Goal: Communication & Community: Answer question/provide support

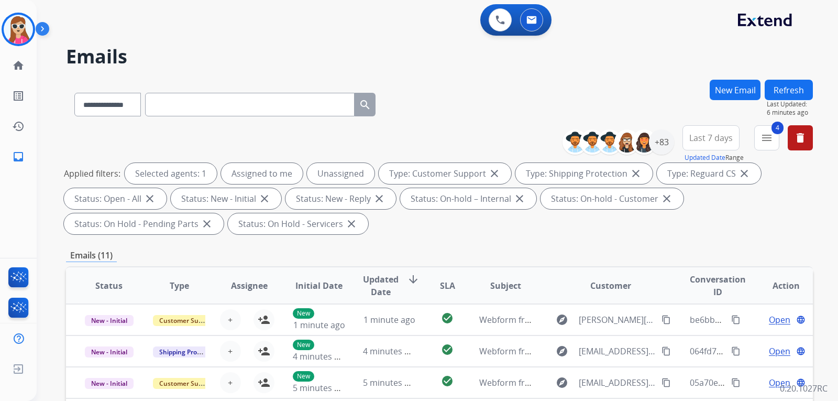
select select "**********"
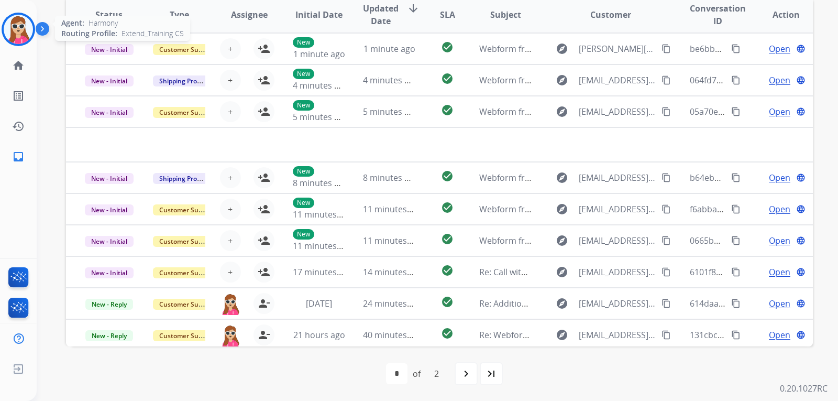
click at [9, 27] on img at bounding box center [18, 29] width 29 height 29
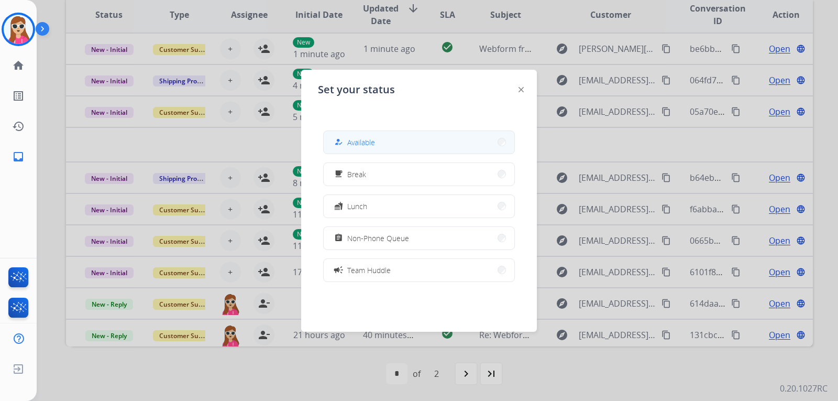
click at [361, 148] on button "how_to_reg Available" at bounding box center [419, 142] width 191 height 23
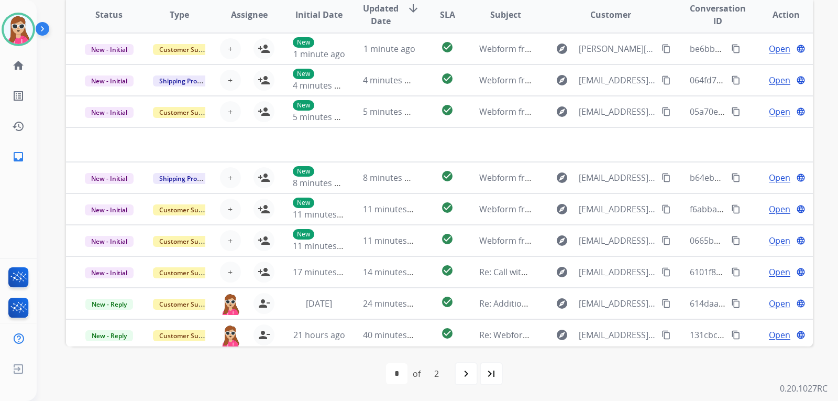
click at [623, 370] on div "first_page navigate_before * * of 2 navigate_next last_page" at bounding box center [439, 373] width 747 height 21
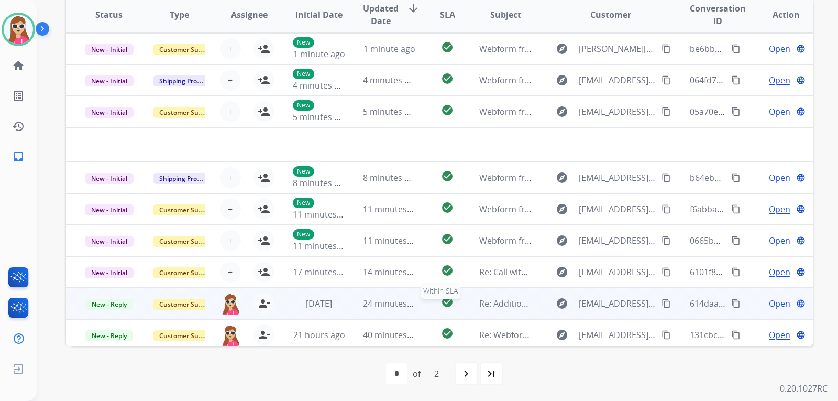
scroll to position [36, 0]
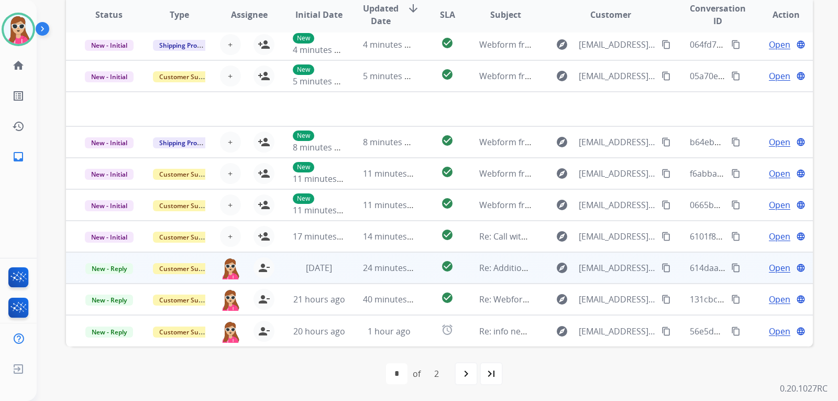
click at [542, 273] on td "explore kadijahsidibe@gmail.com content_copy" at bounding box center [603, 267] width 140 height 31
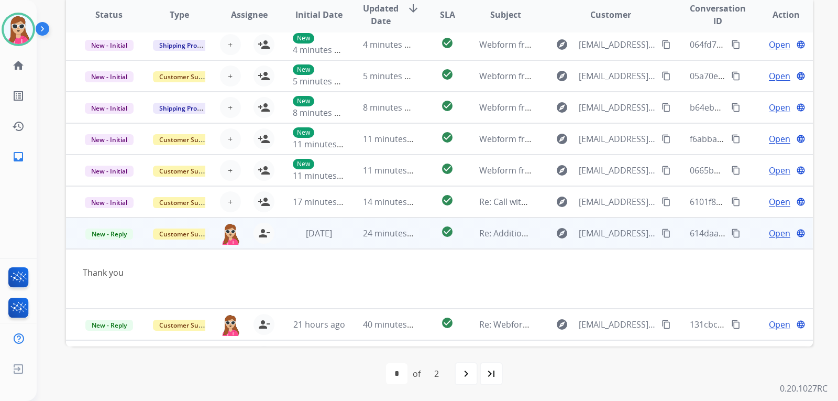
scroll to position [61, 0]
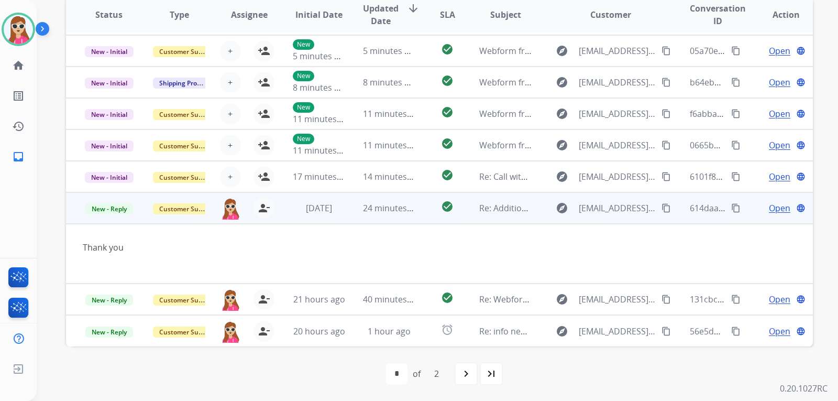
click at [775, 208] on span "Open" at bounding box center [779, 208] width 21 height 13
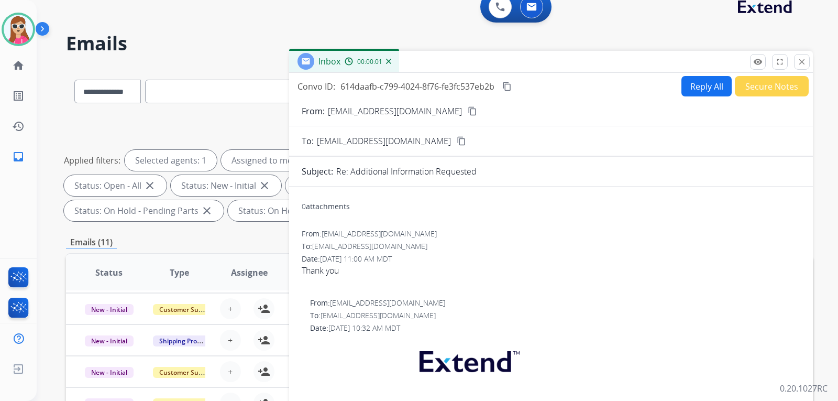
scroll to position [9, 0]
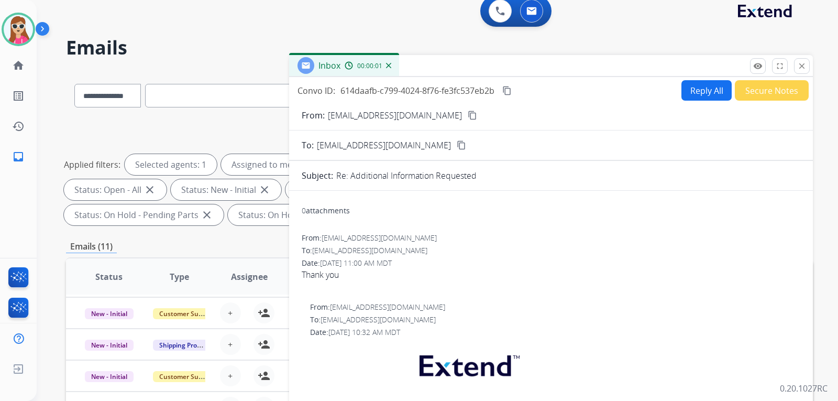
click at [682, 94] on button "Reply All" at bounding box center [706, 90] width 50 height 20
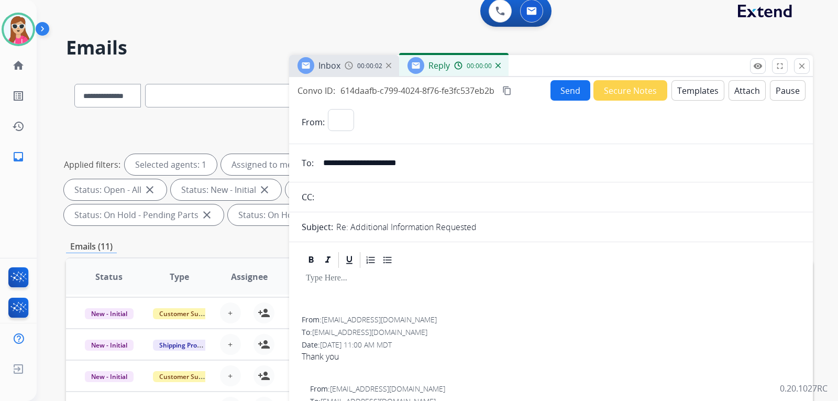
select select "**********"
click at [684, 92] on button "Templates" at bounding box center [697, 90] width 53 height 20
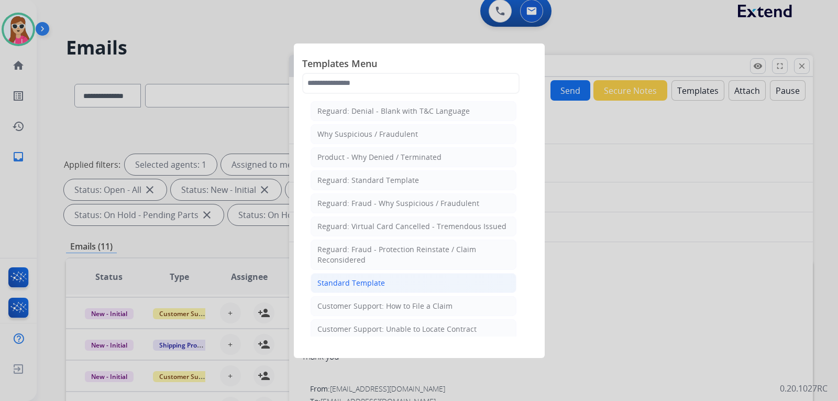
click at [413, 283] on li "Standard Template" at bounding box center [414, 283] width 206 height 20
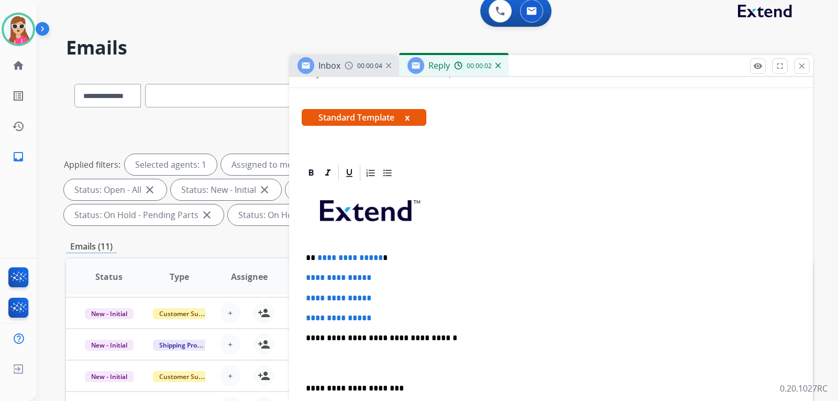
scroll to position [157, 0]
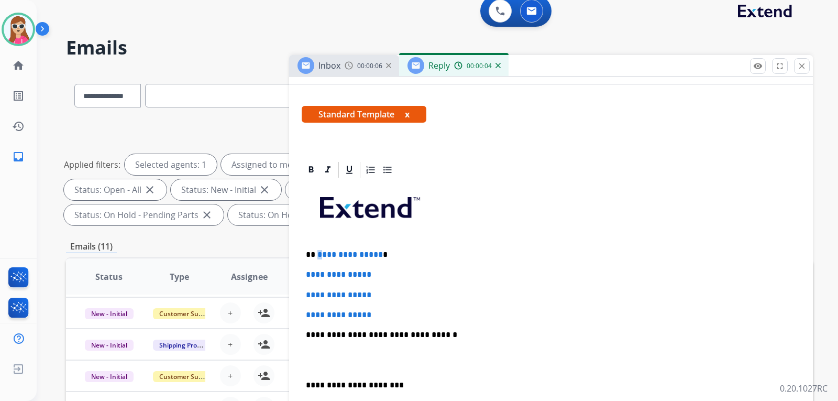
click at [318, 254] on p "**********" at bounding box center [547, 254] width 482 height 9
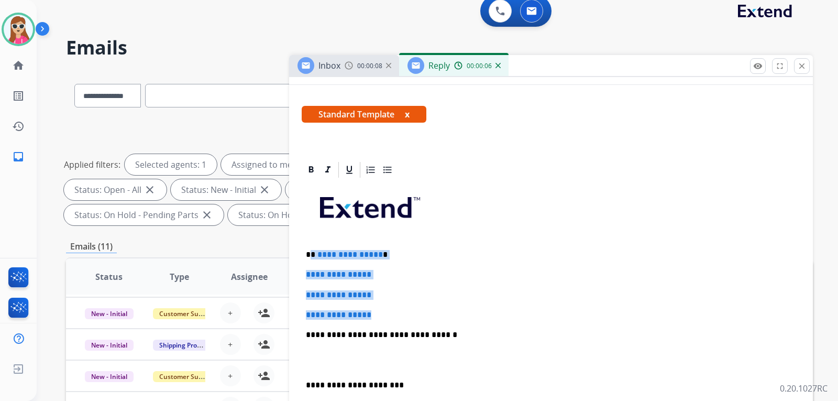
drag, startPoint x: 313, startPoint y: 254, endPoint x: 384, endPoint y: 313, distance: 92.3
click at [384, 313] on div "**********" at bounding box center [551, 359] width 498 height 360
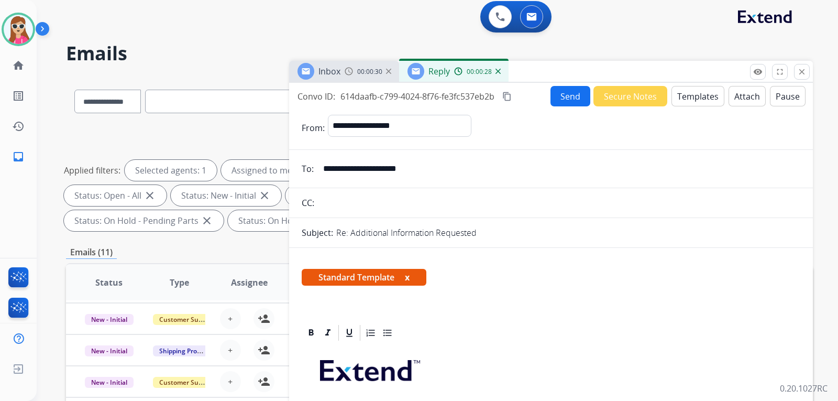
scroll to position [0, 0]
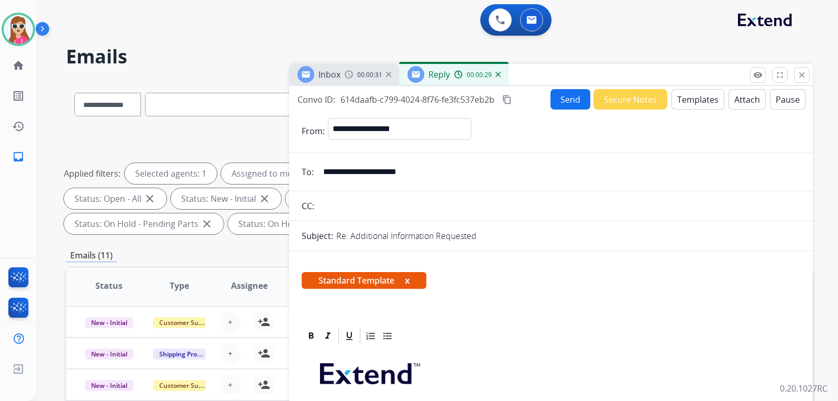
click at [553, 107] on button "Send" at bounding box center [570, 99] width 40 height 20
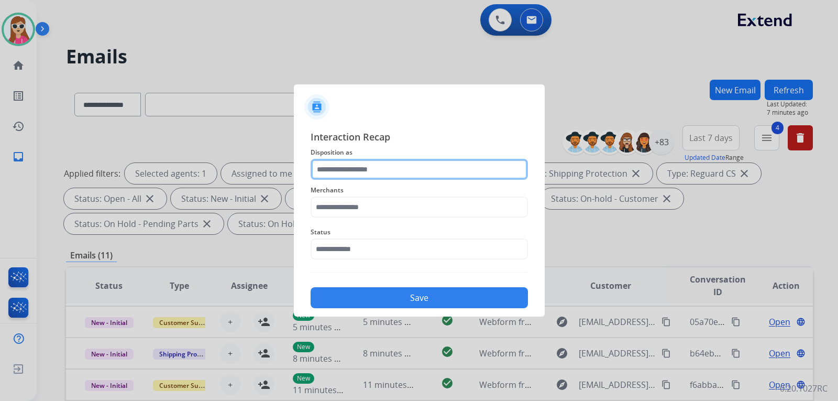
click at [442, 172] on input "text" at bounding box center [419, 169] width 217 height 21
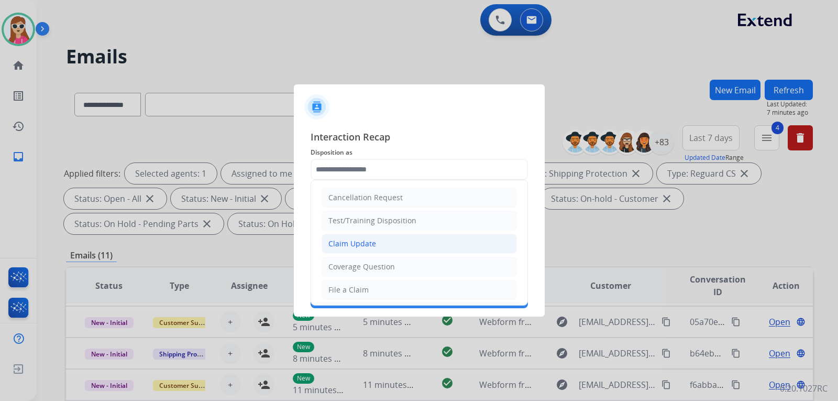
click at [405, 240] on li "Claim Update" at bounding box center [418, 244] width 195 height 20
type input "**********"
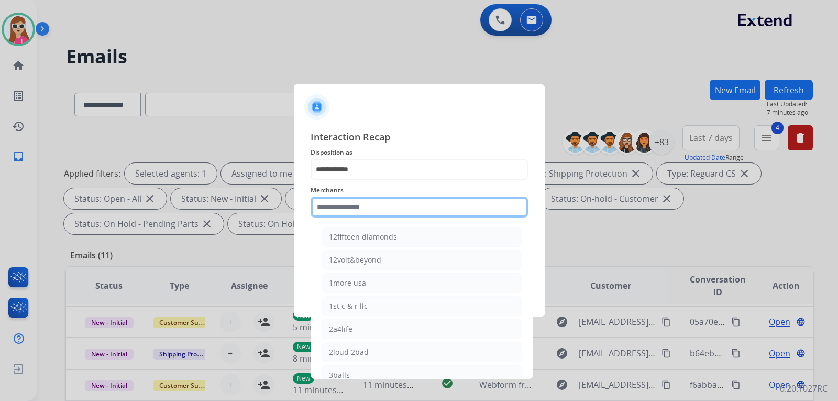
click at [389, 212] on input "text" at bounding box center [419, 206] width 217 height 21
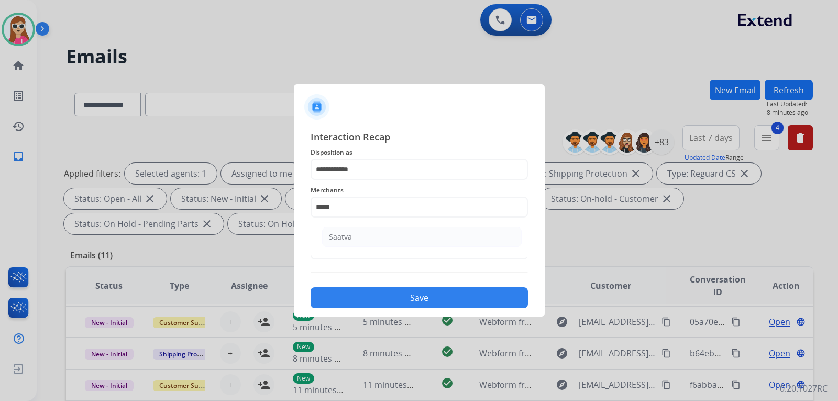
click at [373, 235] on li "Saatva" at bounding box center [421, 237] width 199 height 20
type input "******"
click at [374, 247] on input "text" at bounding box center [419, 248] width 217 height 21
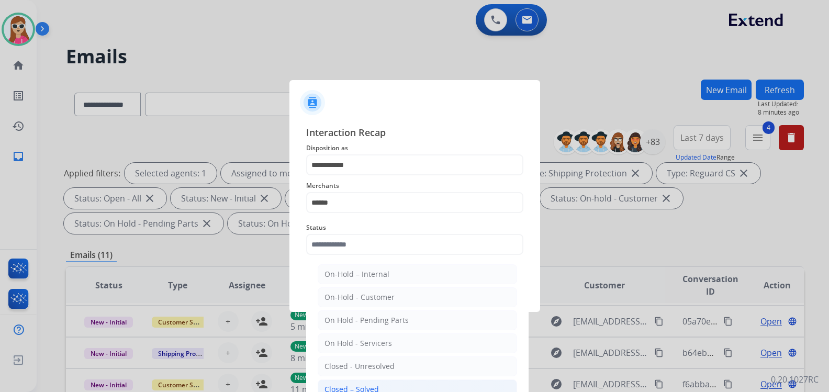
click at [407, 386] on li "Closed – Solved" at bounding box center [417, 390] width 199 height 20
type input "**********"
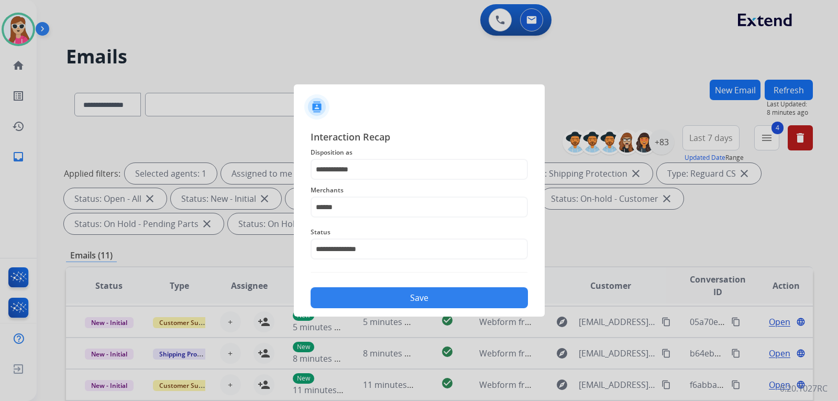
click at [382, 291] on button "Save" at bounding box center [419, 297] width 217 height 21
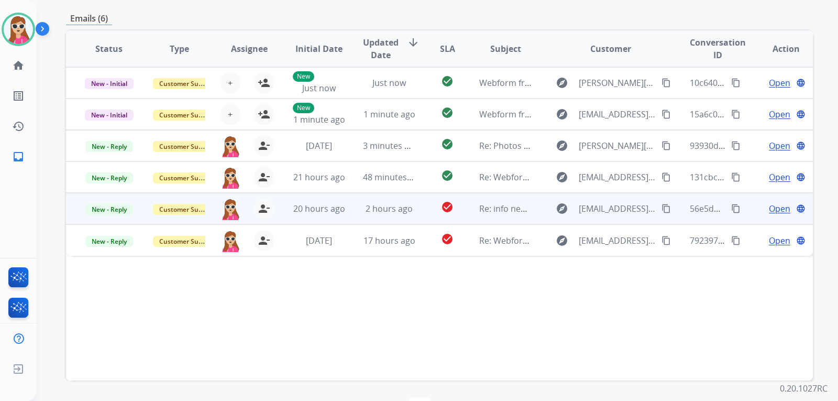
scroll to position [218, 0]
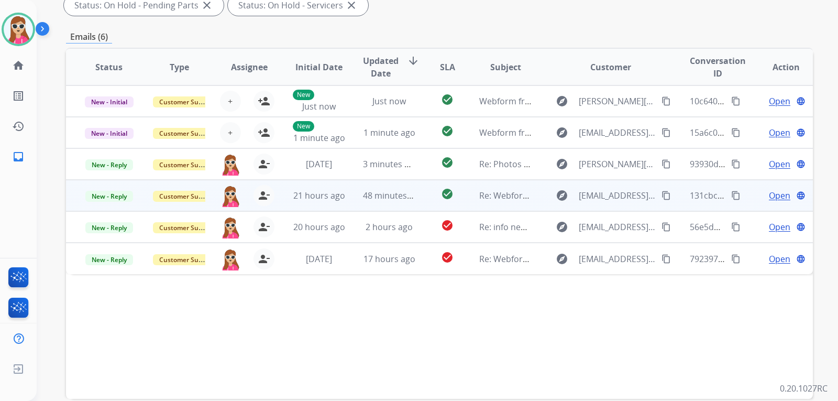
click at [416, 192] on td "check_circle" at bounding box center [439, 195] width 47 height 31
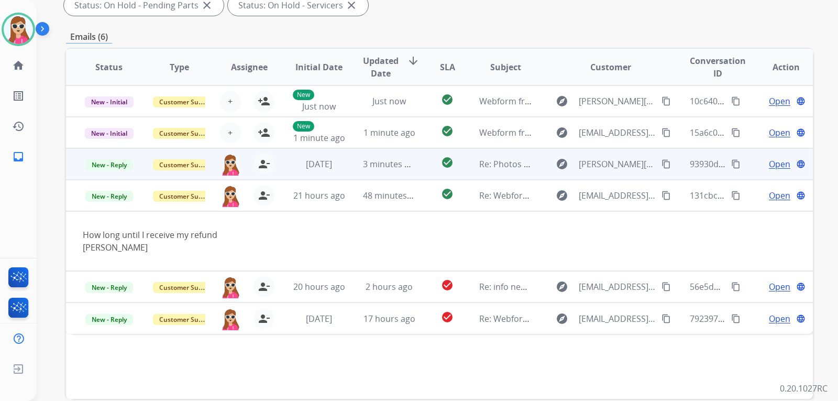
click at [416, 166] on td "check_circle" at bounding box center [439, 163] width 47 height 31
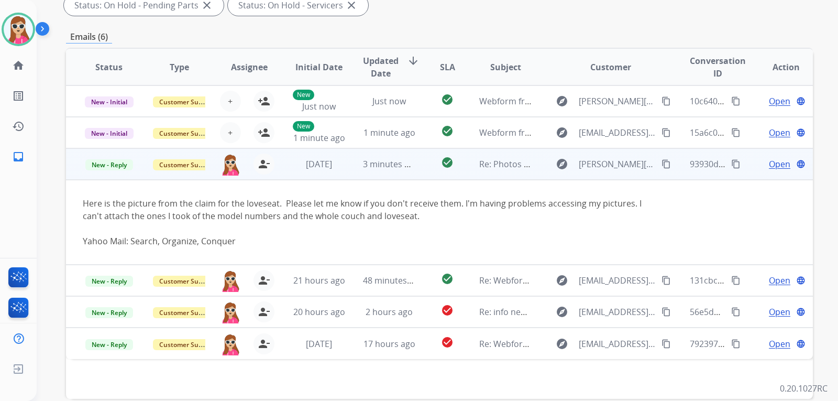
click at [661, 164] on mat-icon "content_copy" at bounding box center [665, 163] width 9 height 9
click at [768, 171] on td "Open language" at bounding box center [777, 163] width 70 height 31
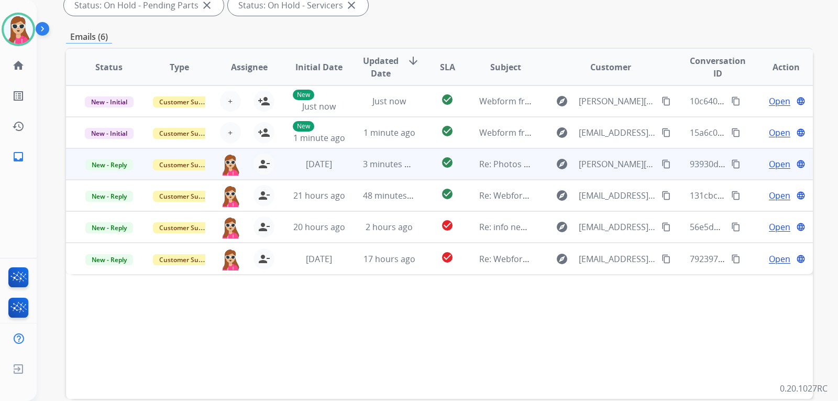
click at [769, 164] on span "Open" at bounding box center [779, 164] width 21 height 13
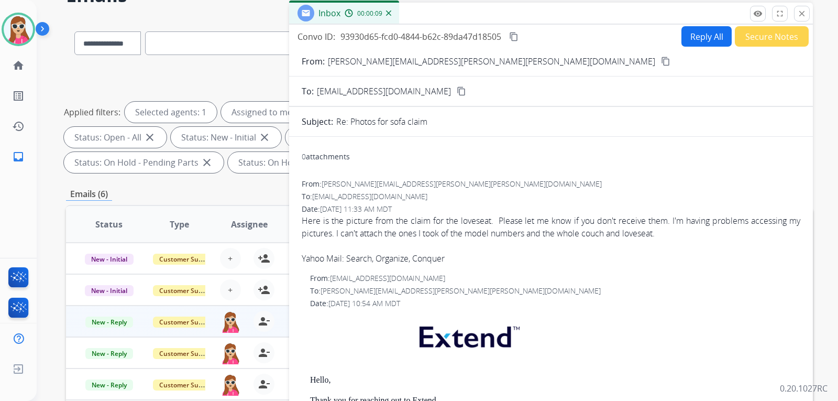
scroll to position [0, 0]
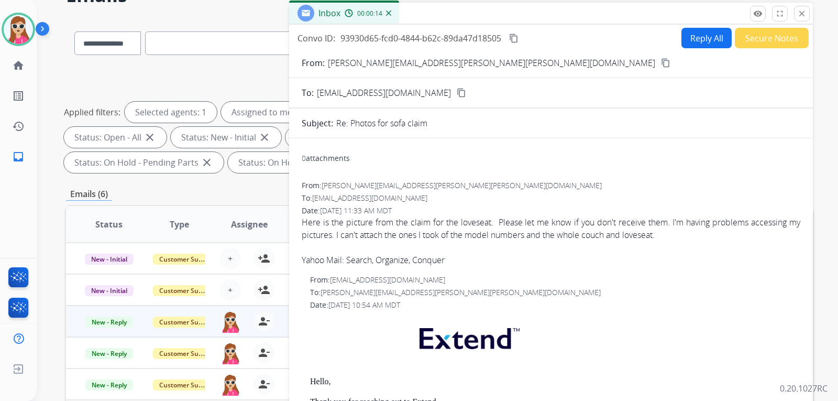
click at [688, 31] on button "Reply All" at bounding box center [706, 38] width 50 height 20
select select "**********"
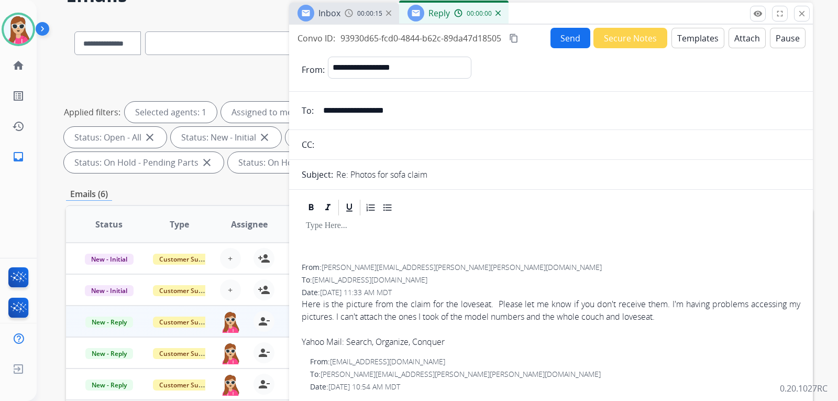
click at [685, 32] on button "Templates" at bounding box center [697, 38] width 53 height 20
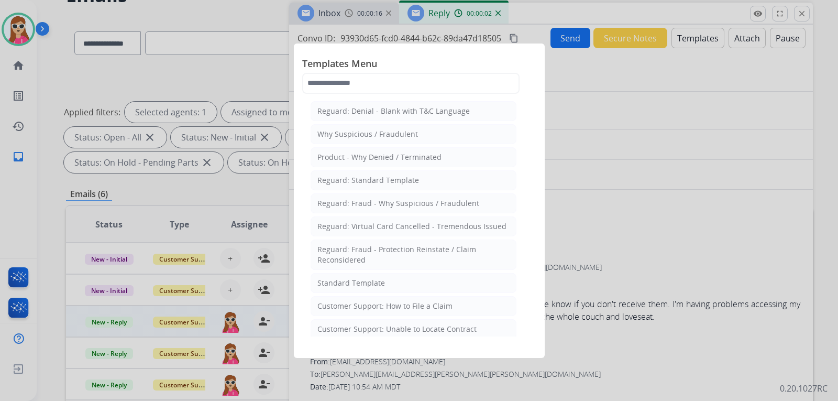
click at [390, 281] on li "Standard Template" at bounding box center [414, 283] width 206 height 20
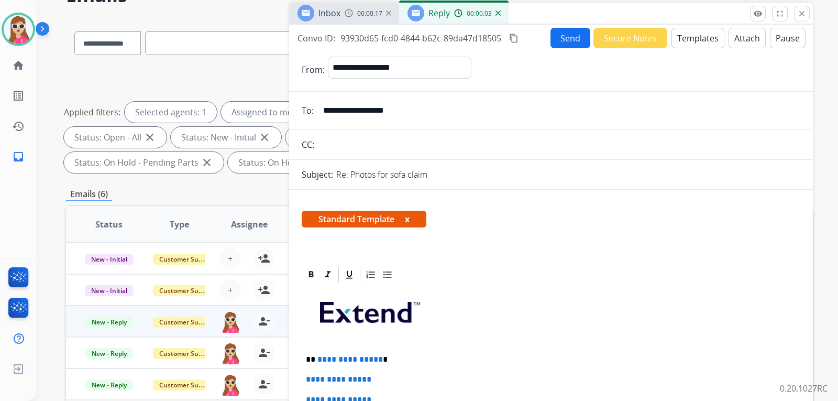
scroll to position [105, 0]
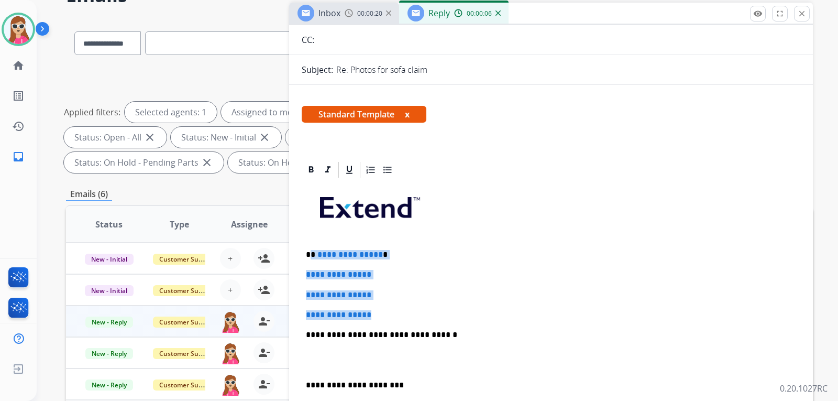
drag, startPoint x: 312, startPoint y: 254, endPoint x: 378, endPoint y: 306, distance: 83.9
click at [383, 311] on div "**********" at bounding box center [551, 359] width 498 height 360
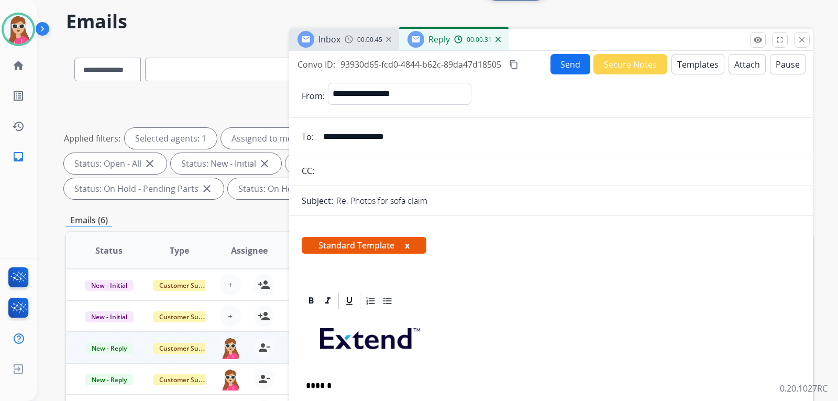
scroll to position [0, 0]
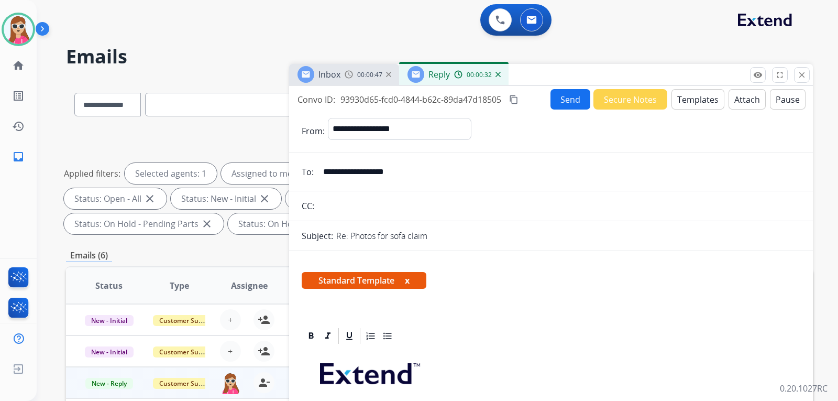
click at [570, 106] on button "Send" at bounding box center [570, 99] width 40 height 20
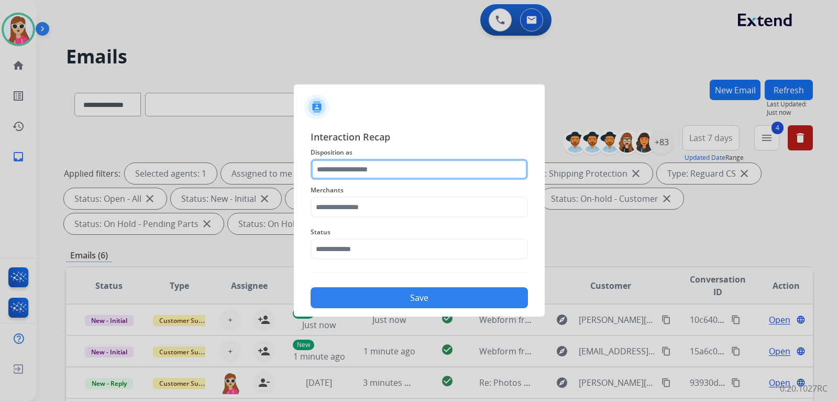
click at [408, 165] on input "text" at bounding box center [419, 169] width 217 height 21
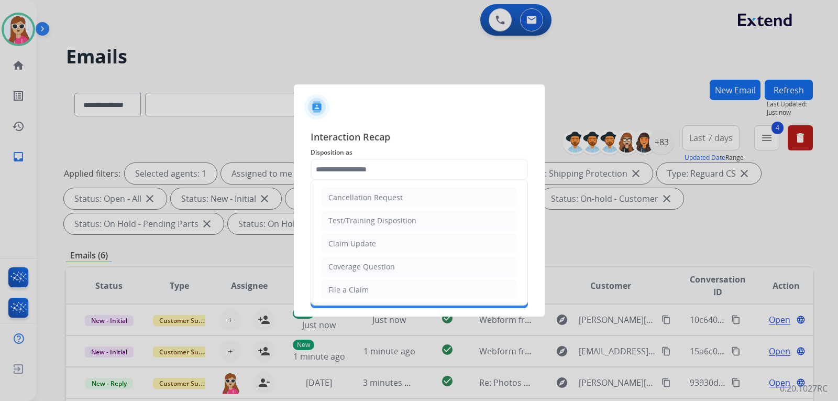
click at [369, 245] on div "Claim Update" at bounding box center [352, 243] width 48 height 10
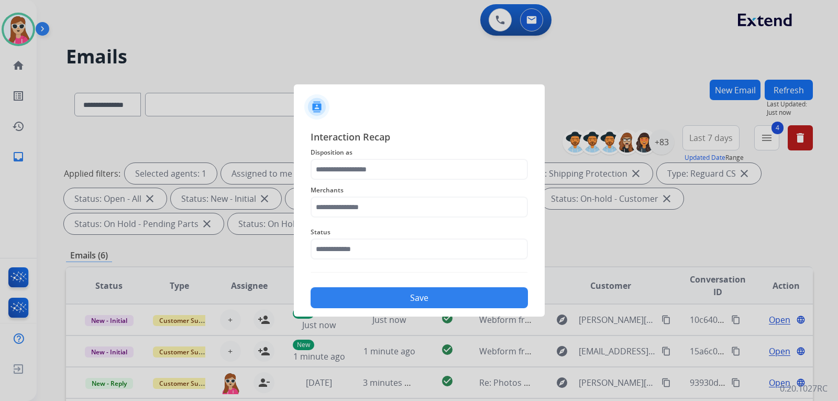
type input "**********"
click at [380, 205] on input "text" at bounding box center [419, 206] width 217 height 21
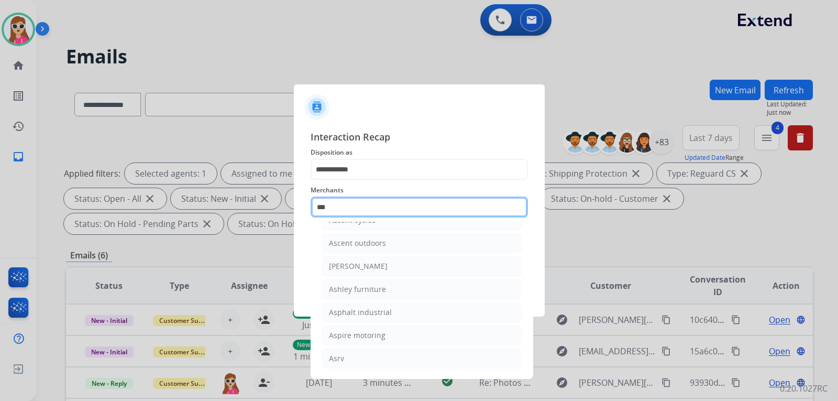
scroll to position [17, 0]
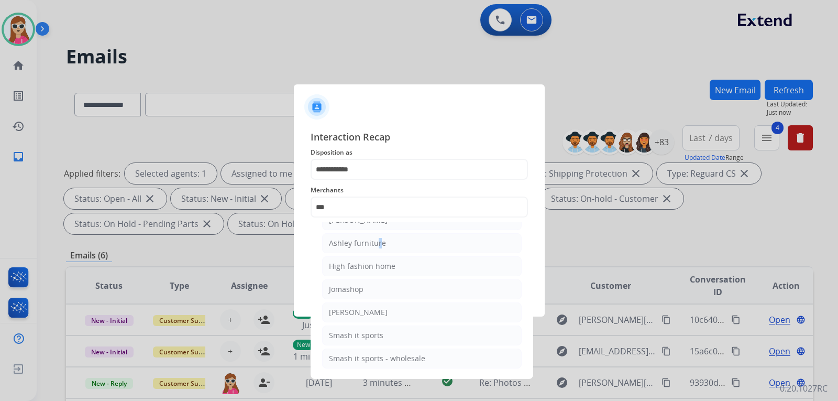
click at [377, 244] on div "Ashley furniture" at bounding box center [357, 243] width 57 height 10
type input "**********"
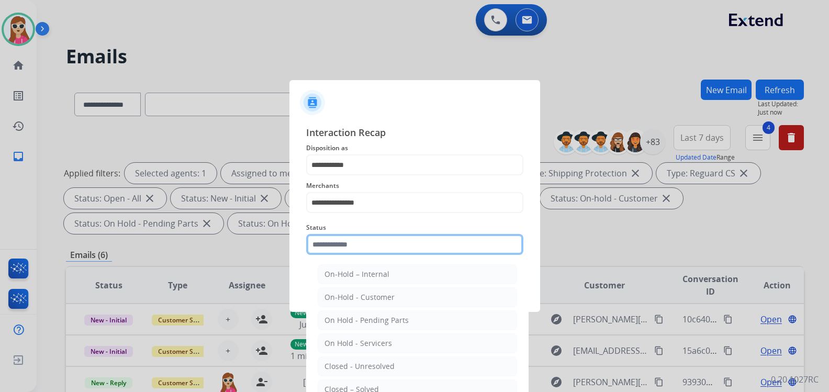
drag, startPoint x: 372, startPoint y: 252, endPoint x: 379, endPoint y: 254, distance: 7.6
click at [379, 254] on input "text" at bounding box center [414, 244] width 217 height 21
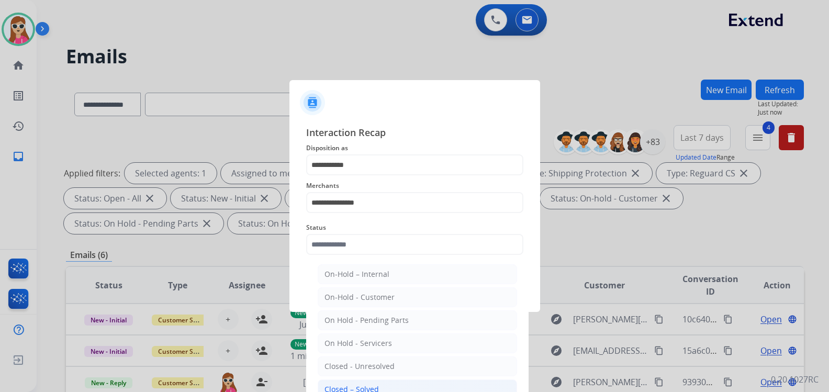
click at [338, 382] on li "Closed – Solved" at bounding box center [417, 390] width 199 height 20
type input "**********"
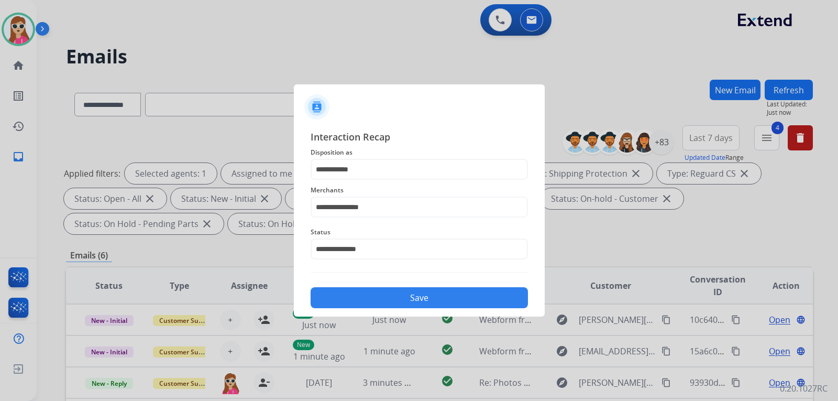
drag, startPoint x: 395, startPoint y: 301, endPoint x: 391, endPoint y: 295, distance: 6.7
click at [391, 295] on button "Save" at bounding box center [419, 297] width 217 height 21
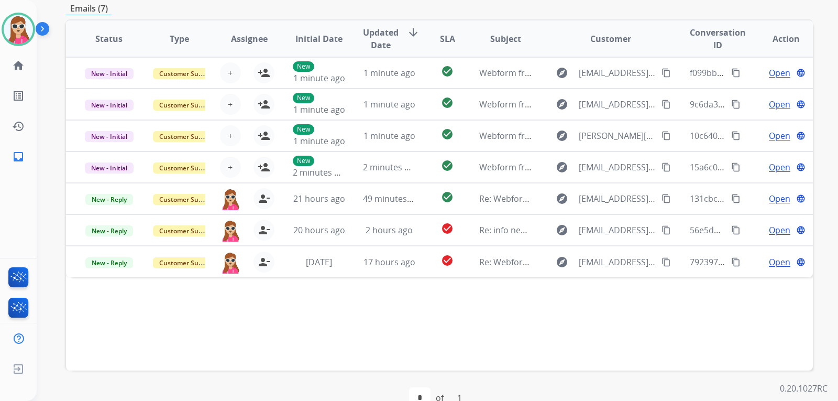
scroll to position [271, 0]
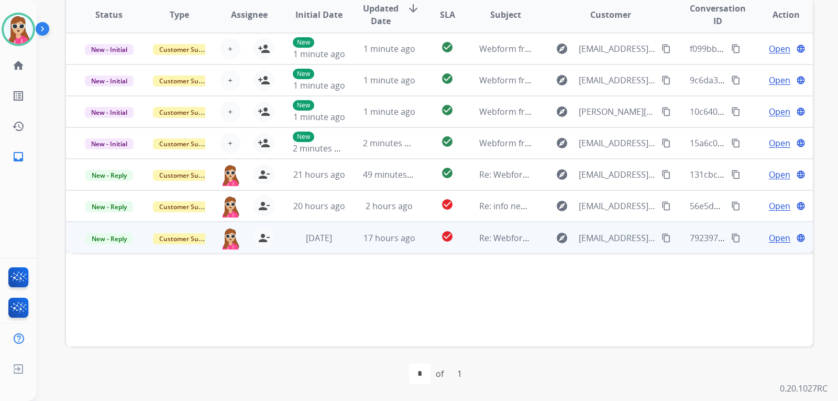
click at [542, 240] on td "explore [EMAIL_ADDRESS][DOMAIN_NAME] content_copy" at bounding box center [603, 236] width 140 height 31
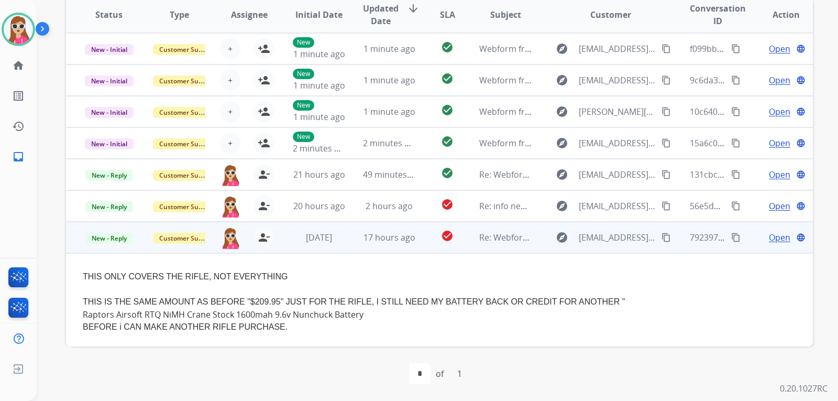
scroll to position [29, 0]
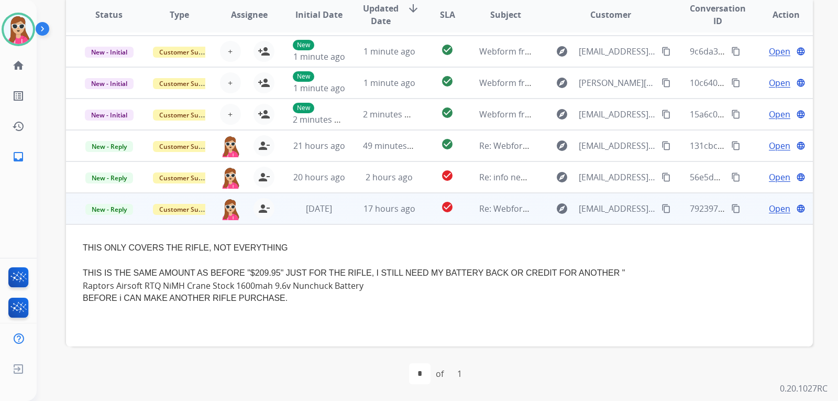
click at [777, 208] on span "Open" at bounding box center [779, 208] width 21 height 13
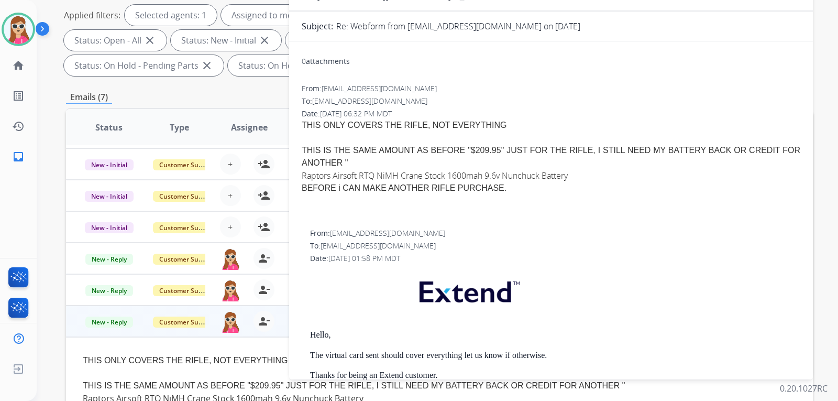
scroll to position [61, 0]
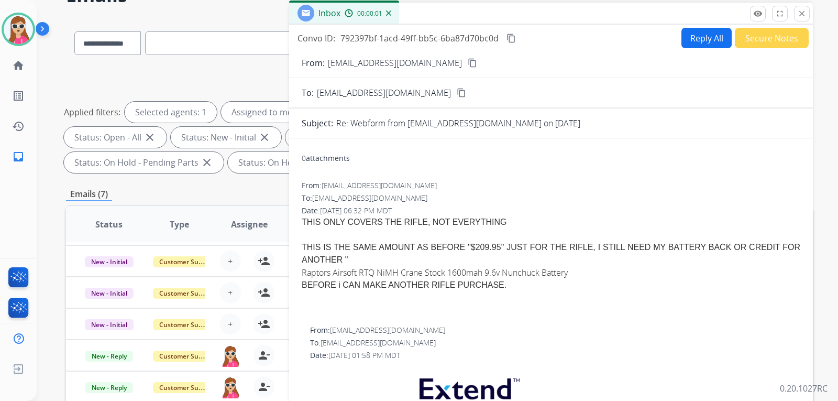
click at [688, 41] on button "Reply All" at bounding box center [706, 38] width 50 height 20
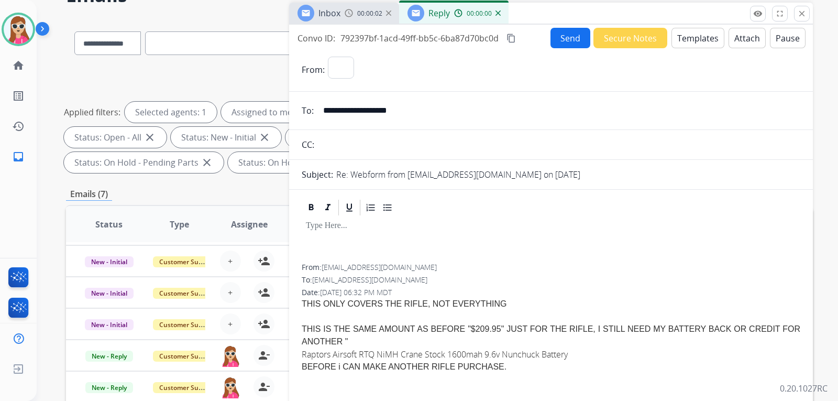
select select "**********"
click at [688, 39] on button "Templates" at bounding box center [697, 38] width 53 height 20
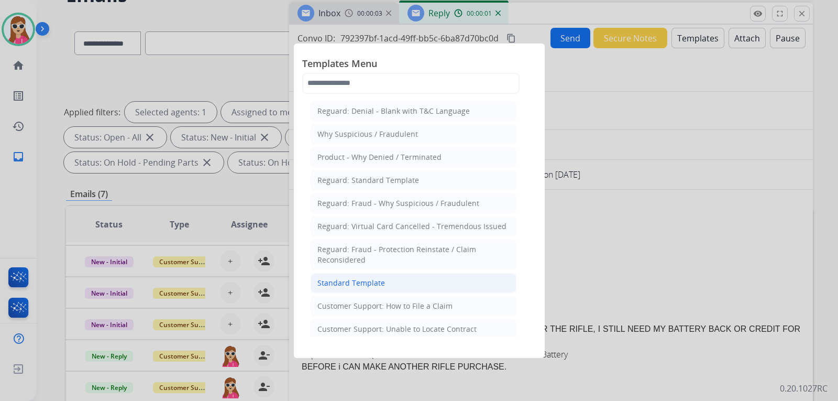
click at [388, 280] on li "Standard Template" at bounding box center [414, 283] width 206 height 20
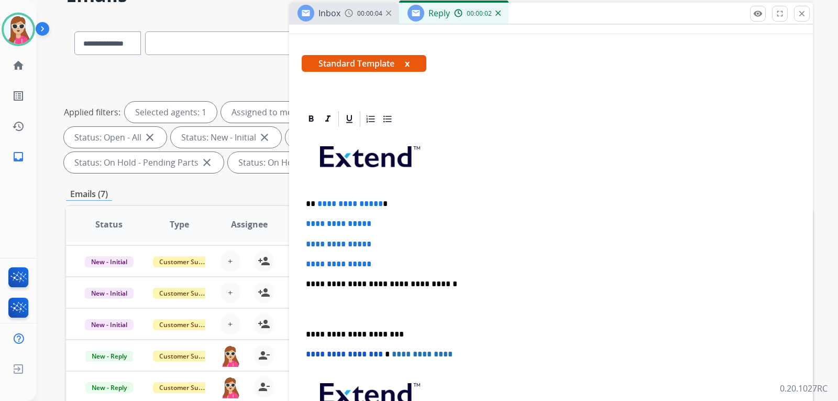
scroll to position [209, 0]
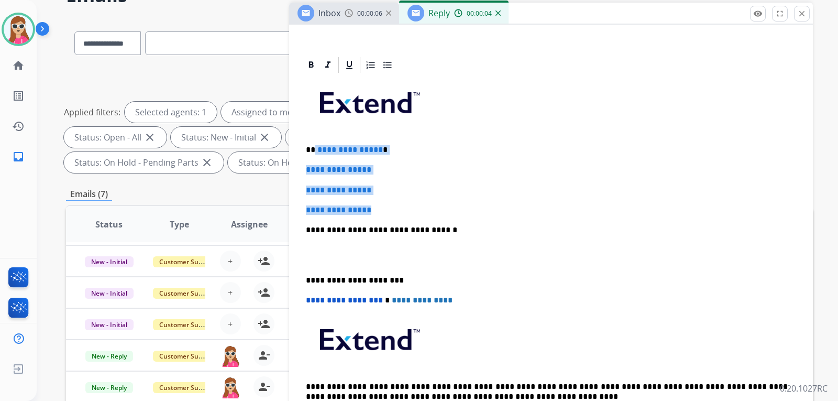
drag, startPoint x: 315, startPoint y: 153, endPoint x: 394, endPoint y: 210, distance: 98.2
click at [393, 211] on div "**********" at bounding box center [551, 254] width 498 height 360
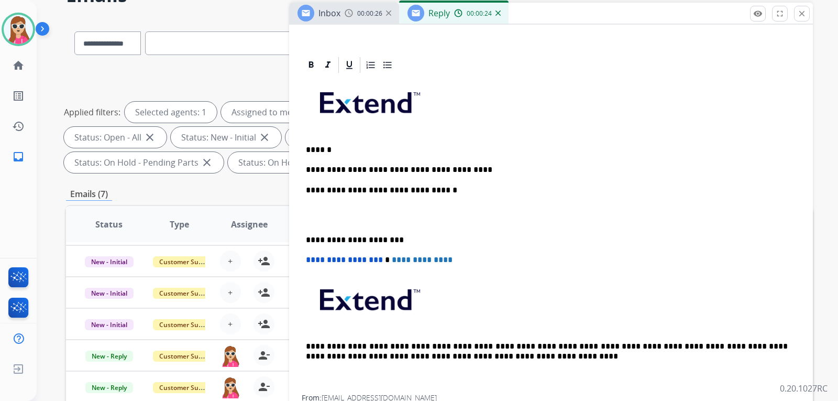
drag, startPoint x: 438, startPoint y: 175, endPoint x: 446, endPoint y: 166, distance: 11.5
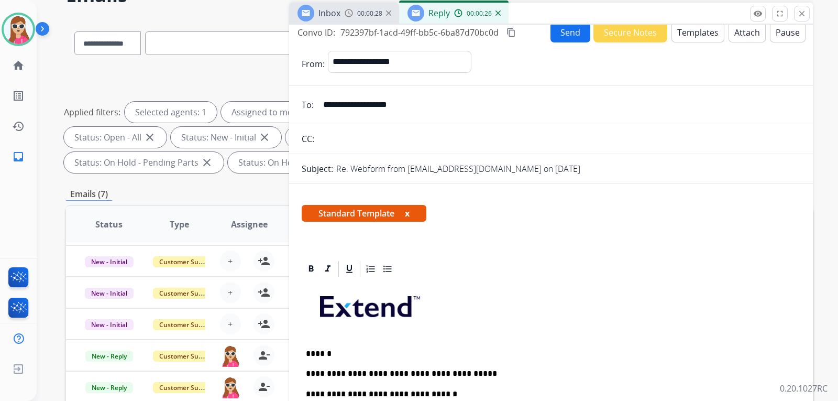
scroll to position [0, 0]
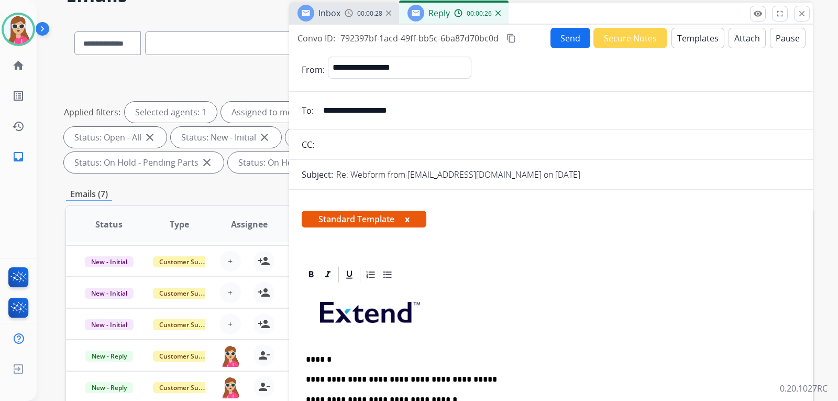
click at [542, 33] on div "Convo ID: 792397bf-1acd-49ff-bb5c-6ba87d70bc0d content_copy Send Secure Notes T…" at bounding box center [551, 38] width 524 height 20
click at [550, 40] on button "Send" at bounding box center [570, 38] width 40 height 20
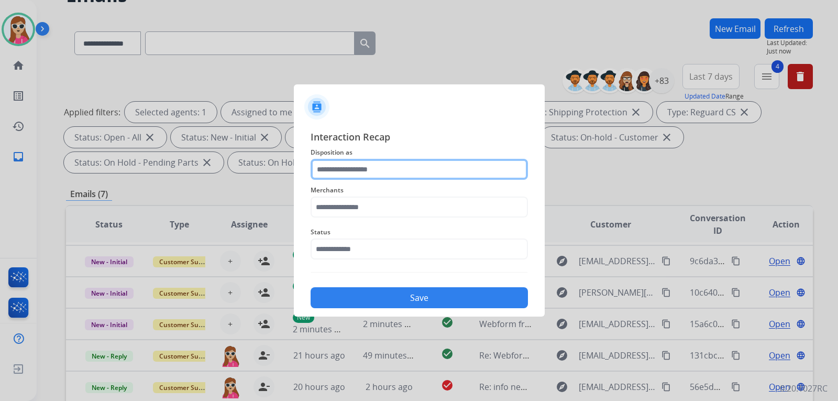
click at [376, 174] on input "text" at bounding box center [419, 169] width 217 height 21
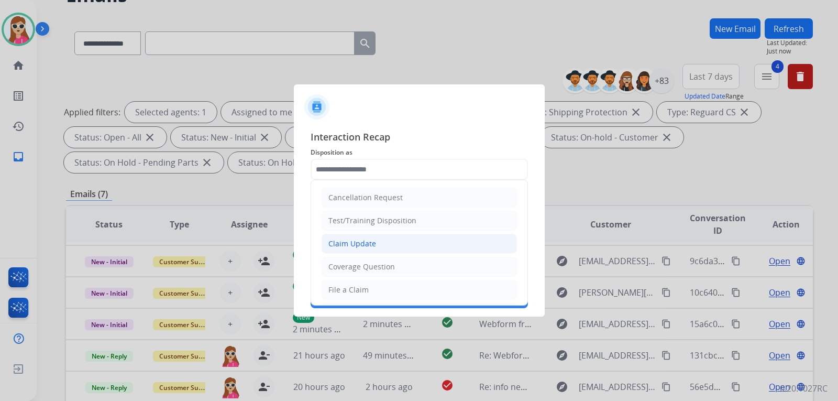
click at [370, 238] on div "Claim Update" at bounding box center [352, 243] width 48 height 10
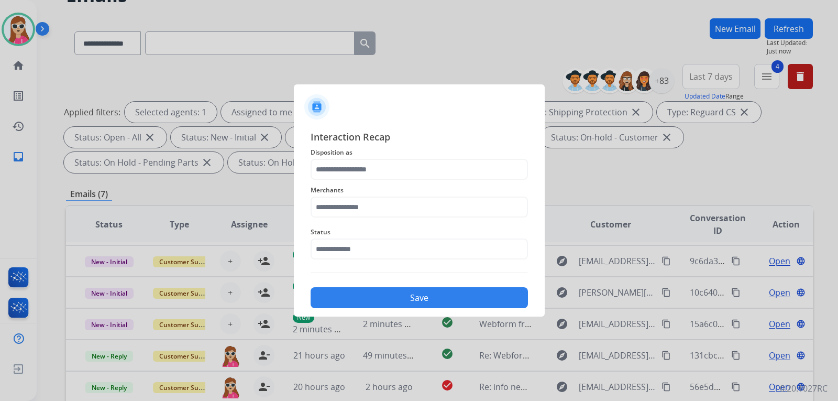
type input "**********"
click at [383, 212] on input "text" at bounding box center [419, 206] width 217 height 21
click at [511, 242] on li "Not found" at bounding box center [421, 237] width 199 height 20
type input "*********"
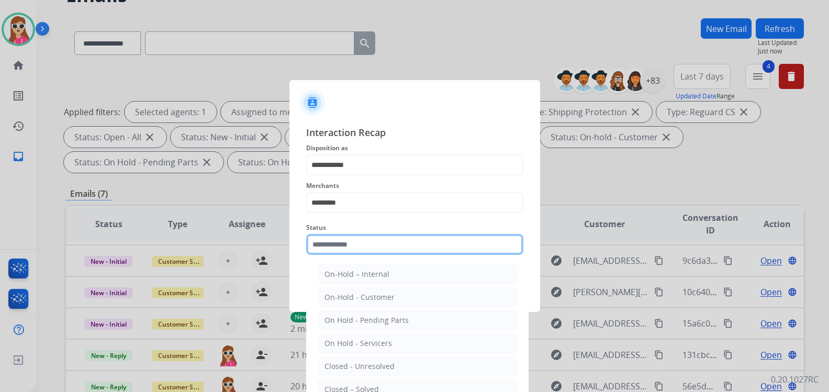
click at [484, 251] on input "text" at bounding box center [414, 244] width 217 height 21
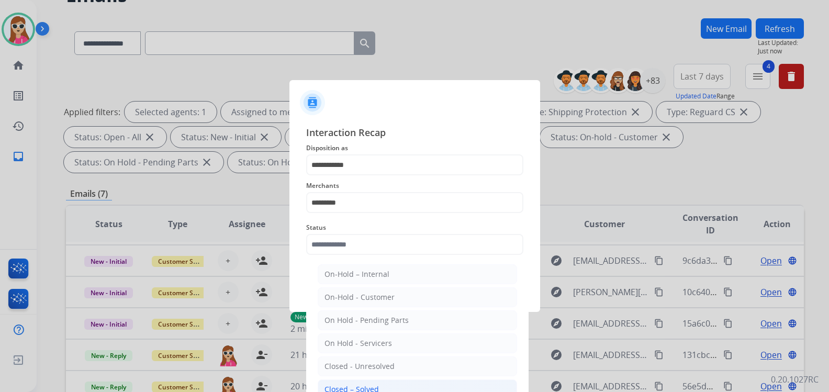
click at [411, 385] on li "Closed – Solved" at bounding box center [417, 390] width 199 height 20
type input "**********"
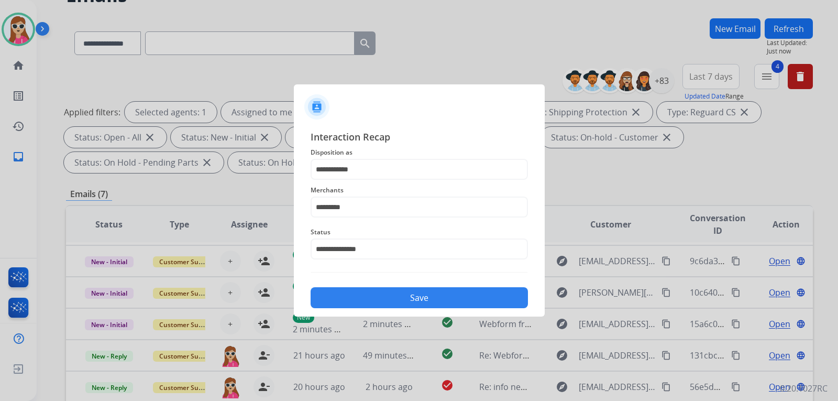
click at [456, 305] on button "Save" at bounding box center [419, 297] width 217 height 21
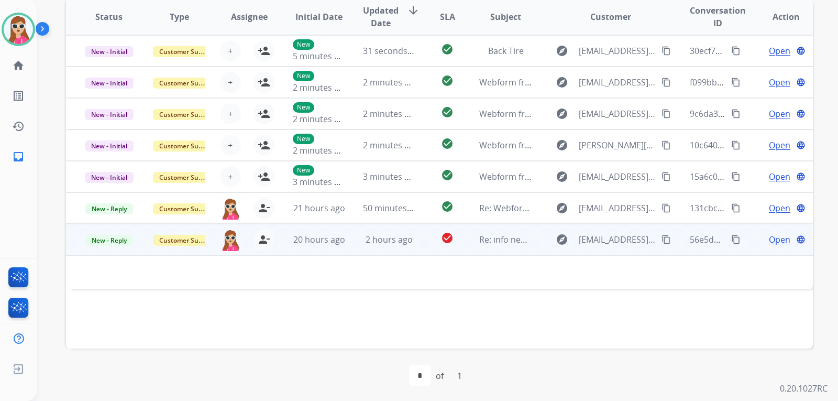
scroll to position [271, 0]
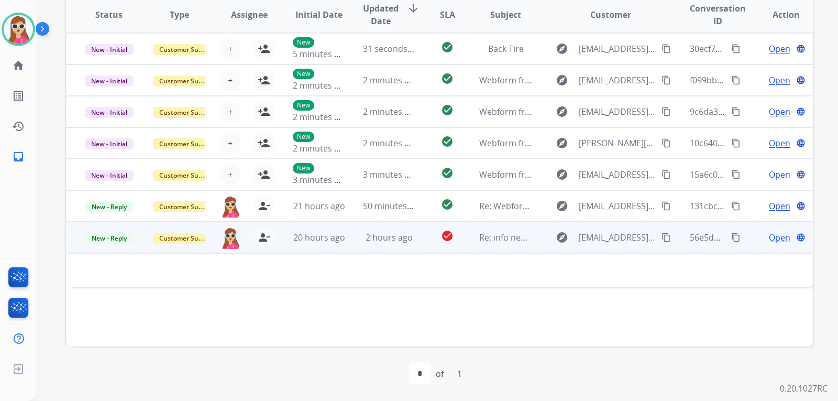
click at [423, 237] on td "check_circle" at bounding box center [439, 236] width 47 height 31
click at [779, 246] on td "Open language" at bounding box center [777, 236] width 70 height 31
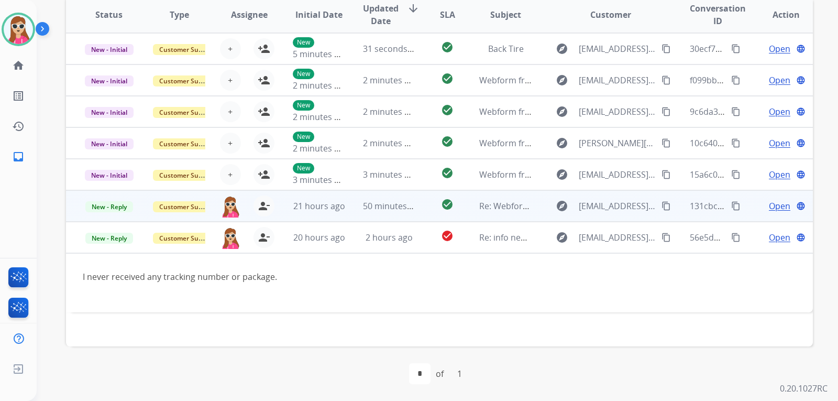
click at [425, 212] on td "check_circle" at bounding box center [439, 205] width 47 height 31
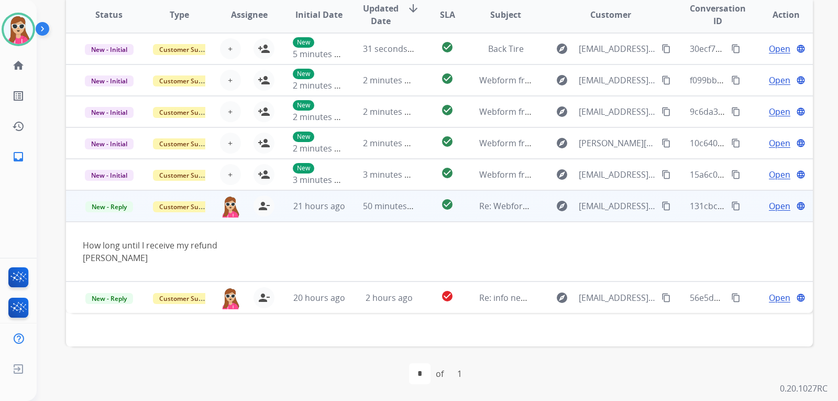
click at [661, 207] on mat-icon "content_copy" at bounding box center [665, 205] width 9 height 9
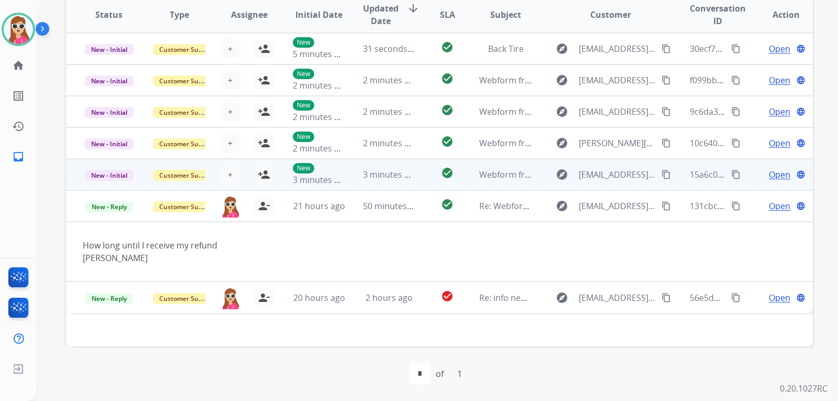
click at [418, 176] on td "check_circle" at bounding box center [439, 174] width 47 height 31
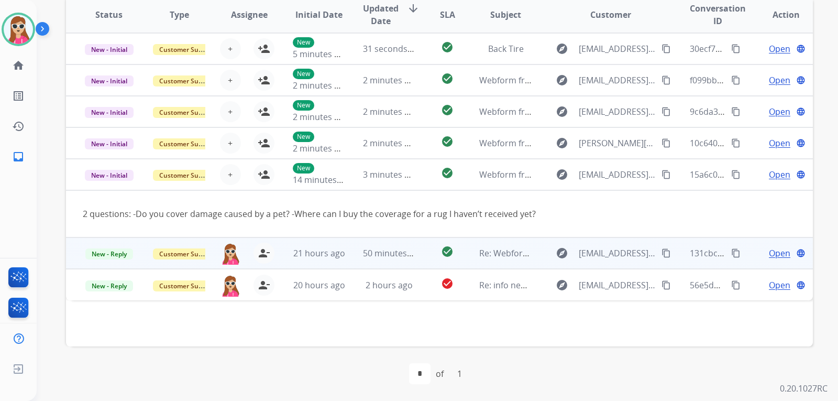
click at [765, 245] on td "Open language" at bounding box center [777, 252] width 70 height 31
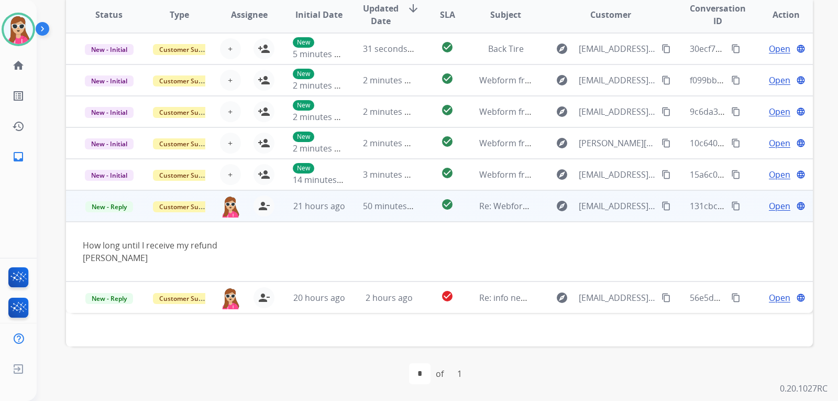
click at [769, 204] on span "Open" at bounding box center [779, 205] width 21 height 13
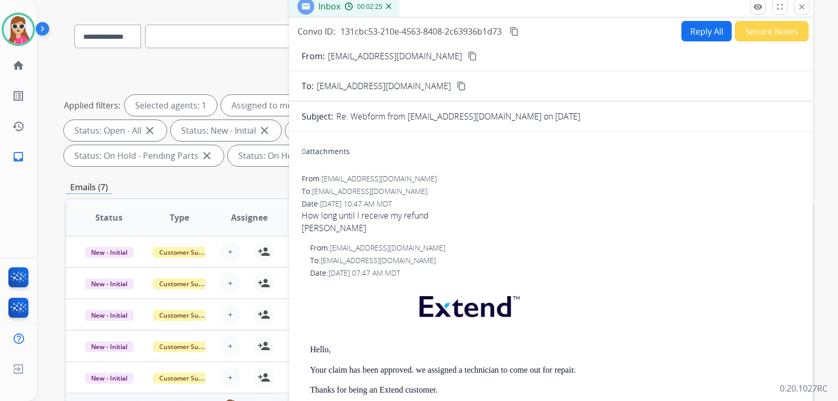
scroll to position [61, 0]
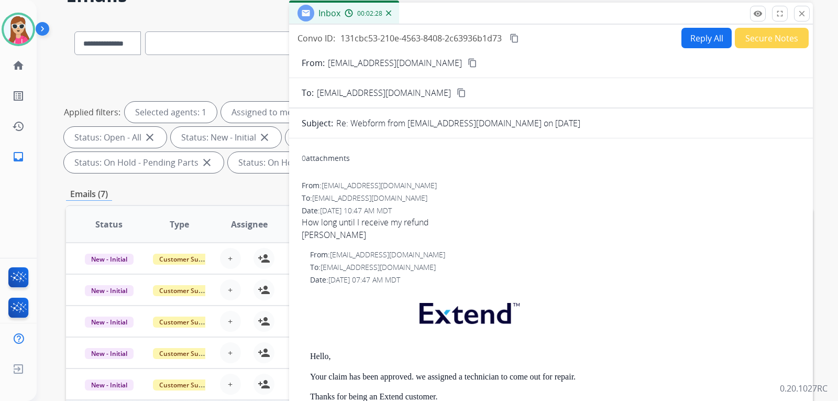
drag, startPoint x: 508, startPoint y: 245, endPoint x: 468, endPoint y: 229, distance: 43.0
click at [468, 229] on div "Nathaniel Garcia" at bounding box center [551, 234] width 498 height 13
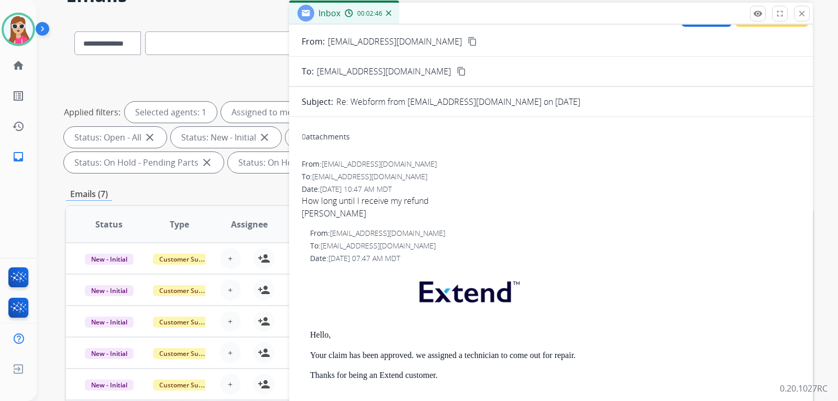
scroll to position [0, 0]
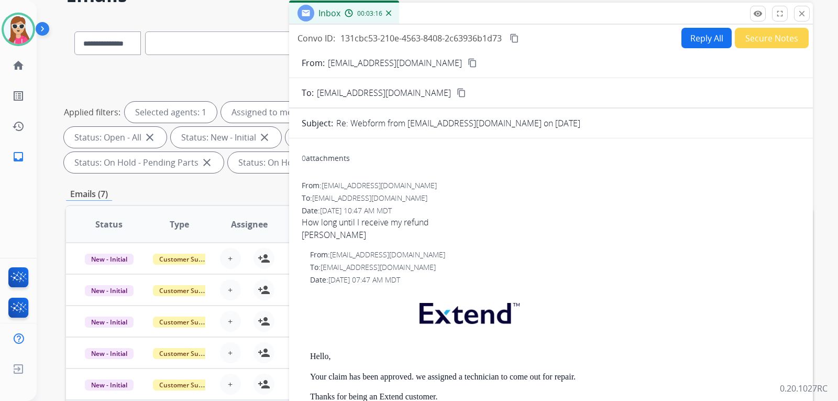
click at [699, 43] on button "Reply All" at bounding box center [706, 38] width 50 height 20
select select "**********"
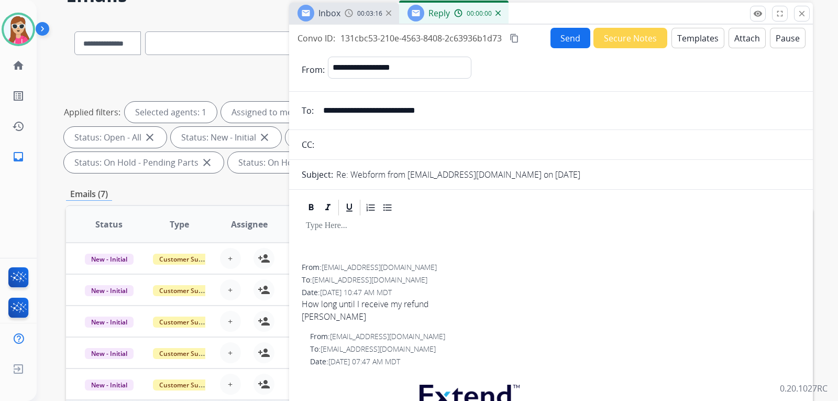
click at [699, 42] on button "Templates" at bounding box center [697, 38] width 53 height 20
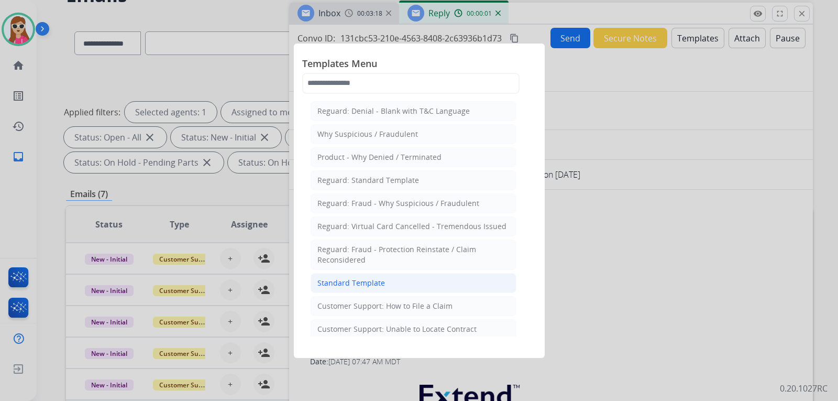
click at [403, 280] on li "Standard Template" at bounding box center [414, 283] width 206 height 20
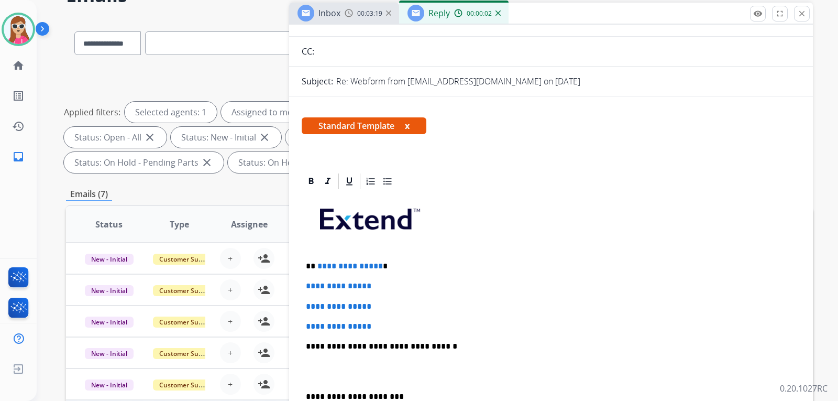
scroll to position [157, 0]
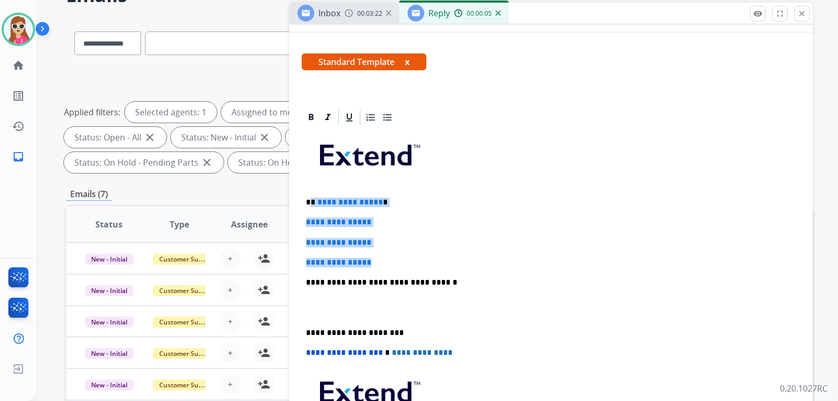
drag, startPoint x: 311, startPoint y: 196, endPoint x: 383, endPoint y: 229, distance: 79.4
click at [399, 262] on div "**********" at bounding box center [551, 307] width 498 height 360
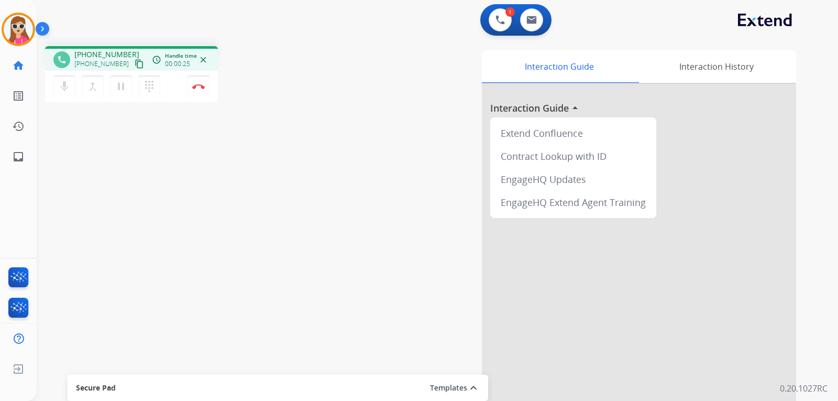
drag, startPoint x: 129, startPoint y: 66, endPoint x: 121, endPoint y: 65, distance: 8.0
click at [135, 65] on mat-icon "content_copy" at bounding box center [139, 63] width 9 height 9
click at [201, 93] on button "Disconnect" at bounding box center [198, 86] width 22 height 22
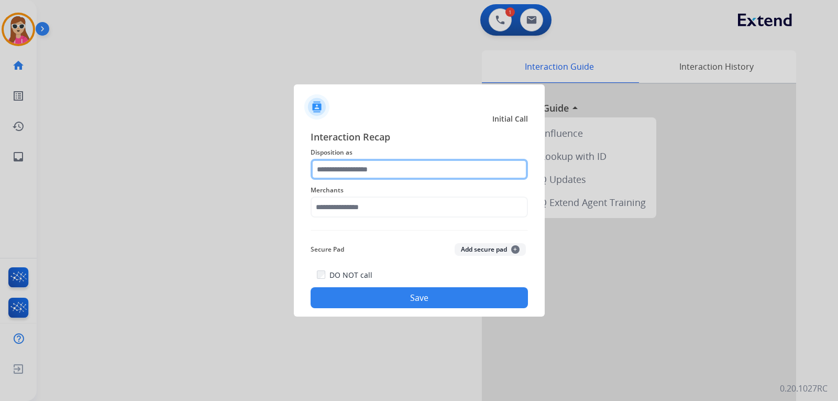
click at [378, 160] on input "text" at bounding box center [419, 169] width 217 height 21
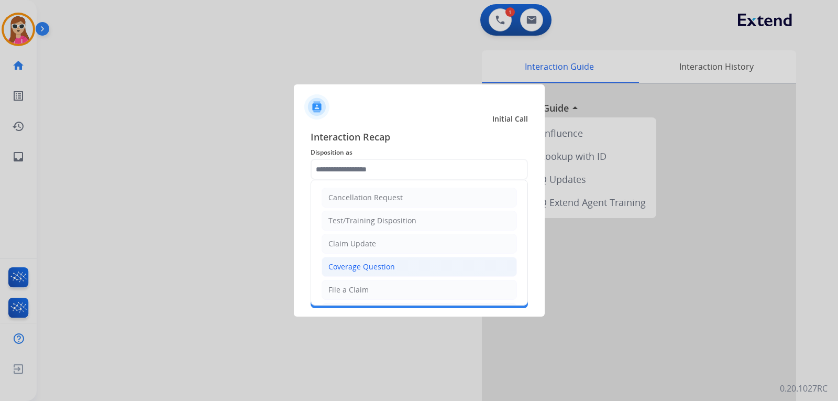
click at [412, 262] on li "Coverage Question" at bounding box center [418, 267] width 195 height 20
type input "**********"
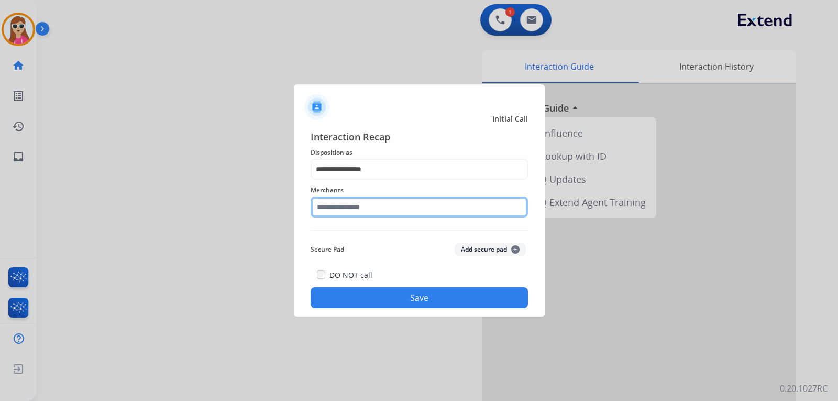
click at [364, 209] on input "text" at bounding box center [419, 206] width 217 height 21
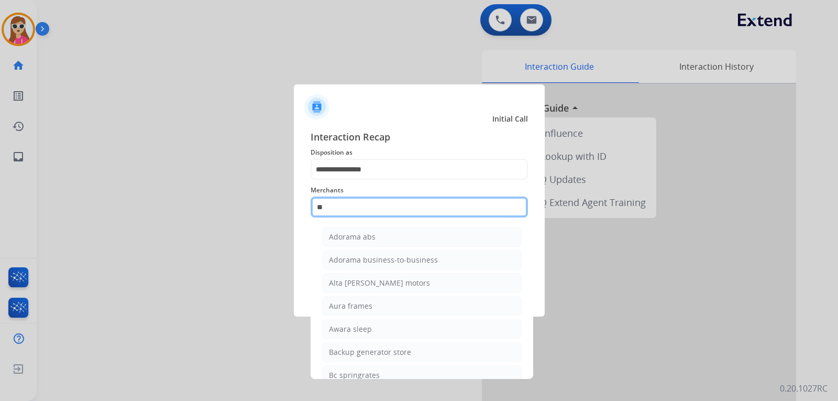
type input "*"
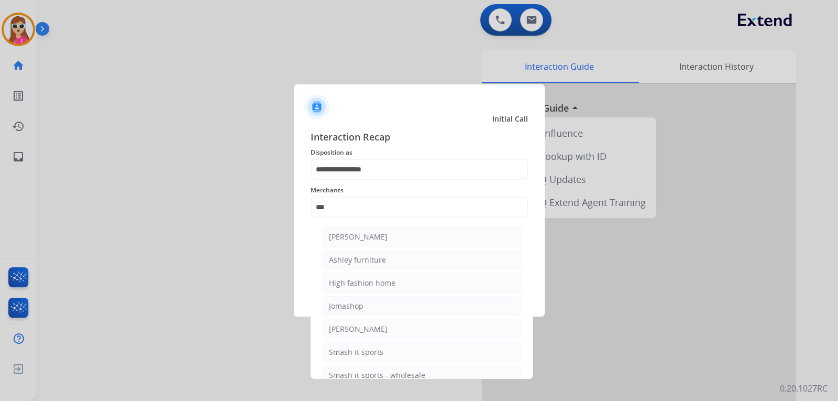
click at [436, 246] on li "[PERSON_NAME]" at bounding box center [421, 237] width 199 height 20
type input "**********"
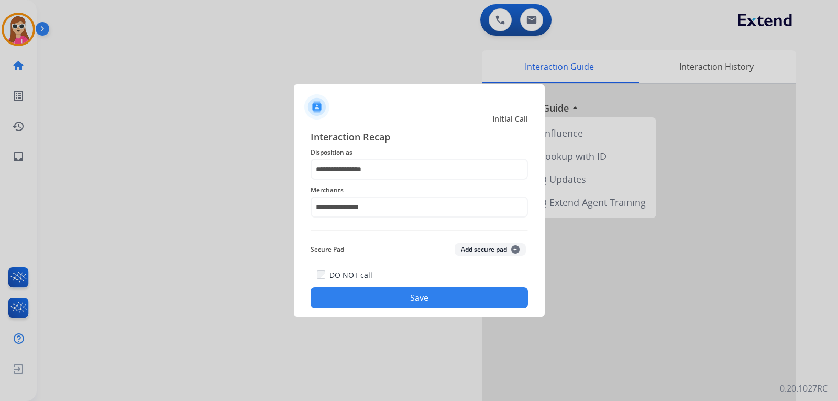
click at [436, 287] on div "DO NOT call Save" at bounding box center [419, 288] width 217 height 40
click at [428, 303] on button "Save" at bounding box center [419, 297] width 217 height 21
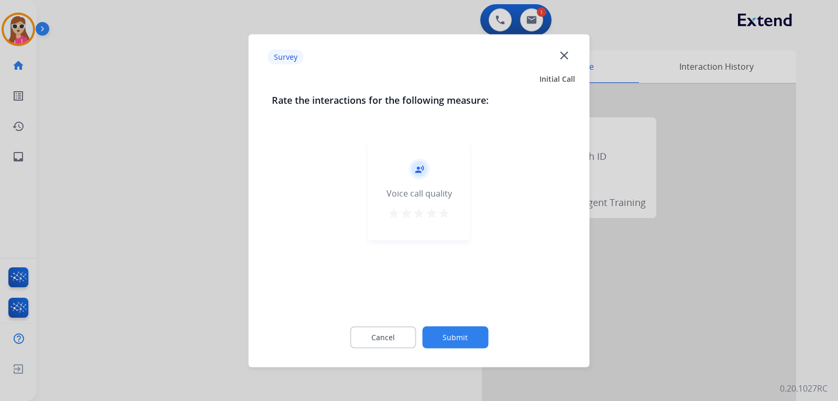
click at [450, 212] on div "record_voice_over Voice call quality star star star star star" at bounding box center [419, 189] width 102 height 99
click at [439, 214] on mat-icon "star" at bounding box center [444, 212] width 13 height 13
click at [475, 341] on button "Submit" at bounding box center [455, 337] width 66 height 22
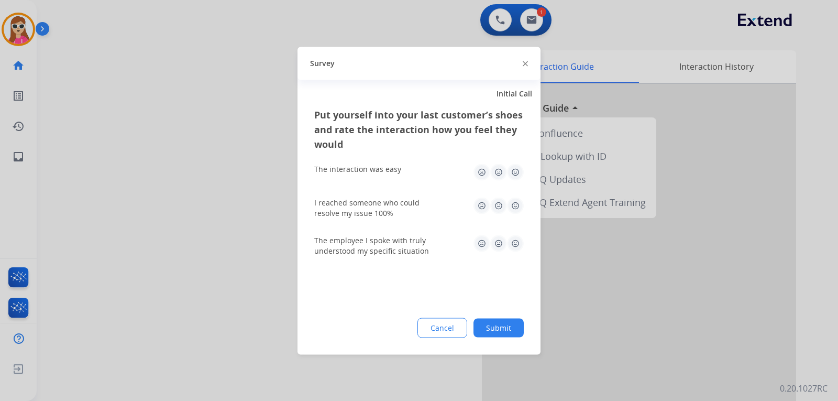
click at [515, 170] on img at bounding box center [515, 171] width 17 height 17
click at [517, 207] on img at bounding box center [515, 205] width 17 height 17
click at [520, 243] on img at bounding box center [515, 243] width 17 height 17
drag, startPoint x: 508, startPoint y: 332, endPoint x: 513, endPoint y: 327, distance: 6.7
click at [513, 326] on button "Submit" at bounding box center [498, 327] width 50 height 19
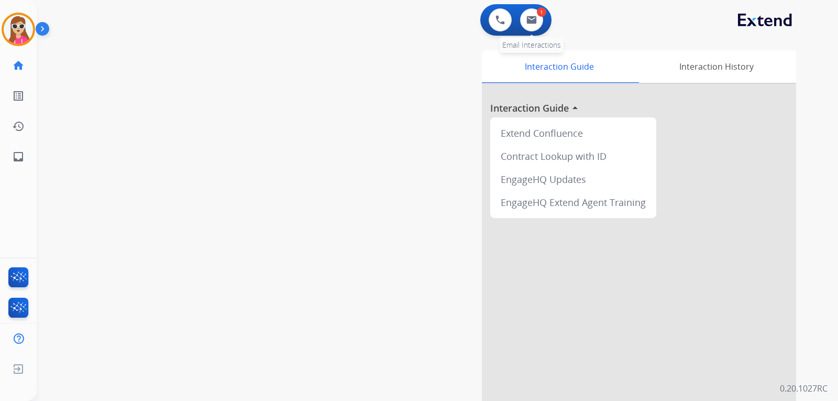
click at [540, 10] on div "1" at bounding box center [541, 11] width 9 height 9
click at [520, 35] on div "0 Voice Interactions 1 Email Interactions" at bounding box center [515, 19] width 71 height 31
drag, startPoint x: 526, startPoint y: 30, endPoint x: 531, endPoint y: 22, distance: 9.6
click at [531, 22] on button at bounding box center [531, 19] width 23 height 23
select select "**********"
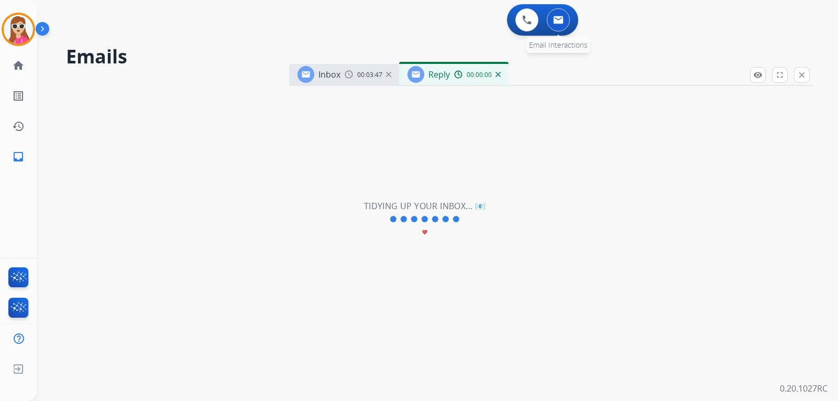
select select "**********"
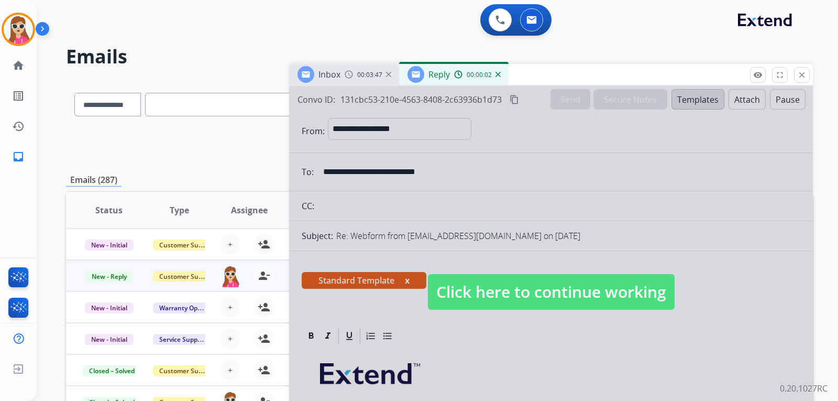
click at [479, 285] on span "Click here to continue working" at bounding box center [551, 292] width 247 height 36
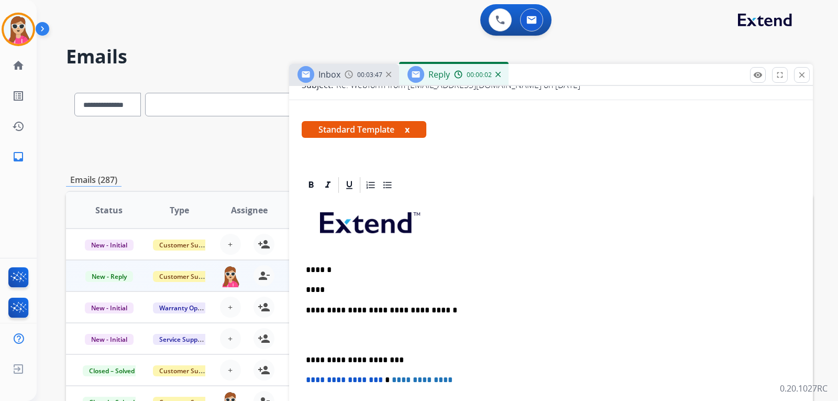
scroll to position [157, 0]
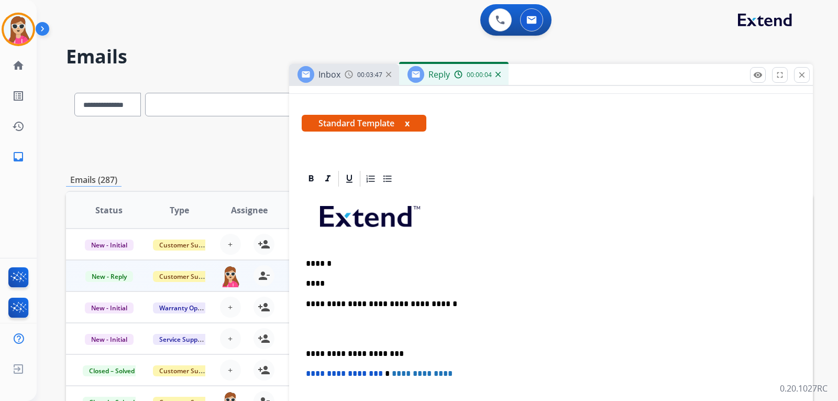
click at [423, 276] on div "**********" at bounding box center [551, 348] width 498 height 320
click at [460, 285] on p "**********" at bounding box center [547, 283] width 482 height 9
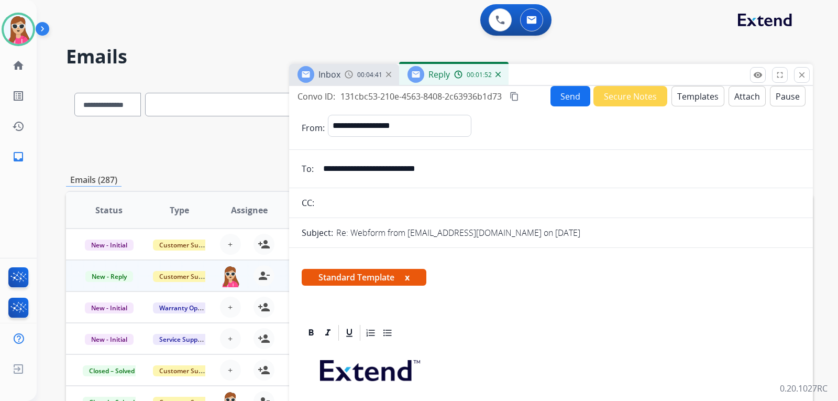
scroll to position [0, 0]
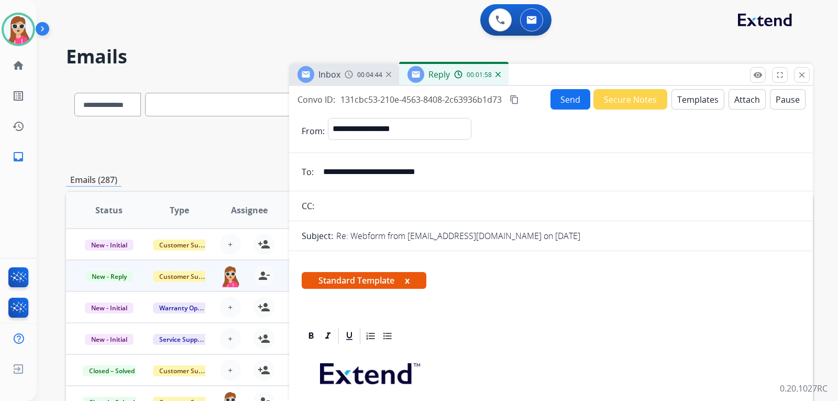
click at [573, 97] on button "Send" at bounding box center [570, 99] width 40 height 20
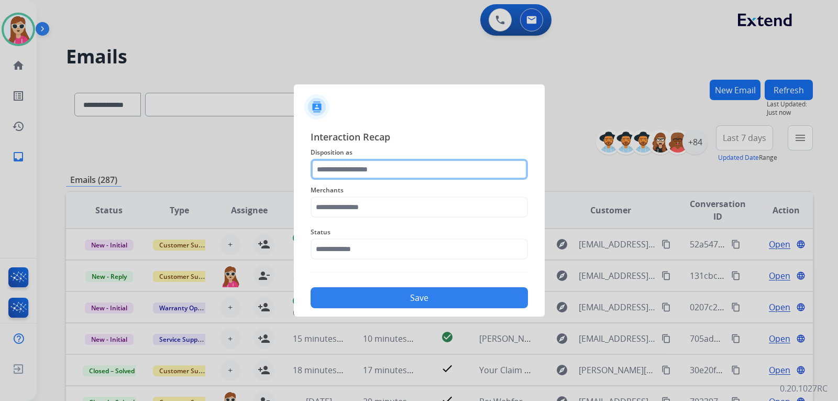
click at [427, 170] on input "text" at bounding box center [419, 169] width 217 height 21
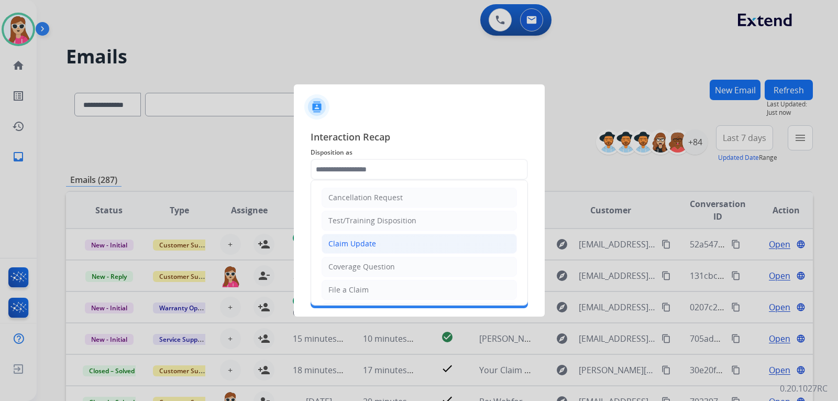
click at [380, 249] on li "Claim Update" at bounding box center [418, 244] width 195 height 20
type input "**********"
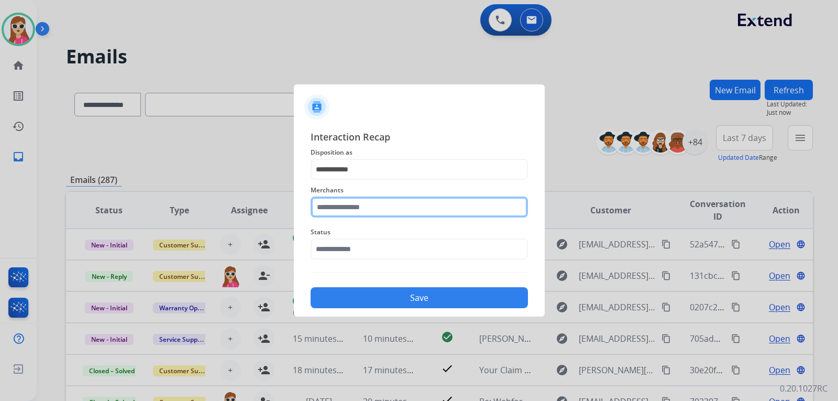
click at [405, 209] on input "text" at bounding box center [419, 206] width 217 height 21
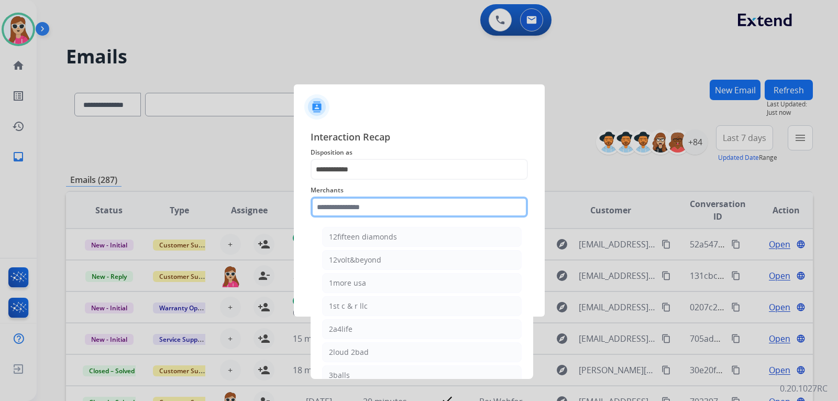
click at [356, 212] on input "text" at bounding box center [419, 206] width 217 height 21
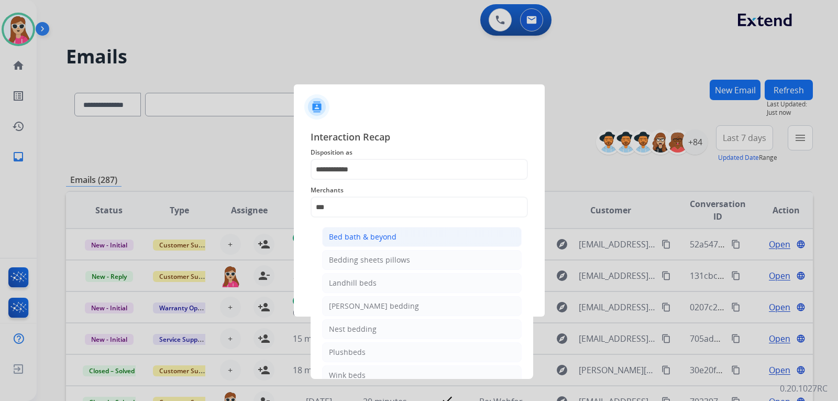
click at [385, 244] on li "Bed bath & beyond" at bounding box center [421, 237] width 199 height 20
type input "**********"
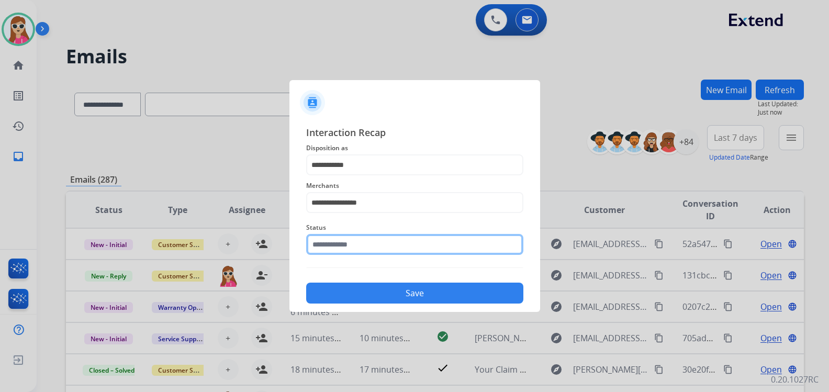
click at [385, 247] on input "text" at bounding box center [414, 244] width 217 height 21
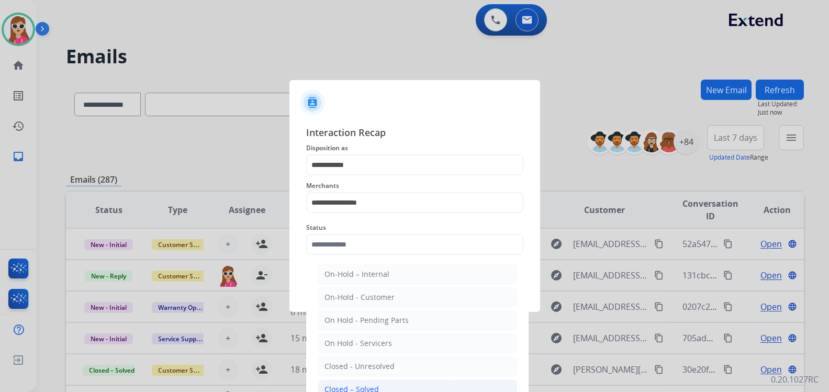
click at [380, 384] on li "Closed – Solved" at bounding box center [417, 390] width 199 height 20
type input "**********"
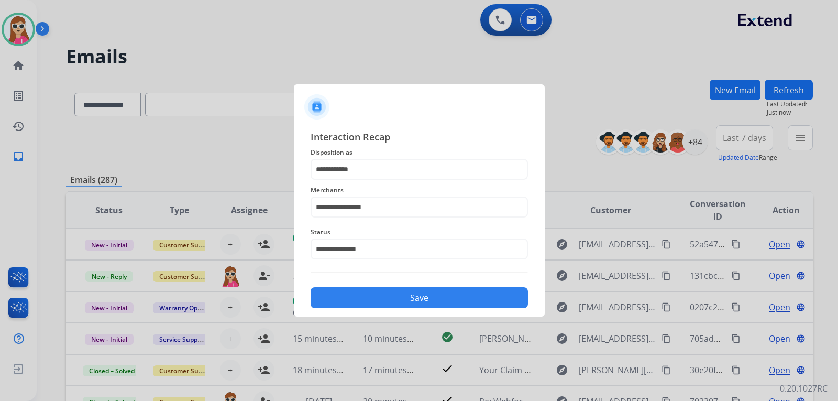
click at [433, 300] on button "Save" at bounding box center [419, 297] width 217 height 21
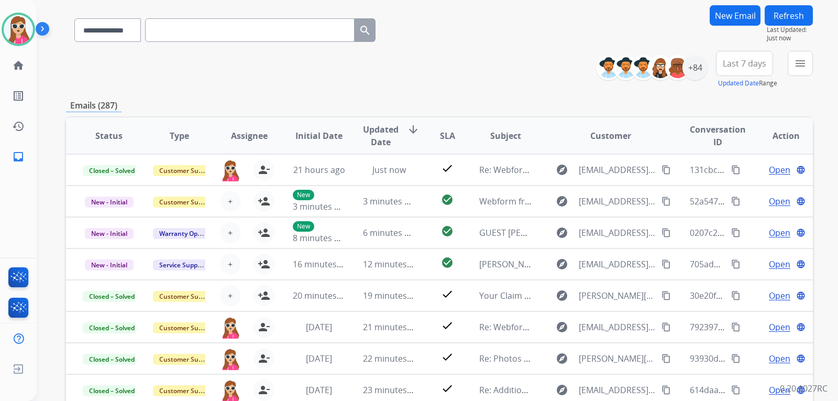
scroll to position [38, 0]
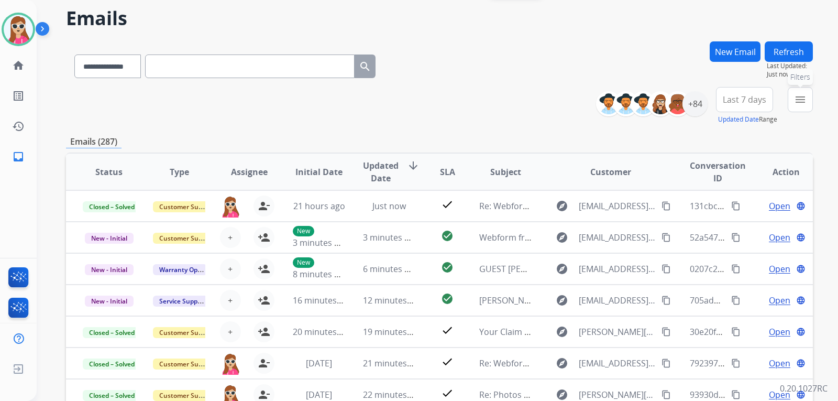
click at [804, 97] on mat-icon "menu" at bounding box center [800, 99] width 13 height 13
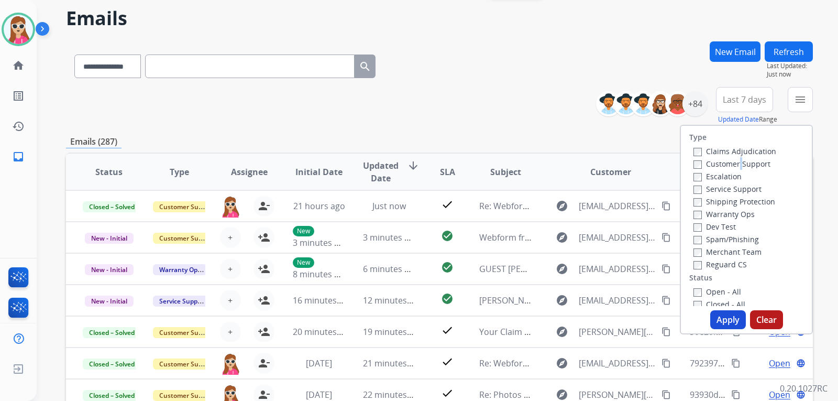
click at [734, 165] on label "Customer Support" at bounding box center [731, 164] width 77 height 10
click at [752, 196] on div "Shipping Protection" at bounding box center [734, 201] width 83 height 13
click at [751, 202] on label "Shipping Protection" at bounding box center [734, 201] width 82 height 10
click at [744, 161] on label "Customer Support" at bounding box center [731, 164] width 77 height 10
click at [731, 258] on div "Reguard CS" at bounding box center [734, 264] width 83 height 13
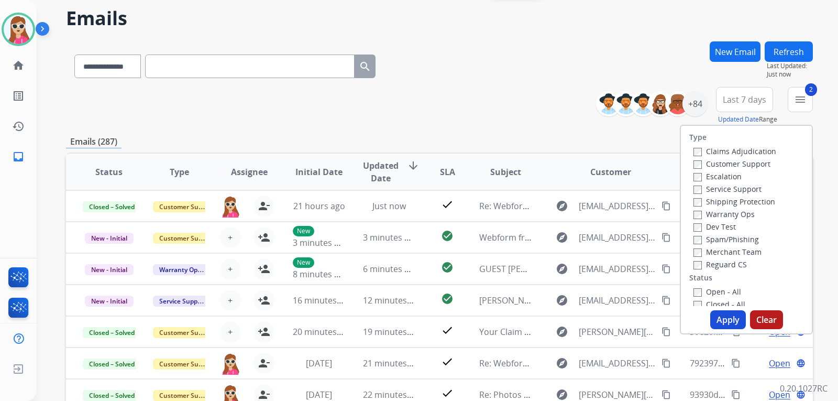
click at [730, 261] on label "Reguard CS" at bounding box center [719, 264] width 53 height 10
click at [727, 292] on label "Open - All" at bounding box center [717, 291] width 48 height 10
drag, startPoint x: 731, startPoint y: 319, endPoint x: 720, endPoint y: 313, distance: 13.1
click at [731, 317] on button "Apply" at bounding box center [728, 319] width 36 height 19
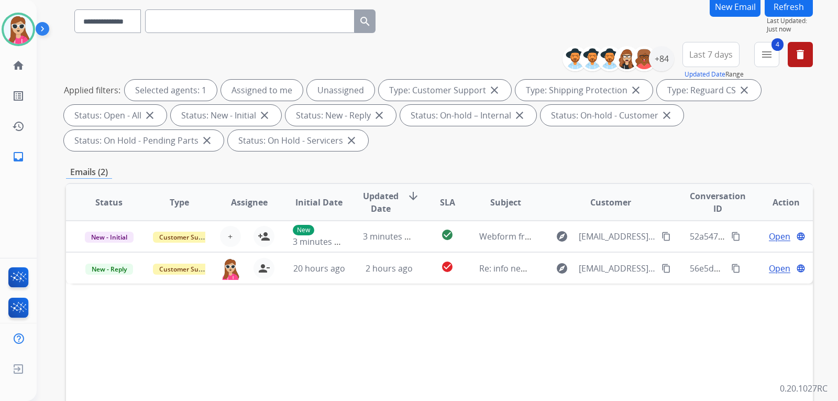
scroll to position [105, 0]
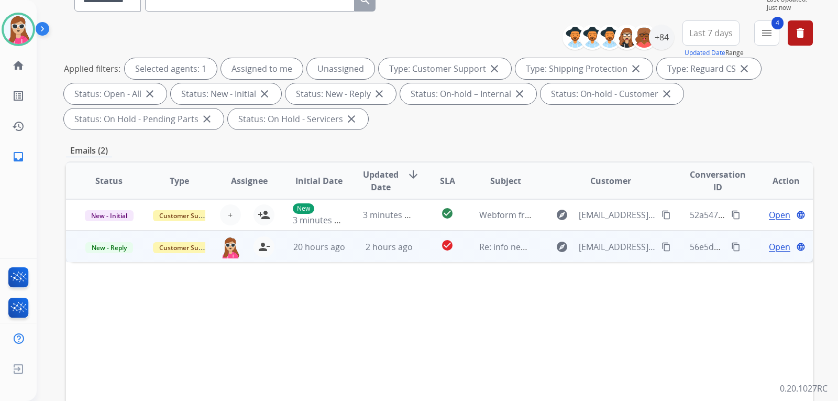
click at [447, 255] on td "check_circle" at bounding box center [439, 245] width 47 height 31
click at [769, 240] on span "Open" at bounding box center [779, 246] width 21 height 13
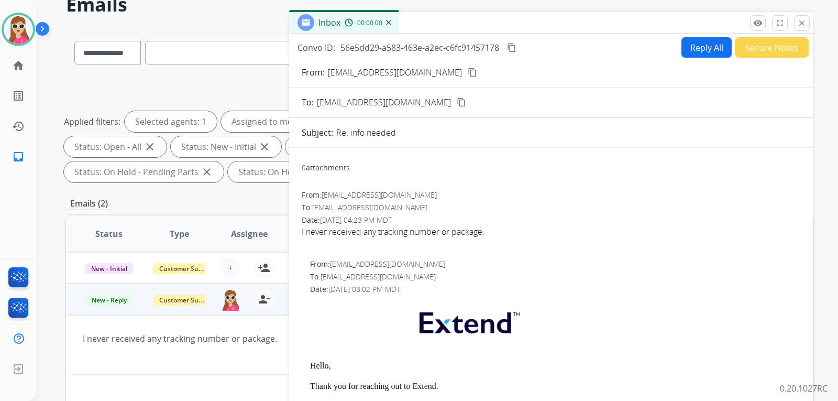
scroll to position [0, 0]
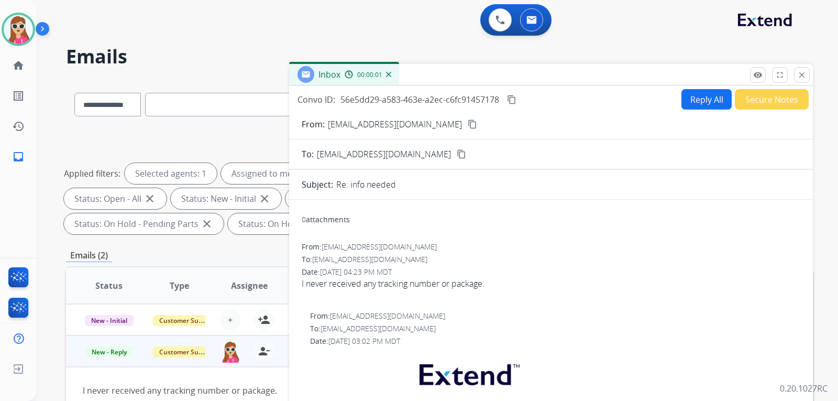
click at [685, 95] on button "Reply All" at bounding box center [706, 99] width 50 height 20
select select "**********"
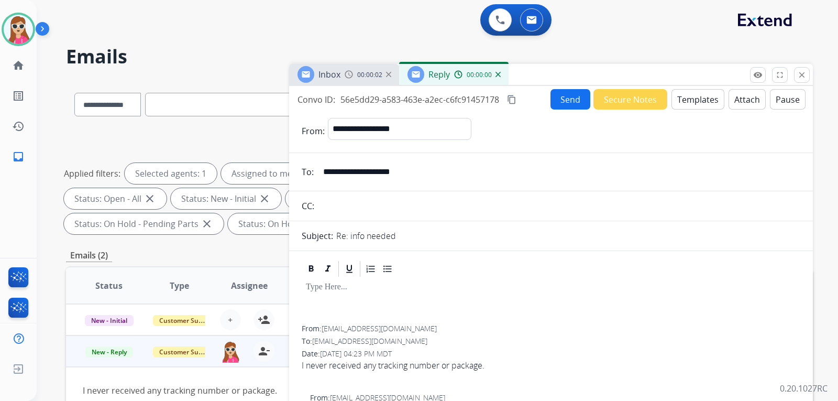
click at [689, 102] on button "Templates" at bounding box center [697, 99] width 53 height 20
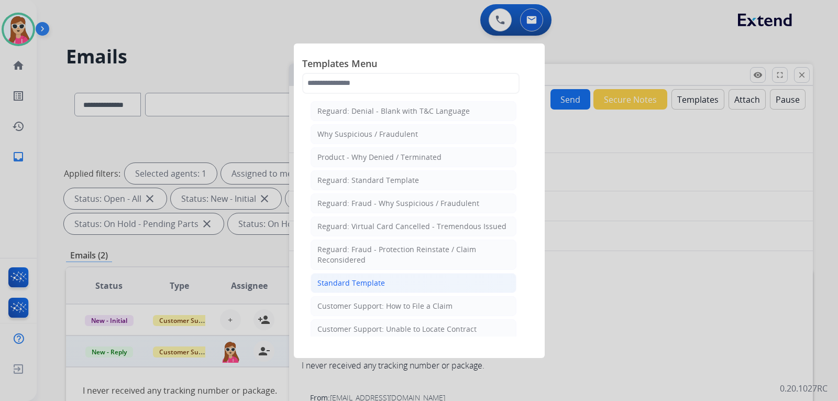
click at [408, 286] on li "Standard Template" at bounding box center [414, 283] width 206 height 20
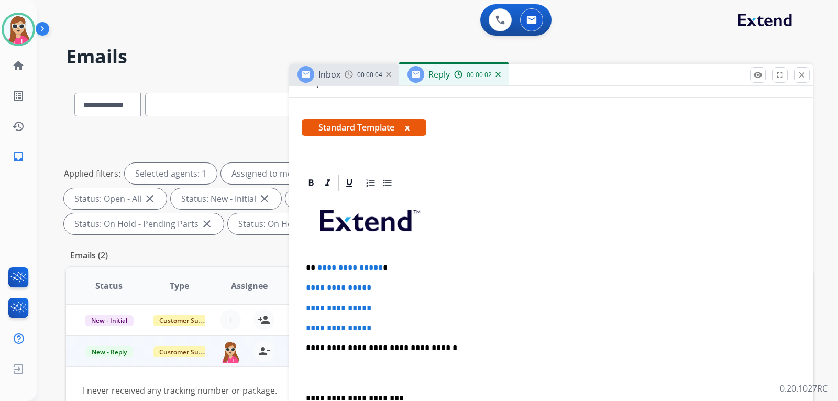
scroll to position [209, 0]
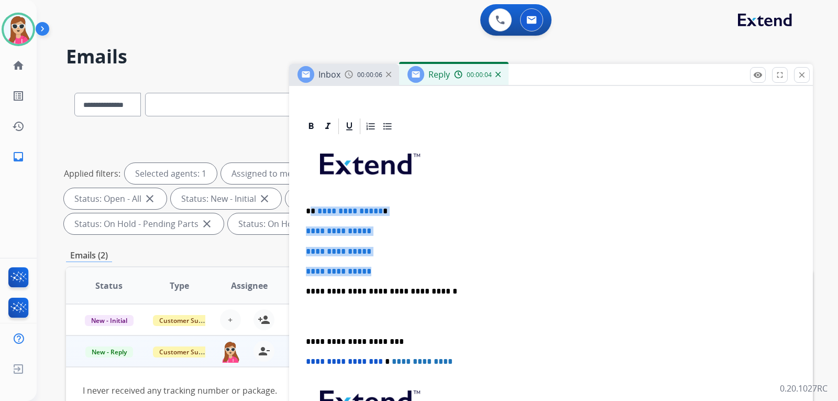
drag, startPoint x: 311, startPoint y: 214, endPoint x: 390, endPoint y: 260, distance: 91.7
click at [390, 260] on div "**********" at bounding box center [551, 316] width 498 height 360
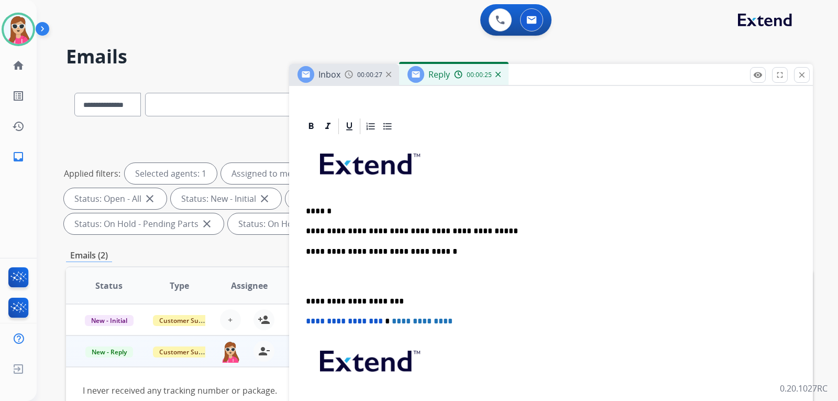
click at [311, 232] on p "**********" at bounding box center [547, 230] width 482 height 9
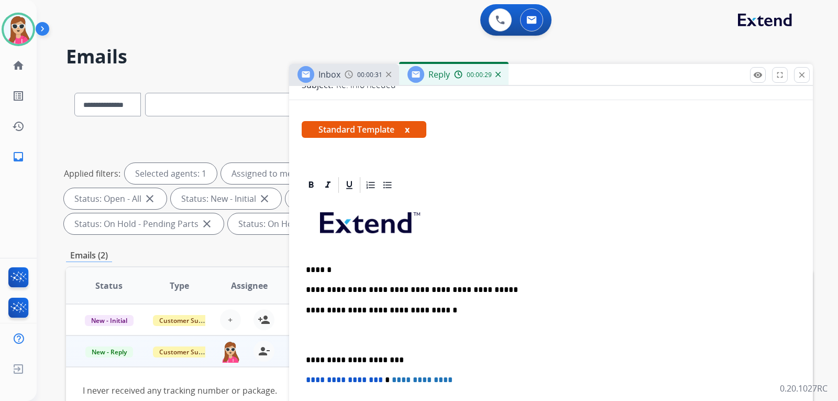
scroll to position [157, 0]
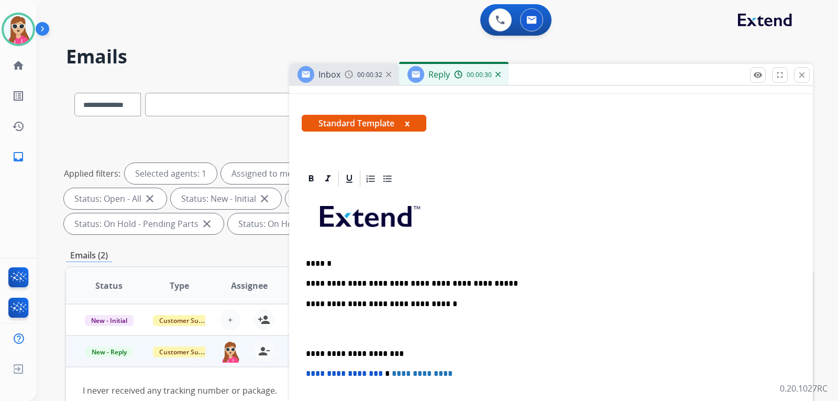
drag, startPoint x: 481, startPoint y: 273, endPoint x: 480, endPoint y: 279, distance: 5.8
click at [480, 279] on div "**********" at bounding box center [551, 348] width 498 height 320
click at [365, 269] on div "**********" at bounding box center [551, 348] width 498 height 320
click at [391, 270] on div "**********" at bounding box center [551, 348] width 498 height 320
click at [393, 255] on div "**********" at bounding box center [551, 348] width 498 height 320
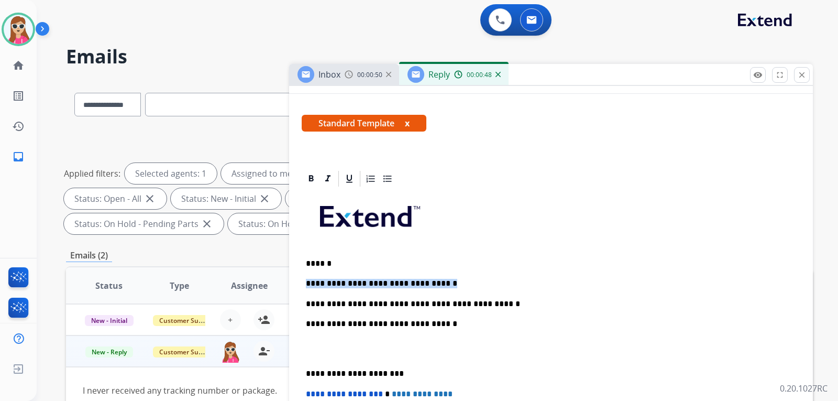
drag, startPoint x: 480, startPoint y: 282, endPoint x: 297, endPoint y: 282, distance: 182.7
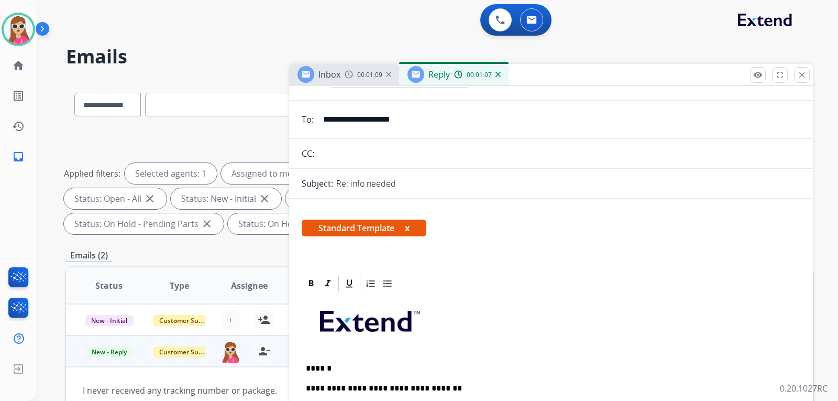
scroll to position [0, 0]
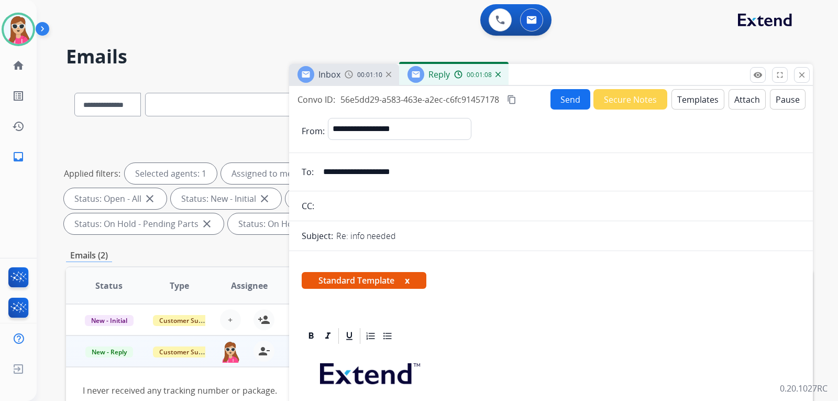
click at [572, 102] on button "Send" at bounding box center [570, 99] width 40 height 20
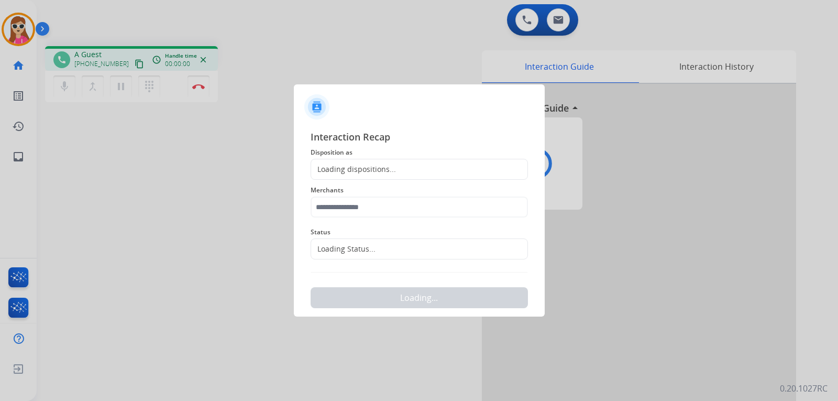
click at [372, 173] on div "Loading dispositions..." at bounding box center [353, 169] width 85 height 10
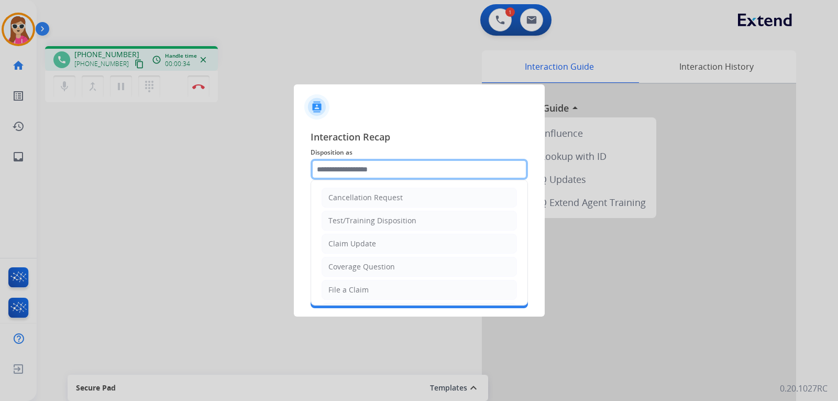
click at [406, 174] on input "text" at bounding box center [419, 169] width 217 height 21
drag, startPoint x: 392, startPoint y: 270, endPoint x: 386, endPoint y: 258, distance: 13.8
click at [392, 270] on div "Coverage Question" at bounding box center [361, 266] width 66 height 10
type input "**********"
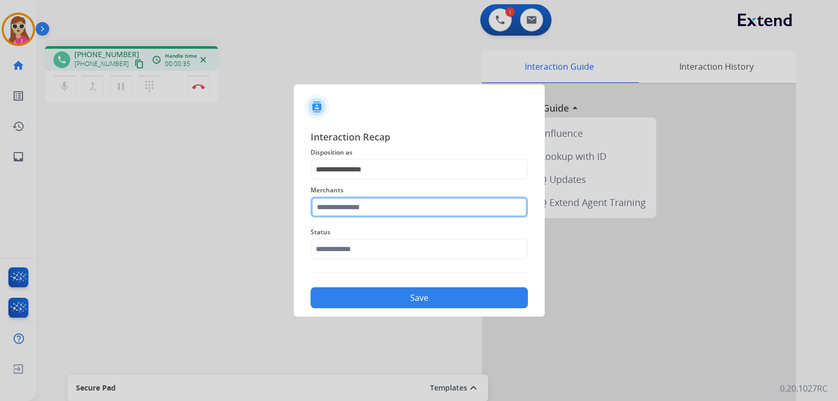
click at [371, 204] on input "text" at bounding box center [419, 206] width 217 height 21
type input "*********"
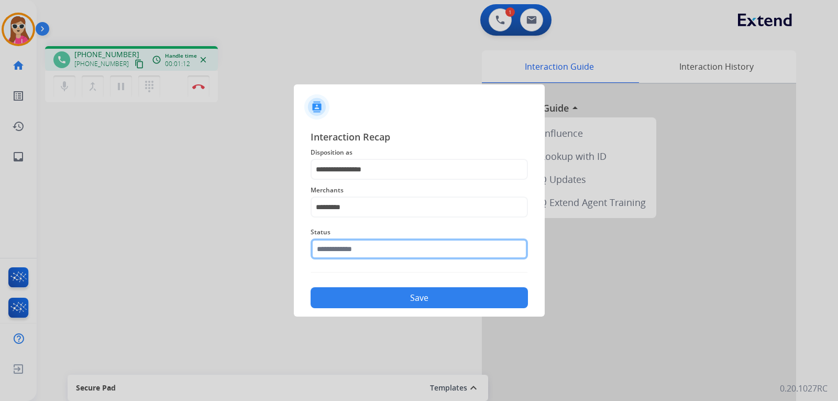
click at [450, 250] on input "text" at bounding box center [419, 248] width 217 height 21
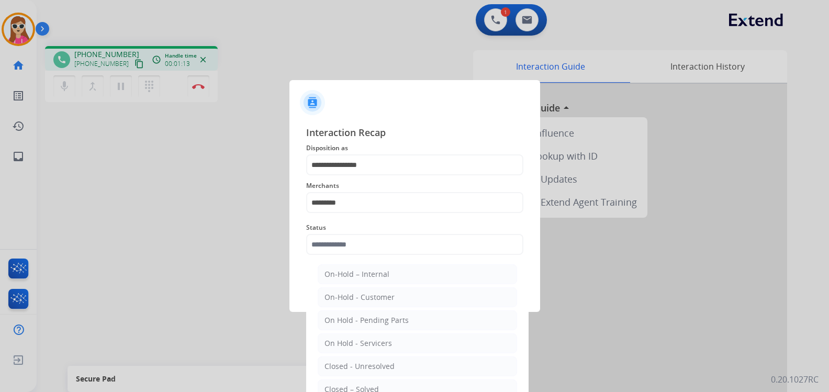
drag, startPoint x: 364, startPoint y: 386, endPoint x: 368, endPoint y: 382, distance: 5.6
click at [364, 386] on div "Closed – Solved" at bounding box center [352, 389] width 54 height 10
type input "**********"
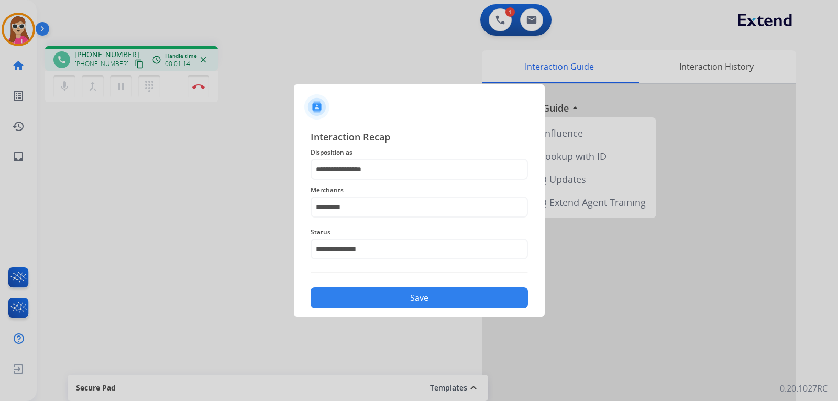
click at [403, 293] on button "Save" at bounding box center [419, 297] width 217 height 21
click at [402, 212] on input "*********" at bounding box center [419, 206] width 217 height 21
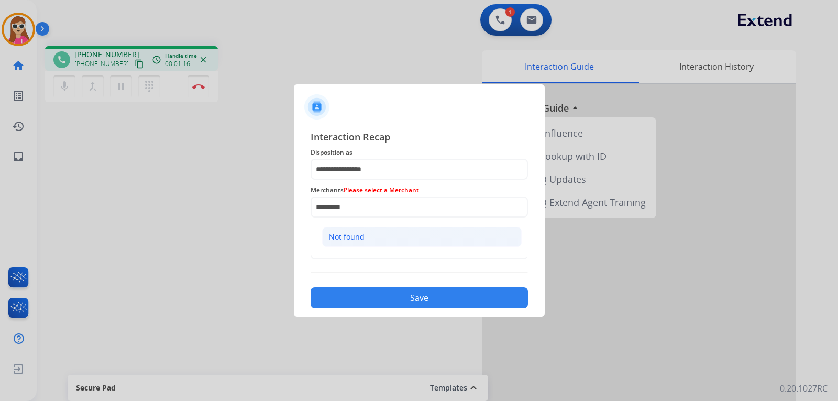
click at [376, 235] on li "Not found" at bounding box center [421, 237] width 199 height 20
type input "*********"
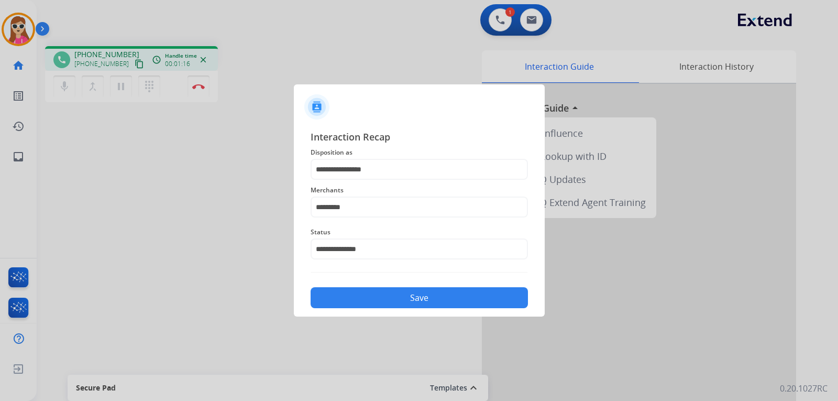
click at [402, 287] on button "Save" at bounding box center [419, 297] width 217 height 21
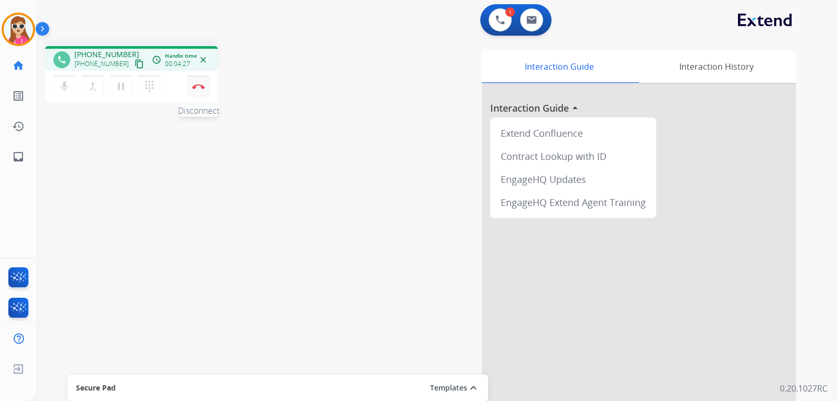
click at [206, 85] on button "Disconnect" at bounding box center [198, 86] width 22 height 22
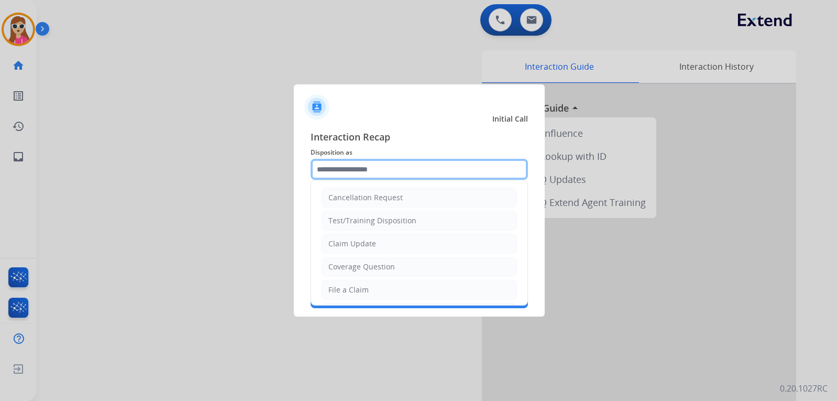
click at [376, 172] on input "text" at bounding box center [419, 169] width 217 height 21
drag, startPoint x: 358, startPoint y: 245, endPoint x: 353, endPoint y: 233, distance: 12.7
click at [358, 238] on li "Claim Update" at bounding box center [418, 244] width 195 height 20
type input "**********"
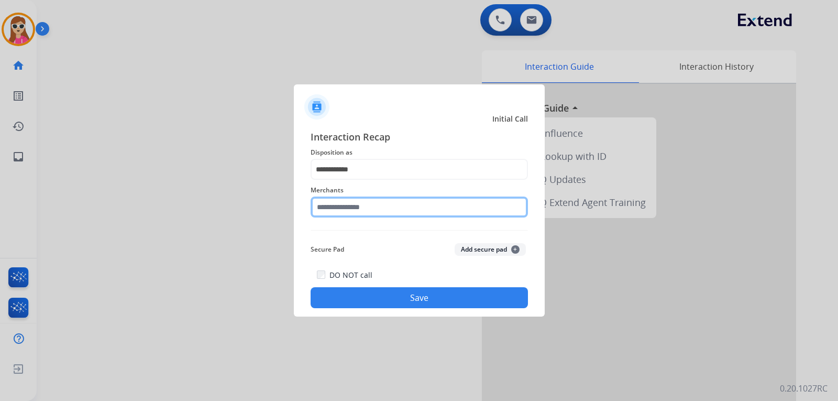
click at [351, 213] on input "text" at bounding box center [419, 206] width 217 height 21
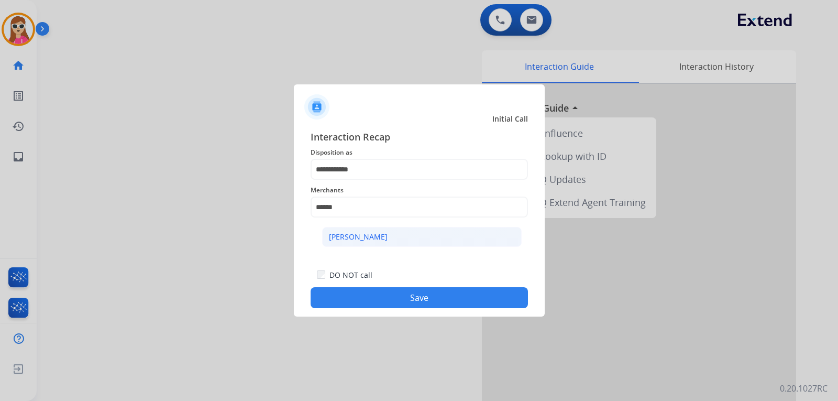
click at [378, 235] on li "[PERSON_NAME]" at bounding box center [421, 237] width 199 height 20
type input "********"
click at [424, 305] on button "Save" at bounding box center [419, 297] width 217 height 21
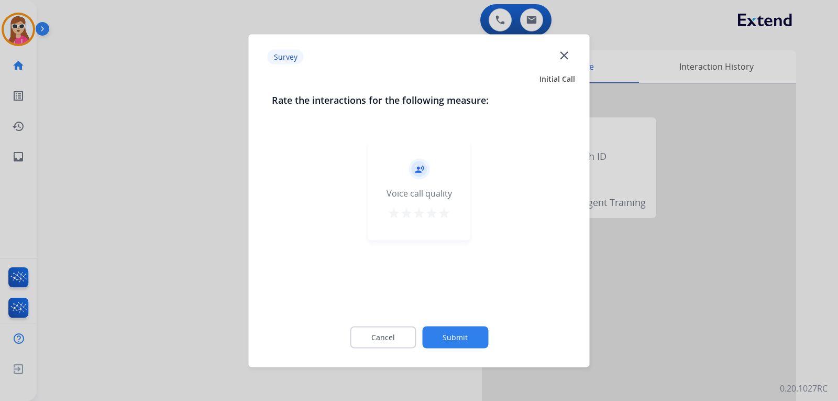
click at [443, 210] on mat-icon "star" at bounding box center [444, 212] width 13 height 13
click at [473, 333] on button "Submit" at bounding box center [455, 337] width 66 height 22
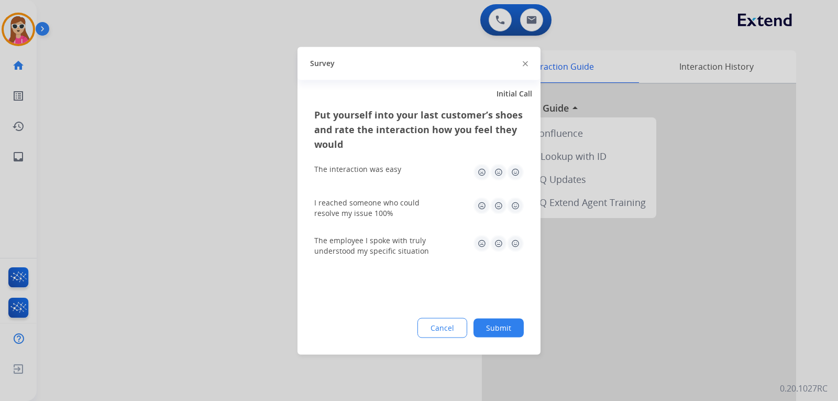
click at [511, 174] on img at bounding box center [515, 171] width 17 height 17
click at [514, 208] on img at bounding box center [515, 205] width 17 height 17
click at [519, 245] on img at bounding box center [515, 243] width 17 height 17
drag, startPoint x: 512, startPoint y: 326, endPoint x: 394, endPoint y: 305, distance: 119.7
click at [512, 325] on button "Submit" at bounding box center [498, 327] width 50 height 19
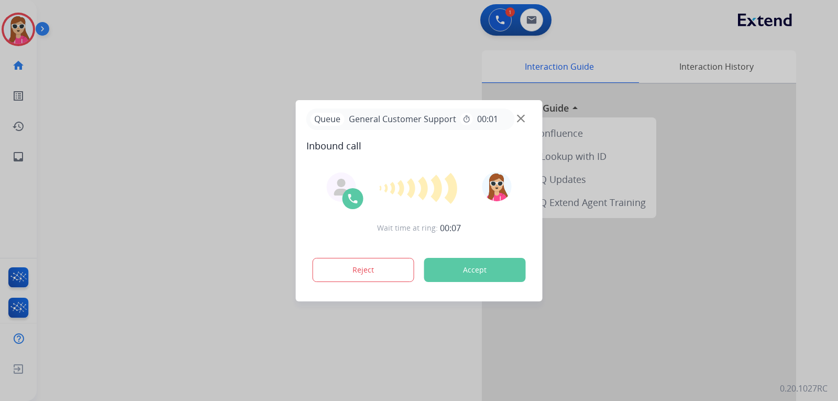
click at [496, 270] on button "Accept" at bounding box center [475, 270] width 102 height 24
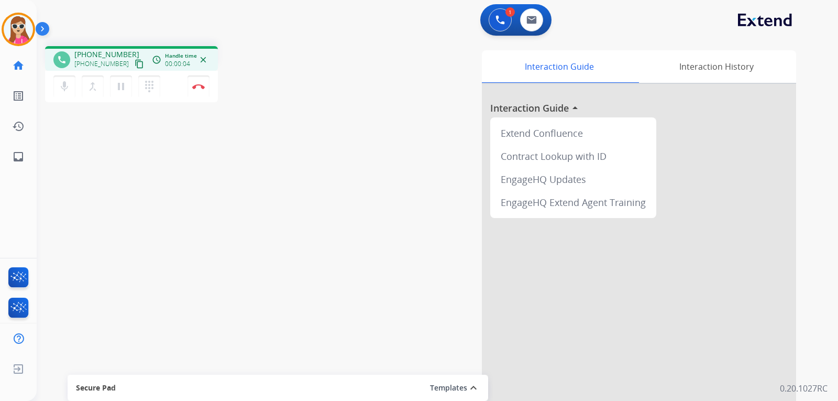
click at [135, 65] on mat-icon "content_copy" at bounding box center [139, 63] width 9 height 9
click at [206, 91] on button "Disconnect" at bounding box center [198, 86] width 22 height 22
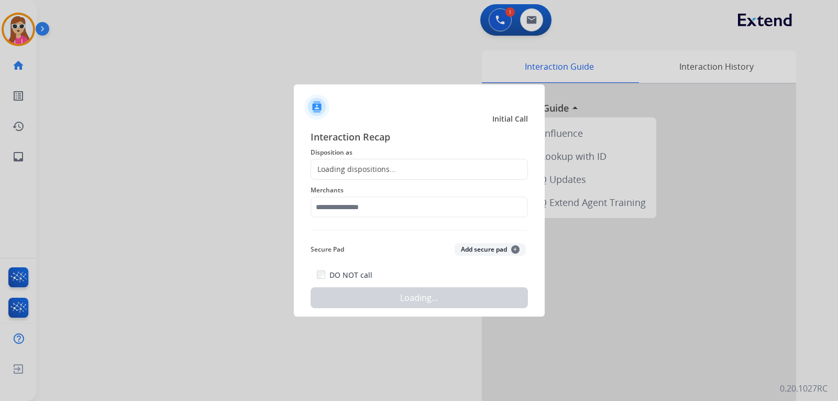
click at [355, 185] on span "Merchants" at bounding box center [419, 190] width 217 height 13
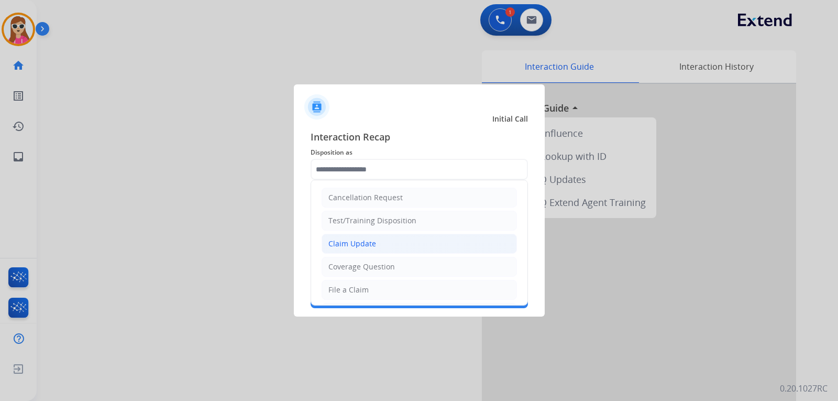
click at [357, 247] on div "Claim Update" at bounding box center [352, 243] width 48 height 10
type input "**********"
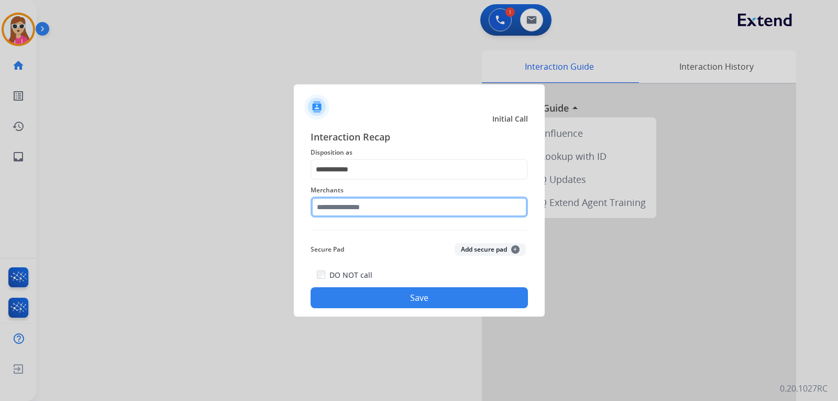
click at [332, 208] on input "text" at bounding box center [419, 206] width 217 height 21
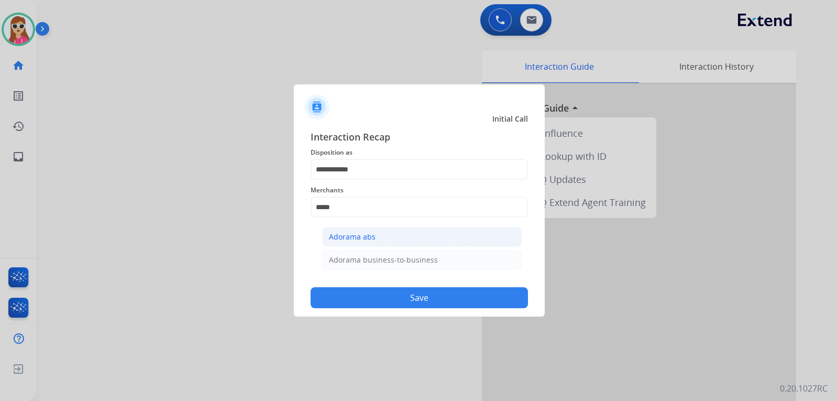
click at [427, 238] on li "Adorama abs" at bounding box center [421, 237] width 199 height 20
type input "**********"
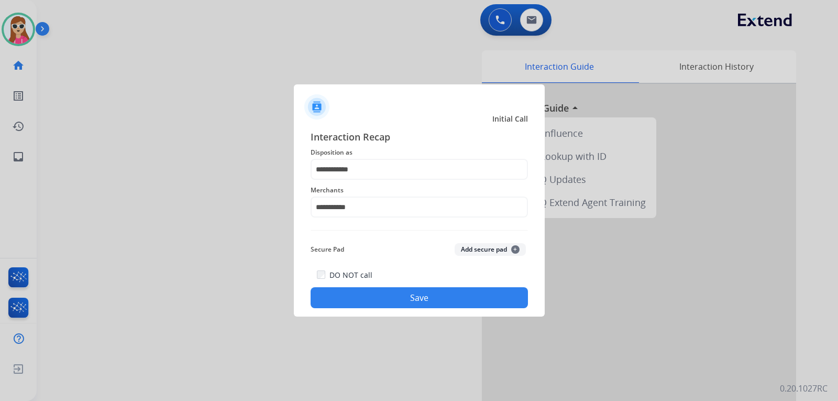
click at [423, 306] on button "Save" at bounding box center [419, 297] width 217 height 21
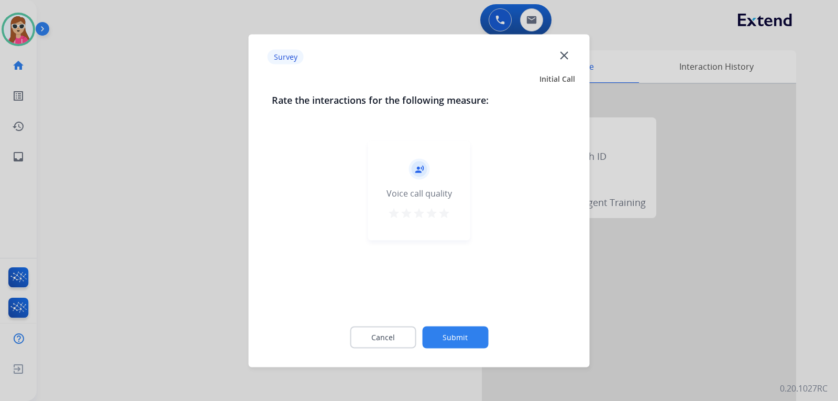
click at [442, 215] on mat-icon "star" at bounding box center [444, 212] width 13 height 13
click at [472, 330] on button "Submit" at bounding box center [455, 337] width 66 height 22
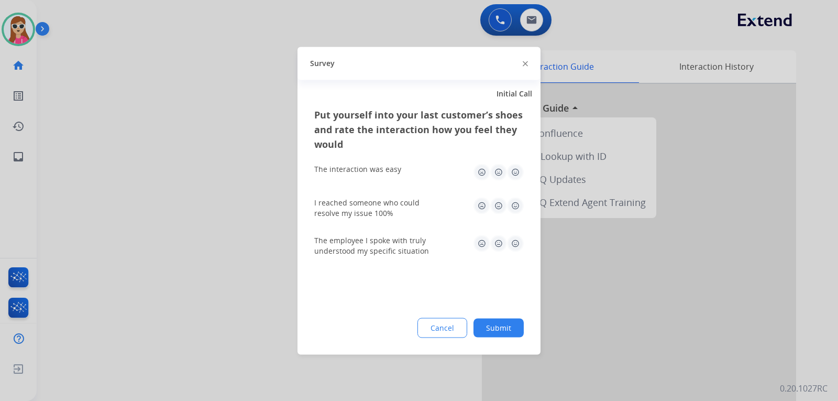
click at [510, 171] on img at bounding box center [515, 171] width 17 height 17
click at [515, 208] on img at bounding box center [515, 205] width 17 height 17
click at [515, 243] on img at bounding box center [515, 243] width 17 height 17
click at [512, 326] on button "Submit" at bounding box center [498, 327] width 50 height 19
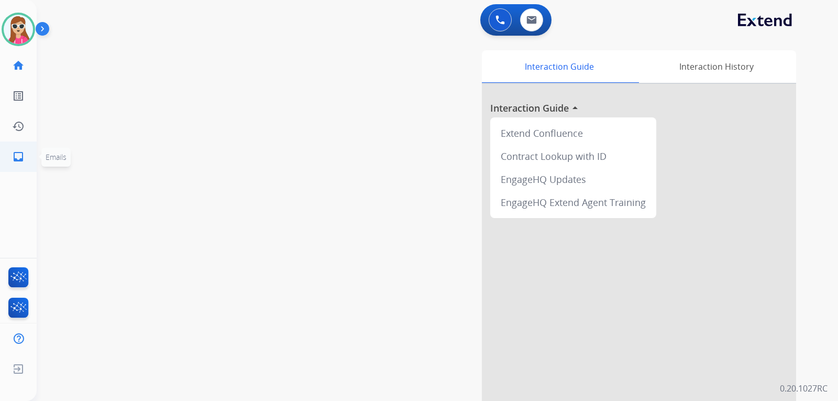
click at [21, 159] on mat-icon "inbox" at bounding box center [18, 156] width 13 height 13
select select "**********"
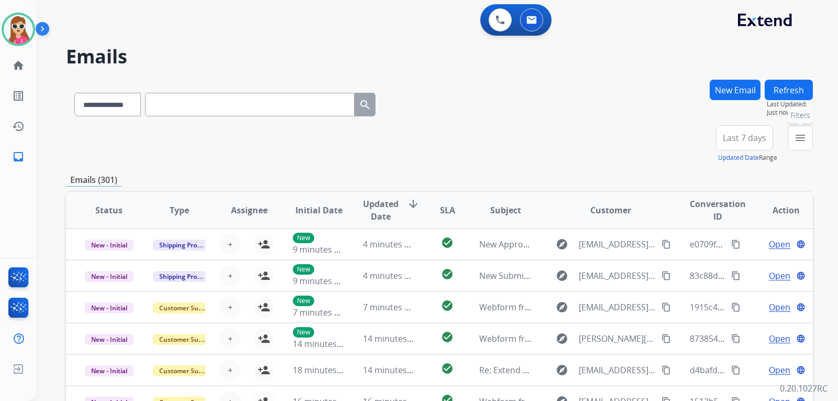
click at [804, 138] on mat-icon "menu" at bounding box center [800, 137] width 13 height 13
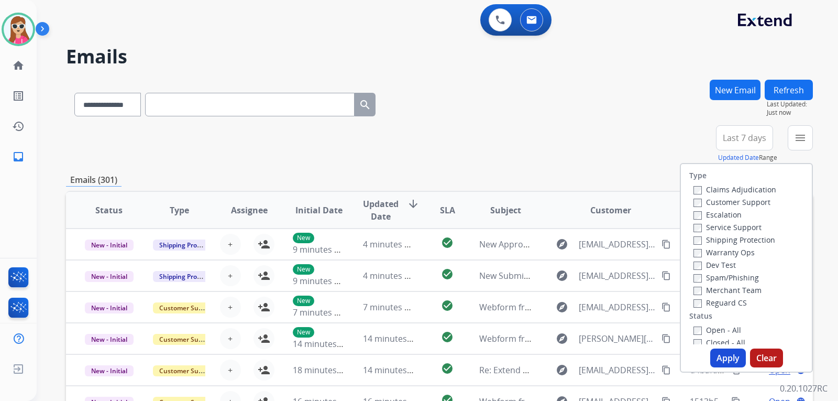
drag, startPoint x: 755, startPoint y: 207, endPoint x: 755, endPoint y: 201, distance: 6.3
click at [755, 205] on div "Customer Support" at bounding box center [734, 201] width 83 height 13
click at [755, 201] on label "Customer Support" at bounding box center [731, 202] width 77 height 10
click at [754, 238] on label "Shipping Protection" at bounding box center [734, 240] width 82 height 10
drag, startPoint x: 723, startPoint y: 301, endPoint x: 714, endPoint y: 308, distance: 11.5
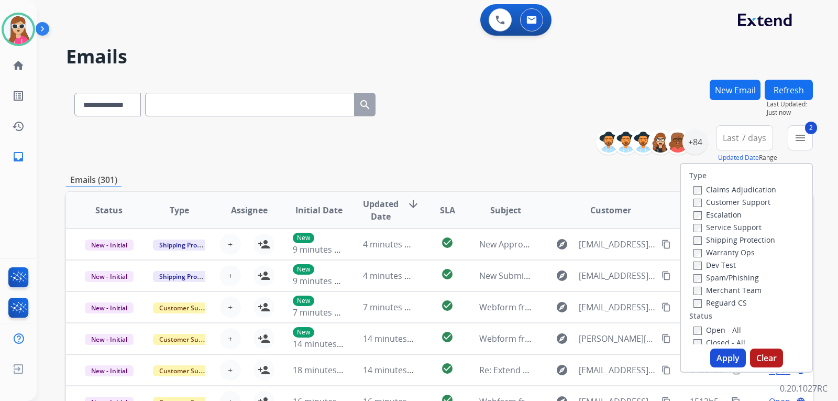
click at [721, 301] on label "Reguard CS" at bounding box center [719, 302] width 53 height 10
click at [706, 331] on label "Open - All" at bounding box center [717, 330] width 48 height 10
click at [722, 355] on button "Apply" at bounding box center [728, 357] width 36 height 19
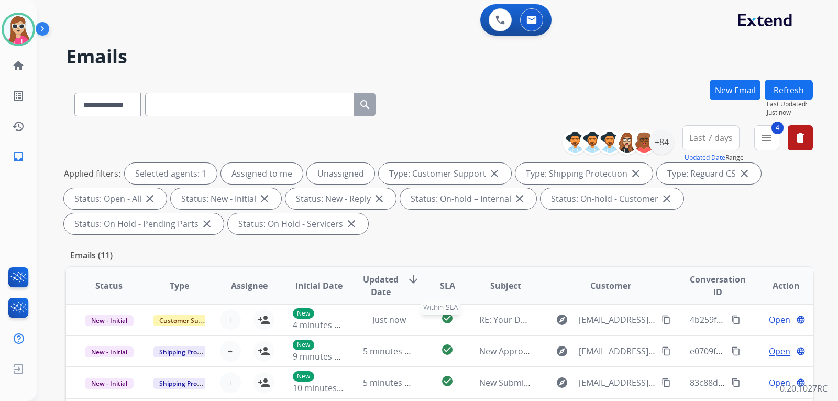
scroll to position [1, 0]
click at [774, 139] on button "4 menu Filters" at bounding box center [766, 137] width 25 height 25
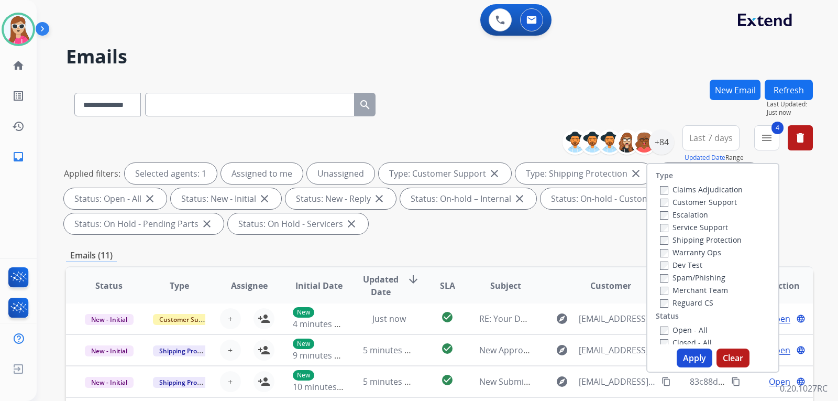
click at [672, 114] on div "**********" at bounding box center [439, 103] width 747 height 46
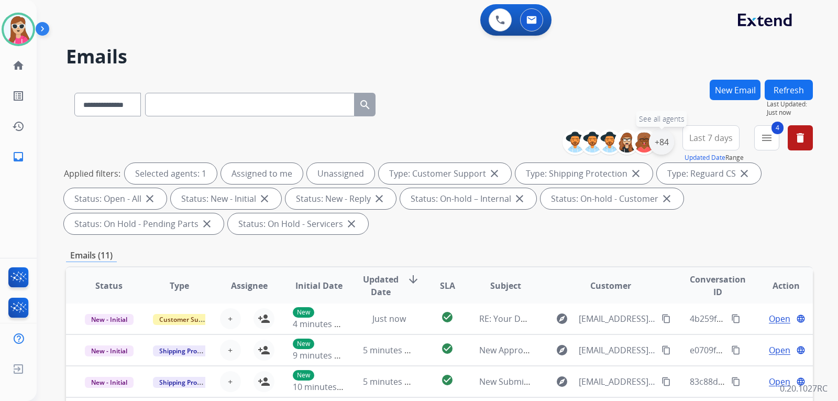
click at [666, 136] on div "+84" at bounding box center [661, 141] width 25 height 25
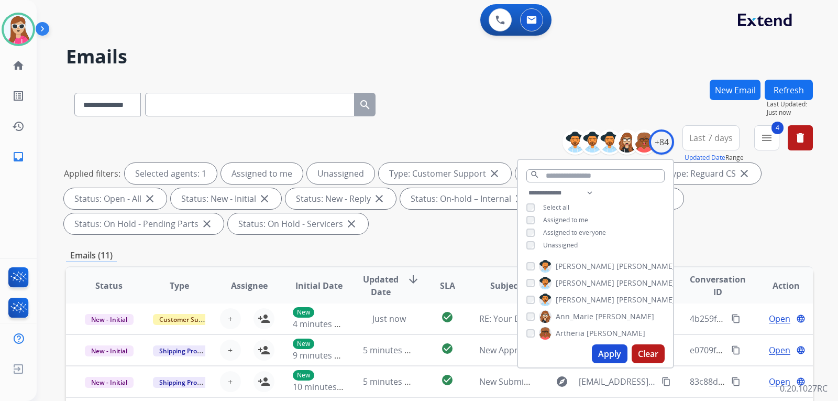
click at [566, 244] on span "Unassigned" at bounding box center [560, 244] width 35 height 9
click at [607, 355] on button "Apply" at bounding box center [610, 353] width 36 height 19
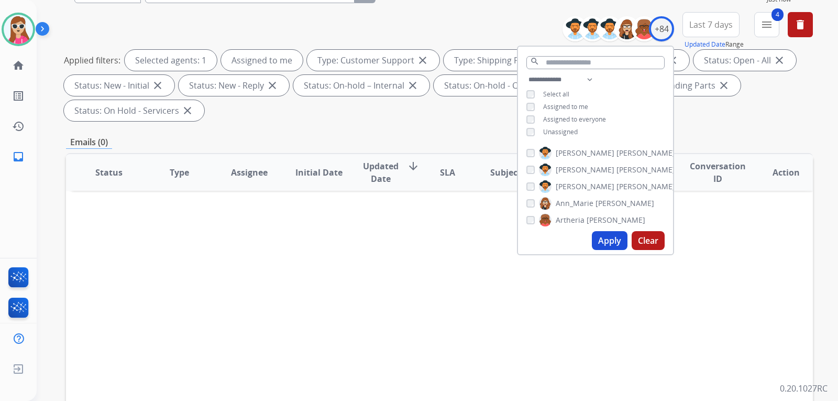
scroll to position [52, 0]
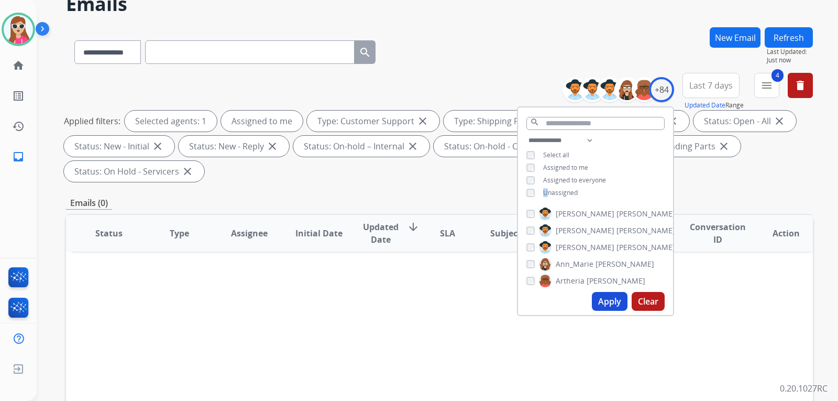
click at [544, 190] on span "Unassigned" at bounding box center [560, 192] width 35 height 9
click at [593, 297] on button "Apply" at bounding box center [610, 301] width 36 height 19
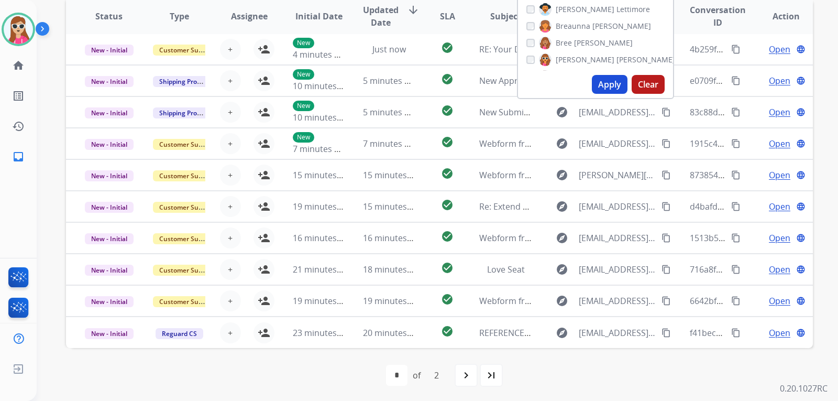
scroll to position [271, 0]
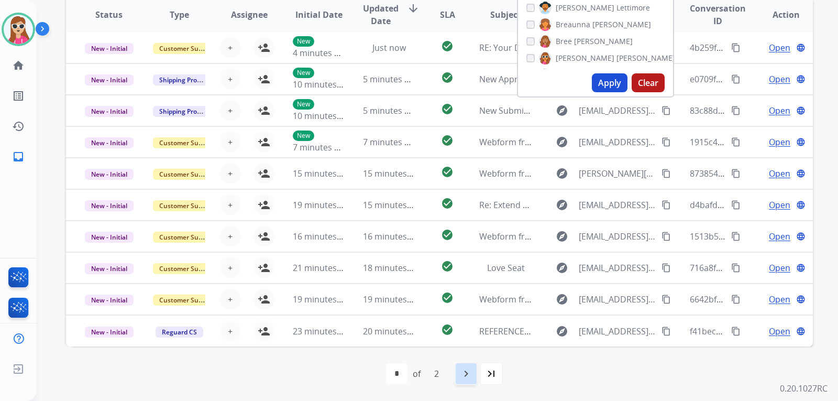
click at [469, 373] on mat-icon "navigate_next" at bounding box center [466, 373] width 13 height 13
select select "*"
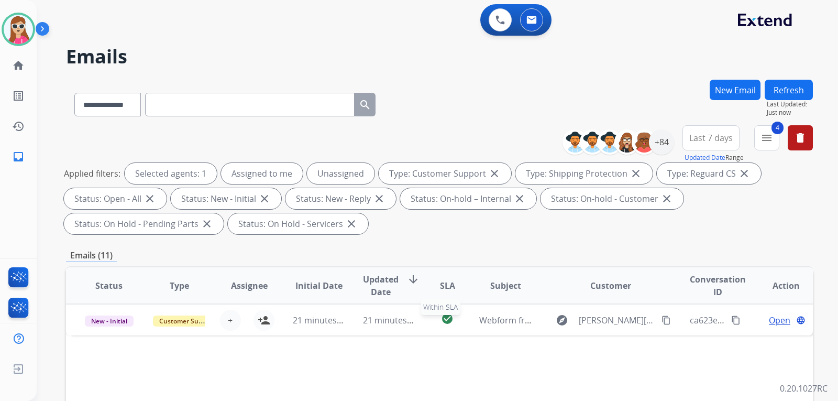
scroll to position [0, 0]
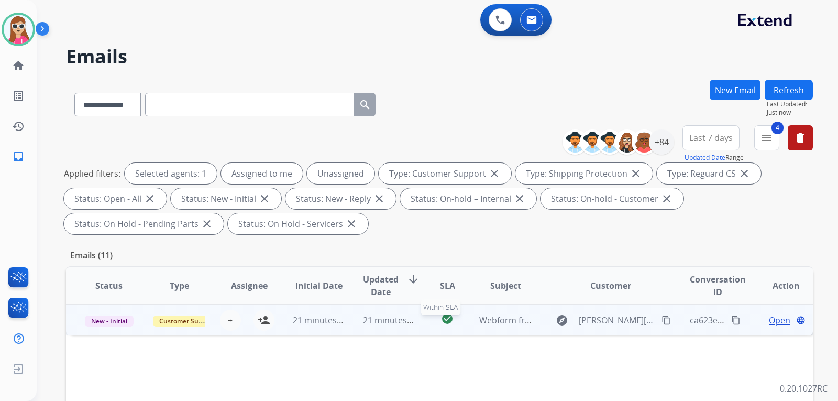
click at [433, 312] on div "check_circle" at bounding box center [447, 320] width 29 height 16
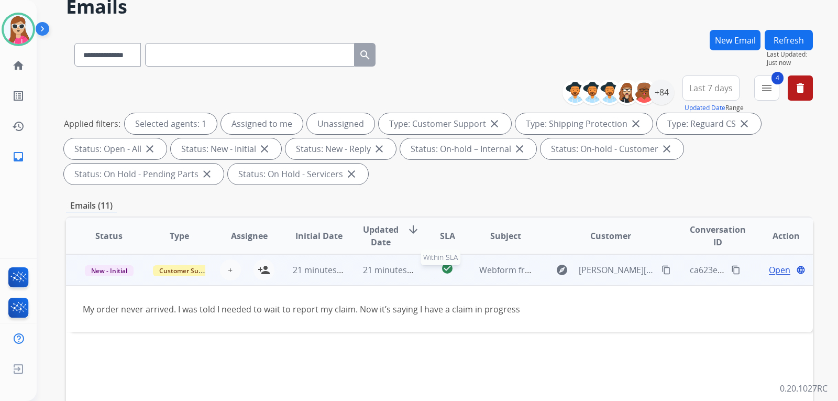
scroll to position [52, 0]
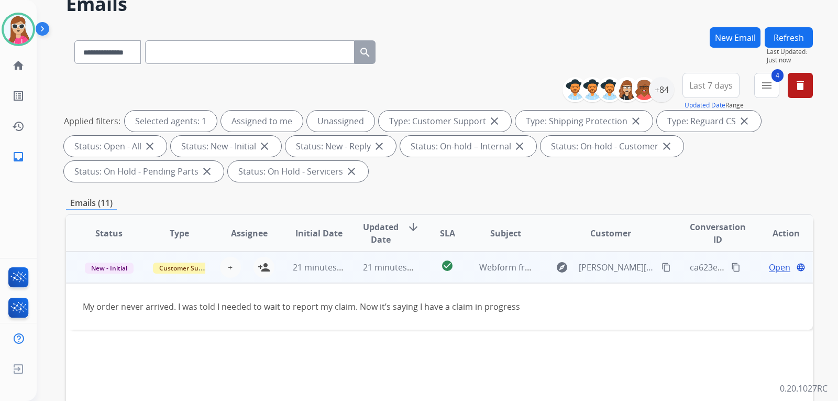
click at [661, 267] on mat-icon "content_copy" at bounding box center [665, 266] width 9 height 9
click at [265, 269] on mat-icon "person_add" at bounding box center [264, 267] width 13 height 13
click at [769, 267] on span "Open" at bounding box center [779, 267] width 21 height 13
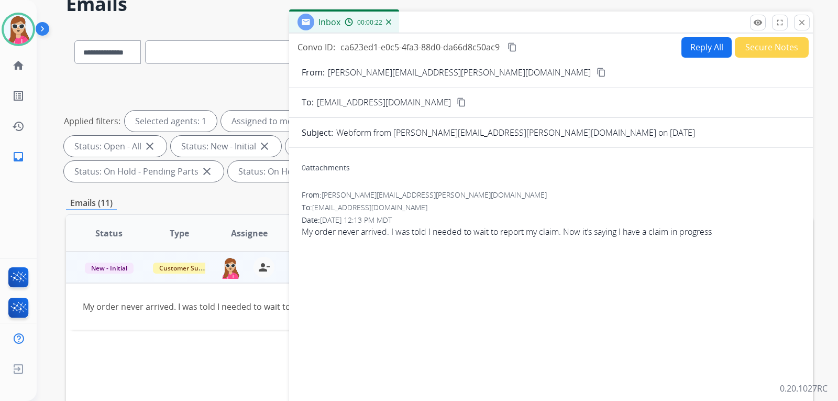
click at [703, 50] on button "Reply All" at bounding box center [706, 47] width 50 height 20
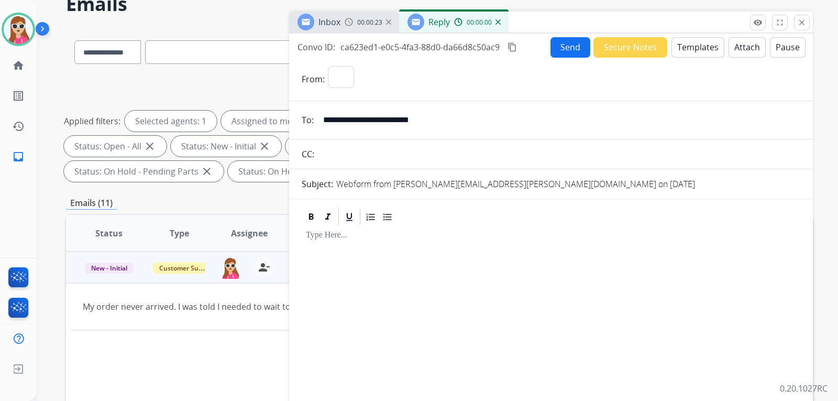
select select "**********"
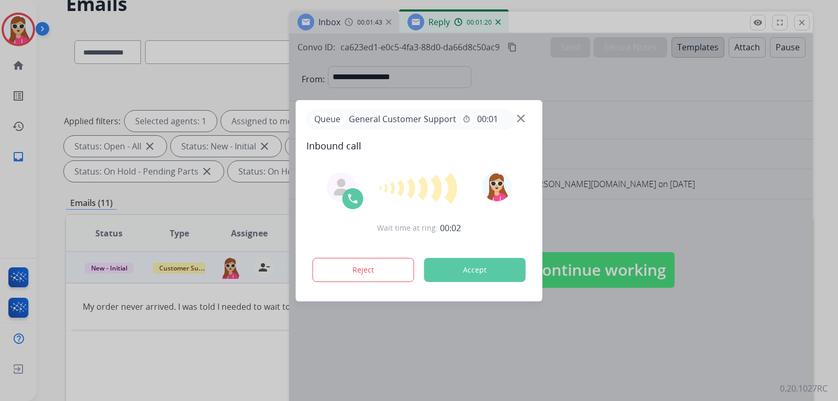
click at [485, 268] on button "Accept" at bounding box center [475, 270] width 102 height 24
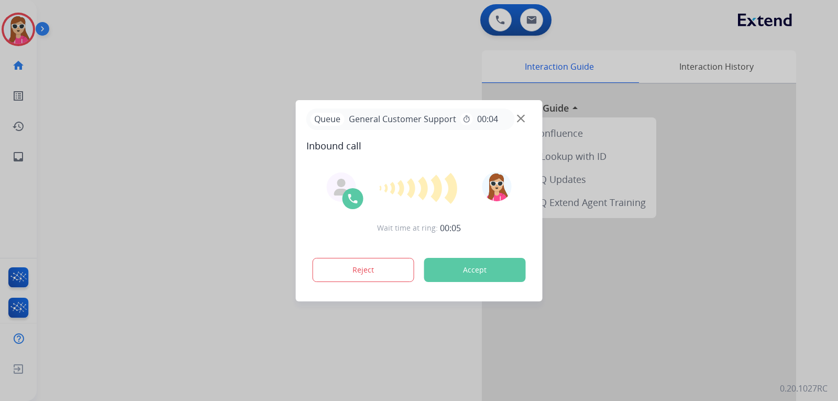
click at [491, 279] on button "Accept" at bounding box center [475, 270] width 102 height 24
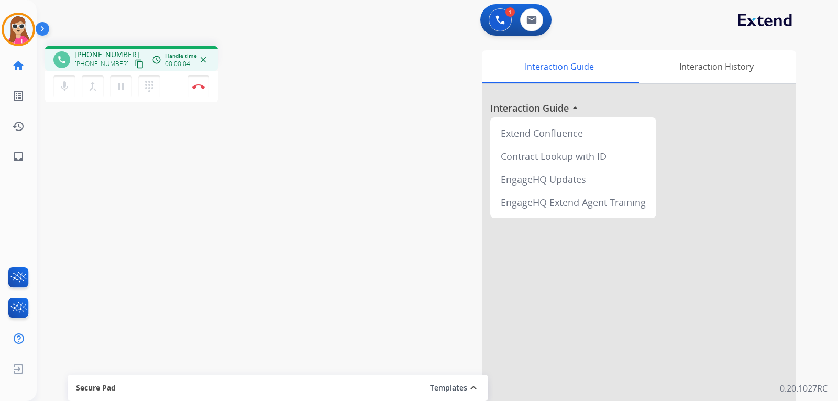
click at [135, 64] on mat-icon "content_copy" at bounding box center [139, 63] width 9 height 9
click at [203, 90] on button "Disconnect" at bounding box center [198, 86] width 22 height 22
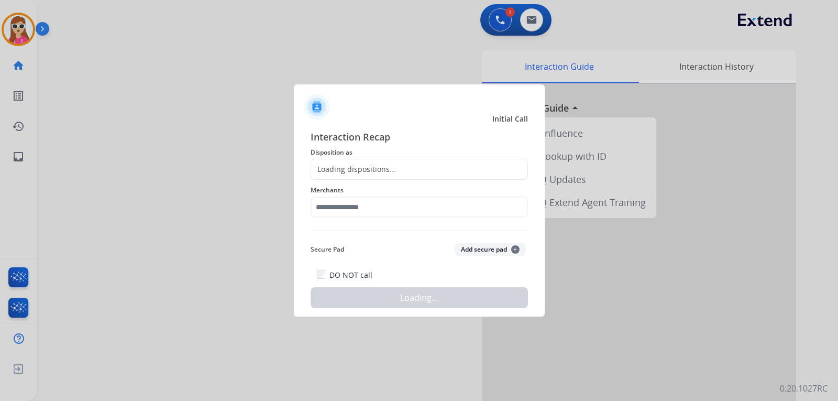
click at [428, 173] on div "Loading dispositions..." at bounding box center [419, 169] width 217 height 21
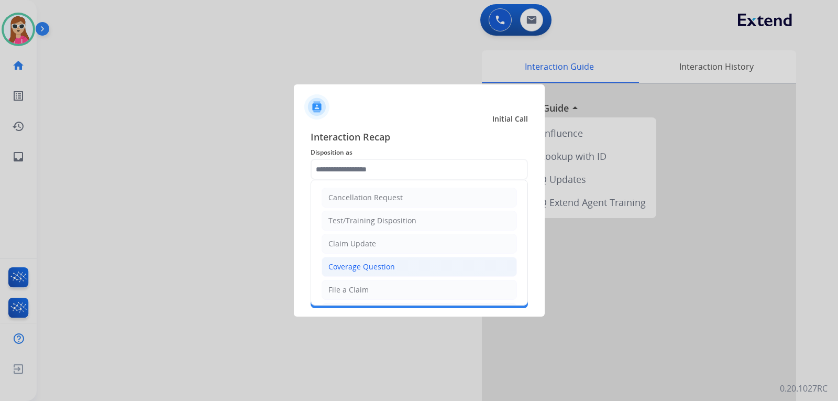
click at [394, 266] on li "Coverage Question" at bounding box center [418, 267] width 195 height 20
type input "**********"
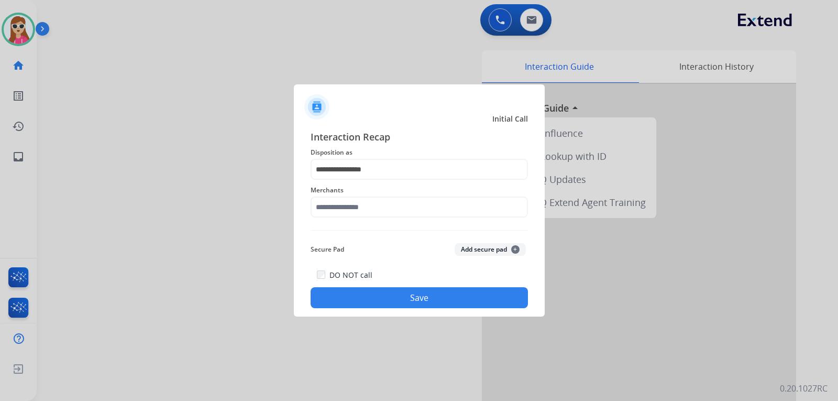
click at [415, 194] on span "Merchants" at bounding box center [419, 190] width 217 height 13
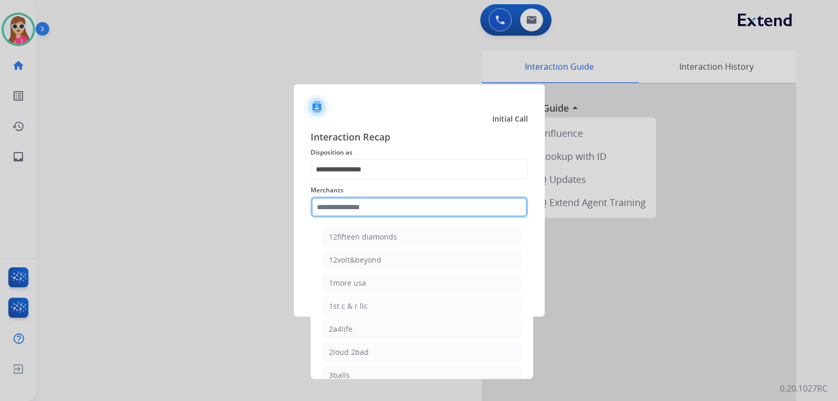
click at [414, 204] on input "text" at bounding box center [419, 206] width 217 height 21
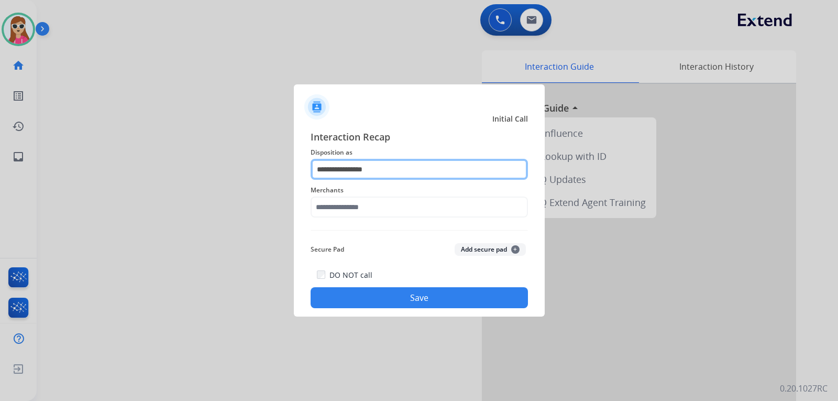
click at [368, 168] on input "**********" at bounding box center [419, 169] width 217 height 21
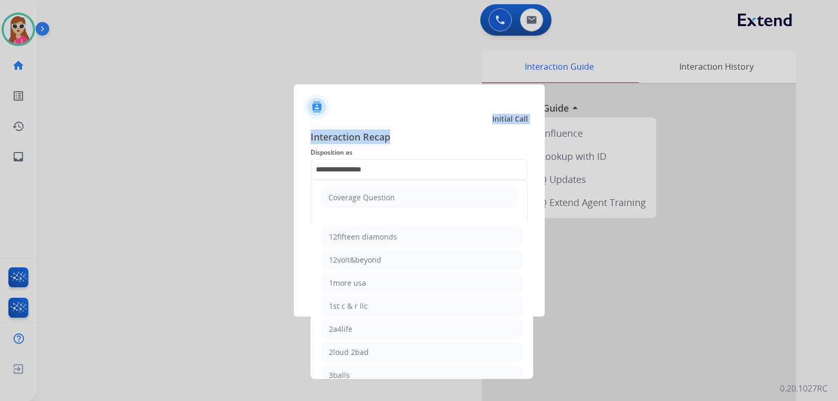
click at [408, 124] on div "**********" at bounding box center [419, 200] width 251 height 232
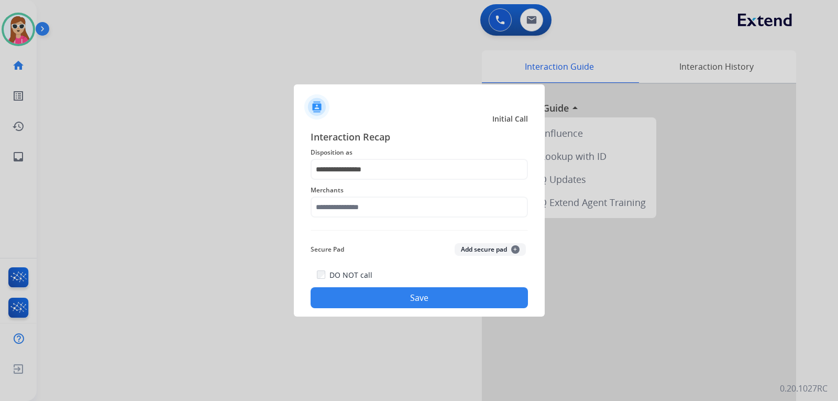
click at [416, 108] on div at bounding box center [419, 102] width 251 height 37
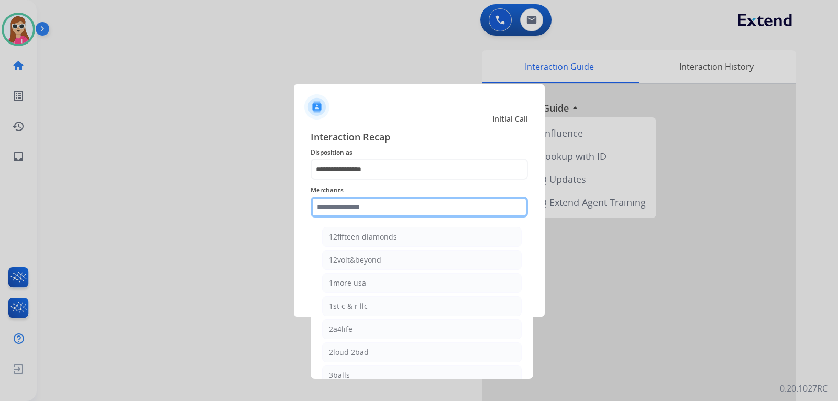
click at [367, 211] on input "text" at bounding box center [419, 206] width 217 height 21
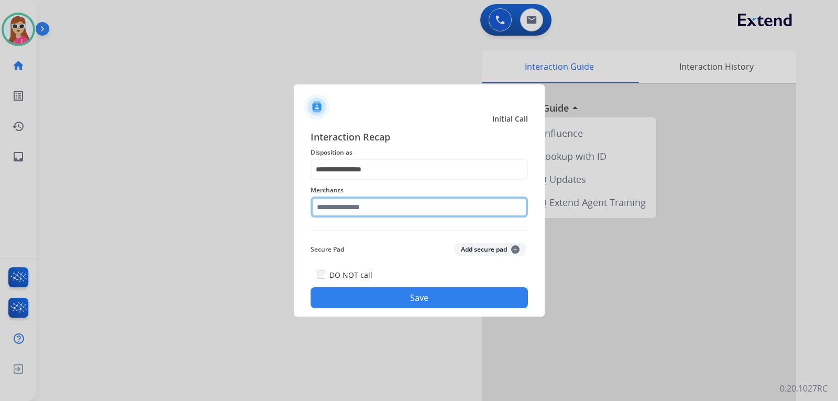
click at [364, 205] on input "text" at bounding box center [419, 206] width 217 height 21
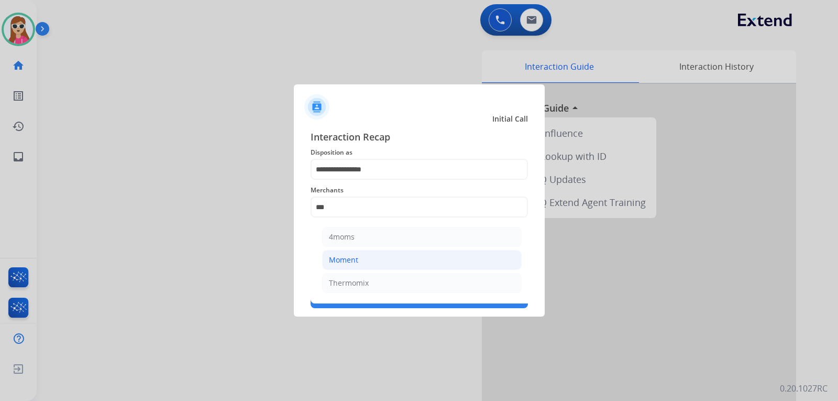
click at [351, 261] on div "Moment" at bounding box center [343, 259] width 29 height 10
type input "******"
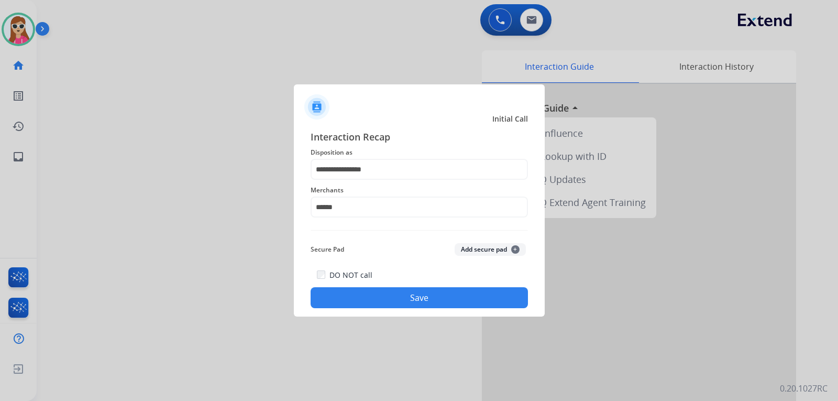
click at [431, 284] on div "DO NOT call Save" at bounding box center [419, 288] width 217 height 40
click at [431, 300] on button "Save" at bounding box center [419, 297] width 217 height 21
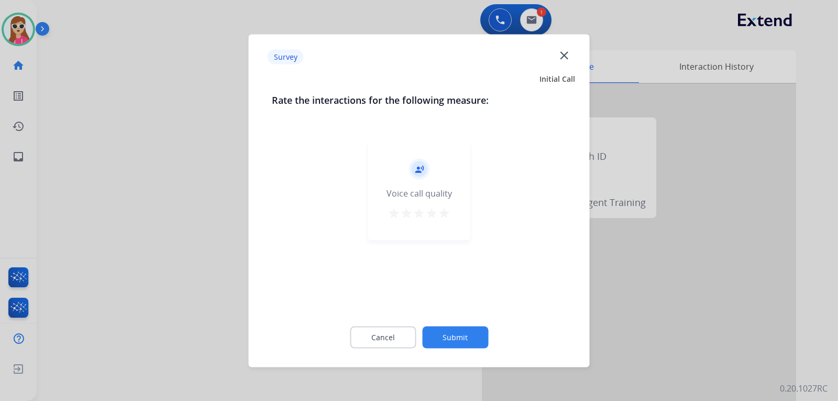
click at [432, 220] on button "star" at bounding box center [431, 214] width 13 height 16
click at [447, 217] on mat-icon "star" at bounding box center [444, 212] width 13 height 13
click at [464, 329] on button "Submit" at bounding box center [455, 337] width 66 height 22
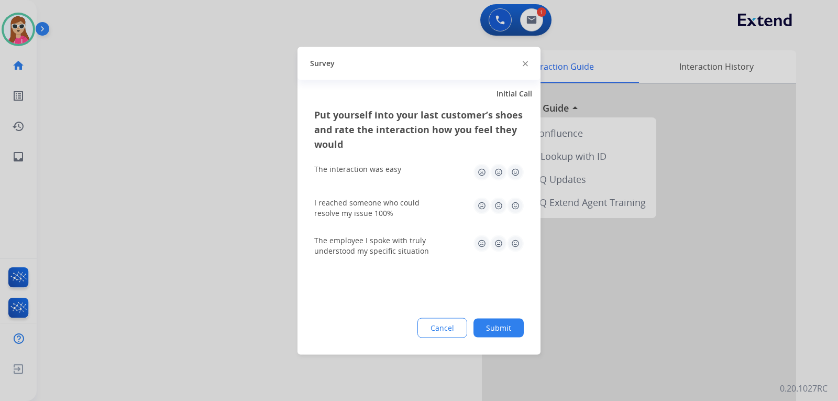
click at [517, 179] on img at bounding box center [515, 171] width 17 height 17
click at [515, 209] on img at bounding box center [515, 205] width 17 height 17
click at [515, 241] on img at bounding box center [515, 243] width 17 height 17
click at [487, 332] on button "Submit" at bounding box center [498, 327] width 50 height 19
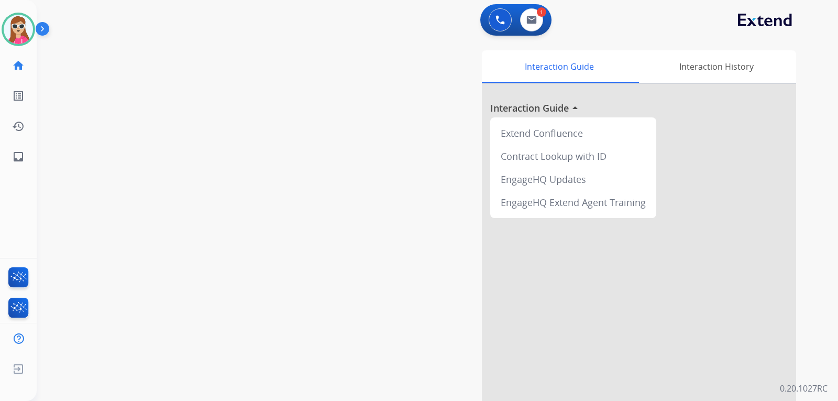
click at [528, 31] on div "0 Voice Interactions 1 Email Interactions" at bounding box center [515, 19] width 71 height 31
click at [528, 30] on button at bounding box center [531, 19] width 23 height 23
select select "**********"
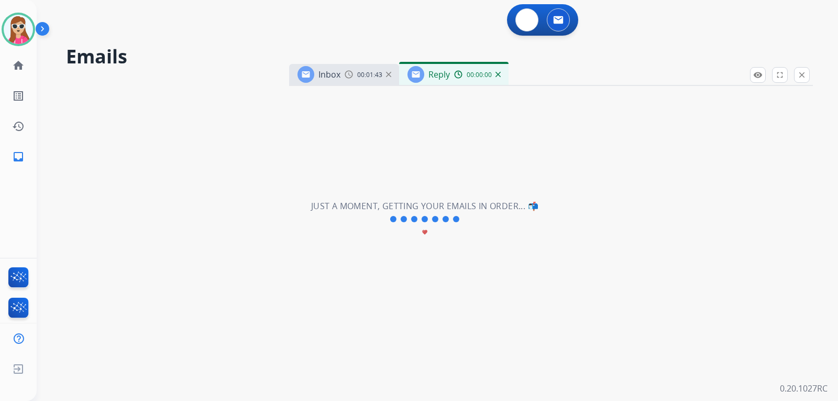
select select "**********"
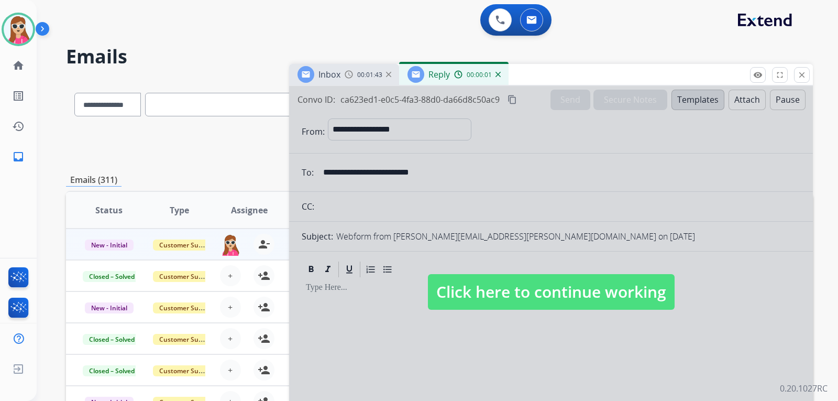
click at [530, 282] on span "Click here to continue working" at bounding box center [551, 292] width 247 height 36
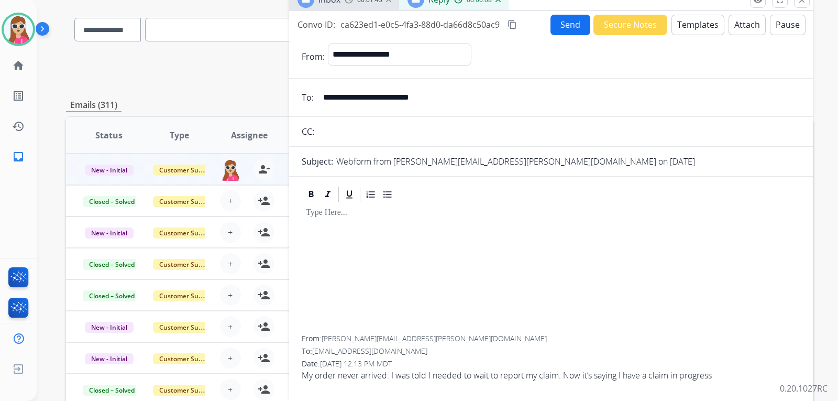
scroll to position [38, 0]
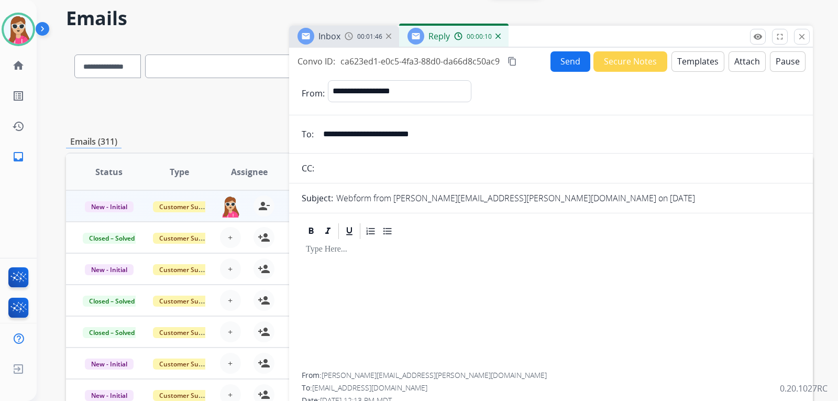
click at [673, 61] on button "Templates" at bounding box center [697, 61] width 53 height 20
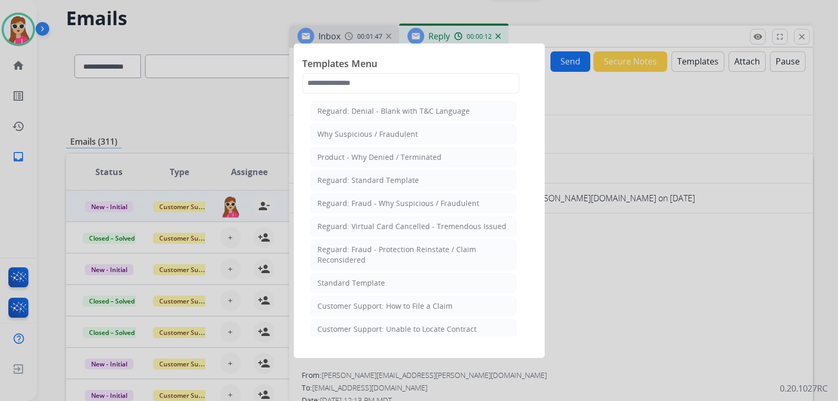
click at [350, 290] on li "Standard Template" at bounding box center [414, 283] width 206 height 20
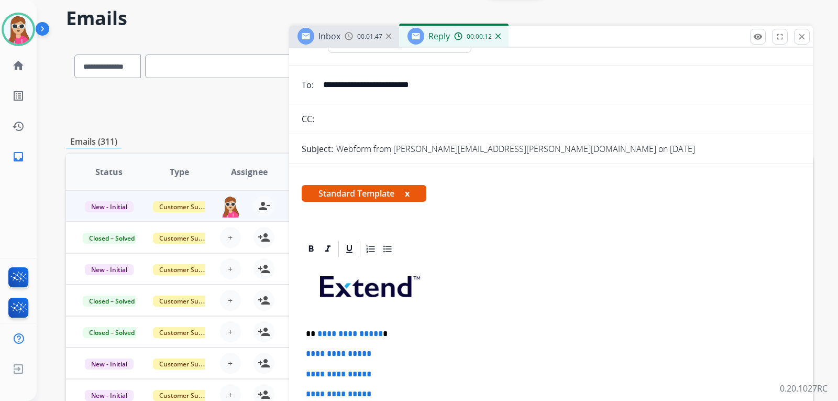
scroll to position [209, 0]
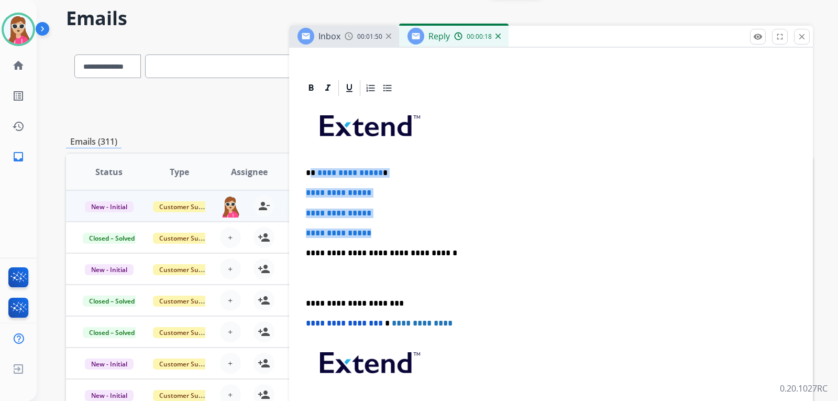
drag, startPoint x: 311, startPoint y: 173, endPoint x: 396, endPoint y: 210, distance: 92.4
click at [404, 228] on div "**********" at bounding box center [551, 277] width 498 height 360
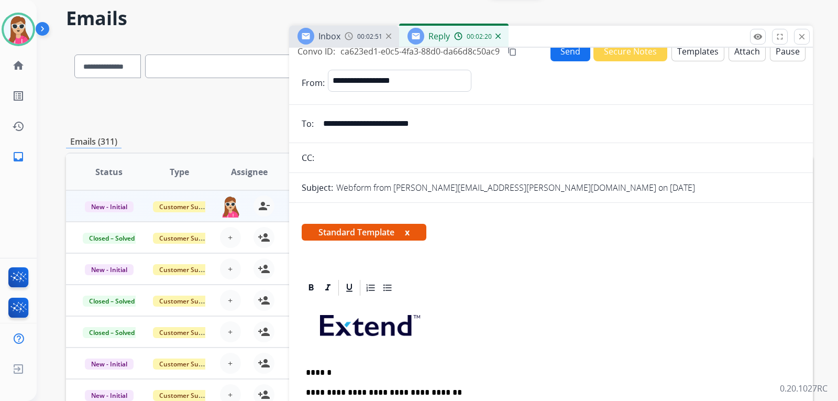
scroll to position [0, 0]
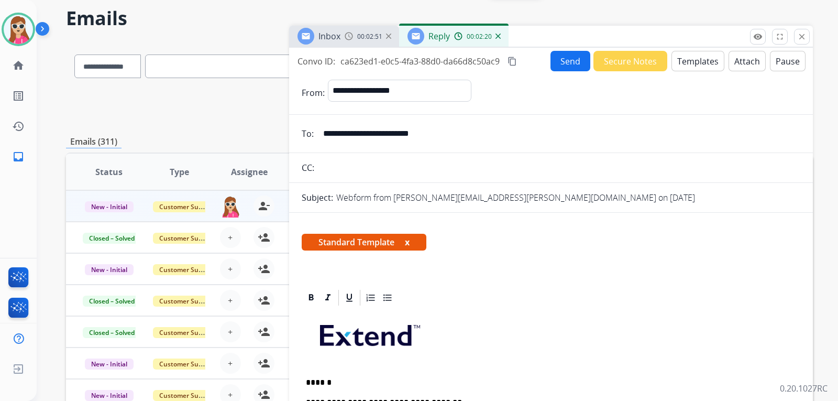
click at [574, 61] on button "Send" at bounding box center [570, 61] width 40 height 20
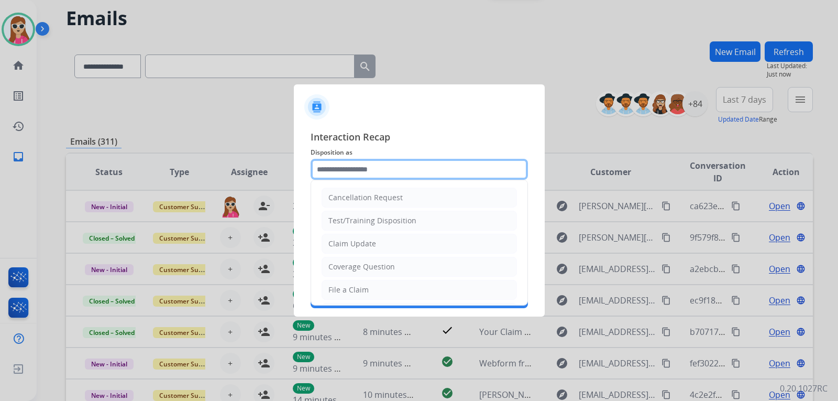
click at [408, 175] on input "text" at bounding box center [419, 169] width 217 height 21
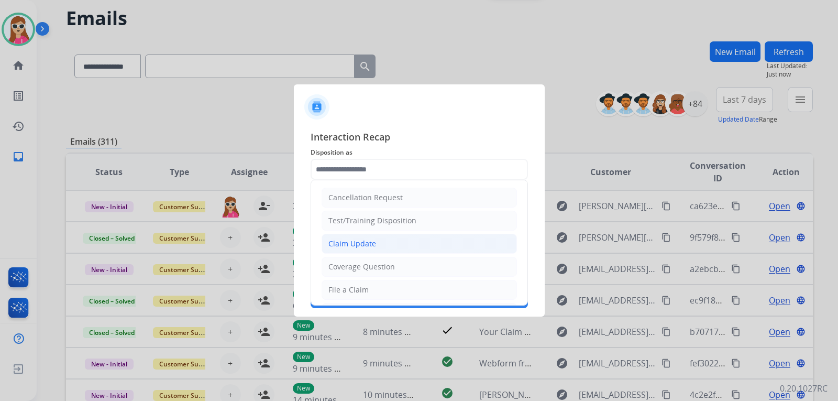
click at [386, 242] on li "Claim Update" at bounding box center [418, 244] width 195 height 20
type input "**********"
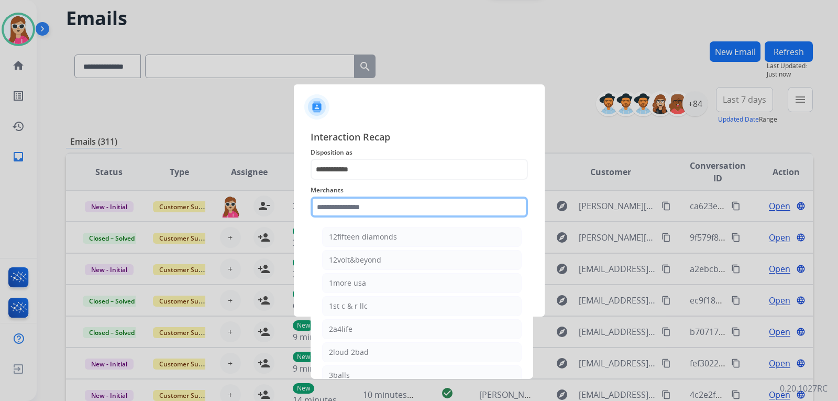
click at [395, 216] on input "text" at bounding box center [419, 206] width 217 height 21
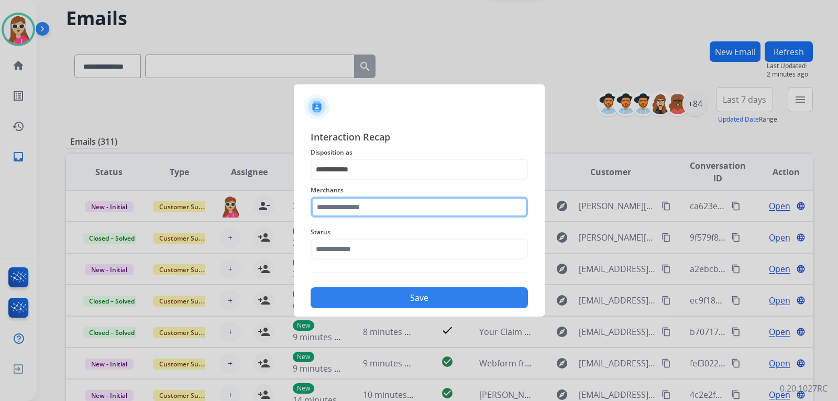
click at [323, 214] on input "text" at bounding box center [419, 206] width 217 height 21
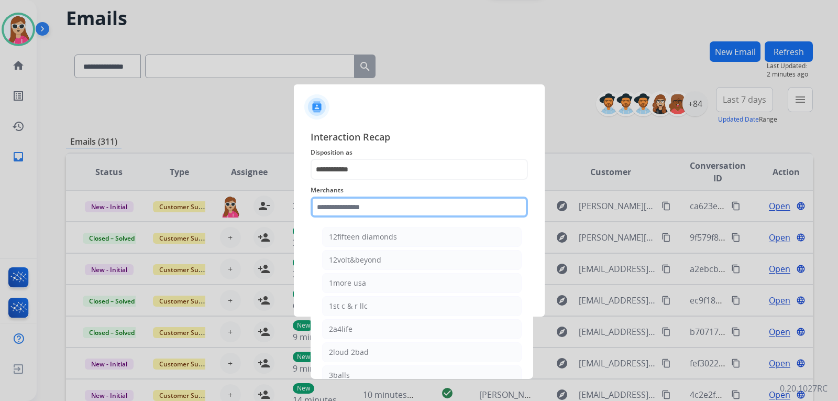
click at [331, 210] on input "text" at bounding box center [419, 206] width 217 height 21
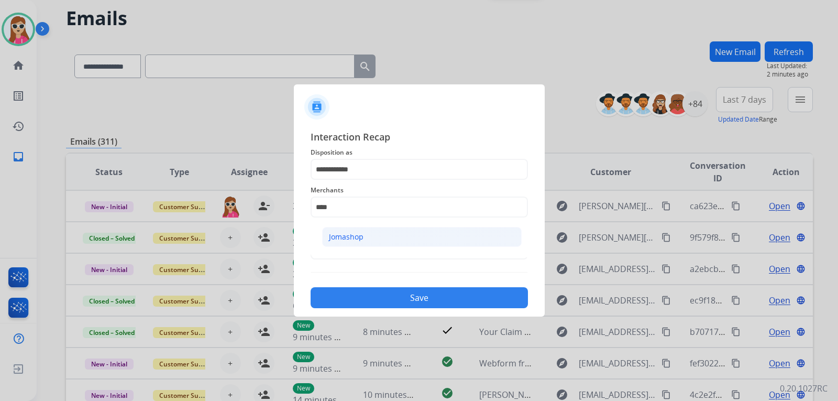
click at [389, 231] on li "Jomashop" at bounding box center [421, 237] width 199 height 20
type input "********"
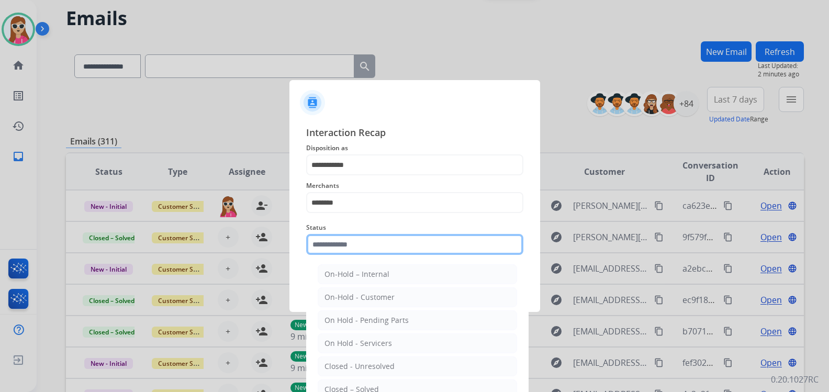
click at [383, 246] on input "text" at bounding box center [414, 244] width 217 height 21
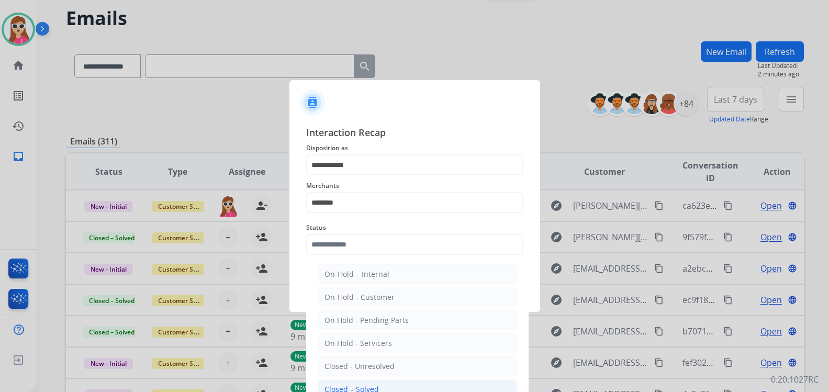
click at [356, 387] on div "Closed – Solved" at bounding box center [352, 389] width 54 height 10
type input "**********"
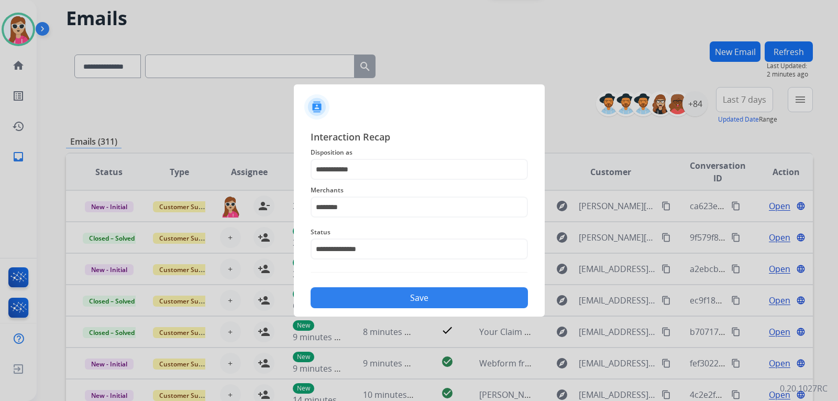
click at [374, 302] on button "Save" at bounding box center [419, 297] width 217 height 21
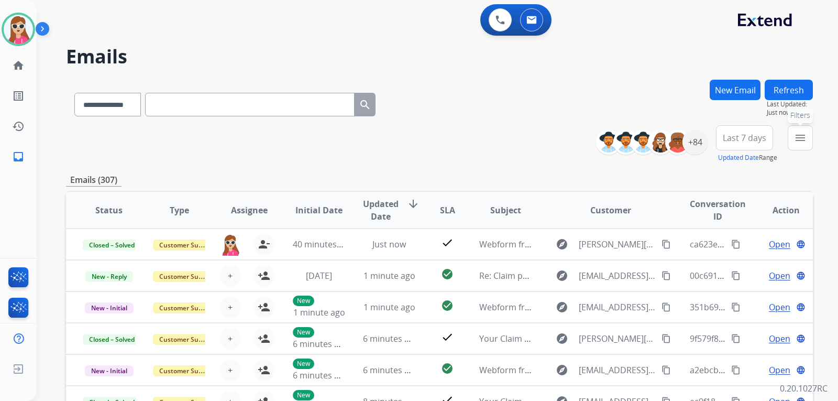
click at [793, 140] on button "menu Filters" at bounding box center [800, 137] width 25 height 25
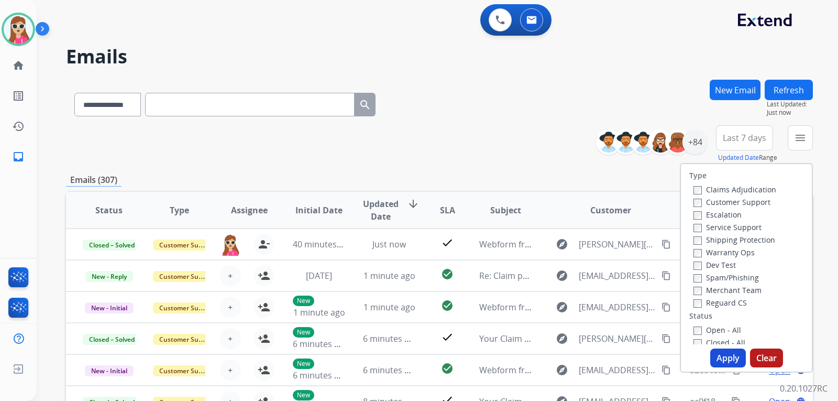
click at [722, 203] on label "Customer Support" at bounding box center [731, 202] width 77 height 10
click at [717, 242] on label "Shipping Protection" at bounding box center [734, 240] width 82 height 10
click at [714, 305] on label "Reguard CS" at bounding box center [719, 302] width 53 height 10
click at [695, 328] on label "Open - All" at bounding box center [717, 330] width 48 height 10
click at [740, 359] on button "Apply" at bounding box center [728, 357] width 36 height 19
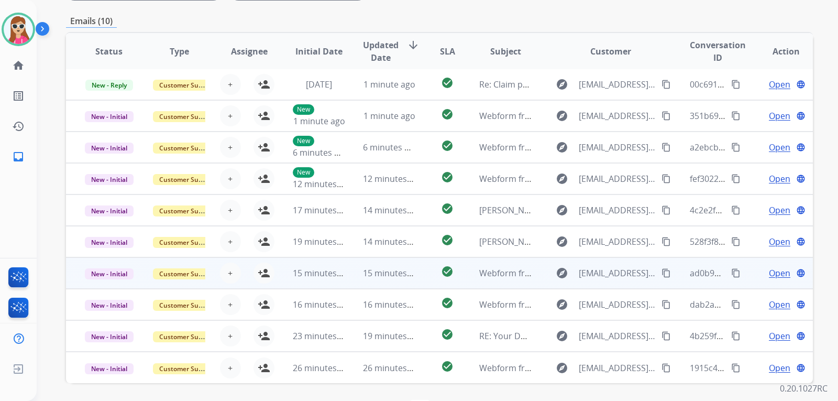
scroll to position [271, 0]
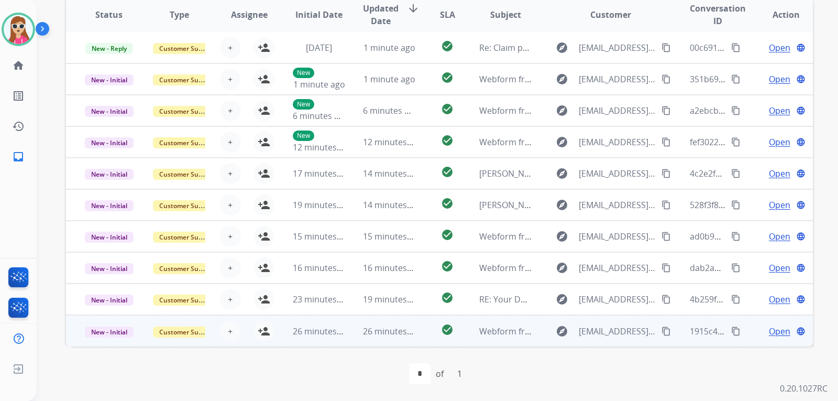
click at [463, 335] on td "Webform from maraharper13@yahoo.com on 08/27/2025" at bounding box center [497, 330] width 70 height 31
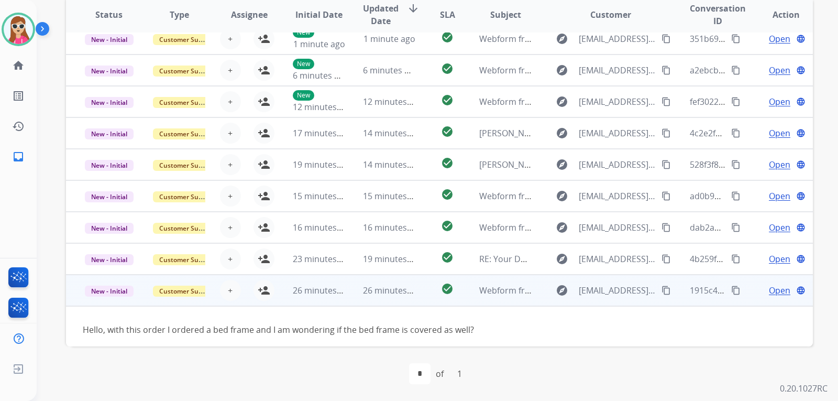
scroll to position [48, 0]
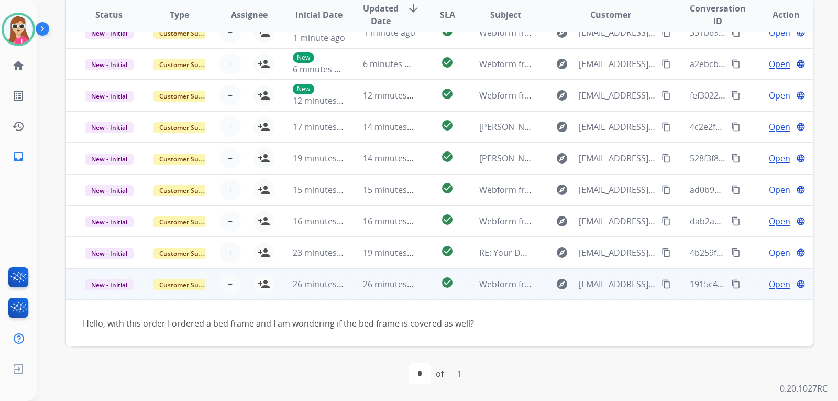
click at [661, 283] on mat-icon "content_copy" at bounding box center [665, 283] width 9 height 9
click at [769, 281] on span "Open" at bounding box center [779, 284] width 21 height 13
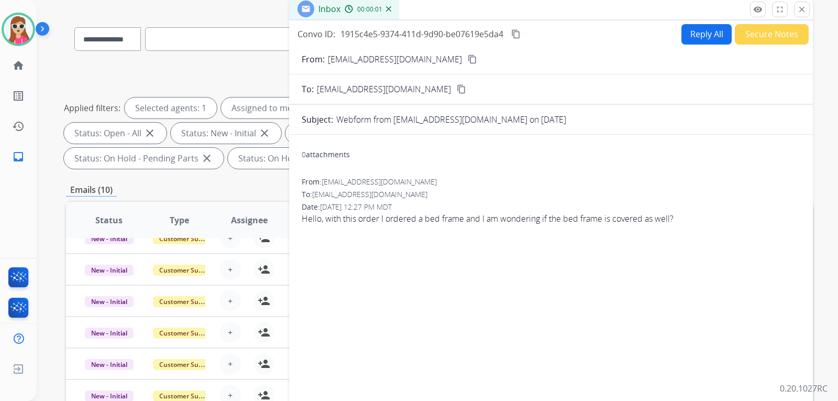
scroll to position [9, 0]
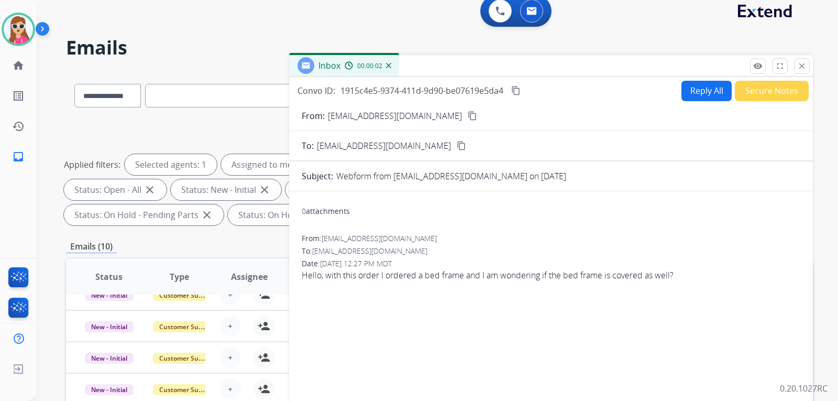
click at [686, 91] on button "Reply All" at bounding box center [706, 91] width 50 height 20
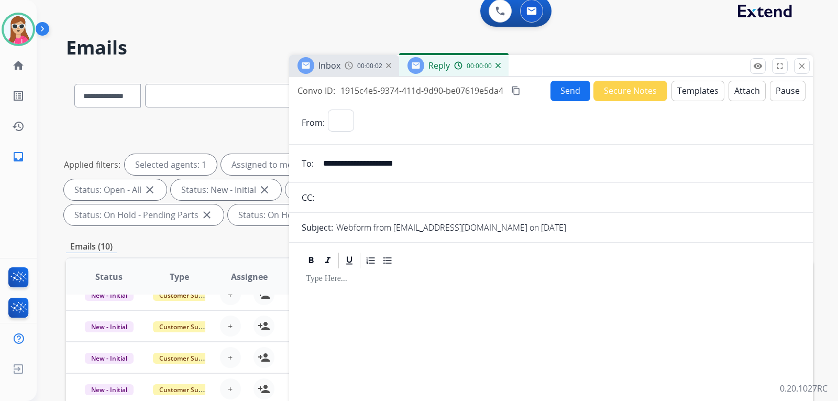
select select "**********"
click at [696, 91] on button "Templates" at bounding box center [697, 91] width 53 height 20
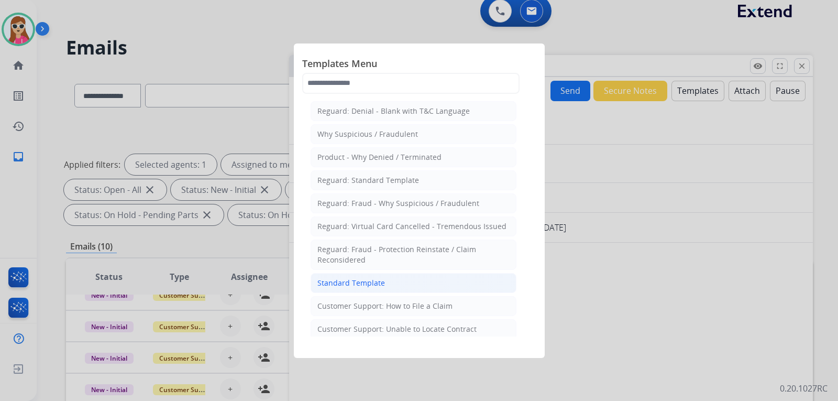
click at [379, 282] on div "Standard Template" at bounding box center [351, 283] width 68 height 10
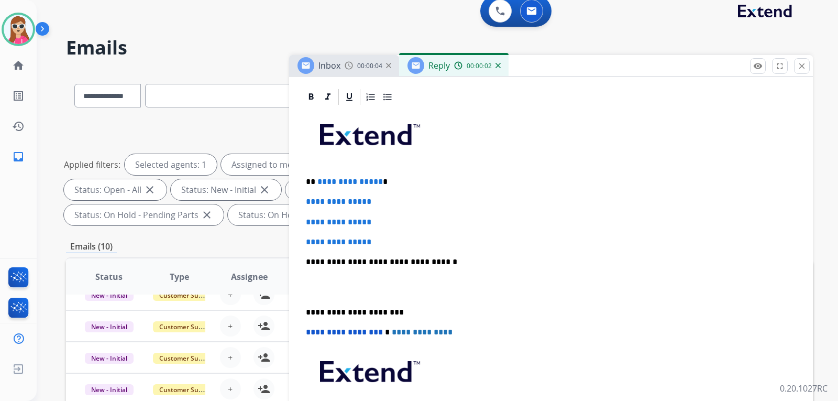
scroll to position [178, 0]
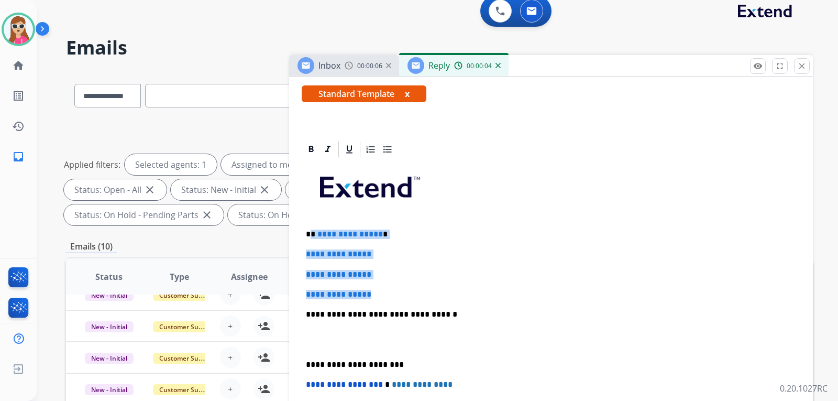
drag, startPoint x: 312, startPoint y: 235, endPoint x: 395, endPoint y: 279, distance: 94.2
click at [395, 280] on div "**********" at bounding box center [551, 339] width 498 height 360
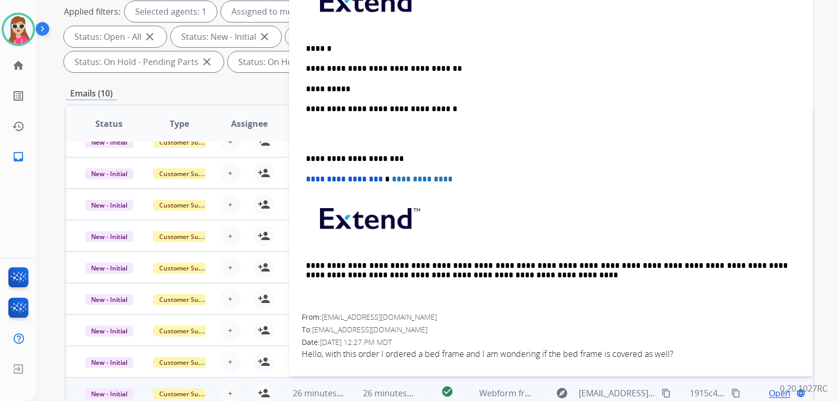
scroll to position [166, 0]
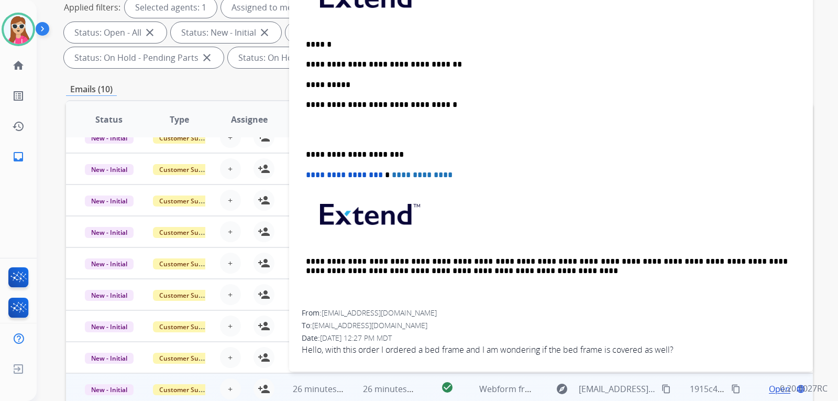
drag, startPoint x: 490, startPoint y: 311, endPoint x: 494, endPoint y: 304, distance: 7.3
click at [491, 311] on div "From: maraharper13@yahoo.com" at bounding box center [551, 312] width 498 height 10
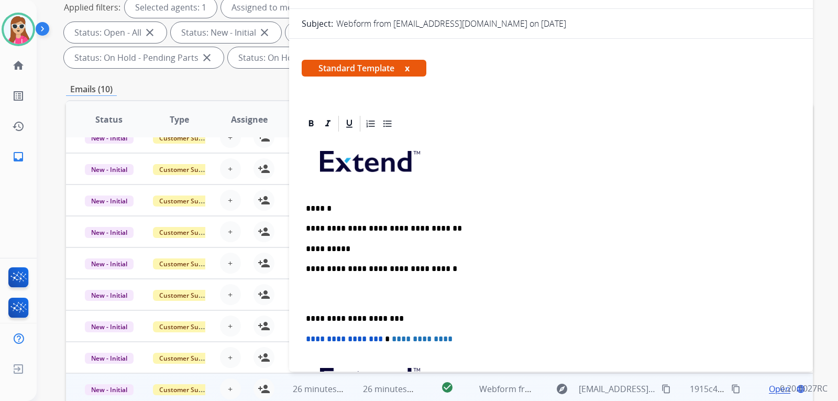
scroll to position [1, 0]
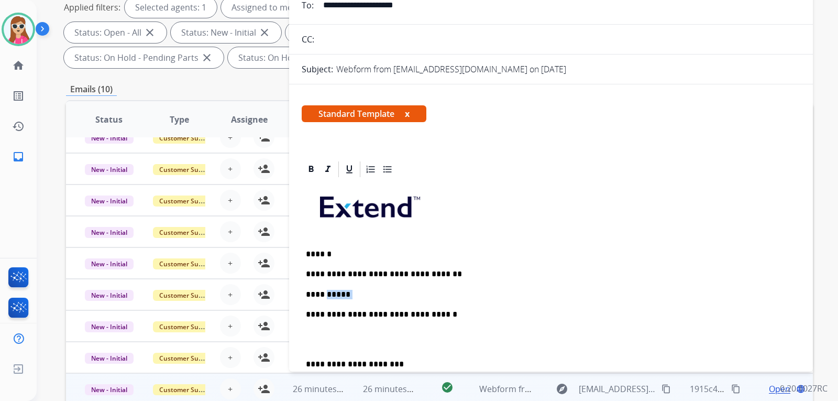
drag, startPoint x: 343, startPoint y: 293, endPoint x: 325, endPoint y: 293, distance: 18.3
click at [325, 293] on p "**********" at bounding box center [547, 294] width 482 height 9
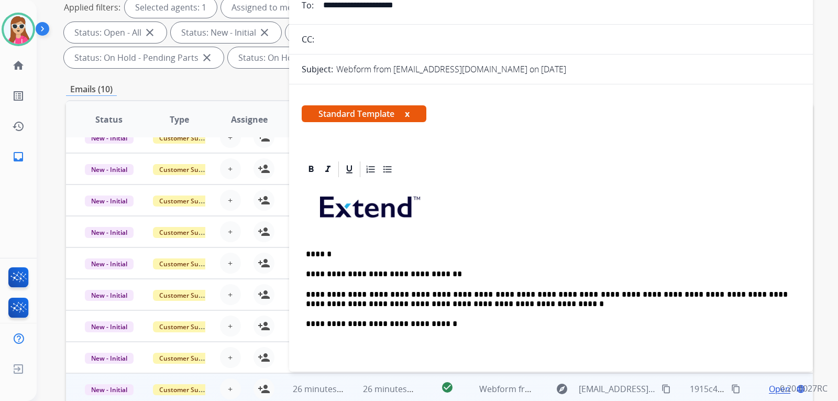
scroll to position [0, 0]
click at [486, 245] on div "**********" at bounding box center [551, 354] width 498 height 350
click at [464, 314] on div "**********" at bounding box center [551, 354] width 498 height 350
click at [471, 309] on div "**********" at bounding box center [551, 354] width 498 height 350
click at [465, 302] on p "**********" at bounding box center [547, 299] width 482 height 19
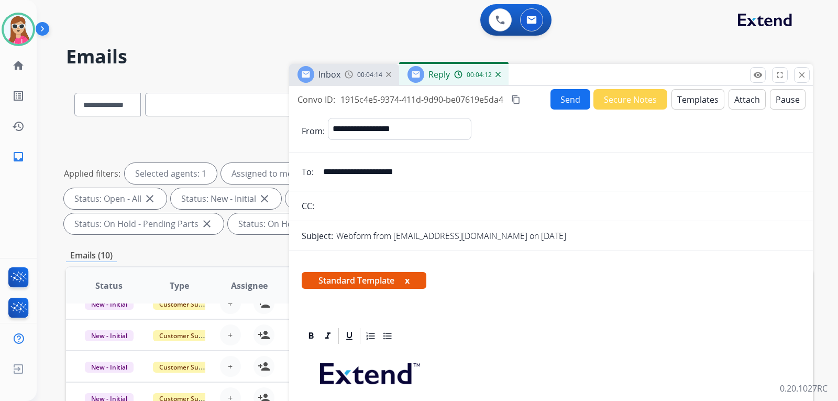
click at [550, 103] on button "Send" at bounding box center [570, 99] width 40 height 20
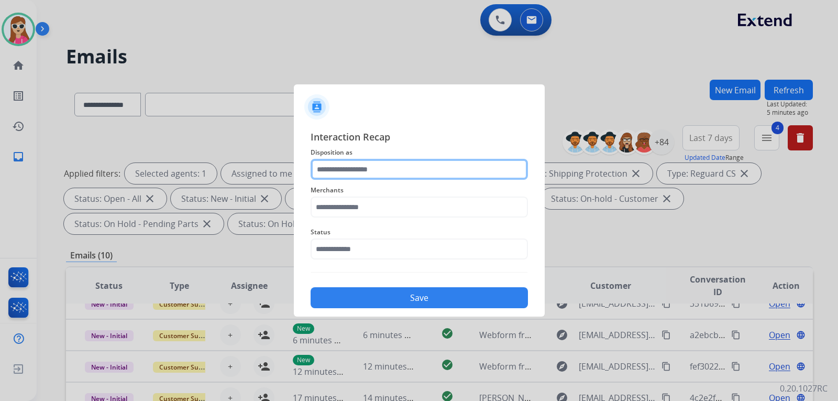
click at [382, 173] on input "text" at bounding box center [419, 169] width 217 height 21
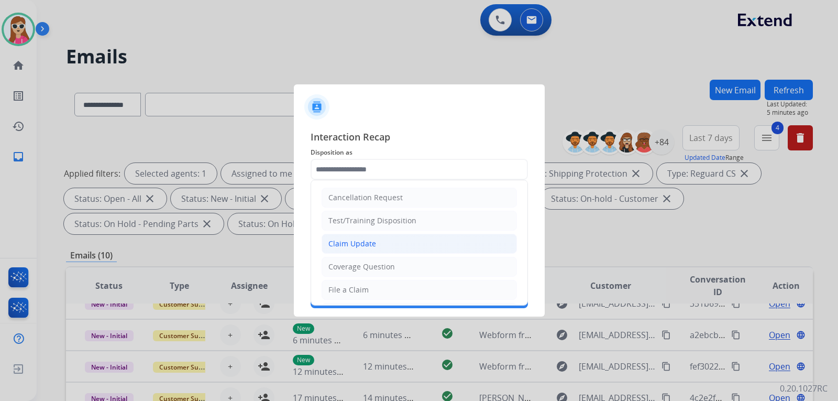
click at [402, 243] on li "Claim Update" at bounding box center [418, 244] width 195 height 20
type input "**********"
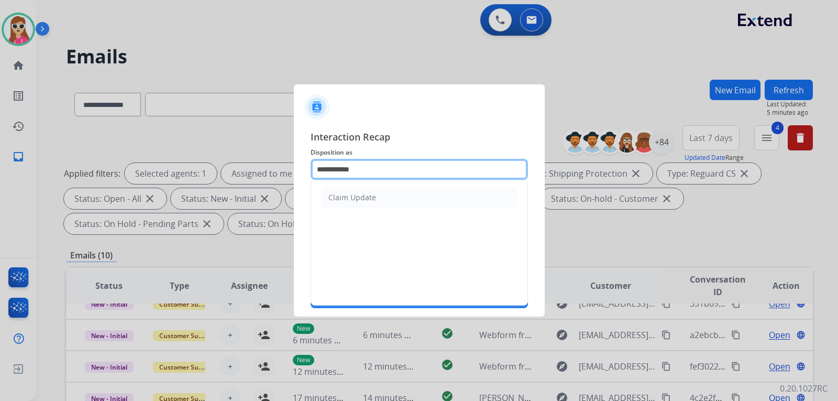
click at [394, 174] on input "**********" at bounding box center [419, 169] width 217 height 21
drag, startPoint x: 394, startPoint y: 174, endPoint x: 280, endPoint y: 159, distance: 114.6
click at [0, 159] on app-contact-recap-modal "**********" at bounding box center [0, 200] width 0 height 401
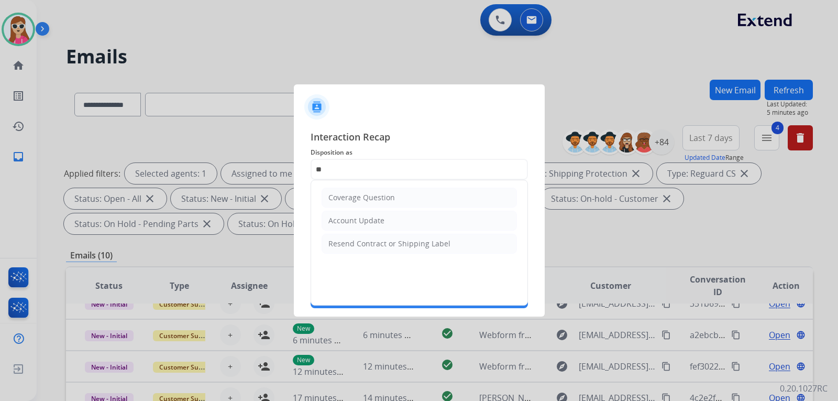
click at [415, 194] on li "Coverage Question" at bounding box center [418, 197] width 195 height 20
type input "**********"
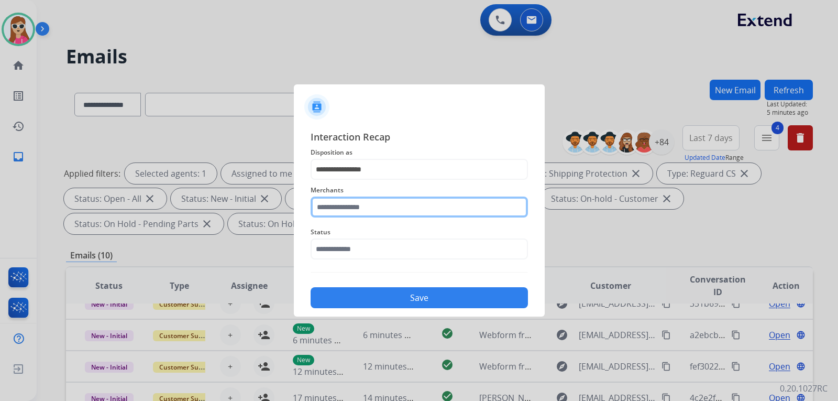
click at [391, 217] on input "text" at bounding box center [419, 206] width 217 height 21
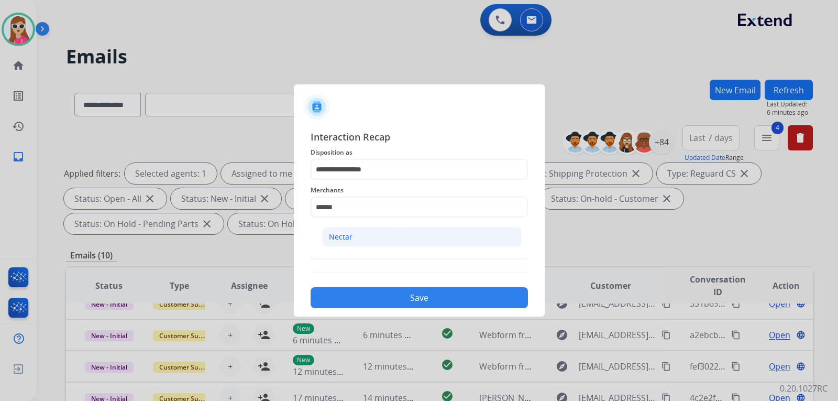
click at [394, 238] on li "Nectar" at bounding box center [421, 237] width 199 height 20
type input "******"
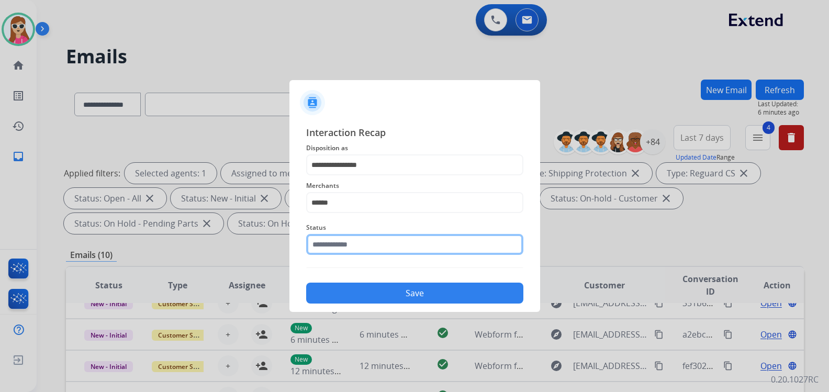
click at [392, 246] on input "text" at bounding box center [414, 244] width 217 height 21
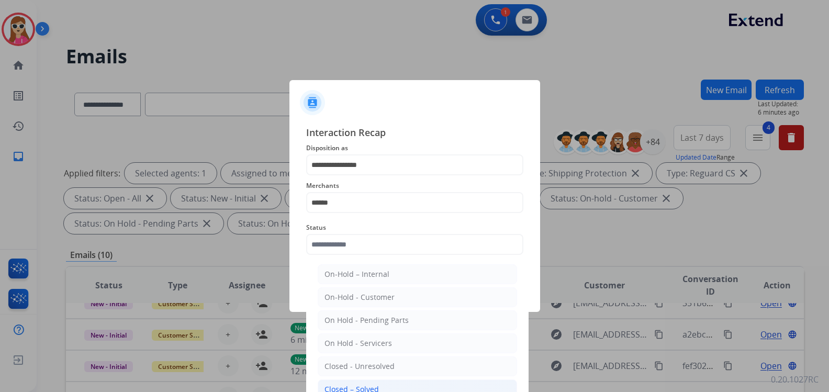
click at [412, 386] on li "Closed – Solved" at bounding box center [417, 390] width 199 height 20
type input "**********"
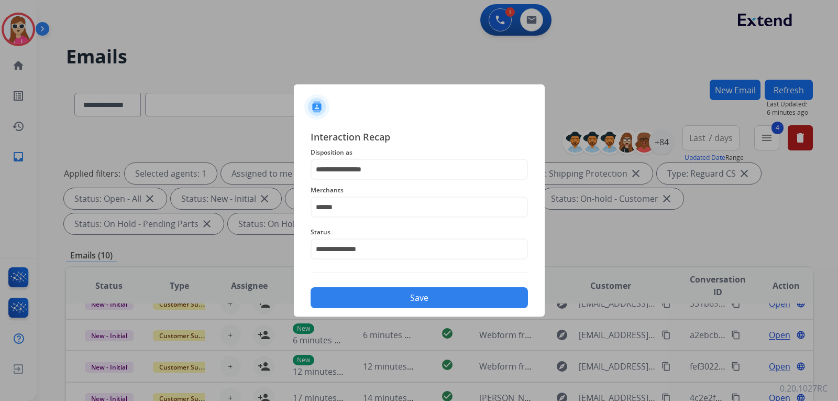
click at [428, 298] on button "Save" at bounding box center [419, 297] width 217 height 21
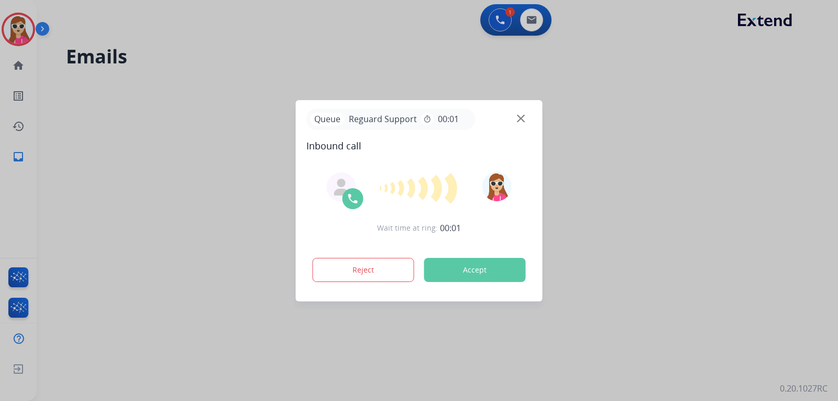
scroll to position [35, 0]
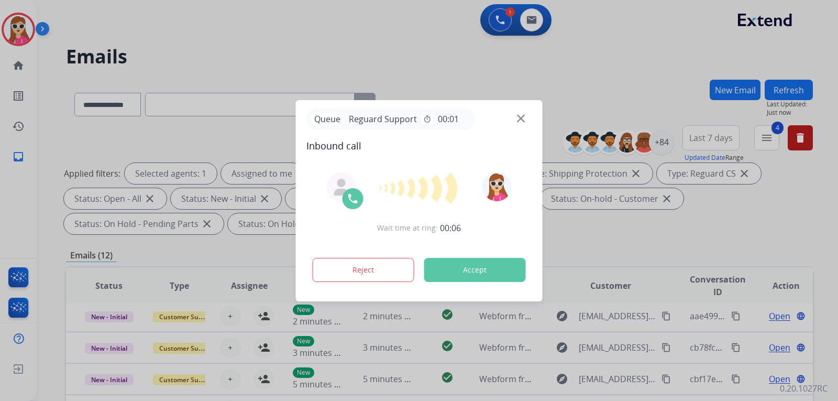
click at [500, 275] on button "Accept" at bounding box center [475, 270] width 102 height 24
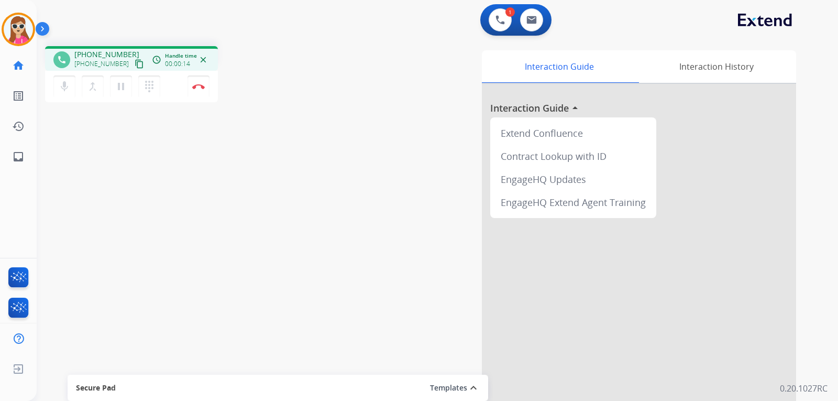
click at [133, 69] on button "content_copy" at bounding box center [139, 64] width 13 height 13
click at [204, 89] on button "Disconnect" at bounding box center [198, 86] width 22 height 22
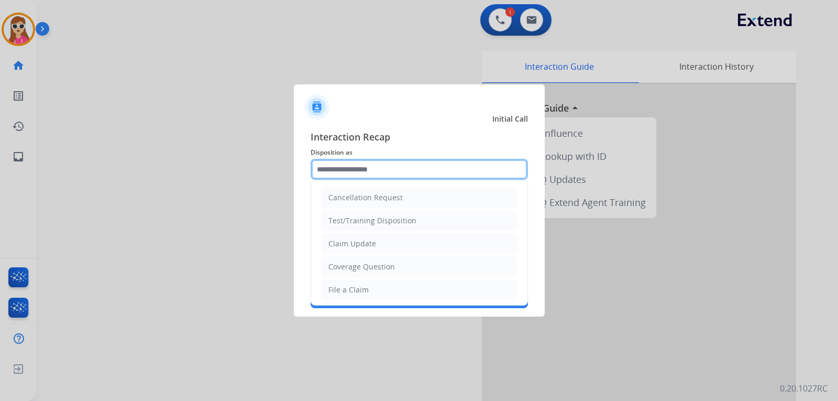
click at [373, 166] on input "text" at bounding box center [419, 169] width 217 height 21
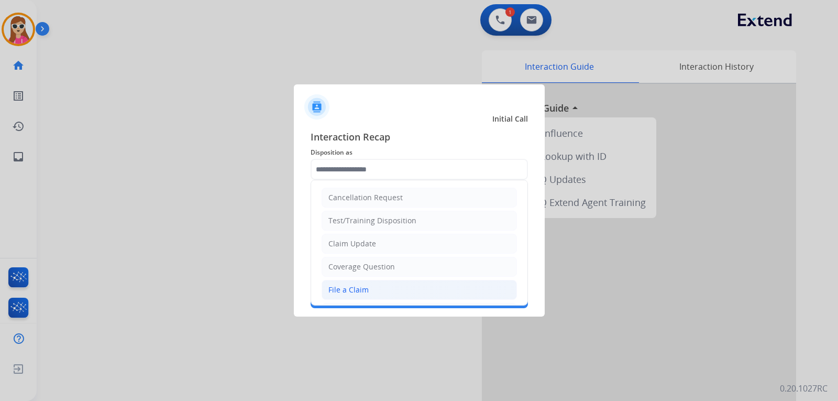
click at [347, 292] on div "File a Claim" at bounding box center [348, 289] width 40 height 10
type input "**********"
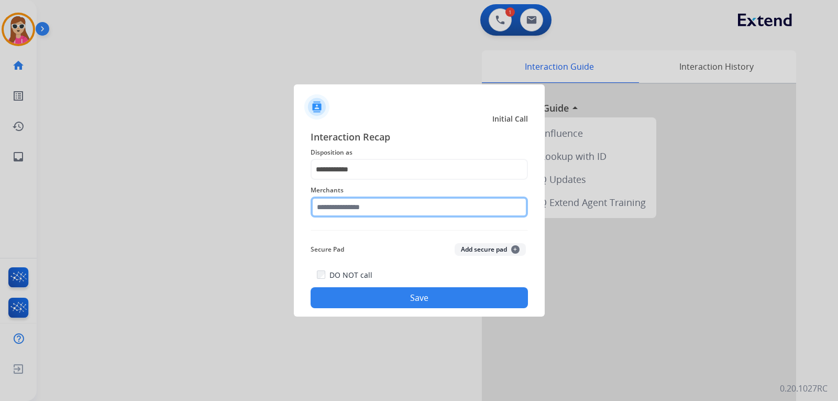
click at [385, 212] on input "text" at bounding box center [419, 206] width 217 height 21
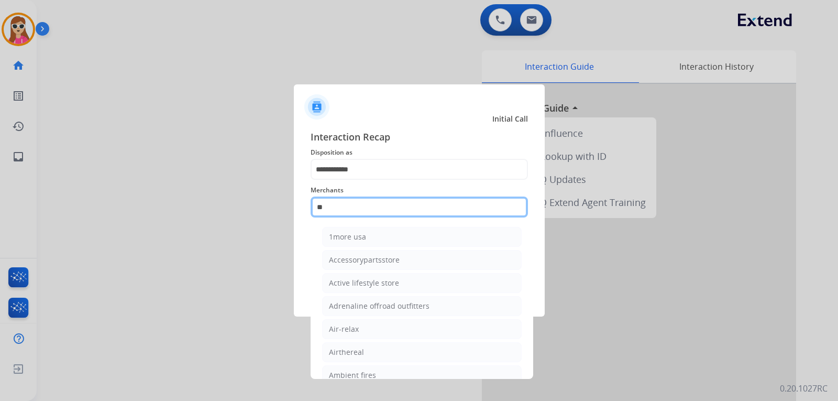
type input "*"
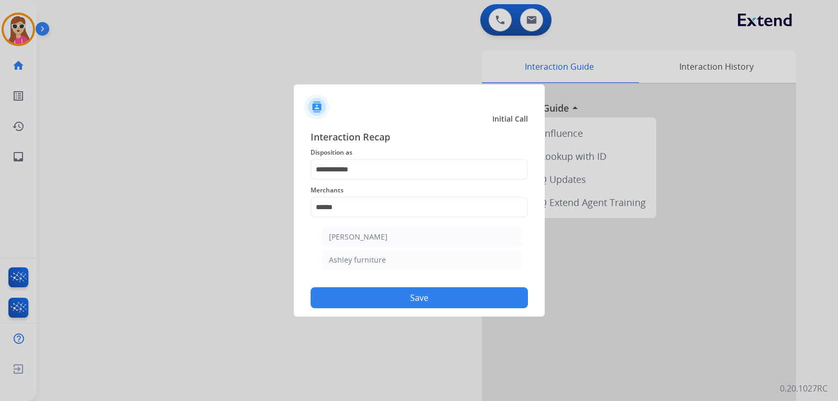
click at [386, 234] on li "[PERSON_NAME]" at bounding box center [421, 237] width 199 height 20
type input "**********"
click at [433, 303] on button "Save" at bounding box center [419, 297] width 217 height 21
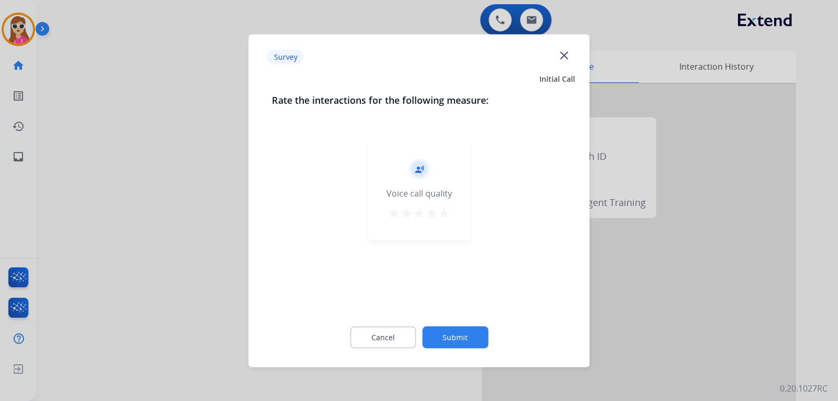
drag, startPoint x: 435, startPoint y: 204, endPoint x: 441, endPoint y: 219, distance: 16.2
click at [435, 207] on div "record_voice_over Voice call quality star star star star star" at bounding box center [419, 189] width 102 height 99
click at [445, 219] on button "star" at bounding box center [444, 214] width 13 height 16
click at [461, 336] on button "Submit" at bounding box center [455, 337] width 66 height 22
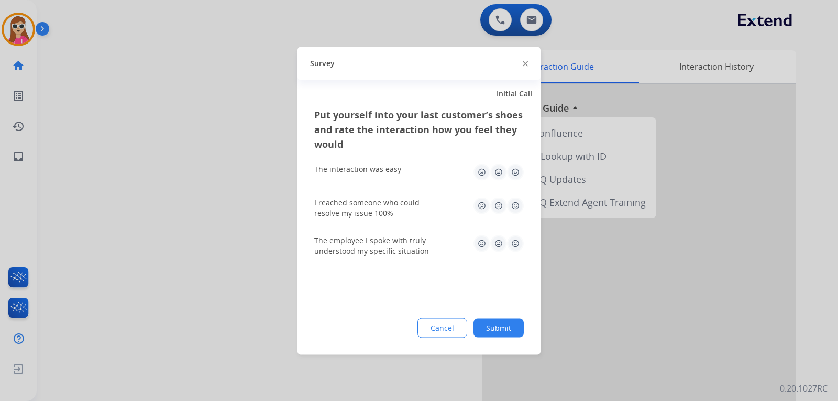
click at [514, 176] on img at bounding box center [515, 171] width 17 height 17
click at [515, 207] on img at bounding box center [515, 205] width 17 height 17
click at [514, 247] on img at bounding box center [515, 243] width 17 height 17
click at [515, 327] on button "Submit" at bounding box center [498, 327] width 50 height 19
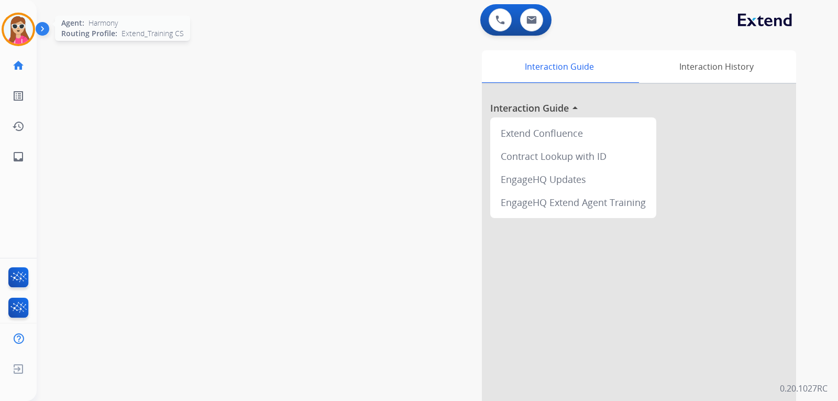
click at [12, 34] on img at bounding box center [18, 29] width 29 height 29
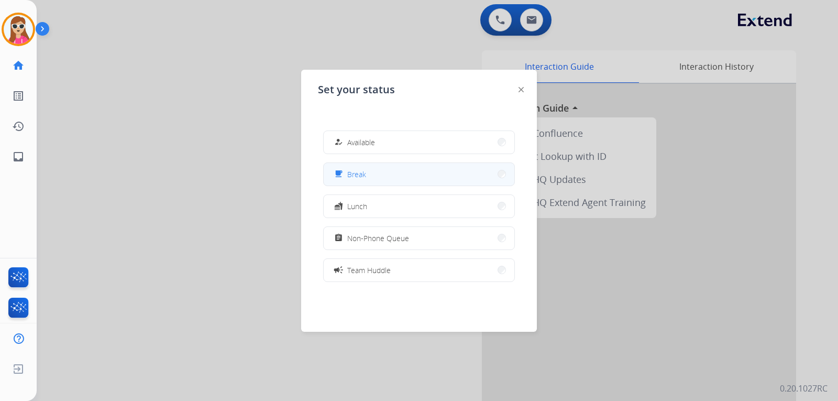
click at [353, 170] on span "Break" at bounding box center [356, 174] width 19 height 11
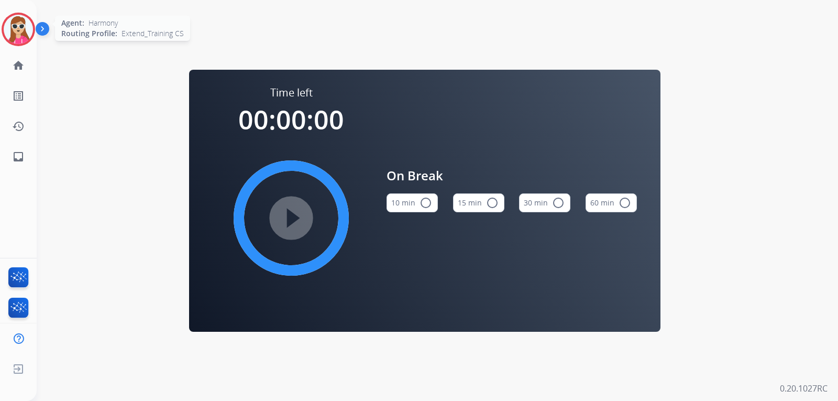
click at [17, 33] on img at bounding box center [18, 29] width 29 height 29
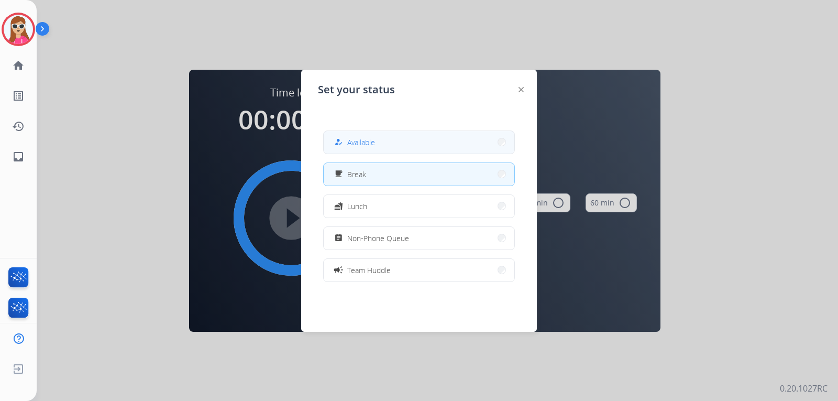
click at [356, 138] on span "Available" at bounding box center [361, 142] width 28 height 11
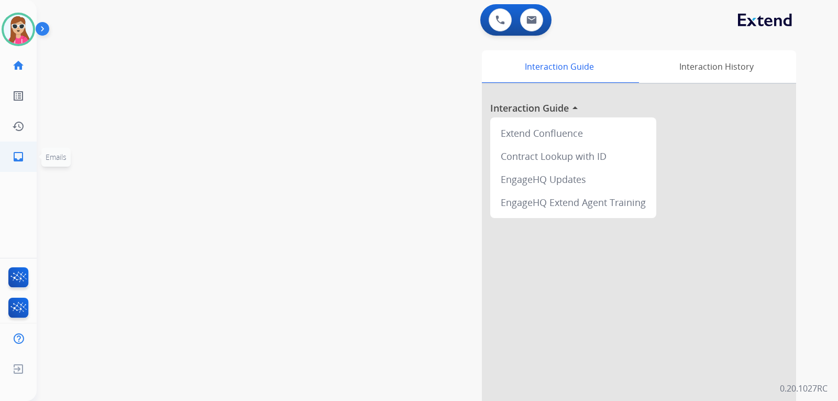
click at [12, 152] on mat-icon "inbox" at bounding box center [18, 156] width 13 height 13
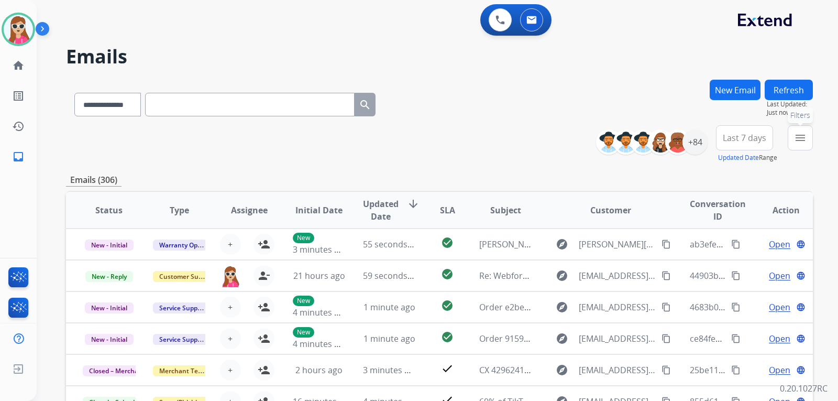
click at [794, 143] on mat-icon "menu" at bounding box center [800, 137] width 13 height 13
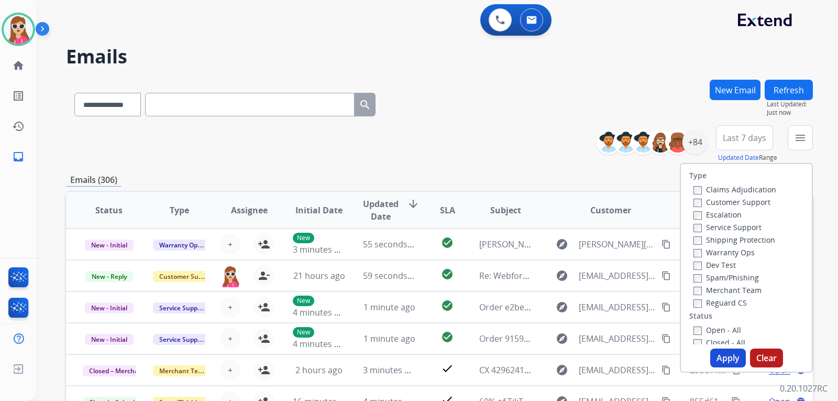
click at [754, 204] on label "Customer Support" at bounding box center [731, 202] width 77 height 10
click at [749, 243] on label "Shipping Protection" at bounding box center [734, 240] width 82 height 10
click at [725, 304] on label "Reguard CS" at bounding box center [719, 302] width 53 height 10
click at [728, 330] on label "Open - All" at bounding box center [717, 330] width 48 height 10
click at [725, 353] on button "Apply" at bounding box center [728, 357] width 36 height 19
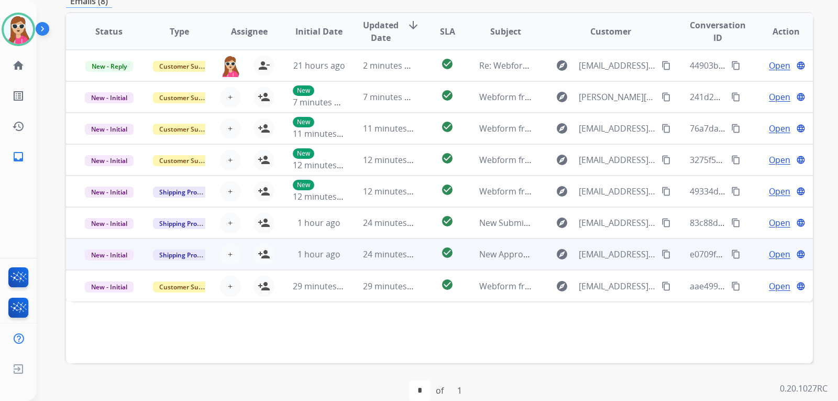
scroll to position [271, 0]
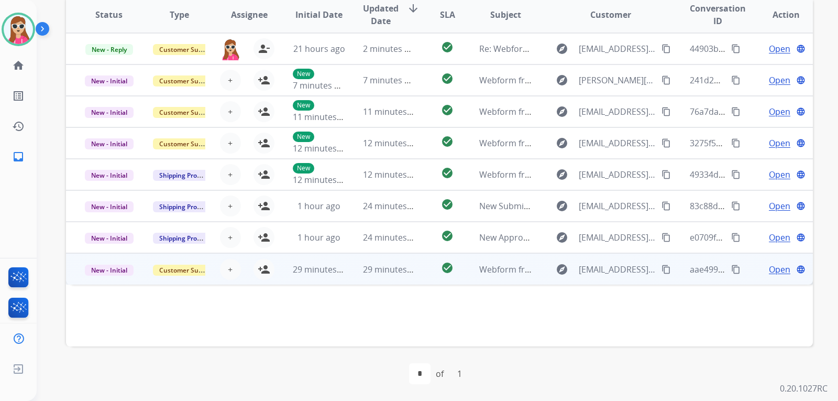
click at [462, 274] on td "Webform from rake21@verizon.net on 08/27/2025" at bounding box center [497, 268] width 70 height 31
click at [661, 268] on mat-icon "content_copy" at bounding box center [665, 268] width 9 height 9
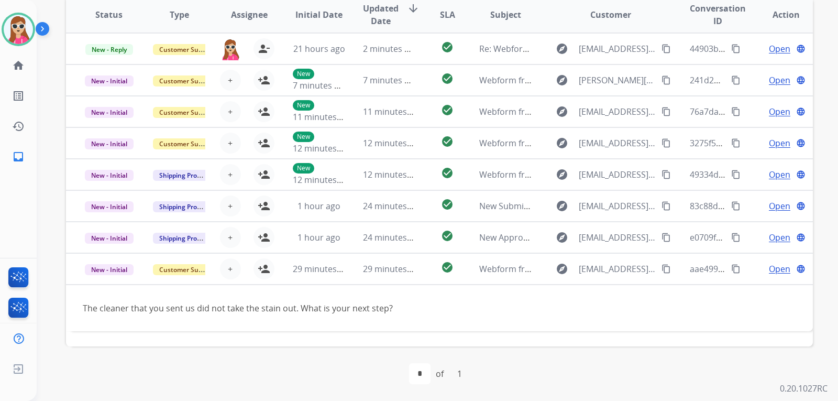
click at [4, 177] on div "Harmony Available Edit Avatar Agent: Harmony Routing Profile: Extend_Training C…" at bounding box center [18, 200] width 37 height 401
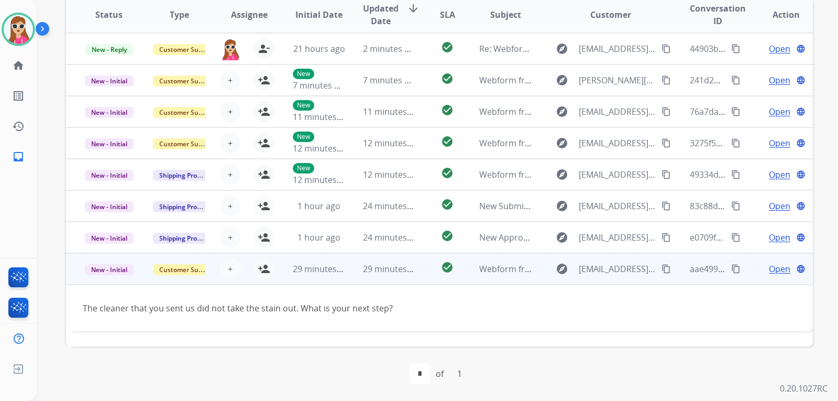
click at [774, 261] on td "Open language" at bounding box center [777, 268] width 70 height 31
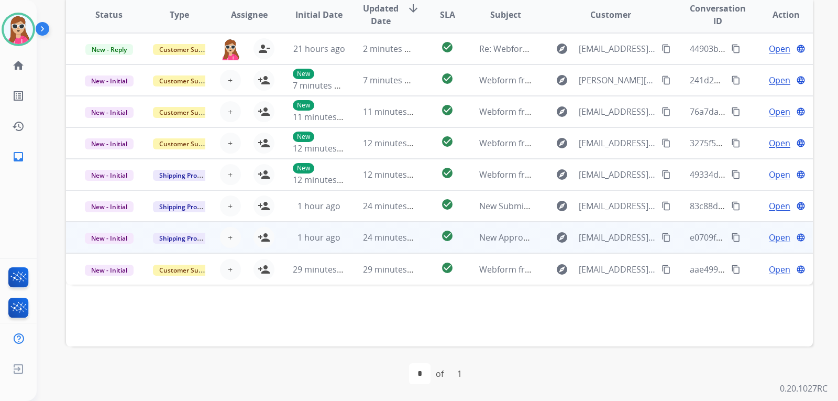
scroll to position [218, 0]
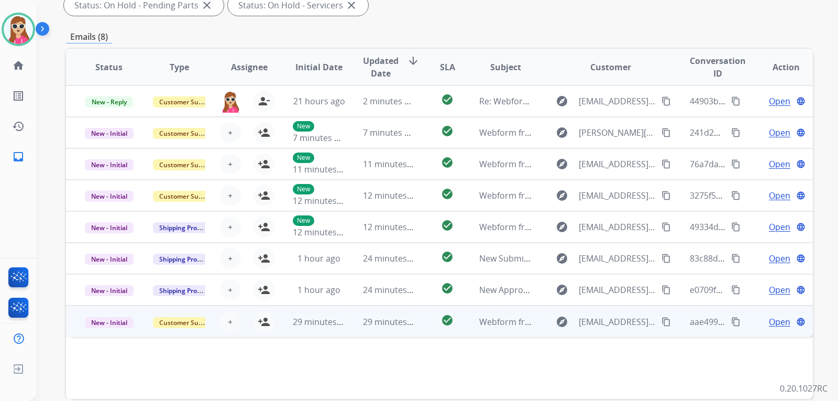
click at [769, 319] on span "Open" at bounding box center [779, 321] width 21 height 13
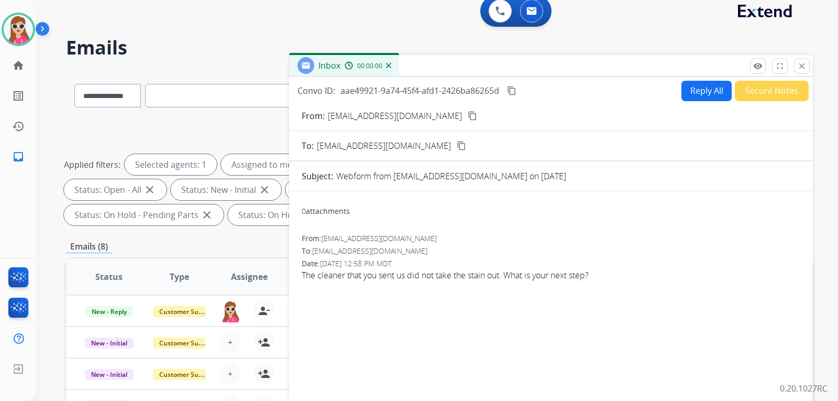
scroll to position [0, 0]
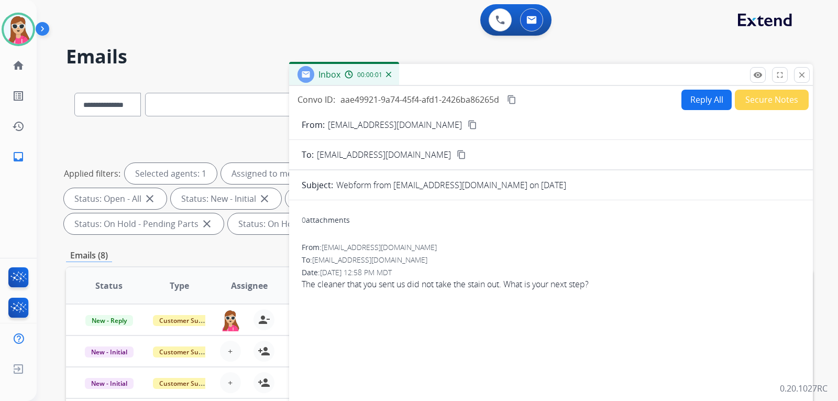
click at [698, 102] on button "Reply All" at bounding box center [706, 100] width 50 height 20
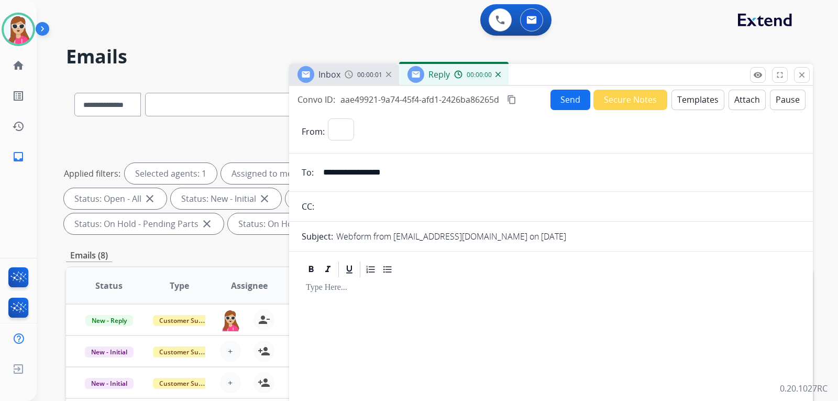
select select "**********"
click at [698, 103] on button "Templates" at bounding box center [697, 100] width 53 height 20
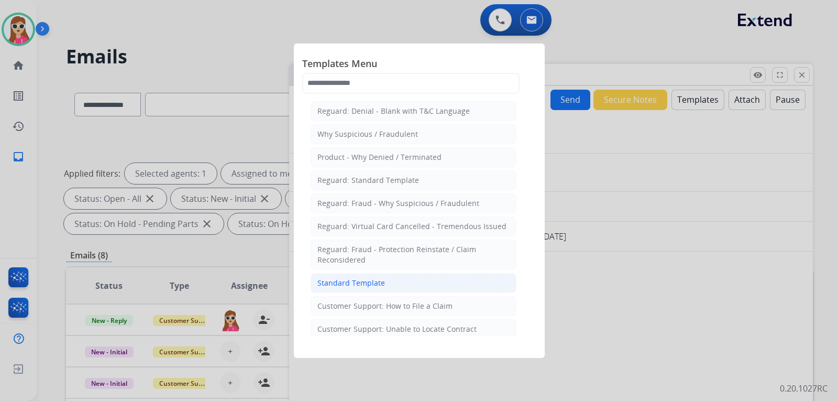
click at [368, 283] on div "Standard Template" at bounding box center [351, 283] width 68 height 10
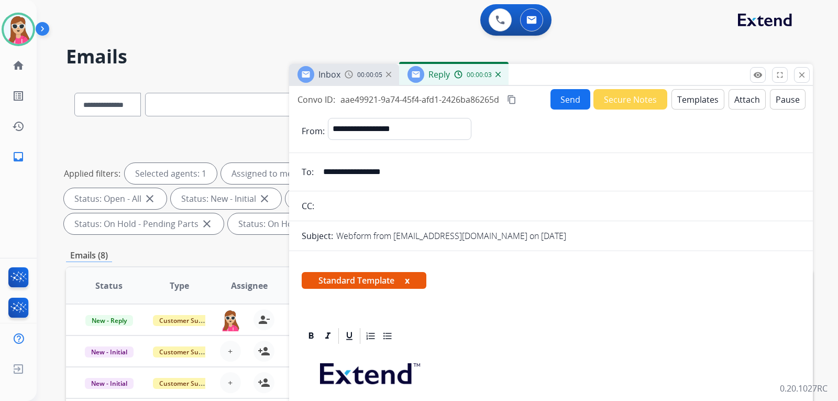
click at [513, 104] on mat-icon "content_copy" at bounding box center [511, 99] width 9 height 9
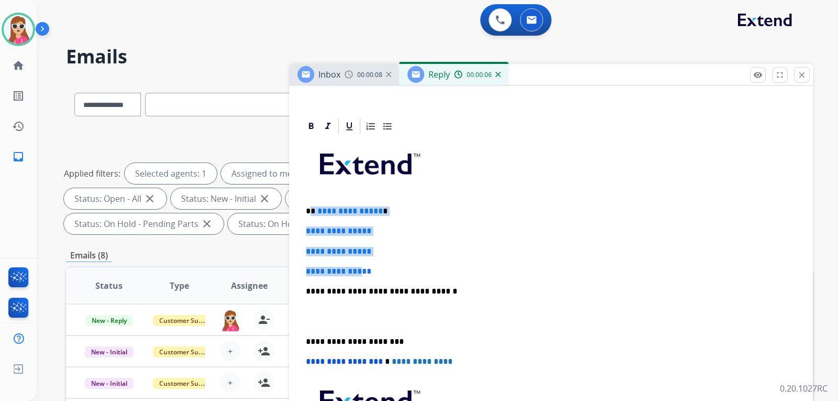
scroll to position [209, 0]
drag, startPoint x: 313, startPoint y: 214, endPoint x: 382, endPoint y: 267, distance: 87.4
click at [382, 267] on div "**********" at bounding box center [551, 316] width 498 height 360
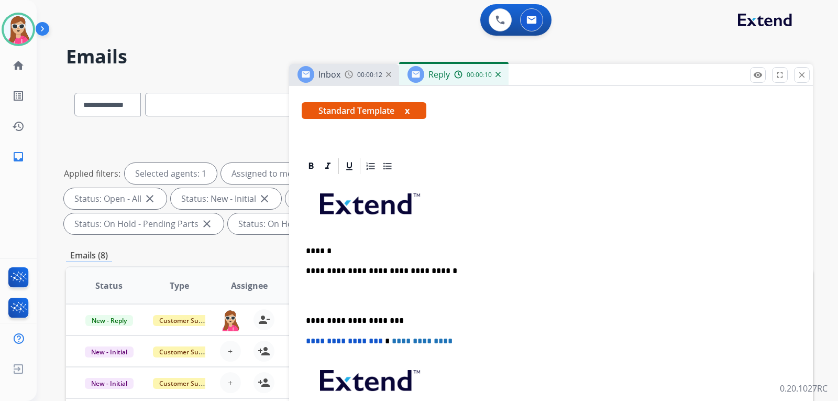
scroll to position [190, 0]
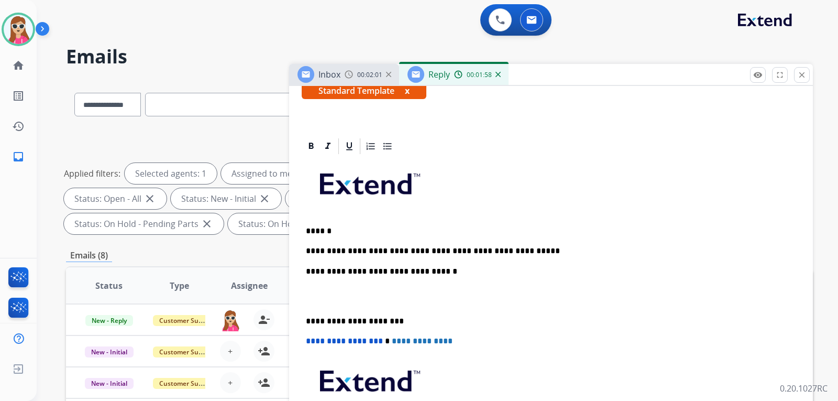
click at [516, 252] on p "**********" at bounding box center [547, 250] width 482 height 9
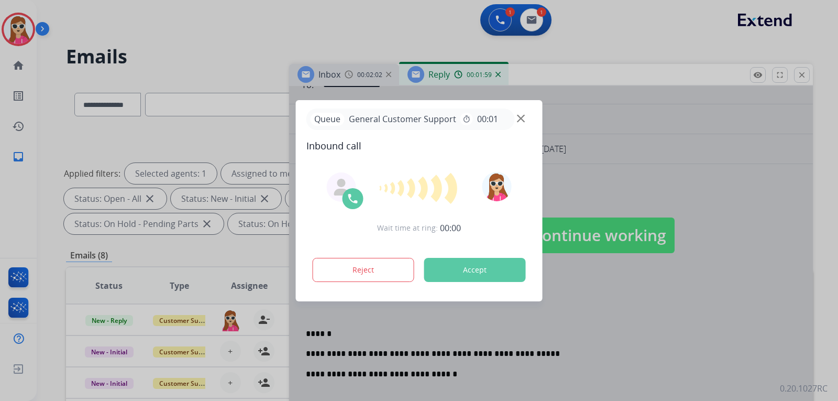
scroll to position [85, 0]
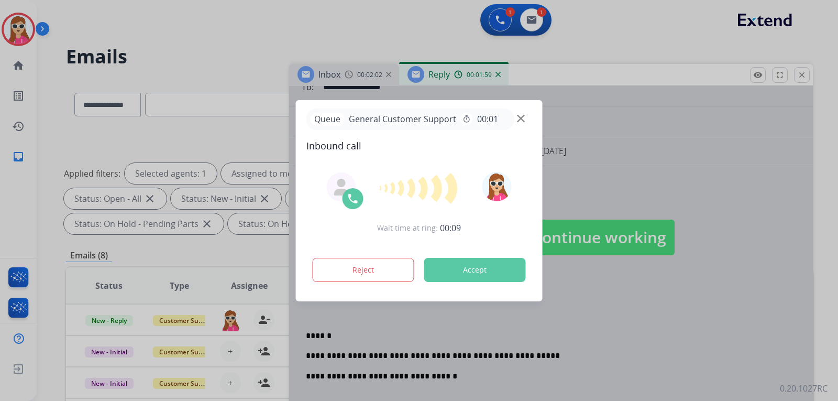
click at [472, 267] on button "Accept" at bounding box center [475, 270] width 102 height 24
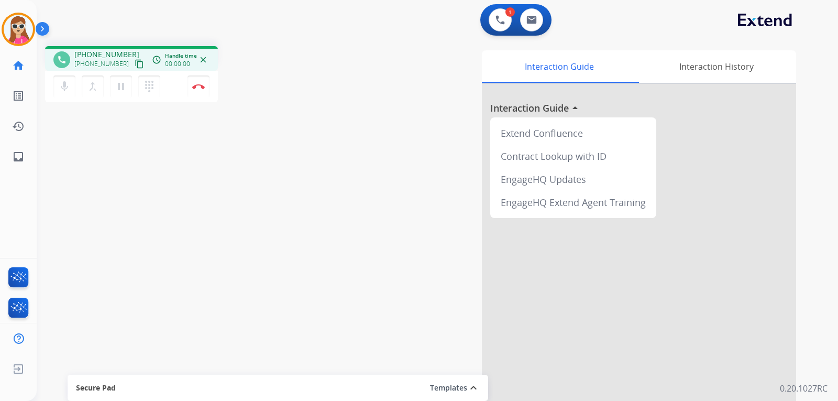
click at [135, 67] on mat-icon "content_copy" at bounding box center [139, 63] width 9 height 9
click at [199, 95] on button "Disconnect" at bounding box center [198, 86] width 22 height 22
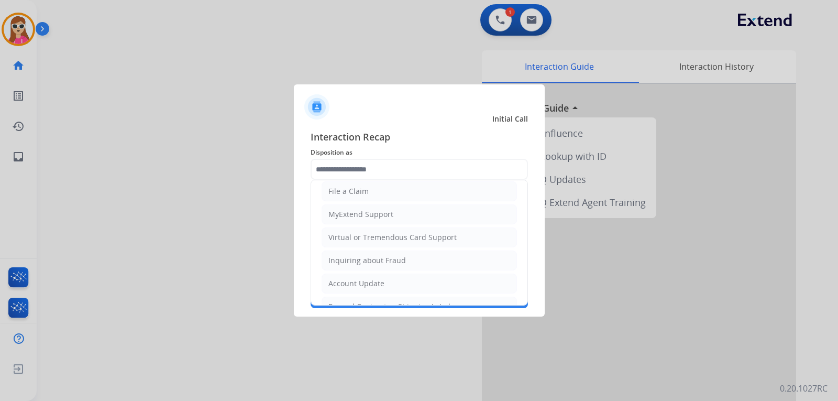
scroll to position [105, 0]
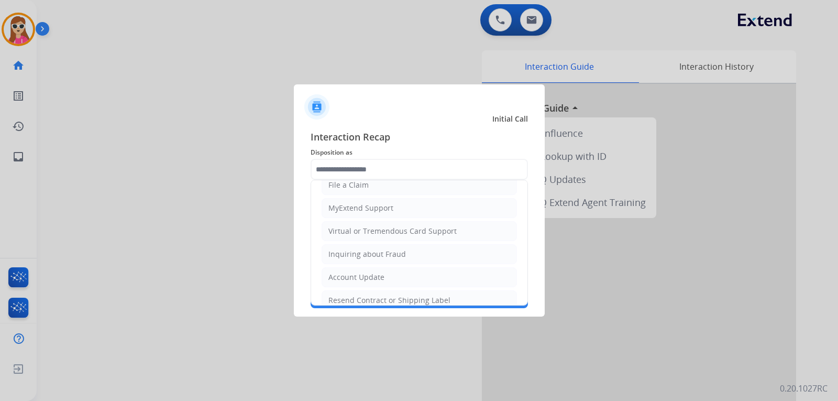
click at [368, 167] on input "text" at bounding box center [419, 169] width 217 height 21
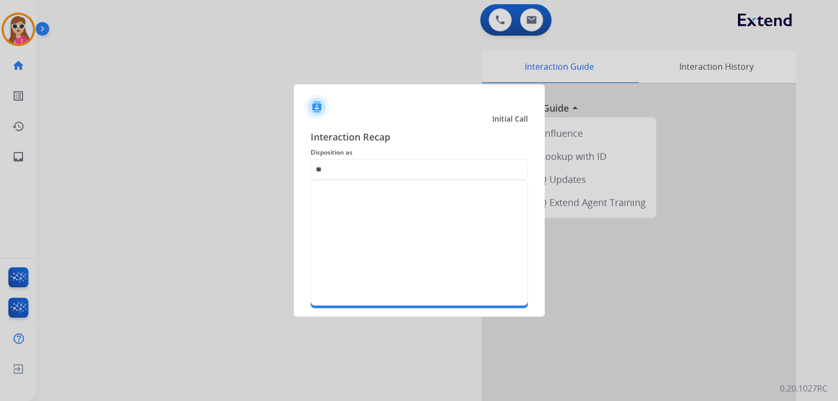
scroll to position [0, 0]
type input "*"
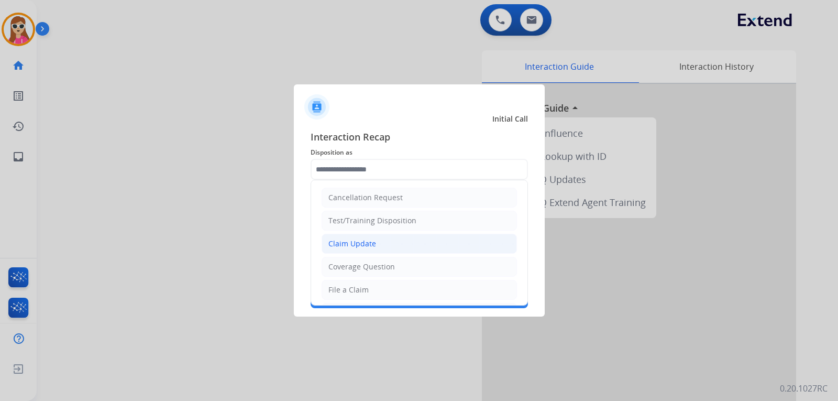
click at [374, 244] on li "Claim Update" at bounding box center [418, 244] width 195 height 20
type input "**********"
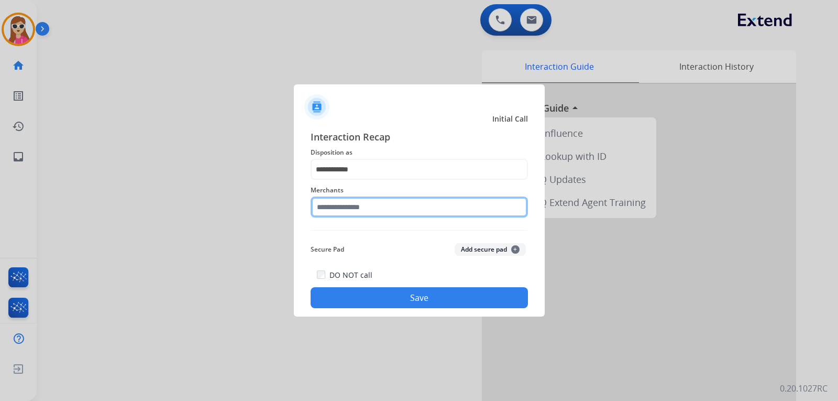
click at [376, 207] on input "text" at bounding box center [419, 206] width 217 height 21
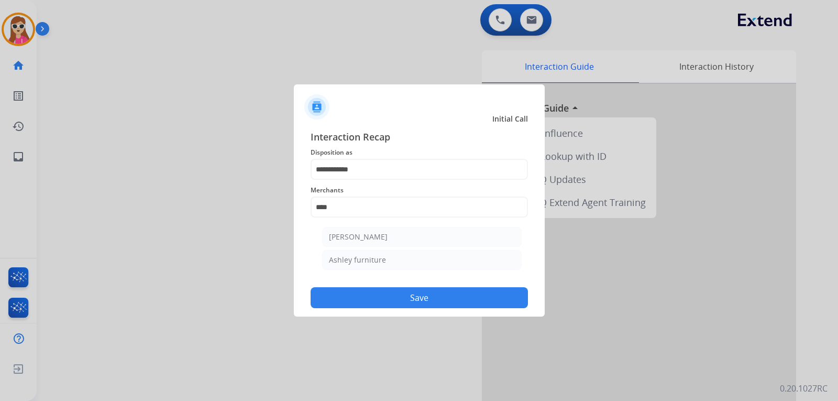
click at [375, 230] on li "[PERSON_NAME]" at bounding box center [421, 237] width 199 height 20
type input "**********"
click at [416, 290] on button "Save" at bounding box center [419, 297] width 217 height 21
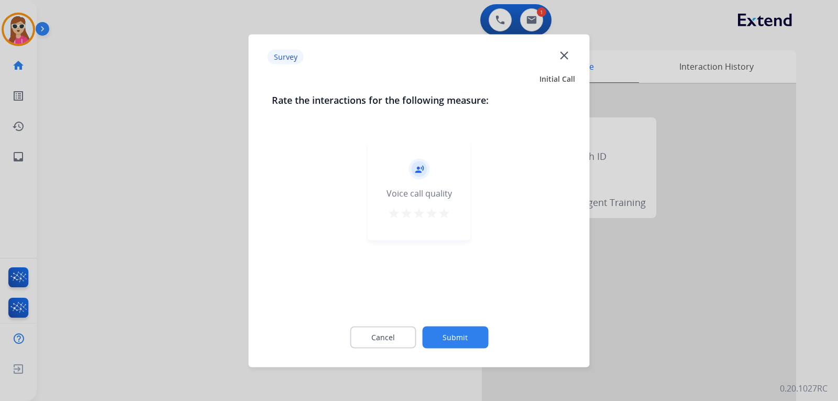
click at [453, 214] on div "record_voice_over Voice call quality star star star star star" at bounding box center [419, 189] width 102 height 99
click at [445, 216] on mat-icon "star" at bounding box center [444, 212] width 13 height 13
click at [463, 338] on button "Submit" at bounding box center [455, 337] width 66 height 22
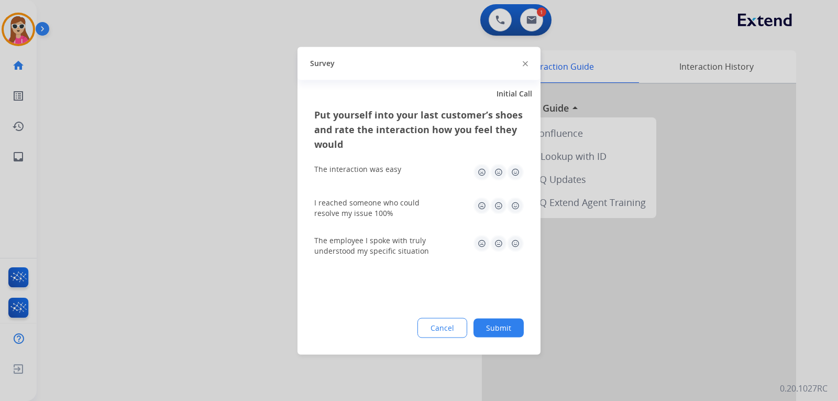
click at [513, 173] on img at bounding box center [515, 171] width 17 height 17
click at [513, 203] on img at bounding box center [515, 205] width 17 height 17
click at [515, 240] on img at bounding box center [515, 243] width 17 height 17
click at [507, 327] on button "Submit" at bounding box center [498, 327] width 50 height 19
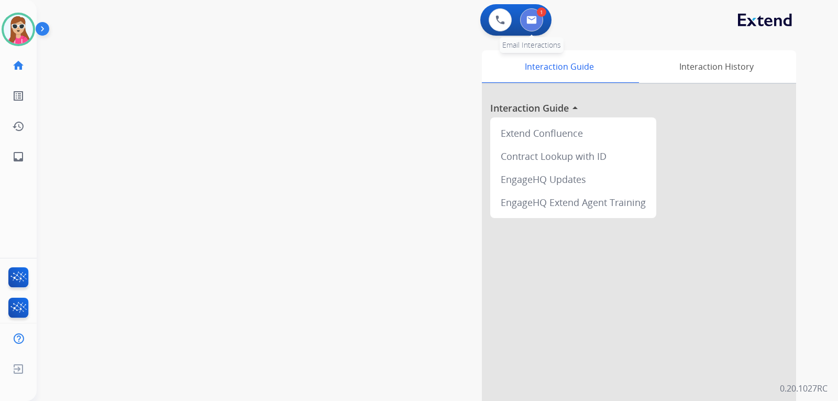
click at [540, 24] on button at bounding box center [531, 19] width 23 height 23
select select "**********"
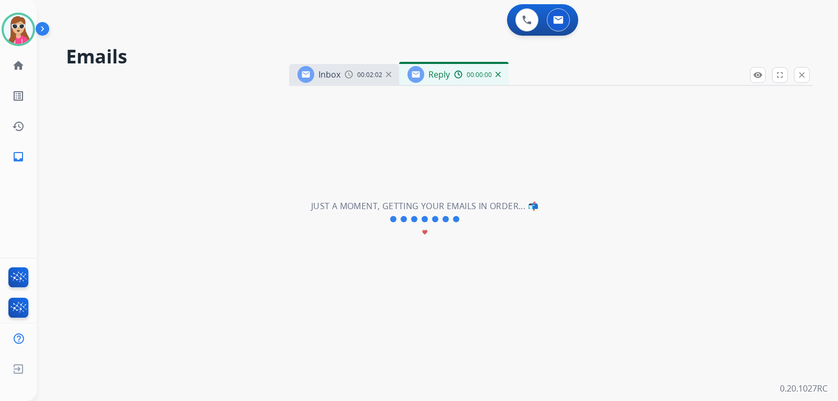
select select "**********"
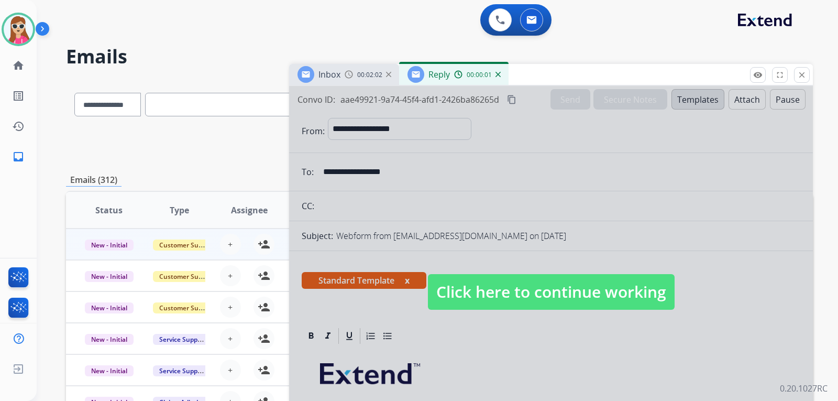
click at [484, 296] on span "Click here to continue working" at bounding box center [551, 292] width 247 height 36
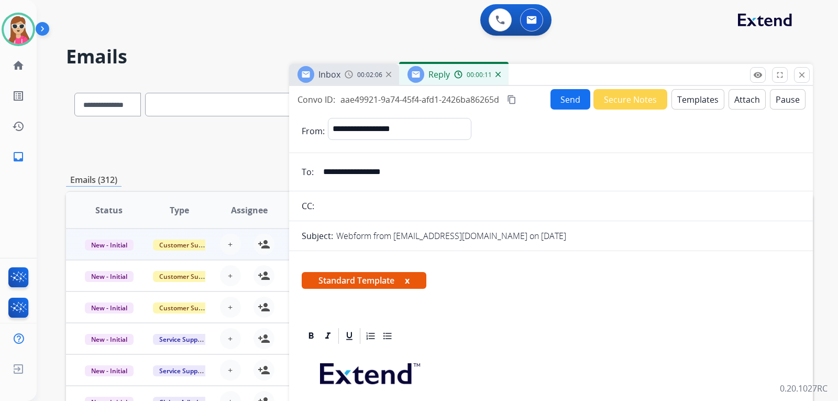
drag, startPoint x: 571, startPoint y: 88, endPoint x: 572, endPoint y: 99, distance: 10.5
click at [571, 90] on div "**********" at bounding box center [551, 279] width 524 height 387
click at [572, 102] on button "Send" at bounding box center [570, 99] width 40 height 20
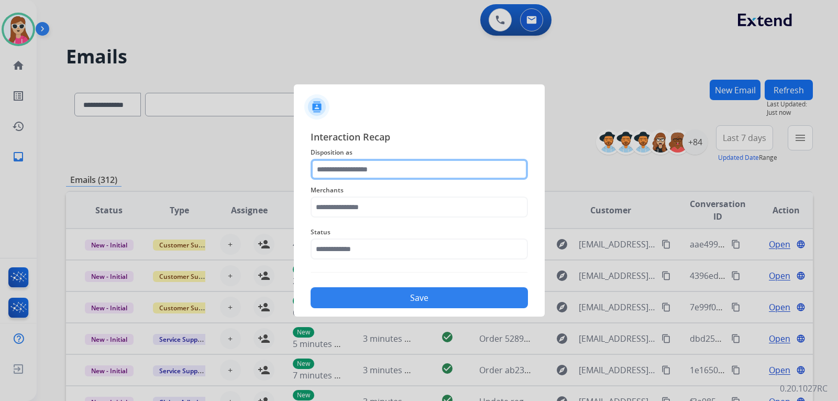
click at [405, 175] on input "text" at bounding box center [419, 169] width 217 height 21
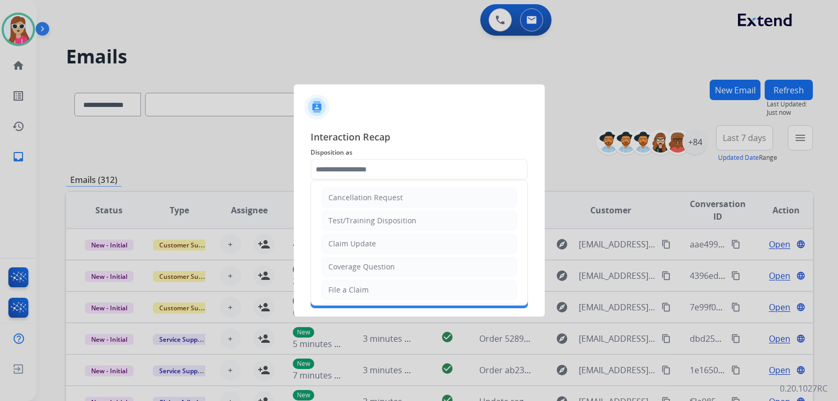
click at [368, 236] on li "Claim Update" at bounding box center [418, 244] width 195 height 20
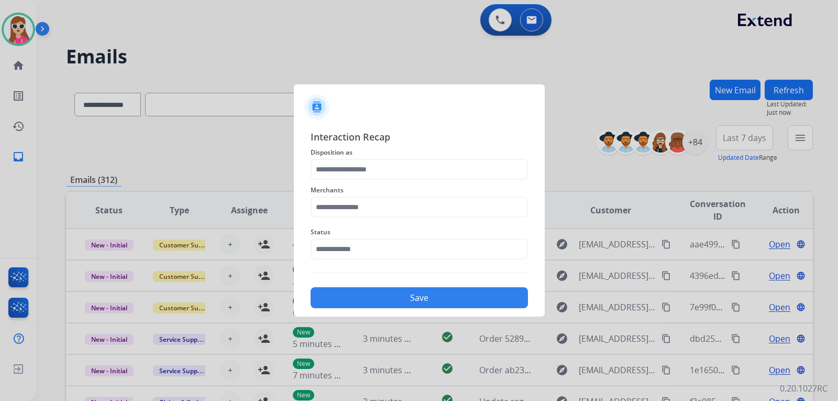
type input "**********"
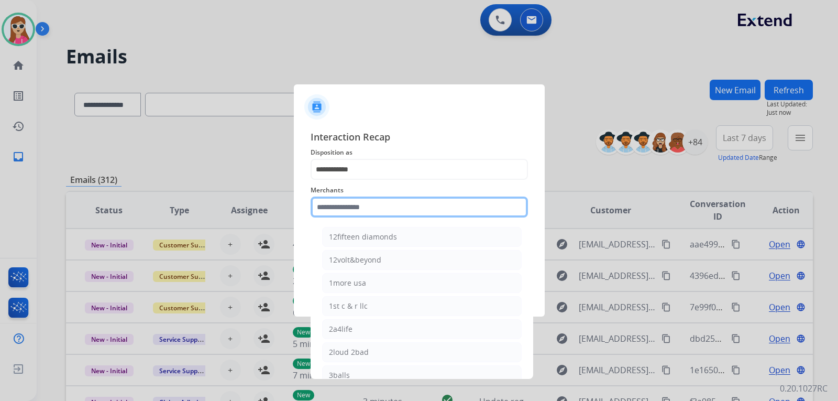
click at [385, 202] on input "text" at bounding box center [419, 206] width 217 height 21
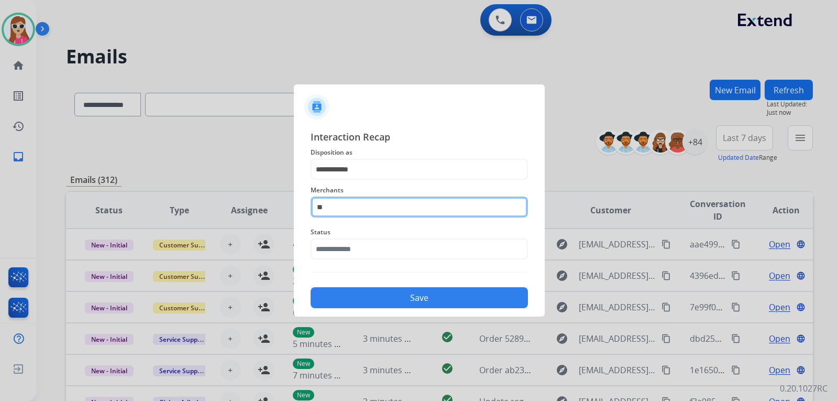
click at [356, 211] on input "**" at bounding box center [419, 206] width 217 height 21
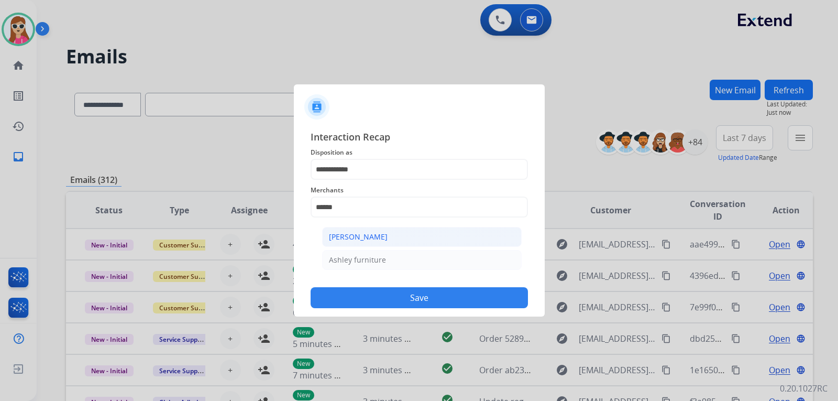
click at [374, 239] on div "[PERSON_NAME]" at bounding box center [358, 236] width 59 height 10
type input "**********"
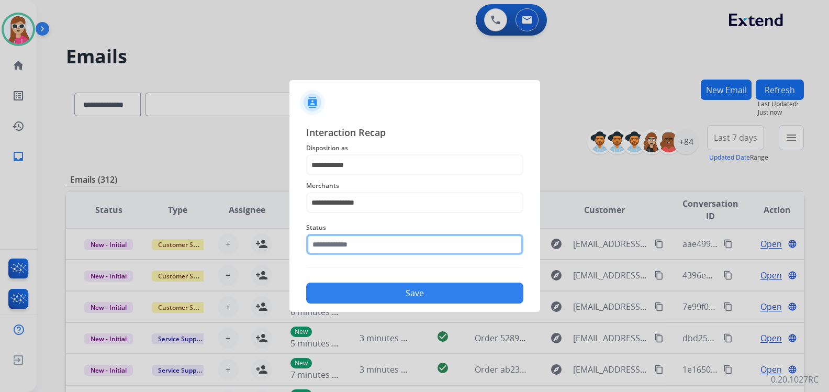
click at [370, 251] on input "text" at bounding box center [414, 244] width 217 height 21
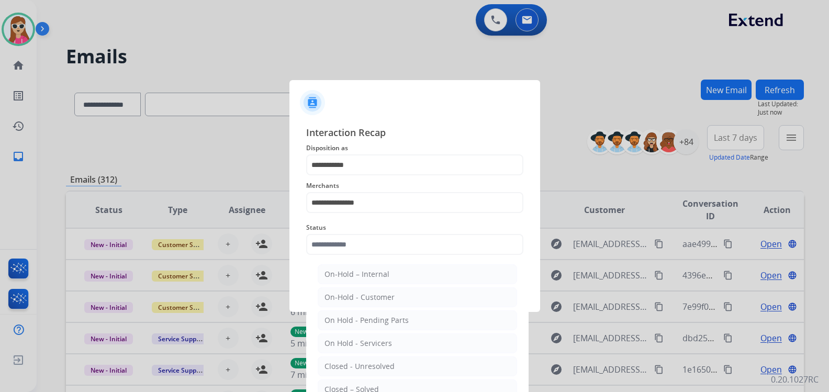
drag, startPoint x: 387, startPoint y: 381, endPoint x: 391, endPoint y: 373, distance: 8.9
click at [389, 380] on li "Closed – Solved" at bounding box center [417, 390] width 199 height 20
type input "**********"
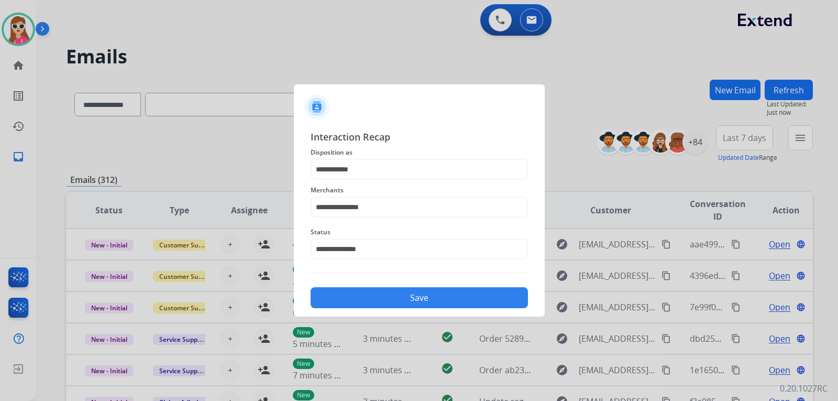
click at [389, 294] on button "Save" at bounding box center [419, 297] width 217 height 21
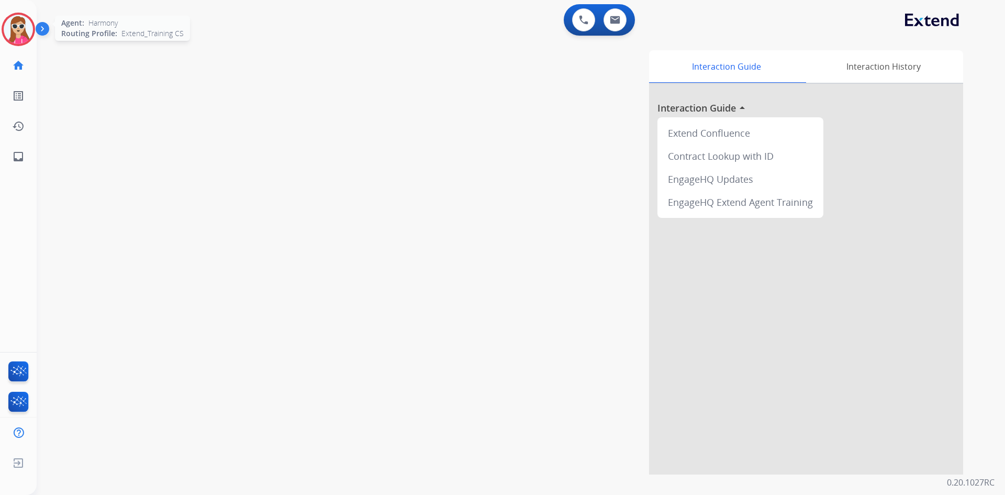
click at [12, 36] on img at bounding box center [18, 29] width 29 height 29
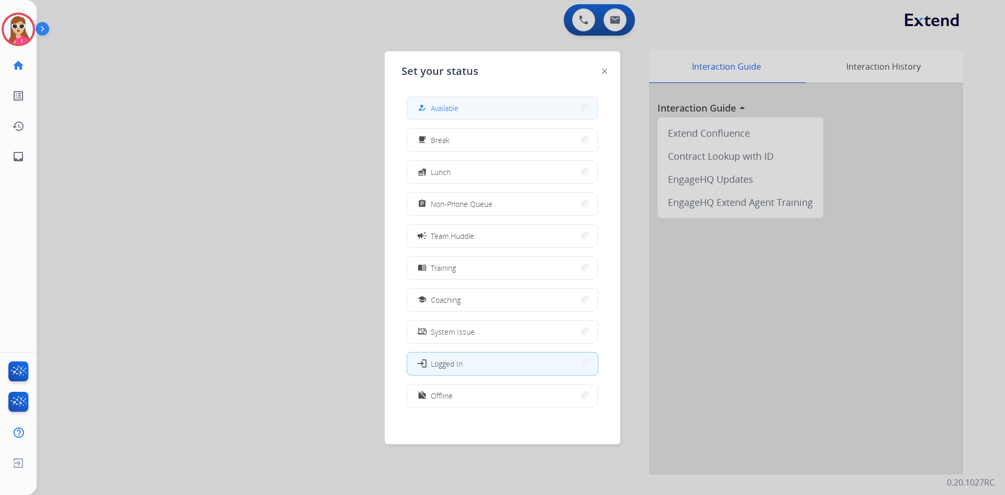
click at [428, 114] on div "how_to_reg" at bounding box center [423, 108] width 15 height 13
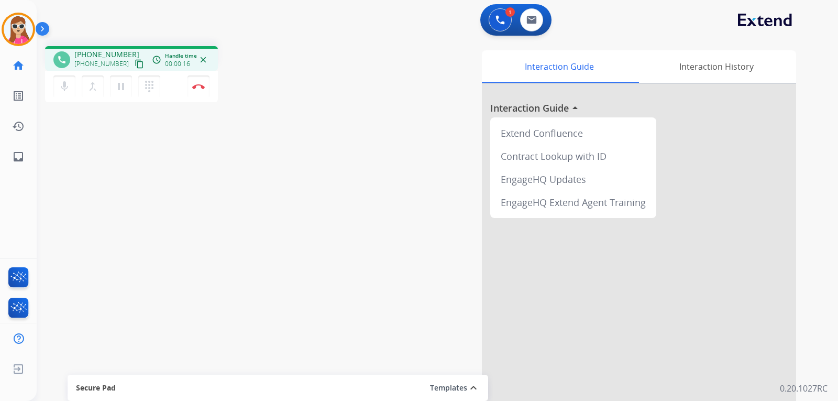
click at [118, 62] on div "[PHONE_NUMBER] content_copy" at bounding box center [109, 64] width 71 height 13
click at [135, 65] on mat-icon "content_copy" at bounding box center [139, 63] width 9 height 9
click at [205, 93] on button "Disconnect" at bounding box center [198, 86] width 22 height 22
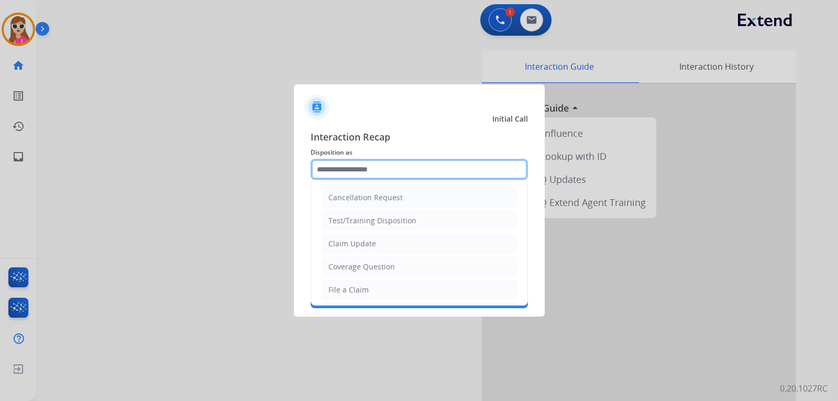
click at [357, 165] on input "text" at bounding box center [419, 169] width 217 height 21
click at [371, 287] on li "File a Claim" at bounding box center [418, 290] width 195 height 20
type input "**********"
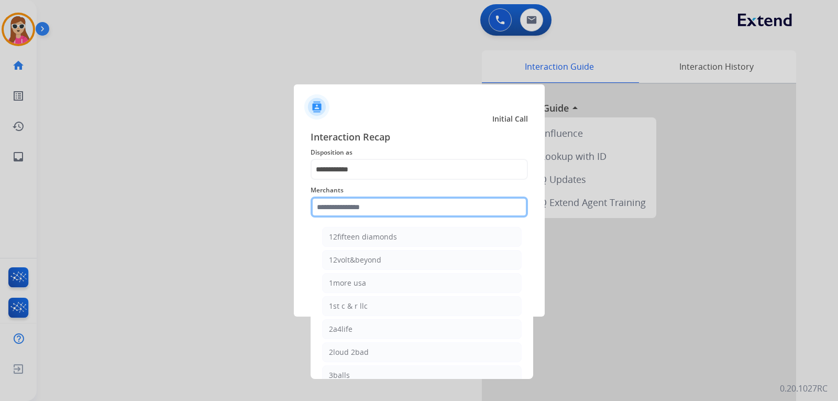
click at [350, 203] on input "text" at bounding box center [419, 206] width 217 height 21
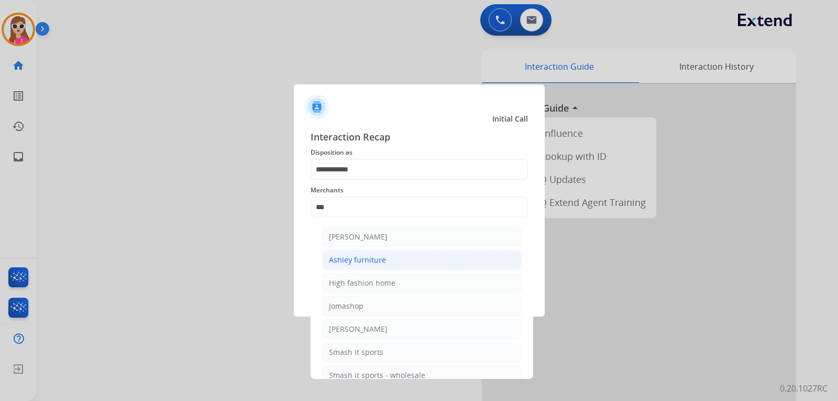
click at [395, 257] on li "Ashley furniture" at bounding box center [421, 260] width 199 height 20
type input "**********"
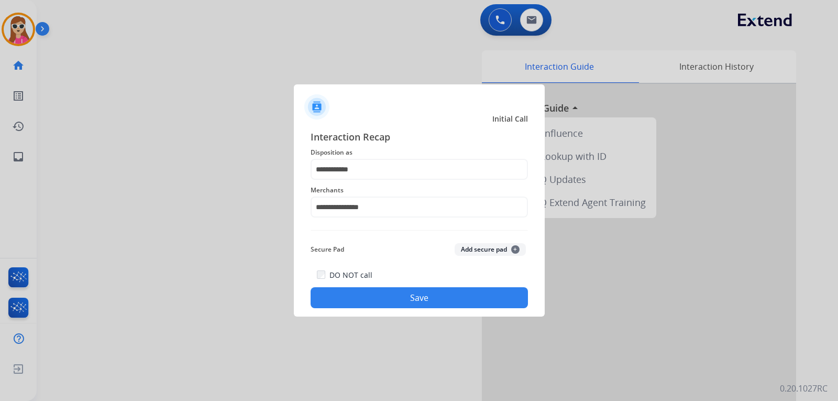
click at [427, 301] on button "Save" at bounding box center [419, 297] width 217 height 21
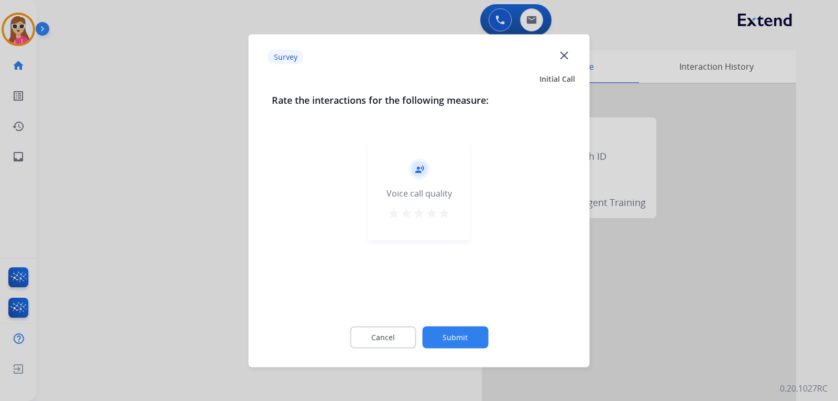
click at [441, 220] on button "star" at bounding box center [444, 214] width 13 height 16
click at [453, 332] on button "Submit" at bounding box center [455, 337] width 66 height 22
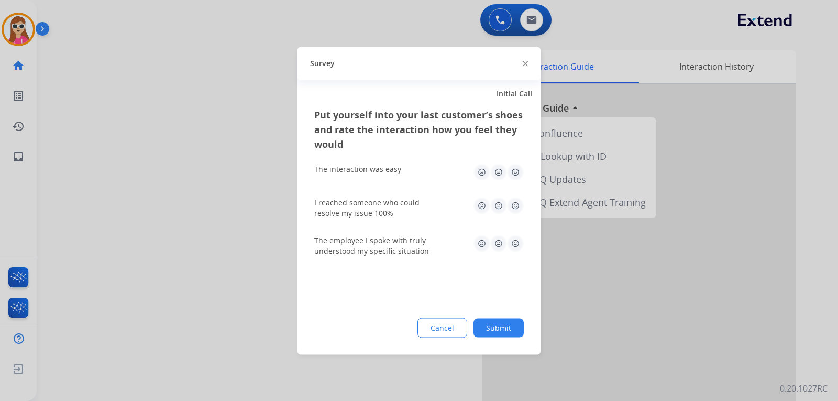
click at [514, 242] on img at bounding box center [515, 243] width 17 height 17
click at [517, 204] on img at bounding box center [515, 205] width 17 height 17
click at [518, 172] on img at bounding box center [515, 171] width 17 height 17
click at [498, 326] on button "Submit" at bounding box center [498, 327] width 50 height 19
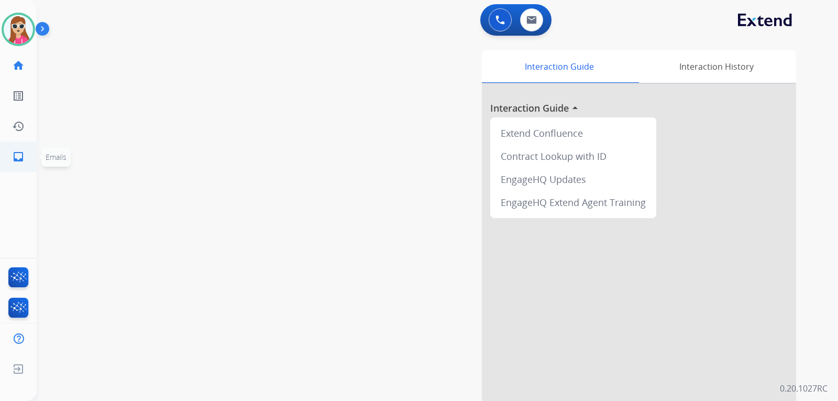
click at [13, 159] on mat-icon "inbox" at bounding box center [18, 156] width 13 height 13
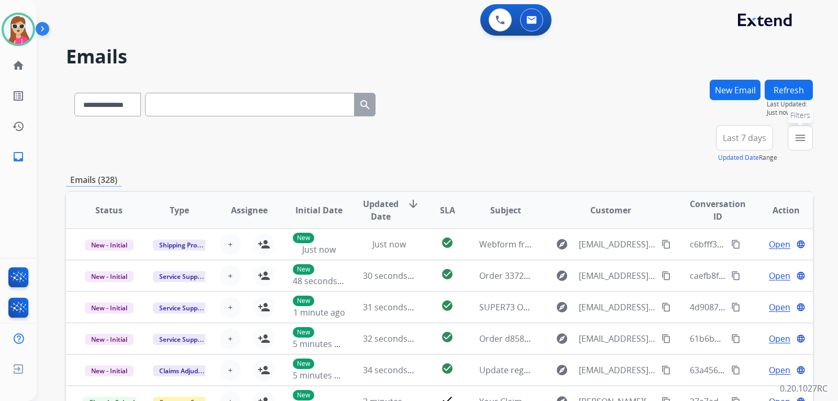
click at [812, 146] on button "menu Filters" at bounding box center [800, 137] width 25 height 25
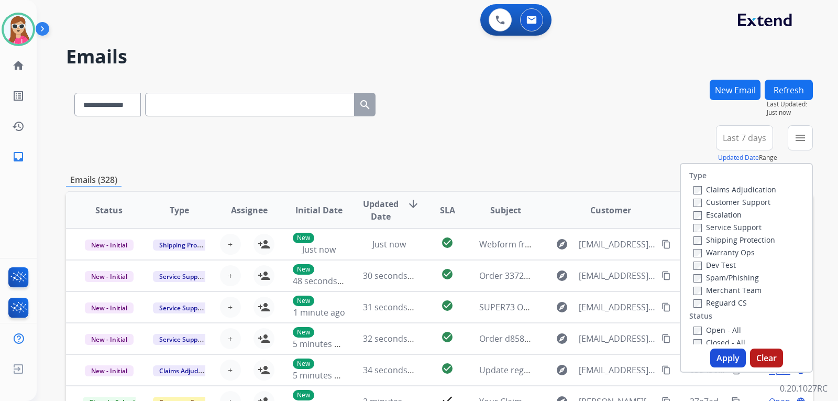
click at [747, 203] on label "Customer Support" at bounding box center [731, 202] width 77 height 10
click at [754, 239] on label "Shipping Protection" at bounding box center [734, 240] width 82 height 10
click at [727, 305] on label "Reguard CS" at bounding box center [719, 302] width 53 height 10
drag, startPoint x: 728, startPoint y: 321, endPoint x: 728, endPoint y: 330, distance: 8.4
click at [728, 328] on div "Type Claims Adjudication Customer Support Escalation Service Support Shipping P…" at bounding box center [746, 254] width 131 height 180
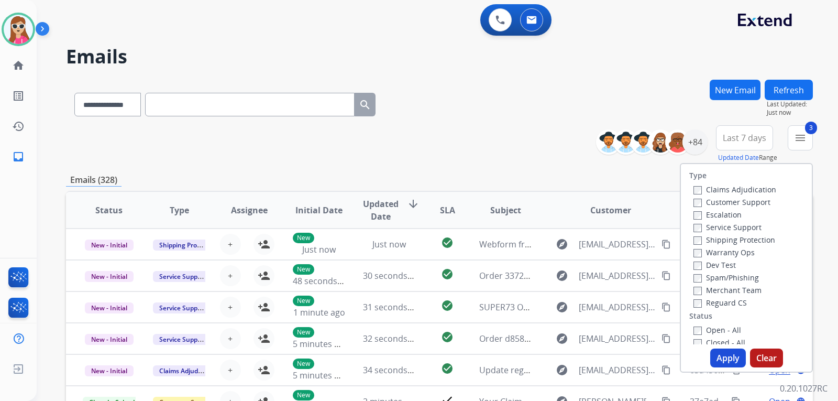
click at [728, 328] on label "Open - All" at bounding box center [717, 330] width 48 height 10
click at [722, 354] on button "Apply" at bounding box center [728, 357] width 36 height 19
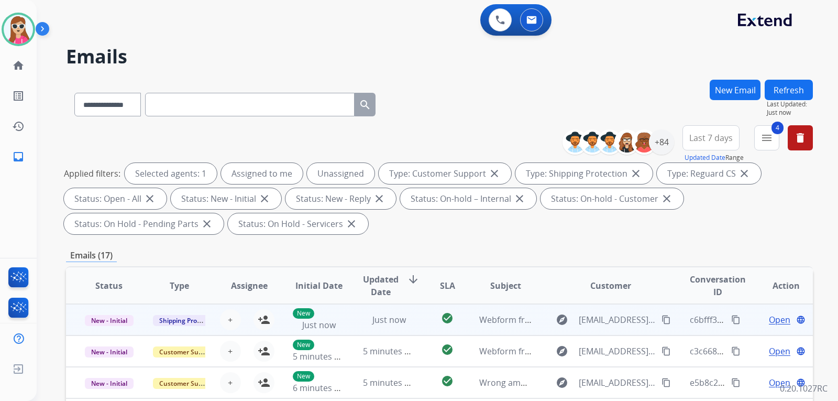
click at [422, 323] on td "check_circle" at bounding box center [439, 319] width 47 height 31
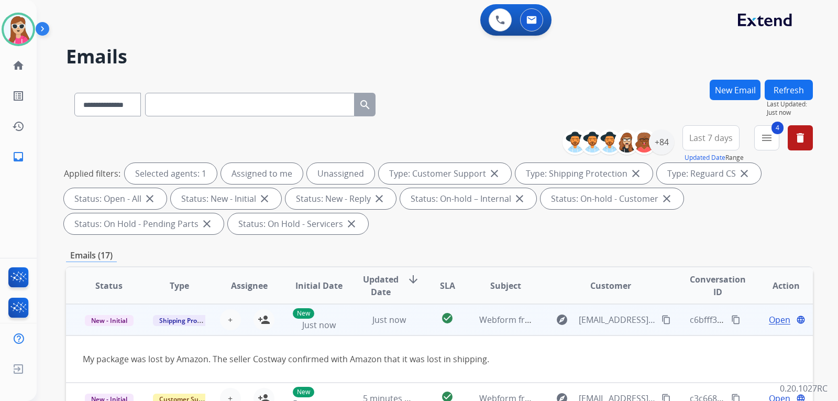
click at [774, 323] on span "Open" at bounding box center [779, 319] width 21 height 13
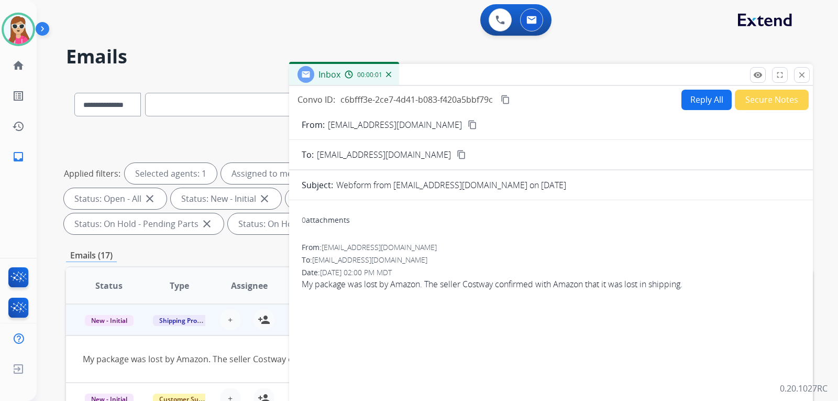
click at [694, 94] on button "Reply All" at bounding box center [706, 100] width 50 height 20
select select "**********"
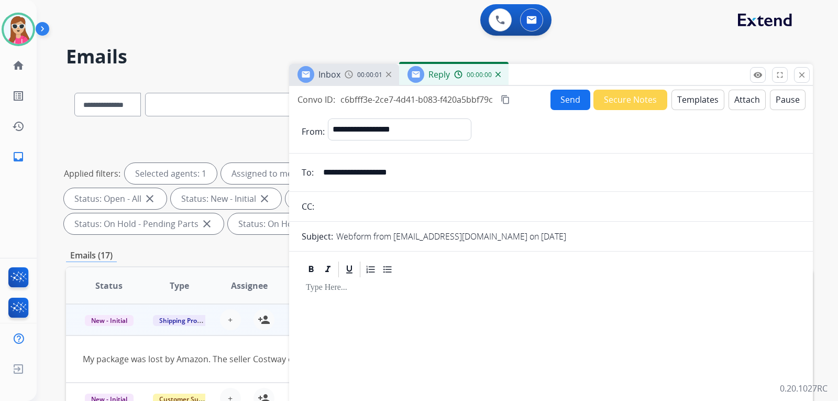
click at [694, 97] on button "Templates" at bounding box center [697, 100] width 53 height 20
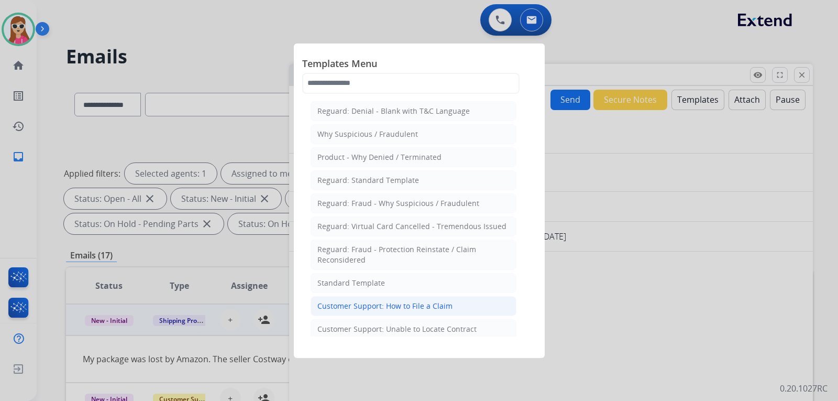
click at [400, 306] on div "Customer Support: How to File a Claim" at bounding box center [384, 306] width 135 height 10
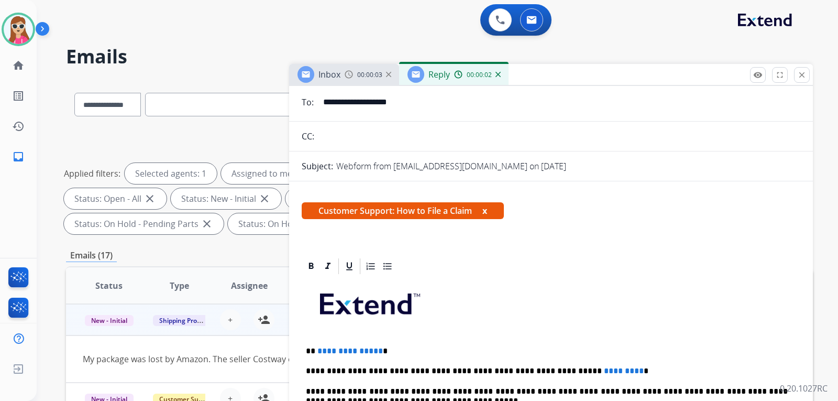
scroll to position [157, 0]
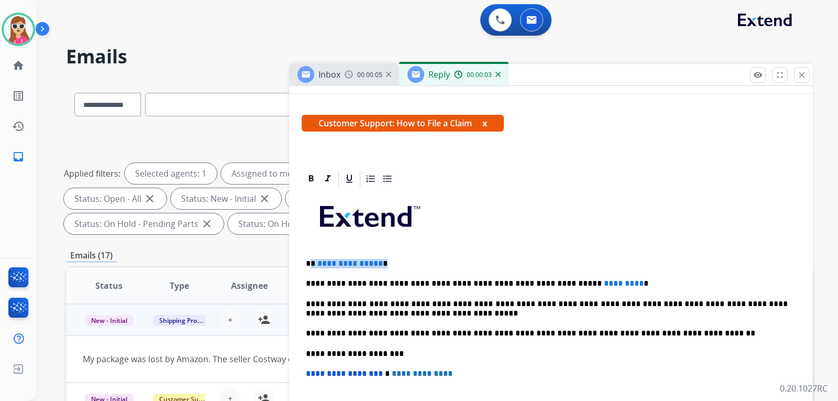
drag, startPoint x: 317, startPoint y: 263, endPoint x: 382, endPoint y: 262, distance: 65.5
click at [382, 262] on p "**********" at bounding box center [547, 263] width 482 height 9
drag, startPoint x: 591, startPoint y: 285, endPoint x: 545, endPoint y: 285, distance: 46.1
click at [545, 285] on p "**********" at bounding box center [547, 283] width 482 height 9
click at [579, 283] on p "**********" at bounding box center [547, 283] width 482 height 9
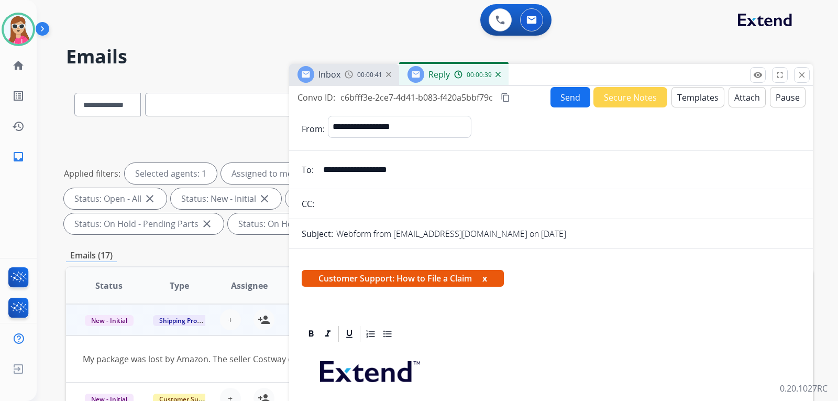
scroll to position [0, 0]
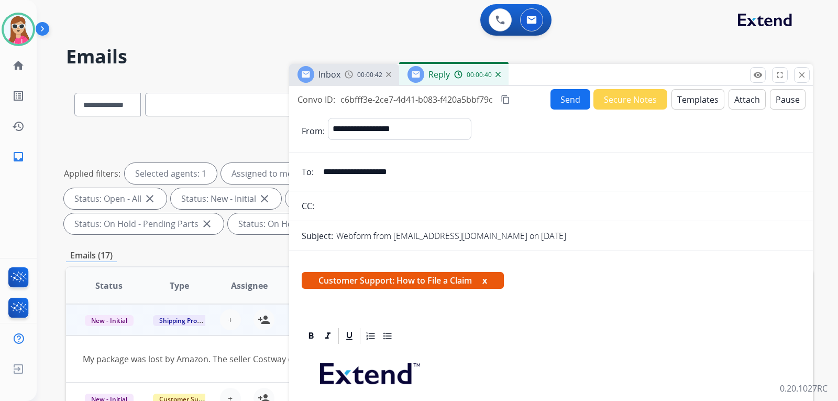
click at [560, 105] on button "Send" at bounding box center [570, 99] width 40 height 20
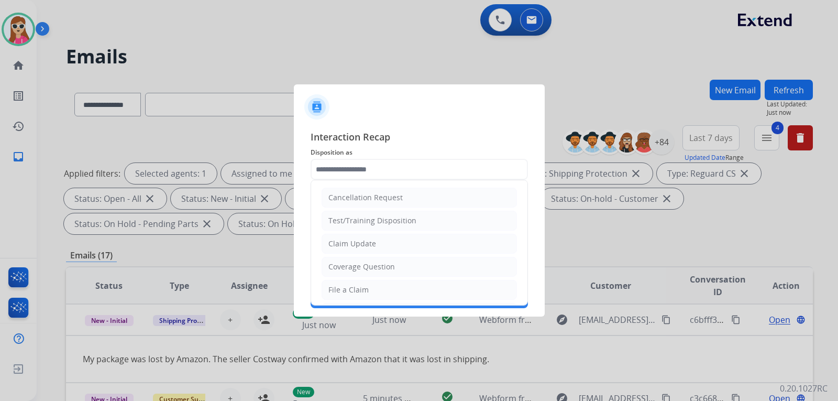
click at [386, 164] on input "text" at bounding box center [419, 169] width 217 height 21
click at [383, 239] on li "Claim Update" at bounding box center [418, 244] width 195 height 20
type input "**********"
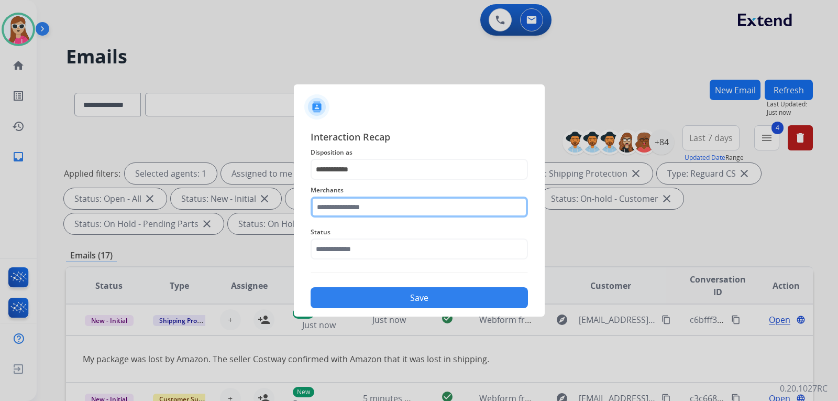
click at [387, 204] on input "text" at bounding box center [419, 206] width 217 height 21
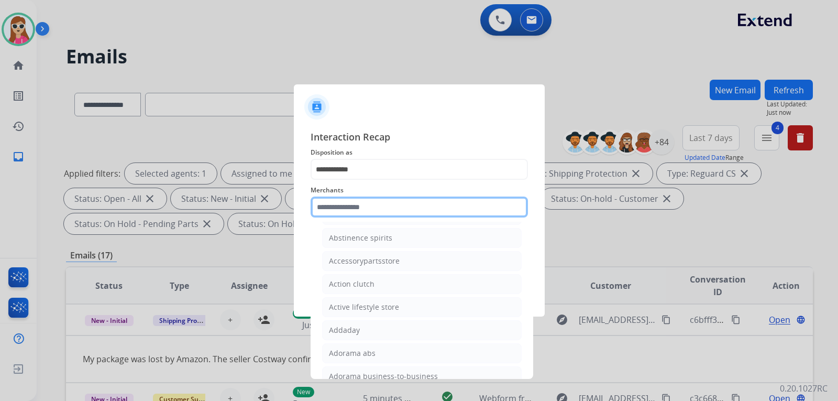
scroll to position [209, 0]
click at [396, 211] on input "text" at bounding box center [419, 206] width 217 height 21
click at [397, 213] on input "text" at bounding box center [419, 206] width 217 height 21
click at [424, 202] on input "text" at bounding box center [419, 206] width 217 height 21
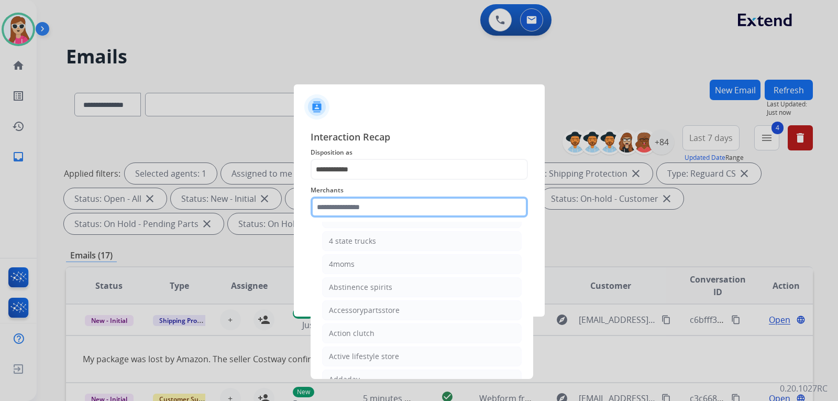
click at [424, 202] on input "text" at bounding box center [419, 206] width 217 height 21
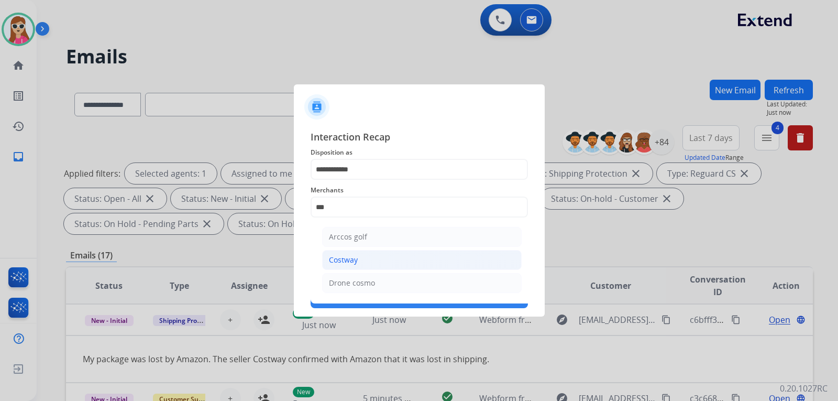
click at [375, 261] on li "Costway" at bounding box center [421, 260] width 199 height 20
type input "*******"
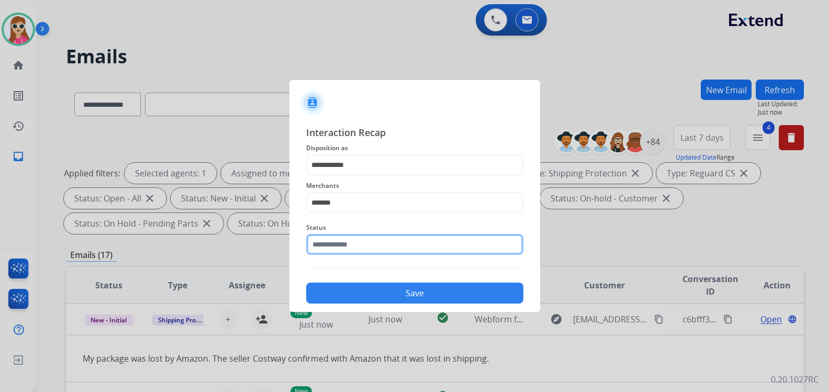
click at [365, 253] on input "text" at bounding box center [414, 244] width 217 height 21
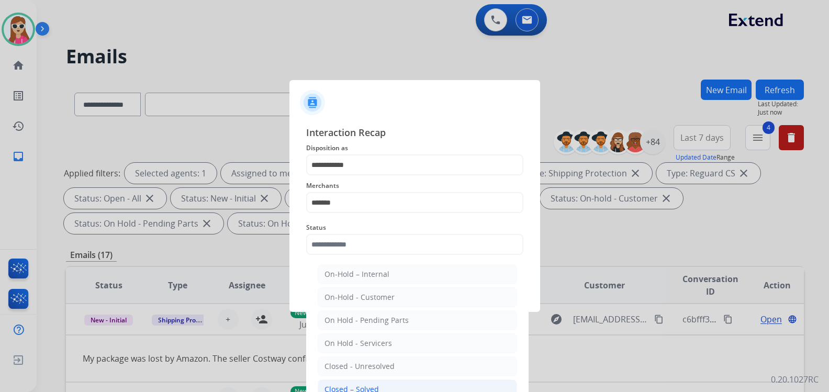
click at [350, 387] on div "Closed – Solved" at bounding box center [352, 389] width 54 height 10
type input "**********"
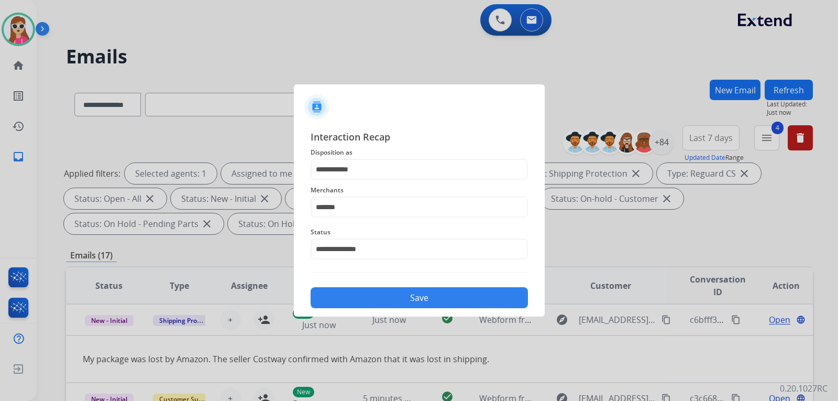
click at [383, 299] on button "Save" at bounding box center [419, 297] width 217 height 21
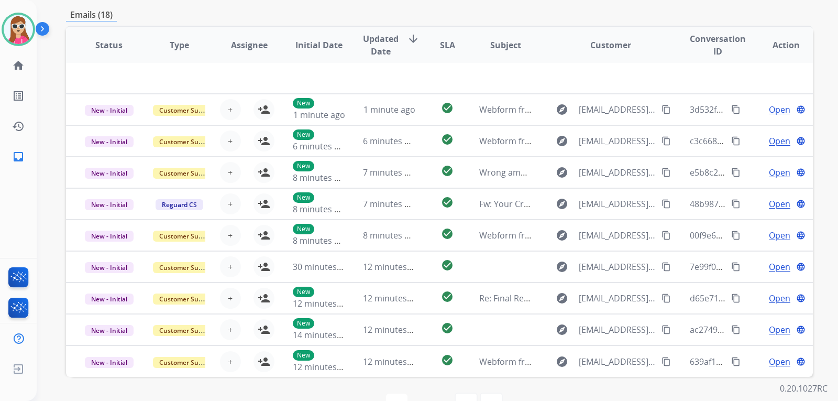
scroll to position [271, 0]
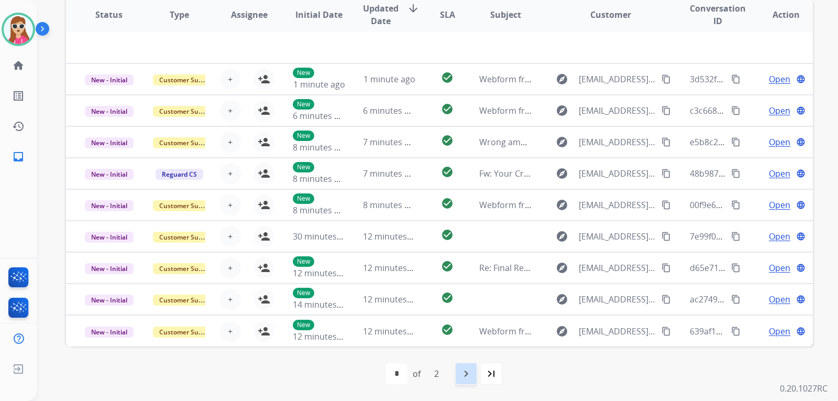
click at [460, 369] on mat-icon "navigate_next" at bounding box center [466, 373] width 13 height 13
select select "*"
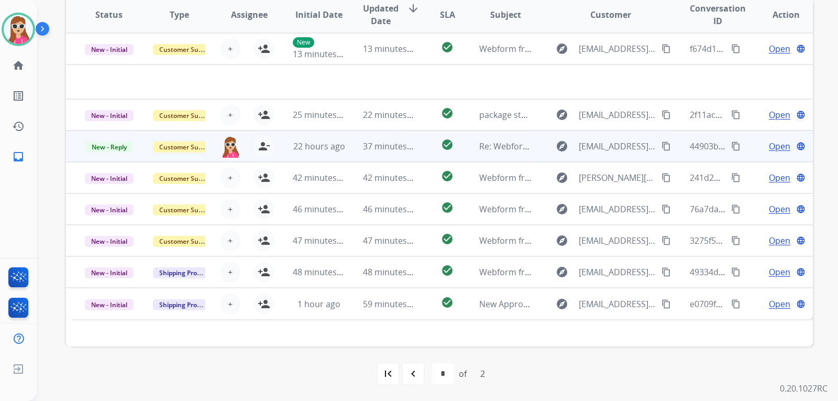
click at [774, 143] on span "Open" at bounding box center [779, 146] width 21 height 13
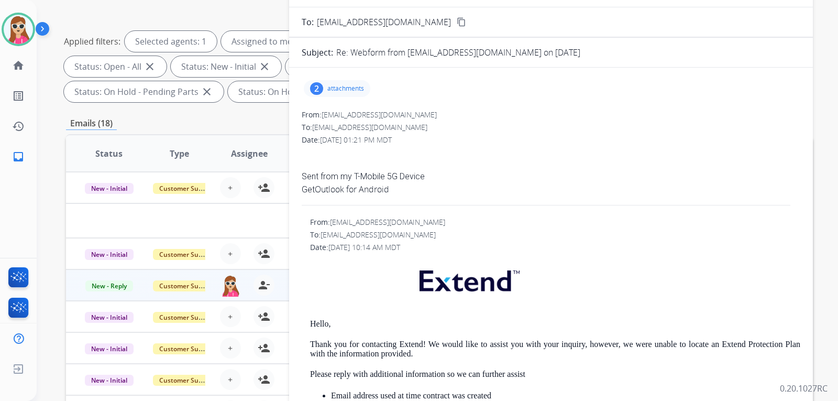
scroll to position [114, 0]
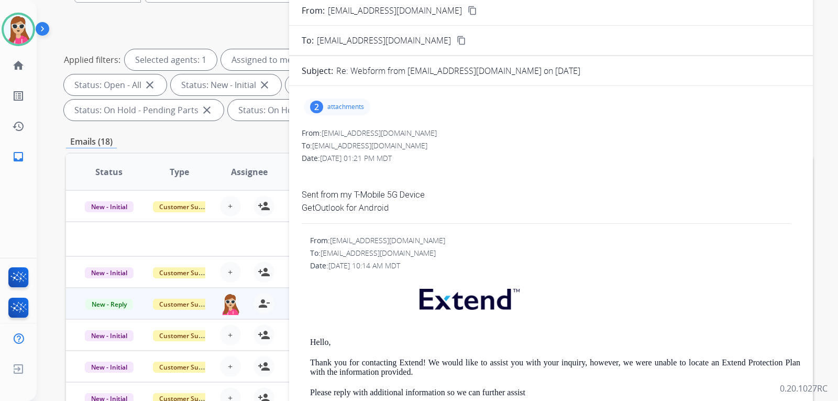
click at [348, 109] on p "attachments" at bounding box center [345, 107] width 37 height 8
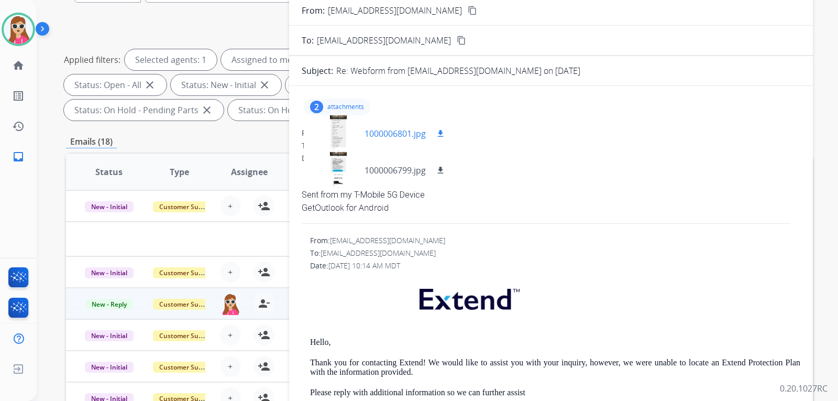
click at [355, 131] on div at bounding box center [338, 133] width 52 height 37
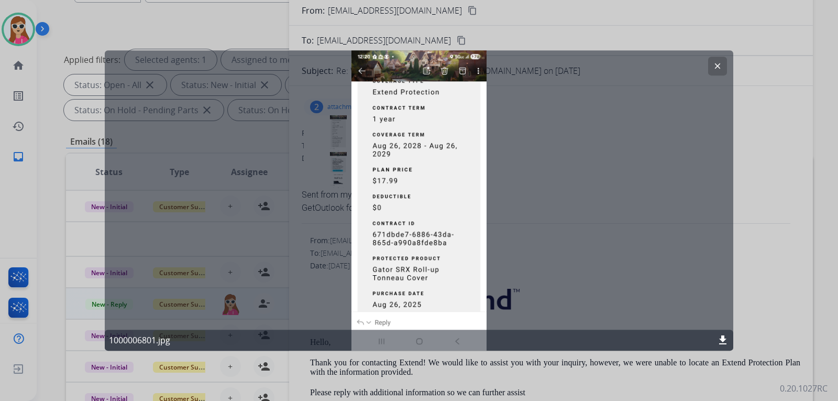
drag, startPoint x: 375, startPoint y: 234, endPoint x: 450, endPoint y: 244, distance: 76.1
click at [450, 244] on div "clear 1000006801.jpg download" at bounding box center [419, 200] width 628 height 301
drag, startPoint x: 448, startPoint y: 241, endPoint x: 198, endPoint y: 270, distance: 251.5
click at [242, 252] on div "clear 1000006801.jpg download" at bounding box center [419, 200] width 628 height 301
drag, startPoint x: 715, startPoint y: 70, endPoint x: 709, endPoint y: 73, distance: 6.8
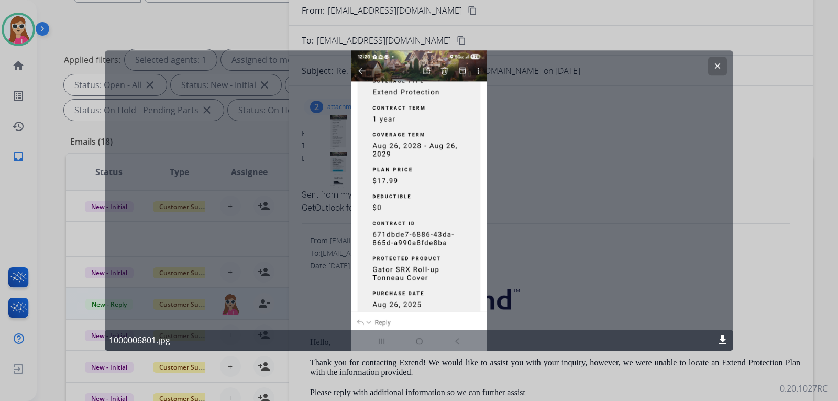
click at [714, 70] on mat-icon "clear" at bounding box center [717, 65] width 9 height 9
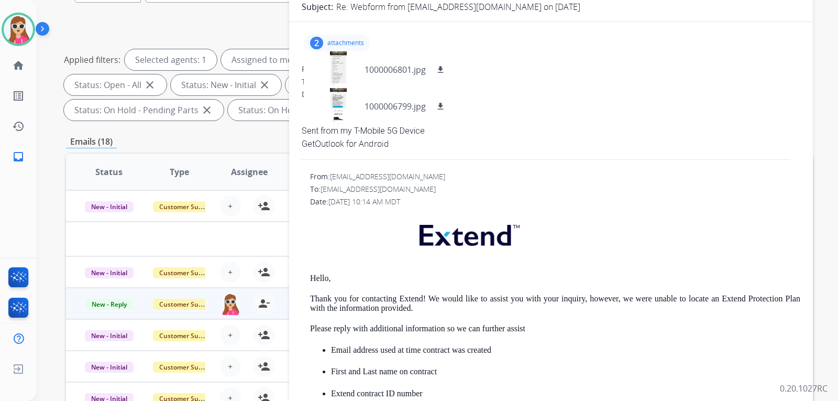
scroll to position [52, 0]
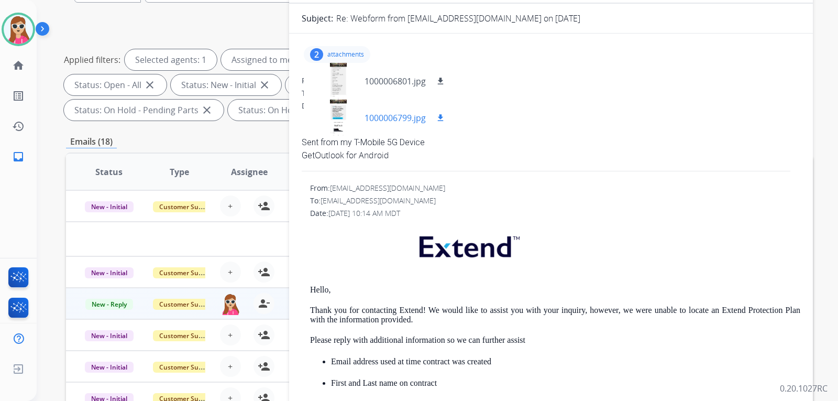
click at [346, 117] on div at bounding box center [338, 117] width 52 height 37
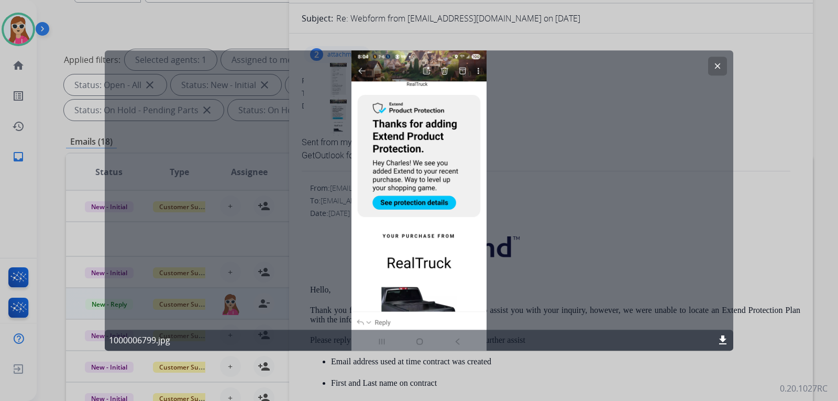
click at [724, 63] on button "clear" at bounding box center [717, 66] width 19 height 19
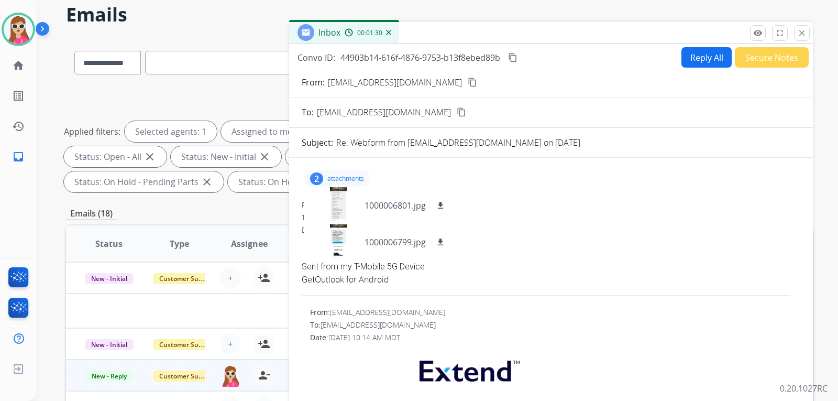
scroll to position [9, 0]
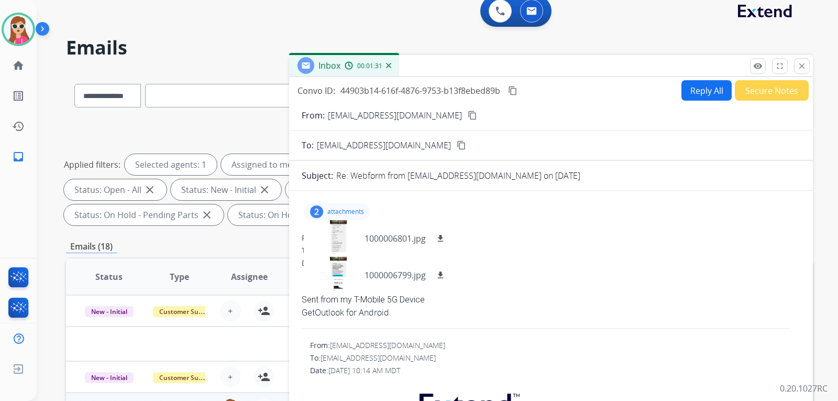
click at [697, 94] on button "Reply All" at bounding box center [706, 90] width 50 height 20
select select "**********"
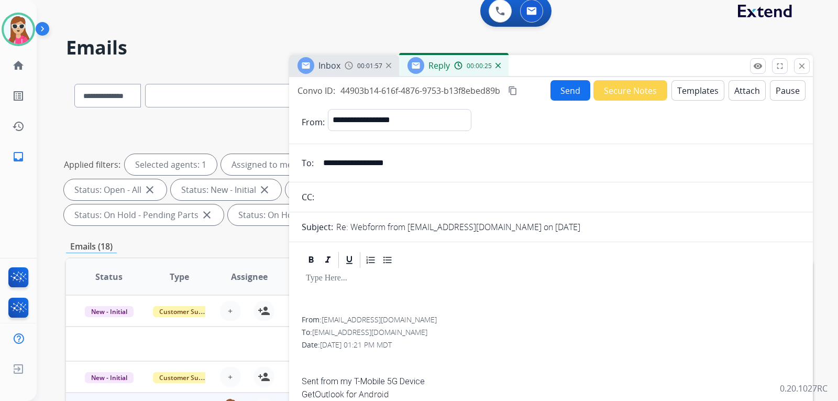
click at [745, 91] on button "Attach" at bounding box center [746, 90] width 37 height 20
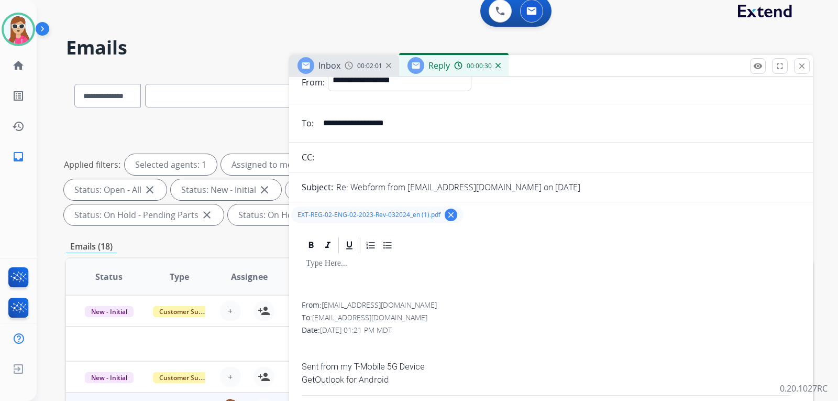
scroll to position [0, 0]
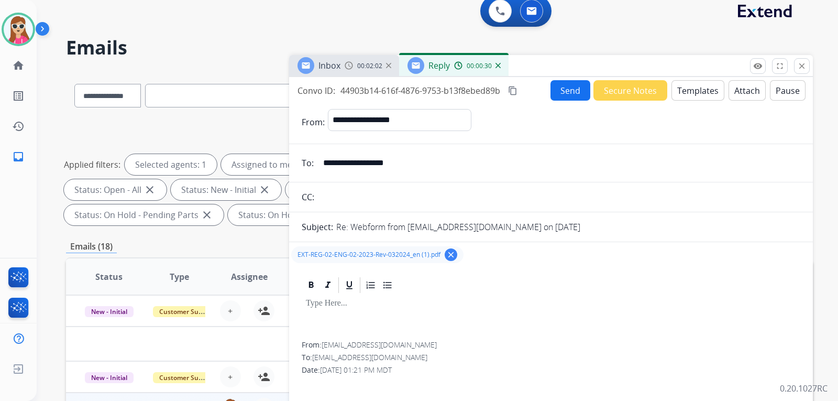
click at [689, 90] on button "Templates" at bounding box center [697, 90] width 53 height 20
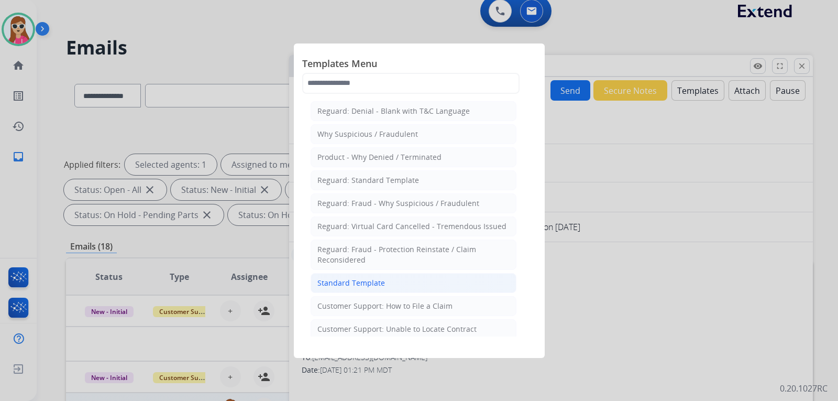
click at [320, 276] on li "Standard Template" at bounding box center [414, 283] width 206 height 20
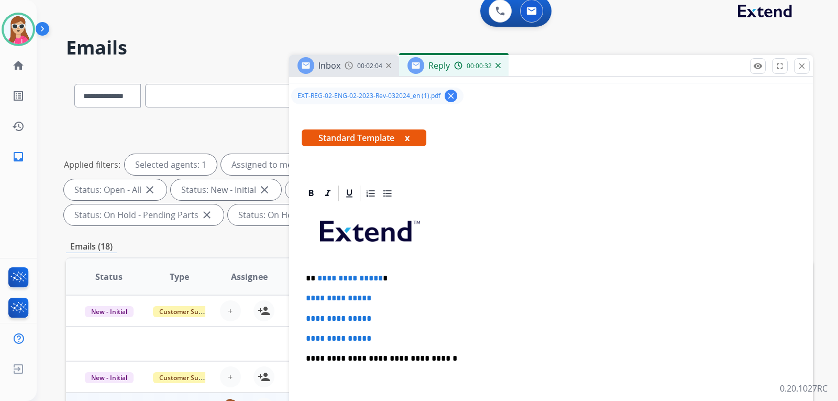
scroll to position [262, 0]
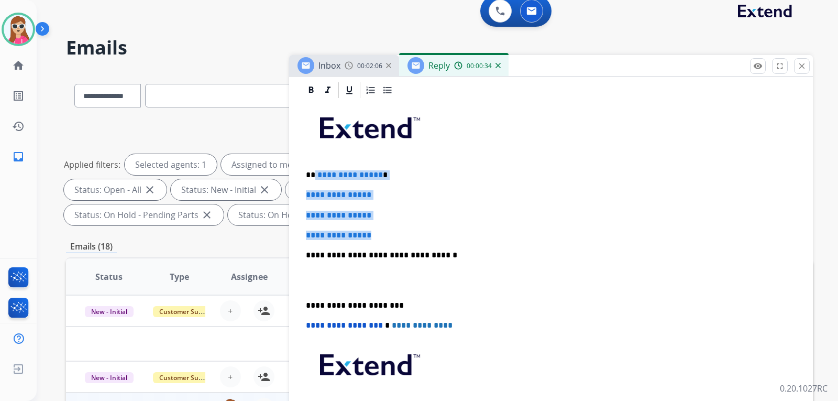
drag, startPoint x: 314, startPoint y: 174, endPoint x: 379, endPoint y: 234, distance: 88.6
click at [379, 234] on div "**********" at bounding box center [551, 279] width 498 height 360
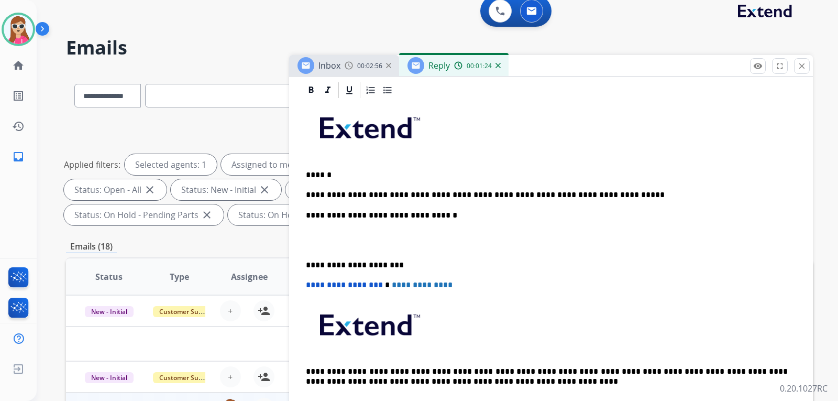
click at [597, 194] on p "**********" at bounding box center [547, 194] width 482 height 9
click at [494, 172] on p "******" at bounding box center [547, 174] width 482 height 9
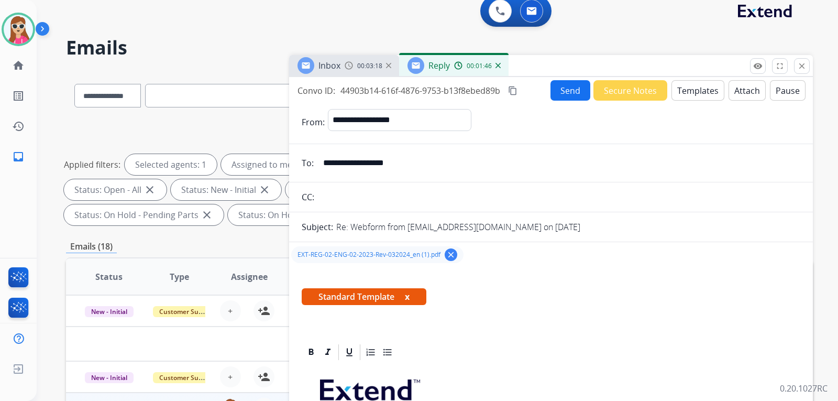
scroll to position [0, 0]
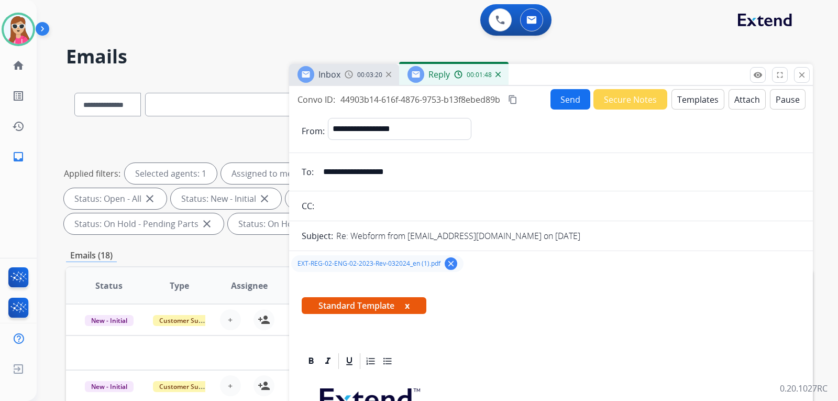
click at [571, 100] on button "Send" at bounding box center [570, 99] width 40 height 20
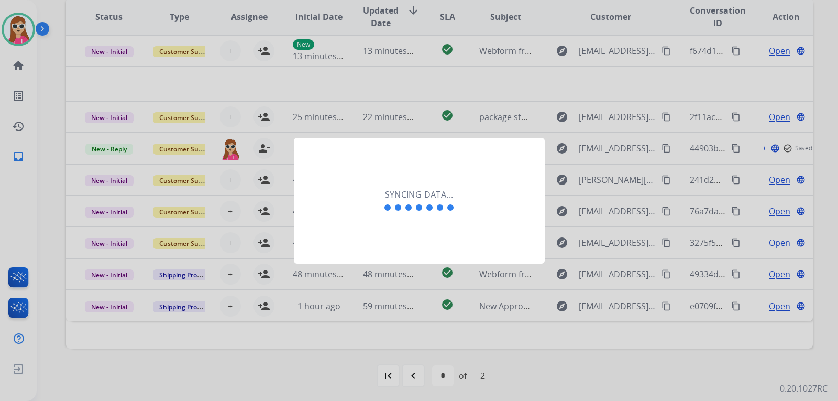
scroll to position [271, 0]
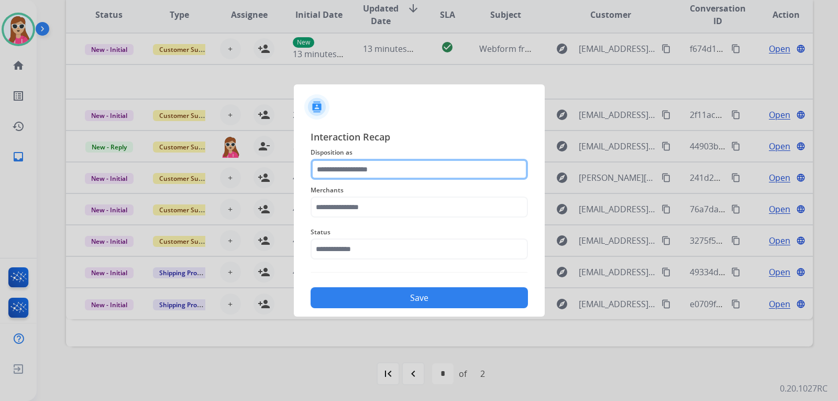
click at [400, 173] on input "text" at bounding box center [419, 169] width 217 height 21
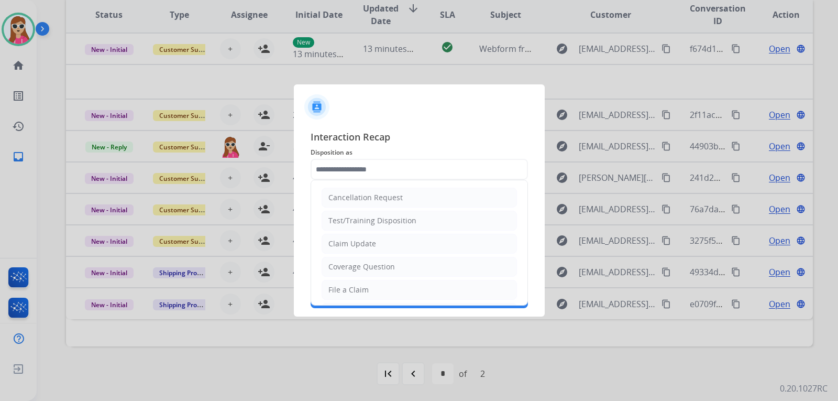
click at [362, 265] on div "Coverage Question" at bounding box center [361, 266] width 66 height 10
type input "**********"
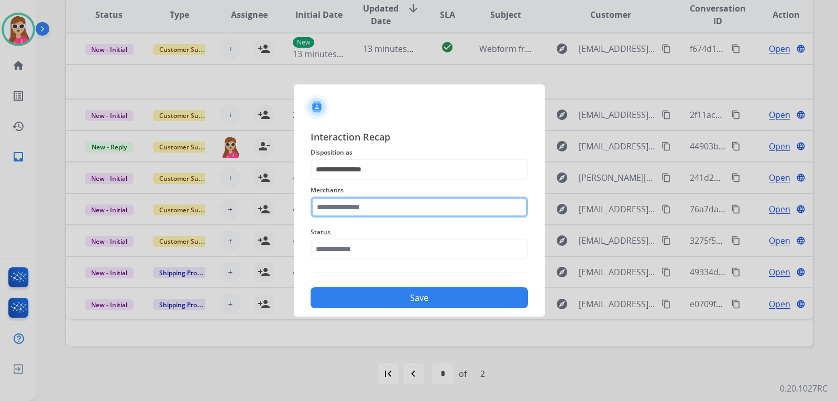
click at [355, 204] on input "text" at bounding box center [419, 206] width 217 height 21
click at [347, 213] on input "text" at bounding box center [419, 206] width 217 height 21
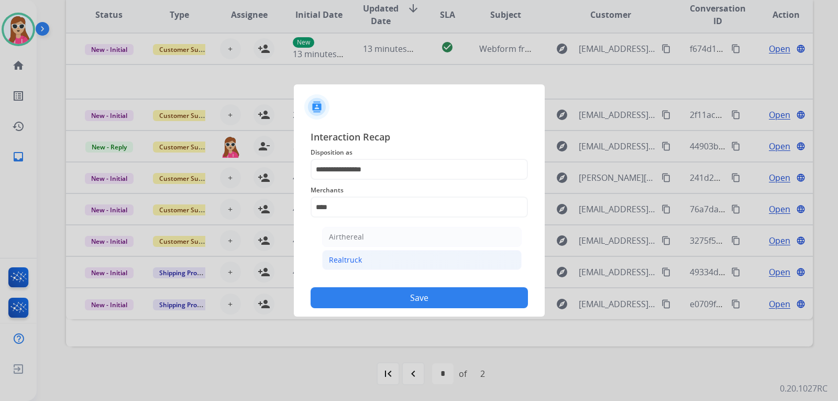
click at [350, 253] on li "Realtruck" at bounding box center [421, 260] width 199 height 20
type input "*********"
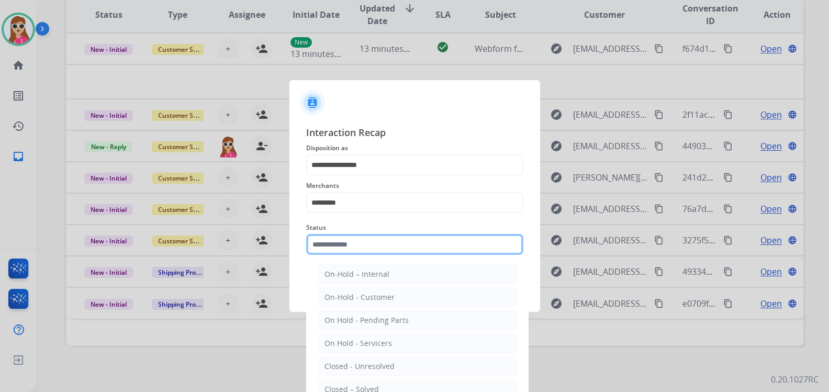
drag, startPoint x: 366, startPoint y: 240, endPoint x: 368, endPoint y: 245, distance: 5.6
click at [368, 245] on input "text" at bounding box center [414, 244] width 217 height 21
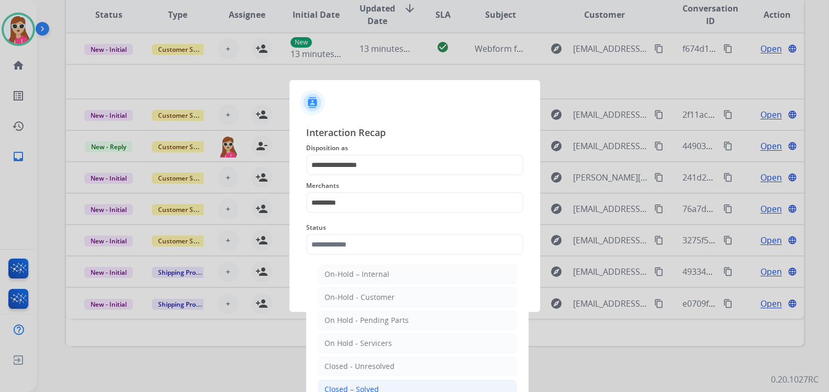
click at [374, 384] on div "Closed – Solved" at bounding box center [352, 389] width 54 height 10
type input "**********"
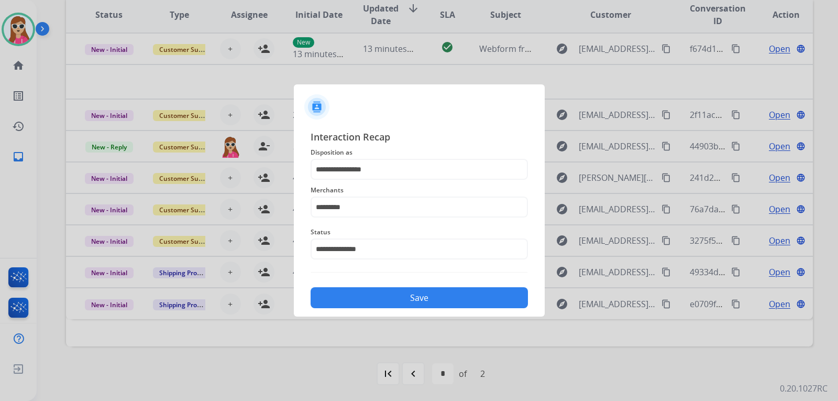
click at [387, 292] on button "Save" at bounding box center [419, 297] width 217 height 21
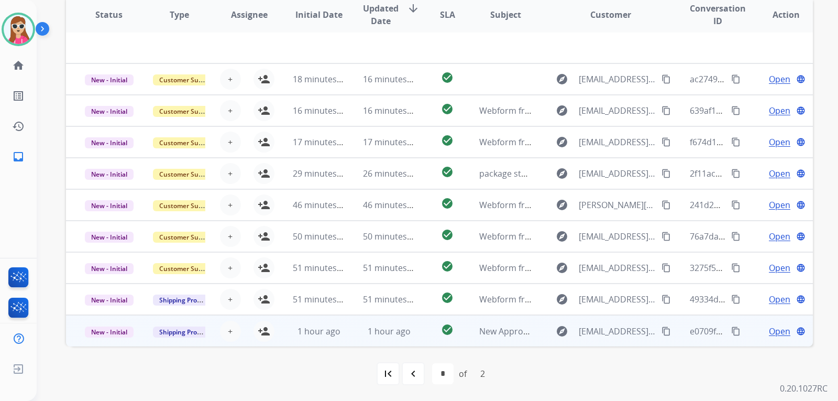
click at [428, 329] on td "check_circle" at bounding box center [439, 330] width 47 height 31
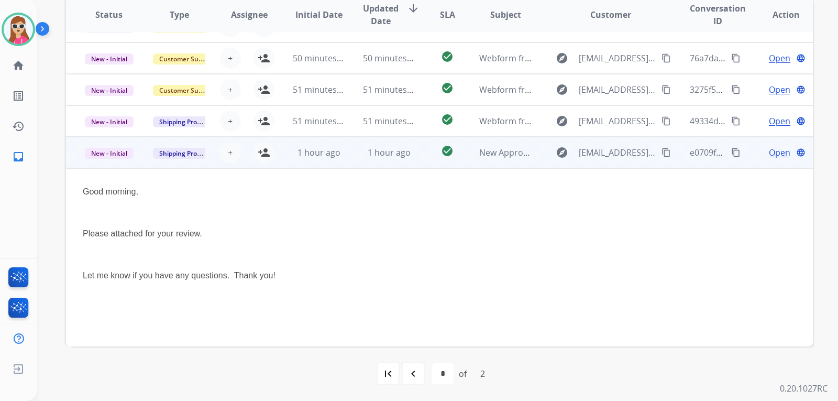
scroll to position [178, 0]
click at [760, 148] on div "Open language" at bounding box center [785, 153] width 53 height 13
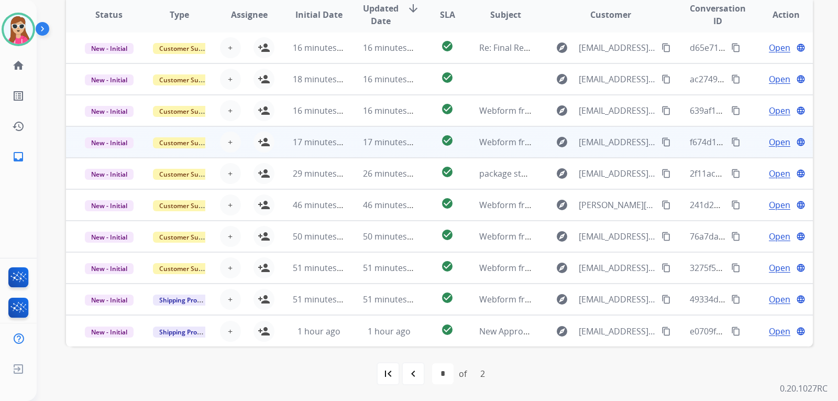
scroll to position [1, 0]
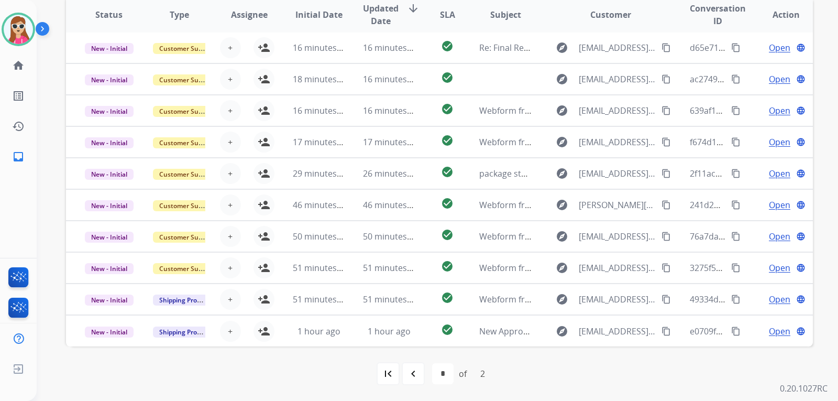
click at [759, 327] on div "Open language" at bounding box center [785, 331] width 53 height 13
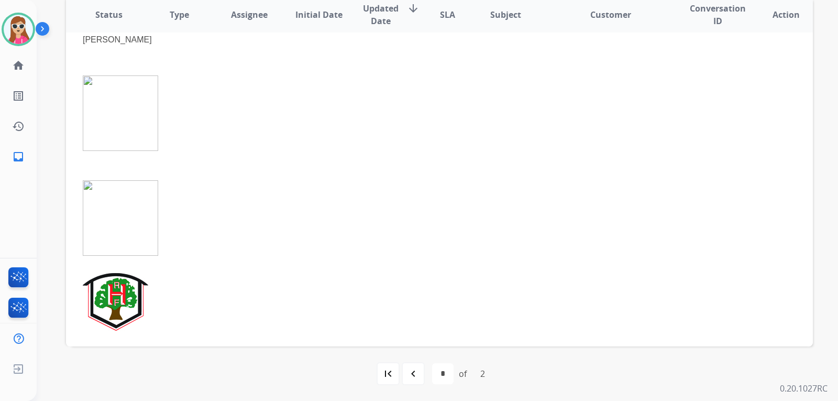
scroll to position [529, 0]
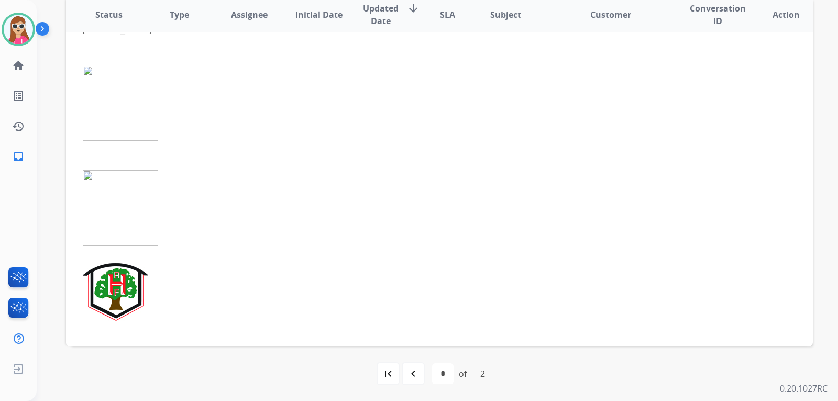
click at [124, 233] on img at bounding box center [120, 207] width 75 height 75
click at [90, 173] on img at bounding box center [120, 207] width 75 height 75
click at [149, 116] on img at bounding box center [120, 102] width 75 height 75
click at [420, 370] on div "navigate_before" at bounding box center [413, 373] width 23 height 23
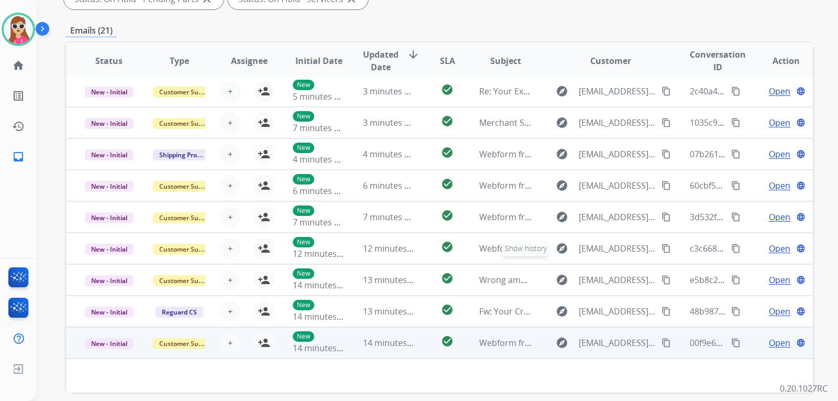
scroll to position [271, 0]
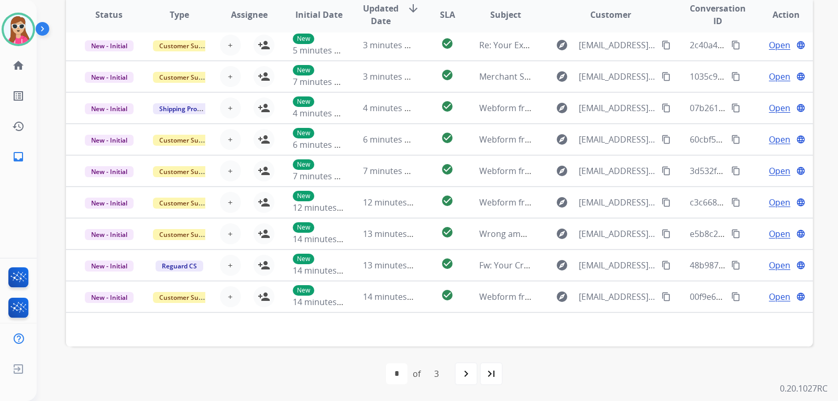
click at [464, 370] on mat-icon "navigate_next" at bounding box center [466, 373] width 13 height 13
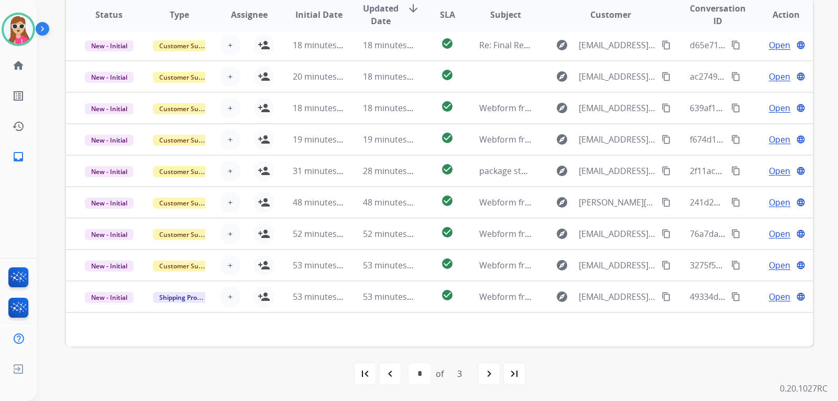
click at [484, 369] on mat-icon "navigate_next" at bounding box center [489, 373] width 13 height 13
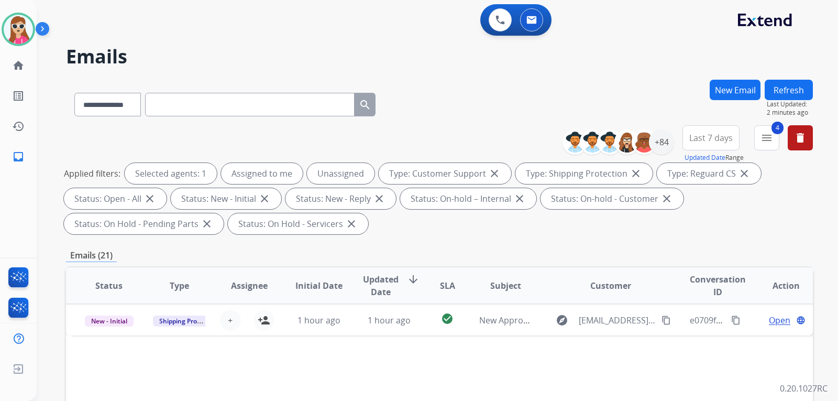
scroll to position [209, 0]
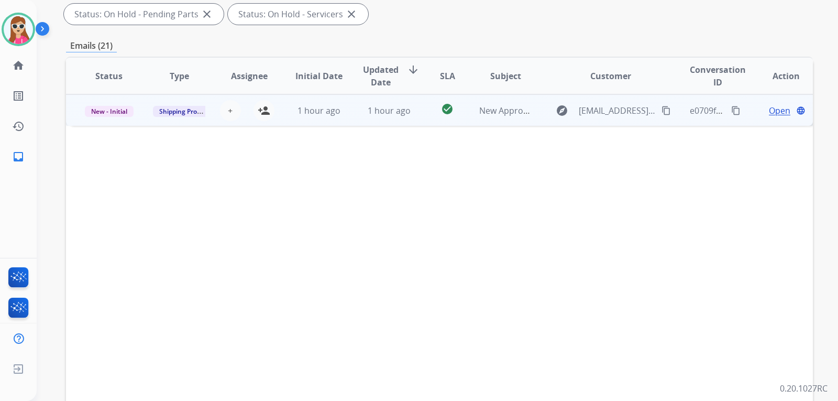
click at [533, 124] on td "explore [EMAIL_ADDRESS][DOMAIN_NAME] content_copy" at bounding box center [603, 109] width 140 height 31
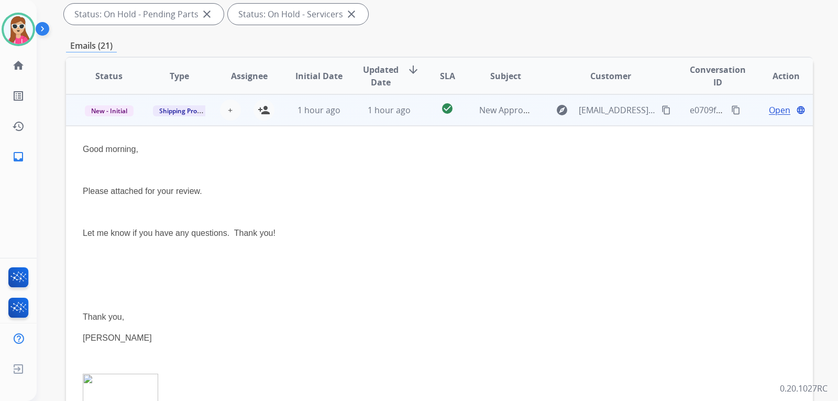
click at [769, 110] on span "Open" at bounding box center [779, 110] width 21 height 13
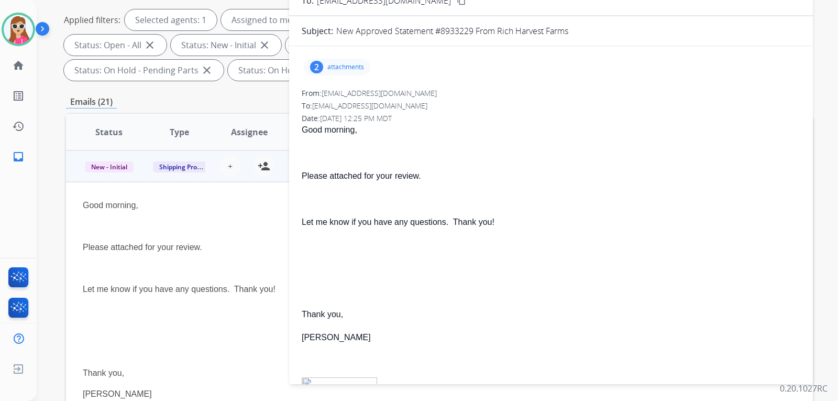
scroll to position [52, 0]
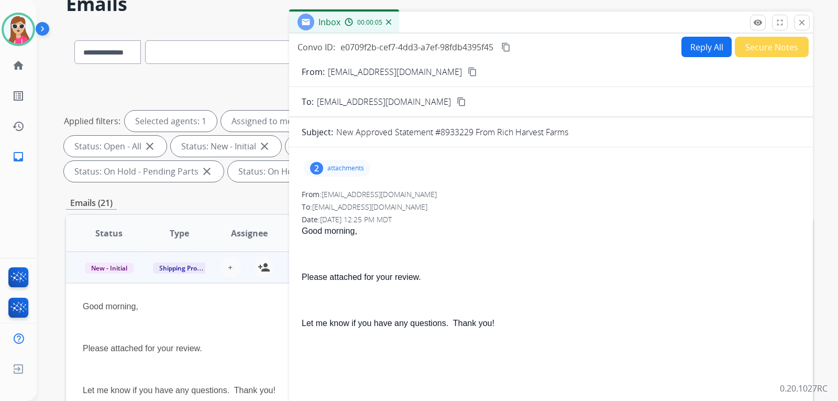
click at [324, 169] on div "2 attachments" at bounding box center [337, 168] width 66 height 17
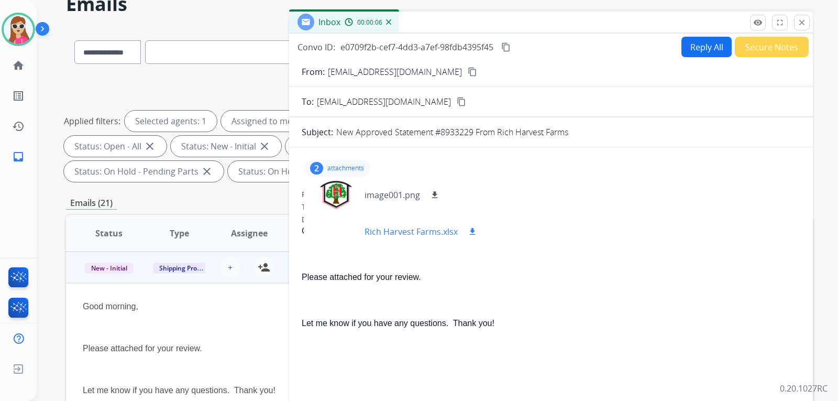
click at [327, 232] on div at bounding box center [338, 231] width 52 height 37
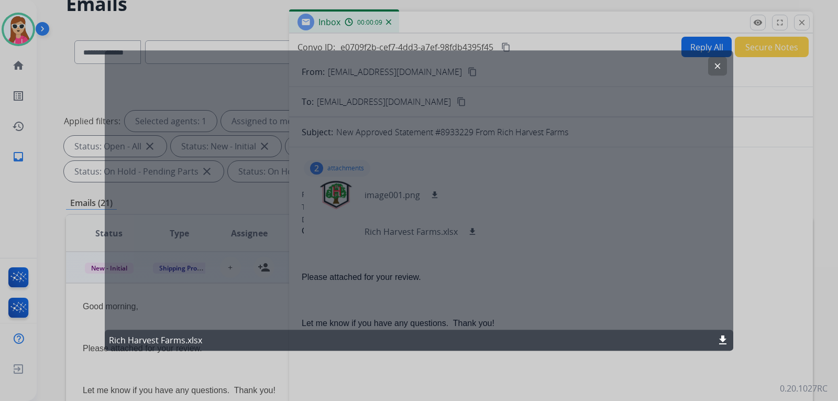
click at [715, 72] on button "clear" at bounding box center [717, 66] width 19 height 19
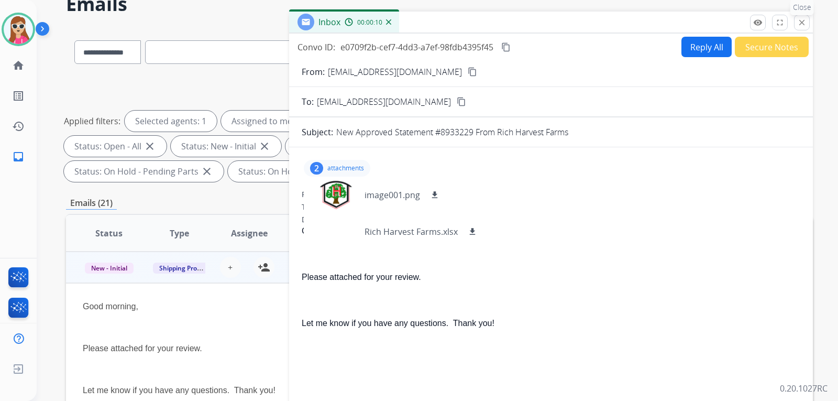
click at [798, 25] on mat-icon "close" at bounding box center [801, 22] width 9 height 9
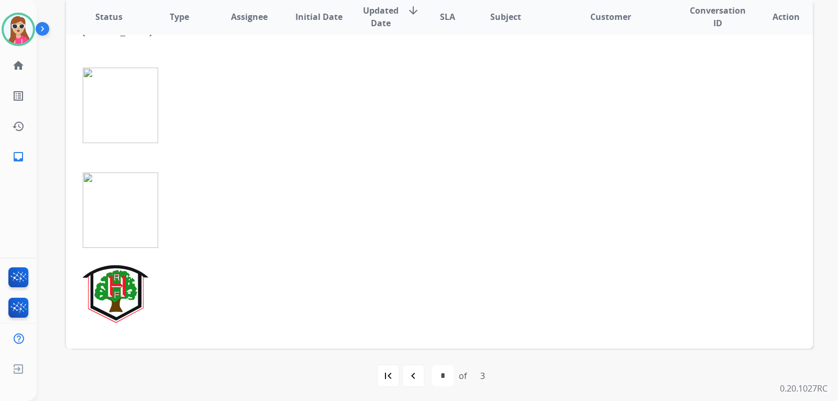
scroll to position [271, 0]
click at [416, 373] on mat-icon "navigate_before" at bounding box center [413, 373] width 13 height 13
select select "*"
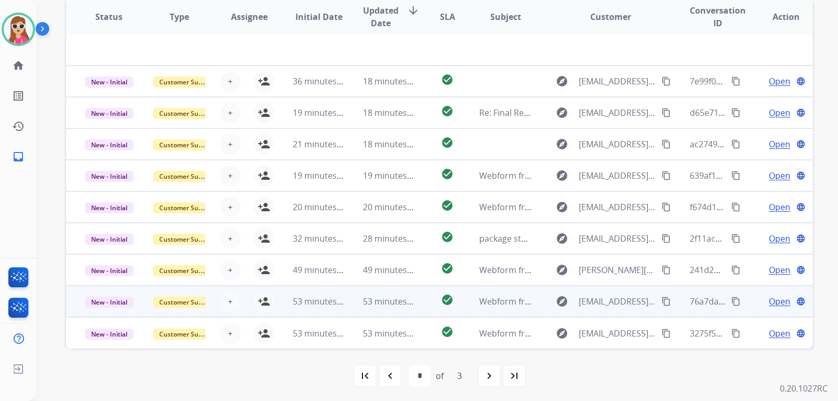
scroll to position [0, 0]
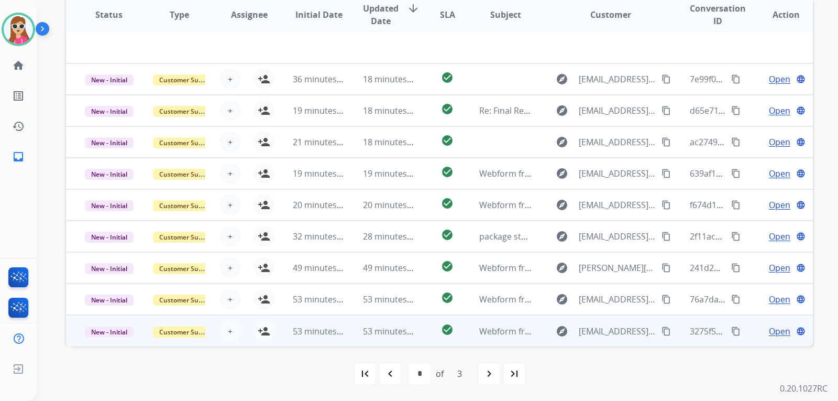
click at [537, 324] on td "explore [EMAIL_ADDRESS][DOMAIN_NAME] content_copy" at bounding box center [603, 330] width 140 height 31
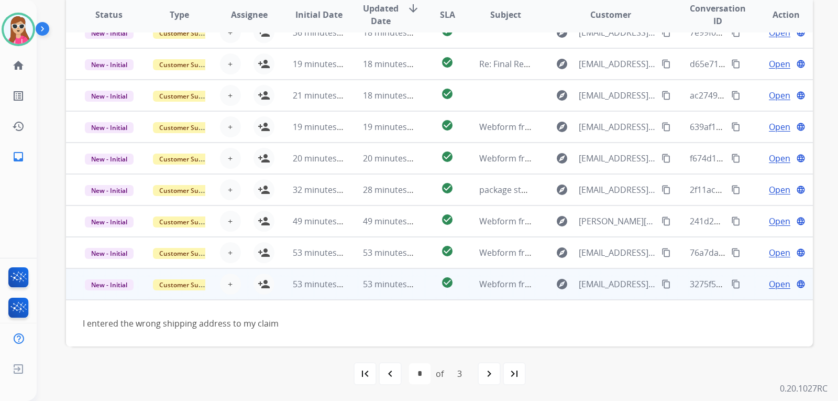
click at [773, 282] on span "Open" at bounding box center [779, 284] width 21 height 13
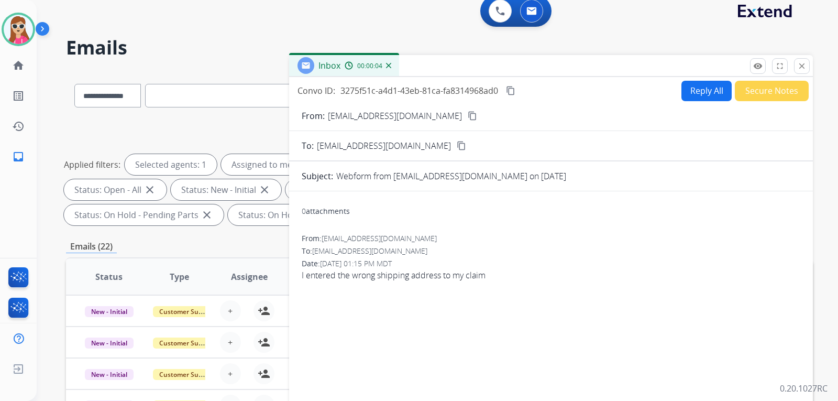
click at [468, 116] on mat-icon "content_copy" at bounding box center [472, 115] width 9 height 9
click at [711, 80] on div "Convo ID: 3275f51c-a4d1-43eb-81ca-fa8314968ad0 content_copy Reply All Secure No…" at bounding box center [551, 300] width 524 height 447
click at [713, 91] on button "Reply All" at bounding box center [706, 91] width 50 height 20
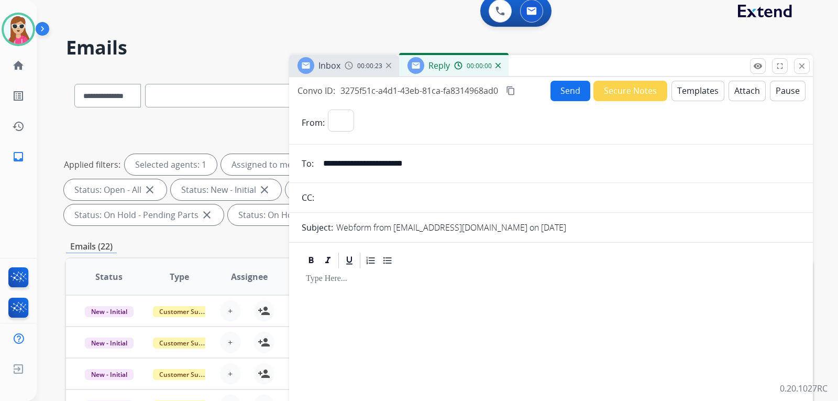
select select "**********"
click at [679, 94] on button "Templates" at bounding box center [697, 91] width 53 height 20
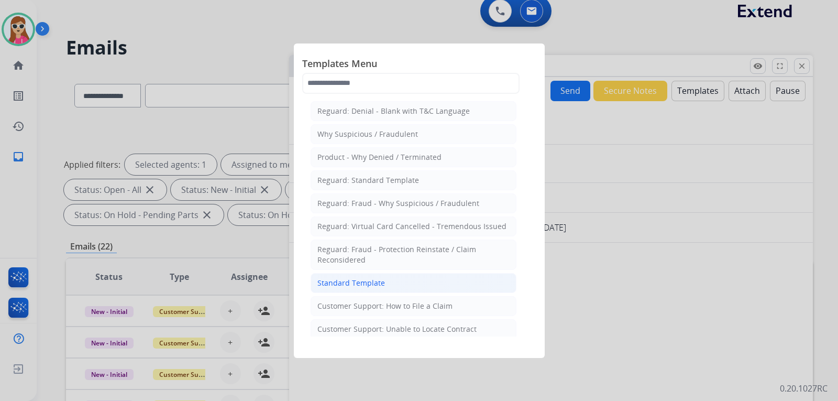
click at [380, 276] on li "Standard Template" at bounding box center [414, 283] width 206 height 20
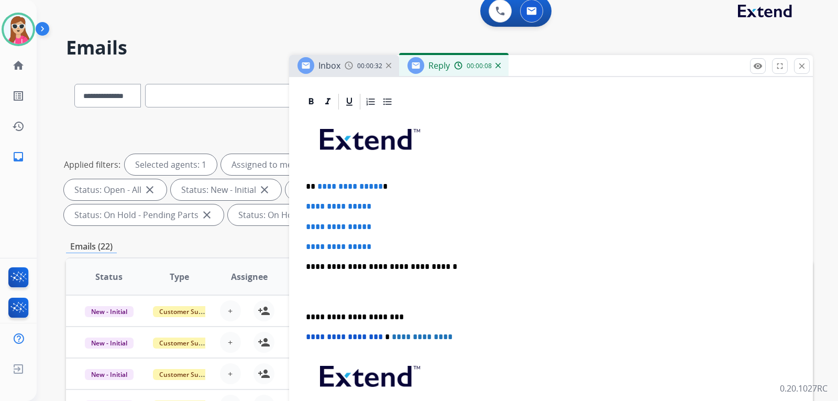
scroll to position [230, 0]
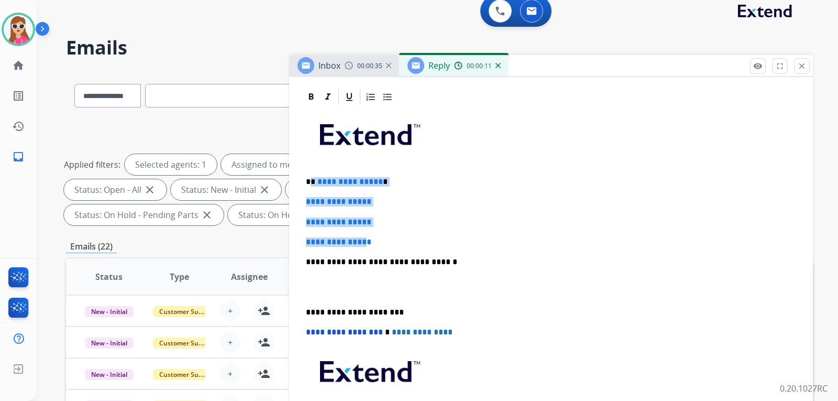
drag, startPoint x: 312, startPoint y: 183, endPoint x: 378, endPoint y: 241, distance: 87.9
click at [373, 241] on div "**********" at bounding box center [551, 286] width 498 height 360
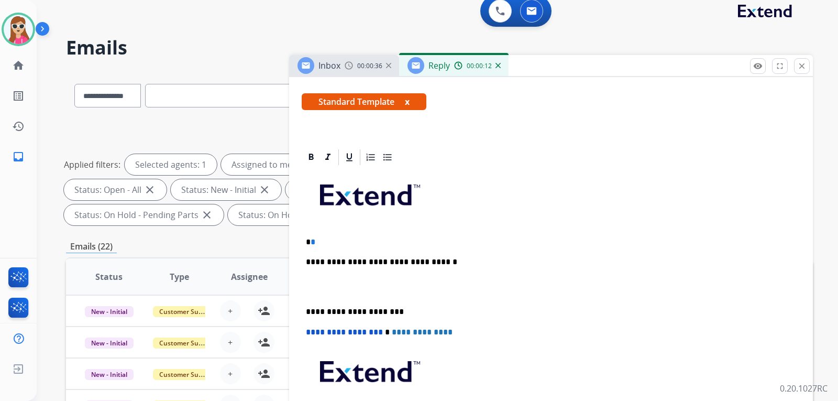
scroll to position [69, 0]
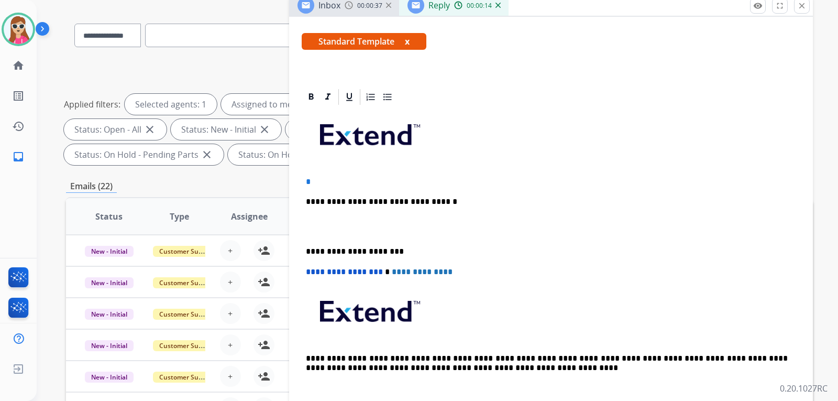
click at [316, 179] on p "*" at bounding box center [547, 181] width 482 height 9
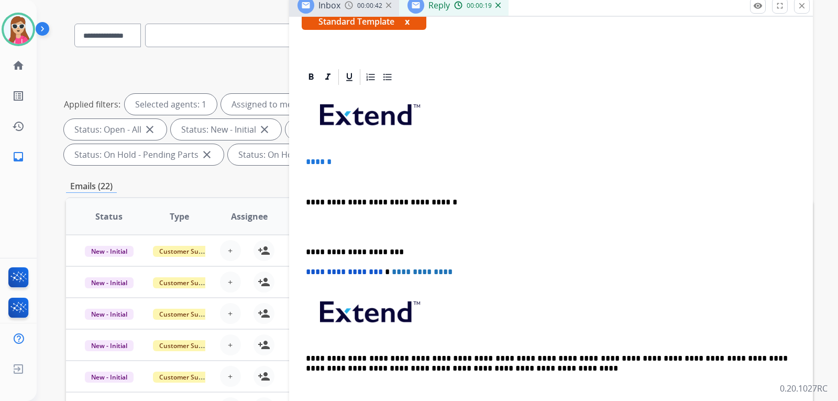
scroll to position [49, 0]
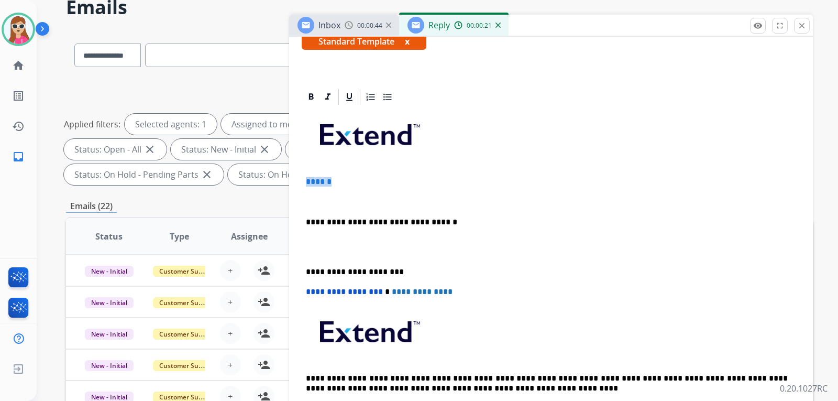
drag, startPoint x: 350, startPoint y: 180, endPoint x: 260, endPoint y: 158, distance: 92.7
click at [260, 177] on div "**********" at bounding box center [439, 326] width 747 height 592
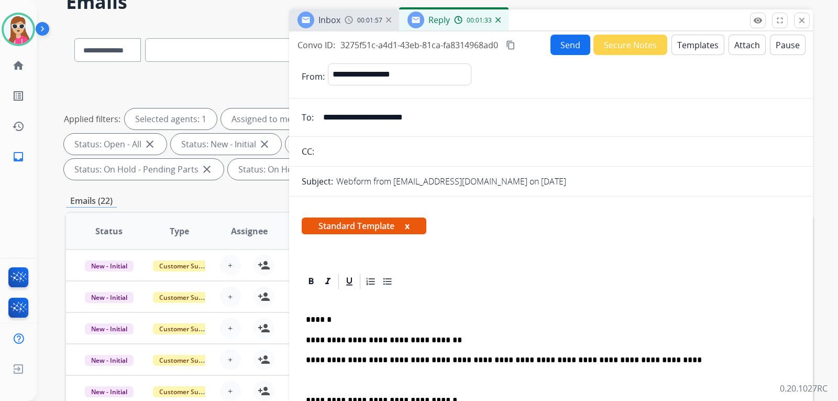
scroll to position [0, 0]
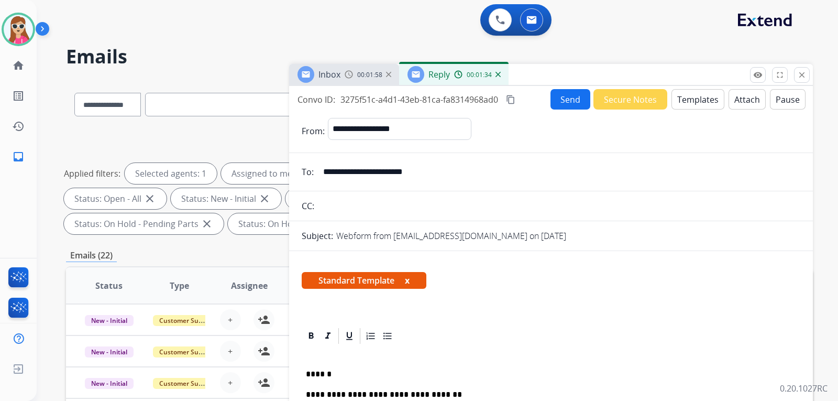
click at [557, 102] on button "Send" at bounding box center [570, 99] width 40 height 20
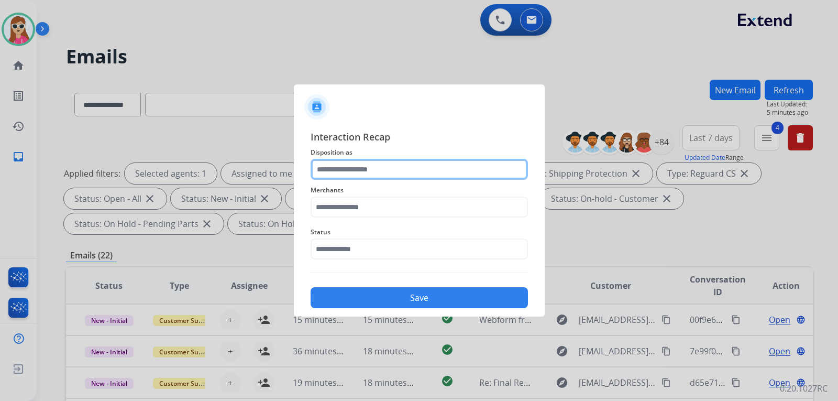
click at [375, 171] on input "text" at bounding box center [419, 169] width 217 height 21
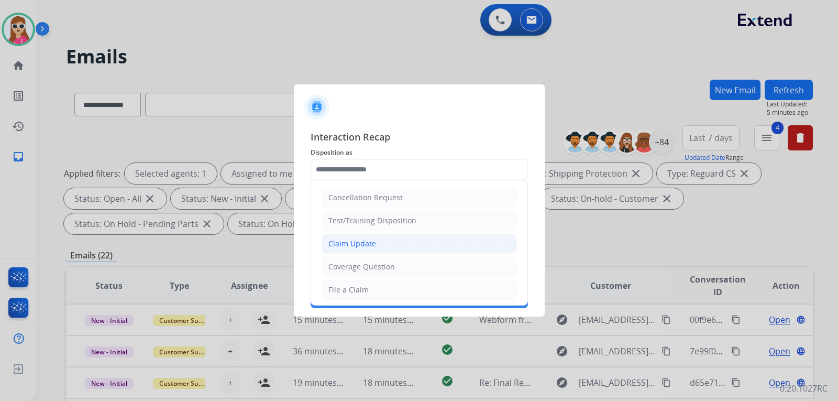
click at [373, 245] on div "Claim Update" at bounding box center [352, 243] width 48 height 10
type input "**********"
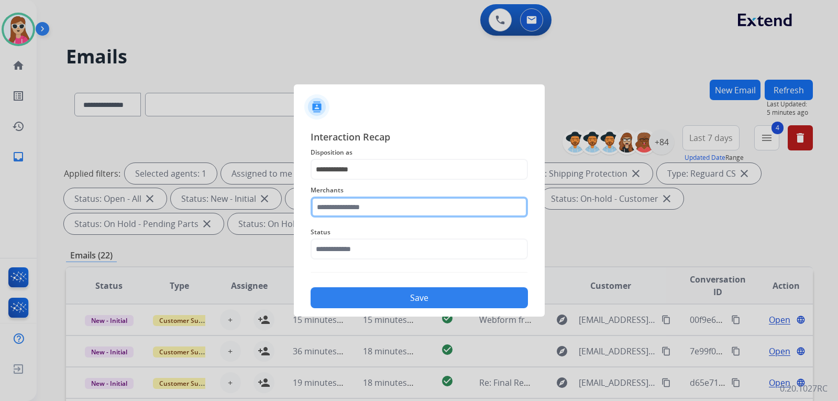
click at [370, 212] on input "text" at bounding box center [419, 206] width 217 height 21
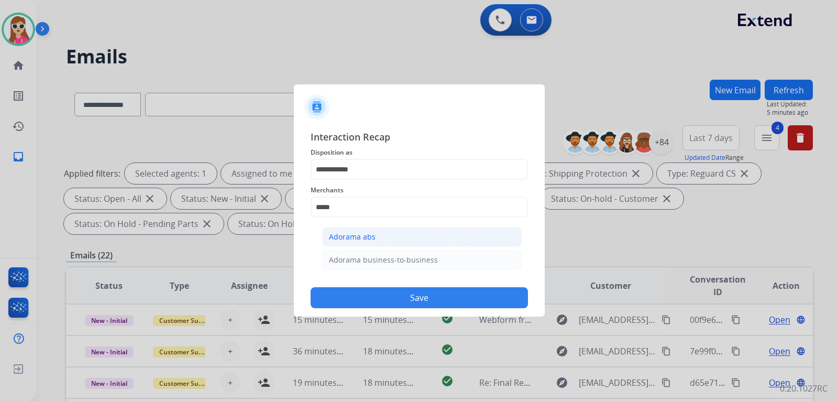
click at [375, 239] on li "Adorama abs" at bounding box center [421, 237] width 199 height 20
type input "**********"
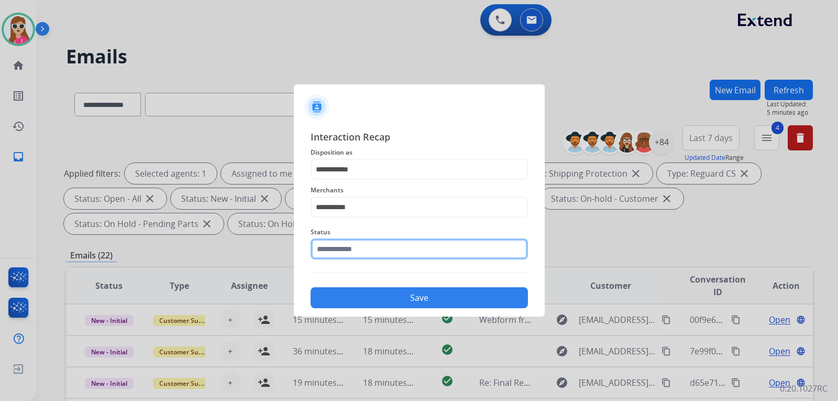
click at [378, 246] on input "text" at bounding box center [419, 248] width 217 height 21
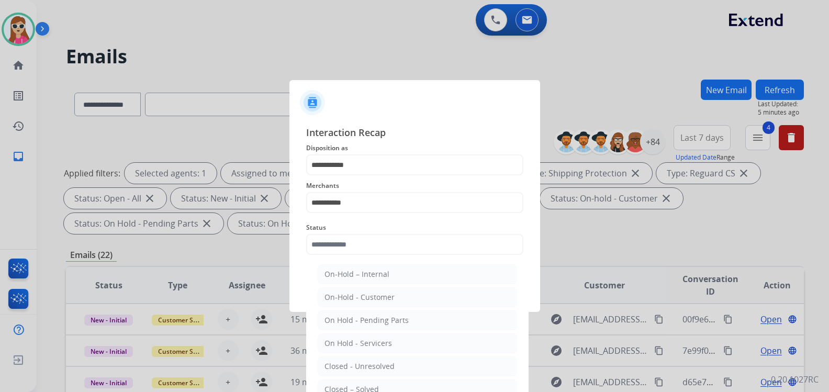
click at [390, 382] on li "Closed – Solved" at bounding box center [417, 390] width 199 height 20
type input "**********"
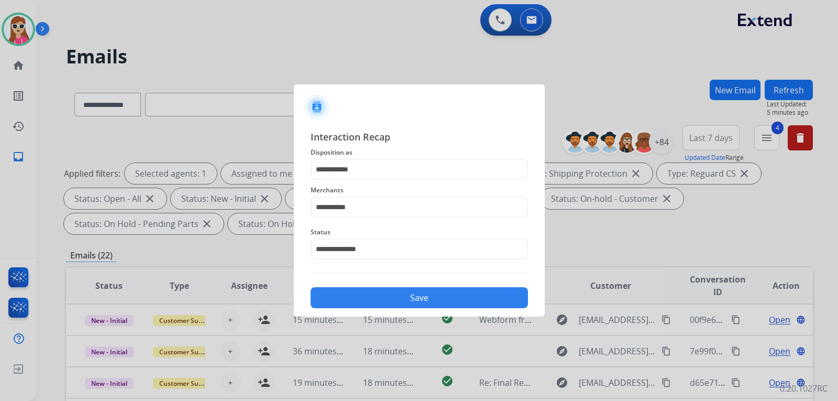
click at [433, 301] on button "Save" at bounding box center [419, 297] width 217 height 21
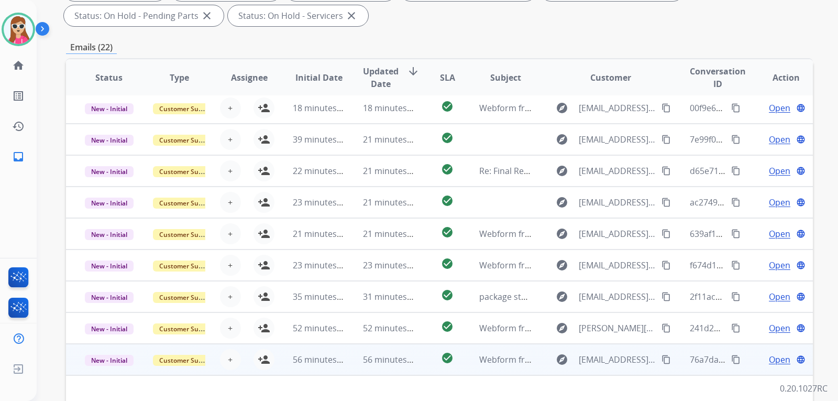
scroll to position [271, 0]
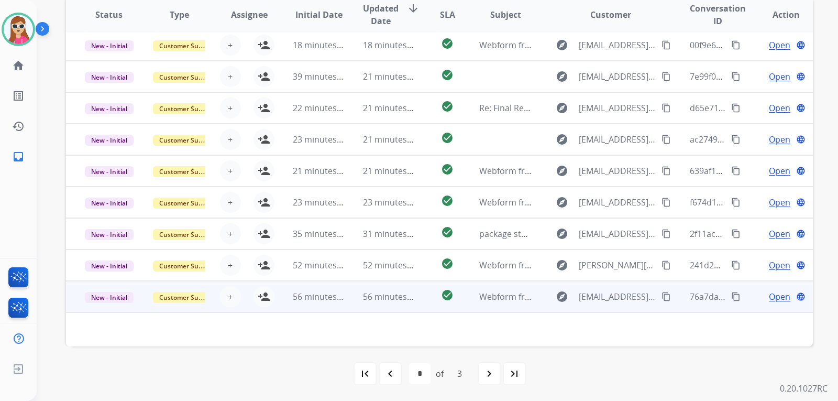
click at [465, 298] on td "Webform from [EMAIL_ADDRESS][DOMAIN_NAME] on [DATE]" at bounding box center [497, 296] width 70 height 31
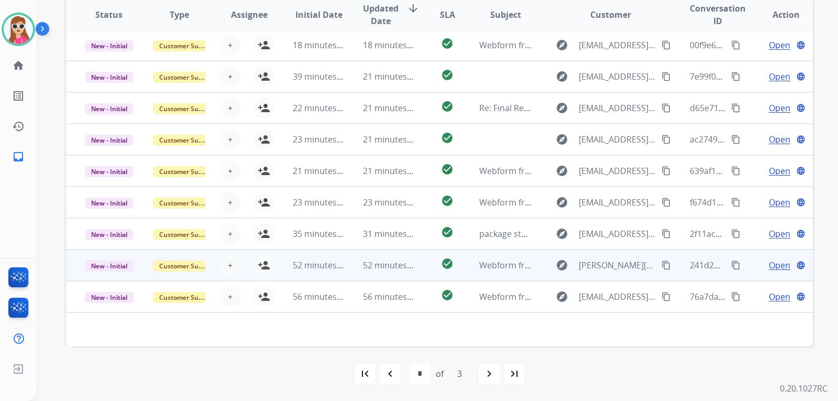
scroll to position [1, 0]
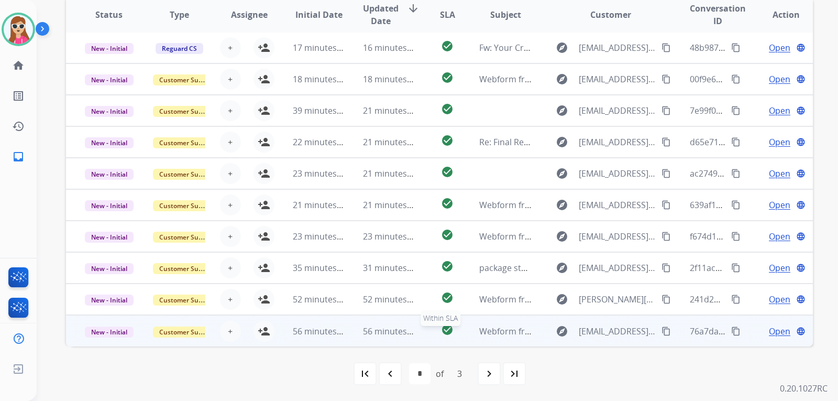
click at [454, 337] on div "check_circle" at bounding box center [447, 331] width 29 height 16
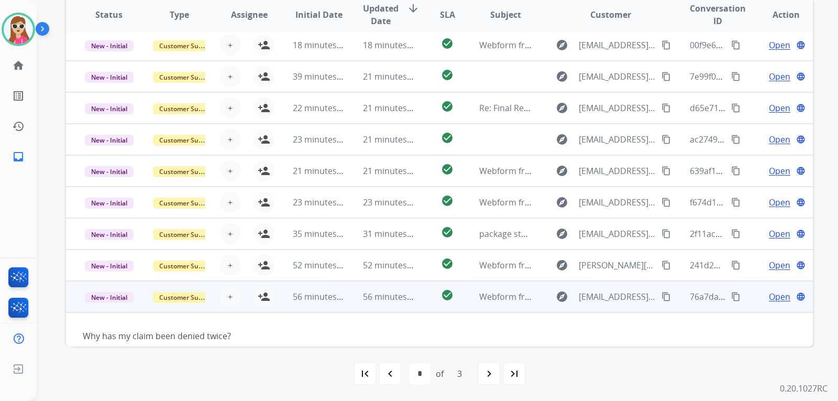
scroll to position [48, 0]
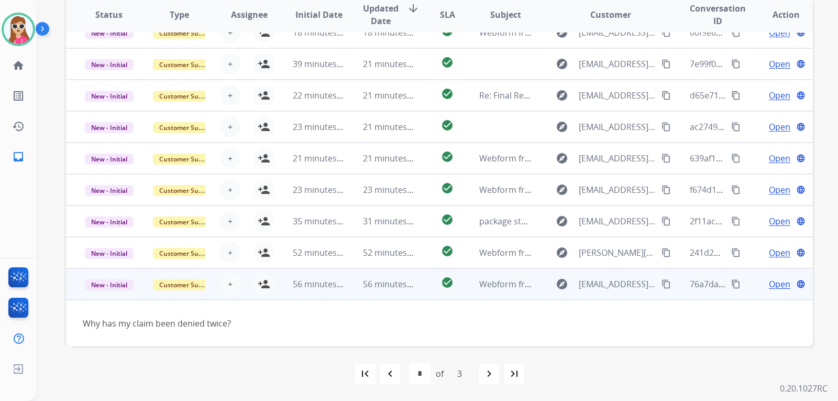
click at [661, 283] on mat-icon "content_copy" at bounding box center [665, 283] width 9 height 9
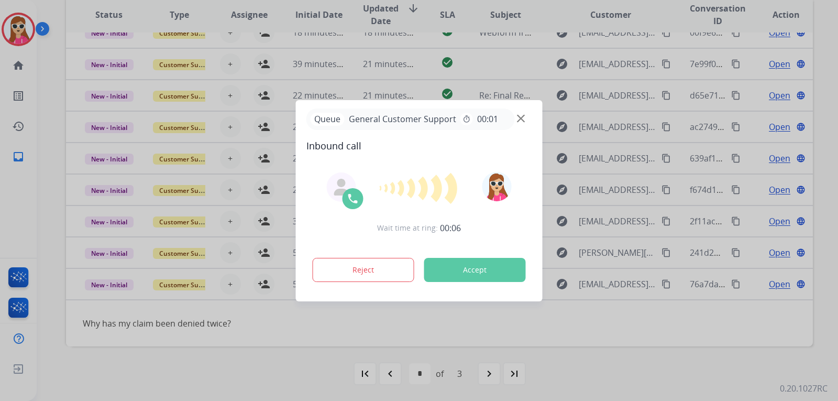
click at [508, 269] on button "Accept" at bounding box center [475, 270] width 102 height 24
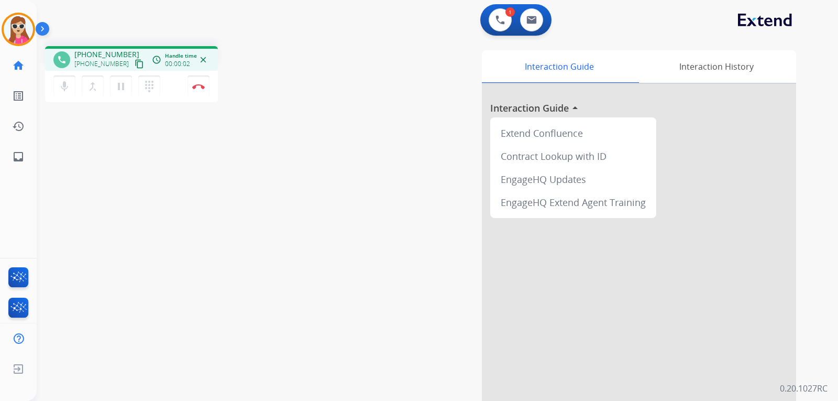
click at [135, 64] on mat-icon "content_copy" at bounding box center [139, 63] width 9 height 9
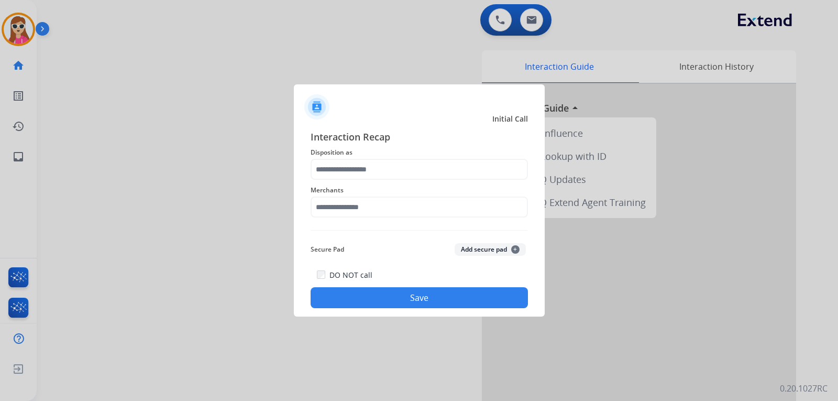
click at [343, 184] on span "Merchants" at bounding box center [419, 190] width 217 height 13
click at [344, 178] on input "text" at bounding box center [419, 169] width 217 height 21
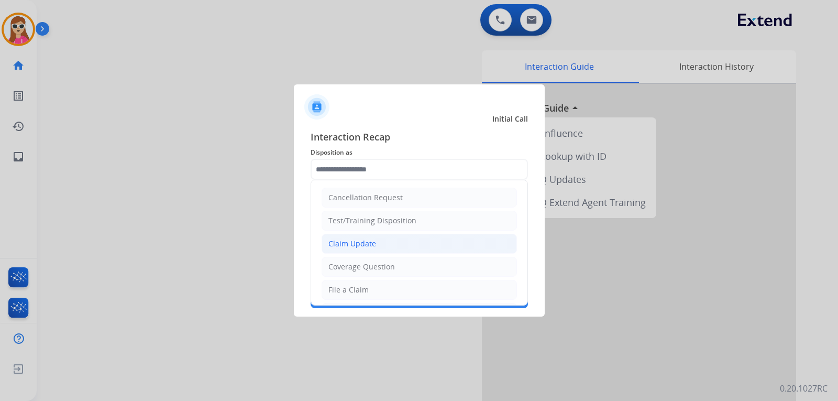
click at [387, 242] on li "Claim Update" at bounding box center [418, 244] width 195 height 20
type input "**********"
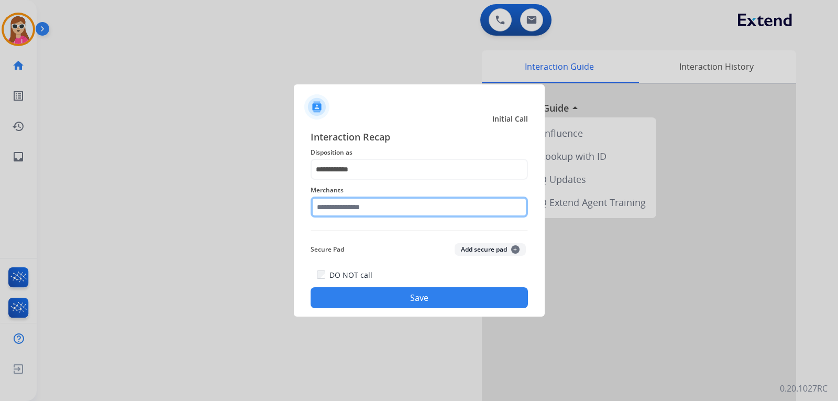
click at [367, 203] on input "text" at bounding box center [419, 206] width 217 height 21
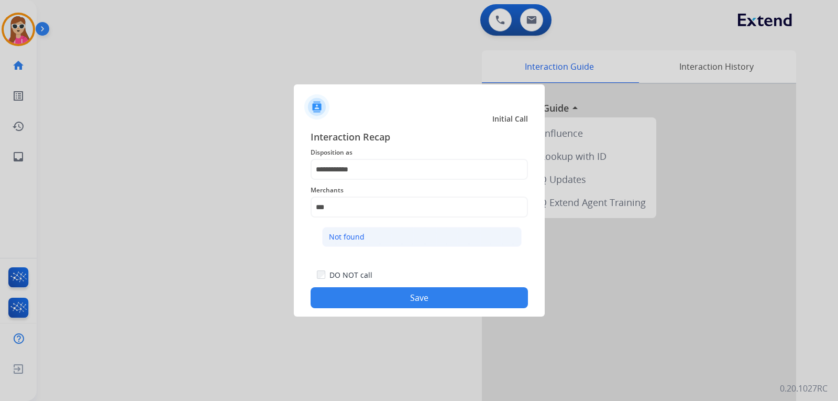
click at [459, 239] on li "Not found" at bounding box center [421, 237] width 199 height 20
type input "*********"
click at [481, 304] on button "Save" at bounding box center [419, 297] width 217 height 21
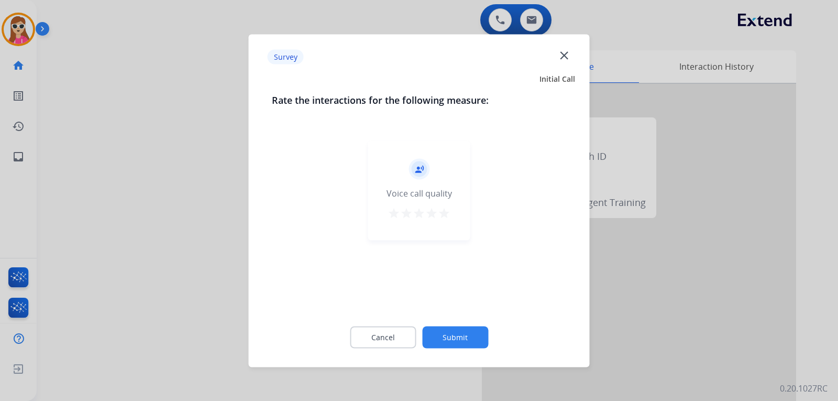
click at [456, 218] on div "record_voice_over Voice call quality star star star star star" at bounding box center [419, 189] width 102 height 99
click at [431, 209] on div "record_voice_over Voice call quality star star star star star" at bounding box center [419, 189] width 102 height 99
click at [451, 217] on div "record_voice_over Voice call quality star star star star star" at bounding box center [419, 189] width 102 height 99
click at [439, 210] on mat-icon "star" at bounding box center [444, 212] width 13 height 13
click at [476, 338] on button "Submit" at bounding box center [455, 337] width 66 height 22
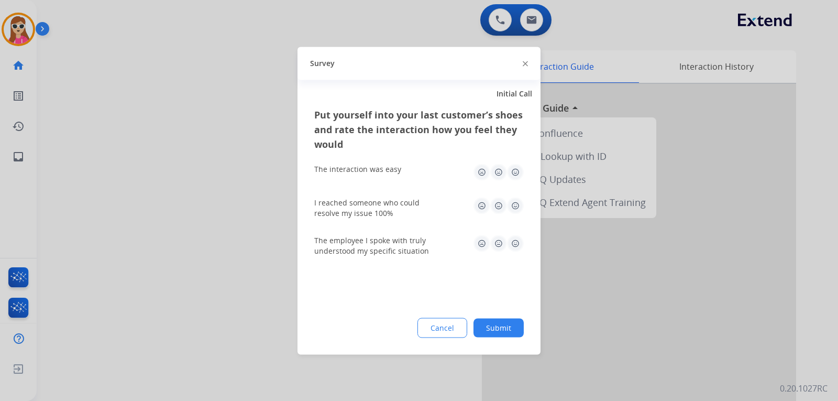
click at [510, 176] on img at bounding box center [515, 171] width 17 height 17
click at [515, 206] on img at bounding box center [515, 205] width 17 height 17
click at [520, 248] on img at bounding box center [515, 243] width 17 height 17
click at [515, 316] on div "Put yourself into your last customer’s shoes and rate the interaction how you f…" at bounding box center [418, 230] width 243 height 247
click at [512, 324] on button "Submit" at bounding box center [498, 327] width 50 height 19
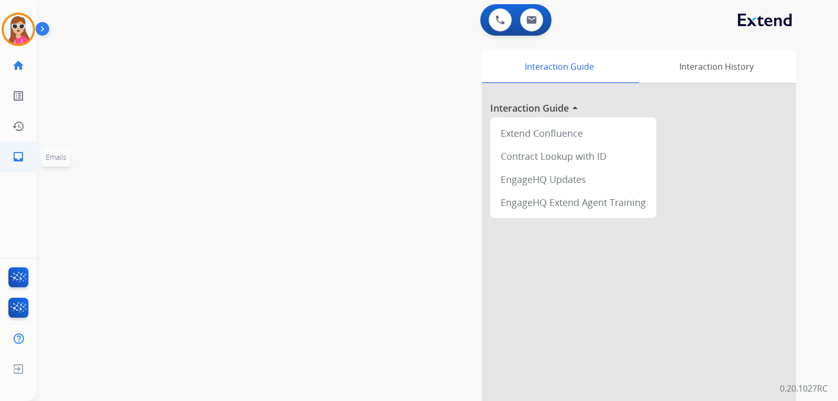
click at [27, 163] on link "inbox Emails" at bounding box center [18, 156] width 29 height 29
select select "**********"
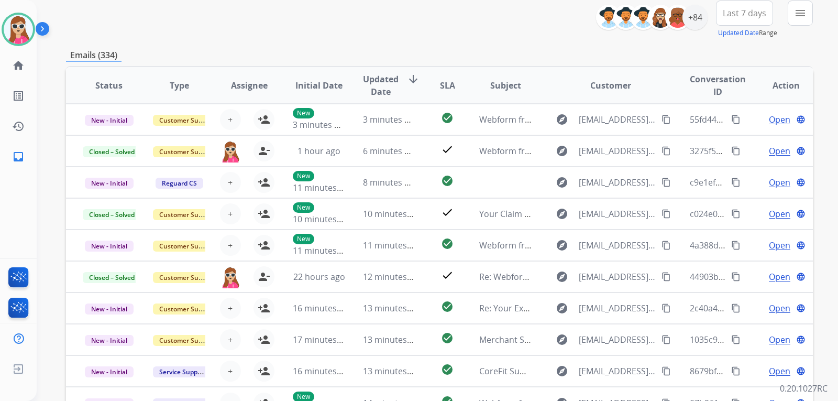
scroll to position [52, 0]
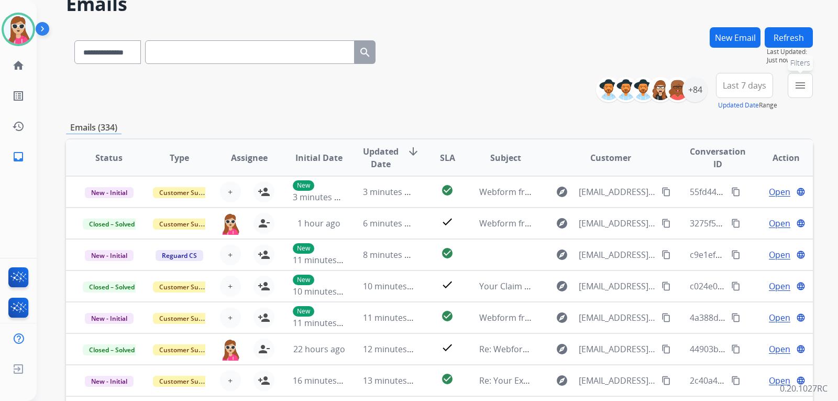
click at [804, 88] on mat-icon "menu" at bounding box center [800, 85] width 13 height 13
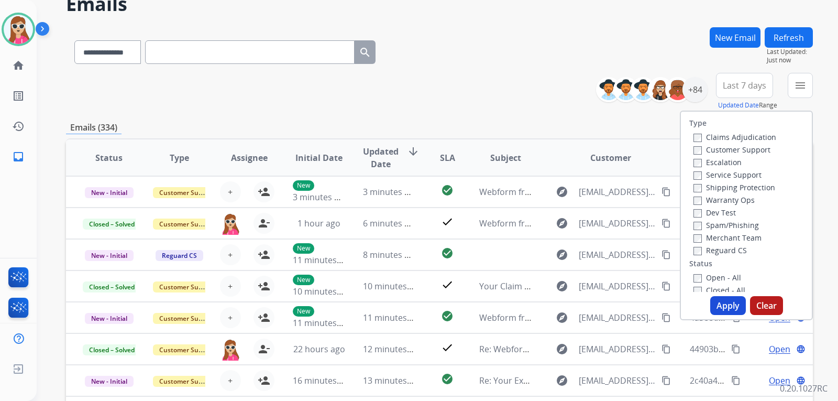
click at [721, 147] on label "Customer Support" at bounding box center [731, 150] width 77 height 10
click at [737, 191] on label "Shipping Protection" at bounding box center [734, 187] width 82 height 10
click at [729, 247] on label "Reguard CS" at bounding box center [719, 250] width 53 height 10
click at [697, 273] on label "Open - All" at bounding box center [717, 277] width 48 height 10
click at [737, 312] on button "Apply" at bounding box center [728, 305] width 36 height 19
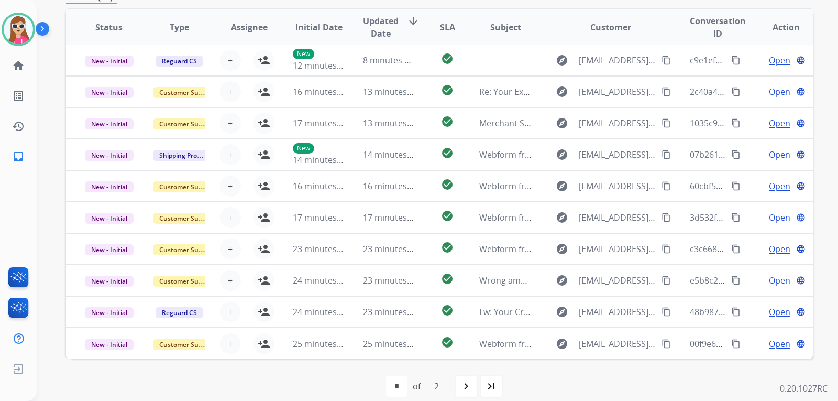
scroll to position [271, 0]
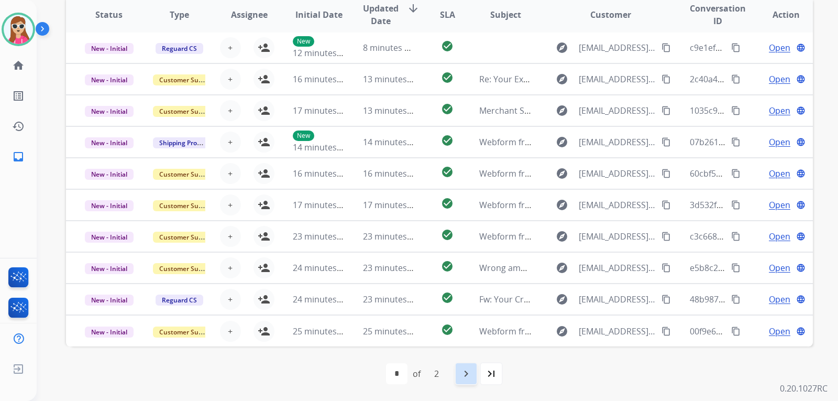
click at [454, 368] on div "navigate_next" at bounding box center [465, 373] width 23 height 23
select select "*"
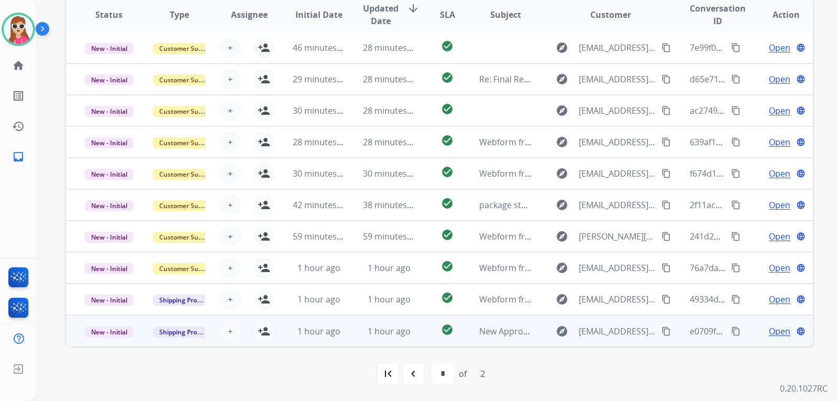
drag, startPoint x: 422, startPoint y: 326, endPoint x: 416, endPoint y: 336, distance: 11.5
click at [422, 326] on td "check_circle" at bounding box center [439, 330] width 47 height 31
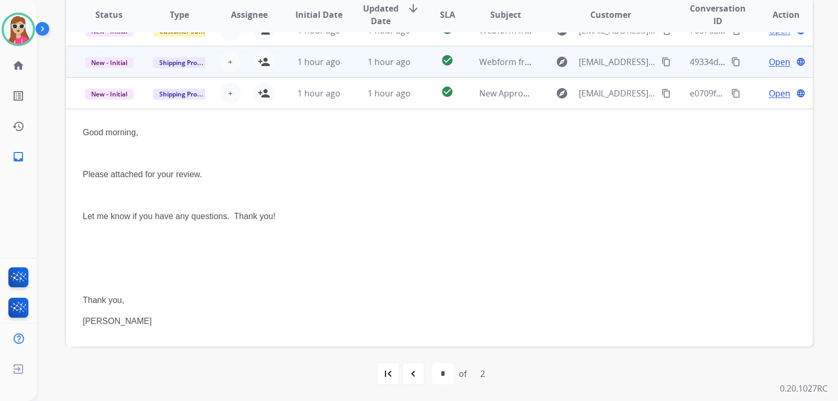
scroll to position [178, 0]
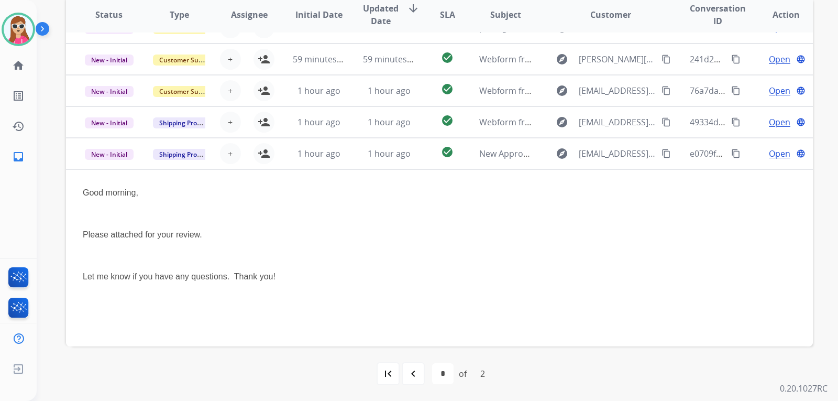
click at [416, 120] on td "check_circle" at bounding box center [439, 121] width 47 height 31
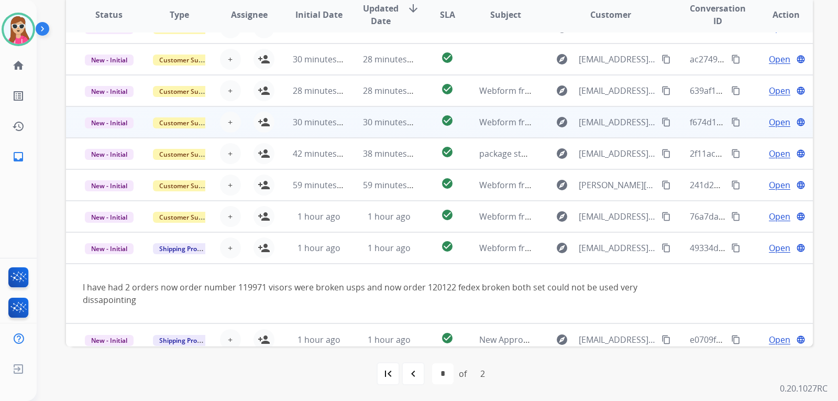
scroll to position [61, 0]
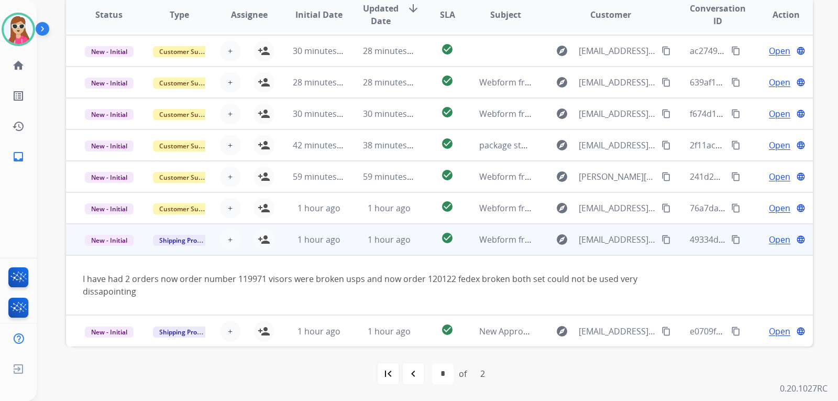
click at [769, 237] on span "Open" at bounding box center [779, 239] width 21 height 13
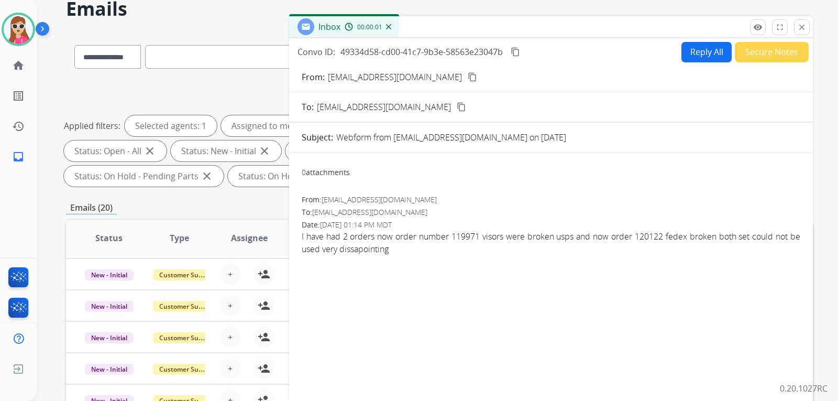
scroll to position [0, 0]
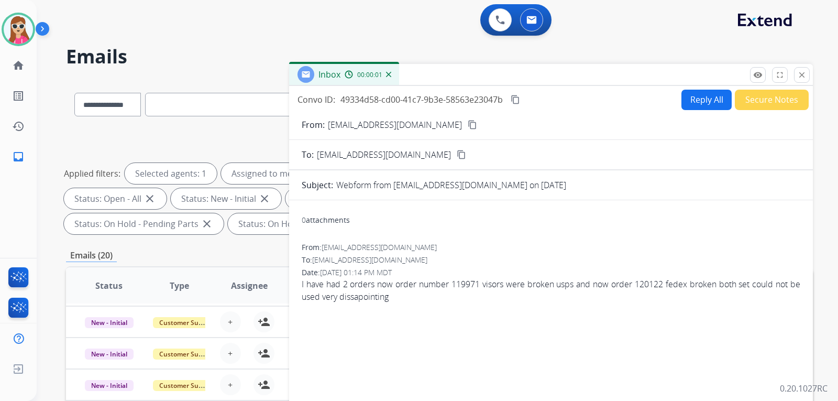
click at [681, 102] on button "Reply All" at bounding box center [706, 100] width 50 height 20
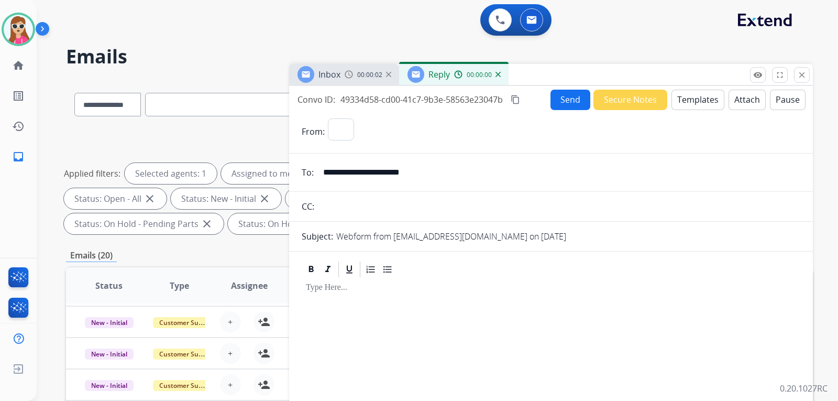
select select "**********"
click at [683, 104] on button "Templates" at bounding box center [697, 100] width 53 height 20
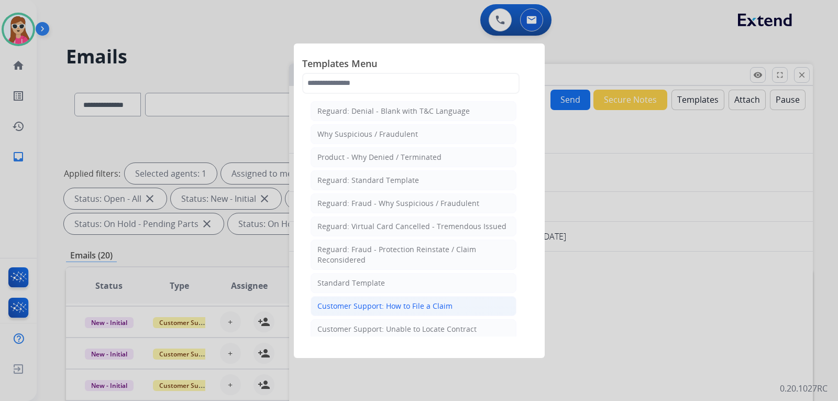
click at [421, 305] on div "Customer Support: How to File a Claim" at bounding box center [384, 306] width 135 height 10
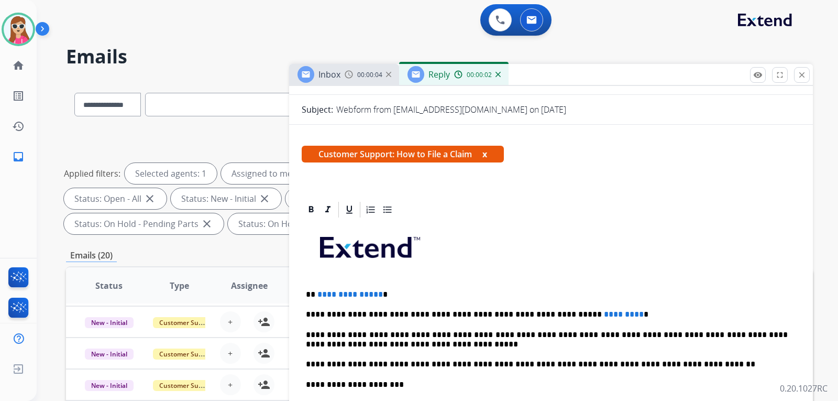
scroll to position [202, 0]
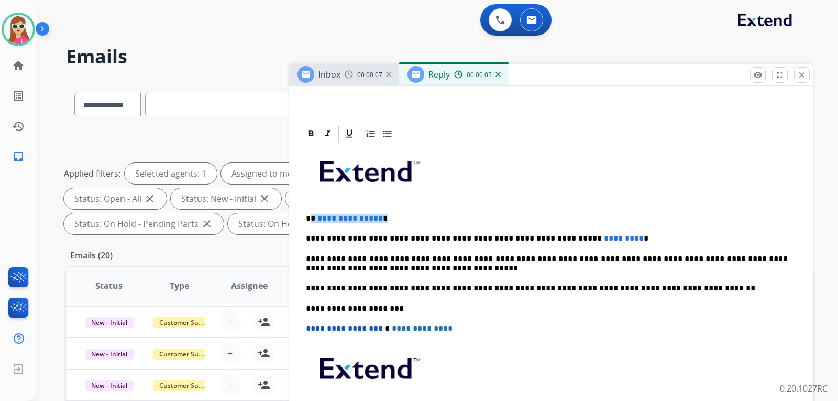
drag, startPoint x: 312, startPoint y: 216, endPoint x: 378, endPoint y: 222, distance: 66.8
click at [378, 222] on p "**********" at bounding box center [547, 218] width 482 height 9
drag, startPoint x: 597, startPoint y: 234, endPoint x: 552, endPoint y: 205, distance: 53.7
click at [551, 230] on div "**********" at bounding box center [551, 303] width 498 height 320
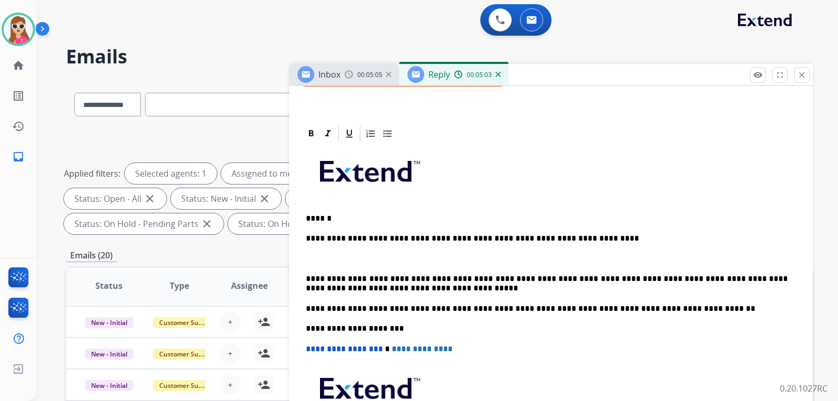
click at [514, 258] on p at bounding box center [551, 258] width 490 height 9
click at [309, 261] on p "**********" at bounding box center [547, 258] width 482 height 9
click at [421, 250] on div "**********" at bounding box center [551, 313] width 498 height 340
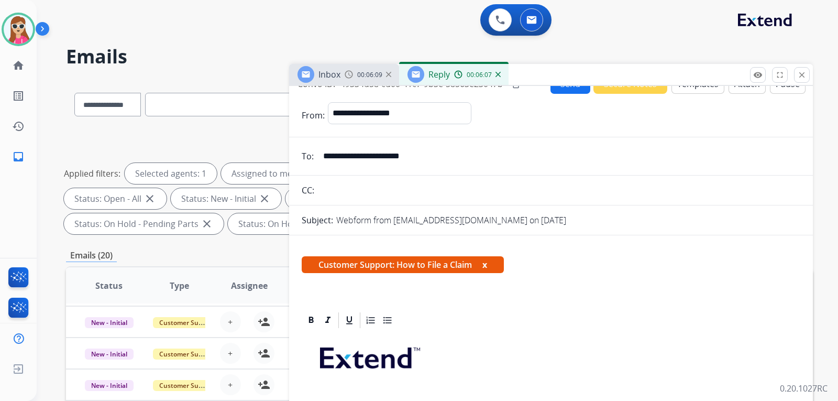
scroll to position [0, 0]
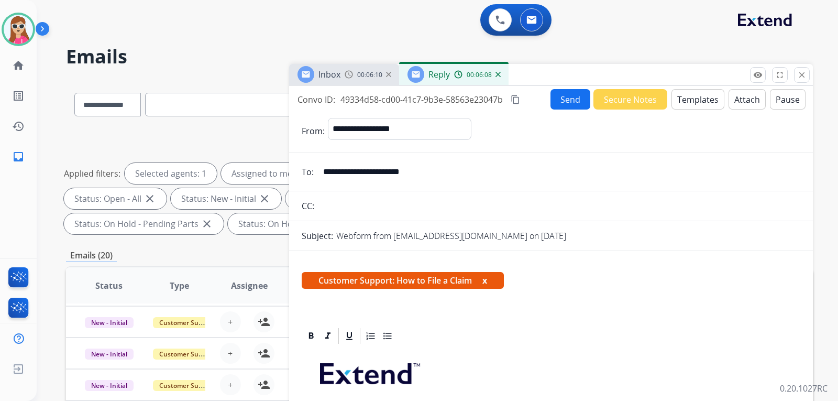
click at [553, 98] on button "Send" at bounding box center [570, 99] width 40 height 20
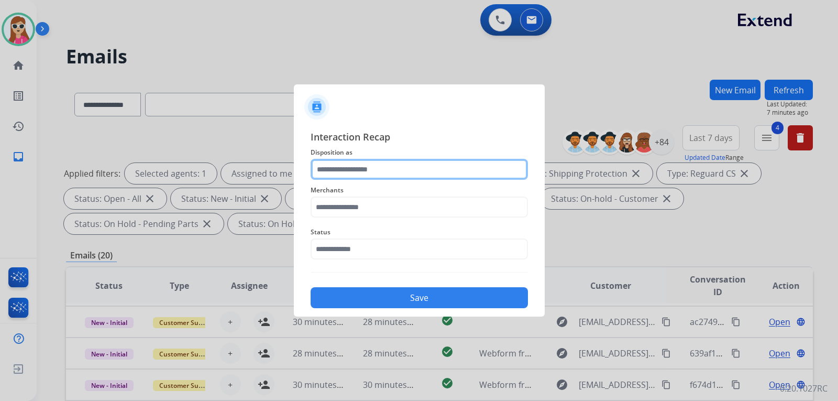
click at [494, 174] on input "text" at bounding box center [419, 169] width 217 height 21
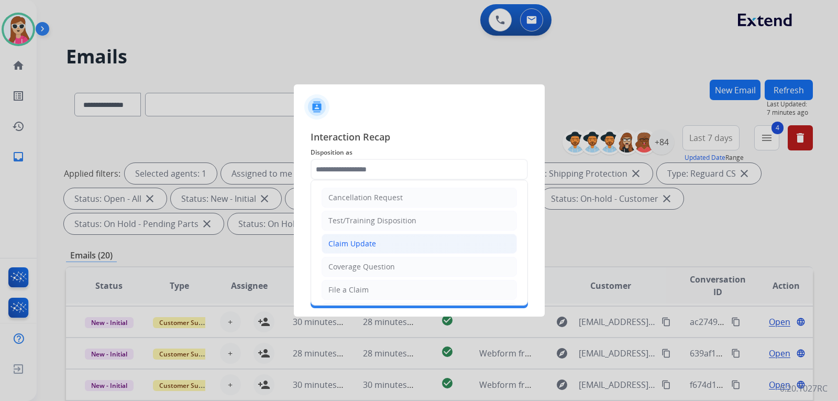
click at [407, 242] on li "Claim Update" at bounding box center [418, 244] width 195 height 20
type input "**********"
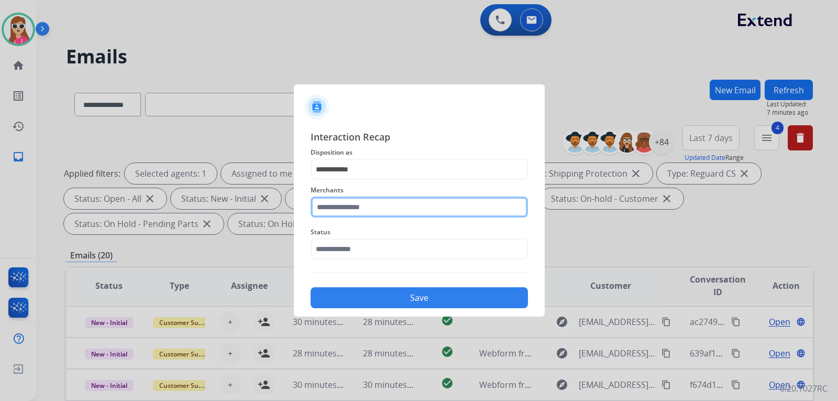
click at [401, 202] on input "text" at bounding box center [419, 206] width 217 height 21
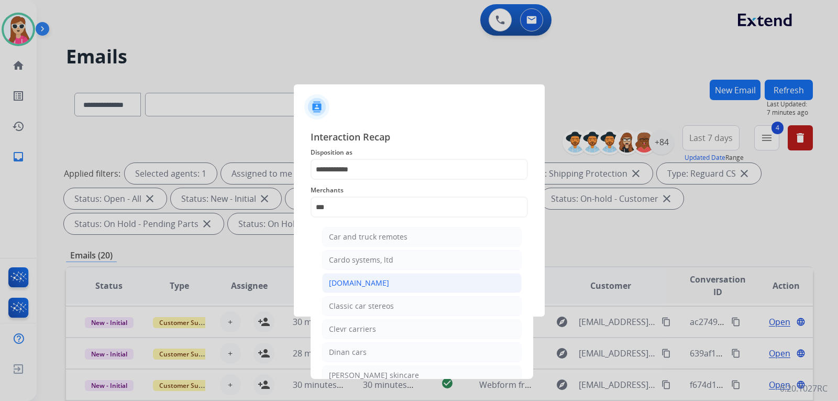
click at [364, 282] on div "[DOMAIN_NAME]" at bounding box center [359, 283] width 60 height 10
type input "**********"
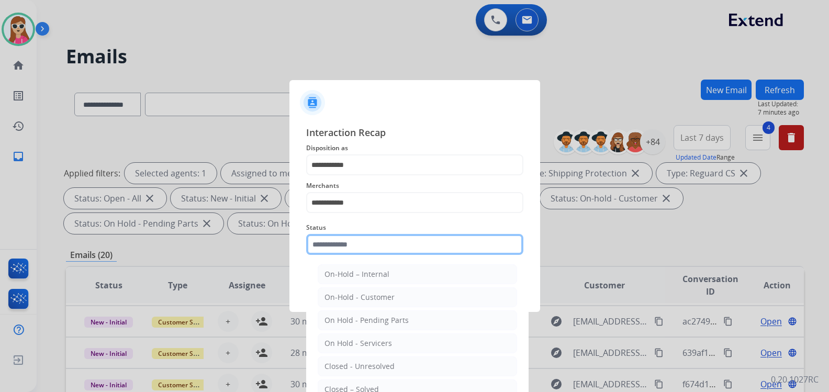
click at [385, 256] on div "Status On-Hold – Internal On-Hold - Customer On Hold - Pending Parts On Hold - …" at bounding box center [414, 238] width 217 height 42
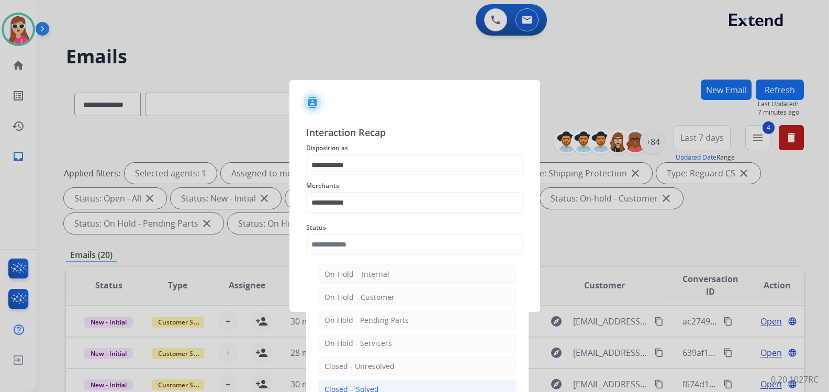
click at [380, 385] on li "Closed – Solved" at bounding box center [417, 390] width 199 height 20
type input "**********"
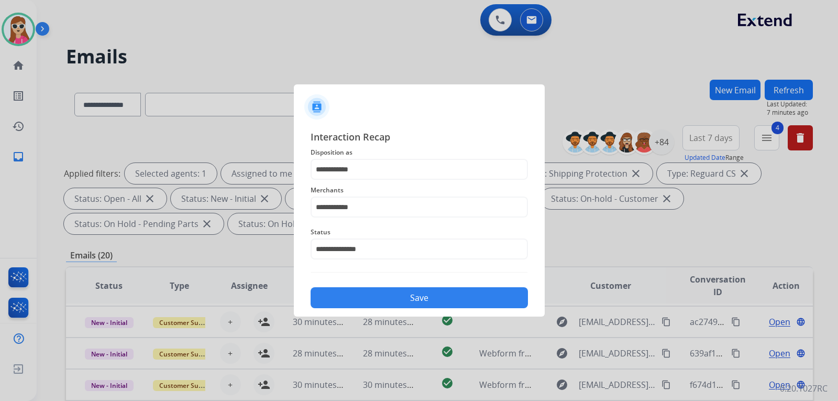
click at [394, 297] on button "Save" at bounding box center [419, 297] width 217 height 21
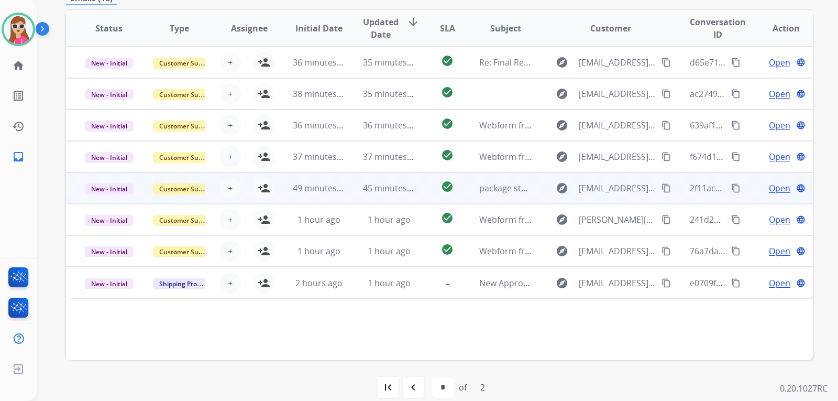
scroll to position [262, 0]
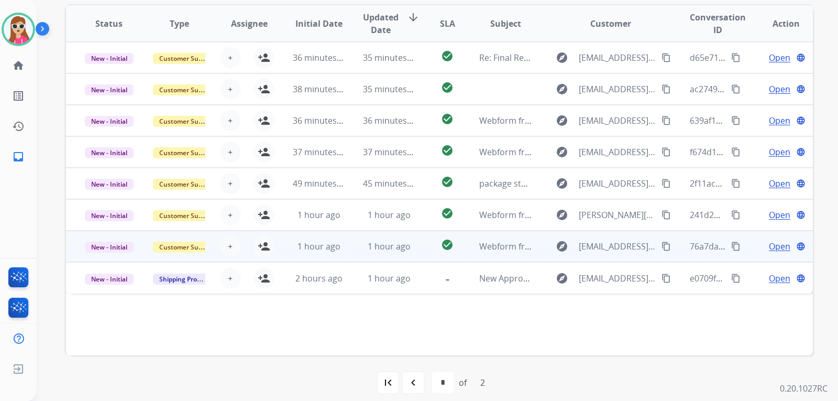
click at [462, 251] on td "Webform from [EMAIL_ADDRESS][DOMAIN_NAME] on [DATE]" at bounding box center [497, 245] width 70 height 31
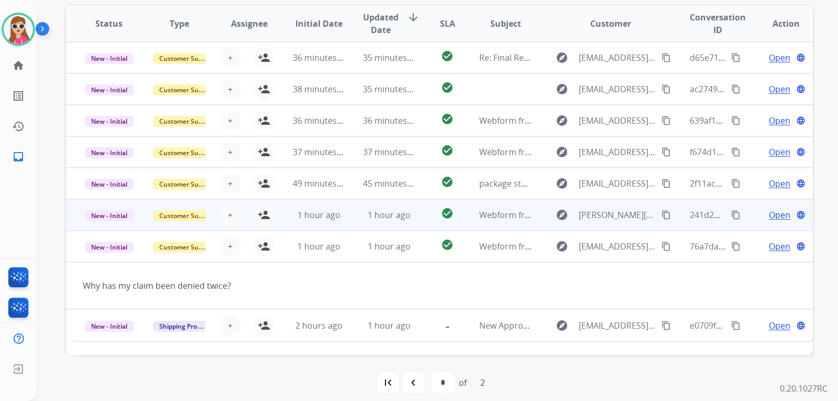
click at [462, 217] on td "Webform from [PERSON_NAME][EMAIL_ADDRESS][PERSON_NAME][DOMAIN_NAME] on [DATE]" at bounding box center [497, 214] width 70 height 31
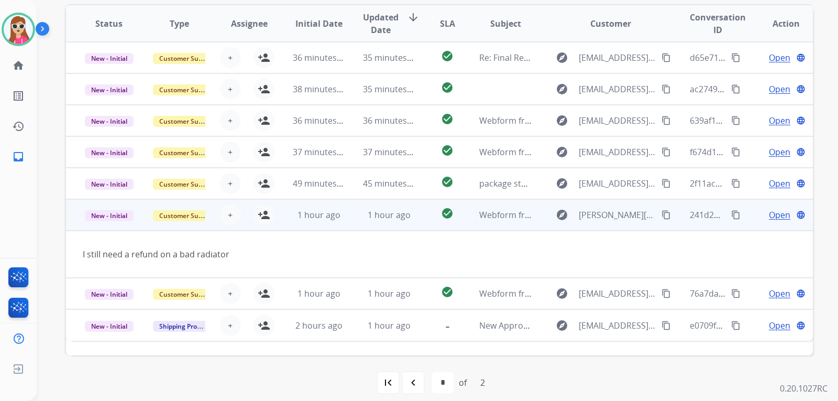
click at [660, 215] on button "content_copy" at bounding box center [666, 214] width 13 height 13
click at [771, 224] on td "Open language" at bounding box center [777, 214] width 70 height 31
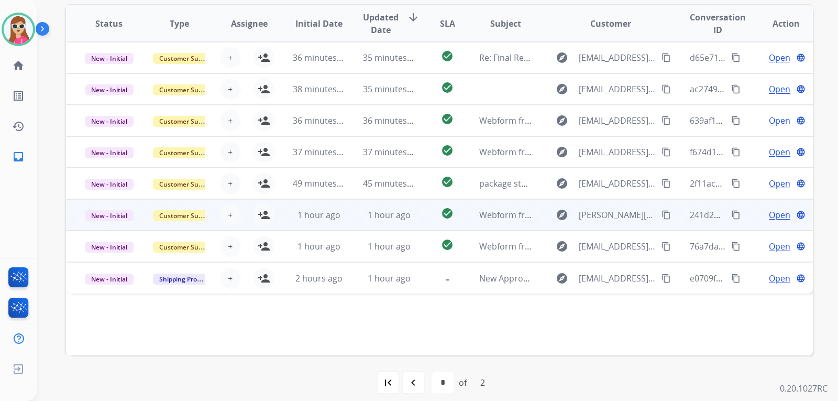
click at [771, 223] on td "Open language" at bounding box center [777, 214] width 70 height 31
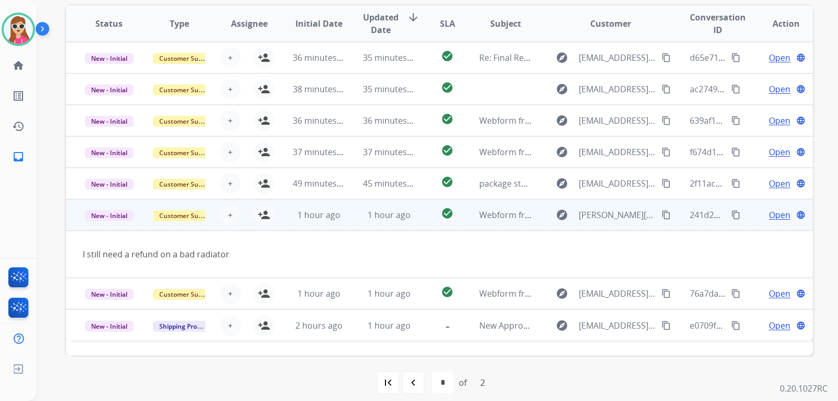
click at [774, 209] on span "Open" at bounding box center [779, 214] width 21 height 13
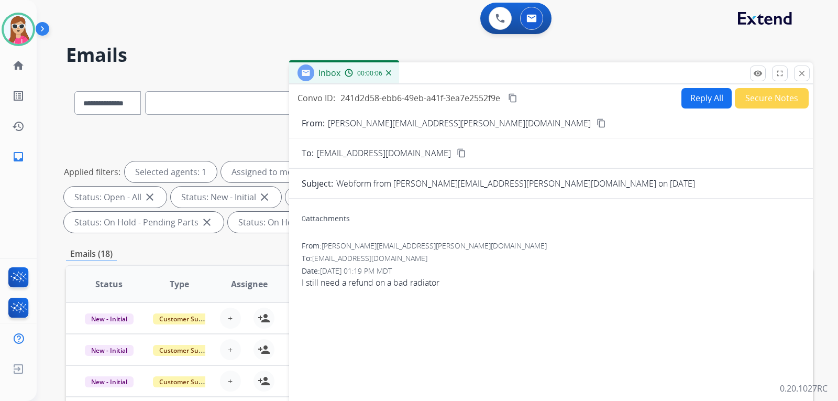
scroll to position [0, 0]
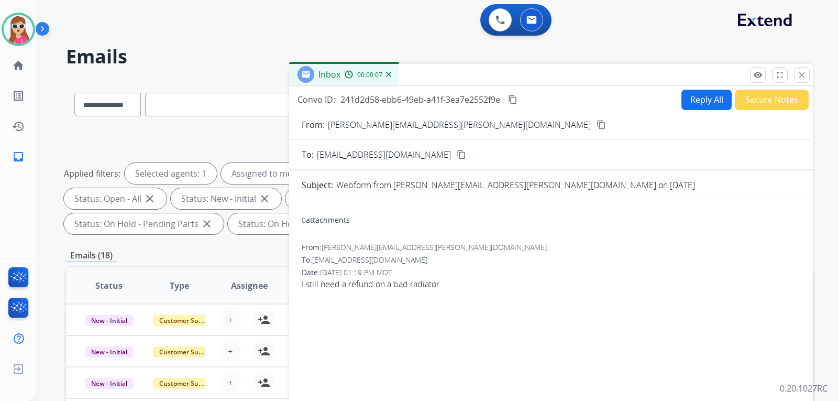
click at [707, 108] on button "Reply All" at bounding box center [706, 100] width 50 height 20
select select "**********"
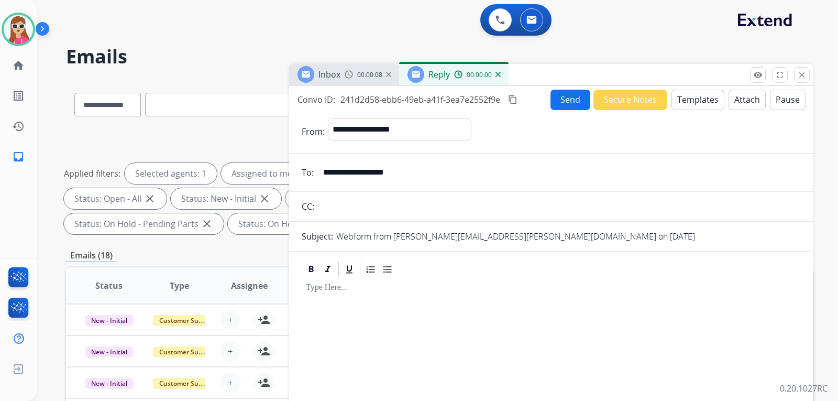
click at [702, 94] on button "Templates" at bounding box center [697, 100] width 53 height 20
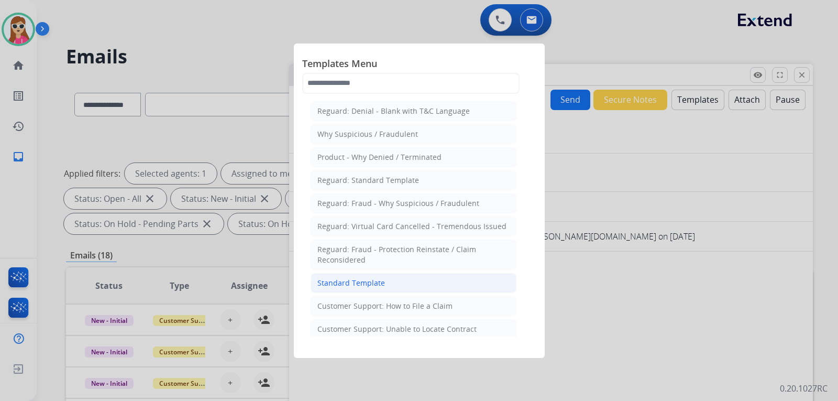
click at [389, 276] on li "Standard Template" at bounding box center [414, 283] width 206 height 20
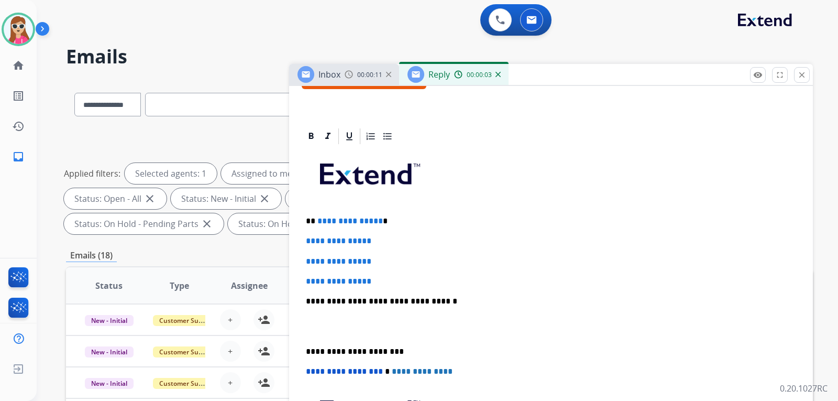
scroll to position [209, 0]
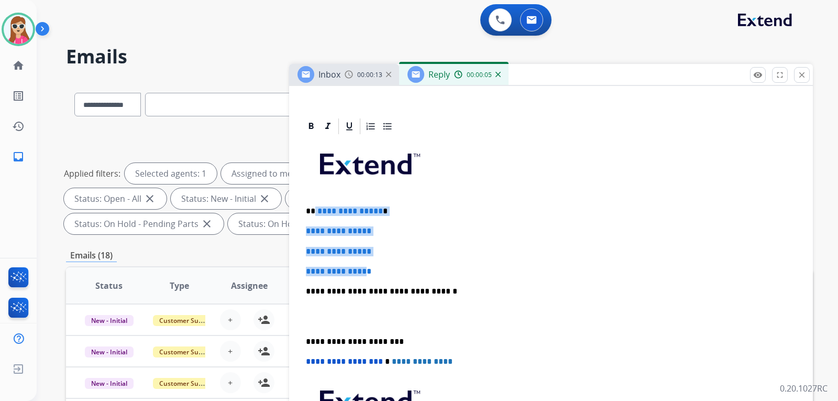
drag, startPoint x: 315, startPoint y: 212, endPoint x: 374, endPoint y: 272, distance: 84.8
click at [374, 272] on div "**********" at bounding box center [551, 316] width 498 height 360
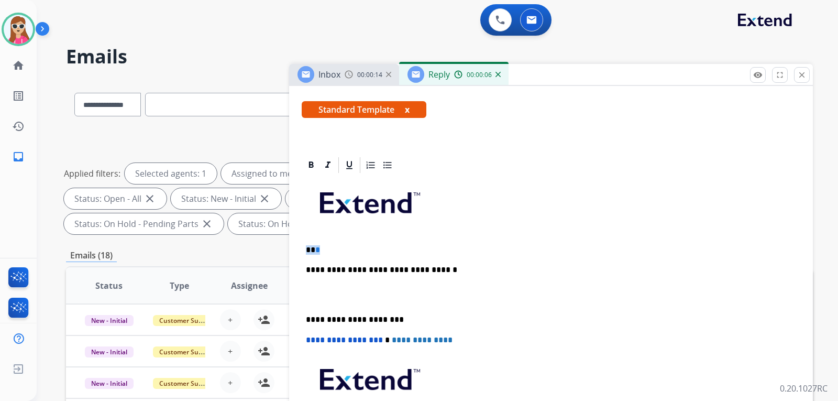
scroll to position [170, 0]
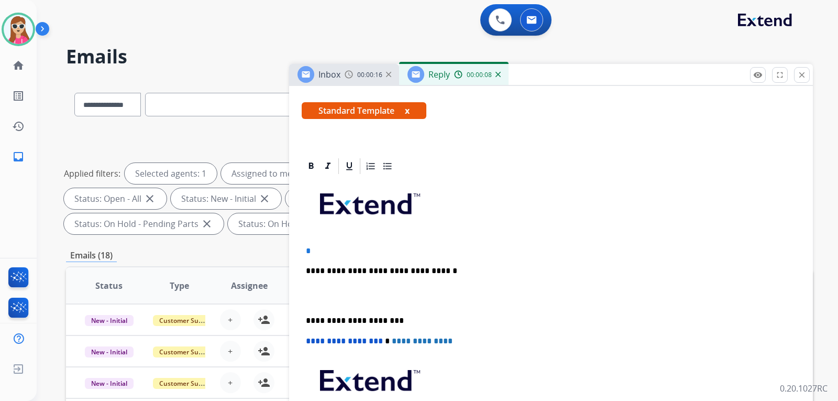
click at [366, 246] on p "*" at bounding box center [547, 250] width 482 height 9
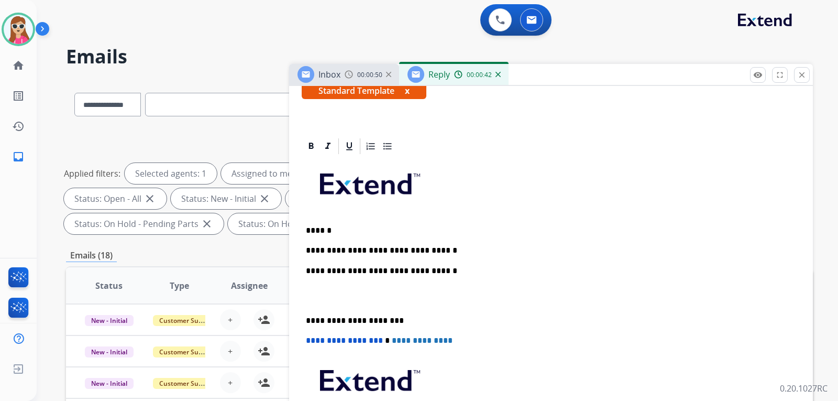
scroll to position [209, 0]
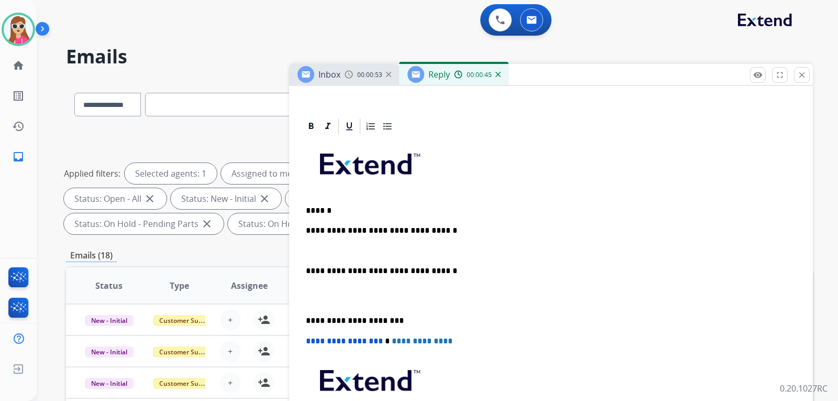
click at [750, 67] on button "remove_red_eye Logs" at bounding box center [758, 75] width 16 height 16
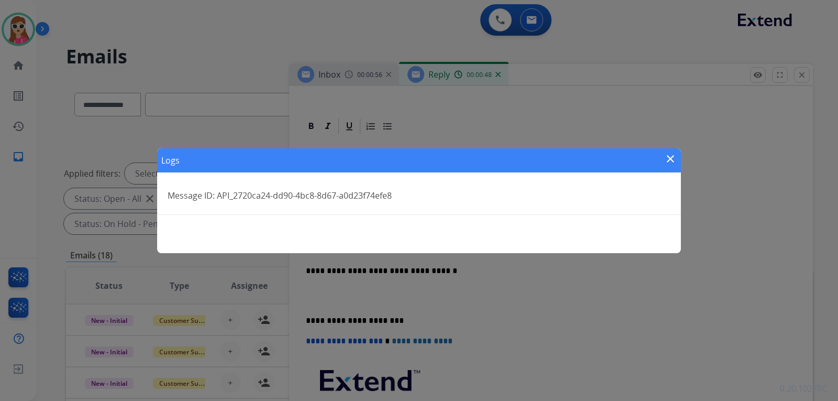
click at [666, 157] on mat-icon "close" at bounding box center [670, 158] width 13 height 13
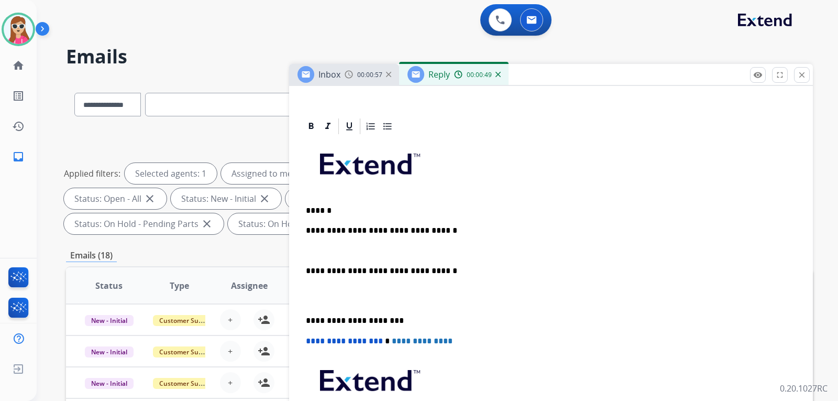
click at [444, 232] on p "**********" at bounding box center [547, 230] width 482 height 9
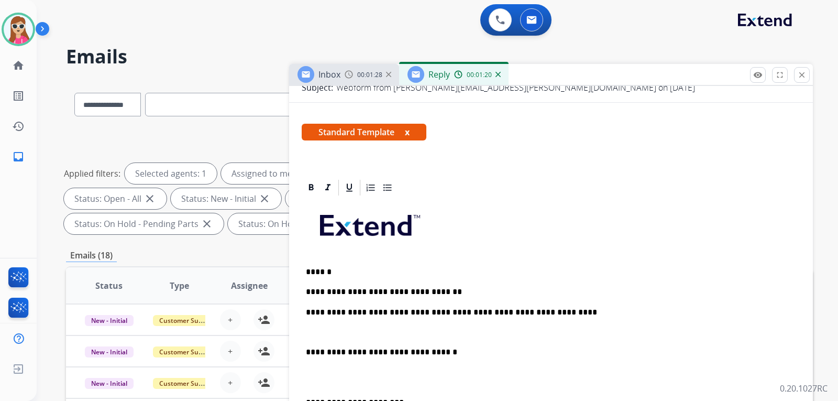
scroll to position [230, 0]
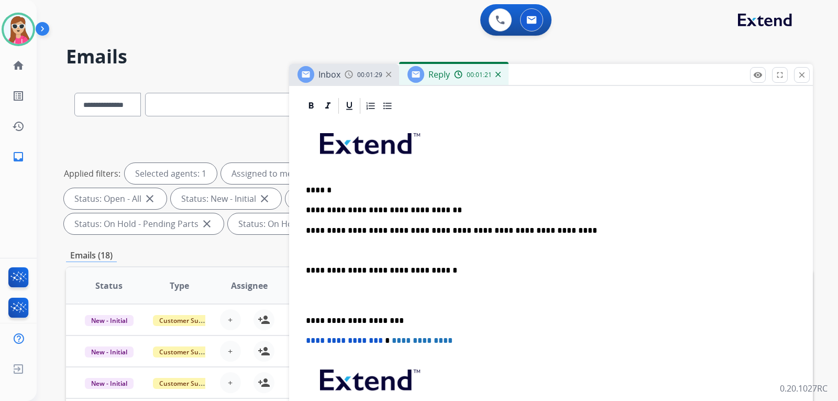
click at [441, 231] on p "**********" at bounding box center [547, 230] width 482 height 9
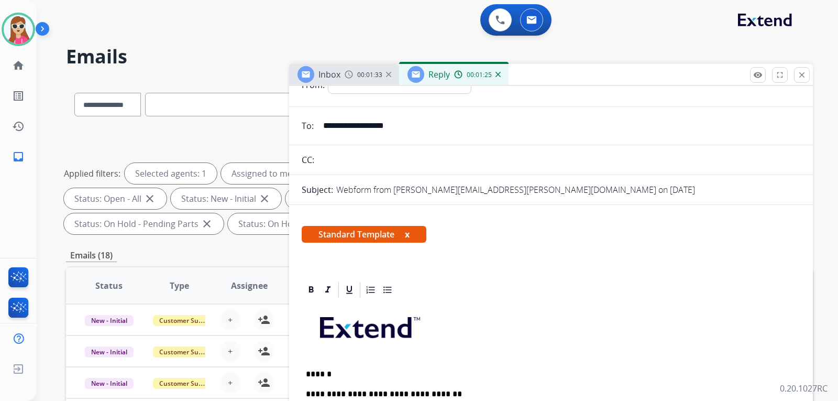
scroll to position [0, 0]
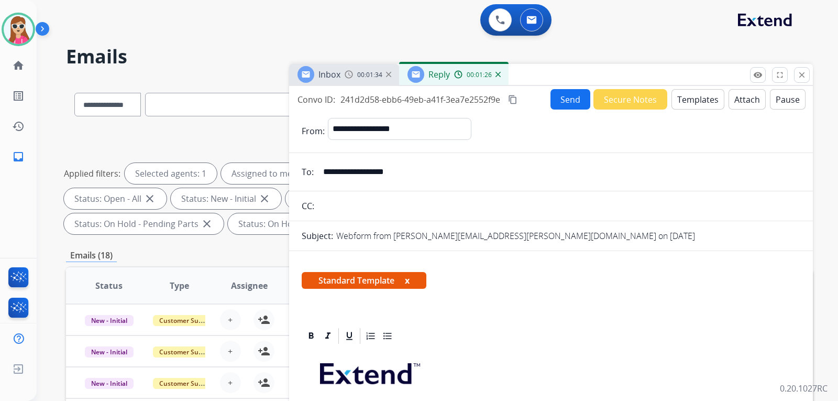
click at [560, 97] on button "Send" at bounding box center [570, 99] width 40 height 20
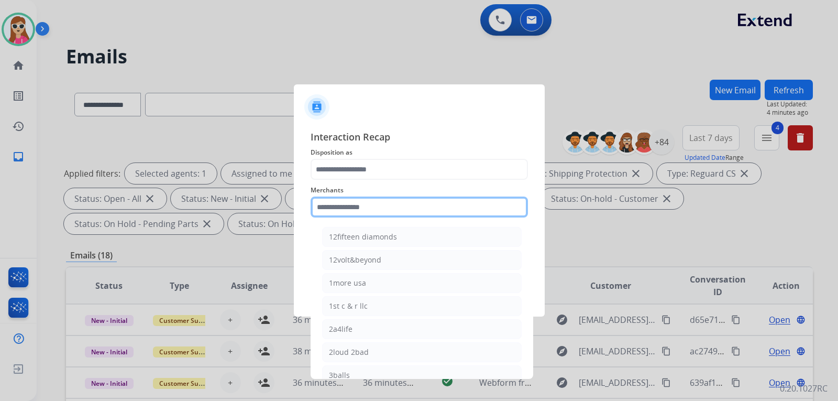
click at [458, 214] on input "text" at bounding box center [419, 206] width 217 height 21
click at [381, 198] on input "text" at bounding box center [419, 206] width 217 height 21
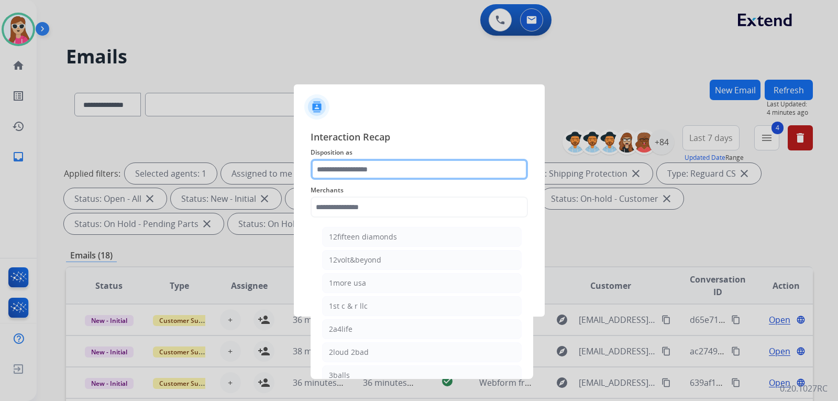
click at [385, 180] on div at bounding box center [419, 169] width 217 height 21
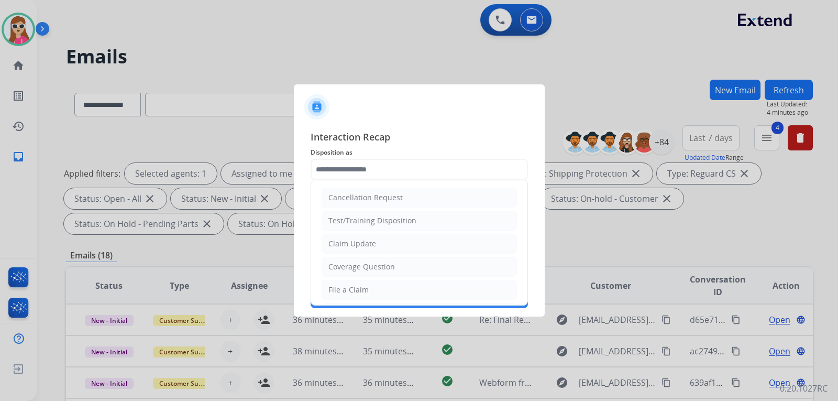
click at [376, 240] on li "Claim Update" at bounding box center [418, 244] width 195 height 20
type input "**********"
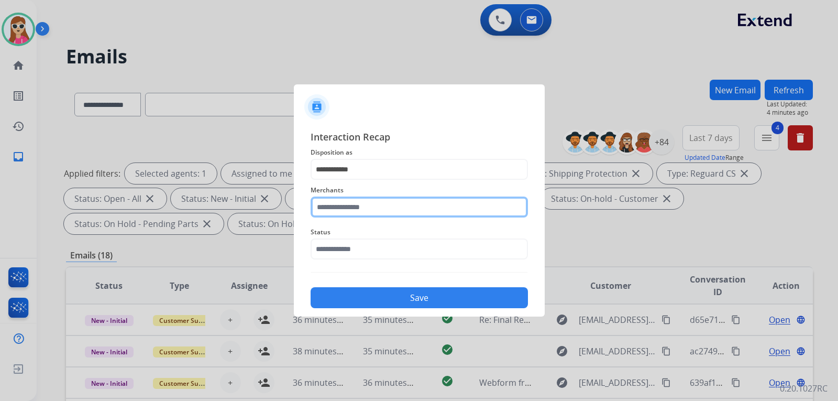
click at [373, 213] on input "text" at bounding box center [419, 206] width 217 height 21
click at [349, 205] on input "text" at bounding box center [419, 206] width 217 height 21
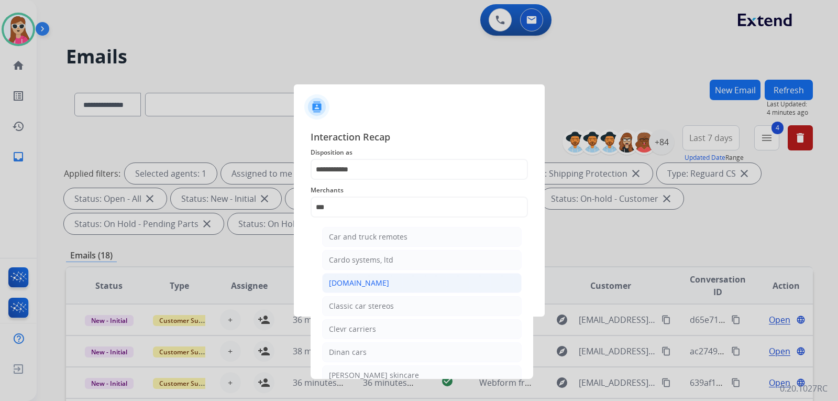
click at [360, 280] on div "[DOMAIN_NAME]" at bounding box center [359, 283] width 60 height 10
type input "**********"
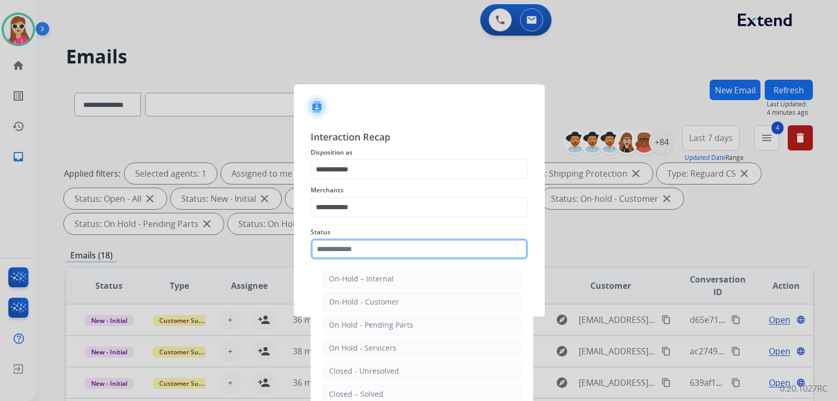
click at [364, 251] on input "text" at bounding box center [419, 248] width 217 height 21
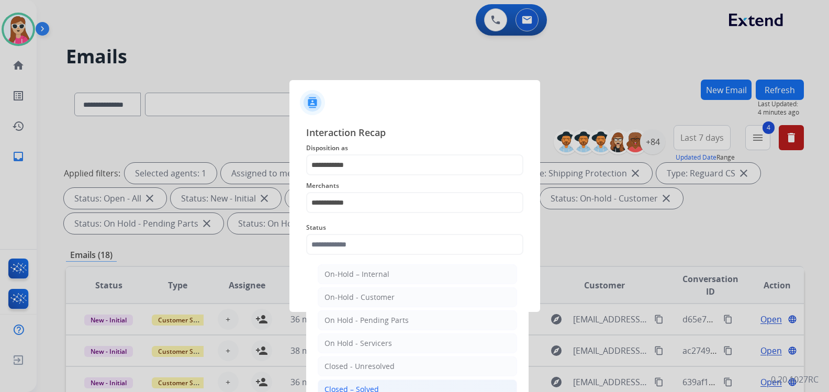
click at [380, 384] on li "Closed – Solved" at bounding box center [417, 390] width 199 height 20
type input "**********"
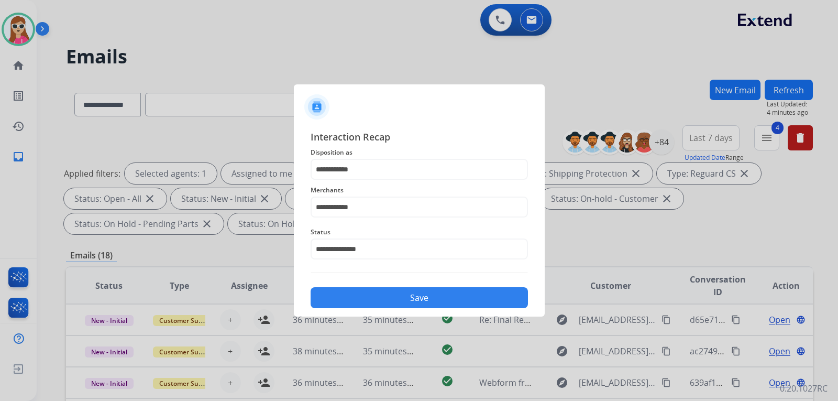
drag, startPoint x: 401, startPoint y: 269, endPoint x: 395, endPoint y: 284, distance: 15.6
click at [399, 274] on div "**********" at bounding box center [419, 218] width 217 height 179
click at [395, 296] on button "Save" at bounding box center [419, 297] width 217 height 21
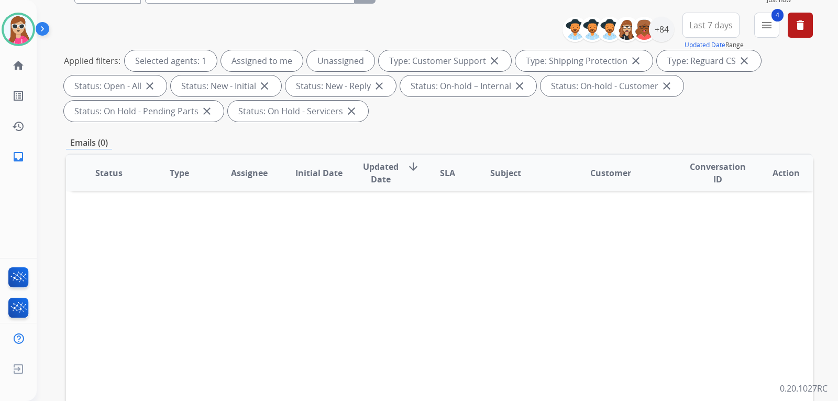
scroll to position [105, 0]
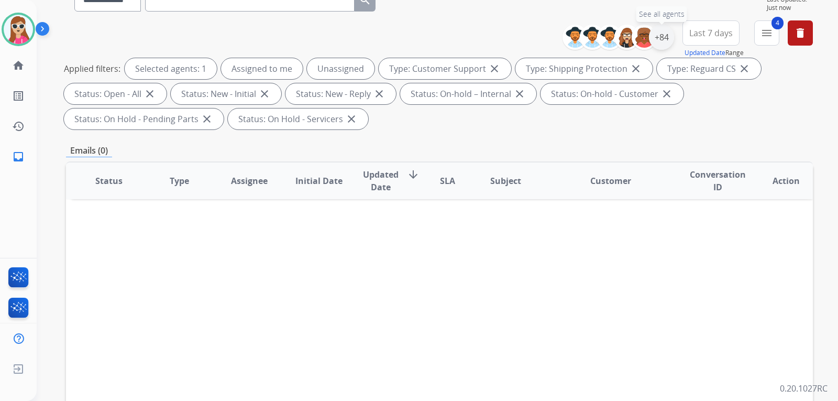
click at [653, 48] on div "+84" at bounding box center [661, 37] width 25 height 25
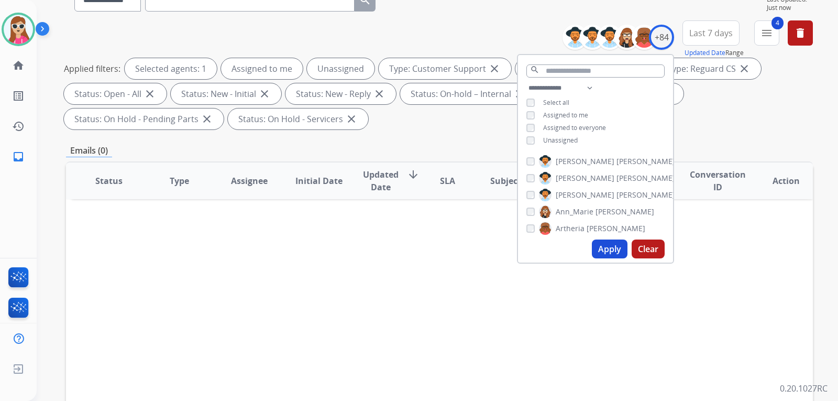
click at [612, 245] on button "Apply" at bounding box center [610, 248] width 36 height 19
select select "*"
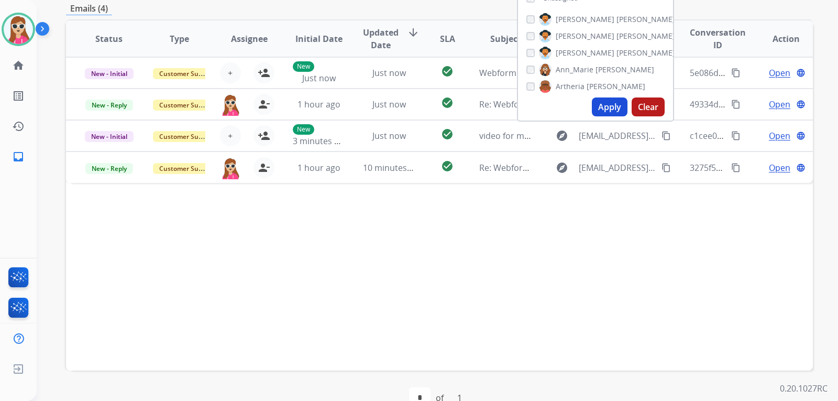
scroll to position [271, 0]
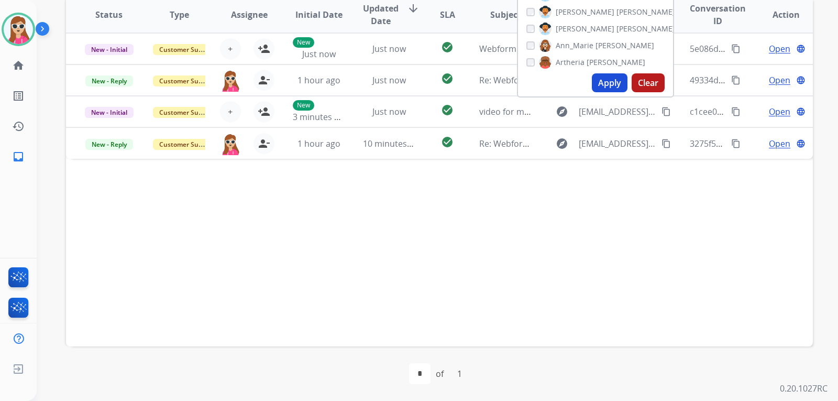
click at [434, 236] on div "Status Type Assignee Initial Date Updated Date arrow_downward SLA Subject Custo…" at bounding box center [439, 170] width 747 height 351
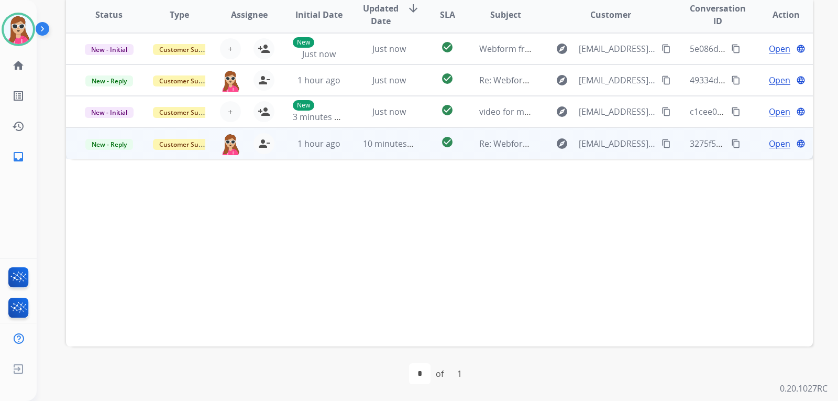
click at [423, 143] on td "check_circle" at bounding box center [439, 142] width 47 height 31
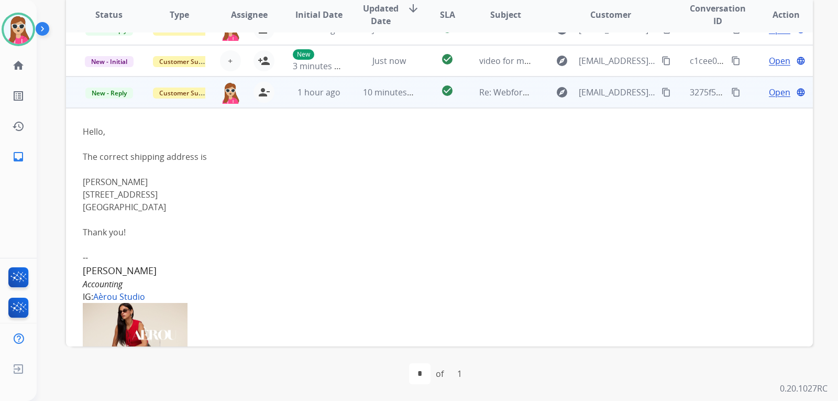
scroll to position [94, 0]
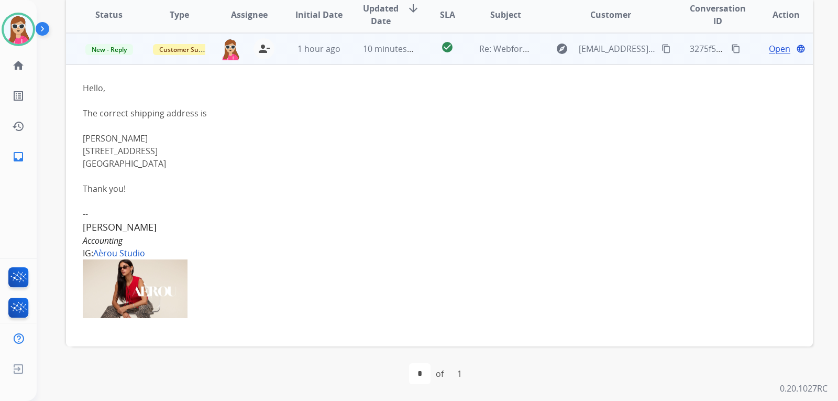
drag, startPoint x: 81, startPoint y: 147, endPoint x: 172, endPoint y: 162, distance: 91.8
click at [172, 162] on td "Hello, The correct shipping address is [PERSON_NAME] [STREET_ADDRESS] Thank you…" at bounding box center [369, 230] width 607 height 333
copy div "[STREET_ADDRESS]"
click at [661, 51] on mat-icon "content_copy" at bounding box center [665, 48] width 9 height 9
copy div "[STREET_ADDRESS]"
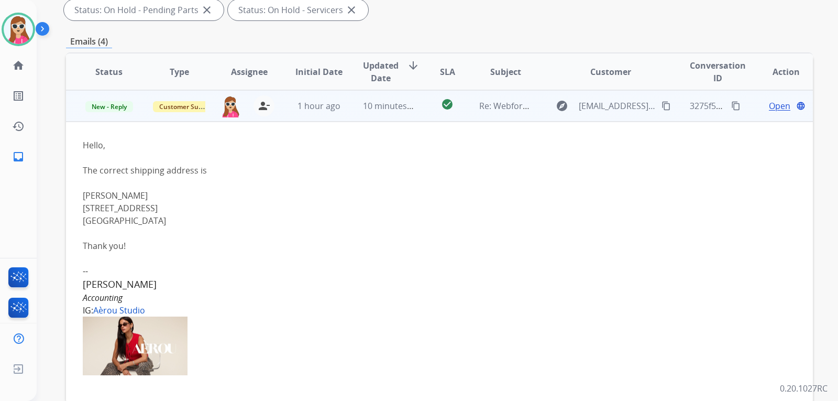
scroll to position [114, 0]
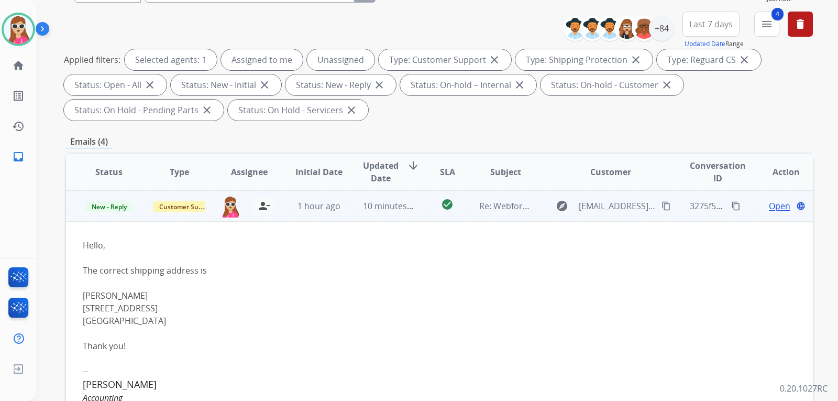
click at [769, 205] on span "Open" at bounding box center [779, 205] width 21 height 13
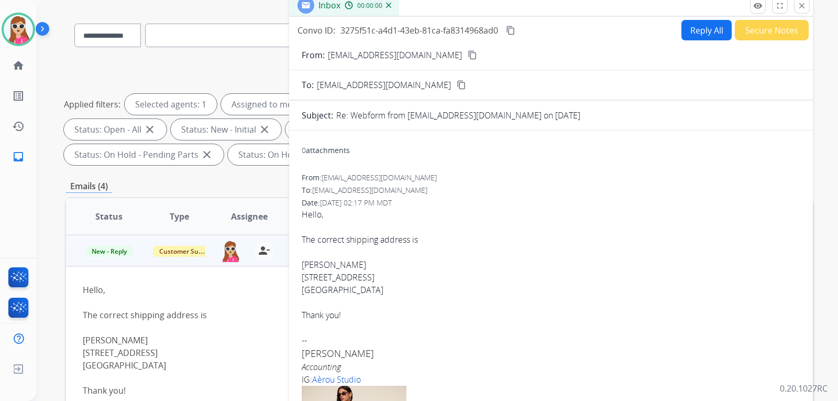
scroll to position [0, 0]
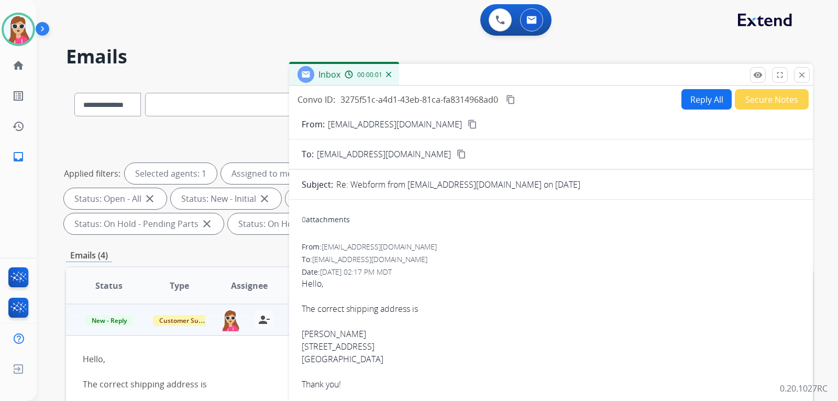
click at [698, 98] on button "Reply All" at bounding box center [706, 99] width 50 height 20
select select "**********"
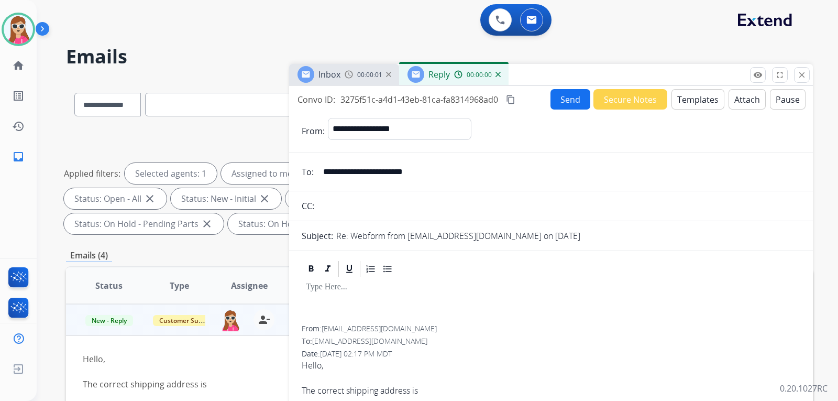
click at [695, 97] on button "Templates" at bounding box center [697, 99] width 53 height 20
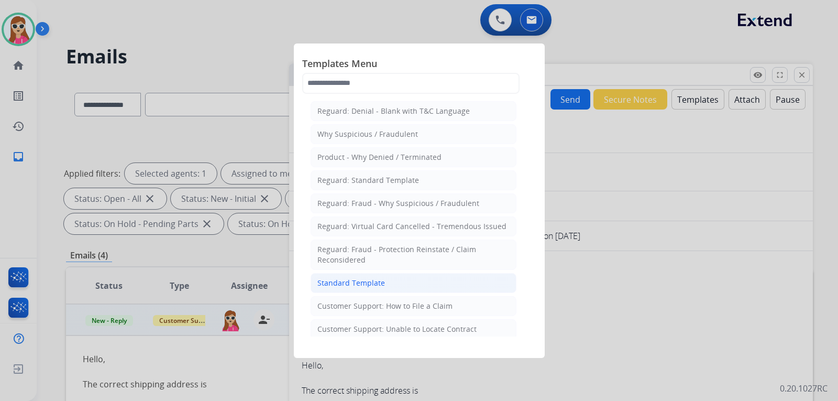
click at [347, 278] on div "Standard Template" at bounding box center [351, 283] width 68 height 10
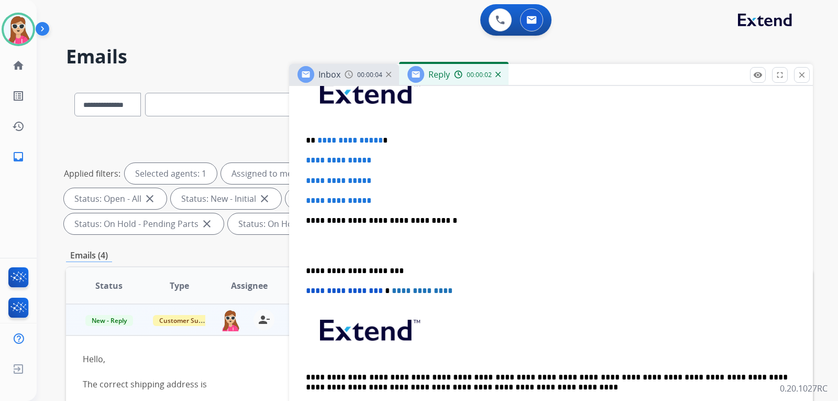
scroll to position [262, 0]
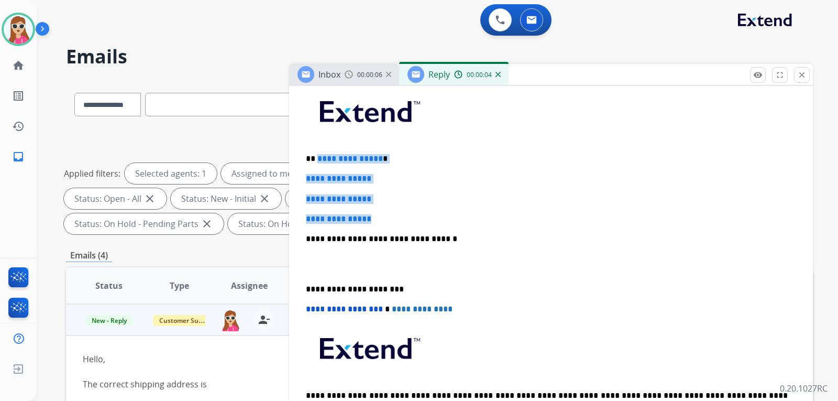
drag, startPoint x: 317, startPoint y: 159, endPoint x: 380, endPoint y: 210, distance: 81.1
click at [411, 216] on div "**********" at bounding box center [551, 263] width 498 height 360
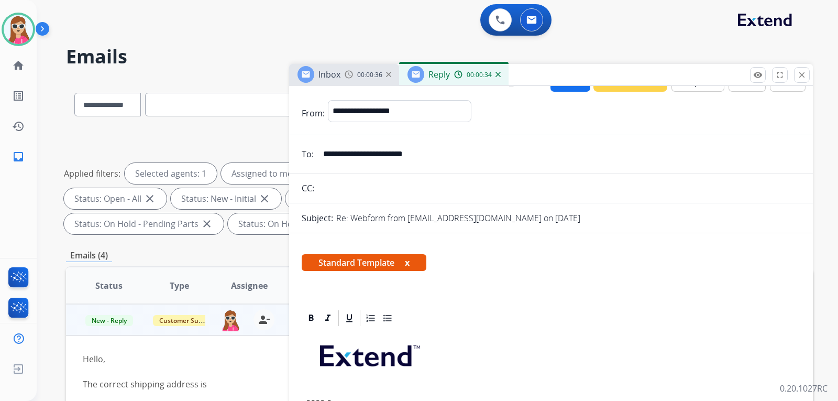
scroll to position [0, 0]
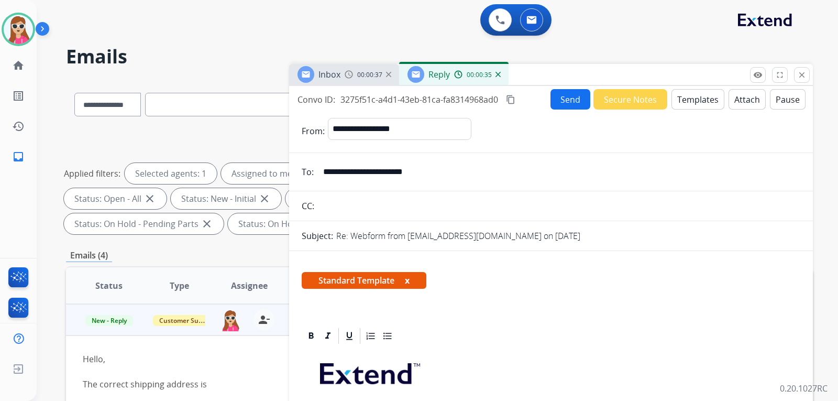
click at [560, 103] on button "Send" at bounding box center [570, 99] width 40 height 20
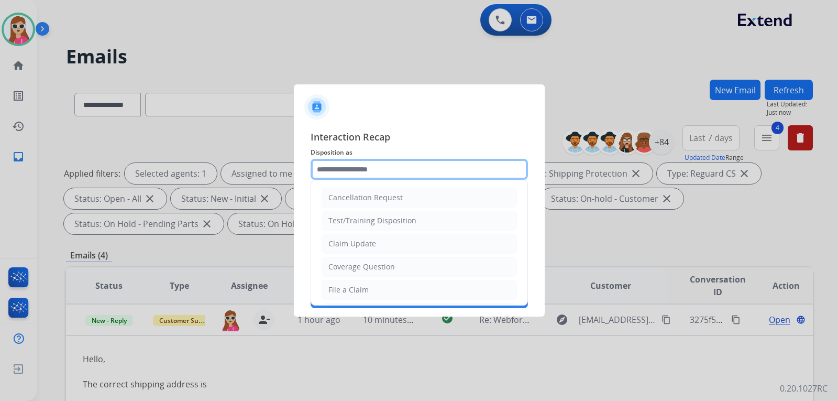
click at [401, 176] on input "text" at bounding box center [419, 169] width 217 height 21
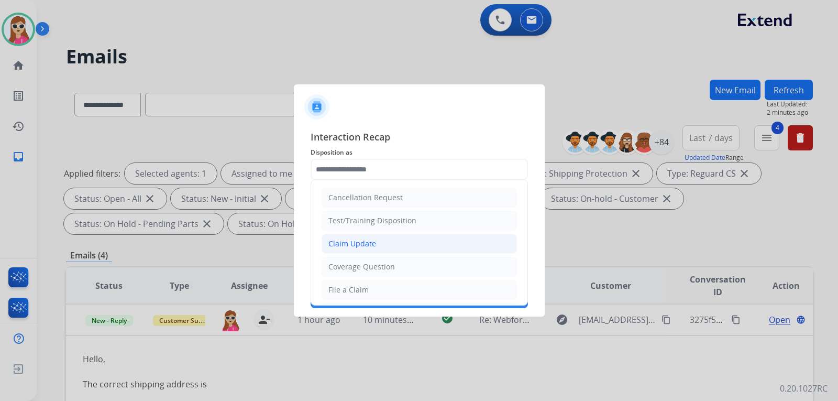
click at [393, 241] on li "Claim Update" at bounding box center [418, 244] width 195 height 20
type input "**********"
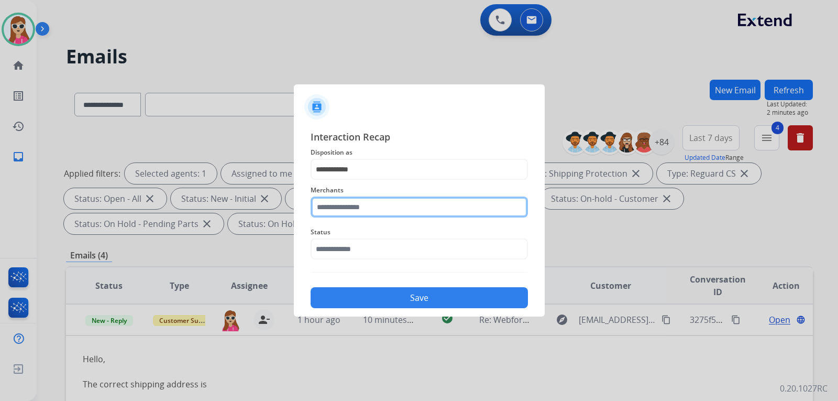
click at [404, 211] on input "text" at bounding box center [419, 206] width 217 height 21
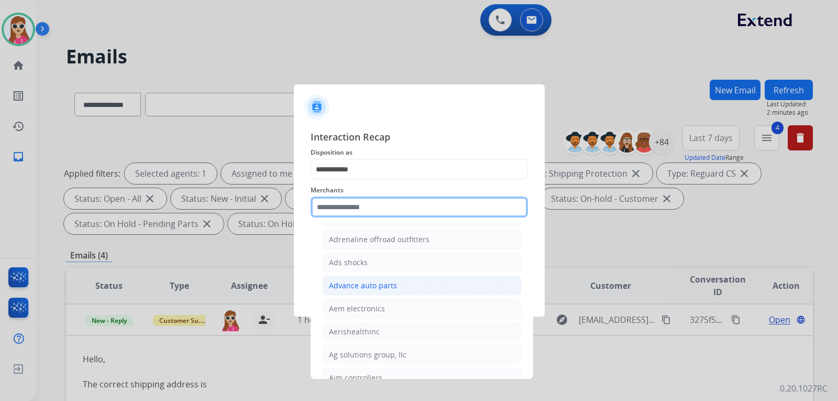
scroll to position [367, 0]
click at [408, 210] on input "text" at bounding box center [419, 206] width 217 height 21
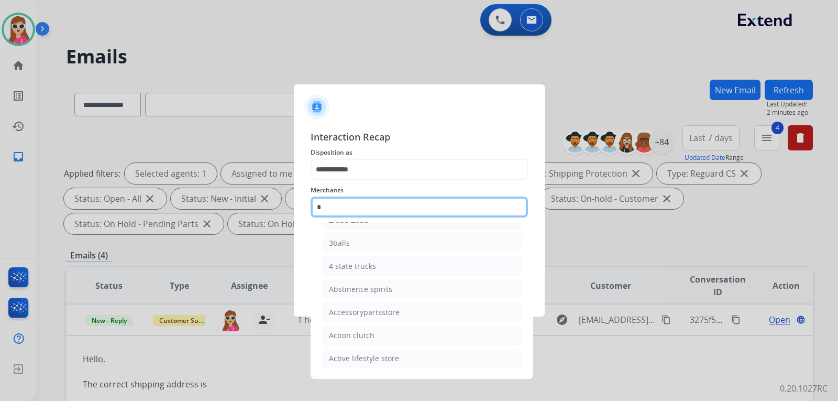
scroll to position [86, 0]
type input "*"
type input "**"
drag, startPoint x: 370, startPoint y: 207, endPoint x: 260, endPoint y: 207, distance: 110.5
click at [0, 207] on app-contact-recap-modal "**********" at bounding box center [0, 200] width 0 height 401
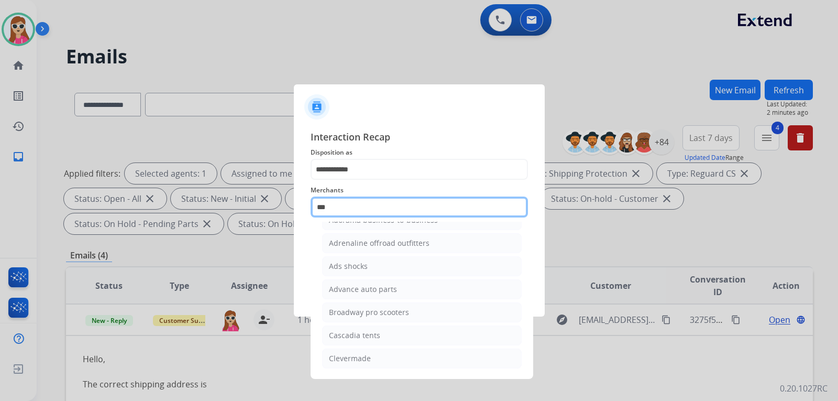
scroll to position [0, 0]
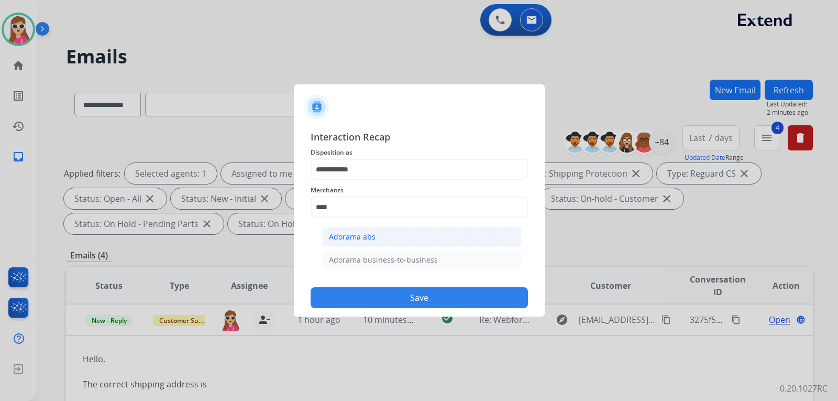
click at [414, 242] on li "Adorama abs" at bounding box center [421, 237] width 199 height 20
type input "**********"
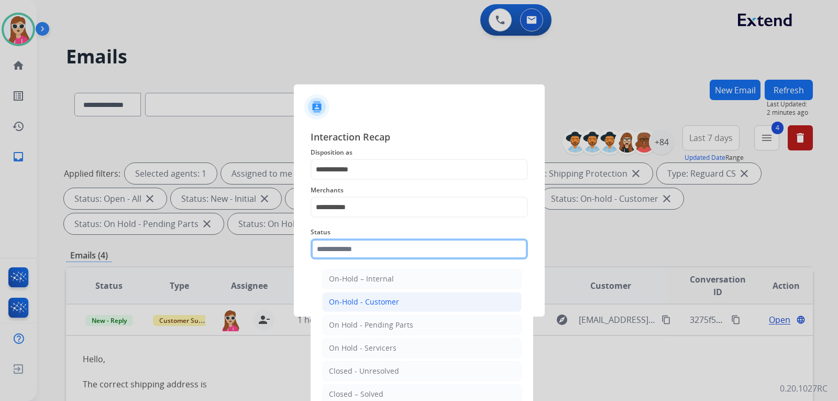
drag, startPoint x: 413, startPoint y: 251, endPoint x: 405, endPoint y: 287, distance: 37.5
click at [413, 251] on input "text" at bounding box center [419, 248] width 217 height 21
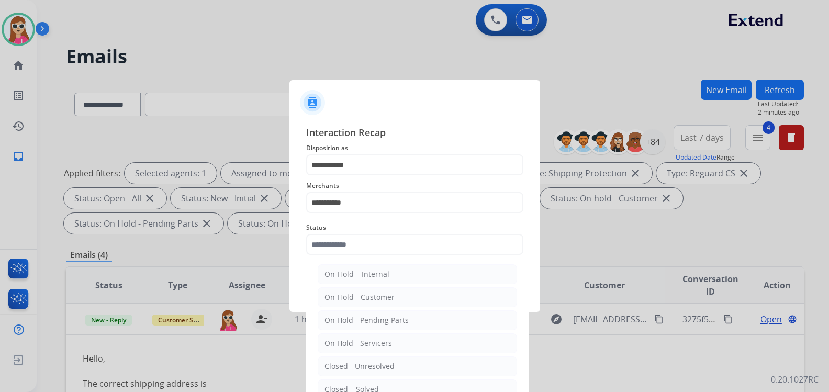
click at [380, 390] on li "Closed – Solved" at bounding box center [417, 390] width 199 height 20
type input "**********"
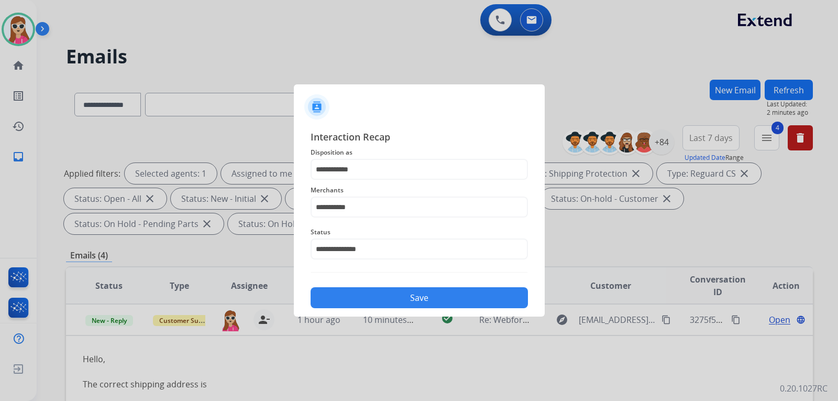
click at [413, 293] on button "Save" at bounding box center [419, 297] width 217 height 21
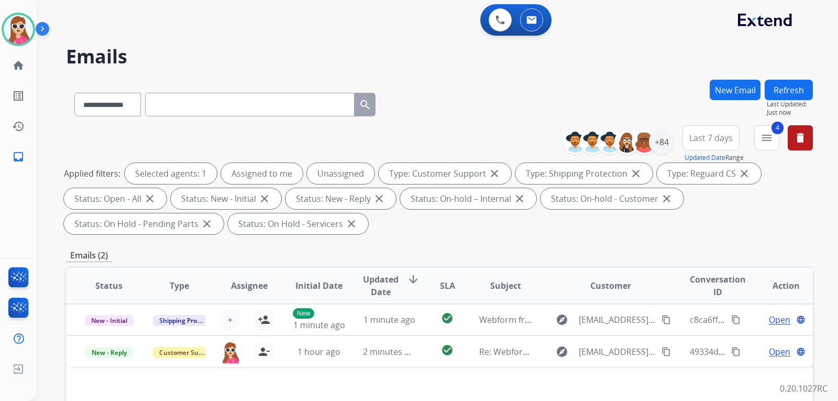
scroll to position [262, 0]
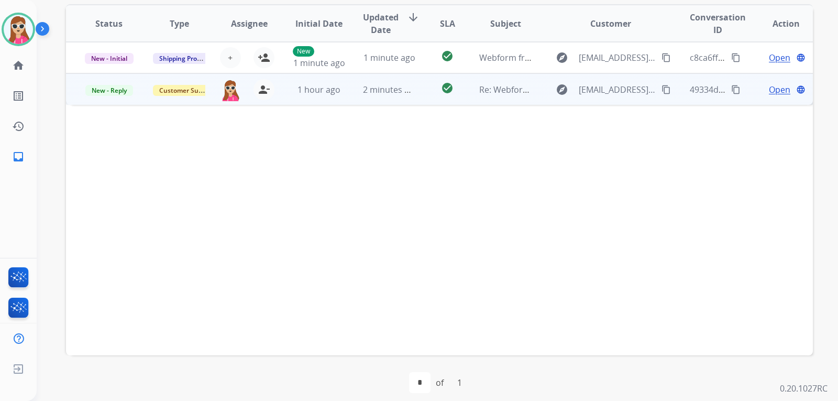
click at [426, 86] on td "check_circle" at bounding box center [439, 88] width 47 height 31
click at [661, 91] on mat-icon "content_copy" at bounding box center [665, 88] width 9 height 9
drag, startPoint x: 43, startPoint y: 163, endPoint x: 764, endPoint y: 89, distance: 724.3
click at [769, 89] on span "Open" at bounding box center [779, 89] width 21 height 13
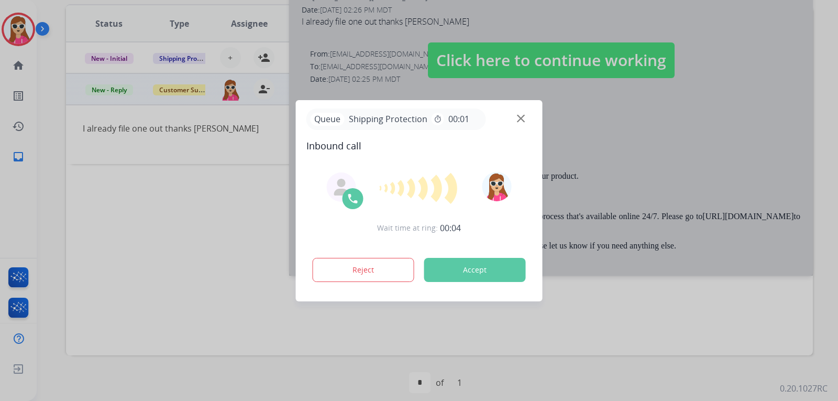
click at [483, 263] on button "Accept" at bounding box center [475, 270] width 102 height 24
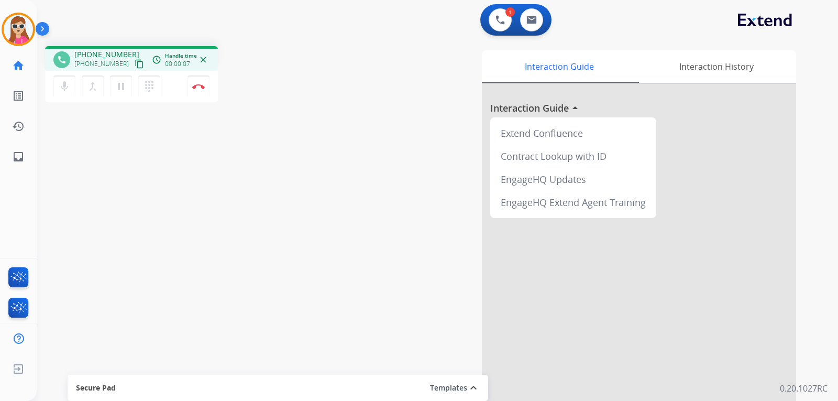
click at [135, 63] on mat-icon "content_copy" at bounding box center [139, 63] width 9 height 9
click at [194, 90] on button "Disconnect" at bounding box center [198, 86] width 22 height 22
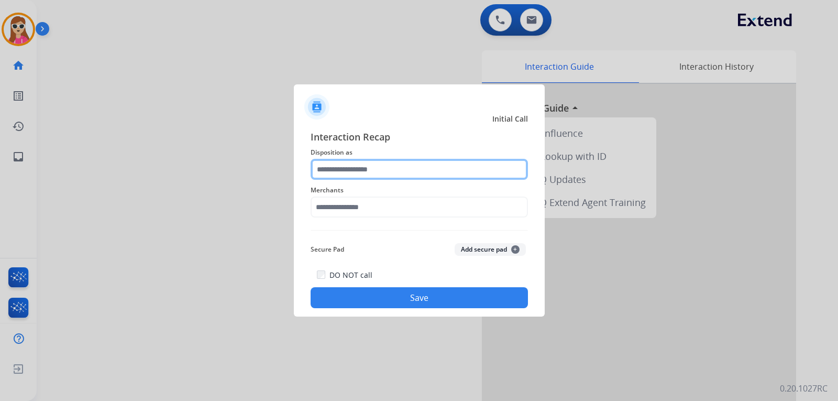
click at [415, 173] on input "text" at bounding box center [419, 169] width 217 height 21
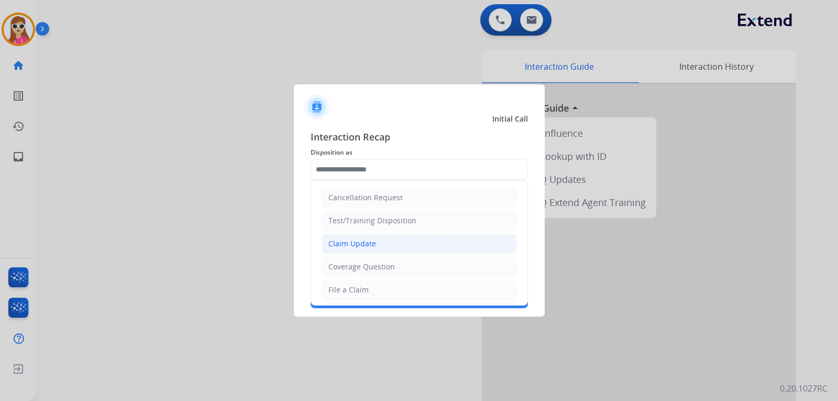
click at [390, 244] on li "Claim Update" at bounding box center [418, 244] width 195 height 20
type input "**********"
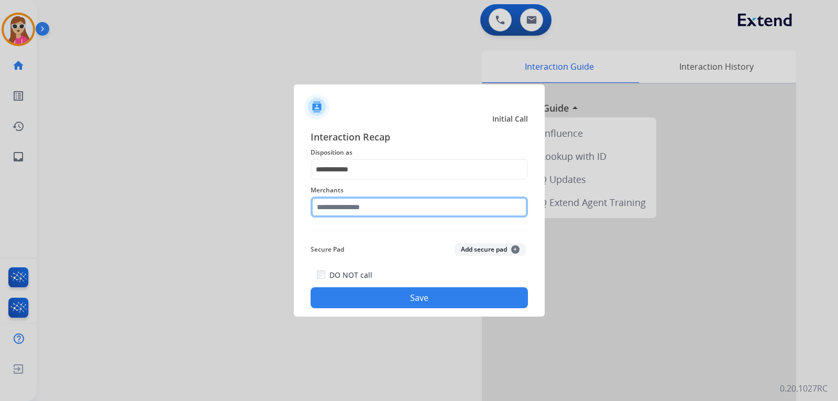
click at [379, 199] on input "text" at bounding box center [419, 206] width 217 height 21
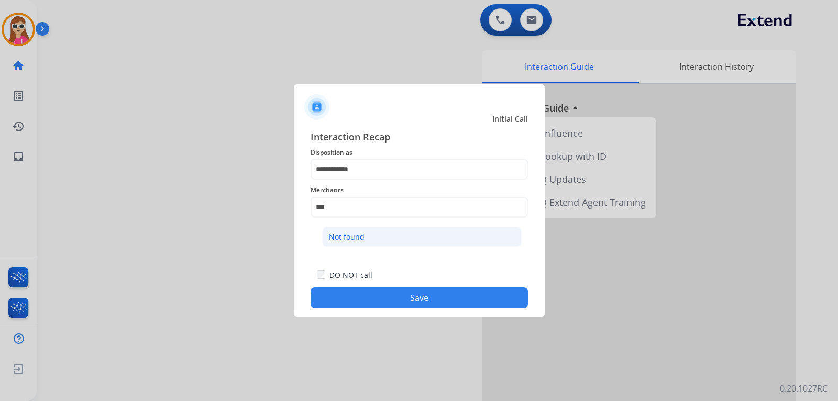
click at [386, 229] on li "Not found" at bounding box center [421, 237] width 199 height 20
type input "*********"
click at [500, 298] on button "Save" at bounding box center [419, 297] width 217 height 21
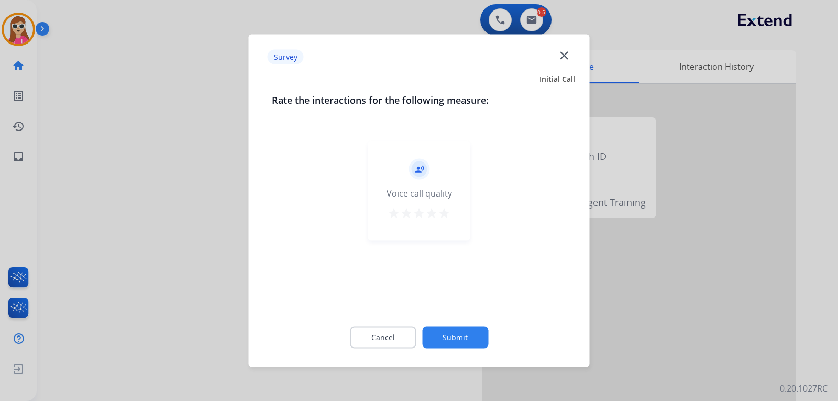
click at [447, 221] on button "star" at bounding box center [444, 214] width 13 height 16
click at [465, 335] on button "Submit" at bounding box center [455, 337] width 66 height 22
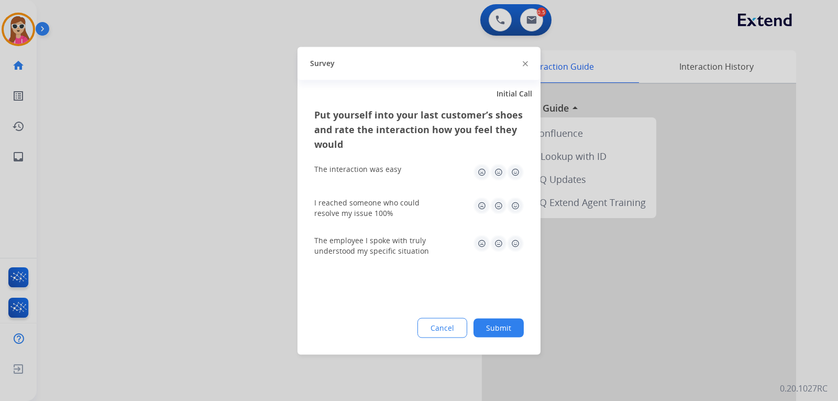
drag, startPoint x: 522, startPoint y: 160, endPoint x: 513, endPoint y: 166, distance: 10.2
click at [516, 164] on div "The interaction was easy" at bounding box center [418, 172] width 209 height 34
click at [510, 173] on img at bounding box center [515, 171] width 17 height 17
click at [517, 209] on img at bounding box center [515, 205] width 17 height 17
click at [515, 236] on img at bounding box center [515, 243] width 17 height 17
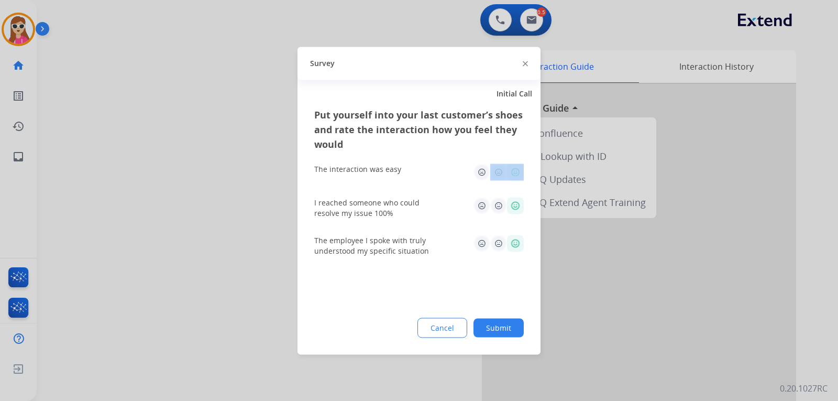
click at [512, 176] on img at bounding box center [515, 171] width 17 height 17
click at [516, 328] on button "Submit" at bounding box center [498, 327] width 50 height 19
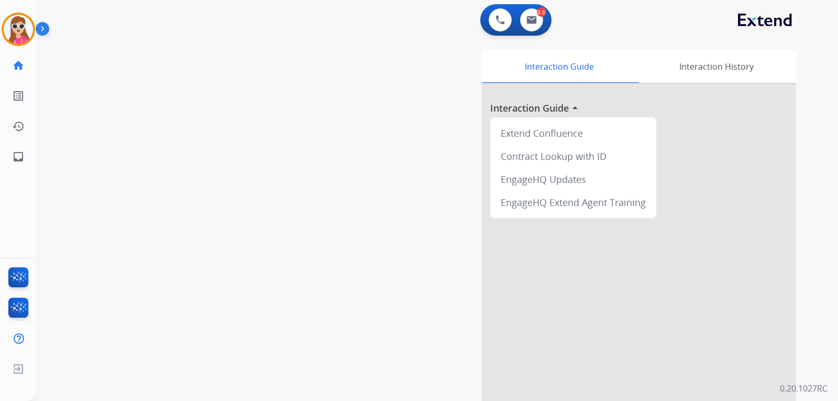
click at [536, 34] on div "0 Voice Interactions 0.5 Email Interactions" at bounding box center [515, 19] width 71 height 31
click at [534, 18] on img at bounding box center [531, 20] width 10 height 8
select select "**********"
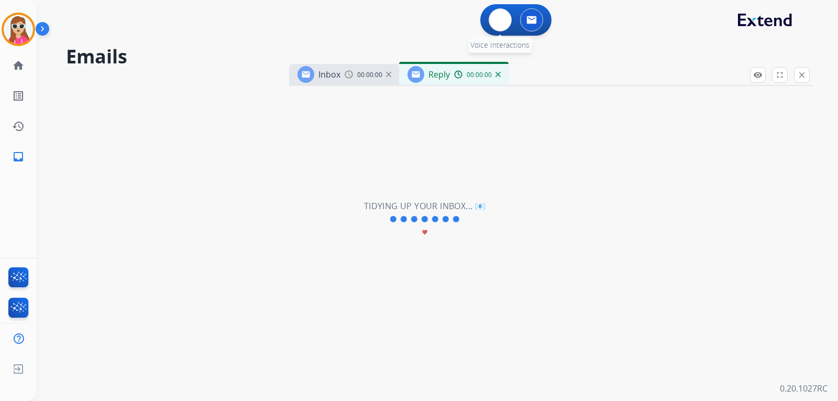
select select "**********"
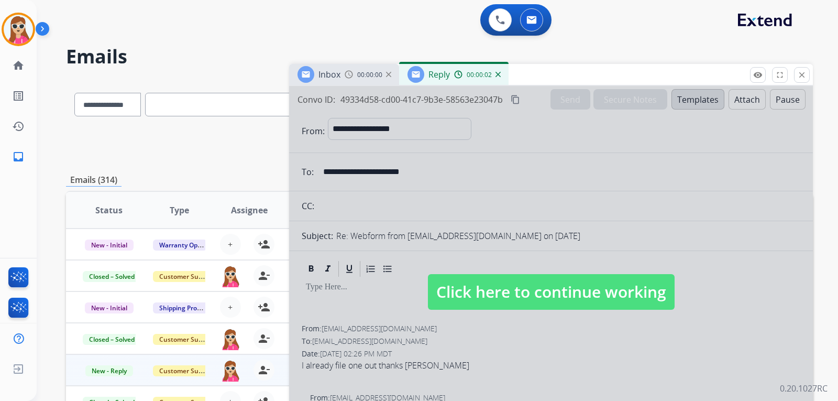
click at [556, 298] on span "Click here to continue working" at bounding box center [551, 292] width 247 height 36
select select
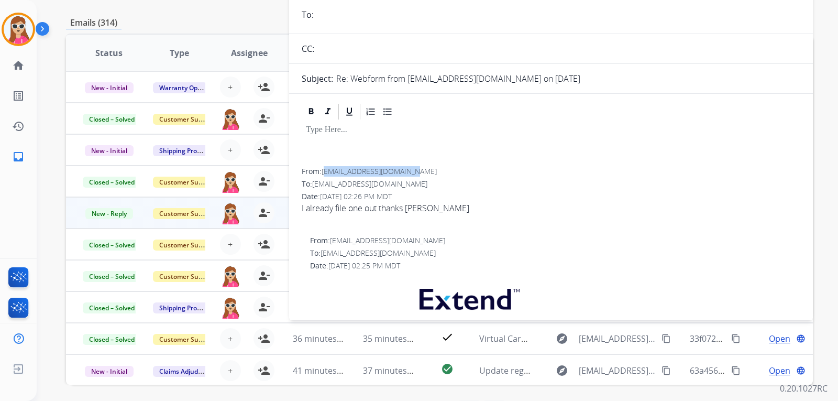
drag, startPoint x: 326, startPoint y: 171, endPoint x: 418, endPoint y: 176, distance: 92.3
click at [418, 176] on div "From: [EMAIL_ADDRESS][DOMAIN_NAME]" at bounding box center [551, 171] width 498 height 10
drag, startPoint x: 323, startPoint y: 172, endPoint x: 416, endPoint y: 174, distance: 92.7
click at [416, 174] on div "From: [EMAIL_ADDRESS][DOMAIN_NAME]" at bounding box center [551, 171] width 498 height 10
copy span "[EMAIL_ADDRESS][DOMAIN_NAME]"
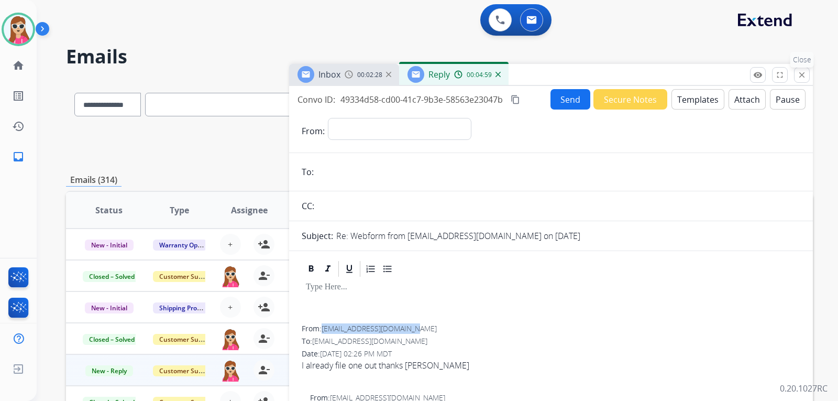
click at [807, 79] on button "close Close" at bounding box center [802, 75] width 16 height 16
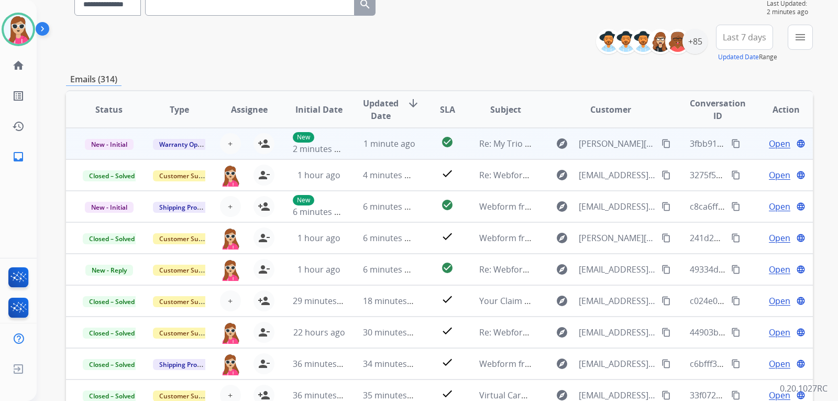
scroll to position [38, 0]
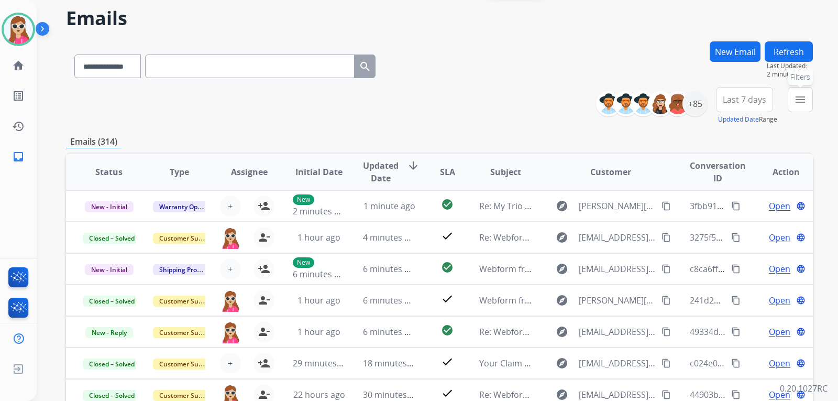
click at [799, 103] on mat-icon "menu" at bounding box center [800, 99] width 13 height 13
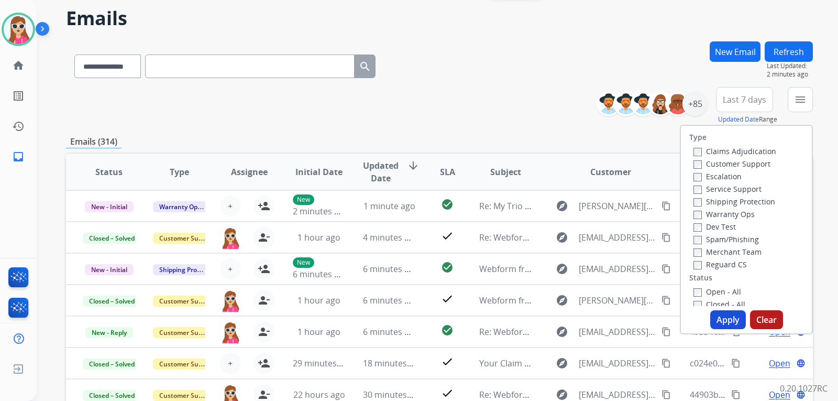
click at [753, 159] on label "Customer Support" at bounding box center [731, 164] width 77 height 10
click at [738, 197] on label "Shipping Protection" at bounding box center [734, 201] width 82 height 10
click at [722, 260] on label "Reguard CS" at bounding box center [719, 264] width 53 height 10
click at [719, 285] on div "Open - All" at bounding box center [748, 291] width 110 height 13
click at [719, 292] on label "Open - All" at bounding box center [717, 291] width 48 height 10
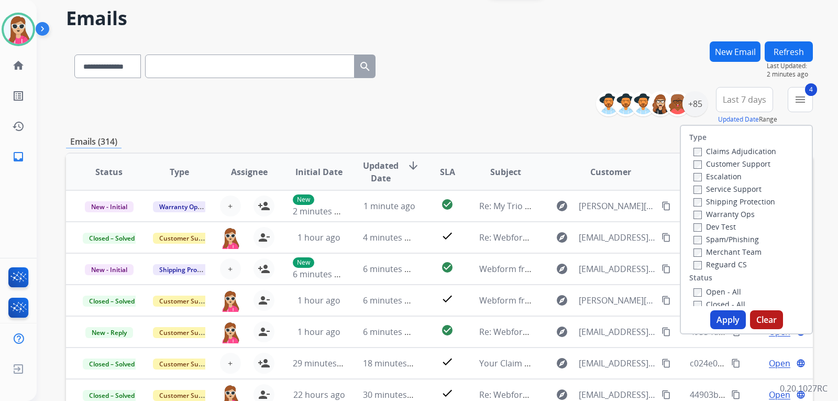
click at [733, 319] on button "Apply" at bounding box center [728, 319] width 36 height 19
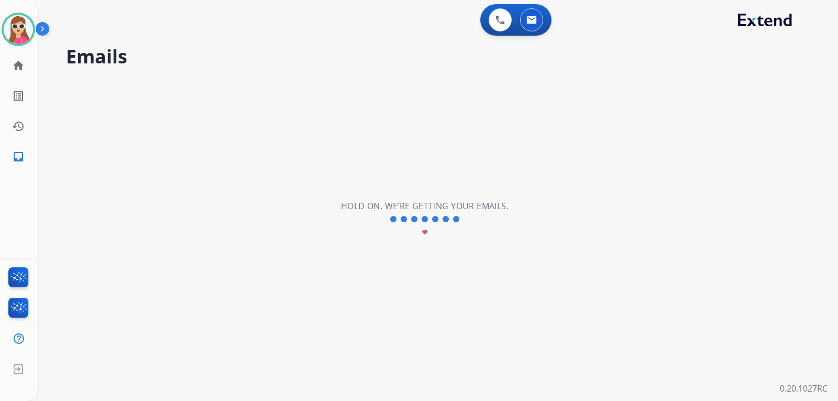
scroll to position [0, 0]
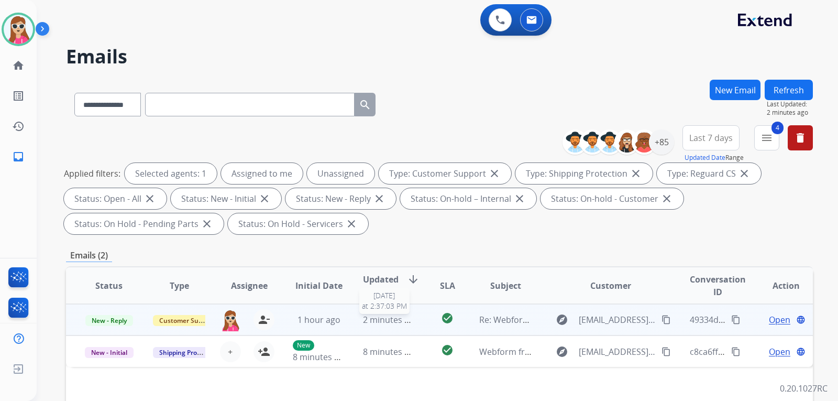
click at [403, 319] on span "2 minutes ago" at bounding box center [391, 320] width 56 height 12
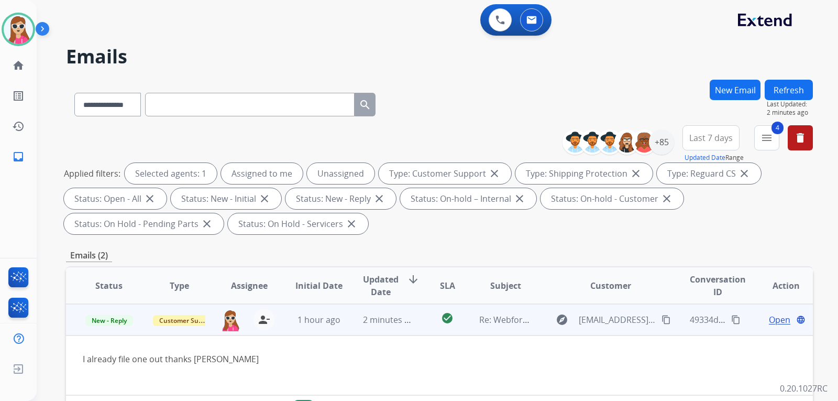
click at [775, 320] on span "Open" at bounding box center [779, 319] width 21 height 13
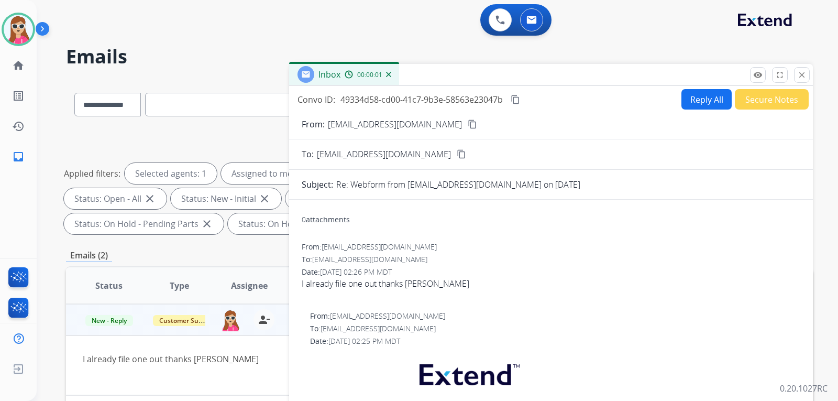
click at [695, 107] on button "Reply All" at bounding box center [706, 99] width 50 height 20
select select "**********"
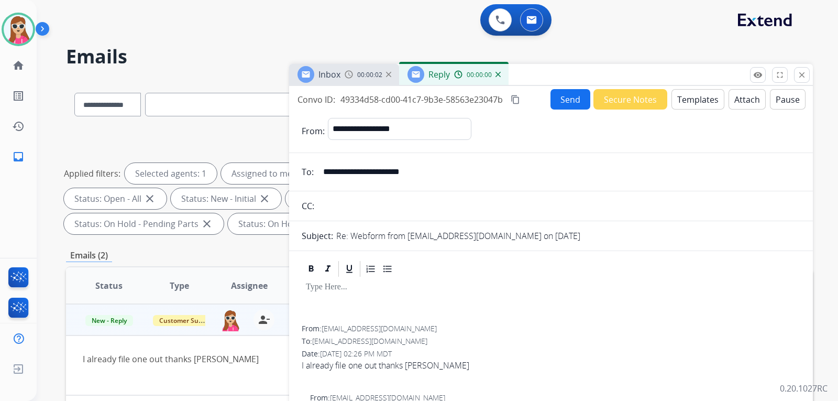
click at [704, 102] on button "Templates" at bounding box center [697, 99] width 53 height 20
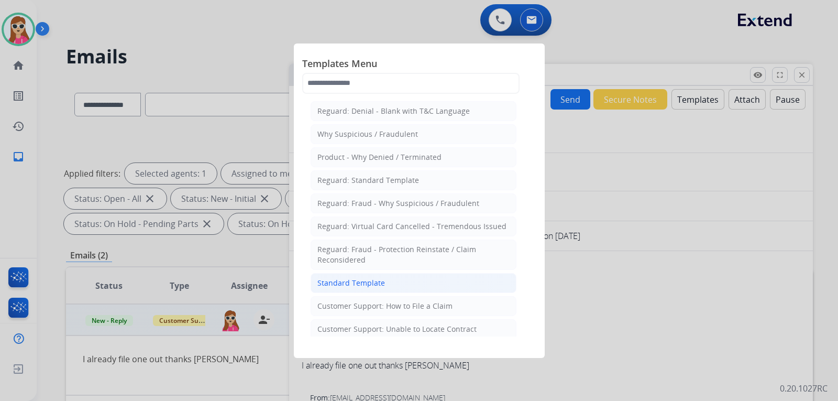
click at [458, 287] on li "Standard Template" at bounding box center [414, 283] width 206 height 20
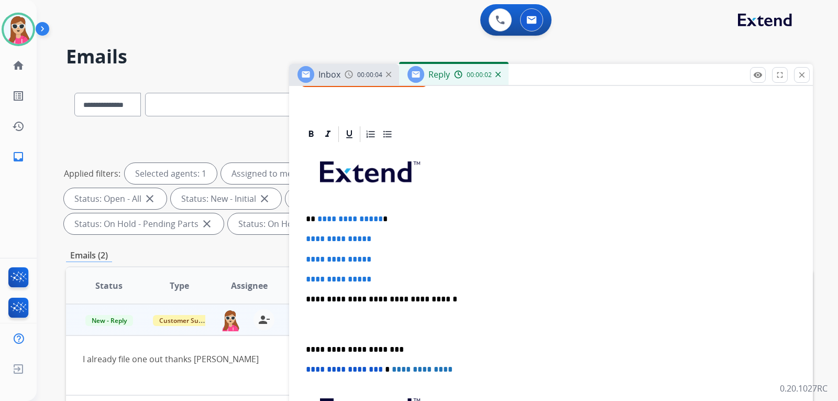
scroll to position [209, 0]
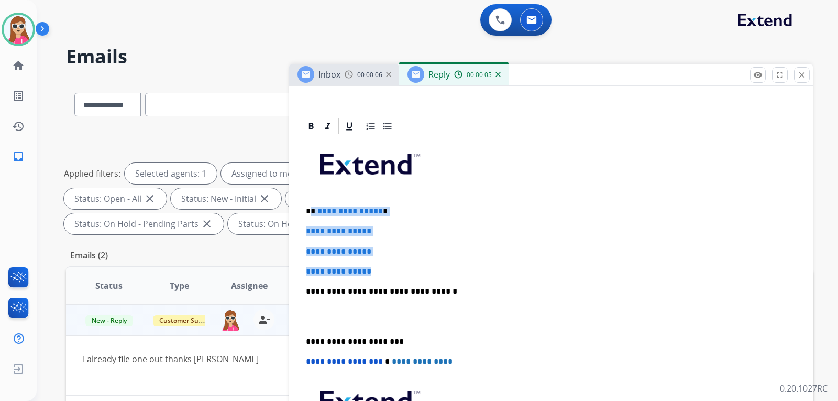
drag, startPoint x: 309, startPoint y: 209, endPoint x: 375, endPoint y: 264, distance: 85.9
click at [375, 264] on div "**********" at bounding box center [551, 316] width 498 height 360
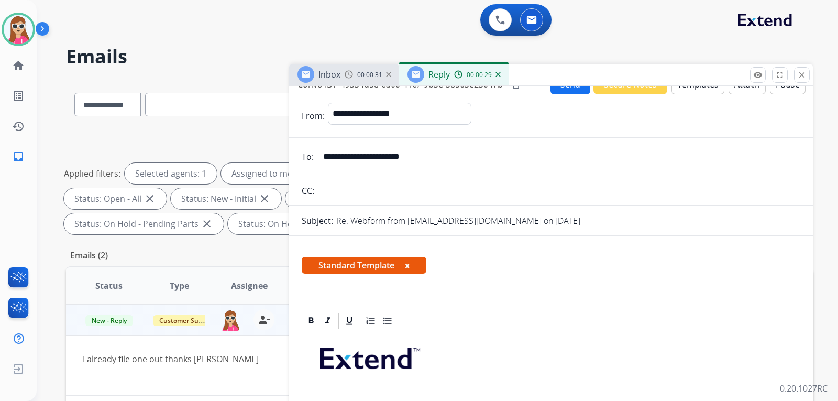
scroll to position [0, 0]
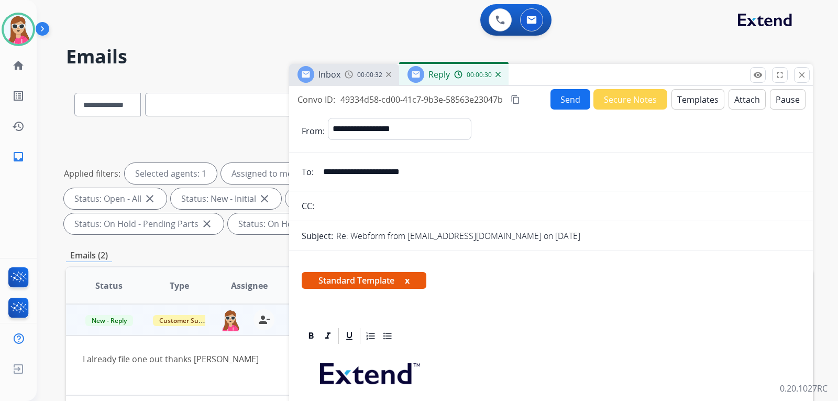
click at [575, 108] on button "Send" at bounding box center [570, 99] width 40 height 20
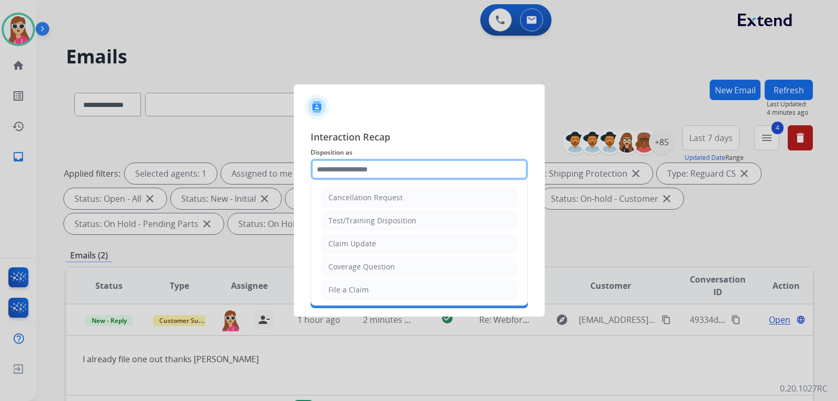
click at [386, 171] on input "text" at bounding box center [419, 169] width 217 height 21
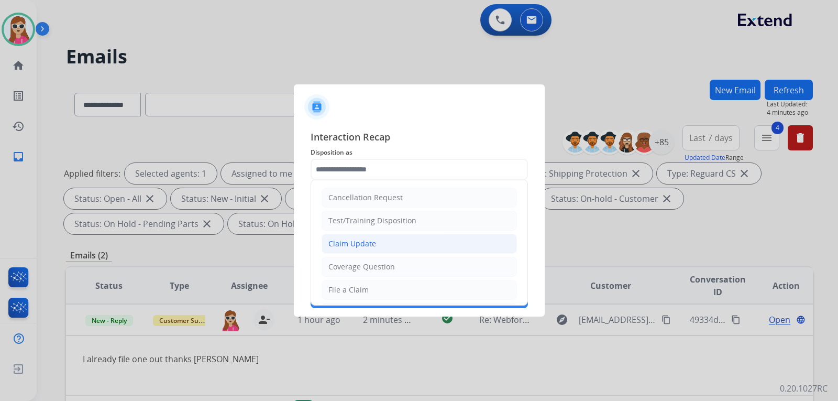
click at [378, 234] on li "Claim Update" at bounding box center [418, 244] width 195 height 20
type input "**********"
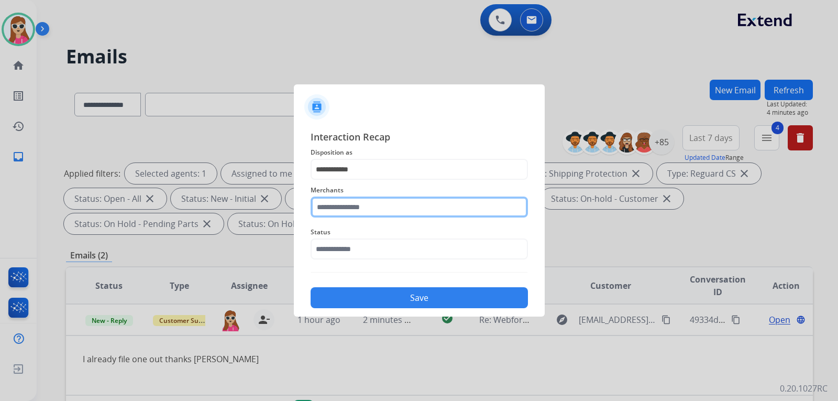
click at [388, 200] on input "text" at bounding box center [419, 206] width 217 height 21
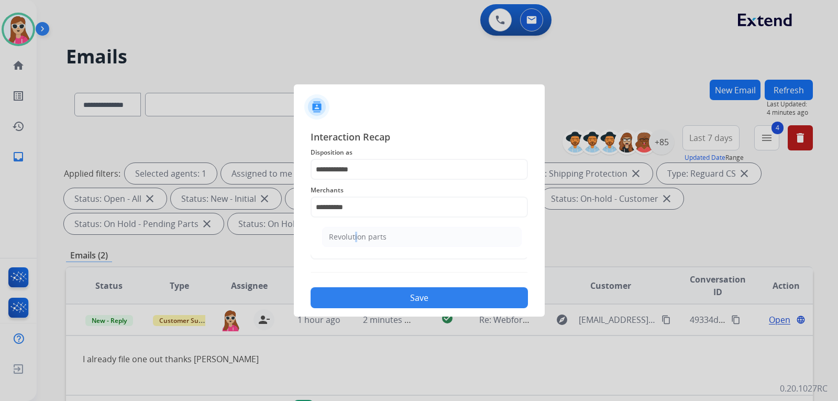
click at [354, 237] on div "Revolution parts" at bounding box center [358, 236] width 58 height 10
type input "**********"
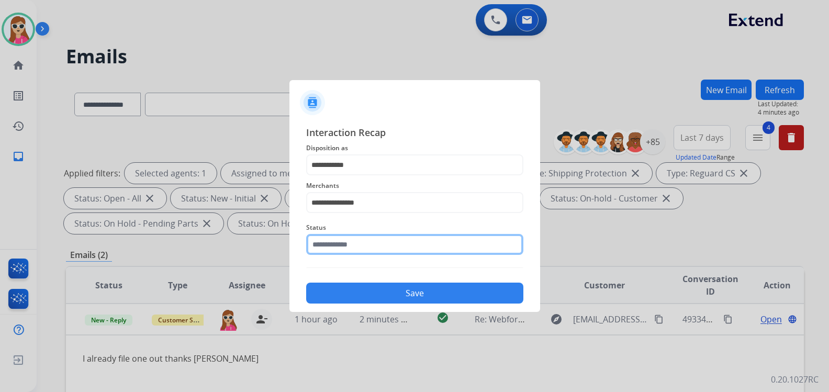
click at [379, 254] on input "text" at bounding box center [414, 244] width 217 height 21
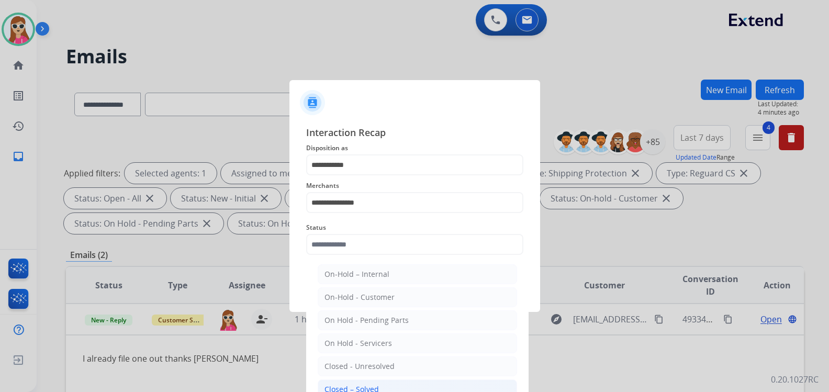
click at [381, 385] on li "Closed – Solved" at bounding box center [417, 390] width 199 height 20
type input "**********"
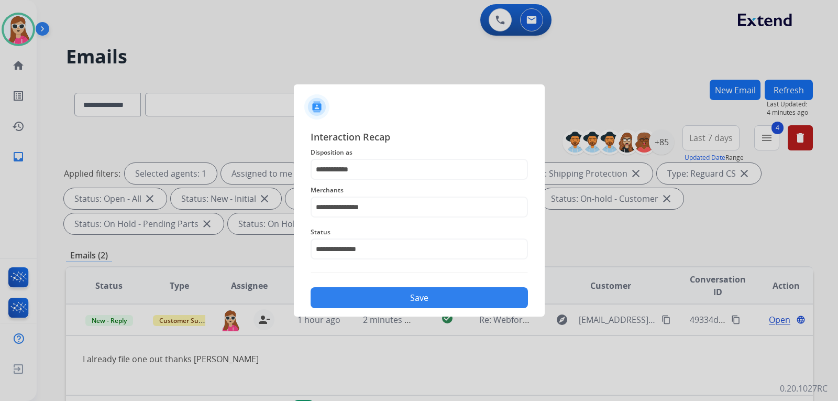
click at [351, 294] on button "Save" at bounding box center [419, 297] width 217 height 21
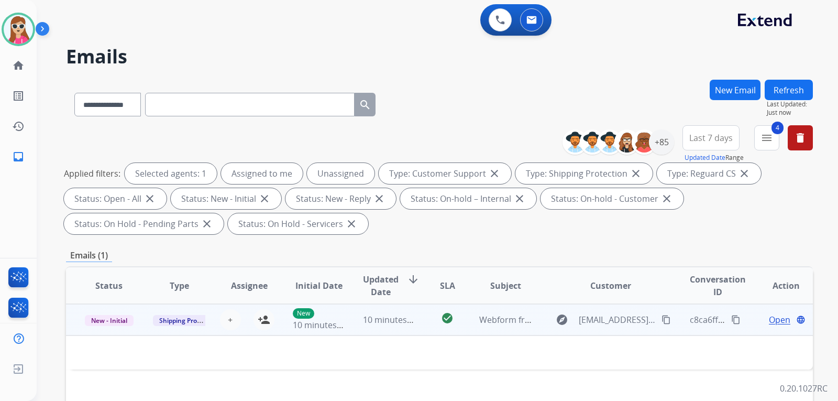
click at [463, 323] on td "Webform from [EMAIL_ADDRESS][DOMAIN_NAME] on [DATE]" at bounding box center [497, 319] width 70 height 31
click at [457, 317] on div "check_circle" at bounding box center [447, 320] width 29 height 16
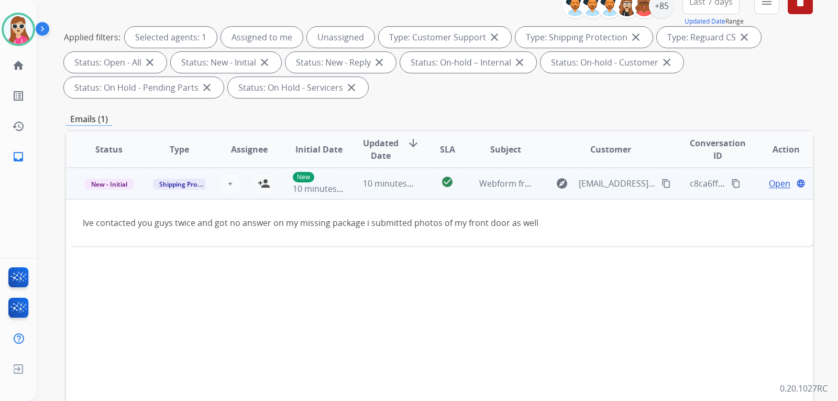
scroll to position [105, 0]
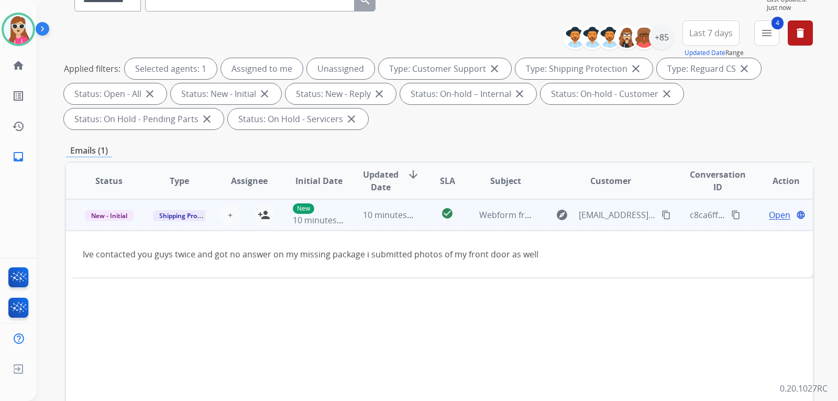
click at [661, 213] on mat-icon "content_copy" at bounding box center [665, 214] width 9 height 9
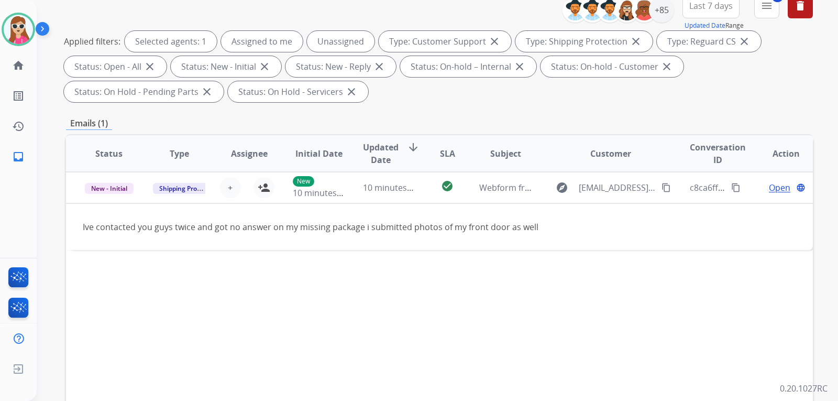
scroll to position [157, 0]
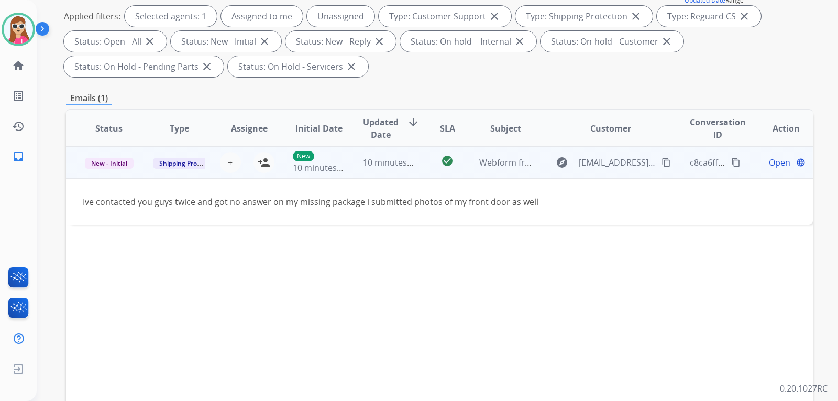
click at [774, 169] on td "Open language" at bounding box center [777, 162] width 70 height 31
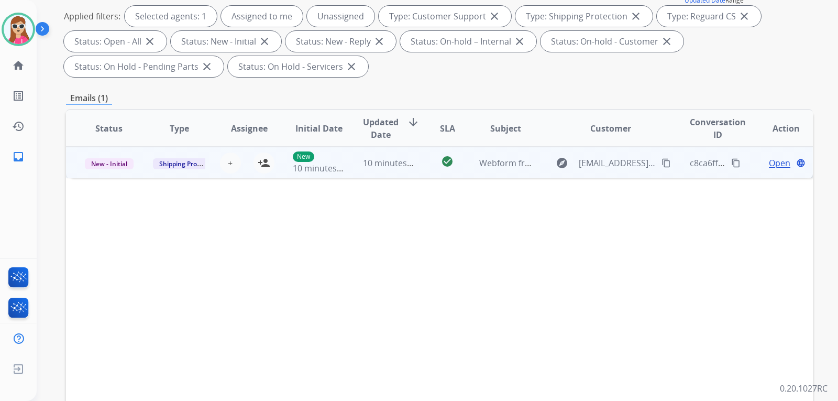
click at [784, 165] on div "Open language" at bounding box center [785, 163] width 53 height 13
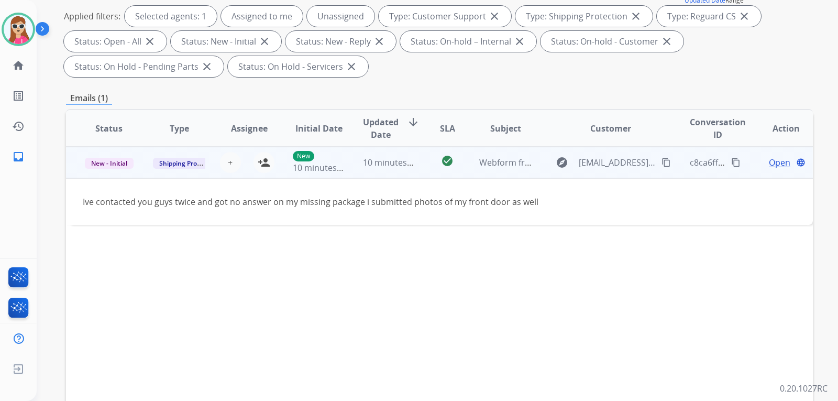
click at [771, 164] on span "Open" at bounding box center [779, 162] width 21 height 13
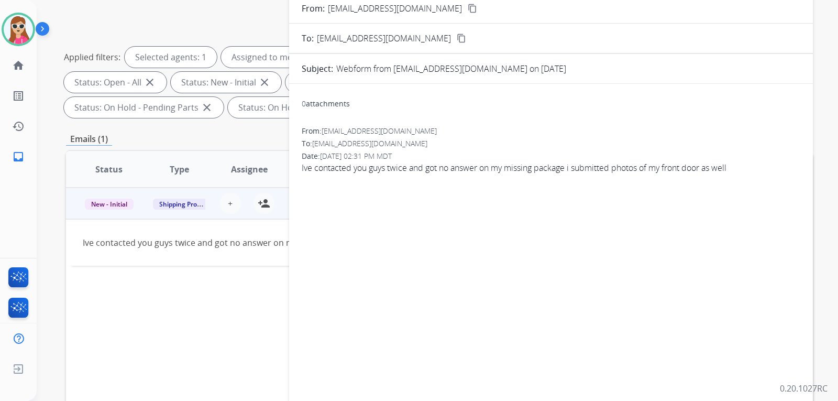
scroll to position [0, 0]
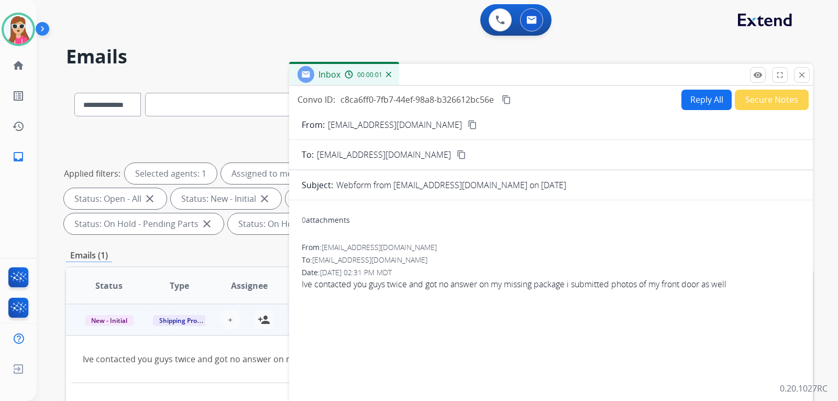
click at [684, 94] on button "Reply All" at bounding box center [706, 100] width 50 height 20
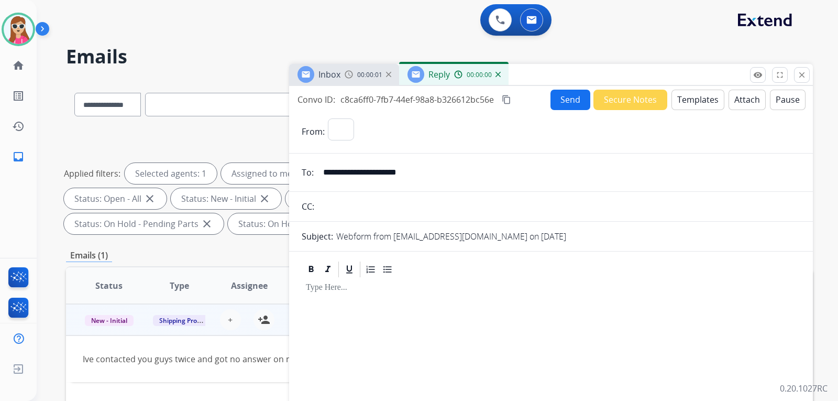
select select "**********"
click at [704, 100] on button "Templates" at bounding box center [697, 100] width 53 height 20
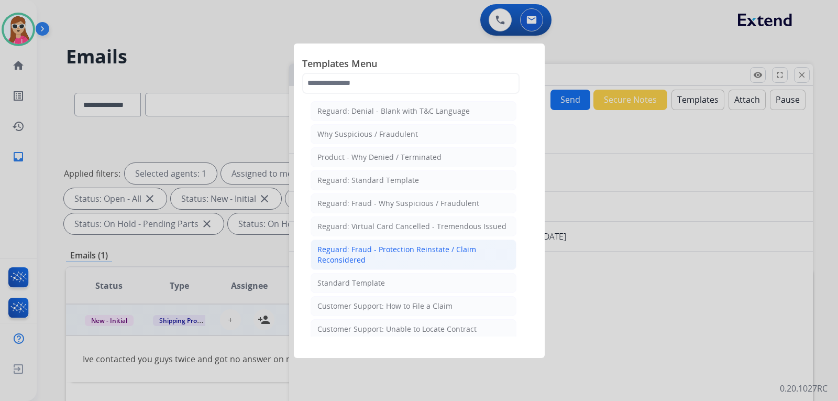
click at [401, 265] on li "Reguard: Fraud - Protection Reinstate / Claim Reconsidered" at bounding box center [414, 254] width 206 height 30
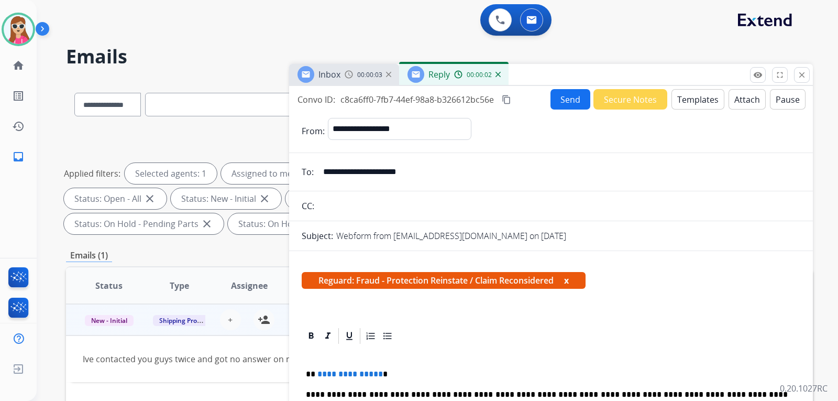
click at [398, 276] on span "Reguard: Fraud - Protection Reinstate / Claim Reconsidered x" at bounding box center [444, 280] width 284 height 17
click at [673, 96] on button "Templates" at bounding box center [697, 99] width 53 height 20
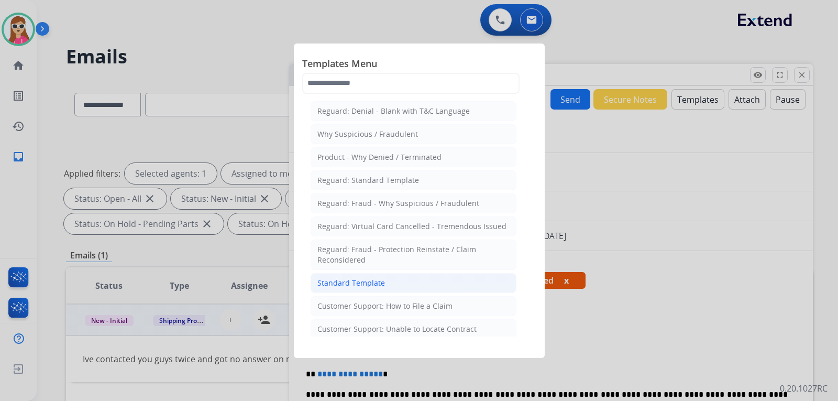
click at [362, 284] on div "Standard Template" at bounding box center [351, 283] width 68 height 10
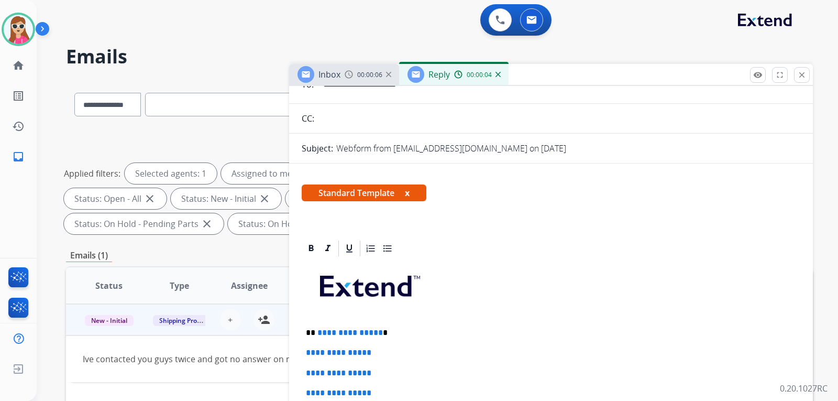
scroll to position [157, 0]
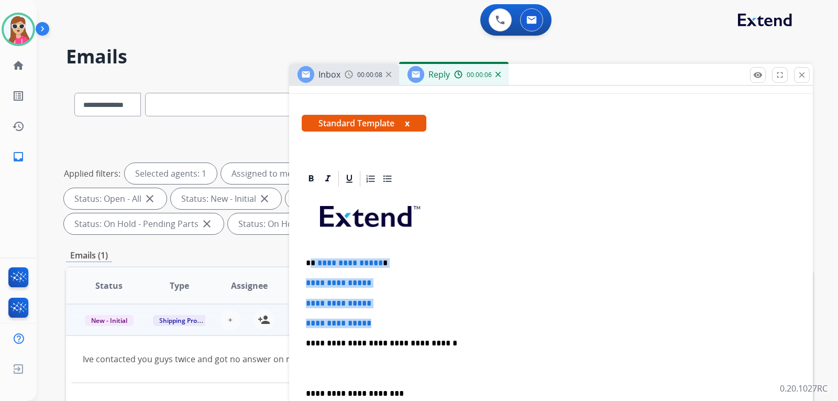
drag, startPoint x: 313, startPoint y: 266, endPoint x: 402, endPoint y: 318, distance: 103.7
click at [402, 318] on div "**********" at bounding box center [551, 368] width 498 height 360
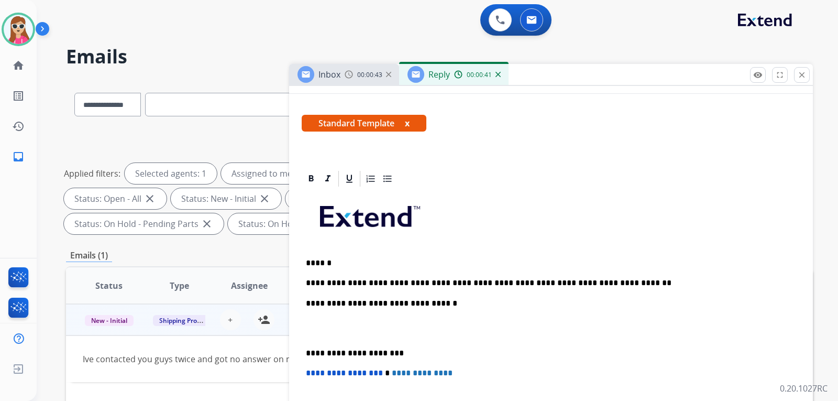
drag, startPoint x: 438, startPoint y: 288, endPoint x: 432, endPoint y: 280, distance: 9.7
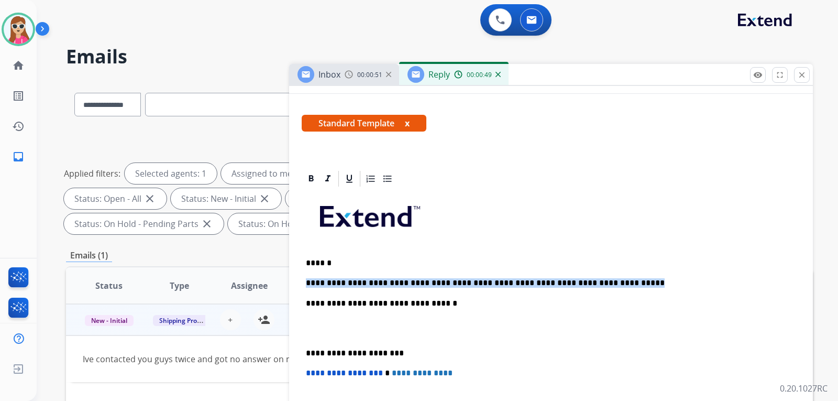
drag, startPoint x: 594, startPoint y: 286, endPoint x: 305, endPoint y: 284, distance: 289.0
click at [305, 284] on div "**********" at bounding box center [551, 347] width 498 height 319
copy p "**********"
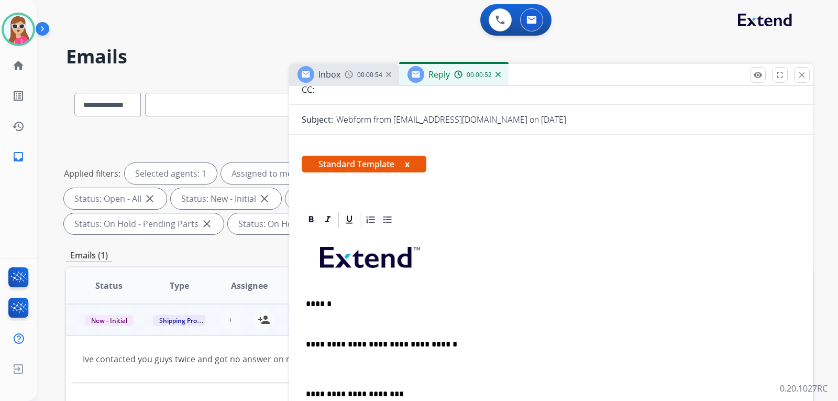
scroll to position [0, 0]
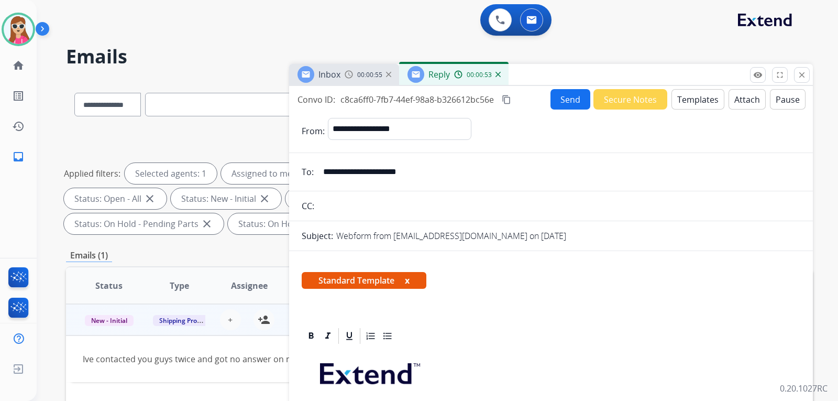
click at [702, 94] on button "Templates" at bounding box center [697, 99] width 53 height 20
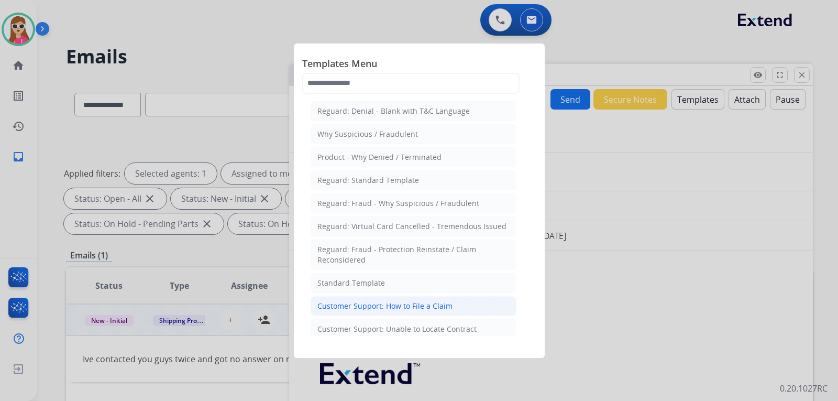
click at [462, 308] on li "Customer Support: How to File a Claim" at bounding box center [414, 306] width 206 height 20
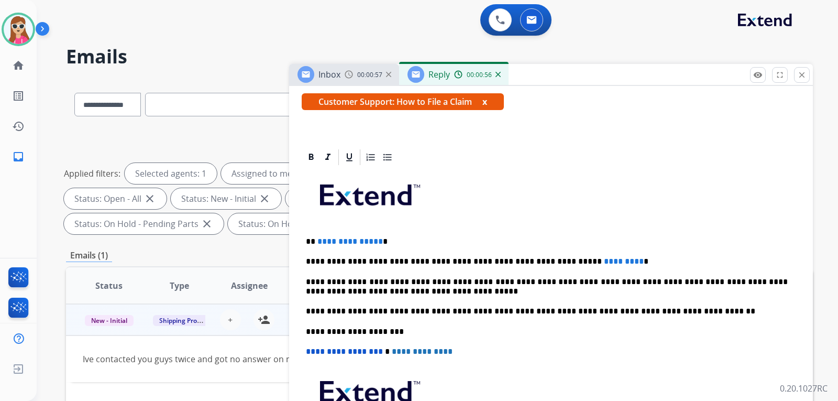
scroll to position [190, 0]
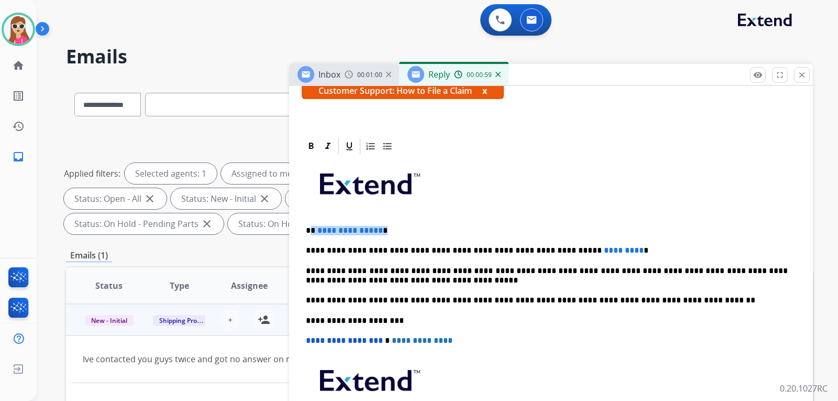
drag, startPoint x: 312, startPoint y: 229, endPoint x: 403, endPoint y: 220, distance: 91.0
click at [403, 220] on div "**********" at bounding box center [551, 315] width 498 height 319
drag, startPoint x: 591, startPoint y: 251, endPoint x: 543, endPoint y: 249, distance: 48.2
click at [542, 249] on p "**********" at bounding box center [547, 250] width 482 height 9
click at [596, 259] on div "**********" at bounding box center [551, 315] width 498 height 319
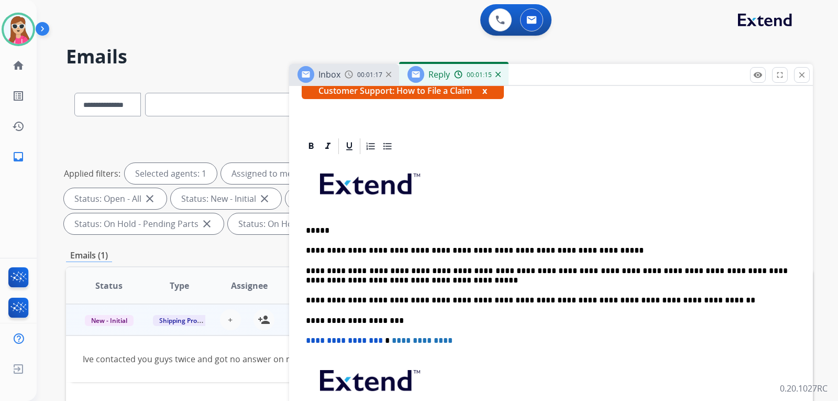
click at [596, 254] on p "**********" at bounding box center [547, 250] width 482 height 9
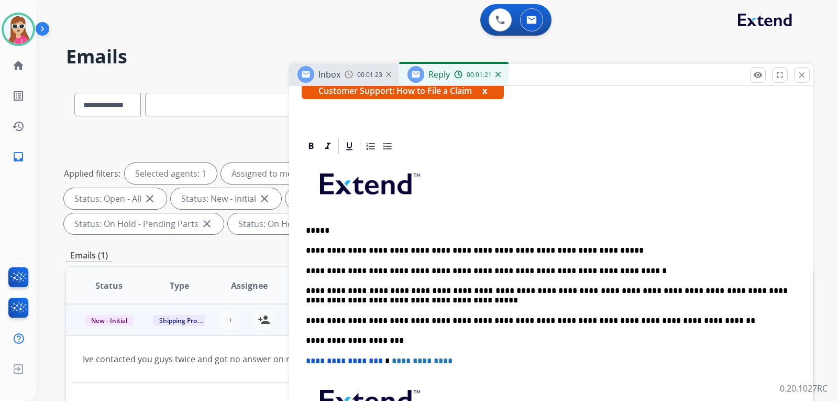
click at [583, 254] on p "**********" at bounding box center [547, 250] width 482 height 9
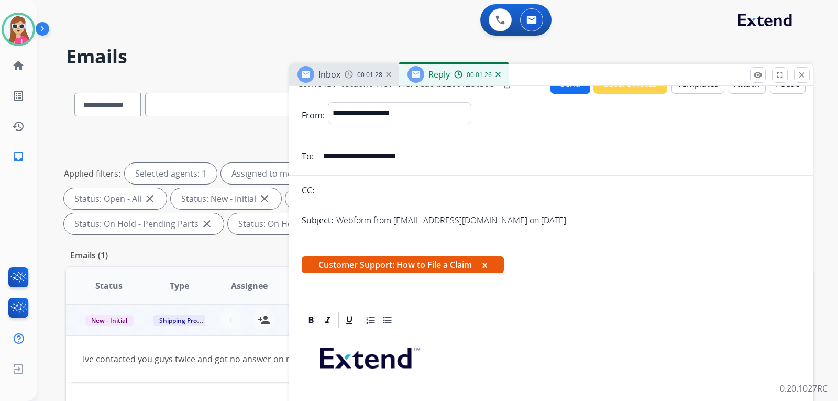
scroll to position [0, 0]
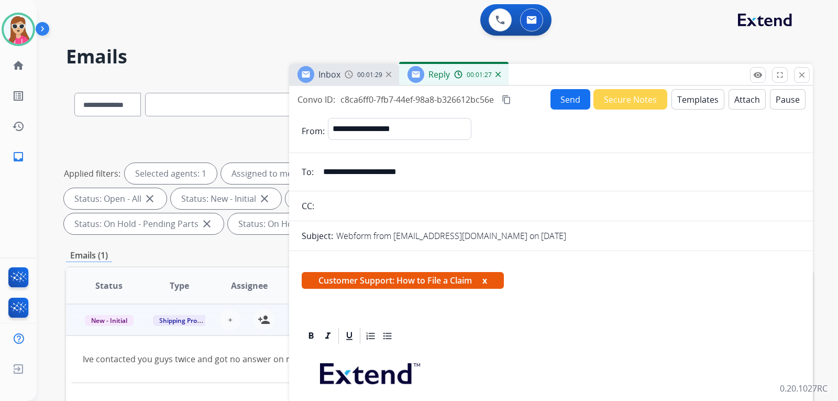
click at [585, 97] on div "Send Secure Notes Templates Attach Pause" at bounding box center [677, 99] width 255 height 20
click at [558, 93] on button "Send" at bounding box center [570, 99] width 40 height 20
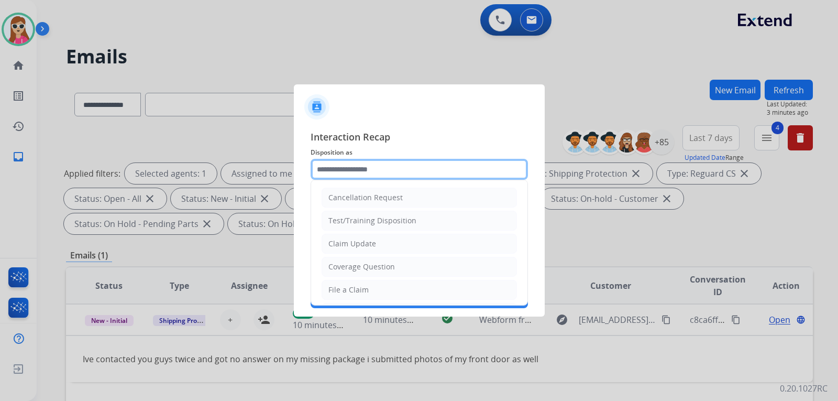
click at [385, 178] on input "text" at bounding box center [419, 169] width 217 height 21
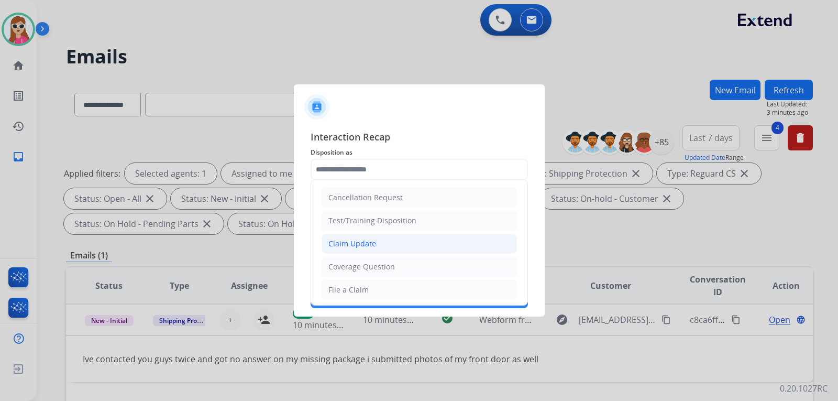
click at [380, 239] on li "Claim Update" at bounding box center [418, 244] width 195 height 20
type input "**********"
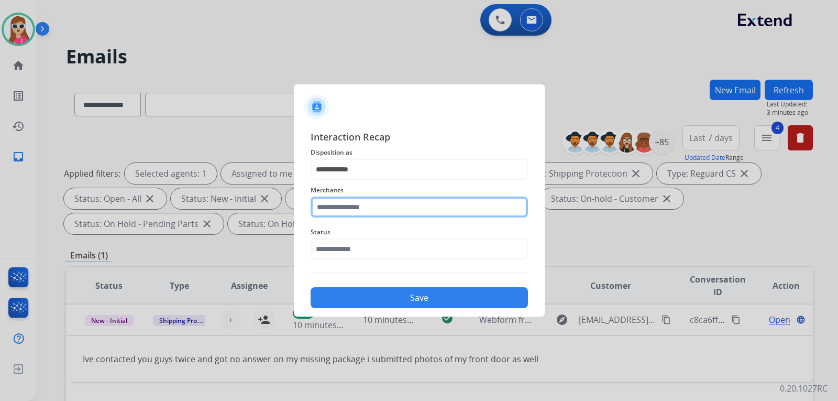
click at [383, 202] on input "text" at bounding box center [419, 206] width 217 height 21
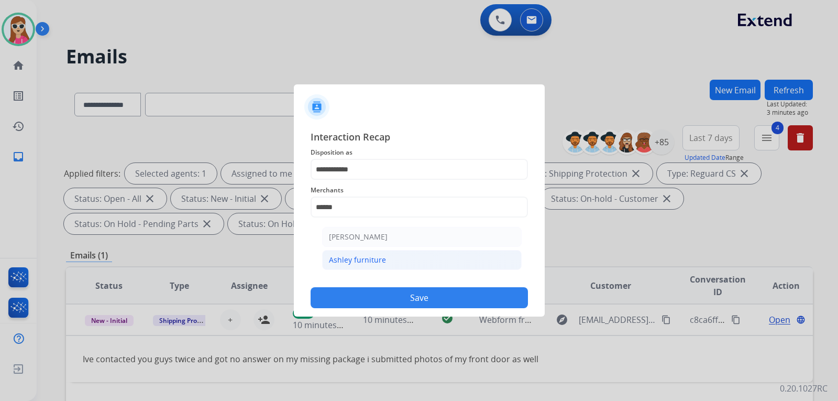
click at [463, 258] on li "Ashley furniture" at bounding box center [421, 260] width 199 height 20
type input "**********"
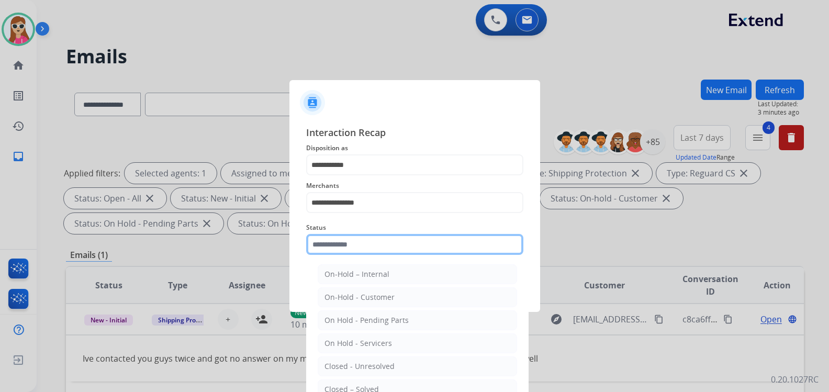
click at [426, 253] on input "text" at bounding box center [414, 244] width 217 height 21
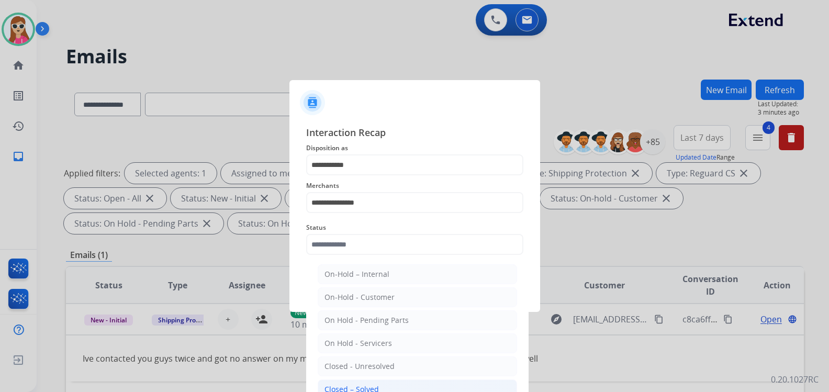
click at [377, 384] on li "Closed – Solved" at bounding box center [417, 390] width 199 height 20
type input "**********"
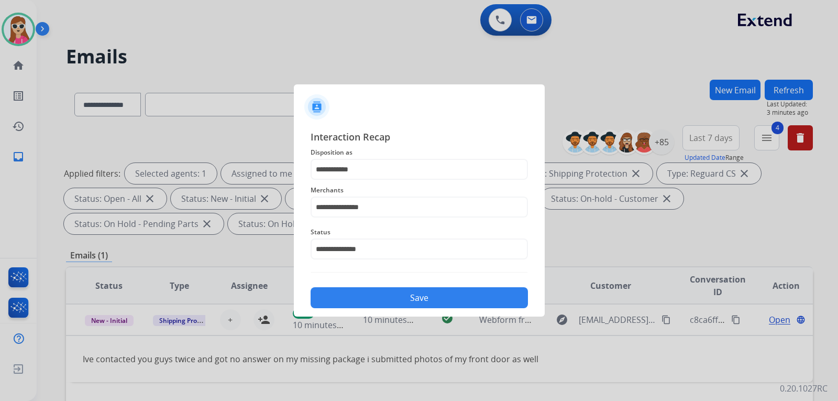
click at [407, 297] on button "Save" at bounding box center [419, 297] width 217 height 21
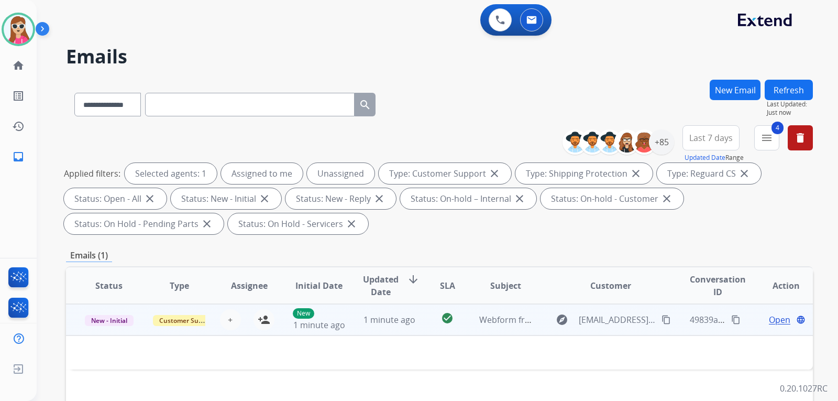
click at [462, 315] on td "Webform from [EMAIL_ADDRESS][DOMAIN_NAME] on [DATE]" at bounding box center [497, 319] width 70 height 31
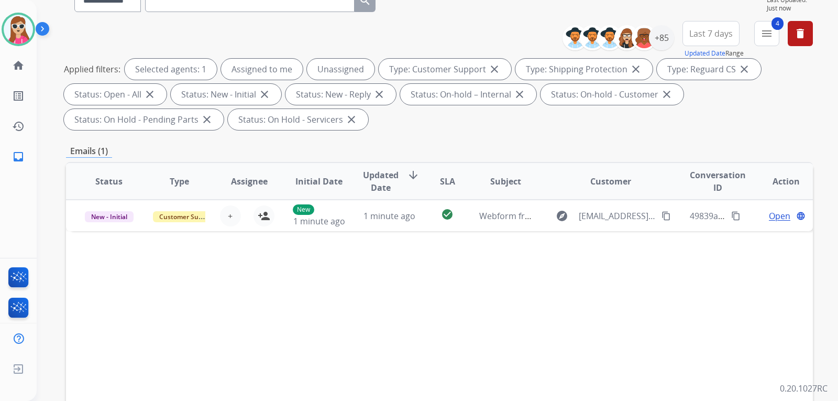
scroll to position [105, 0]
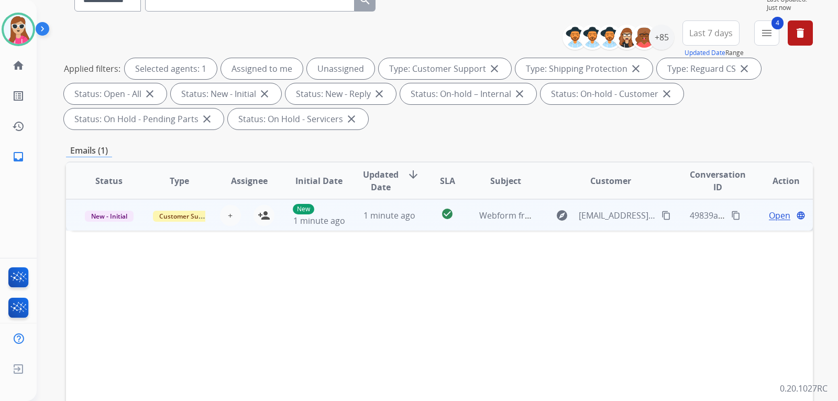
click at [426, 226] on td "check_circle" at bounding box center [439, 214] width 47 height 31
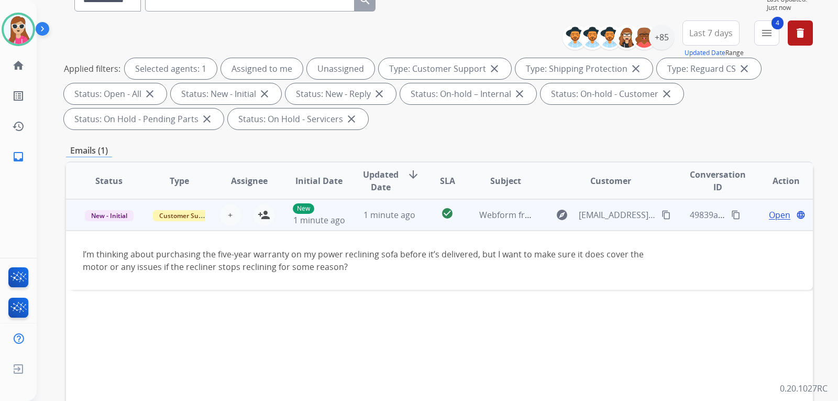
click at [781, 216] on span "Open" at bounding box center [779, 214] width 21 height 13
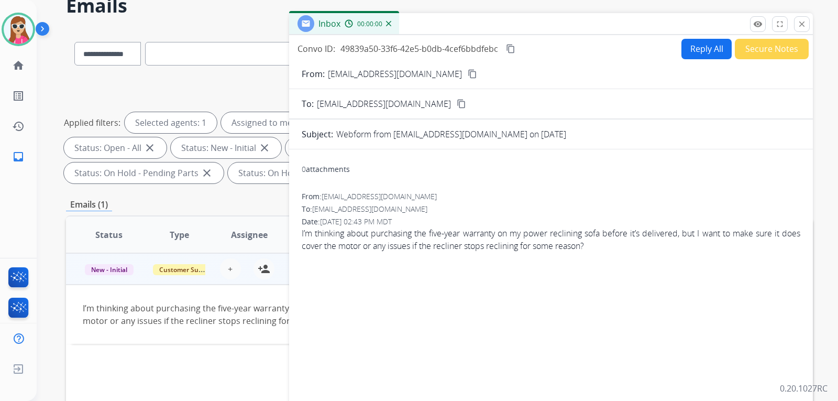
scroll to position [0, 0]
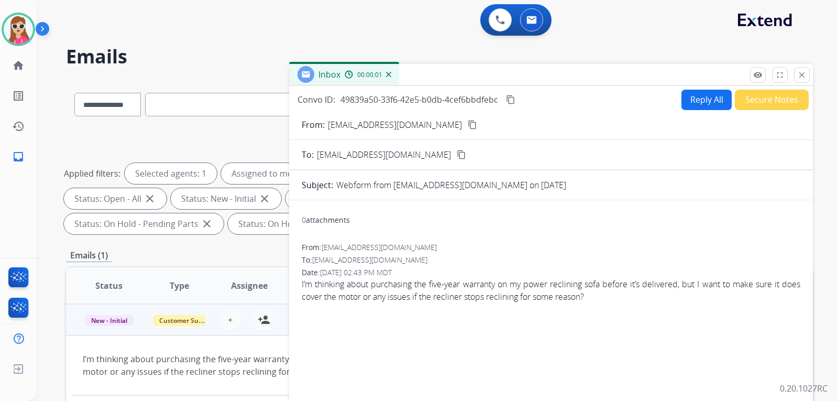
click at [705, 97] on button "Reply All" at bounding box center [706, 100] width 50 height 20
select select "**********"
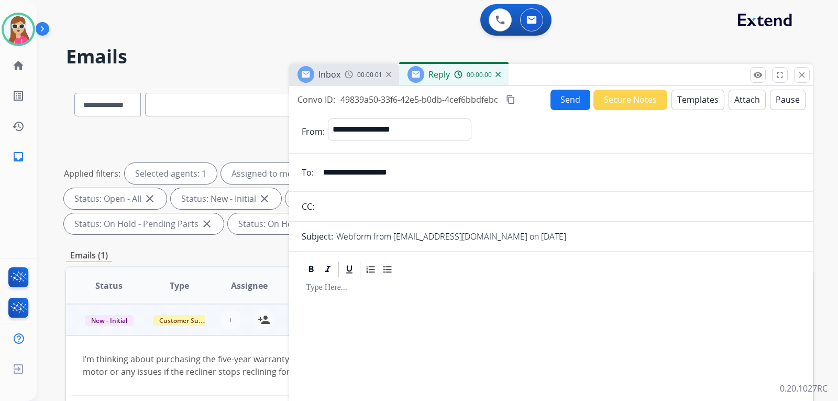
click at [706, 102] on button "Templates" at bounding box center [697, 100] width 53 height 20
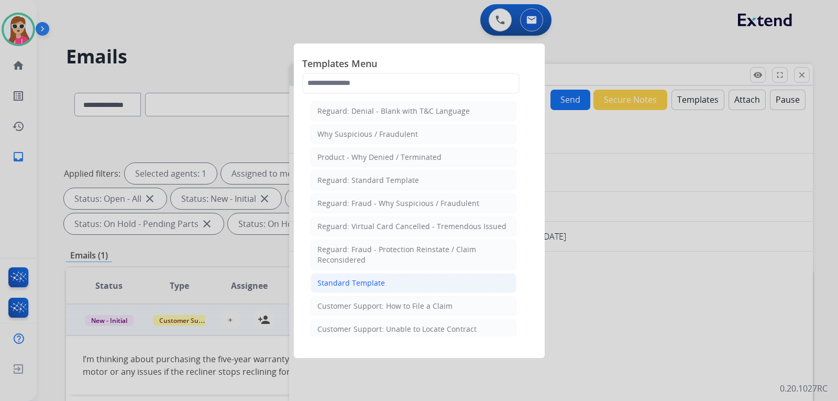
click at [331, 278] on div "Standard Template" at bounding box center [351, 283] width 68 height 10
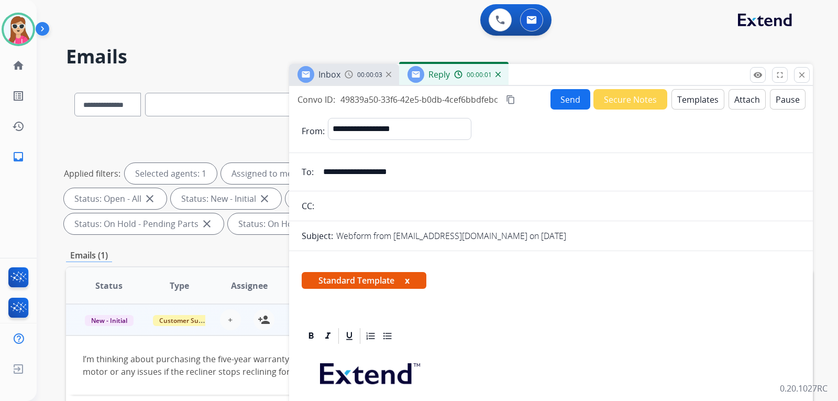
scroll to position [209, 0]
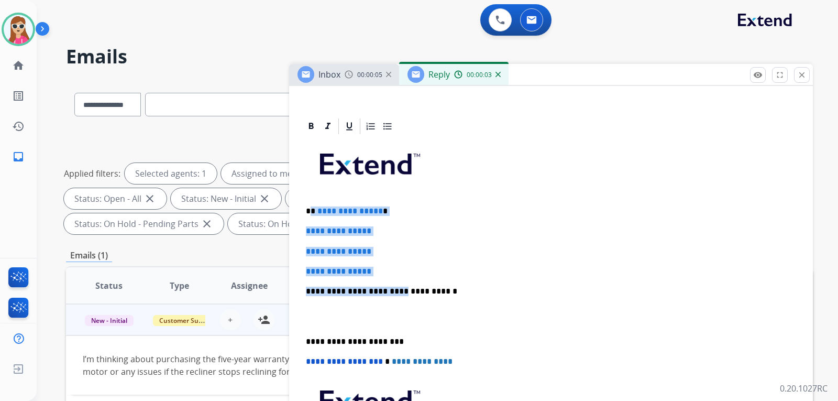
drag, startPoint x: 310, startPoint y: 214, endPoint x: 390, endPoint y: 280, distance: 104.1
click at [390, 280] on div "**********" at bounding box center [551, 316] width 498 height 360
click at [395, 272] on p "**********" at bounding box center [551, 271] width 490 height 9
drag, startPoint x: 389, startPoint y: 271, endPoint x: 309, endPoint y: 213, distance: 99.0
click at [309, 213] on div "**********" at bounding box center [551, 316] width 498 height 360
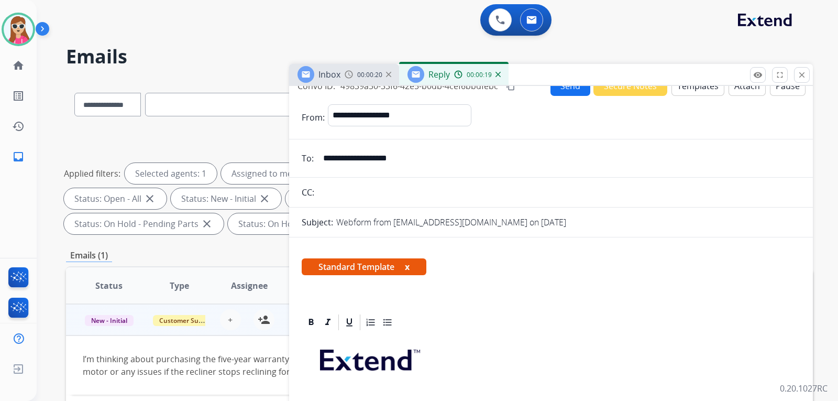
scroll to position [0, 0]
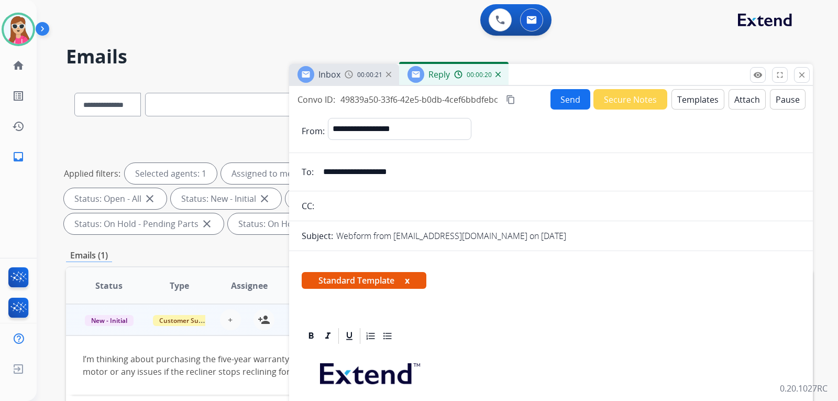
click at [561, 98] on button "Send" at bounding box center [570, 99] width 40 height 20
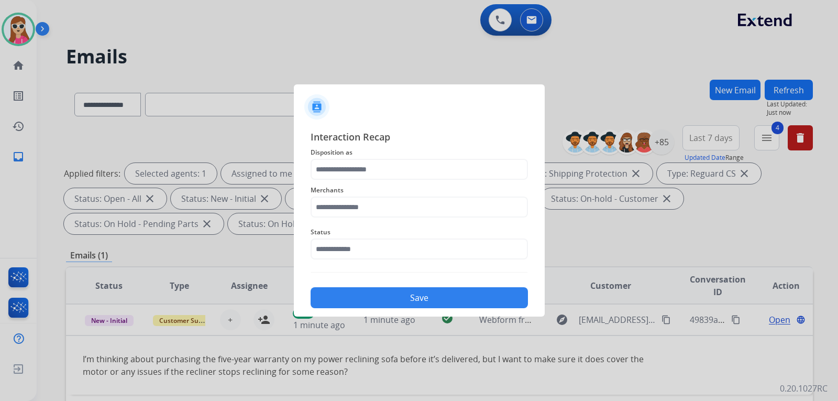
click at [435, 179] on div "Interaction Recap Disposition as Merchants Status Save" at bounding box center [419, 218] width 217 height 179
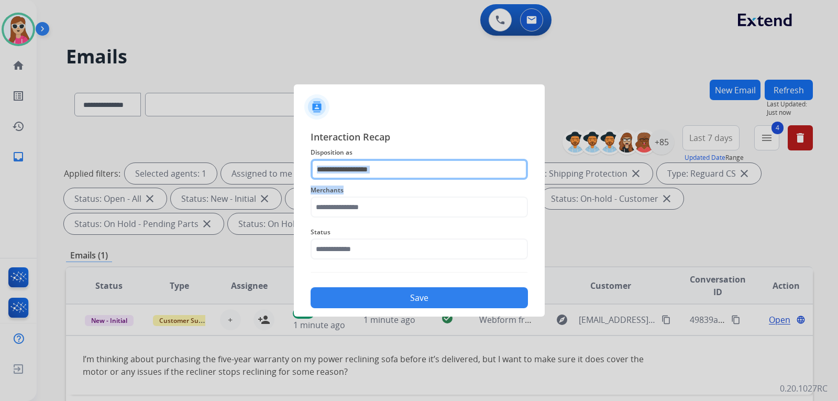
click at [431, 172] on input "text" at bounding box center [419, 169] width 217 height 21
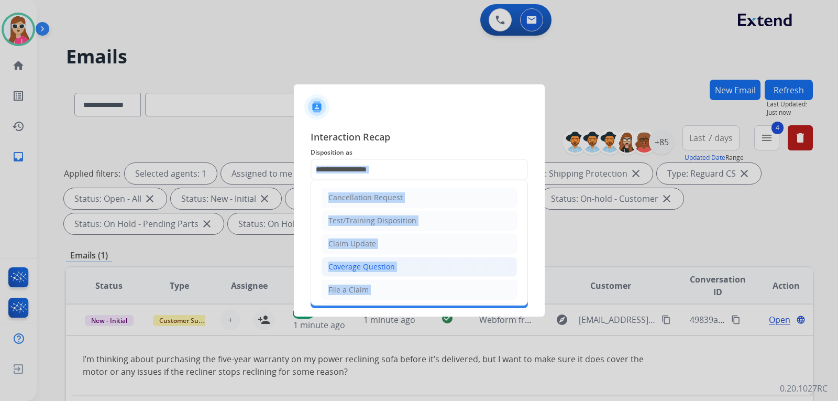
click at [406, 264] on li "Coverage Question" at bounding box center [418, 267] width 195 height 20
type input "**********"
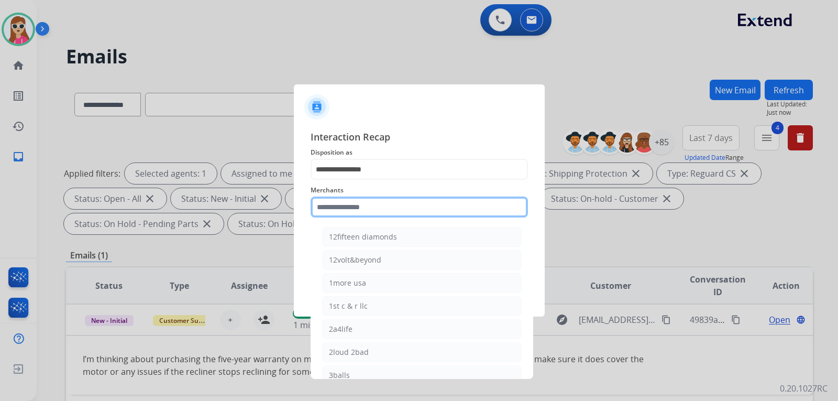
click at [401, 207] on input "text" at bounding box center [419, 206] width 217 height 21
click at [387, 196] on span "Merchants" at bounding box center [419, 190] width 217 height 13
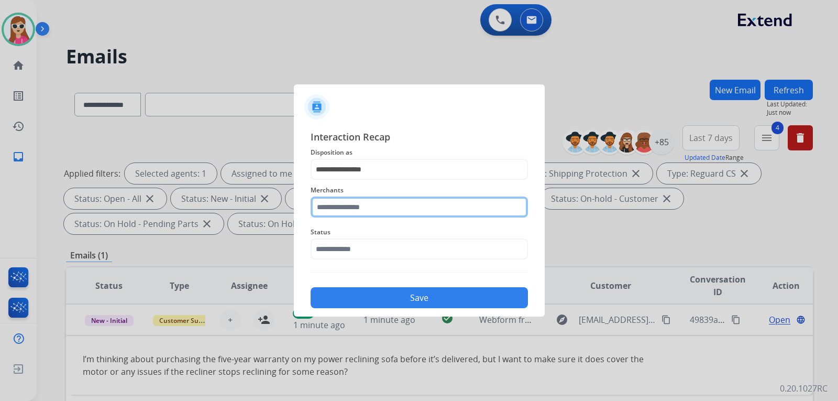
click at [485, 206] on input "text" at bounding box center [419, 206] width 217 height 21
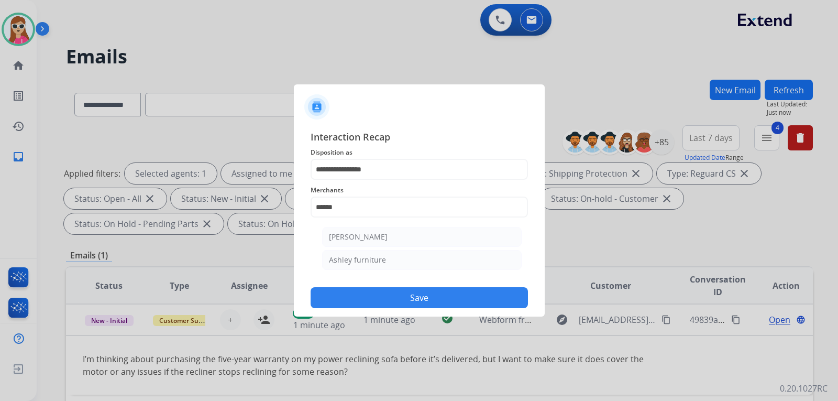
click at [407, 253] on li "Ashley furniture" at bounding box center [421, 260] width 199 height 20
type input "**********"
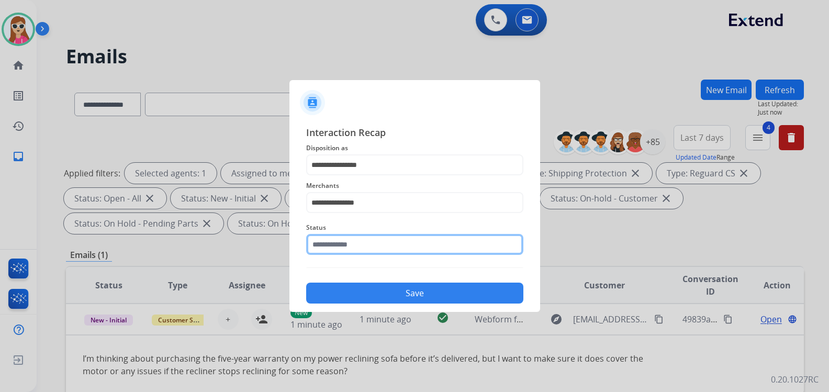
click at [395, 252] on input "text" at bounding box center [414, 244] width 217 height 21
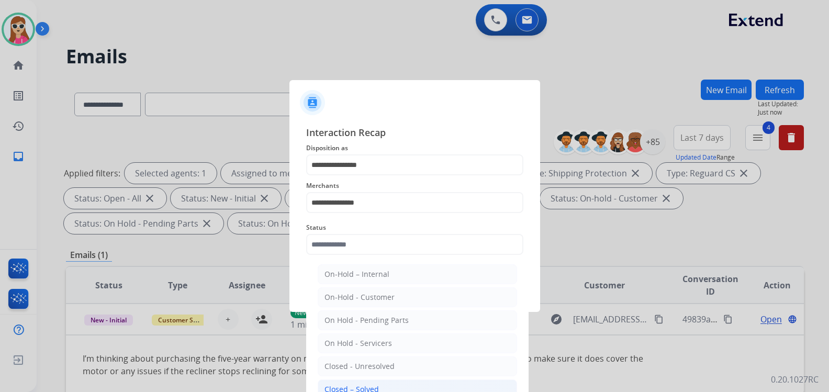
click at [382, 387] on li "Closed – Solved" at bounding box center [417, 390] width 199 height 20
type input "**********"
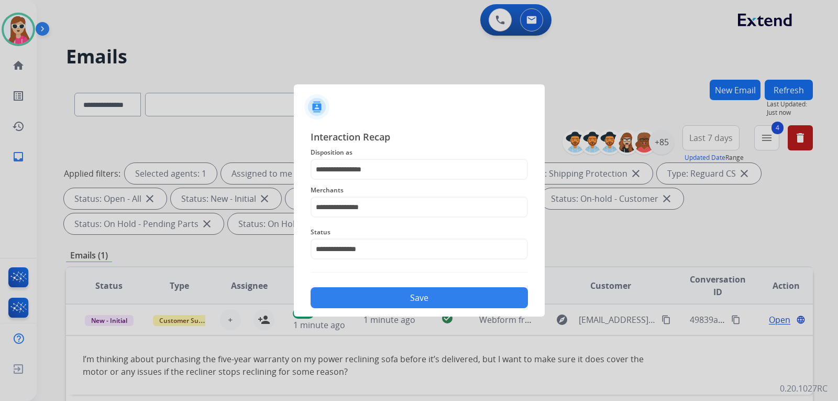
click at [435, 303] on button "Save" at bounding box center [419, 297] width 217 height 21
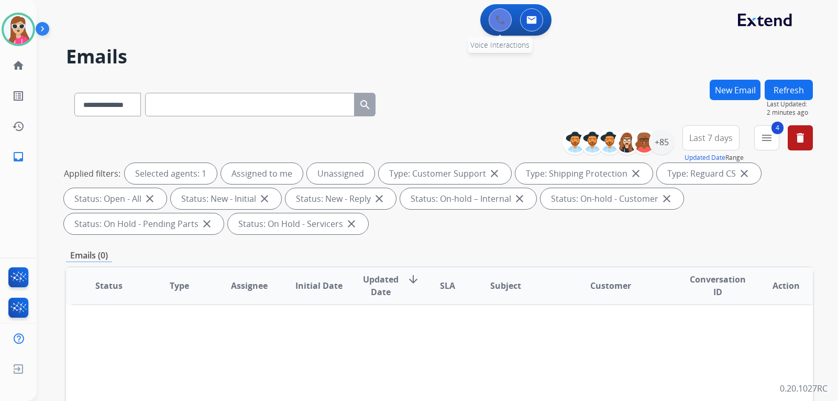
click at [503, 25] on button at bounding box center [500, 19] width 23 height 23
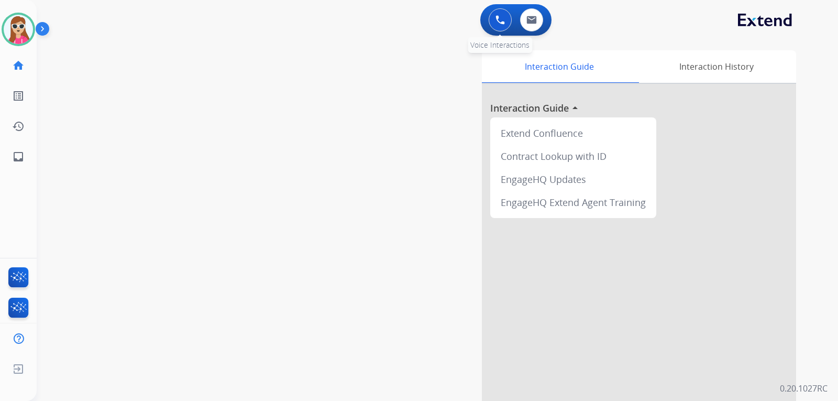
click at [501, 23] on img at bounding box center [499, 19] width 9 height 9
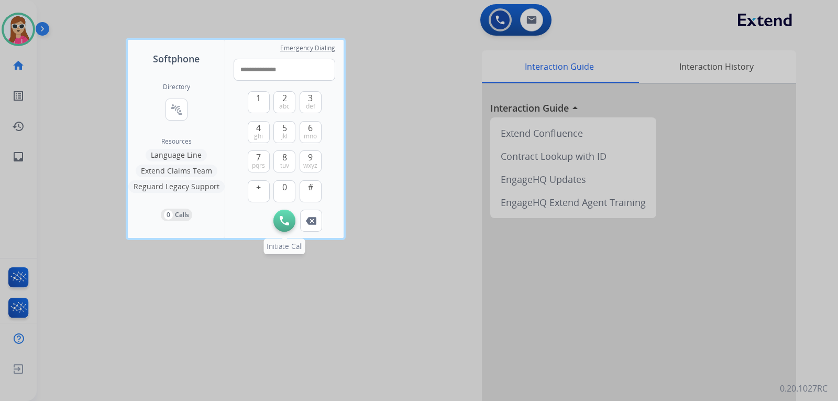
type input "**********"
click at [285, 217] on img at bounding box center [284, 220] width 9 height 9
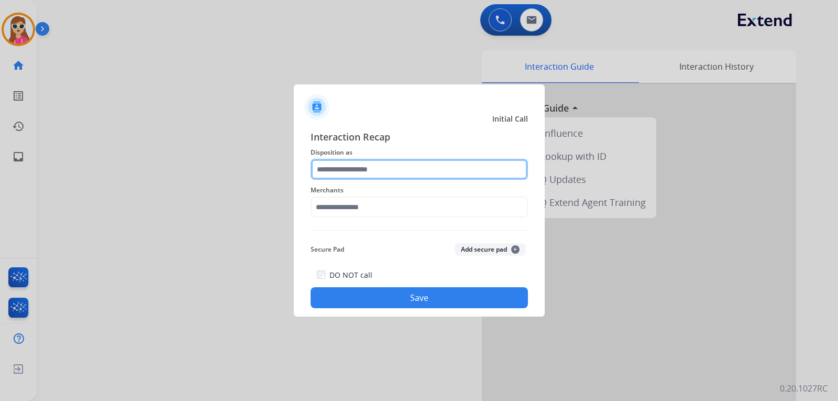
click at [412, 174] on input "text" at bounding box center [419, 169] width 217 height 21
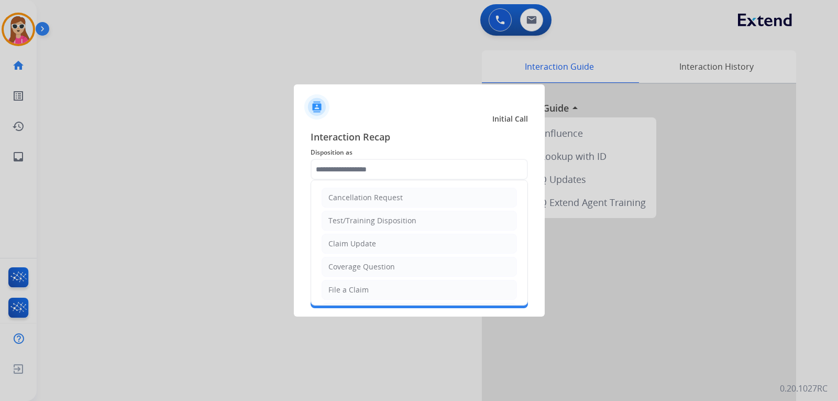
click at [368, 249] on li "Claim Update" at bounding box center [418, 244] width 195 height 20
type input "**********"
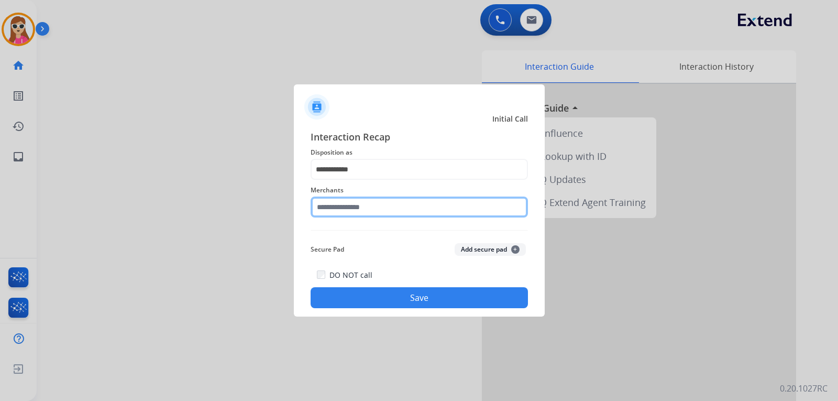
click at [374, 206] on input "text" at bounding box center [419, 206] width 217 height 21
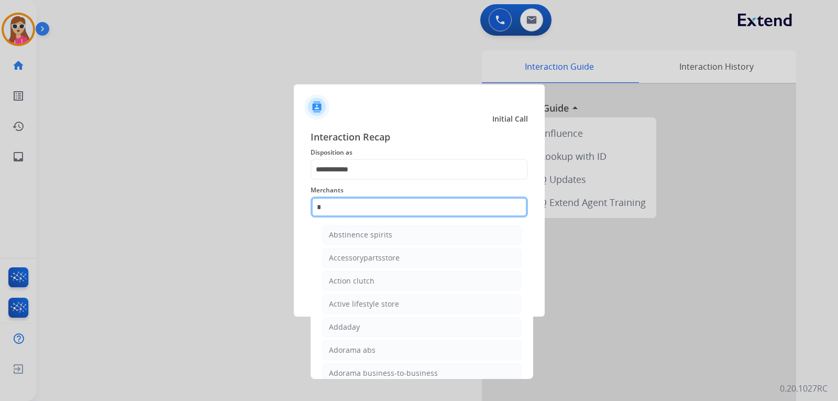
scroll to position [86, 0]
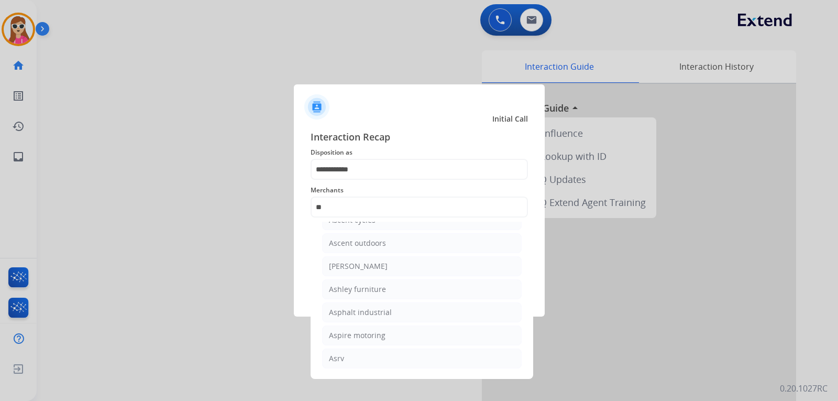
click at [376, 290] on div "Ashley furniture" at bounding box center [357, 289] width 57 height 10
type input "**********"
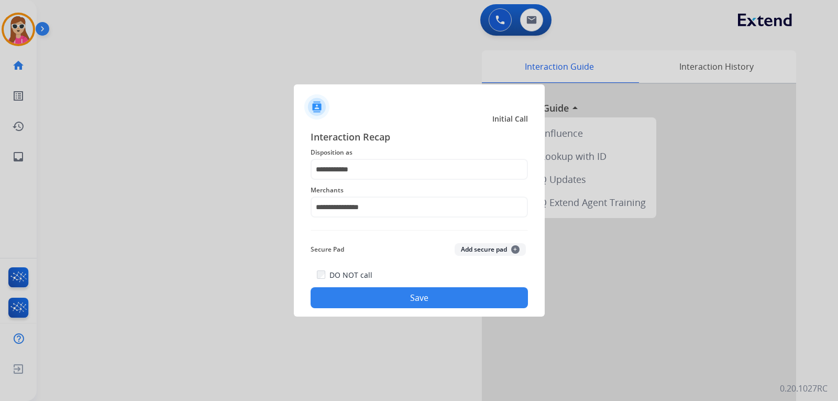
click at [384, 291] on button "Save" at bounding box center [419, 297] width 217 height 21
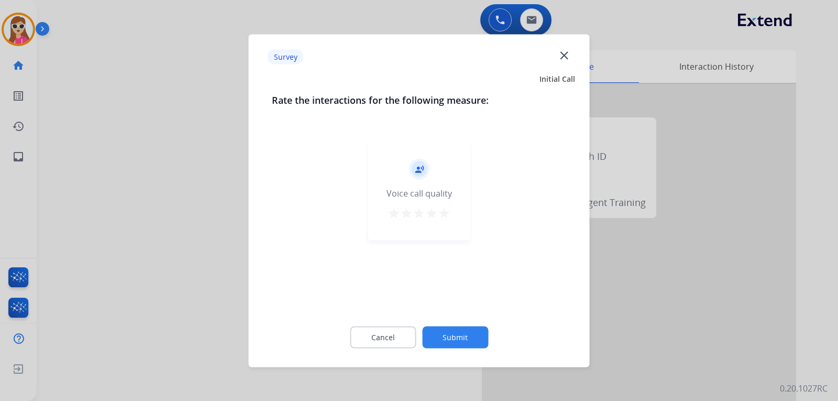
click at [450, 220] on button "star" at bounding box center [444, 214] width 13 height 16
click at [452, 336] on button "Submit" at bounding box center [455, 337] width 66 height 22
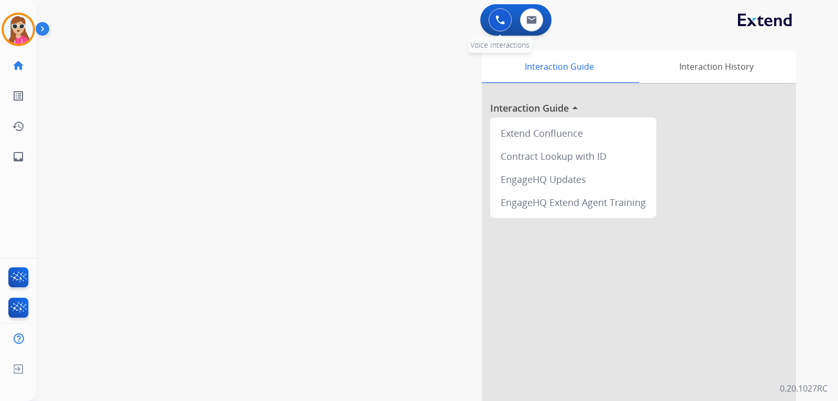
click at [501, 17] on img at bounding box center [499, 19] width 9 height 9
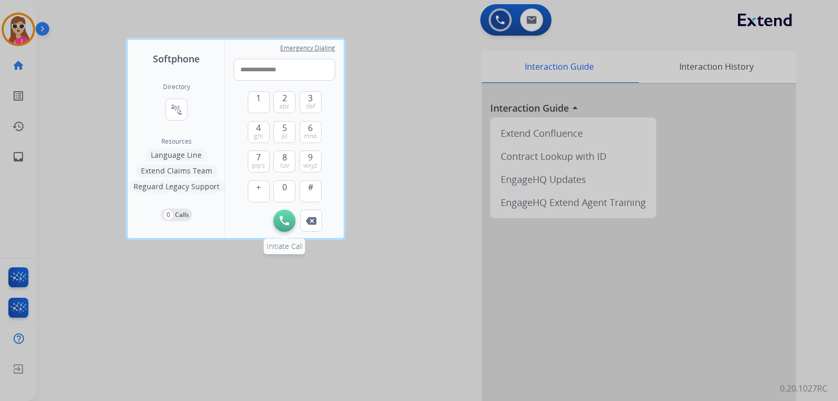
type input "**********"
click at [290, 219] on button "Initiate Call" at bounding box center [284, 220] width 22 height 22
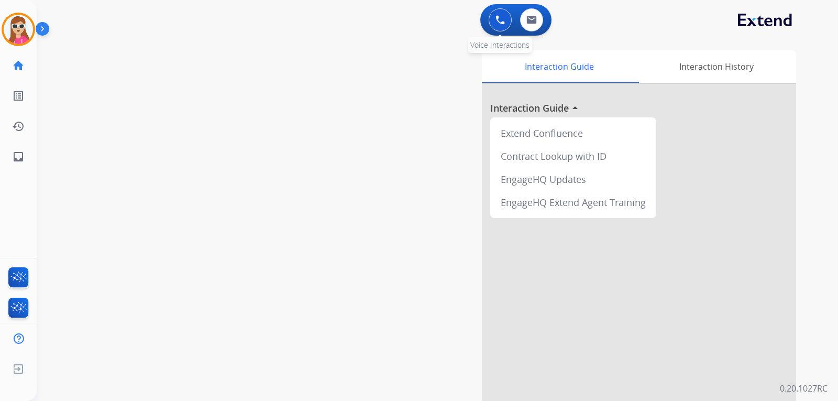
click at [494, 23] on button at bounding box center [500, 19] width 23 height 23
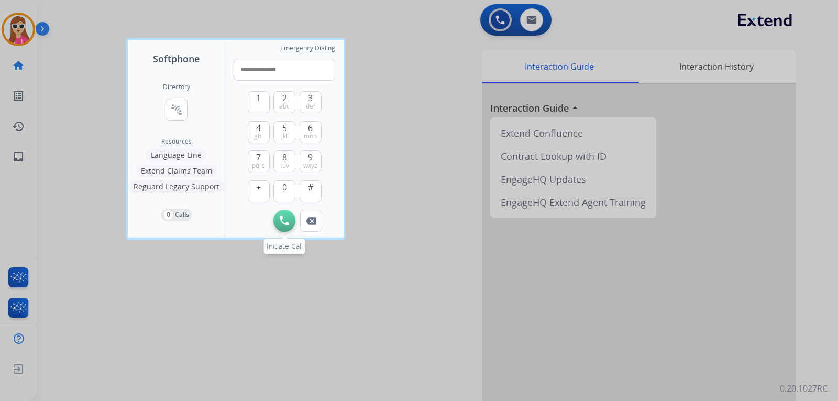
type input "**********"
click at [286, 216] on img at bounding box center [284, 220] width 9 height 9
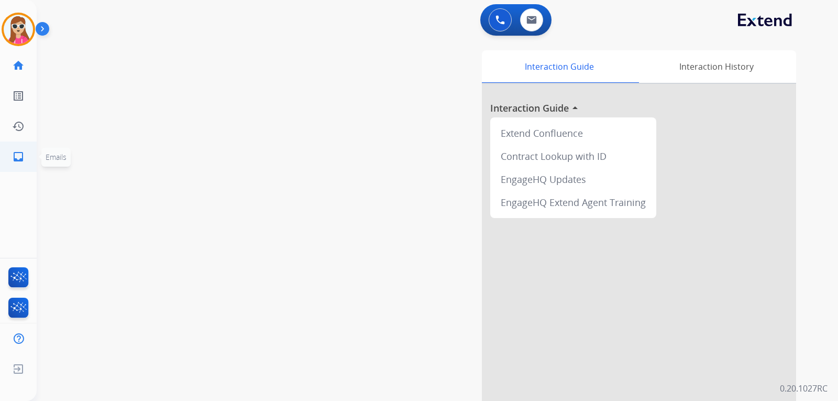
click at [25, 163] on link "inbox Emails" at bounding box center [18, 156] width 29 height 29
select select "**********"
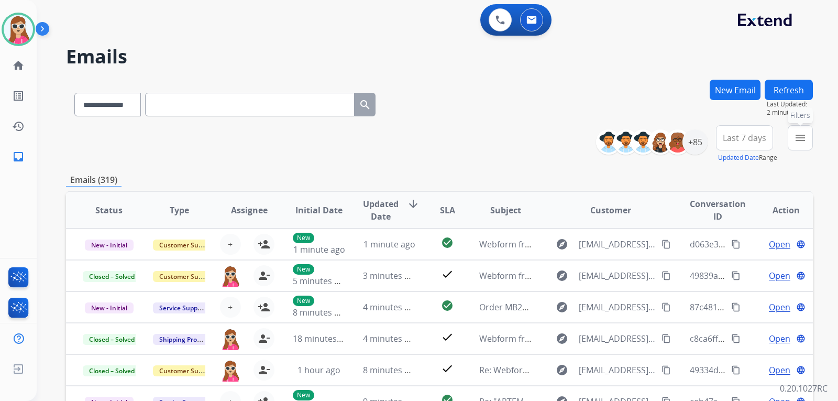
click at [790, 138] on button "menu Filters" at bounding box center [800, 137] width 25 height 25
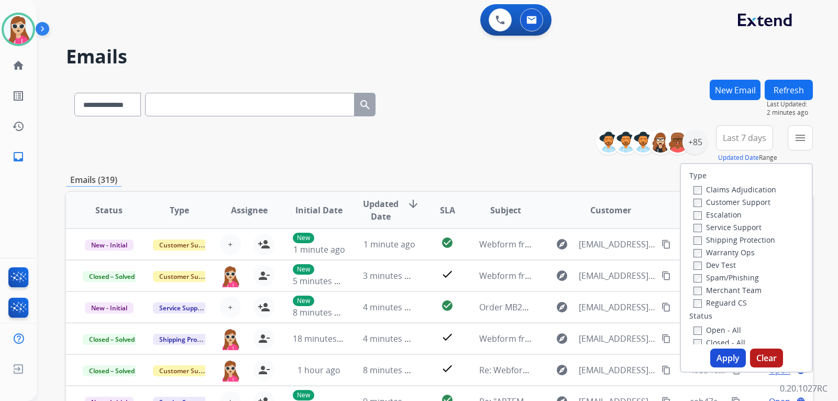
click at [752, 200] on label "Customer Support" at bounding box center [731, 202] width 77 height 10
drag, startPoint x: 756, startPoint y: 237, endPoint x: 761, endPoint y: 251, distance: 15.1
click at [756, 238] on label "Shipping Protection" at bounding box center [734, 240] width 82 height 10
click at [734, 304] on label "Reguard CS" at bounding box center [719, 302] width 53 height 10
click at [730, 331] on label "Open - All" at bounding box center [717, 330] width 48 height 10
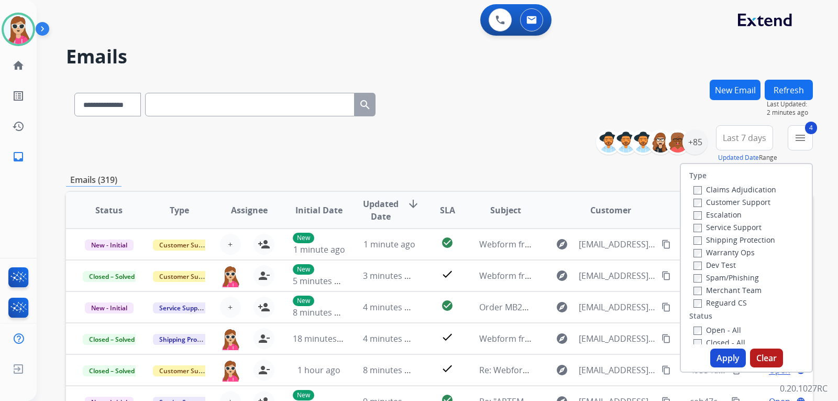
click at [725, 359] on button "Apply" at bounding box center [728, 357] width 36 height 19
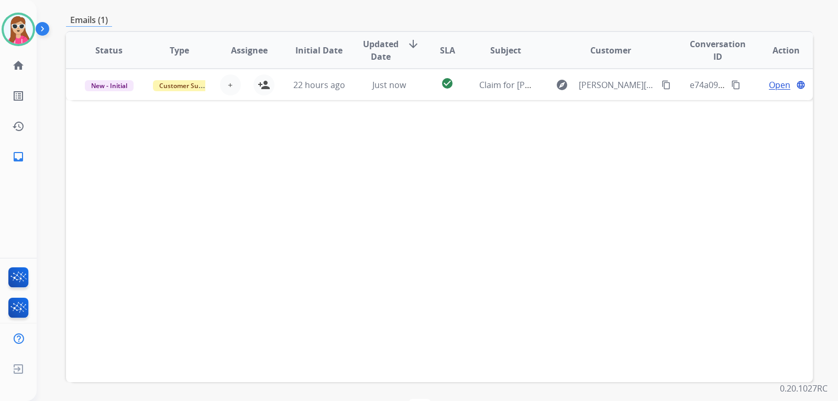
scroll to position [209, 0]
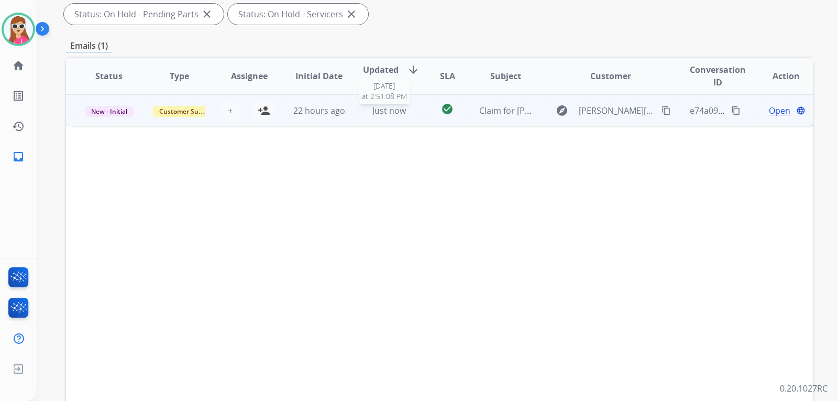
click at [411, 110] on div "Just now" at bounding box center [389, 110] width 53 height 13
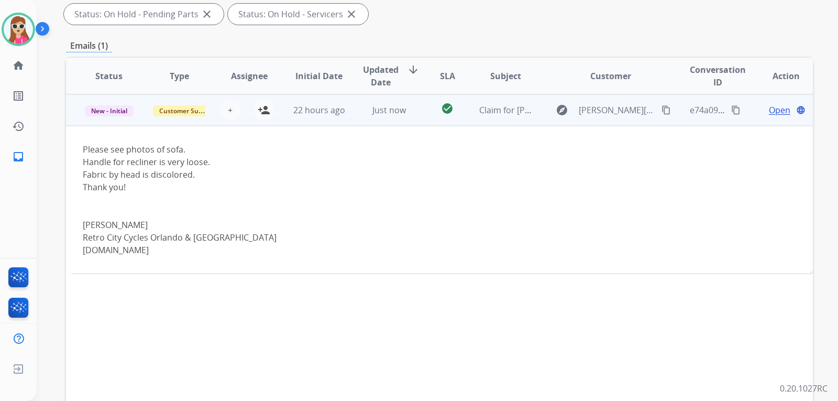
click at [662, 111] on mat-icon "content_copy" at bounding box center [665, 109] width 9 height 9
click at [773, 119] on td "Open language" at bounding box center [777, 109] width 70 height 31
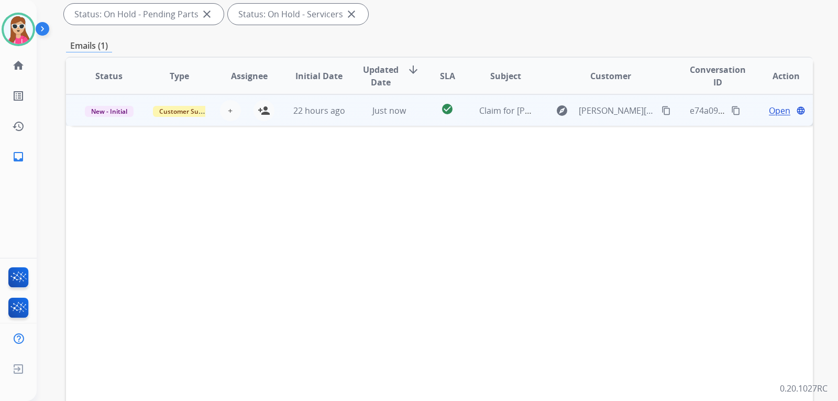
click at [774, 116] on span "Open" at bounding box center [779, 110] width 21 height 13
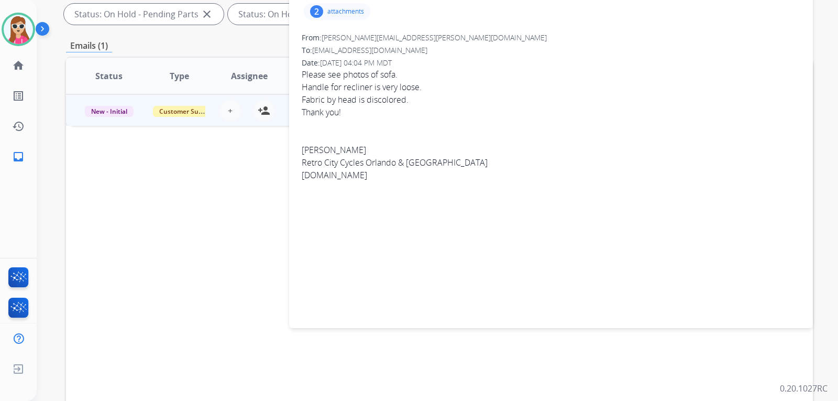
click at [343, 10] on p "attachments" at bounding box center [345, 11] width 37 height 8
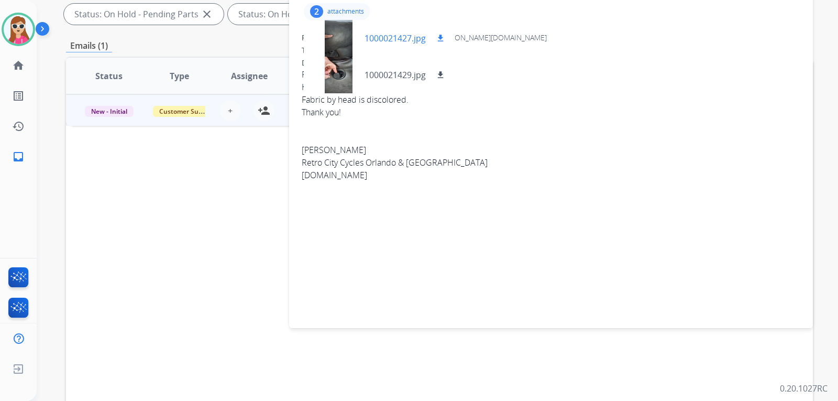
click at [438, 39] on mat-icon "download" at bounding box center [440, 38] width 9 height 9
click at [441, 72] on mat-icon "download" at bounding box center [440, 74] width 9 height 9
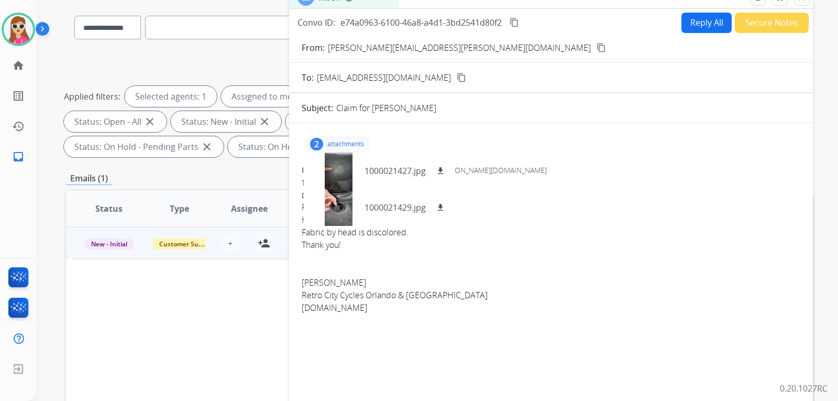
scroll to position [52, 0]
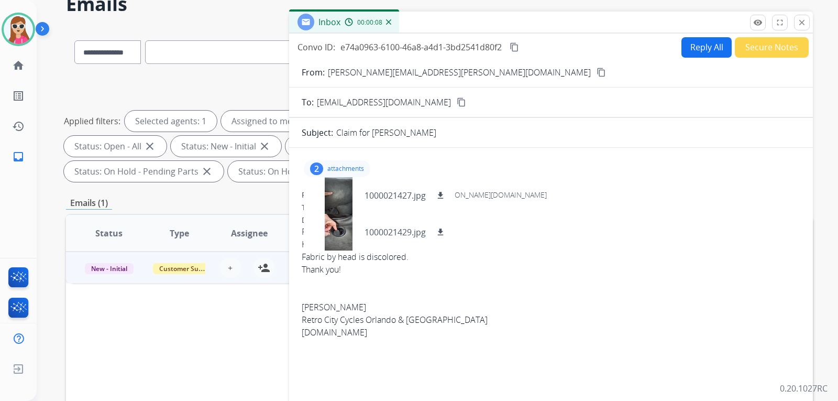
click at [492, 176] on div "2 attachments 1000021427.jpg download 1000021429.jpg download" at bounding box center [551, 168] width 498 height 25
click at [690, 50] on button "Reply All" at bounding box center [706, 47] width 50 height 20
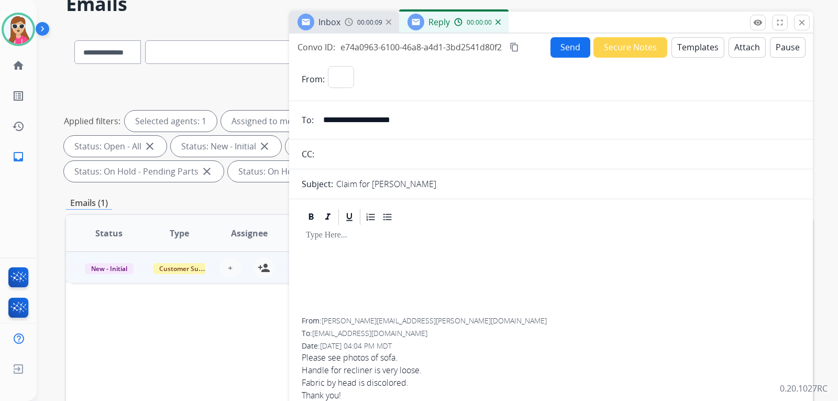
select select "**********"
click at [690, 50] on button "Templates" at bounding box center [697, 47] width 53 height 20
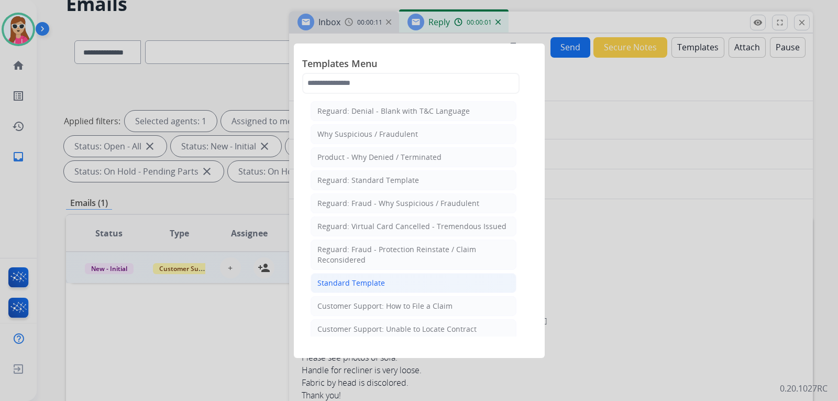
click at [331, 290] on li "Standard Template" at bounding box center [414, 283] width 206 height 20
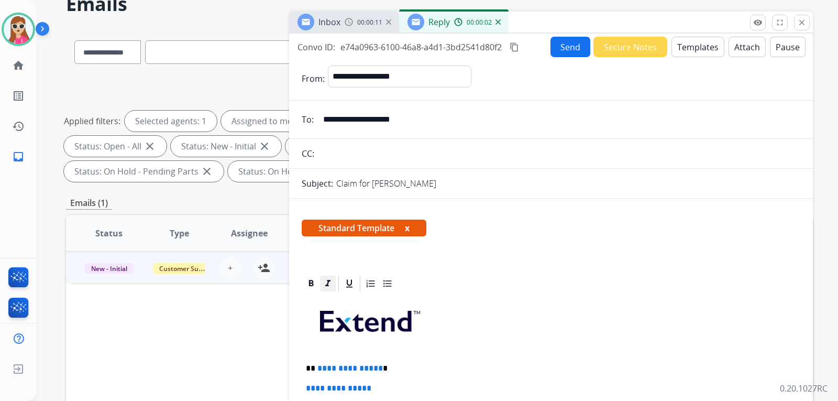
scroll to position [157, 0]
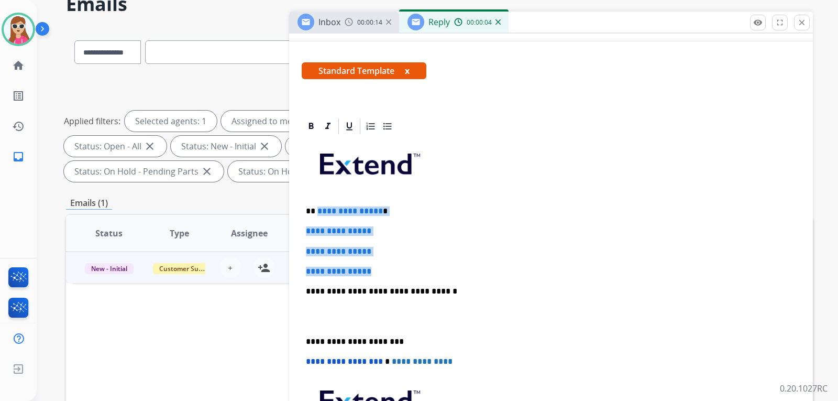
drag, startPoint x: 317, startPoint y: 215, endPoint x: 376, endPoint y: 269, distance: 80.1
click at [376, 269] on div "**********" at bounding box center [551, 316] width 498 height 360
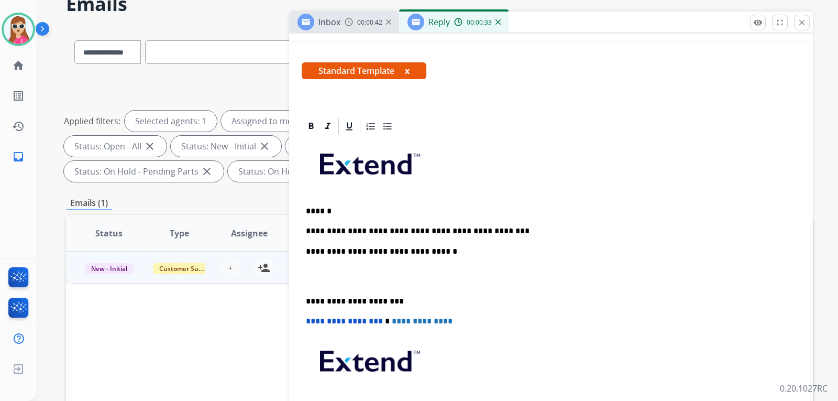
click at [444, 233] on p "**********" at bounding box center [547, 230] width 482 height 9
click at [450, 232] on p "**********" at bounding box center [547, 230] width 482 height 9
click at [448, 230] on p "**********" at bounding box center [547, 230] width 482 height 9
click at [520, 236] on div "**********" at bounding box center [551, 296] width 498 height 320
click at [518, 233] on p "**********" at bounding box center [547, 230] width 482 height 9
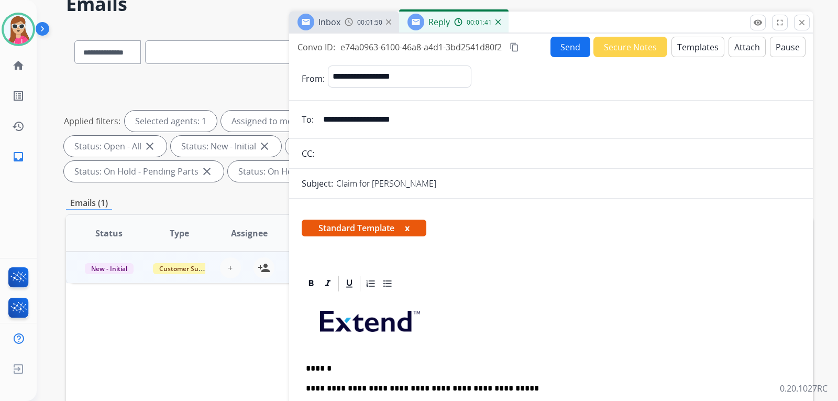
scroll to position [0, 0]
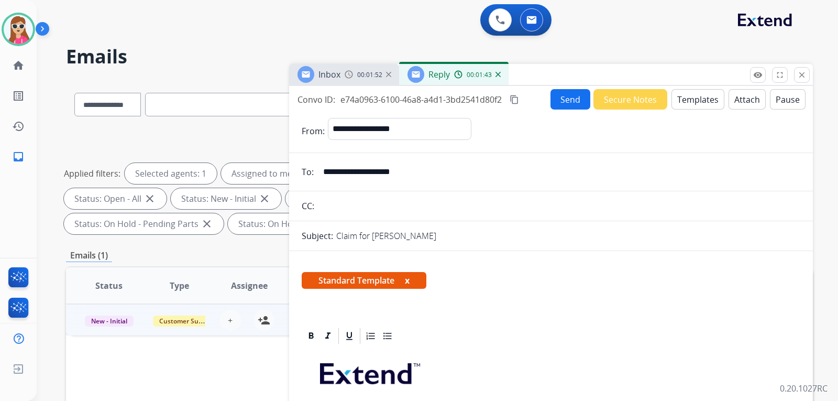
click at [568, 103] on button "Send" at bounding box center [570, 99] width 40 height 20
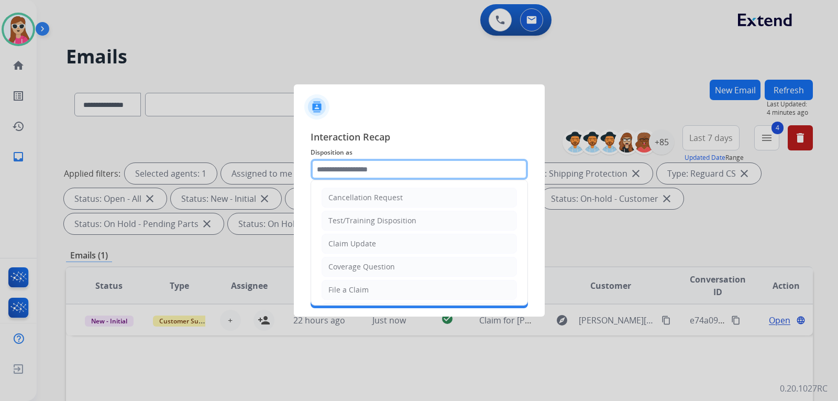
click at [442, 170] on input "text" at bounding box center [419, 169] width 217 height 21
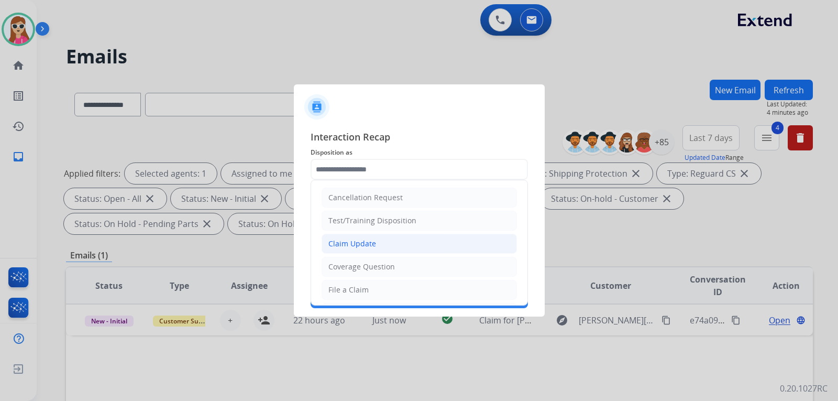
click at [387, 245] on li "Claim Update" at bounding box center [418, 244] width 195 height 20
type input "**********"
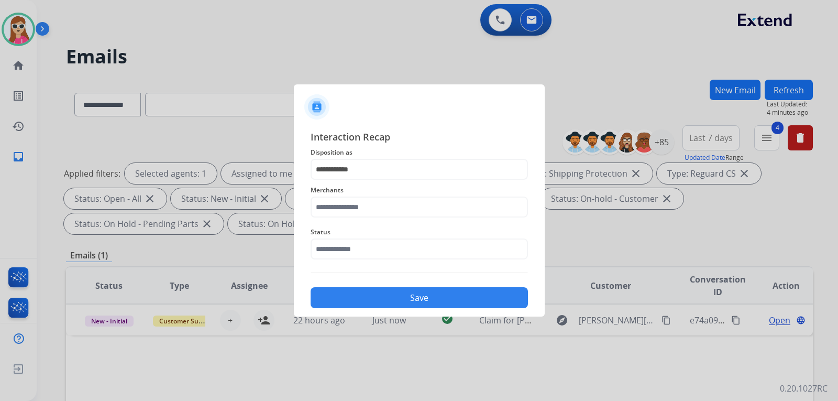
drag, startPoint x: 403, startPoint y: 196, endPoint x: 403, endPoint y: 201, distance: 5.3
click at [403, 196] on span "Merchants" at bounding box center [419, 190] width 217 height 13
click at [403, 207] on input "text" at bounding box center [419, 206] width 217 height 21
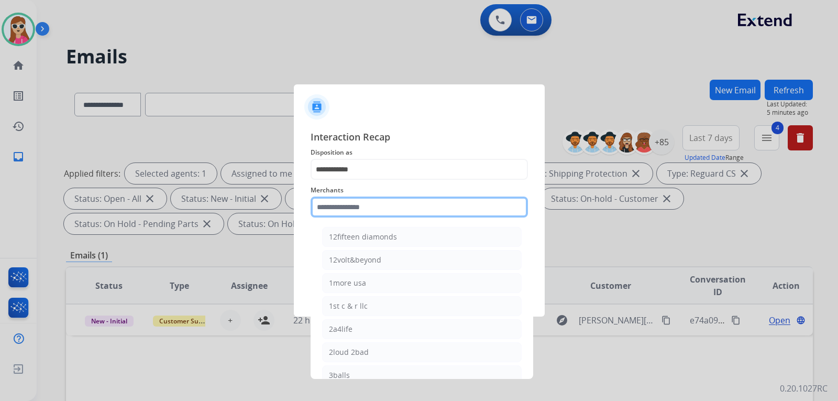
click at [438, 205] on input "text" at bounding box center [419, 206] width 217 height 21
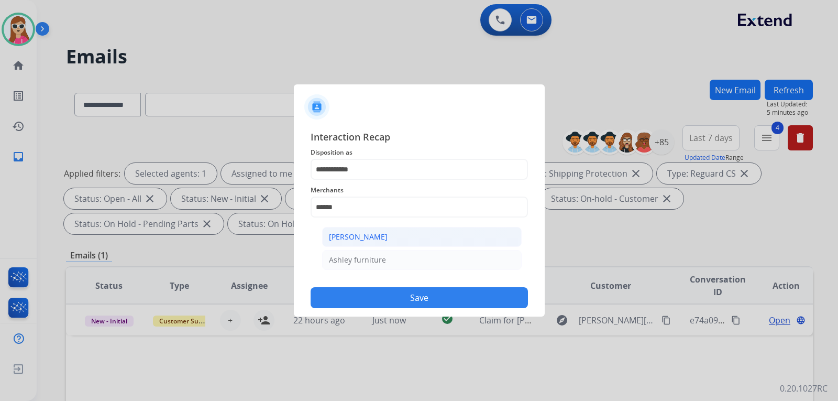
click at [427, 239] on li "[PERSON_NAME]" at bounding box center [421, 237] width 199 height 20
type input "**********"
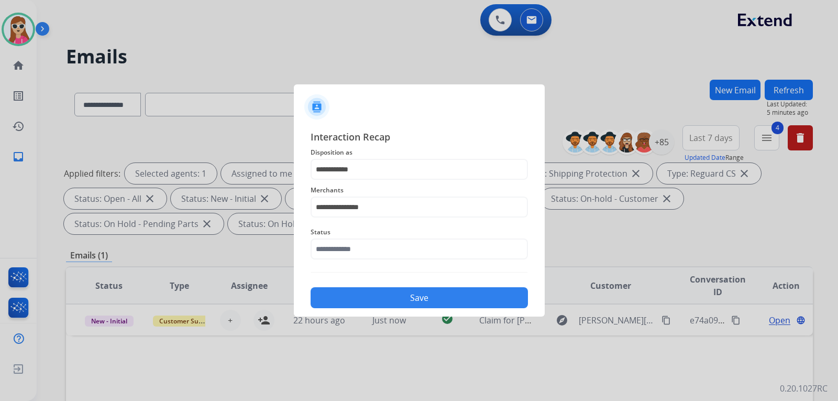
click at [438, 295] on button "Save" at bounding box center [419, 297] width 217 height 21
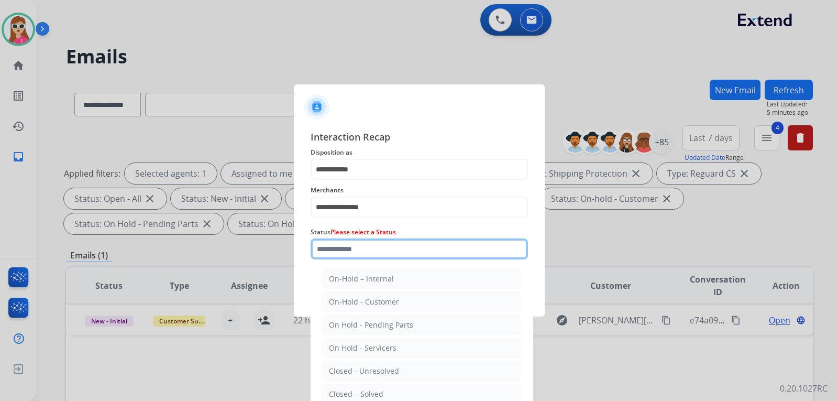
click at [434, 247] on input "text" at bounding box center [419, 248] width 217 height 21
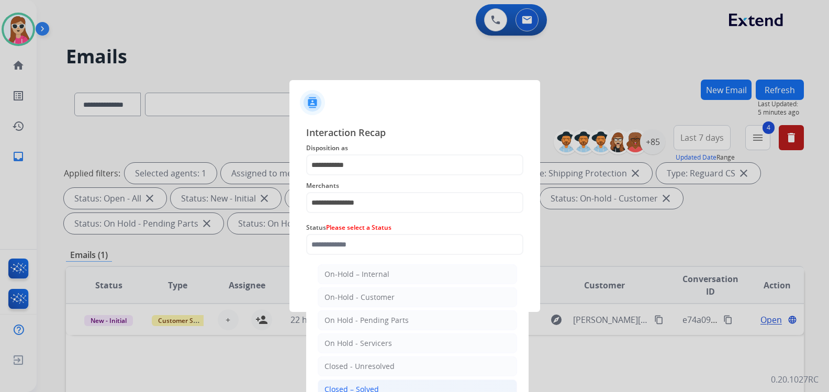
click at [365, 383] on li "Closed – Solved" at bounding box center [417, 390] width 199 height 20
type input "**********"
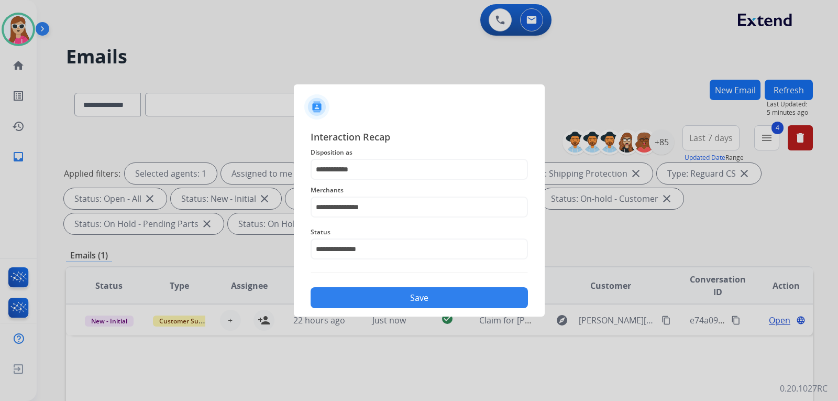
click at [393, 309] on div "**********" at bounding box center [419, 218] width 251 height 195
click at [404, 300] on button "Save" at bounding box center [419, 297] width 217 height 21
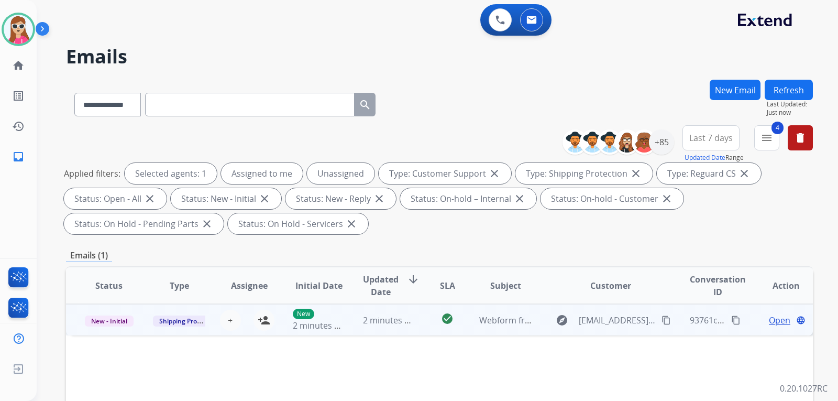
click at [416, 323] on td "check_circle" at bounding box center [439, 319] width 47 height 31
click at [769, 320] on span "Open" at bounding box center [779, 319] width 21 height 13
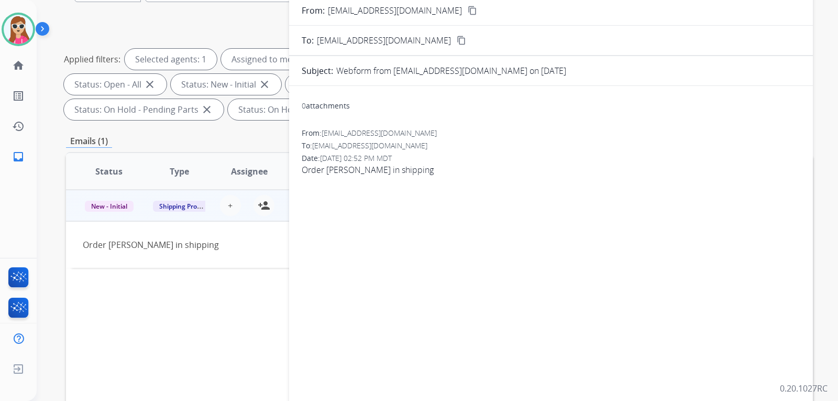
scroll to position [52, 0]
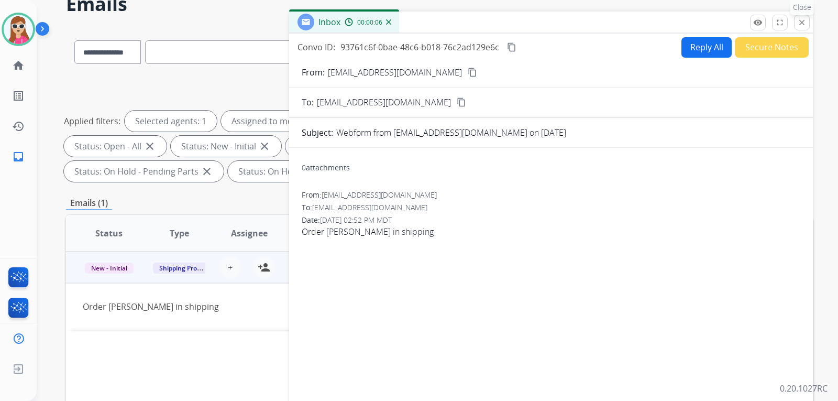
click at [803, 25] on mat-icon "close" at bounding box center [801, 22] width 9 height 9
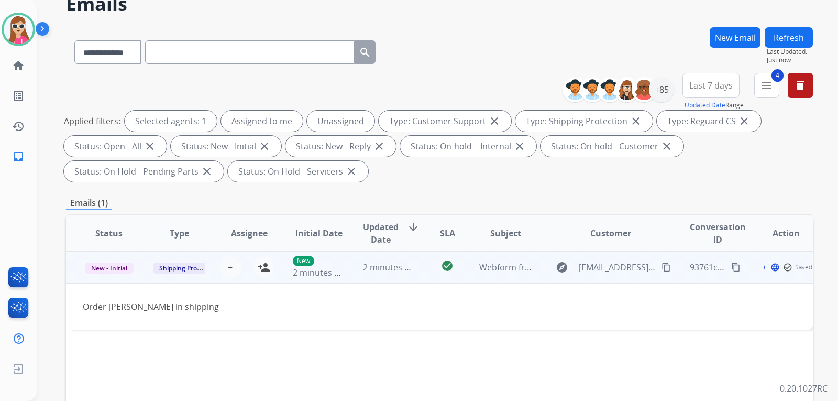
click at [784, 268] on div "Open language check_circle_outline Saved" at bounding box center [785, 267] width 53 height 13
click at [782, 268] on div "Open language" at bounding box center [785, 267] width 53 height 13
click at [769, 267] on span "Open" at bounding box center [779, 267] width 21 height 13
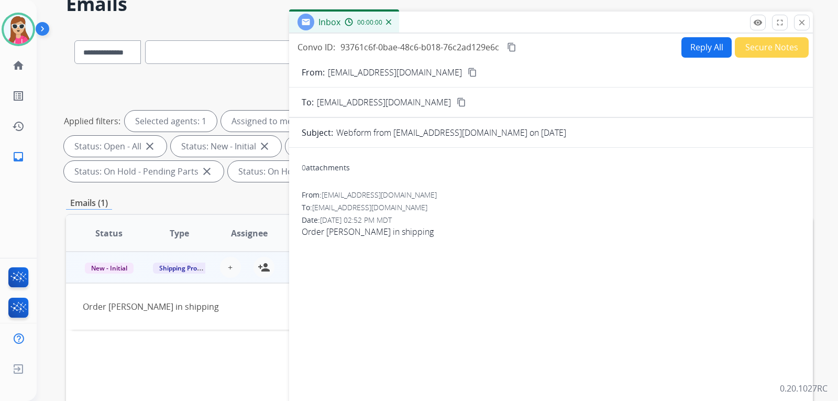
scroll to position [0, 0]
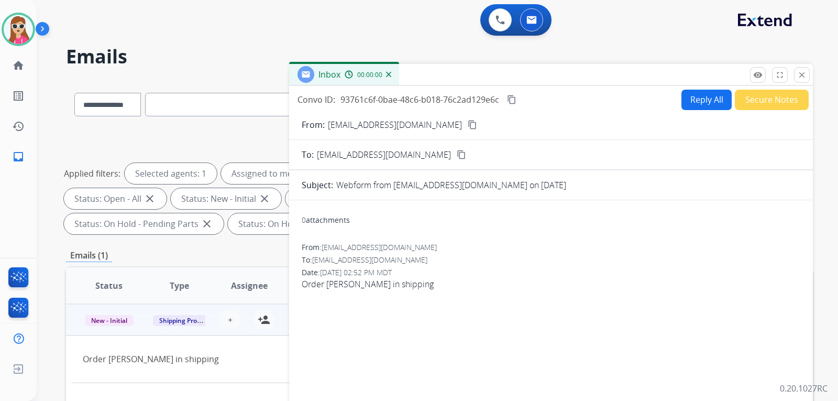
click at [701, 105] on button "Reply All" at bounding box center [706, 100] width 50 height 20
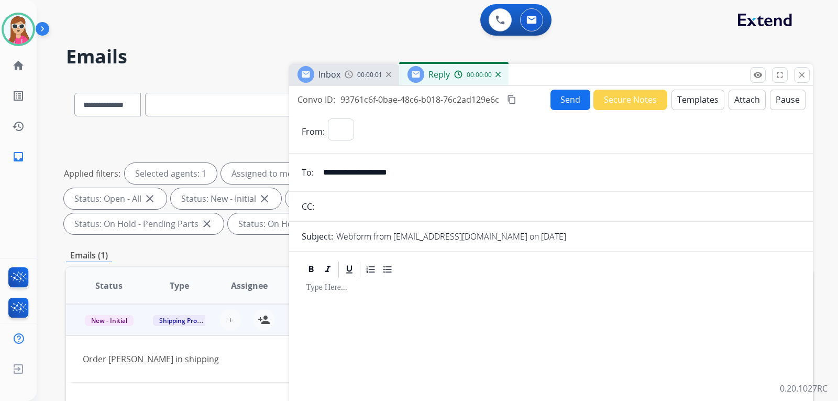
select select "**********"
click at [701, 104] on button "Templates" at bounding box center [697, 100] width 53 height 20
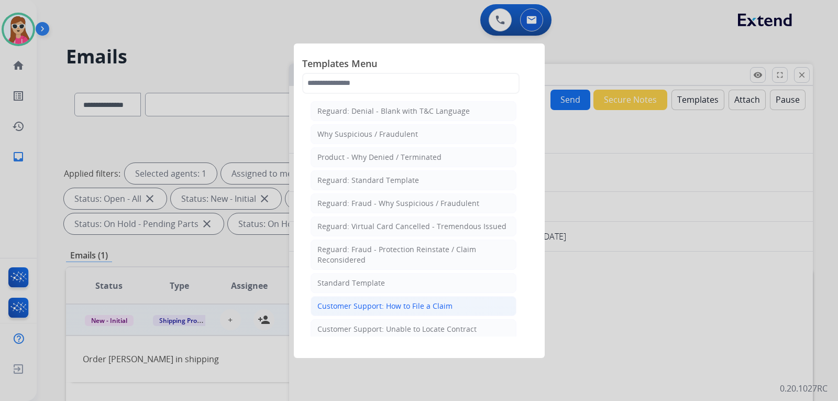
click at [457, 300] on li "Customer Support: How to File a Claim" at bounding box center [414, 306] width 206 height 20
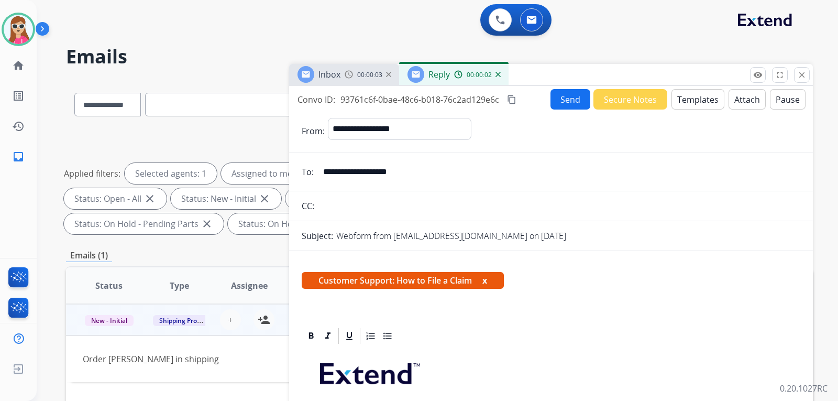
scroll to position [190, 0]
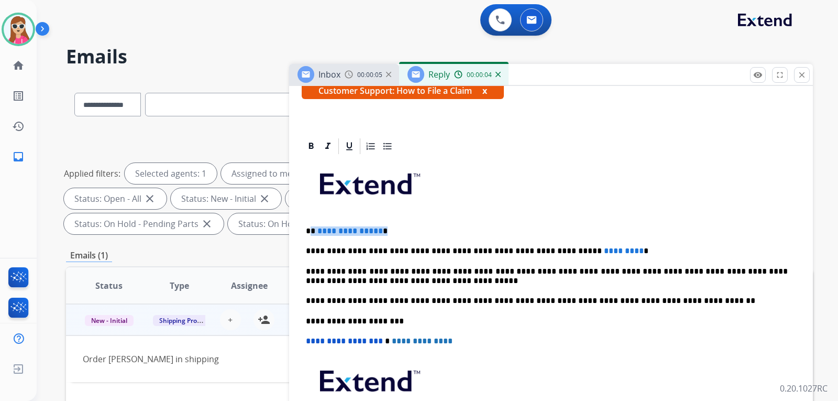
drag, startPoint x: 314, startPoint y: 231, endPoint x: 397, endPoint y: 235, distance: 83.9
click at [397, 235] on p "**********" at bounding box center [547, 230] width 482 height 9
drag, startPoint x: 602, startPoint y: 246, endPoint x: 546, endPoint y: 247, distance: 55.5
click at [546, 247] on p "**********" at bounding box center [547, 250] width 482 height 9
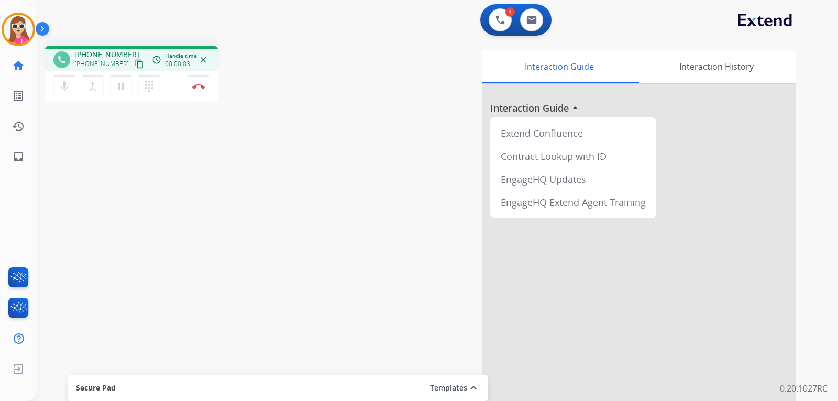
click at [135, 65] on mat-icon "content_copy" at bounding box center [139, 63] width 9 height 9
click at [201, 91] on button "Disconnect" at bounding box center [198, 86] width 22 height 22
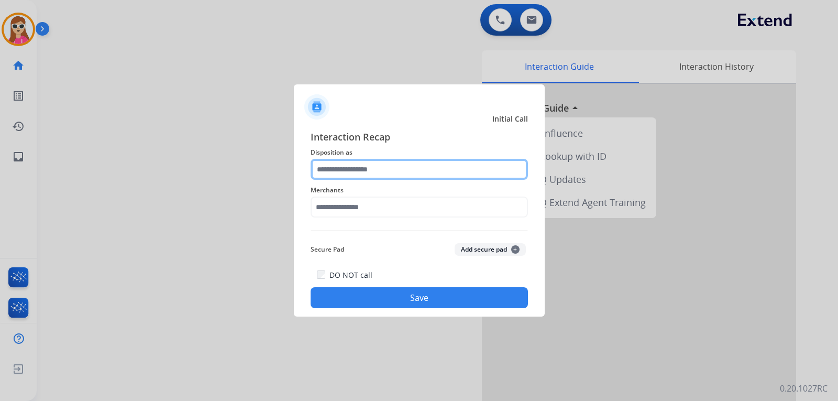
click at [386, 162] on input "text" at bounding box center [419, 169] width 217 height 21
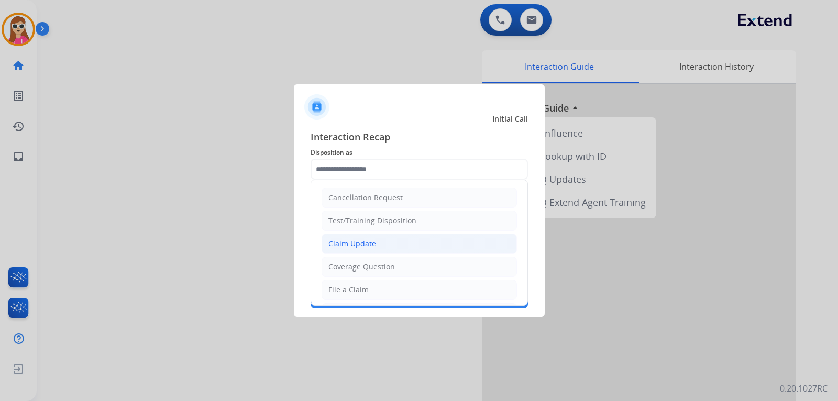
click at [348, 247] on div "Claim Update" at bounding box center [352, 243] width 48 height 10
type input "**********"
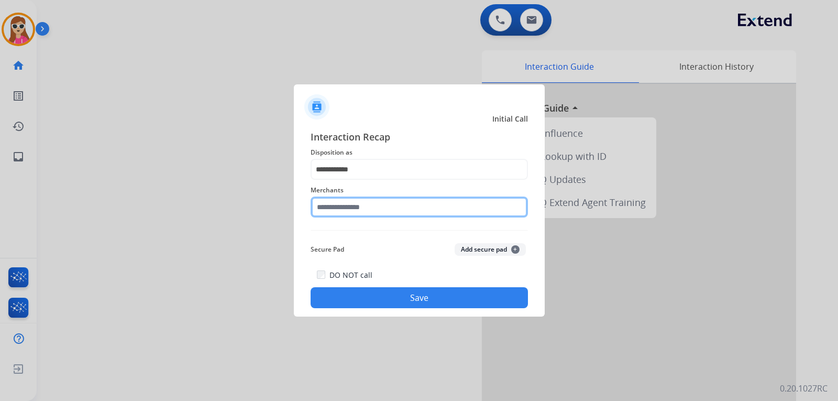
click at [399, 211] on input "text" at bounding box center [419, 206] width 217 height 21
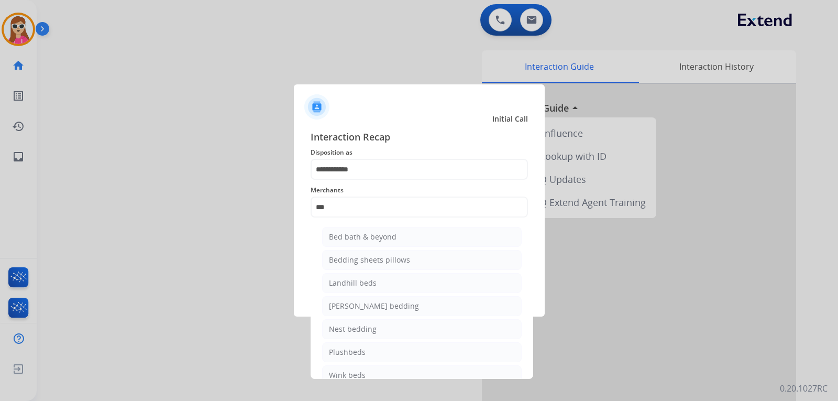
click at [381, 242] on li "Bed bath & beyond" at bounding box center [421, 237] width 199 height 20
type input "**********"
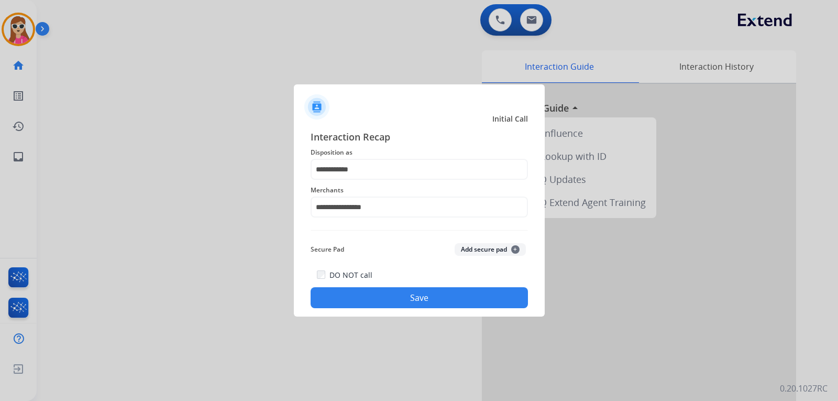
click at [402, 293] on button "Save" at bounding box center [419, 297] width 217 height 21
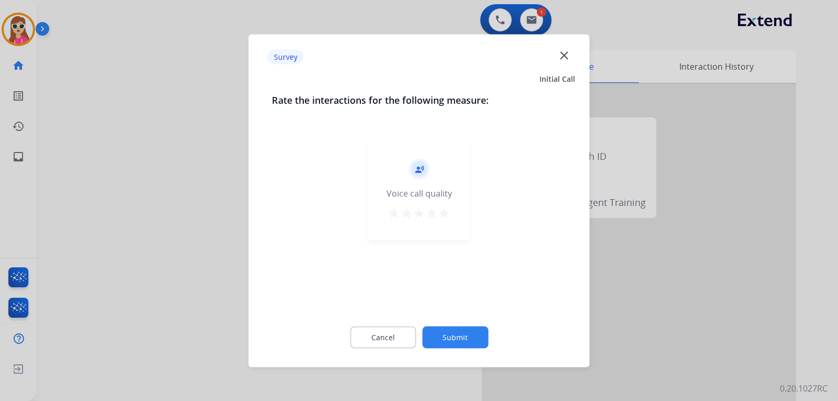
click at [446, 220] on button "star" at bounding box center [444, 214] width 13 height 16
click at [474, 341] on button "Submit" at bounding box center [455, 337] width 66 height 22
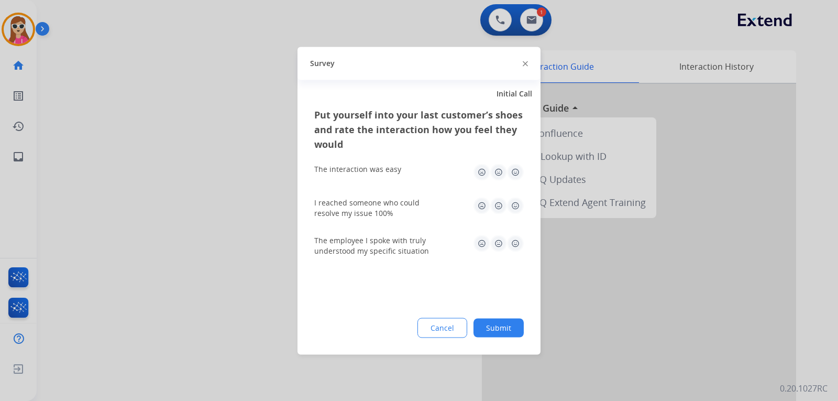
click at [516, 172] on img at bounding box center [515, 171] width 17 height 17
click at [522, 208] on img at bounding box center [515, 205] width 17 height 17
click at [519, 245] on img at bounding box center [515, 243] width 17 height 17
drag, startPoint x: 497, startPoint y: 332, endPoint x: 503, endPoint y: 326, distance: 7.8
click at [497, 332] on button "Submit" at bounding box center [498, 327] width 50 height 19
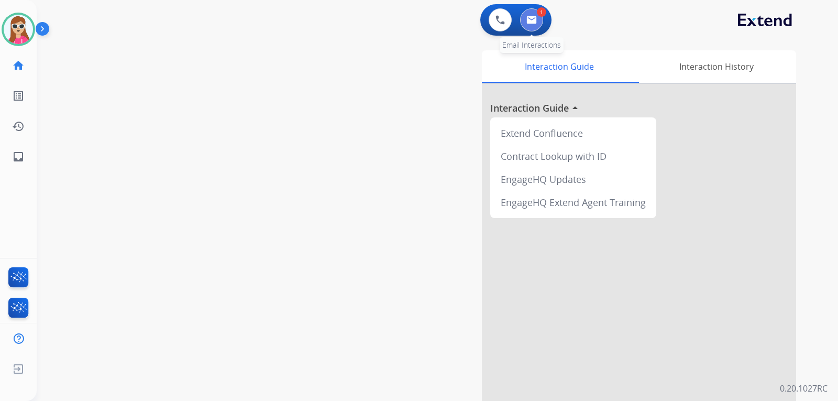
click at [529, 20] on img at bounding box center [531, 20] width 10 height 8
select select "**********"
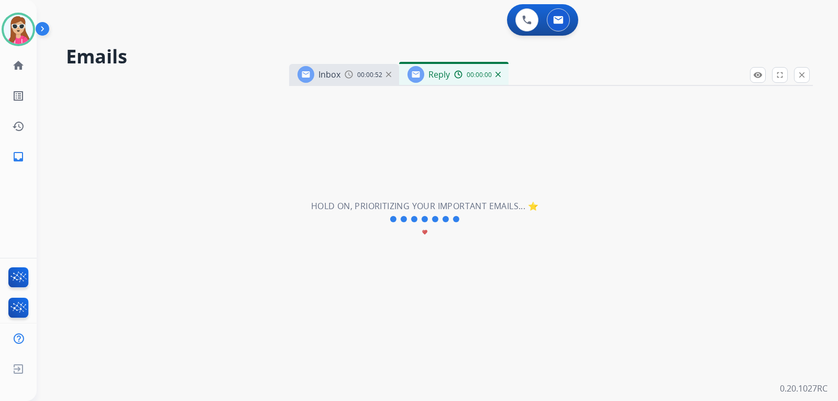
select select "**********"
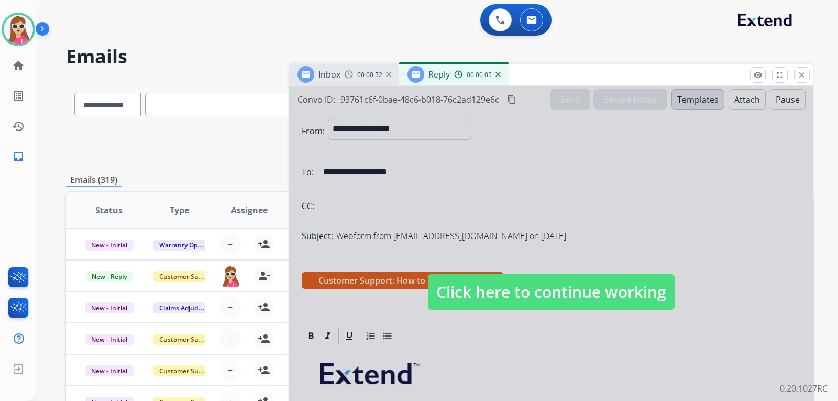
click at [531, 290] on span "Click here to continue working" at bounding box center [551, 292] width 247 height 36
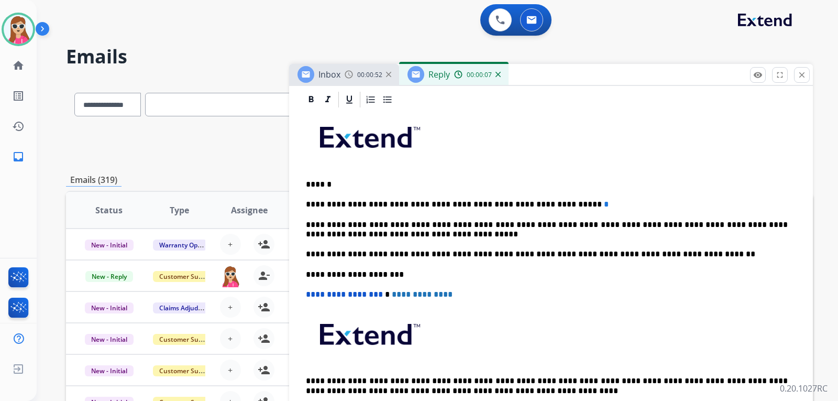
scroll to position [250, 0]
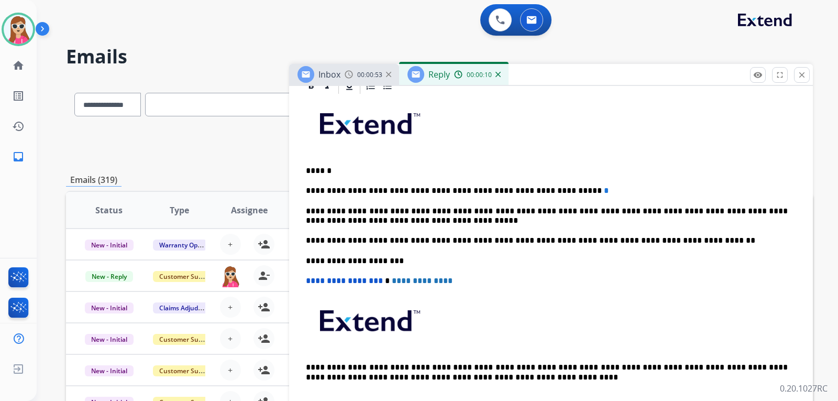
click at [566, 192] on p "**********" at bounding box center [547, 190] width 482 height 9
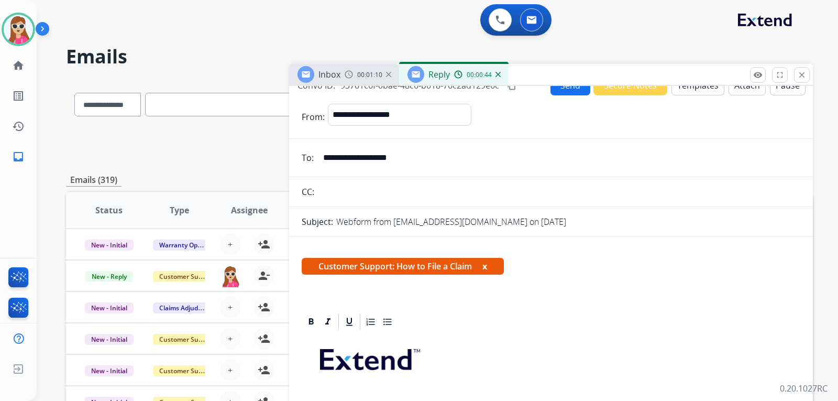
scroll to position [0, 0]
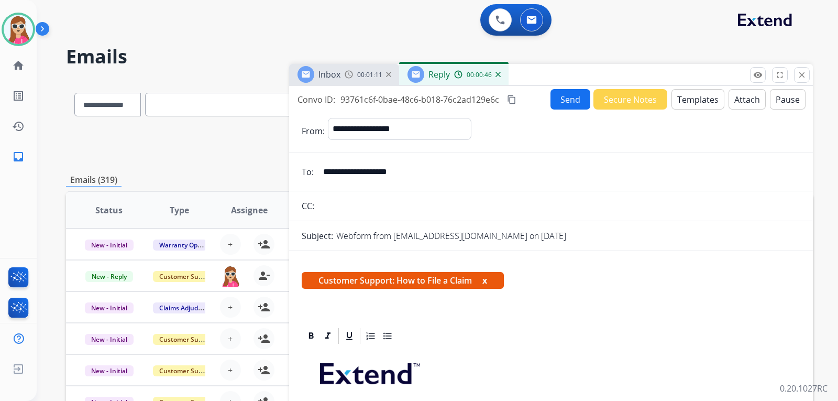
click at [556, 103] on button "Send" at bounding box center [570, 99] width 40 height 20
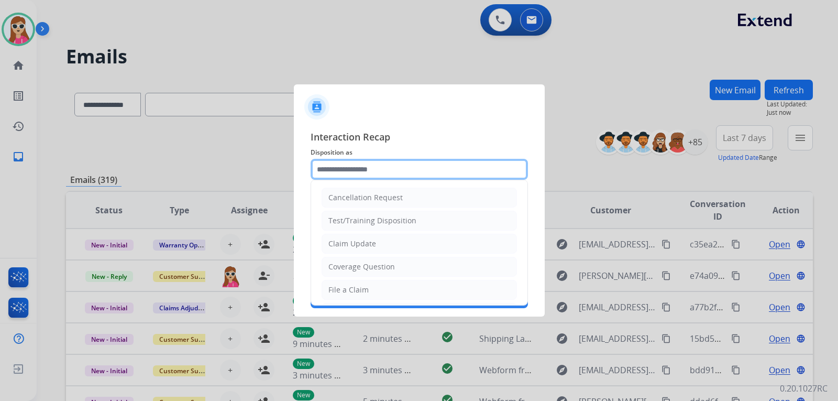
click at [480, 173] on input "text" at bounding box center [419, 169] width 217 height 21
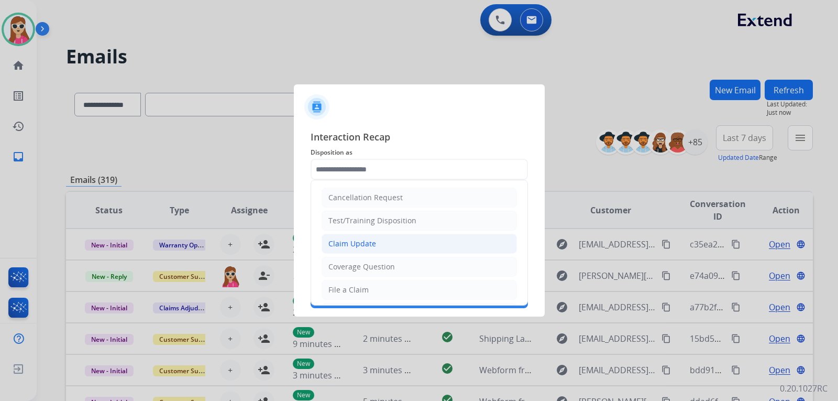
click at [387, 250] on li "Claim Update" at bounding box center [418, 244] width 195 height 20
type input "**********"
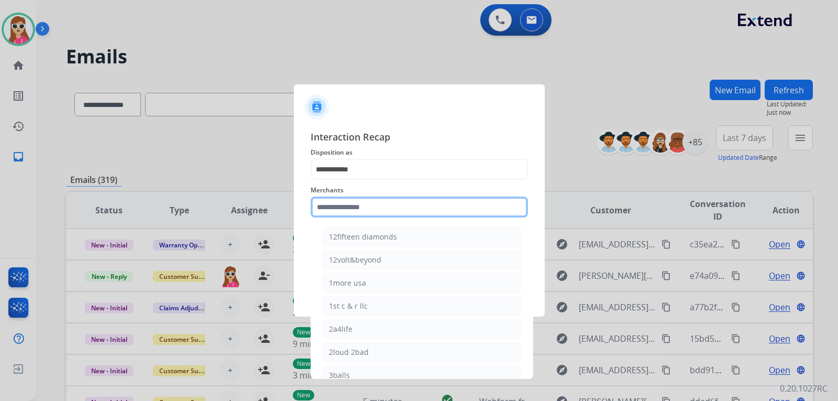
click at [386, 202] on input "text" at bounding box center [419, 206] width 217 height 21
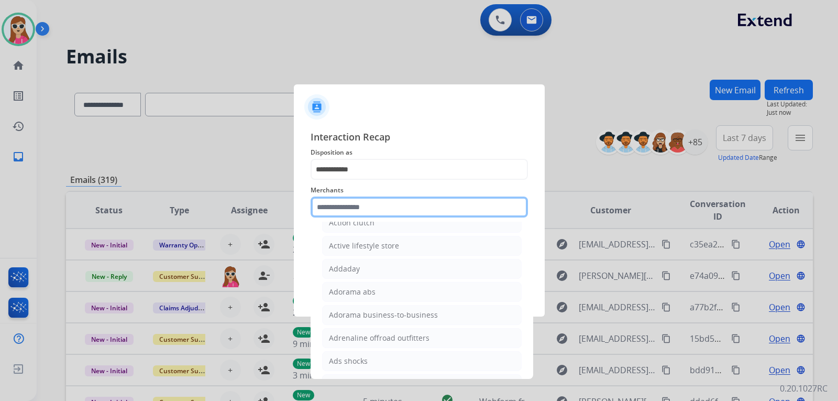
scroll to position [262, 0]
click at [472, 209] on input "text" at bounding box center [419, 206] width 217 height 21
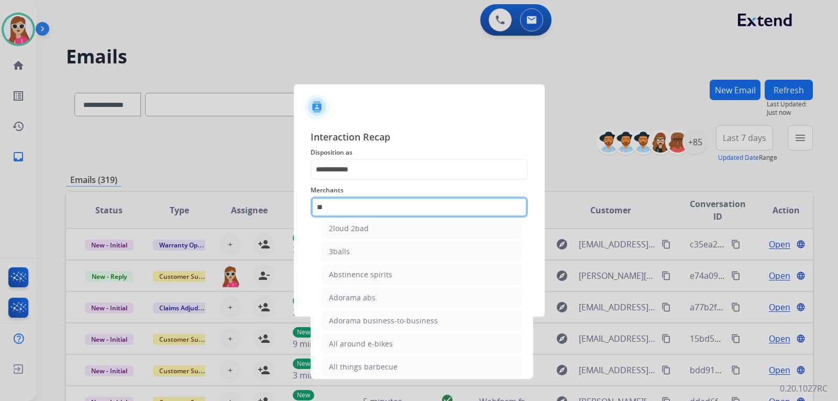
scroll to position [0, 0]
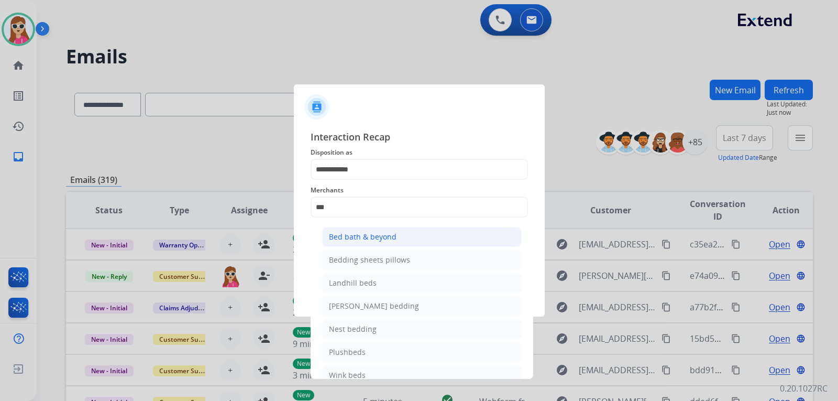
click at [352, 237] on div "Bed bath & beyond" at bounding box center [363, 236] width 68 height 10
type input "**********"
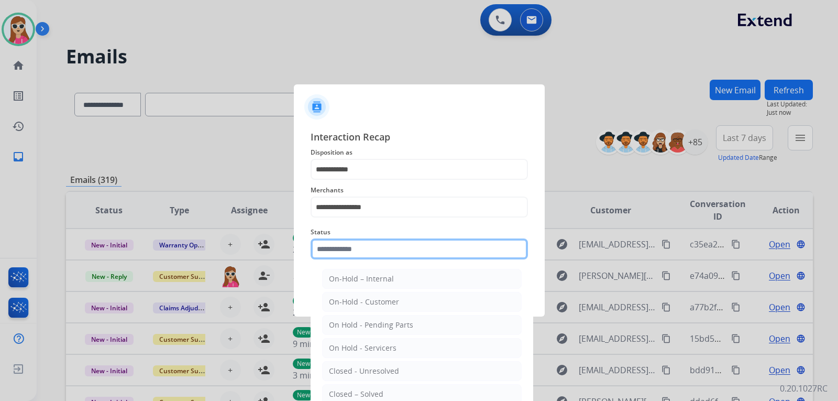
click at [352, 256] on div "Status On-Hold – Internal On-Hold - Customer On Hold - Pending Parts On Hold - …" at bounding box center [419, 242] width 217 height 42
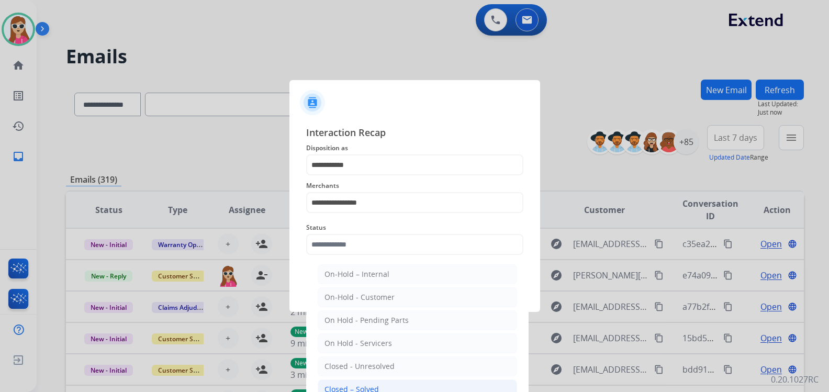
click at [371, 384] on div "Closed – Solved" at bounding box center [352, 389] width 54 height 10
type input "**********"
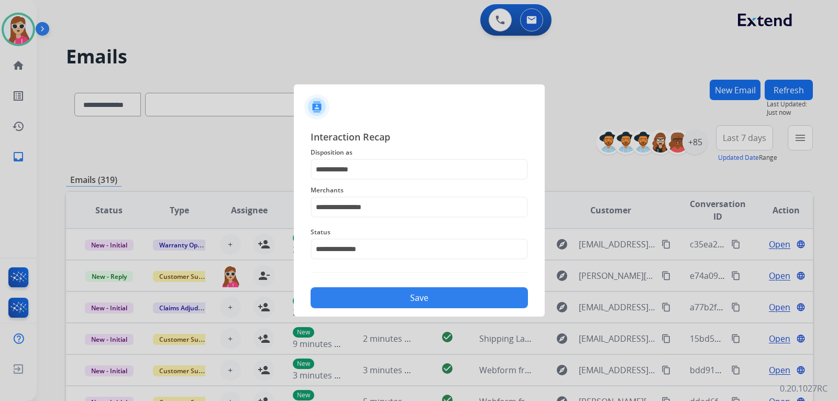
click at [398, 299] on button "Save" at bounding box center [419, 297] width 217 height 21
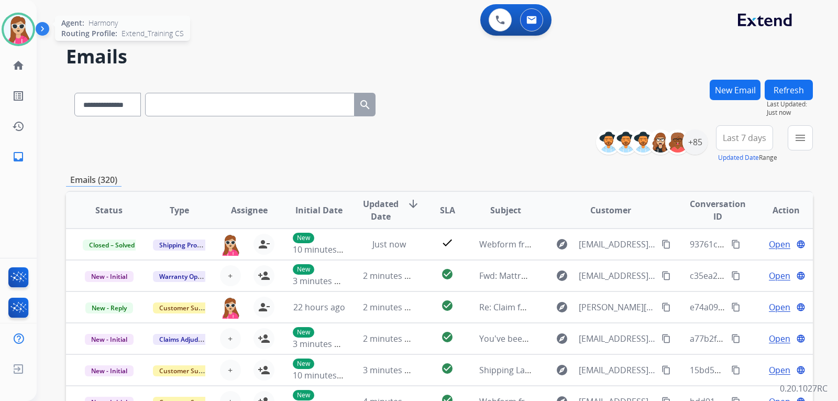
click at [20, 34] on img at bounding box center [18, 29] width 29 height 29
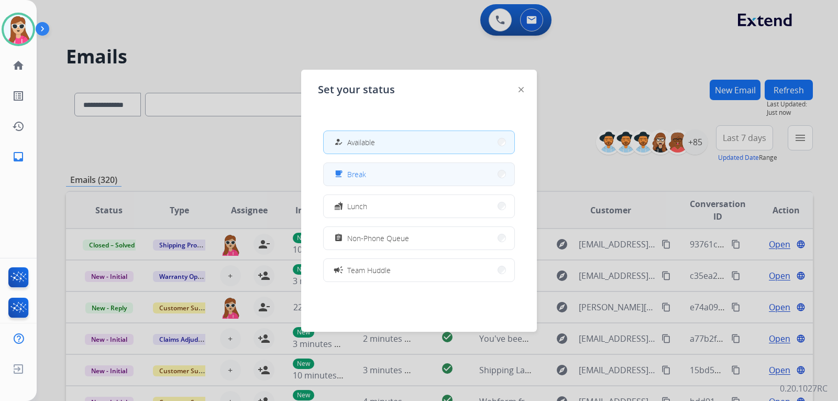
click at [425, 167] on button "free_breakfast Break" at bounding box center [419, 174] width 191 height 23
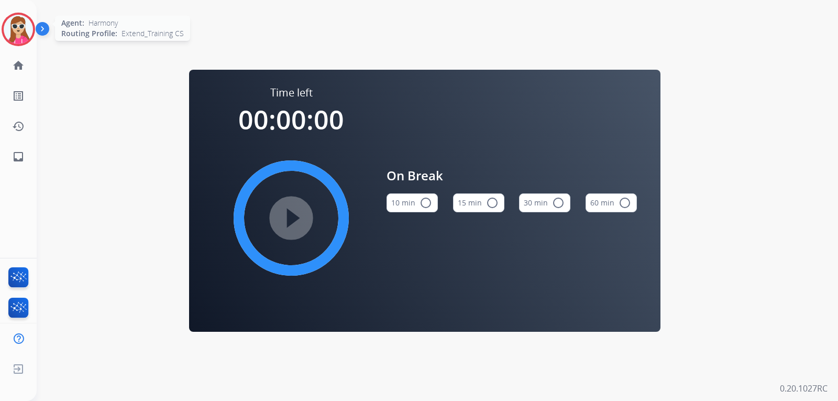
click at [27, 26] on img at bounding box center [18, 29] width 29 height 29
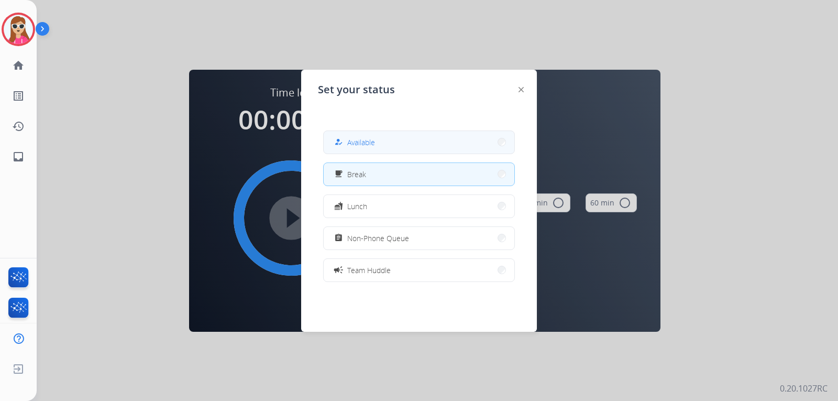
click at [430, 148] on button "how_to_reg Available" at bounding box center [419, 142] width 191 height 23
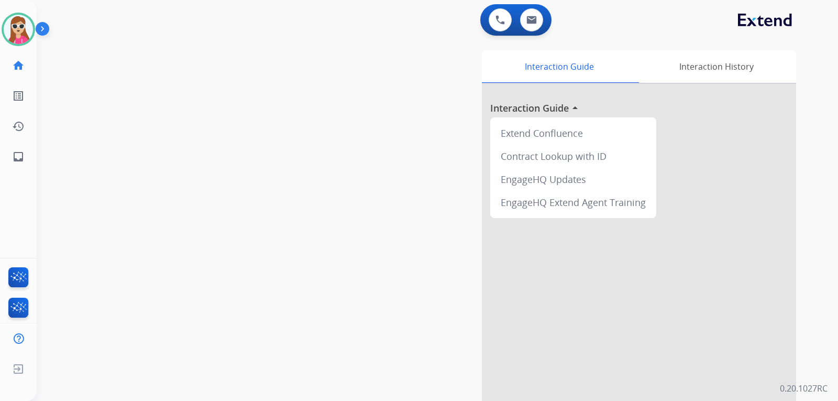
click at [289, 175] on div "swap_horiz Break voice bridge close_fullscreen Connect 3-Way Call merge_type Se…" at bounding box center [425, 256] width 776 height 437
click at [20, 157] on mat-icon "inbox" at bounding box center [18, 156] width 13 height 13
select select "**********"
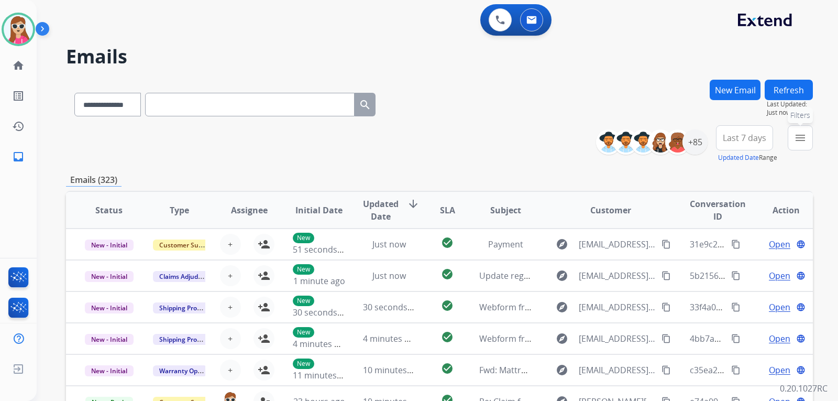
click at [790, 142] on button "menu Filters" at bounding box center [800, 137] width 25 height 25
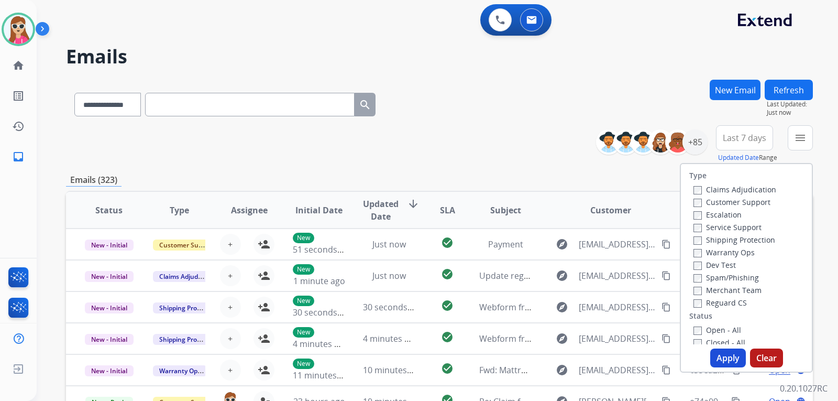
click at [736, 198] on label "Customer Support" at bounding box center [731, 202] width 77 height 10
click at [751, 235] on div "Shipping Protection" at bounding box center [734, 239] width 83 height 13
click at [756, 238] on label "Shipping Protection" at bounding box center [734, 240] width 82 height 10
click at [721, 301] on label "Reguard CS" at bounding box center [719, 302] width 53 height 10
click at [725, 328] on label "Open - All" at bounding box center [717, 330] width 48 height 10
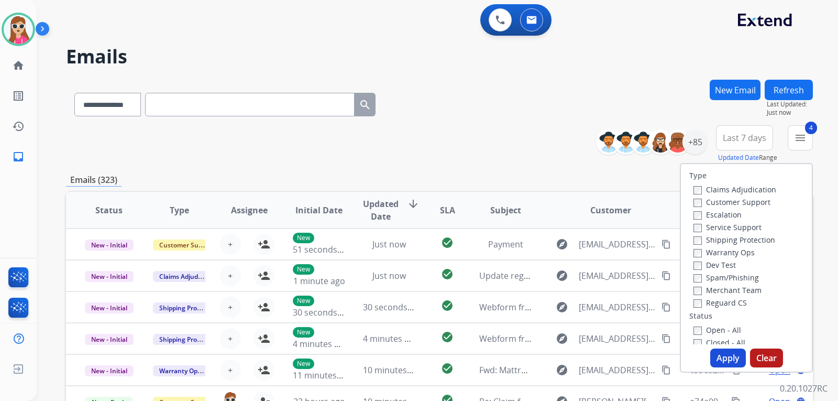
click at [731, 361] on button "Apply" at bounding box center [728, 357] width 36 height 19
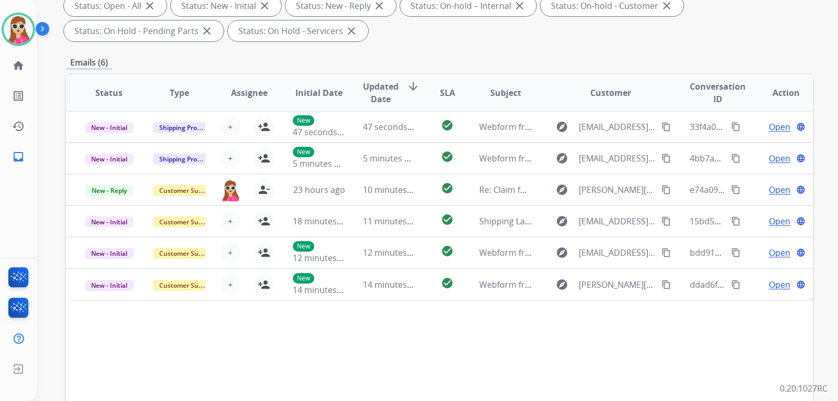
scroll to position [209, 0]
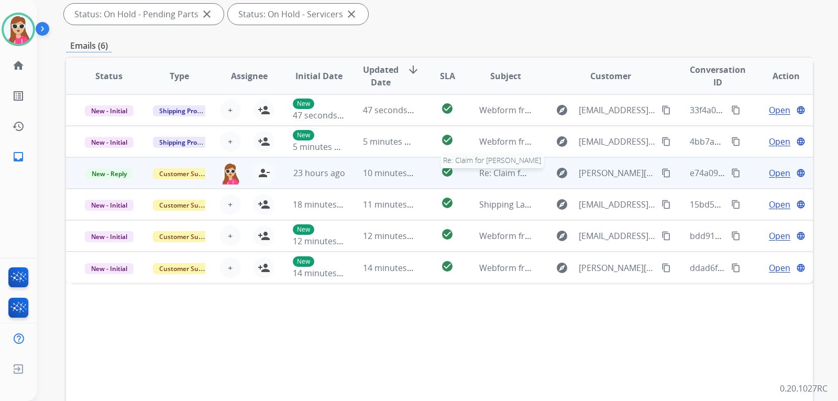
click at [525, 176] on span "Re: Claim for [PERSON_NAME]" at bounding box center [537, 173] width 117 height 12
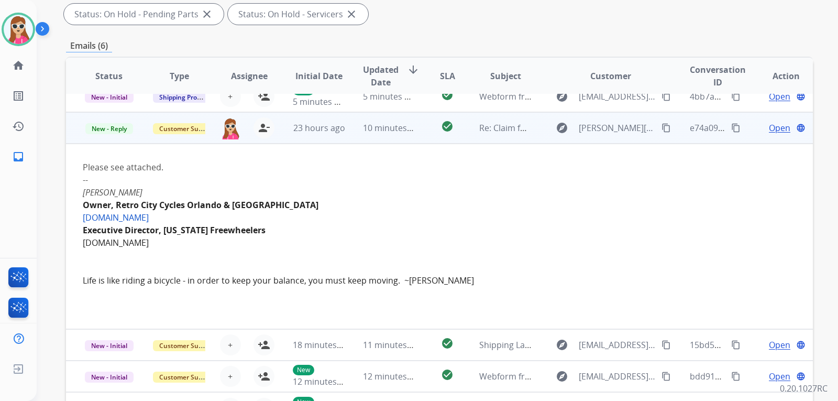
scroll to position [61, 0]
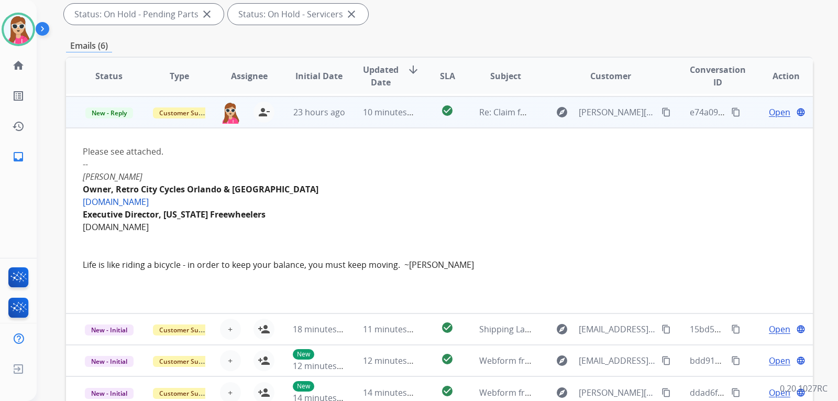
click at [771, 111] on span "Open" at bounding box center [779, 112] width 21 height 13
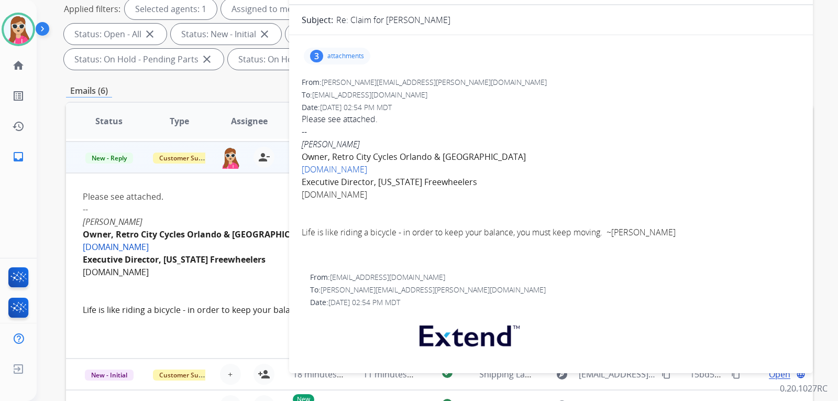
scroll to position [105, 0]
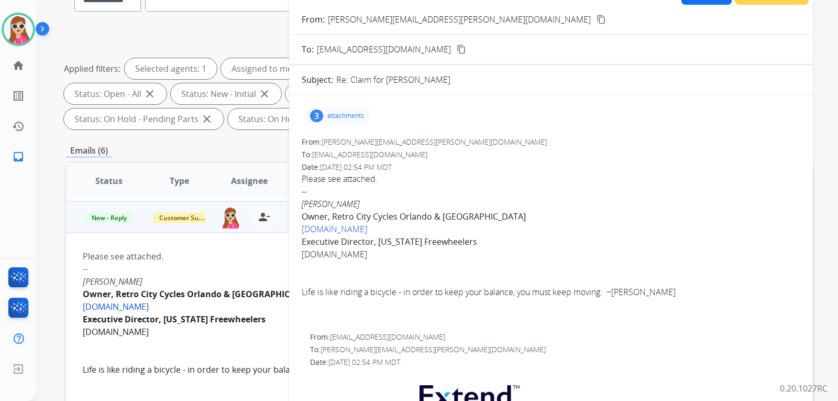
click at [340, 109] on div "3 attachments" at bounding box center [337, 115] width 66 height 17
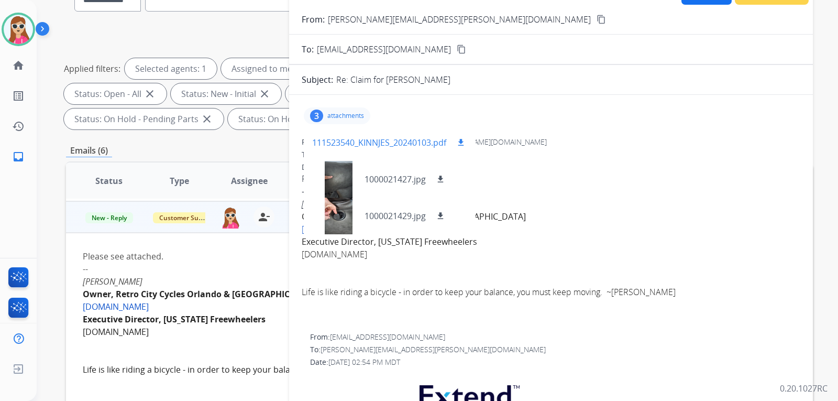
click at [459, 143] on mat-icon "download" at bounding box center [460, 142] width 9 height 9
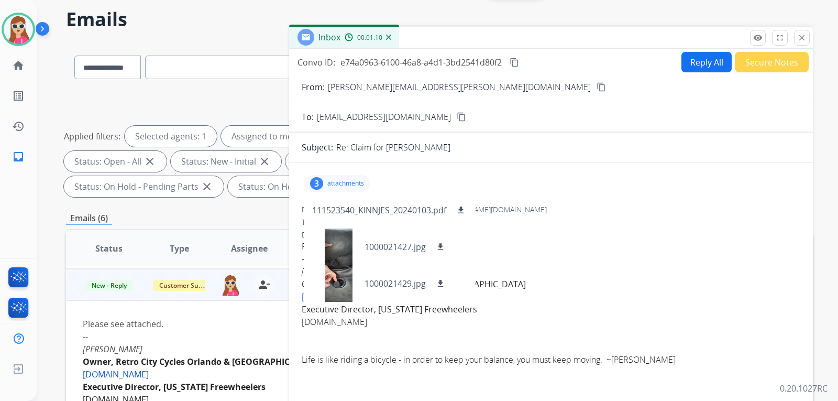
scroll to position [0, 0]
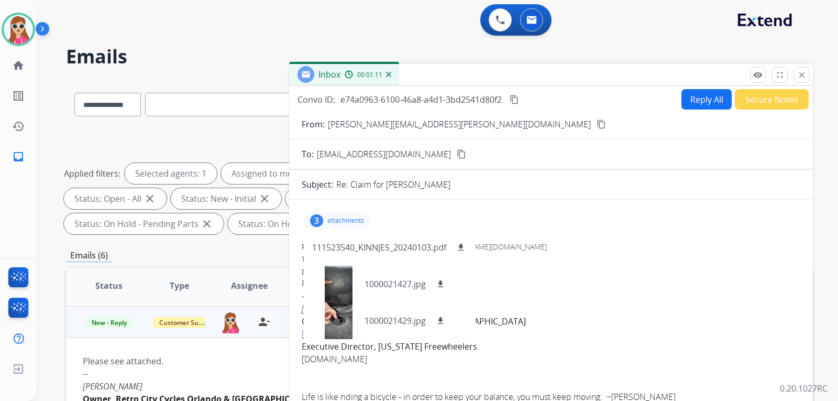
click at [596, 125] on mat-icon "content_copy" at bounding box center [600, 123] width 9 height 9
click at [436, 282] on button "download" at bounding box center [440, 284] width 13 height 13
click at [445, 323] on mat-icon "download" at bounding box center [440, 320] width 9 height 9
click at [702, 108] on button "Reply All" at bounding box center [706, 99] width 50 height 20
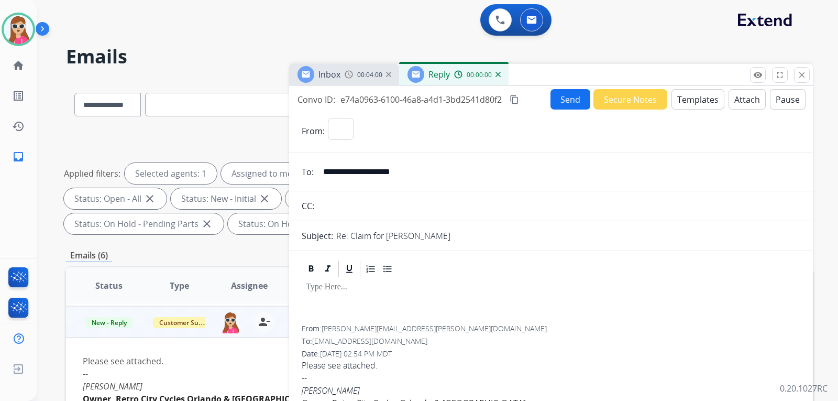
select select "**********"
click at [703, 99] on button "Templates" at bounding box center [697, 99] width 53 height 20
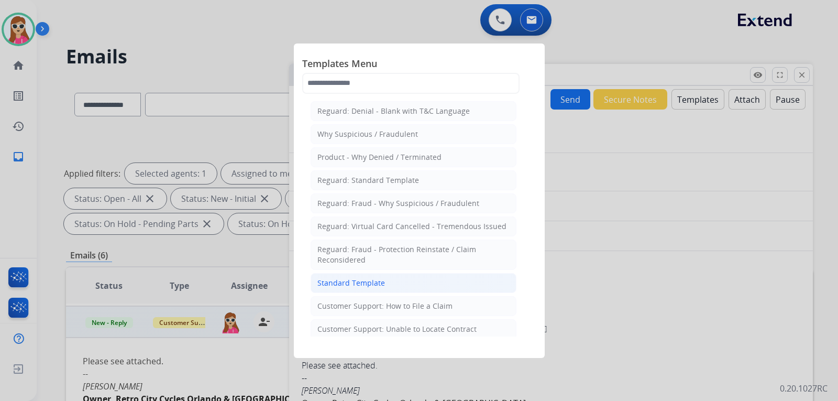
click at [364, 287] on div "Standard Template" at bounding box center [351, 283] width 68 height 10
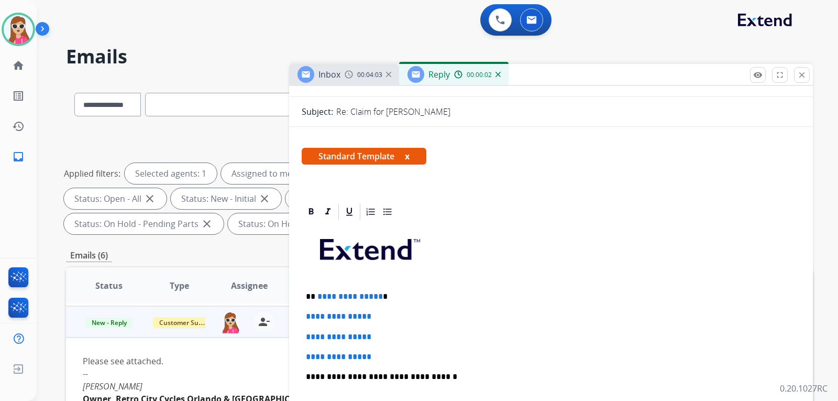
scroll to position [157, 0]
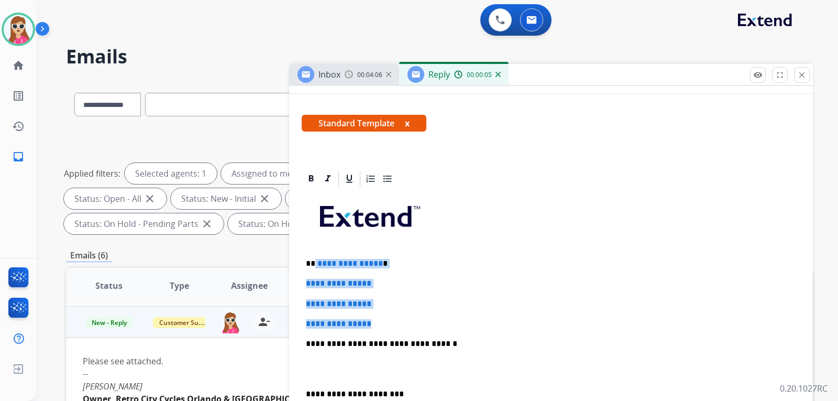
drag, startPoint x: 314, startPoint y: 262, endPoint x: 388, endPoint y: 317, distance: 92.5
click at [388, 317] on div "**********" at bounding box center [551, 368] width 498 height 360
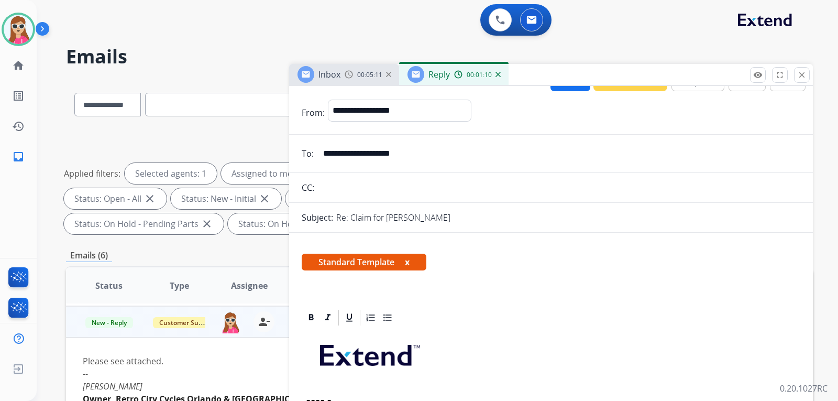
scroll to position [0, 0]
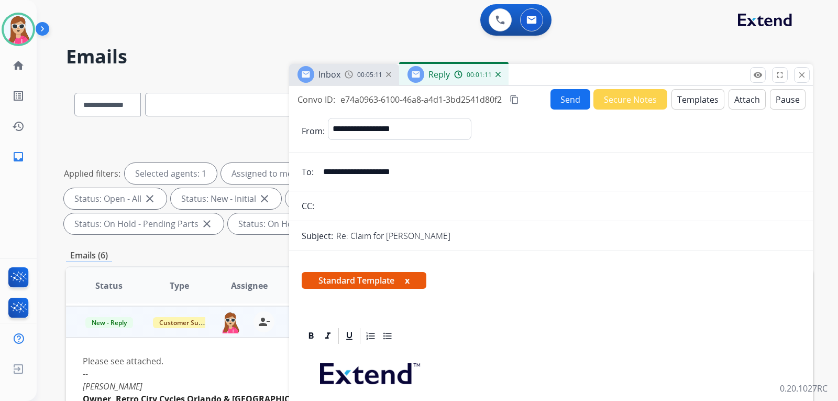
click at [565, 104] on button "Send" at bounding box center [570, 99] width 40 height 20
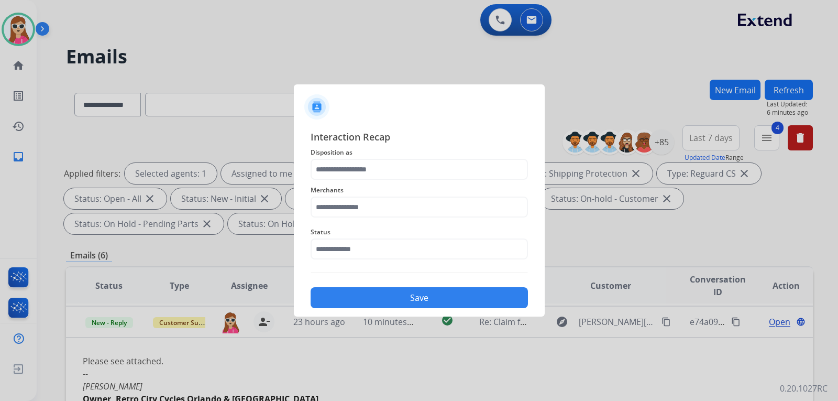
click at [398, 180] on div "Merchants" at bounding box center [419, 201] width 217 height 42
drag, startPoint x: 371, startPoint y: 159, endPoint x: 371, endPoint y: 167, distance: 7.9
click at [371, 165] on input "text" at bounding box center [419, 169] width 217 height 21
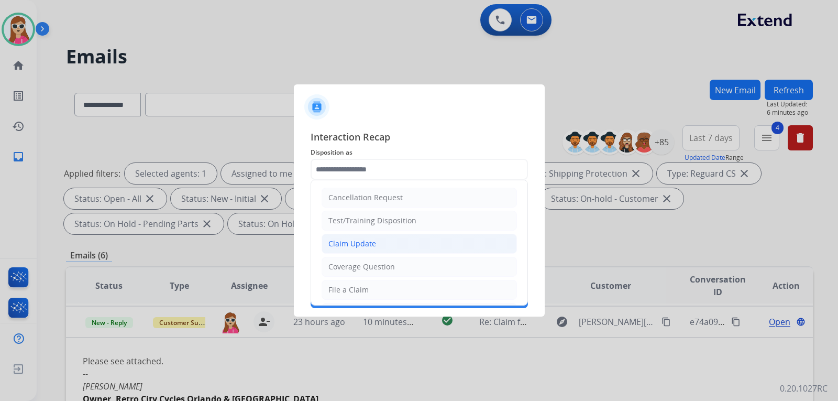
click at [367, 243] on div "Claim Update" at bounding box center [352, 243] width 48 height 10
type input "**********"
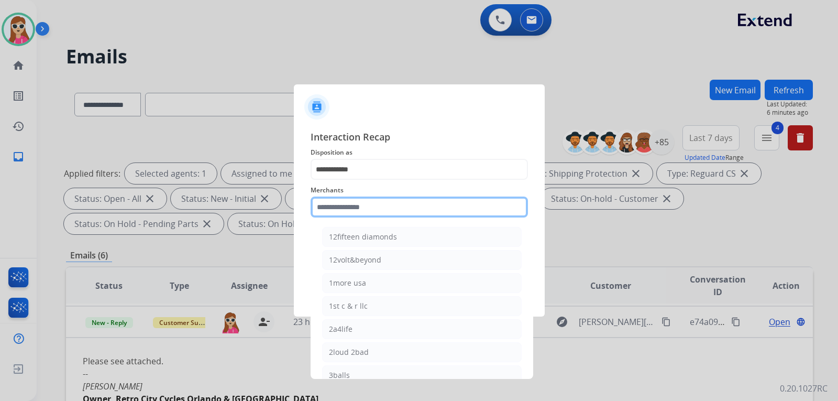
click at [365, 214] on input "text" at bounding box center [419, 206] width 217 height 21
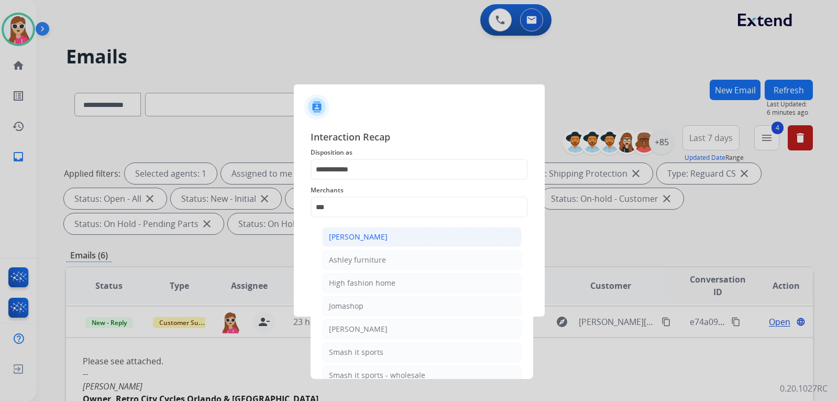
click at [400, 241] on li "[PERSON_NAME]" at bounding box center [421, 237] width 199 height 20
type input "**********"
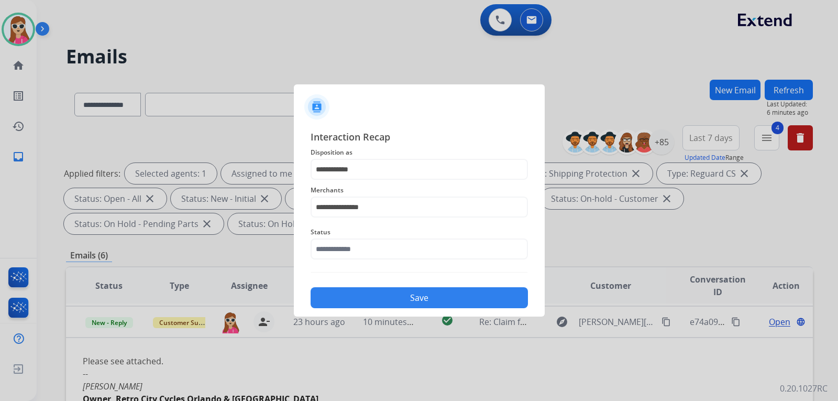
click at [396, 260] on div "Status" at bounding box center [419, 242] width 217 height 42
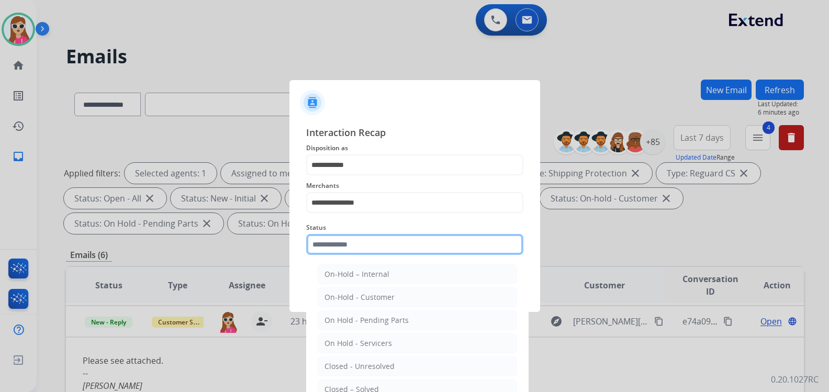
click at [398, 253] on input "text" at bounding box center [414, 244] width 217 height 21
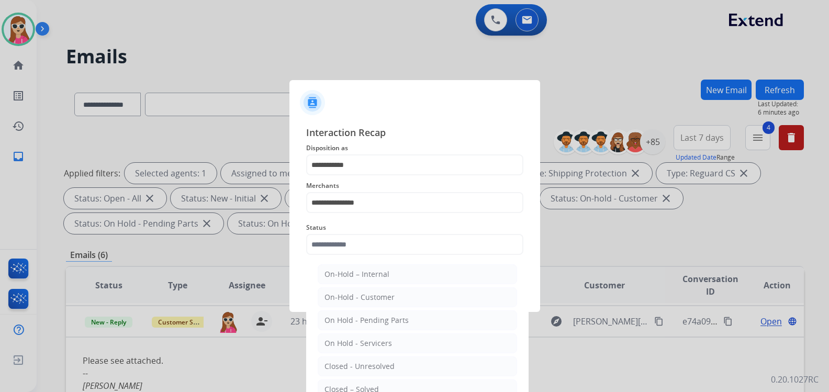
click at [367, 383] on li "Closed – Solved" at bounding box center [417, 390] width 199 height 20
type input "**********"
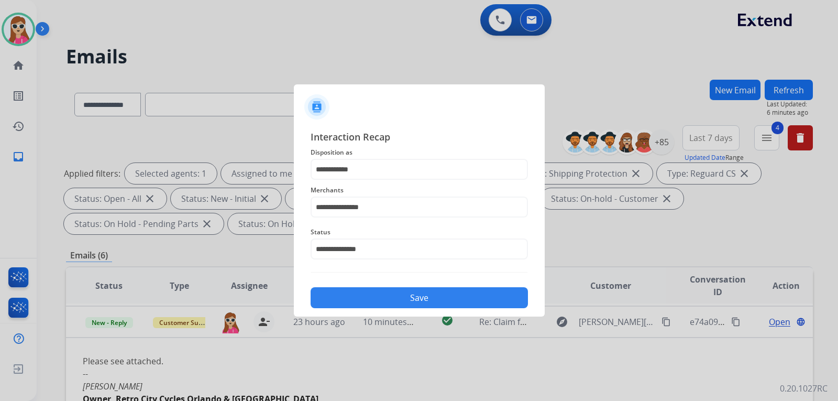
click at [392, 281] on div "Save" at bounding box center [419, 294] width 217 height 27
click at [392, 307] on button "Save" at bounding box center [419, 297] width 217 height 21
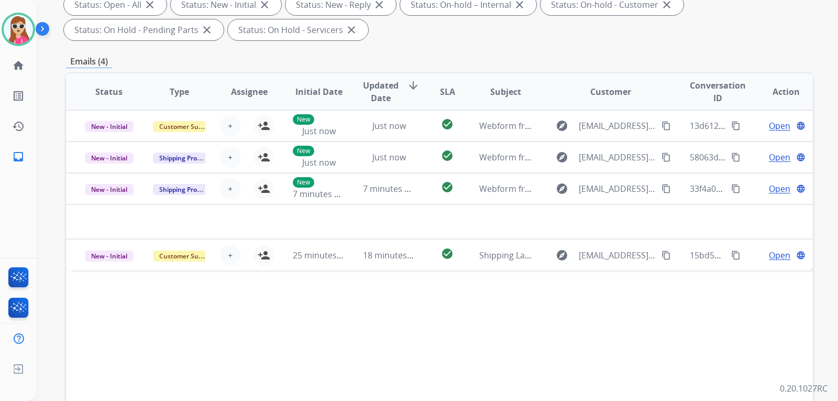
scroll to position [262, 0]
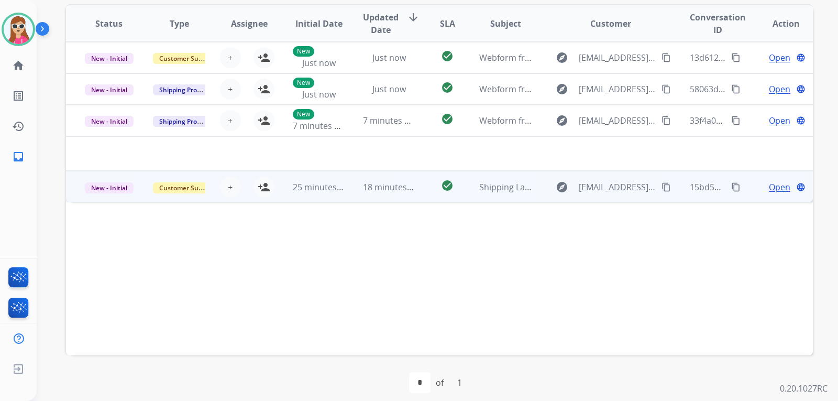
click at [424, 195] on td "check_circle" at bounding box center [439, 186] width 47 height 31
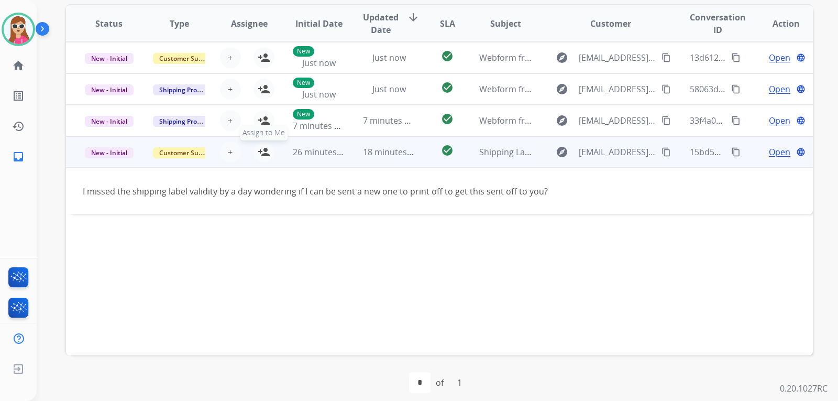
click at [265, 153] on mat-icon "person_add" at bounding box center [264, 152] width 13 height 13
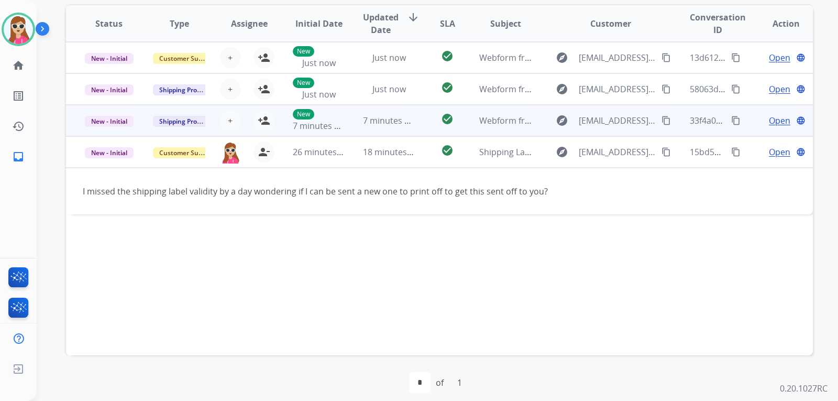
click at [284, 130] on td "New 7 minutes ago" at bounding box center [311, 120] width 70 height 31
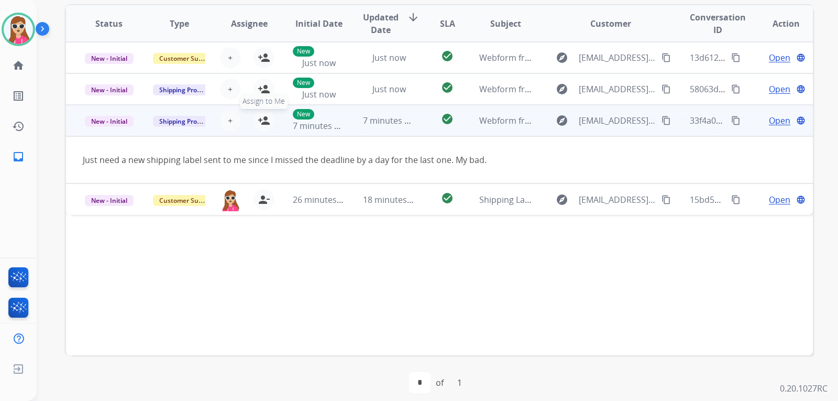
drag, startPoint x: 260, startPoint y: 123, endPoint x: 270, endPoint y: 127, distance: 10.3
click at [261, 123] on mat-icon "person_add" at bounding box center [264, 120] width 13 height 13
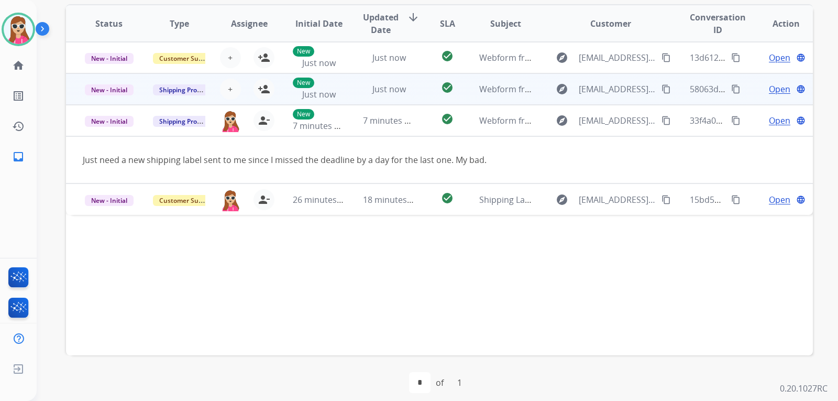
click at [271, 96] on div "+ Select agent person_add Assign to Me" at bounding box center [240, 89] width 67 height 21
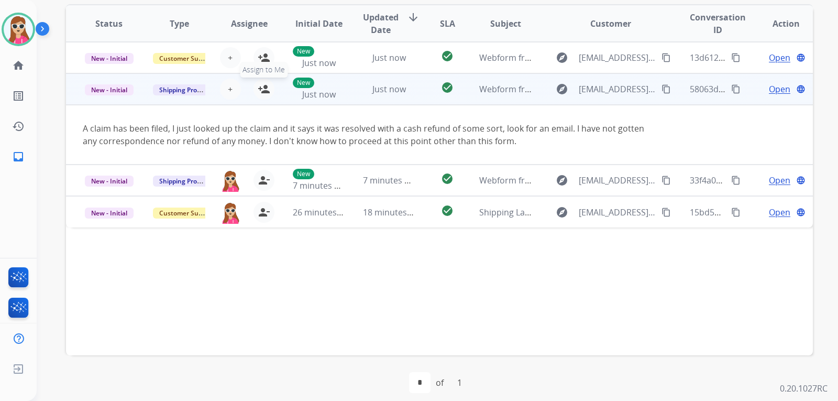
click at [259, 94] on mat-icon "person_add" at bounding box center [264, 89] width 13 height 13
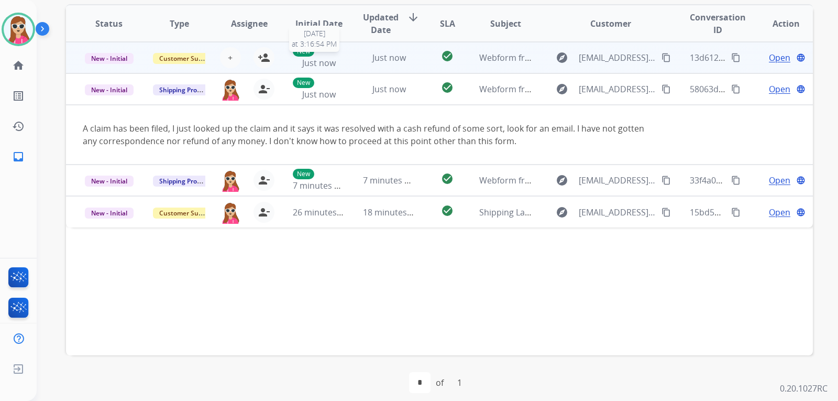
click at [296, 65] on div "New Just now" at bounding box center [319, 57] width 53 height 23
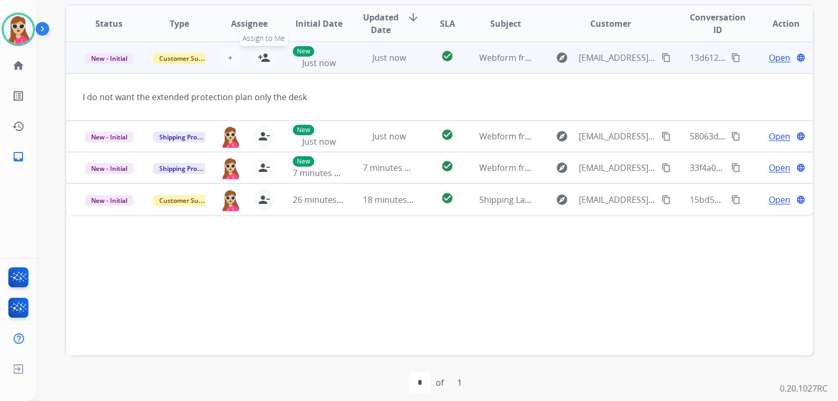
click at [271, 61] on button "person_add Assign to Me" at bounding box center [263, 57] width 21 height 21
click at [776, 57] on span "Open" at bounding box center [779, 57] width 21 height 13
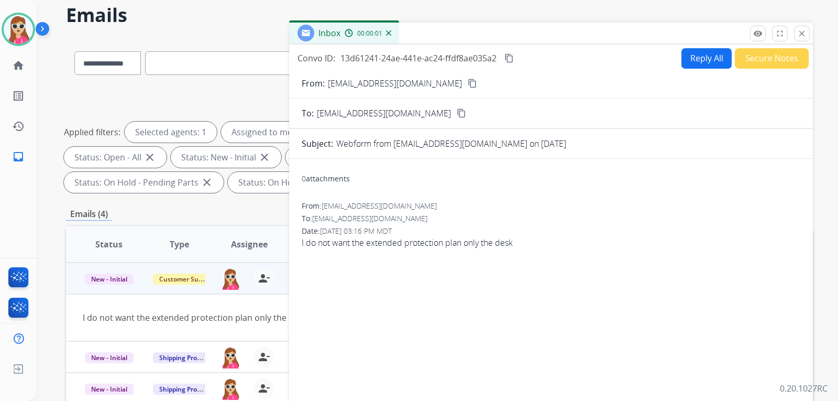
scroll to position [0, 0]
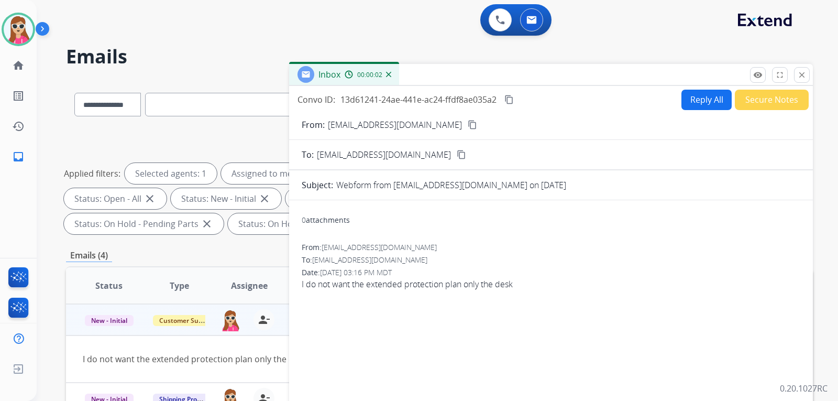
click at [690, 107] on button "Reply All" at bounding box center [706, 100] width 50 height 20
select select "**********"
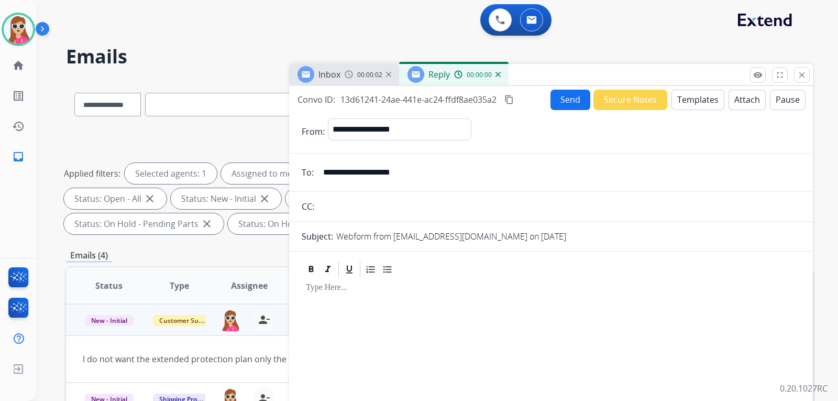
click at [688, 105] on button "Templates" at bounding box center [697, 100] width 53 height 20
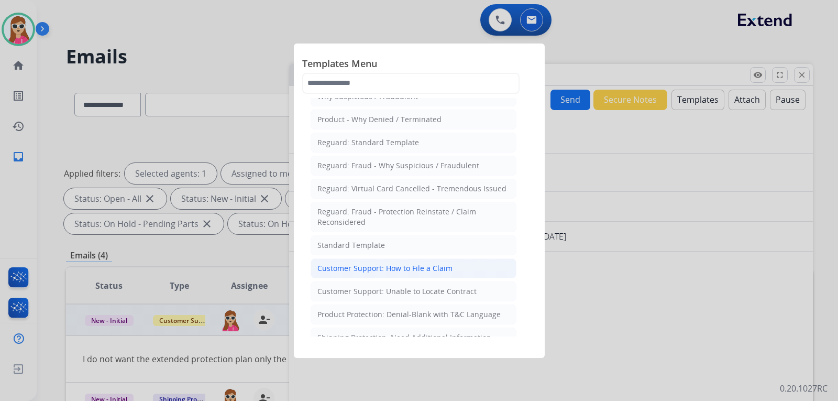
scroll to position [52, 0]
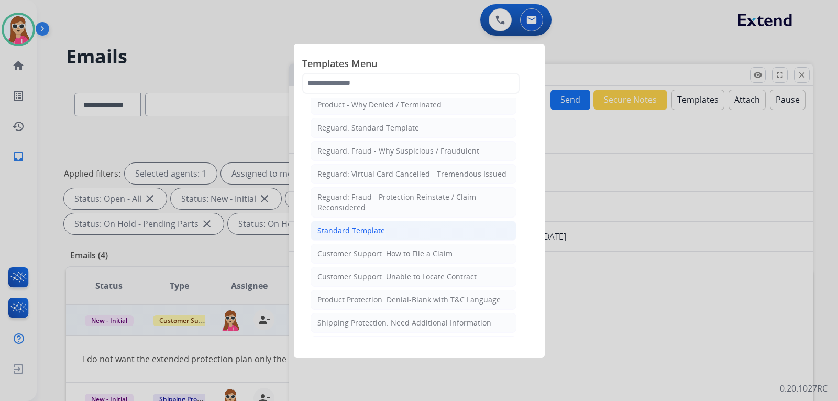
click at [430, 231] on li "Standard Template" at bounding box center [414, 230] width 206 height 20
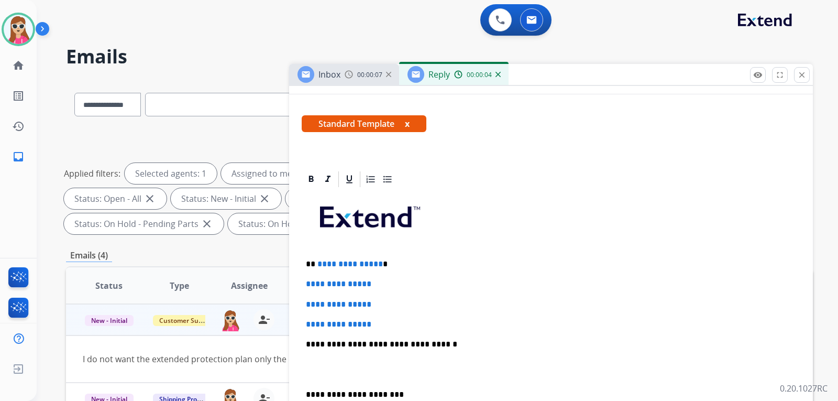
scroll to position [157, 0]
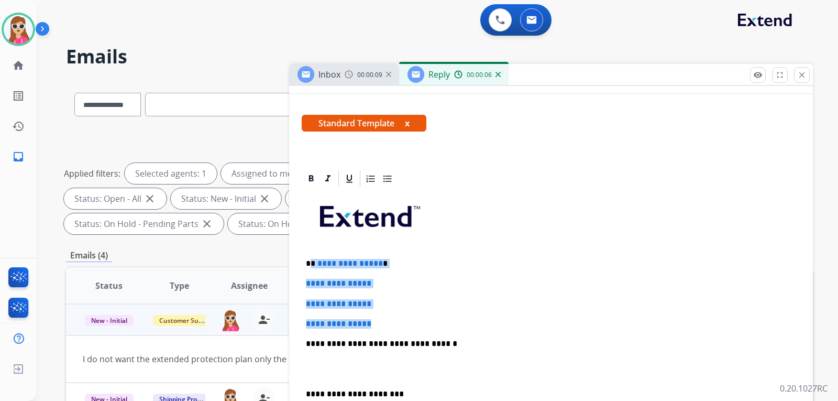
drag, startPoint x: 311, startPoint y: 264, endPoint x: 390, endPoint y: 319, distance: 96.3
click at [386, 319] on div "**********" at bounding box center [551, 368] width 498 height 360
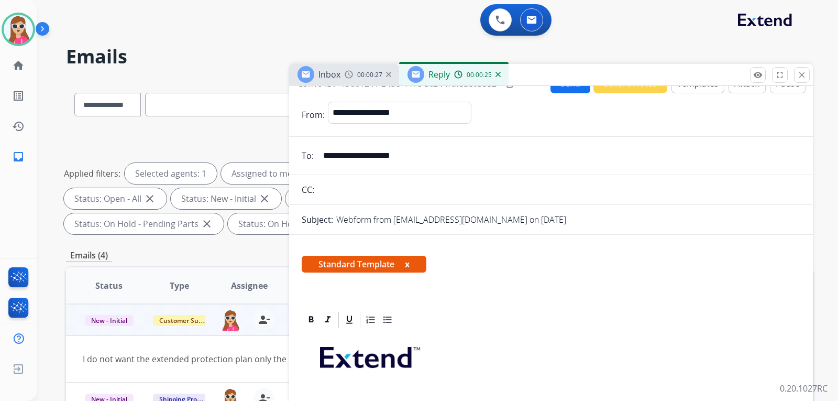
scroll to position [0, 0]
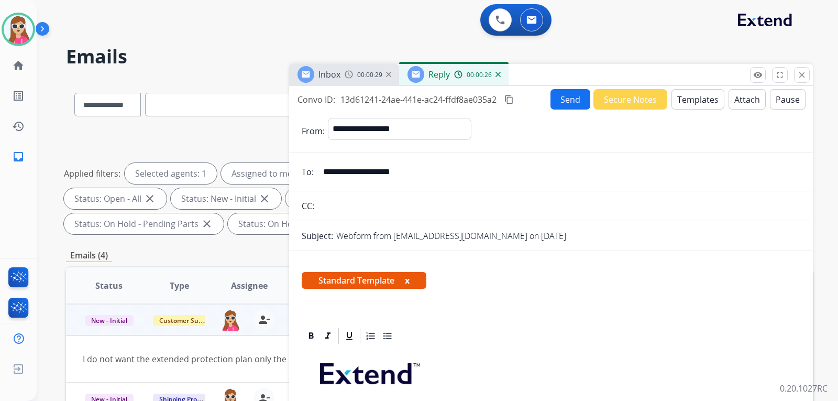
click at [554, 102] on button "Send" at bounding box center [570, 99] width 40 height 20
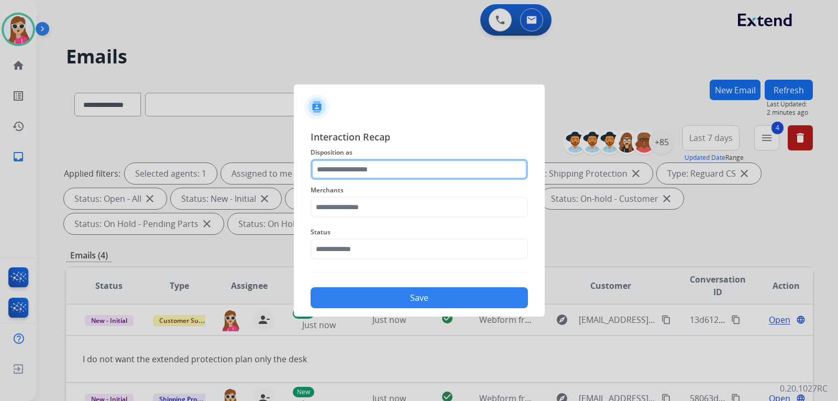
click at [338, 175] on input "text" at bounding box center [419, 169] width 217 height 21
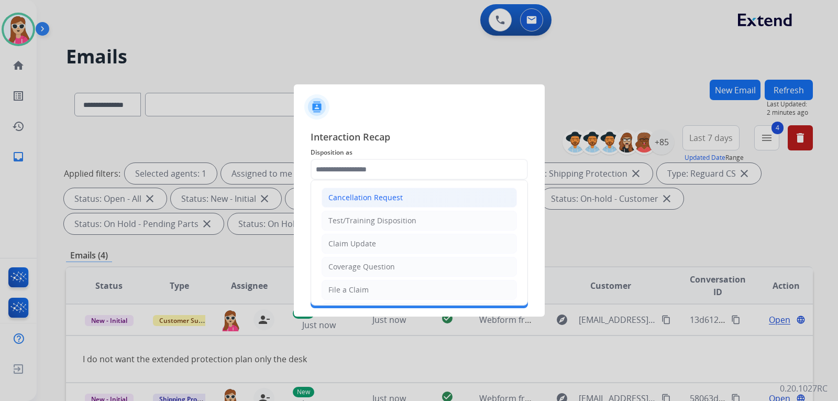
click at [379, 190] on li "Cancellation Request" at bounding box center [418, 197] width 195 height 20
type input "**********"
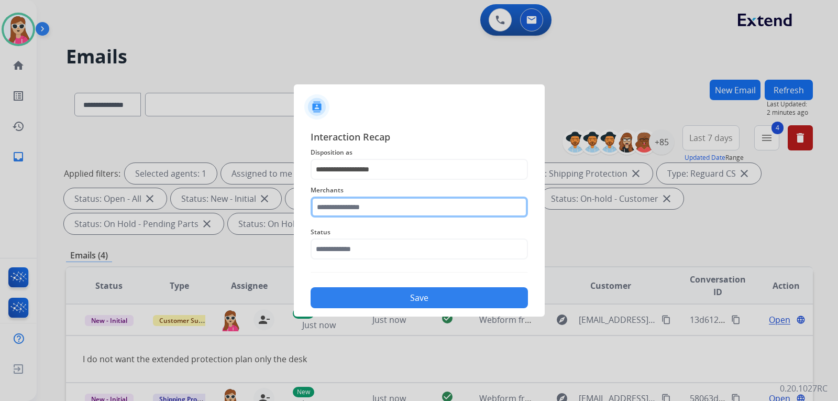
drag, startPoint x: 381, startPoint y: 201, endPoint x: 381, endPoint y: 208, distance: 6.8
click at [381, 206] on input "text" at bounding box center [419, 206] width 217 height 21
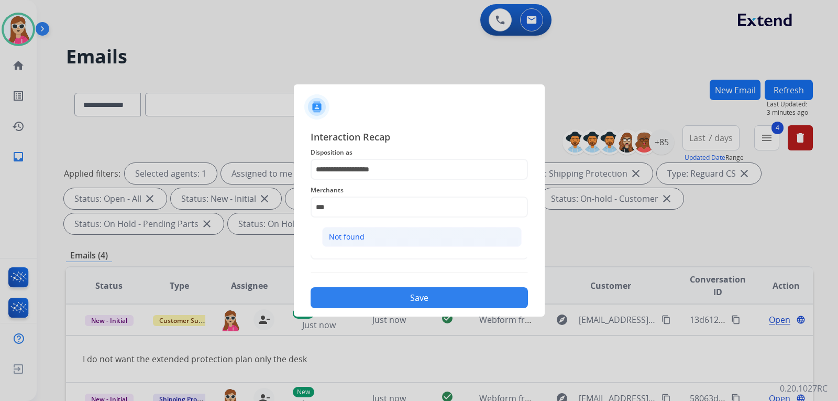
click at [374, 240] on li "Not found" at bounding box center [421, 237] width 199 height 20
type input "*********"
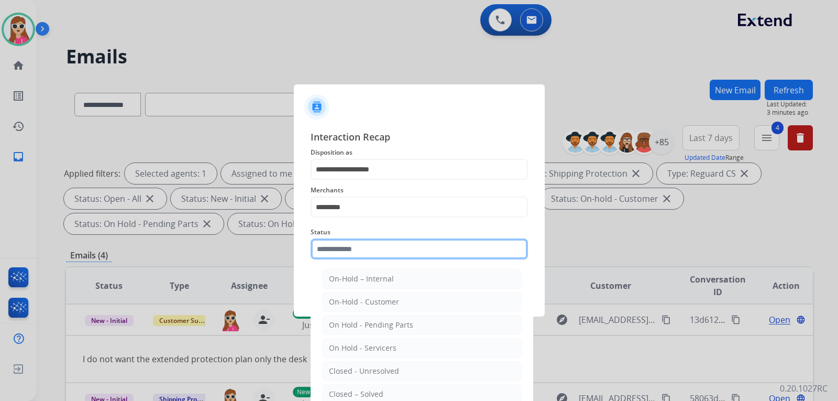
click at [369, 250] on input "text" at bounding box center [419, 248] width 217 height 21
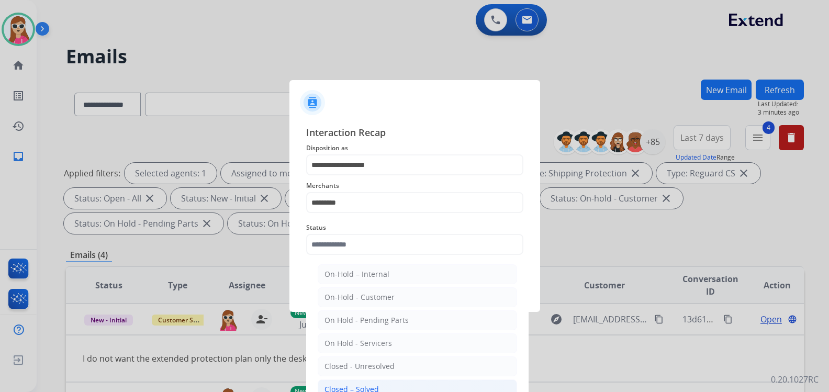
click at [396, 382] on li "Closed – Solved" at bounding box center [417, 390] width 199 height 20
type input "**********"
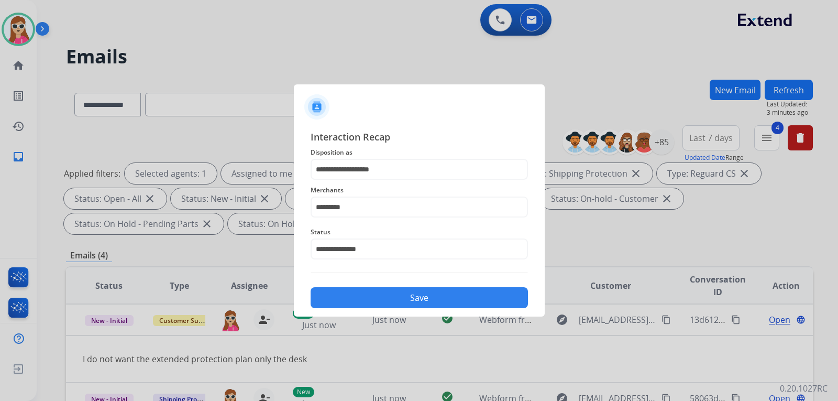
click at [374, 292] on button "Save" at bounding box center [419, 297] width 217 height 21
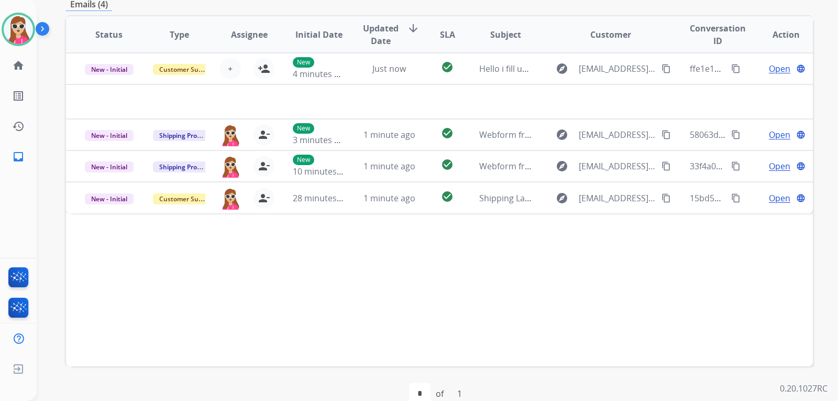
scroll to position [262, 0]
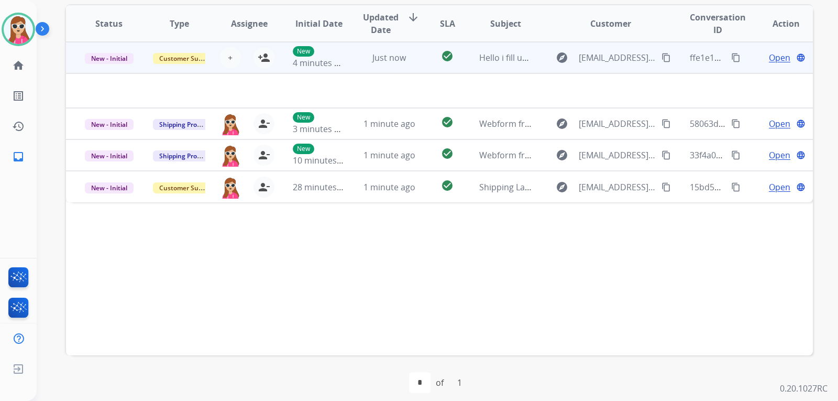
click at [522, 66] on td "Hello i fill up claim" at bounding box center [497, 57] width 70 height 31
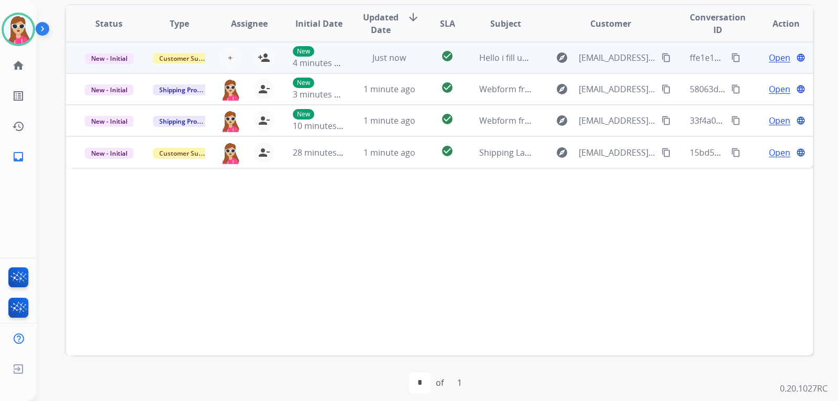
click at [523, 66] on td "Hello i fill up claim" at bounding box center [497, 57] width 70 height 31
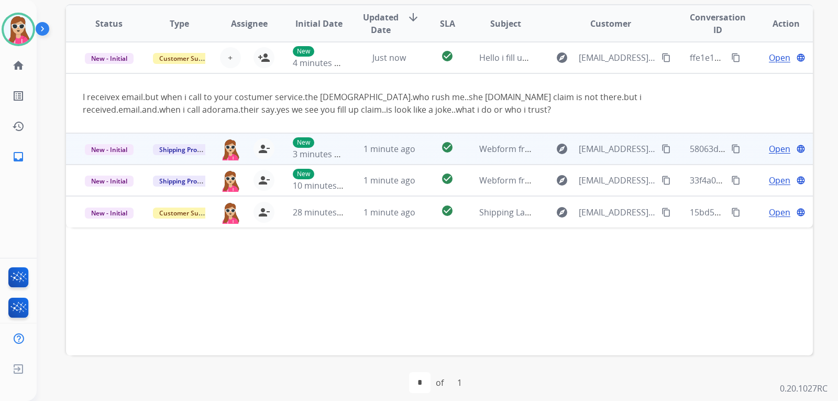
click at [346, 150] on td "1 minute ago" at bounding box center [381, 148] width 70 height 31
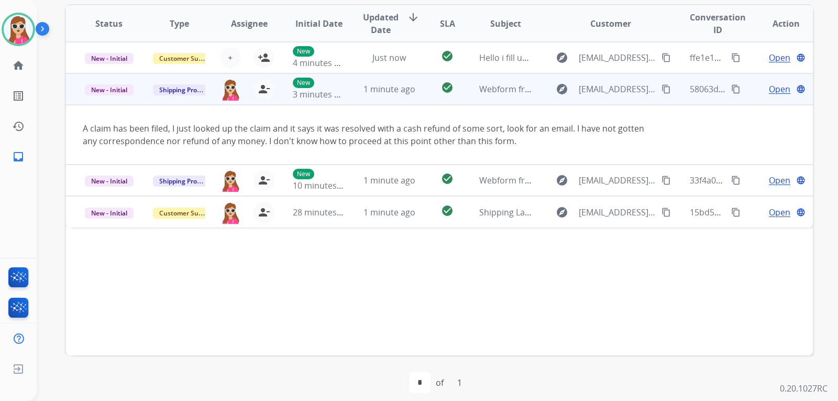
click at [662, 85] on mat-icon "content_copy" at bounding box center [665, 88] width 9 height 9
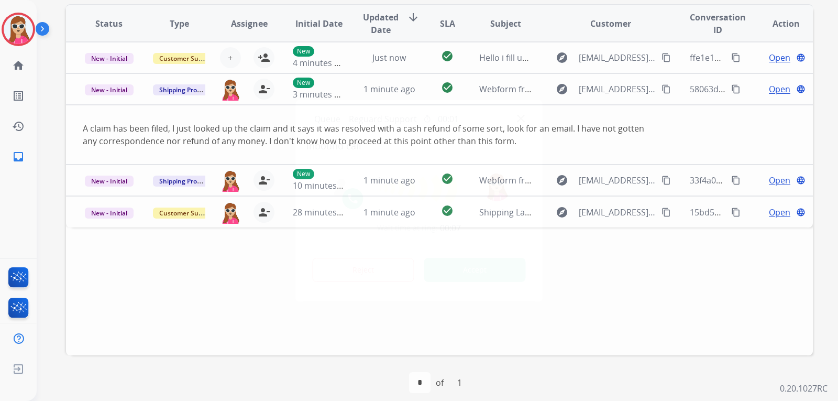
click at [493, 267] on button "Accept" at bounding box center [475, 270] width 102 height 24
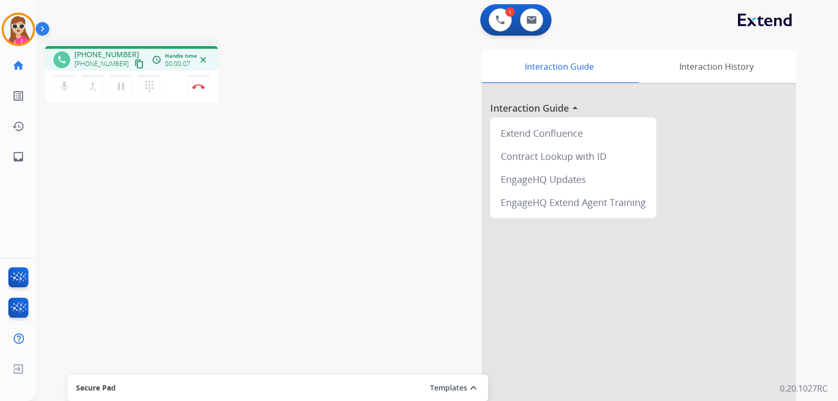
drag, startPoint x: 132, startPoint y: 67, endPoint x: 127, endPoint y: 69, distance: 5.5
click at [135, 66] on mat-icon "content_copy" at bounding box center [139, 63] width 9 height 9
click at [18, 164] on link "inbox Emails" at bounding box center [18, 156] width 29 height 29
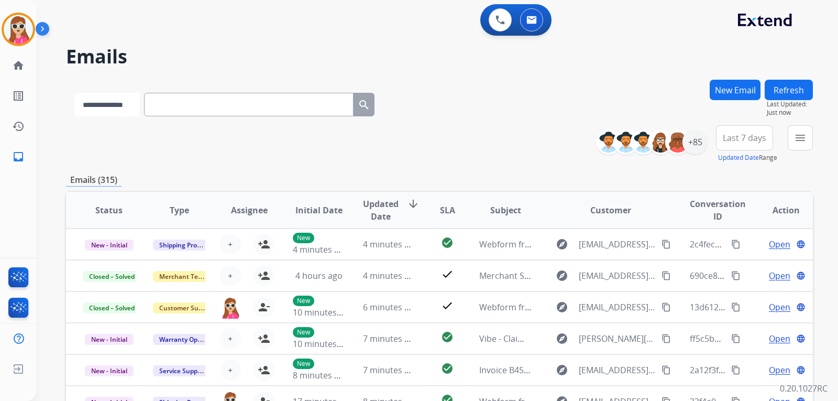
click at [140, 108] on select "**********" at bounding box center [106, 105] width 65 height 24
select select "**********"
click at [74, 93] on select "**********" at bounding box center [106, 105] width 65 height 24
click at [228, 105] on input "text" at bounding box center [249, 105] width 209 height 24
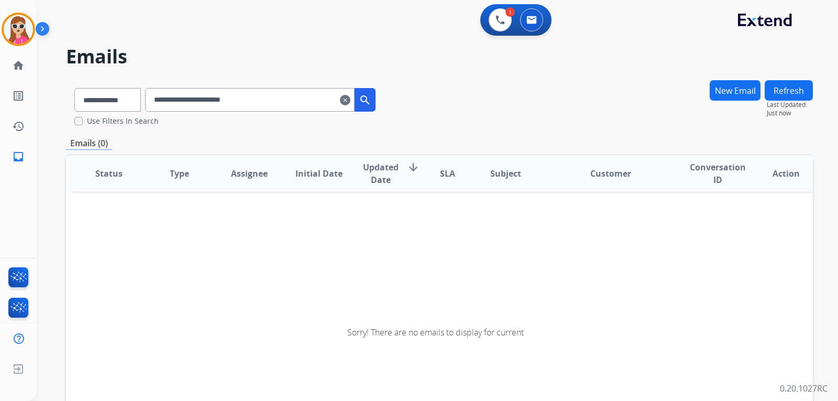
click at [190, 104] on input "**********" at bounding box center [249, 100] width 209 height 24
click at [191, 102] on input "**********" at bounding box center [249, 100] width 209 height 24
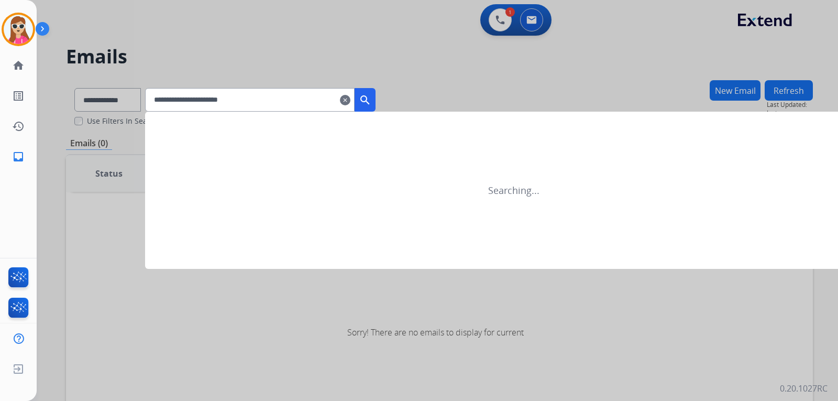
click at [184, 102] on input "**********" at bounding box center [249, 100] width 209 height 24
type input "**********"
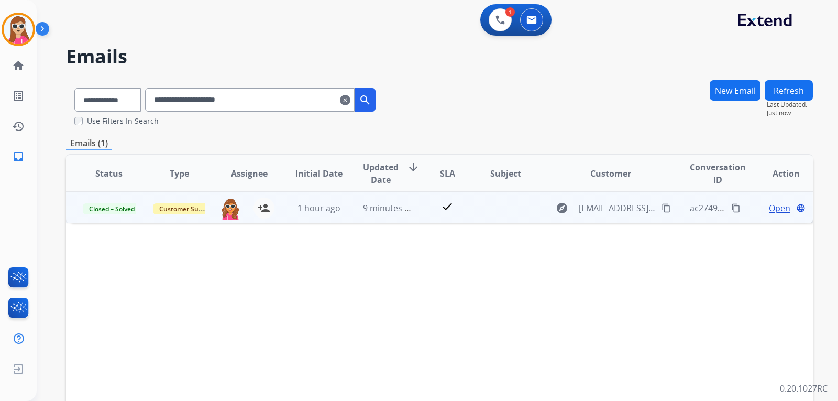
click at [451, 216] on td "check" at bounding box center [439, 207] width 47 height 31
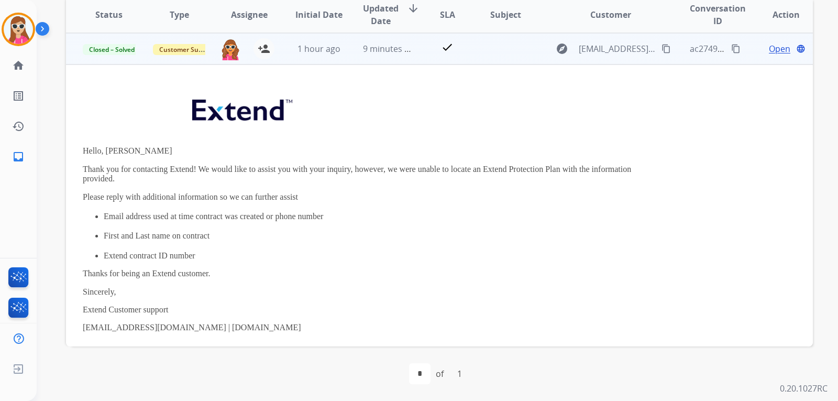
click at [769, 51] on span "Open" at bounding box center [779, 48] width 21 height 13
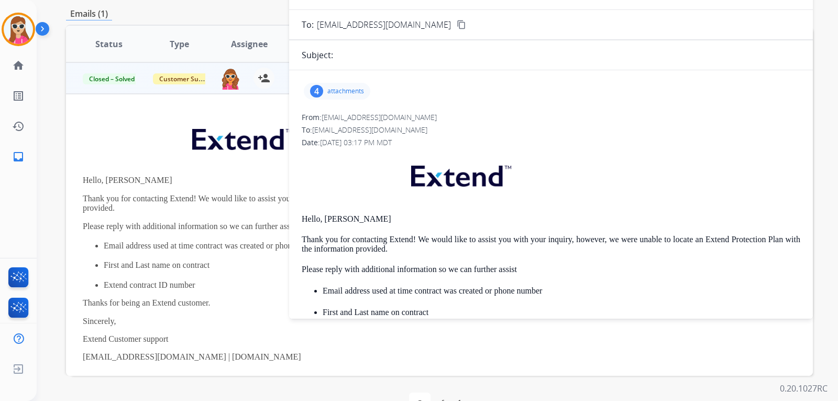
scroll to position [106, 0]
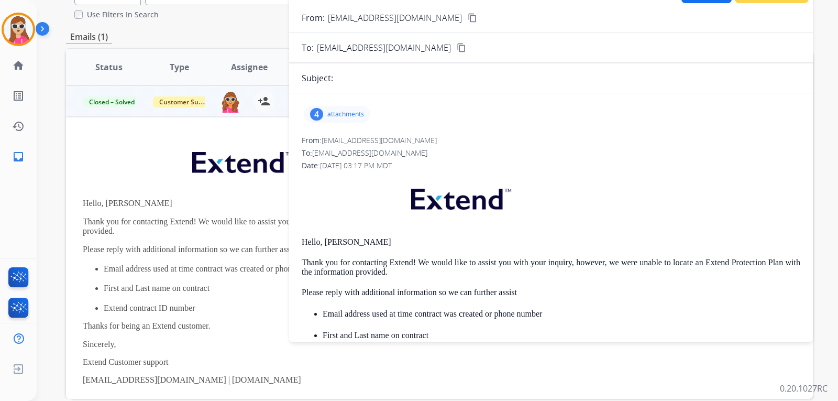
click at [328, 116] on p "attachments" at bounding box center [345, 114] width 37 height 8
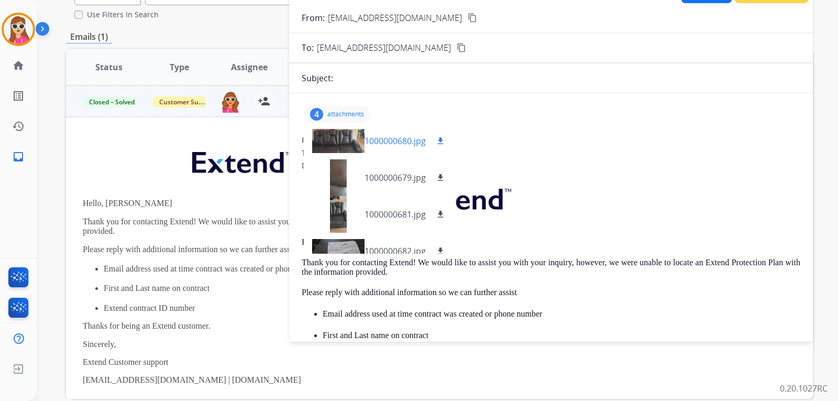
click at [445, 140] on mat-icon "download" at bounding box center [440, 140] width 9 height 9
drag, startPoint x: 435, startPoint y: 177, endPoint x: 439, endPoint y: 186, distance: 10.1
click at [435, 177] on button "download" at bounding box center [440, 177] width 13 height 13
drag, startPoint x: 436, startPoint y: 208, endPoint x: 442, endPoint y: 208, distance: 6.8
click at [436, 208] on button "download" at bounding box center [440, 214] width 13 height 13
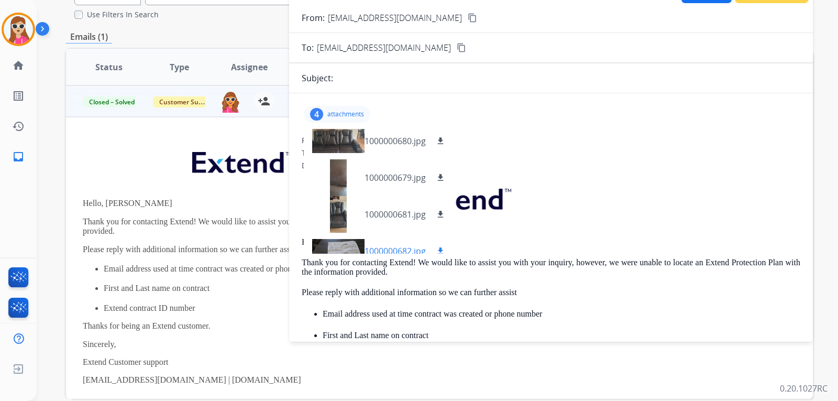
click at [440, 249] on mat-icon "download" at bounding box center [440, 250] width 9 height 9
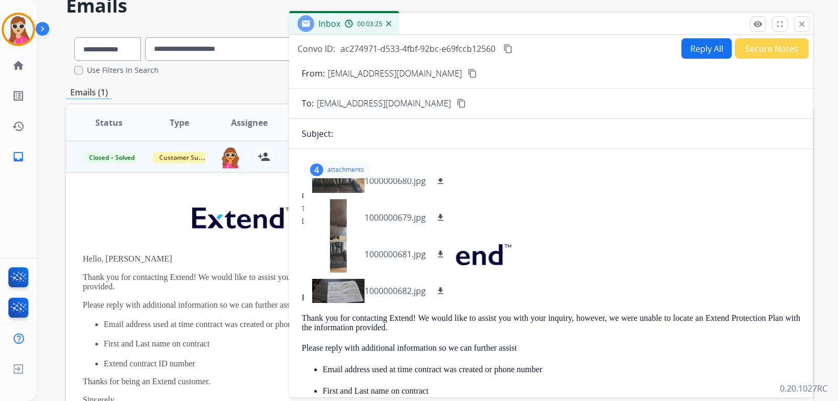
scroll to position [2, 0]
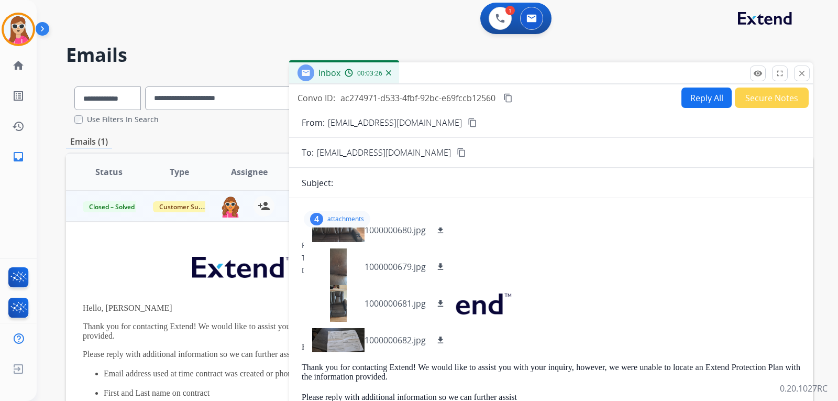
click at [804, 82] on div "Inbox 00:03:26" at bounding box center [551, 73] width 524 height 22
click at [804, 83] on div "Inbox 00:03:27" at bounding box center [551, 73] width 524 height 22
click at [501, 21] on img at bounding box center [499, 18] width 9 height 9
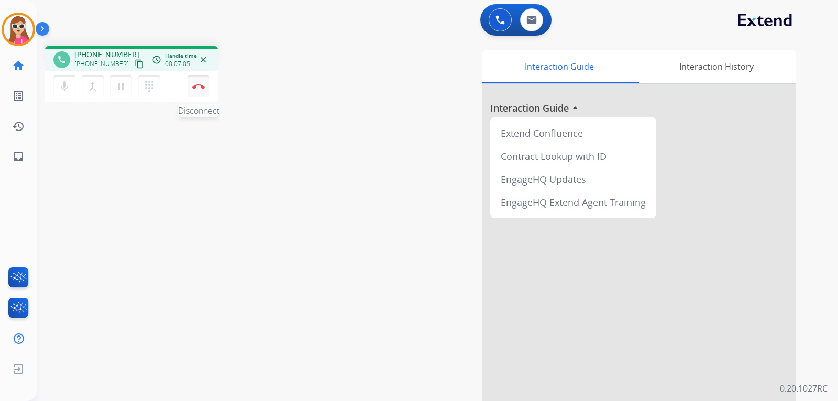
click at [201, 86] on img at bounding box center [198, 86] width 13 height 5
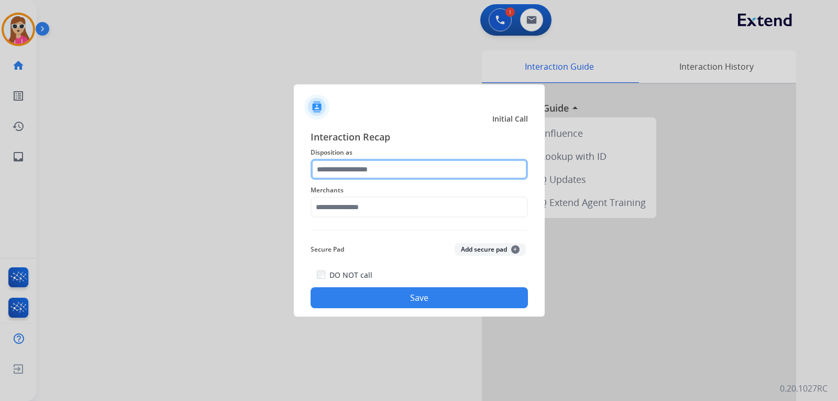
click at [388, 174] on input "text" at bounding box center [419, 169] width 217 height 21
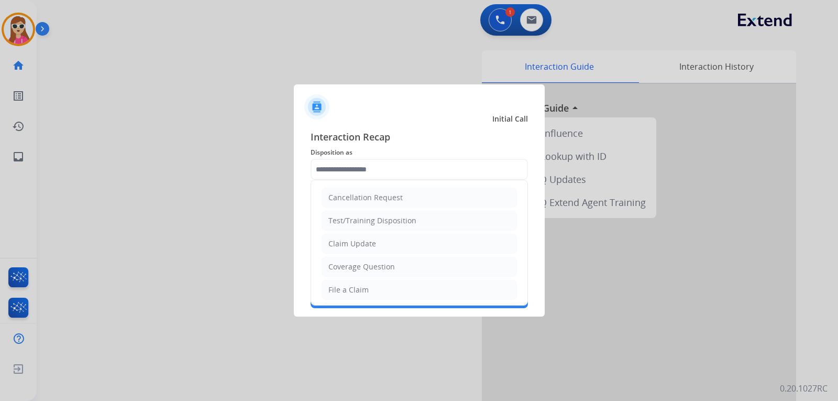
click at [396, 244] on li "Claim Update" at bounding box center [418, 244] width 195 height 20
type input "**********"
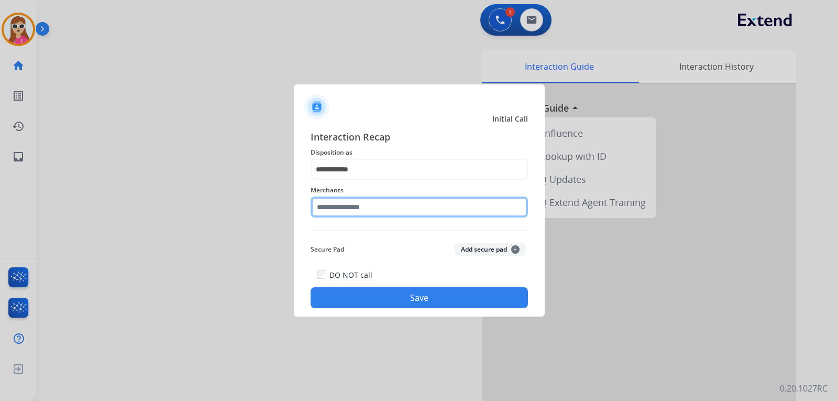
click at [390, 210] on input "text" at bounding box center [419, 206] width 217 height 21
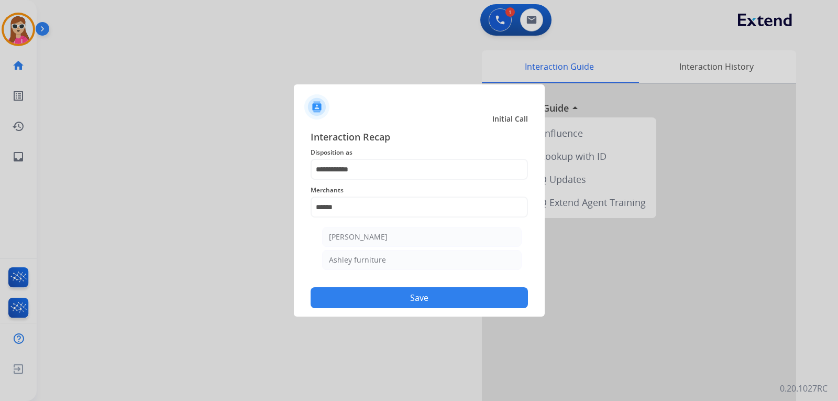
click at [394, 263] on li "Ashley furniture" at bounding box center [421, 260] width 199 height 20
type input "**********"
click at [401, 293] on button "Save" at bounding box center [419, 297] width 217 height 21
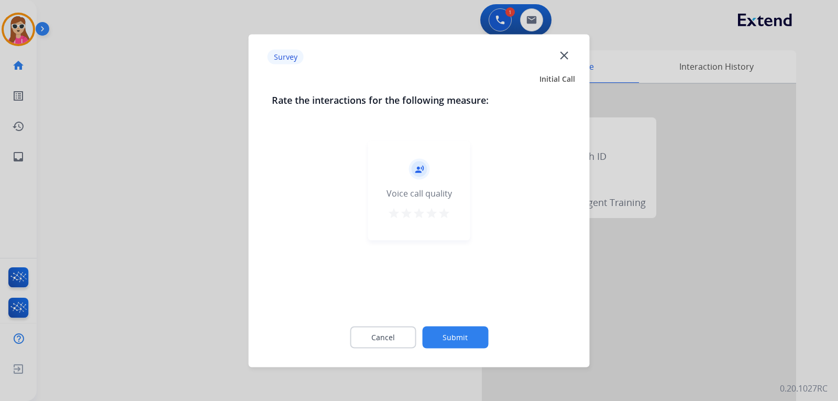
click at [439, 215] on mat-icon "star" at bounding box center [444, 212] width 13 height 13
click at [453, 332] on button "Submit" at bounding box center [455, 337] width 66 height 22
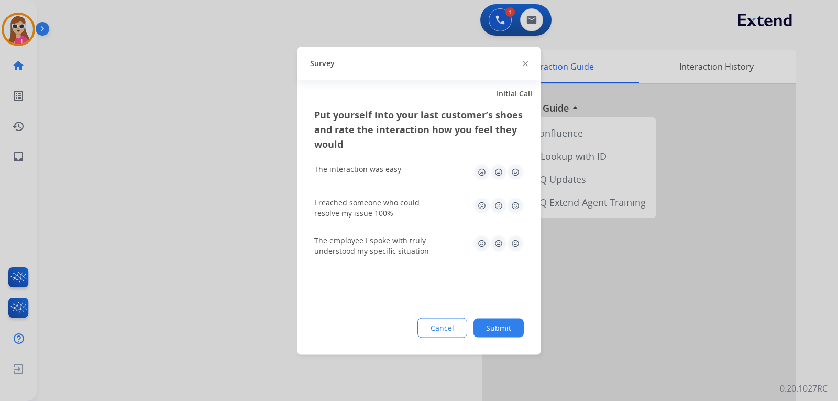
drag, startPoint x: 522, startPoint y: 173, endPoint x: 521, endPoint y: 193, distance: 19.9
click at [520, 174] on img at bounding box center [515, 171] width 17 height 17
click at [517, 204] on img at bounding box center [515, 205] width 17 height 17
drag, startPoint x: 524, startPoint y: 248, endPoint x: 520, endPoint y: 242, distance: 6.7
click at [522, 245] on div "Put yourself into your last customer’s shoes and rate the interaction how you f…" at bounding box center [418, 230] width 243 height 247
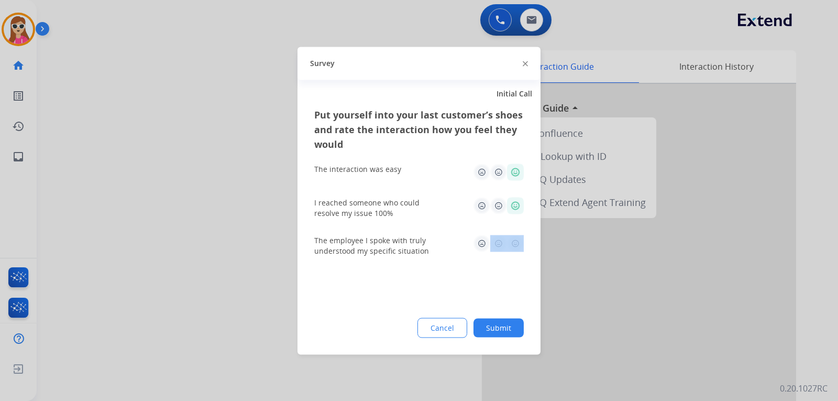
click at [518, 245] on img at bounding box center [515, 243] width 17 height 17
click at [516, 242] on img at bounding box center [515, 243] width 17 height 17
click at [507, 237] on img at bounding box center [515, 243] width 17 height 17
drag, startPoint x: 497, startPoint y: 329, endPoint x: 495, endPoint y: 318, distance: 11.2
click at [497, 325] on button "Submit" at bounding box center [498, 327] width 50 height 19
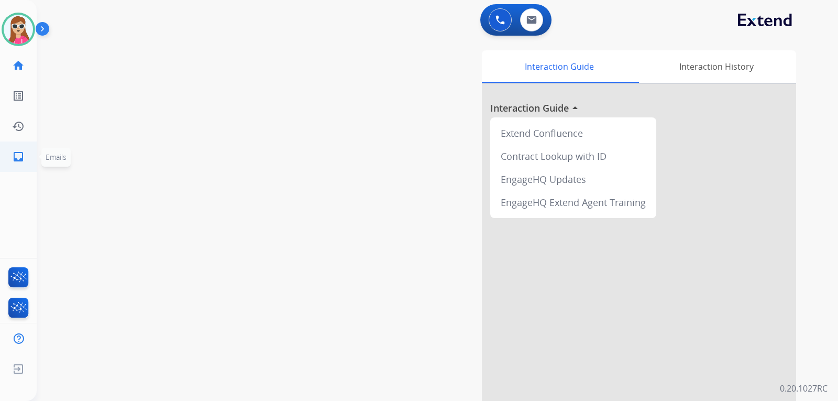
click at [14, 154] on mat-icon "inbox" at bounding box center [18, 156] width 13 height 13
select select "**********"
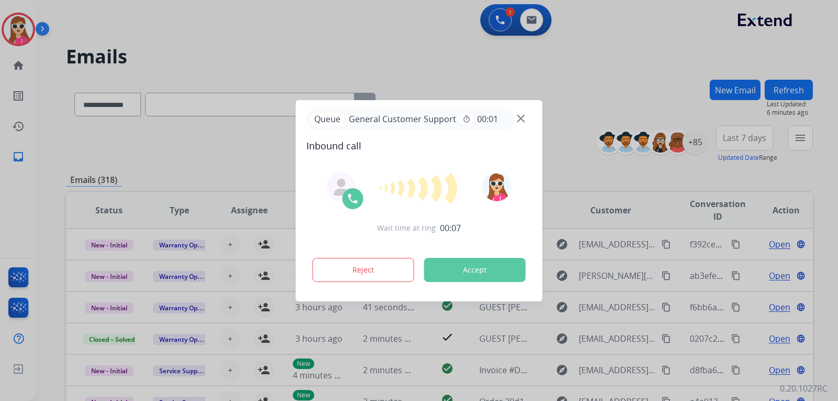
click at [493, 279] on button "Accept" at bounding box center [475, 270] width 102 height 24
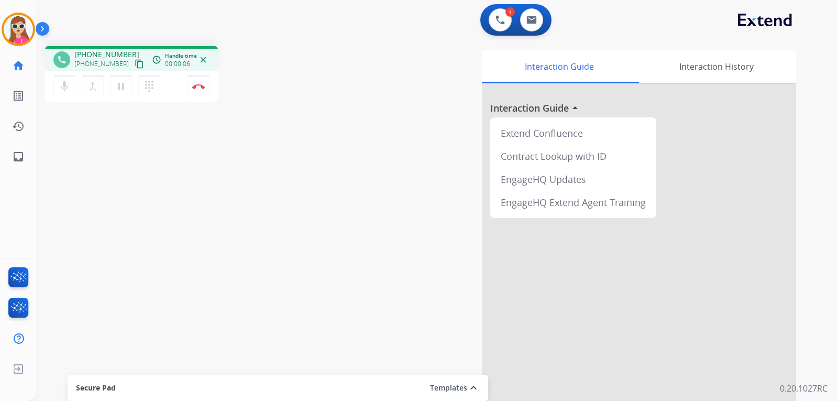
click at [135, 60] on mat-icon "content_copy" at bounding box center [139, 63] width 9 height 9
click at [200, 85] on img at bounding box center [198, 86] width 13 height 5
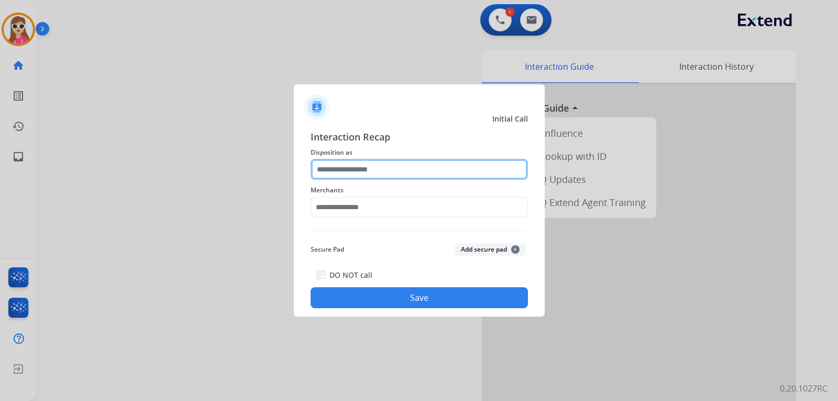
click at [340, 172] on input "text" at bounding box center [419, 169] width 217 height 21
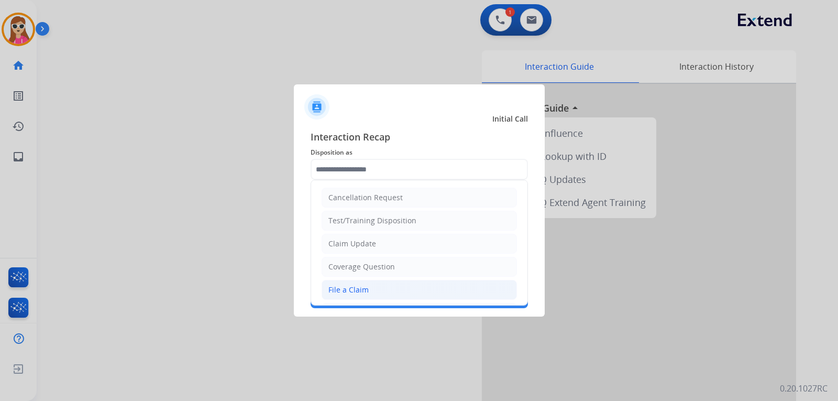
click at [377, 294] on li "File a Claim" at bounding box center [418, 290] width 195 height 20
type input "**********"
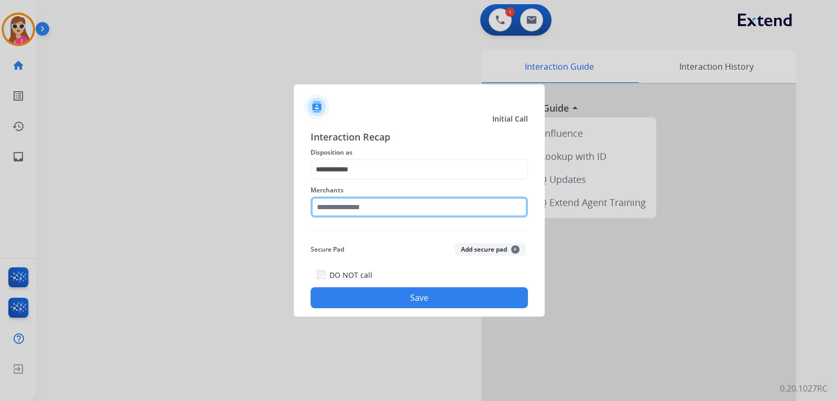
click at [375, 204] on input "text" at bounding box center [419, 206] width 217 height 21
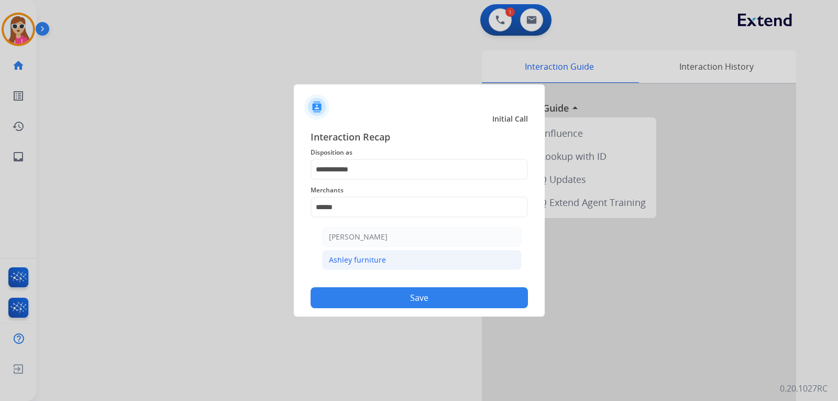
click at [381, 265] on li "Ashley furniture" at bounding box center [421, 260] width 199 height 20
type input "**********"
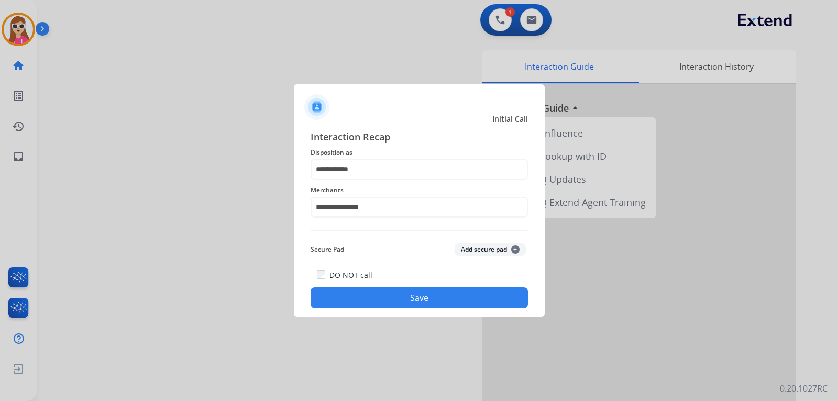
click at [431, 301] on button "Save" at bounding box center [419, 297] width 217 height 21
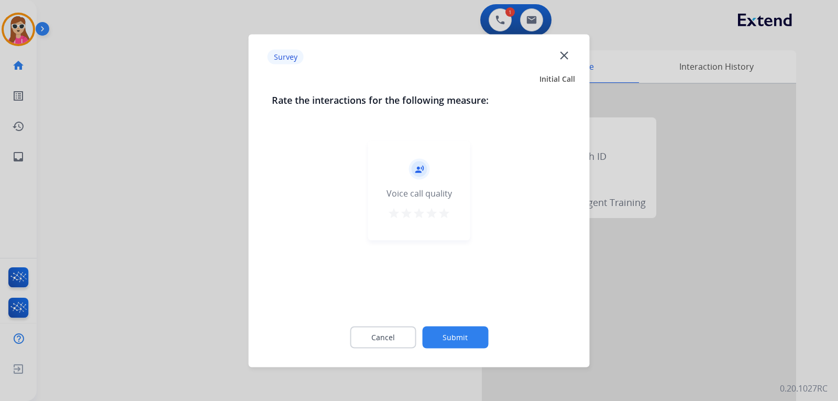
drag, startPoint x: 450, startPoint y: 219, endPoint x: 446, endPoint y: 226, distance: 7.3
click at [449, 219] on button "star" at bounding box center [444, 214] width 13 height 16
click at [460, 326] on div "Cancel Submit" at bounding box center [419, 336] width 295 height 47
click at [456, 336] on button "Submit" at bounding box center [455, 337] width 66 height 22
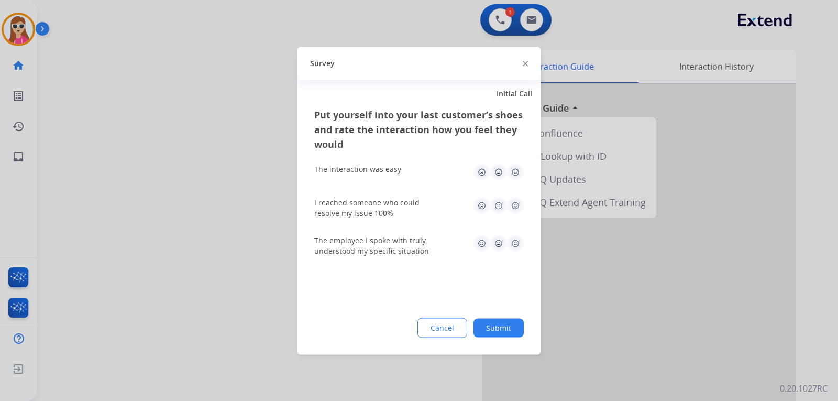
click at [513, 176] on img at bounding box center [515, 171] width 17 height 17
click at [517, 206] on img at bounding box center [515, 205] width 17 height 17
click at [510, 246] on img at bounding box center [515, 243] width 17 height 17
click at [503, 321] on button "Submit" at bounding box center [498, 327] width 50 height 19
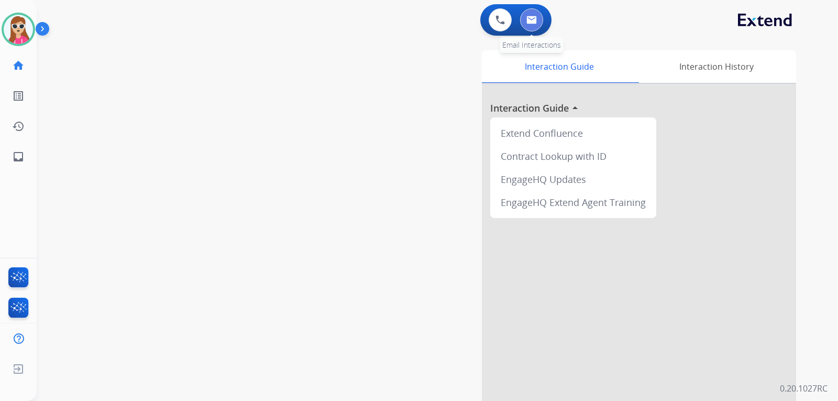
click at [532, 20] on img at bounding box center [531, 20] width 10 height 8
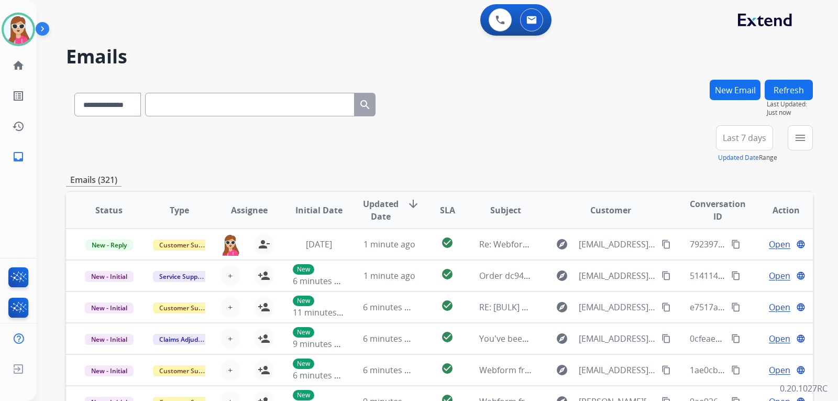
click at [741, 92] on button "New Email" at bounding box center [734, 90] width 51 height 20
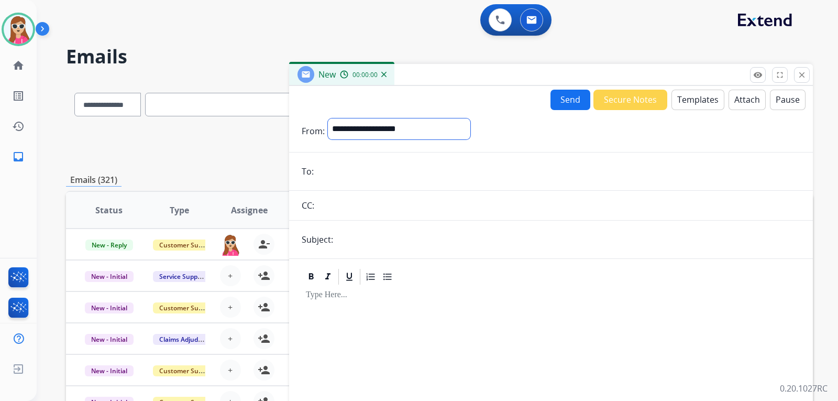
click at [462, 131] on select "**********" at bounding box center [399, 128] width 142 height 21
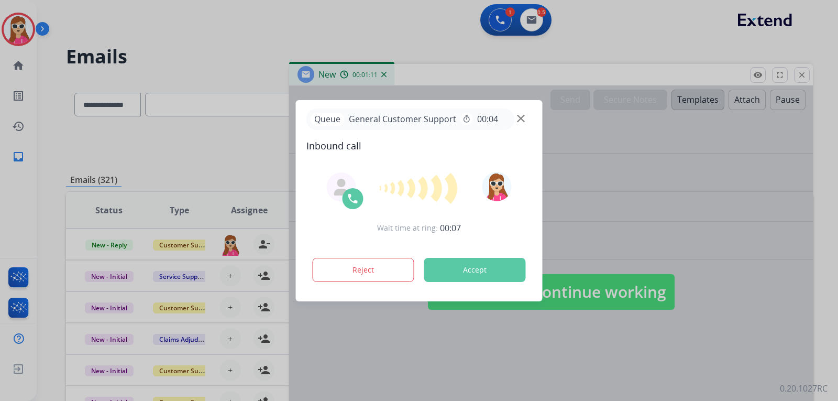
click at [452, 260] on button "Accept" at bounding box center [475, 270] width 102 height 24
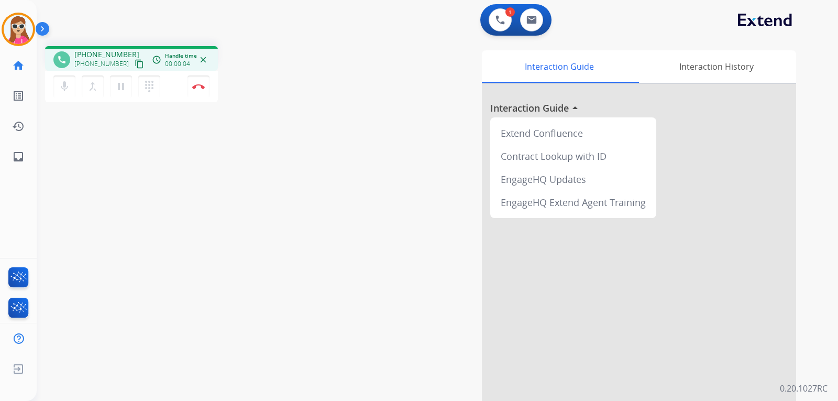
click at [135, 66] on mat-icon "content_copy" at bounding box center [139, 63] width 9 height 9
click at [202, 88] on img at bounding box center [198, 86] width 13 height 5
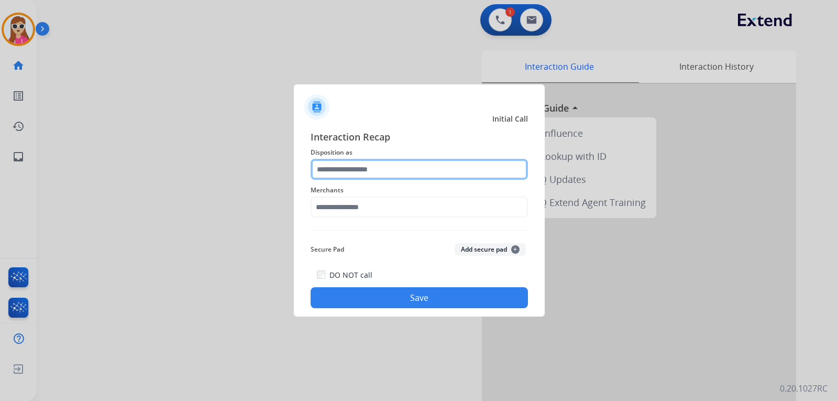
click at [393, 179] on input "text" at bounding box center [419, 169] width 217 height 21
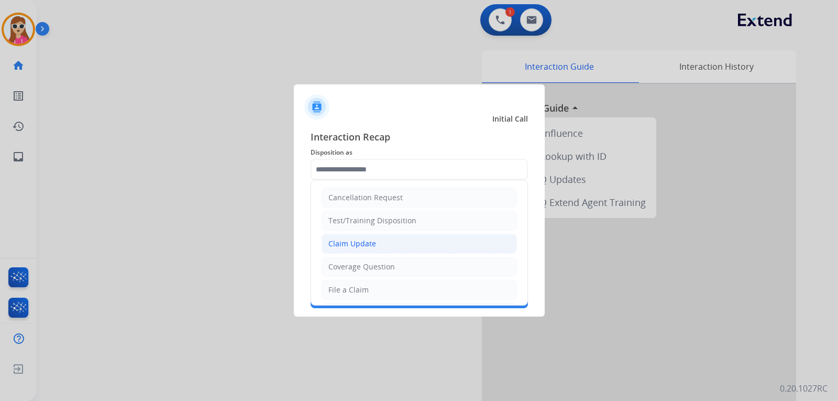
click at [369, 239] on div "Claim Update" at bounding box center [352, 243] width 48 height 10
type input "**********"
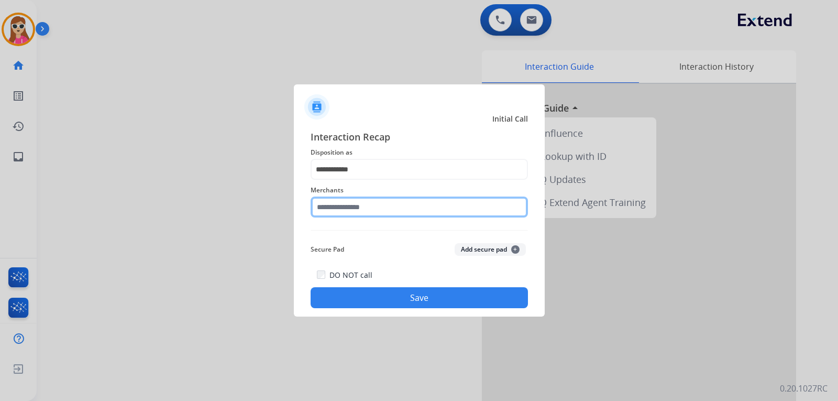
click at [351, 201] on input "text" at bounding box center [419, 206] width 217 height 21
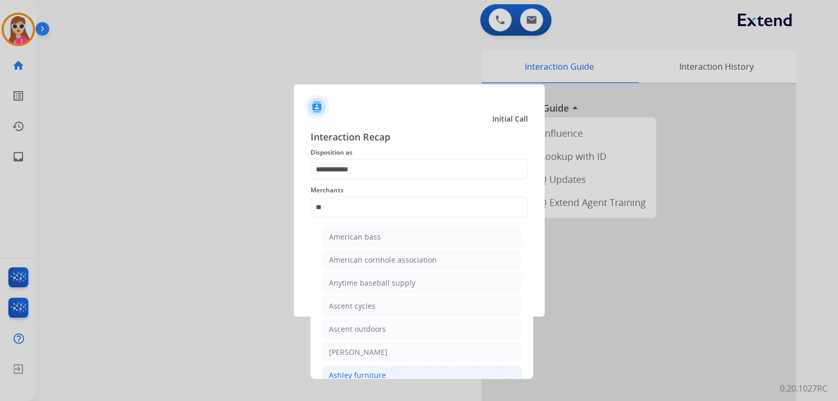
click at [370, 370] on div "Ashley furniture" at bounding box center [357, 375] width 57 height 10
type input "**********"
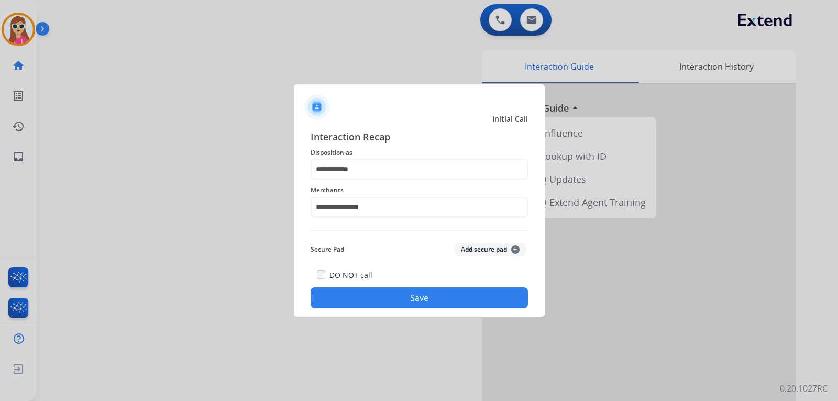
click at [384, 308] on div "**********" at bounding box center [419, 218] width 251 height 195
drag, startPoint x: 392, startPoint y: 281, endPoint x: 392, endPoint y: 287, distance: 6.3
click at [392, 286] on div "DO NOT call Save" at bounding box center [419, 288] width 217 height 40
click at [392, 294] on button "Save" at bounding box center [419, 297] width 217 height 21
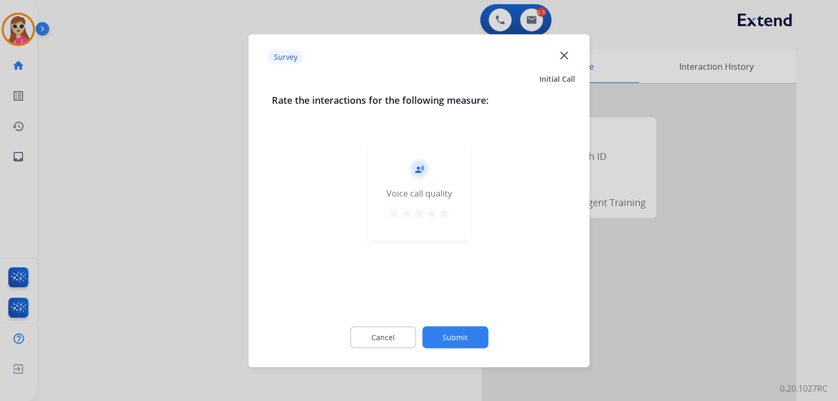
click at [450, 225] on div "record_voice_over Voice call quality star star star star star" at bounding box center [419, 189] width 102 height 99
click at [453, 215] on div "record_voice_over Voice call quality star star star star star" at bounding box center [419, 189] width 102 height 99
click at [442, 211] on mat-icon "star" at bounding box center [444, 212] width 13 height 13
click at [452, 340] on button "Submit" at bounding box center [455, 337] width 66 height 22
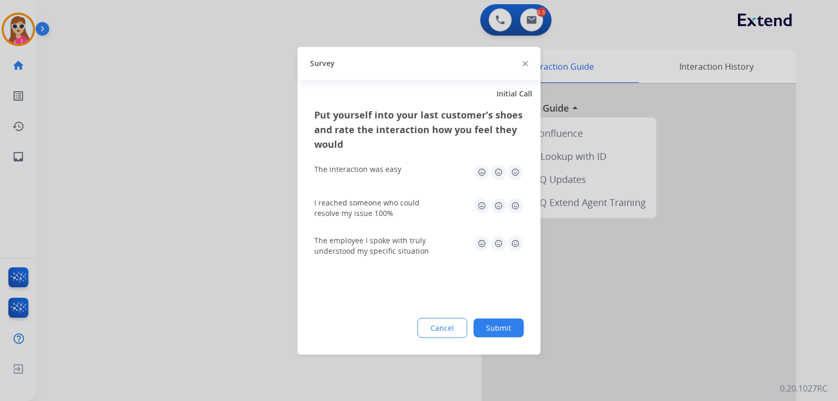
click at [517, 176] on img at bounding box center [515, 171] width 17 height 17
drag, startPoint x: 514, startPoint y: 202, endPoint x: 514, endPoint y: 228, distance: 26.2
click at [514, 203] on img at bounding box center [515, 205] width 17 height 17
click at [516, 245] on img at bounding box center [515, 243] width 17 height 17
click at [516, 326] on button "Submit" at bounding box center [498, 327] width 50 height 19
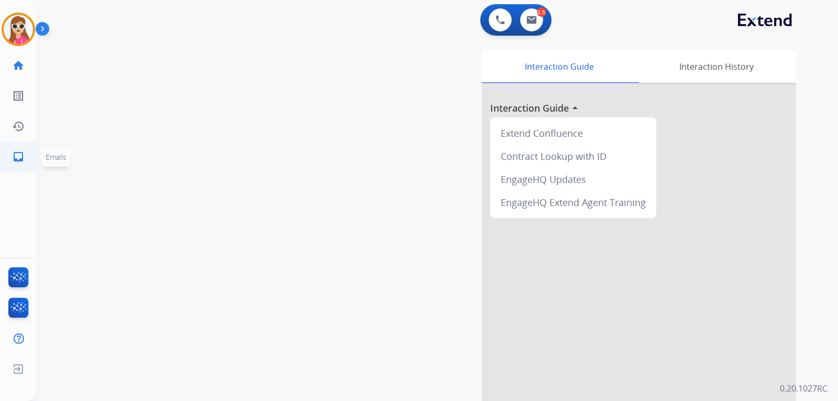
click at [15, 156] on mat-icon "inbox" at bounding box center [18, 156] width 13 height 13
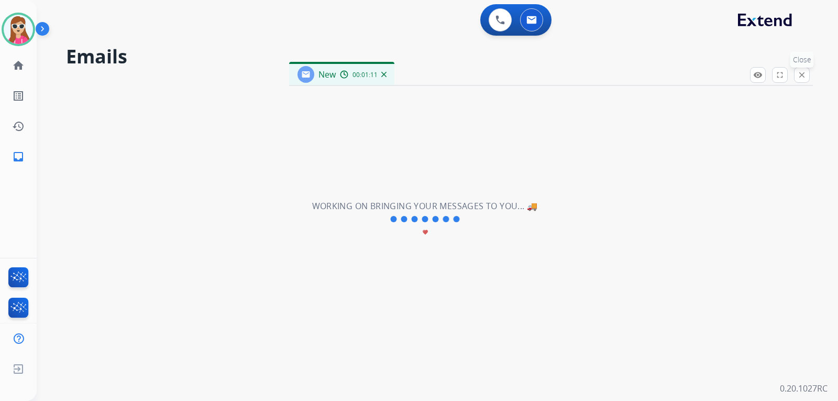
click at [805, 77] on mat-icon "close" at bounding box center [801, 74] width 9 height 9
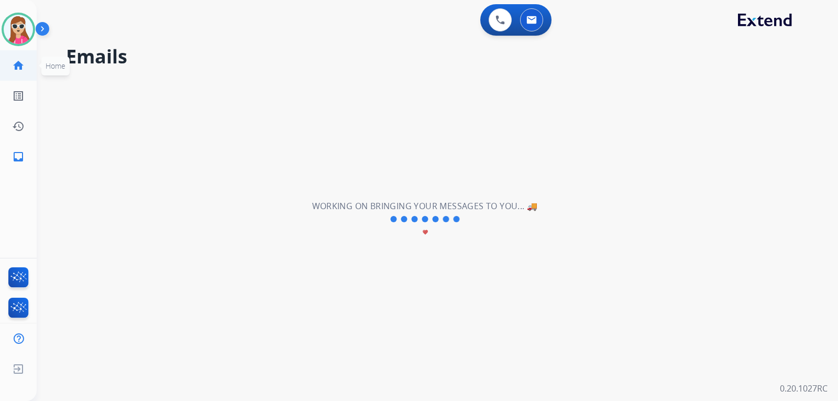
click at [25, 56] on link "home Home" at bounding box center [18, 65] width 29 height 29
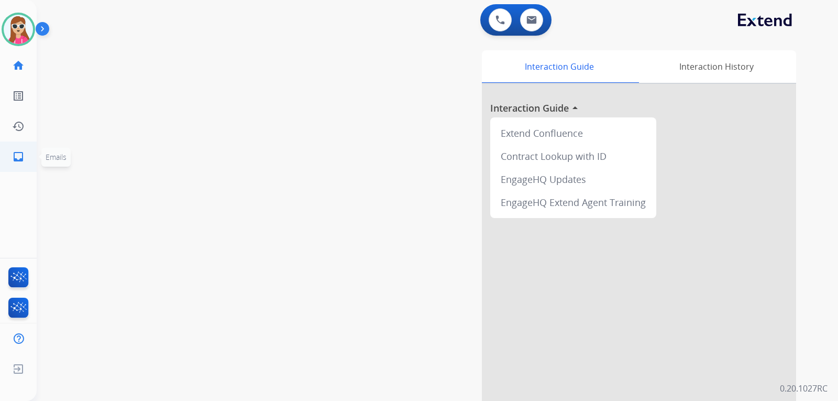
click at [21, 150] on mat-icon "inbox" at bounding box center [18, 156] width 13 height 13
select select "**********"
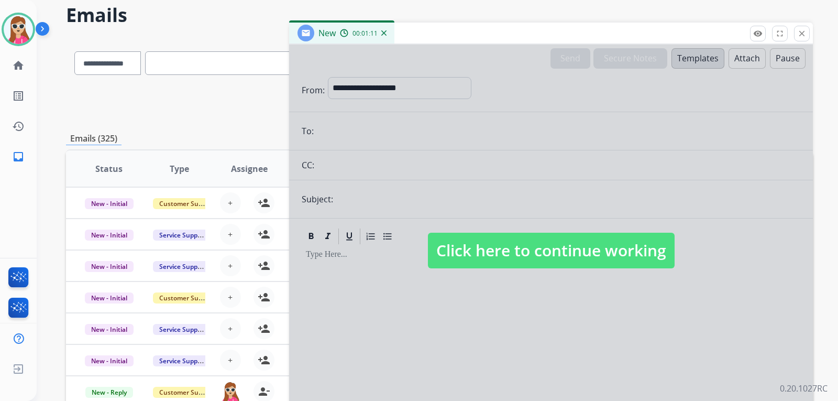
scroll to position [38, 0]
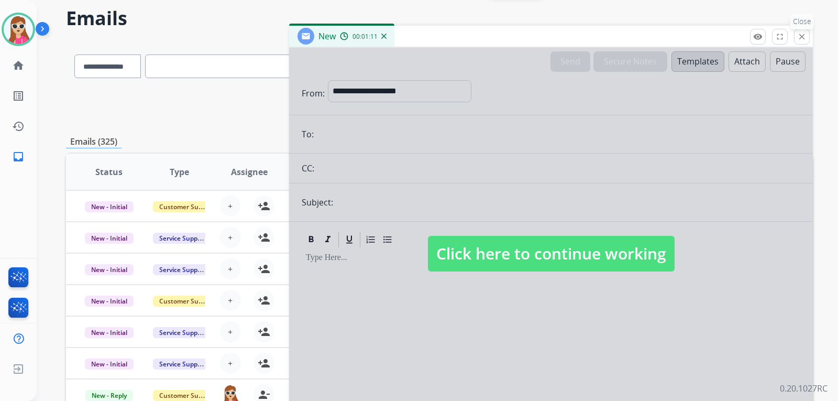
click at [800, 36] on mat-icon "close" at bounding box center [801, 36] width 9 height 9
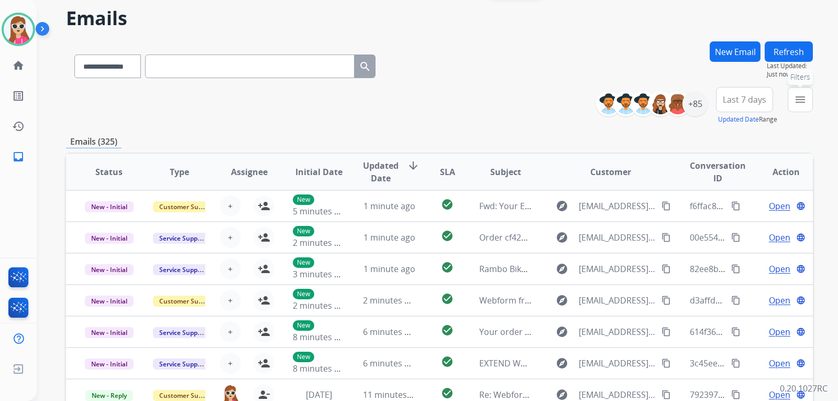
click at [811, 92] on button "menu Filters" at bounding box center [800, 99] width 25 height 25
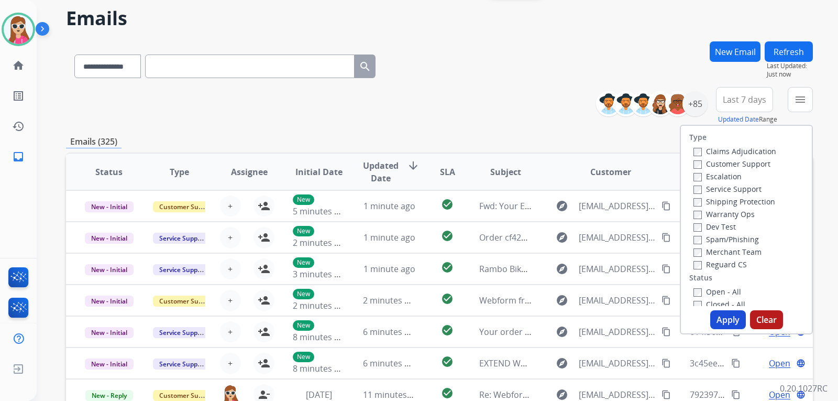
click at [750, 163] on label "Customer Support" at bounding box center [731, 164] width 77 height 10
click at [751, 199] on label "Shipping Protection" at bounding box center [734, 201] width 82 height 10
drag, startPoint x: 734, startPoint y: 261, endPoint x: 726, endPoint y: 272, distance: 13.1
click at [734, 261] on label "Reguard CS" at bounding box center [719, 264] width 53 height 10
click at [718, 292] on label "Open - All" at bounding box center [717, 291] width 48 height 10
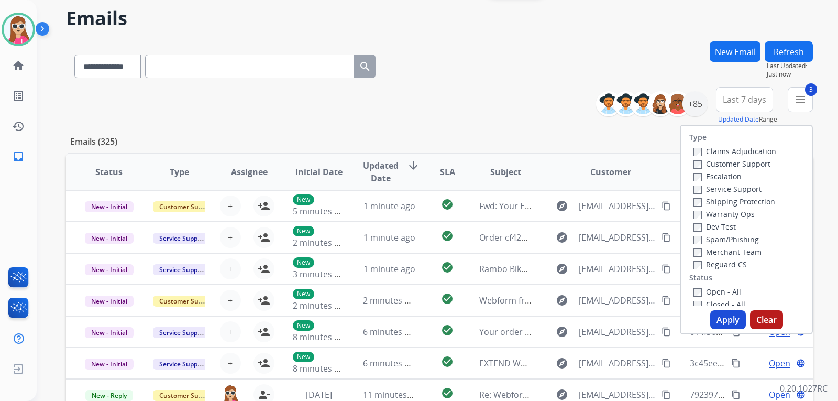
click at [724, 259] on label "Reguard CS" at bounding box center [719, 264] width 53 height 10
click at [723, 316] on button "Apply" at bounding box center [728, 319] width 36 height 19
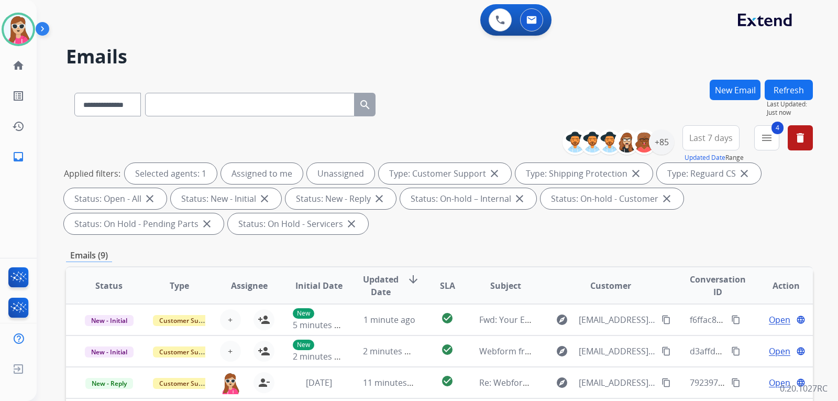
scroll to position [157, 0]
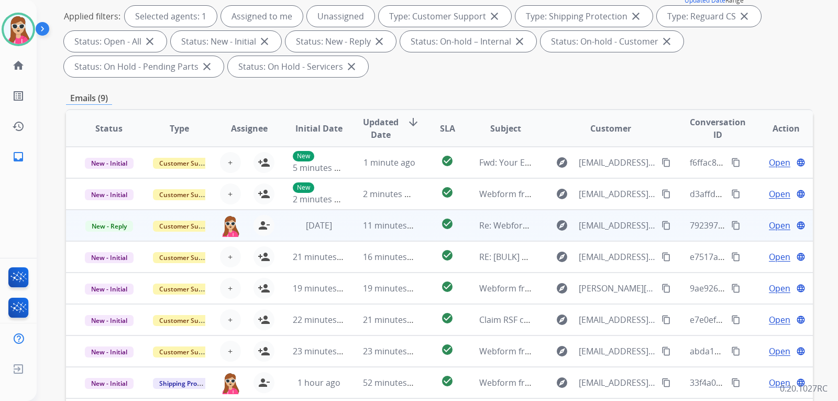
click at [534, 230] on td "explore [EMAIL_ADDRESS][DOMAIN_NAME] content_copy" at bounding box center [603, 224] width 140 height 31
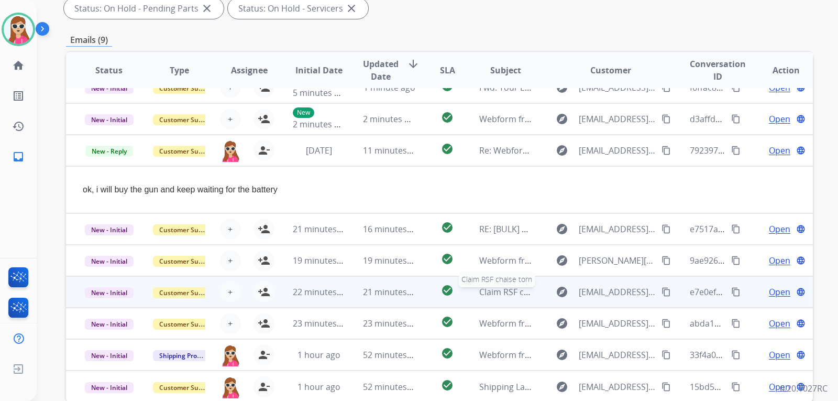
scroll to position [271, 0]
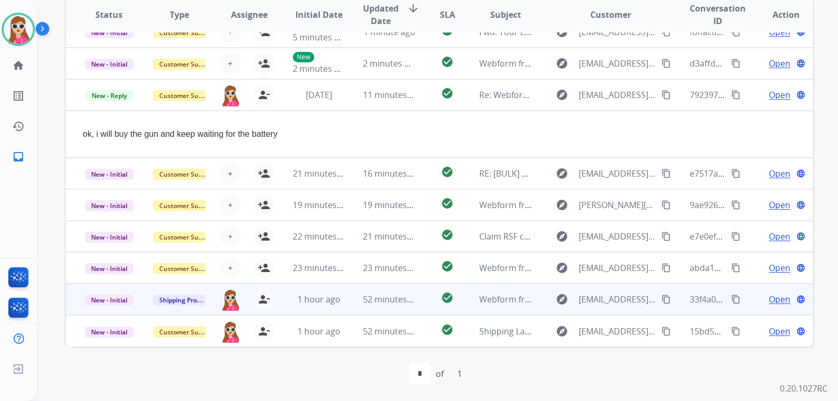
click at [533, 296] on td "explore [EMAIL_ADDRESS][DOMAIN_NAME] content_copy" at bounding box center [603, 298] width 140 height 31
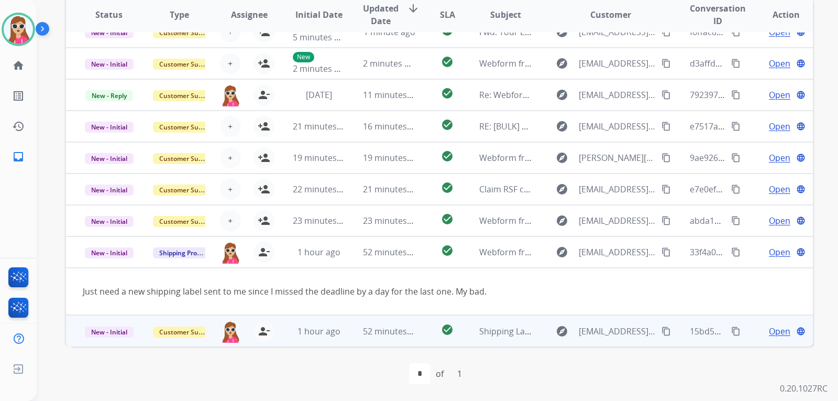
click at [536, 326] on td "explore [EMAIL_ADDRESS][DOMAIN_NAME] content_copy" at bounding box center [603, 330] width 140 height 31
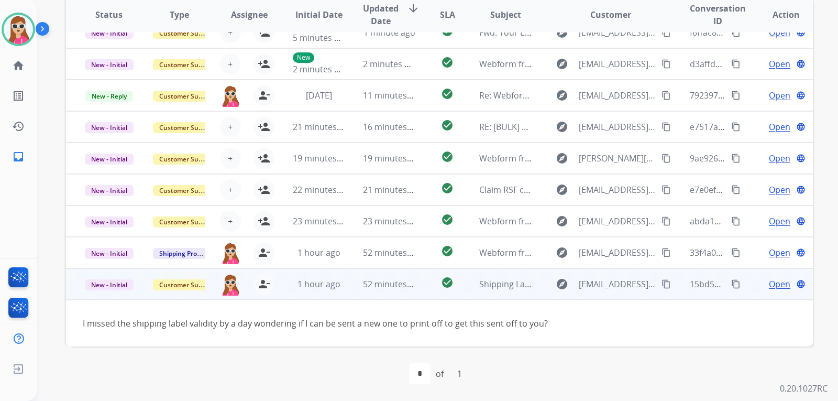
scroll to position [16, 0]
click at [661, 282] on mat-icon "content_copy" at bounding box center [665, 283] width 9 height 9
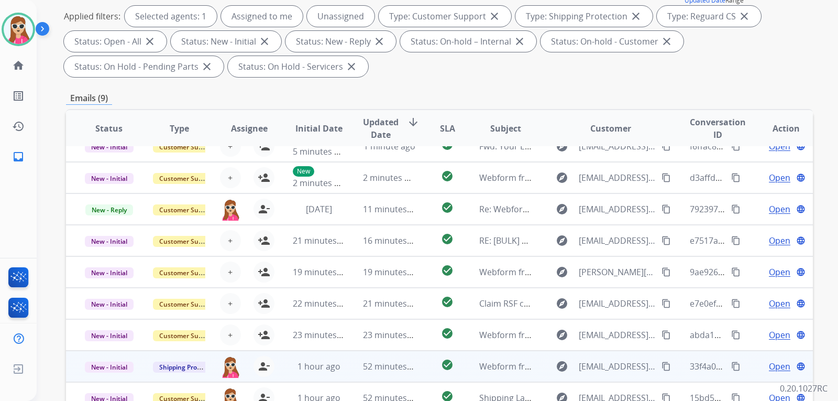
scroll to position [271, 0]
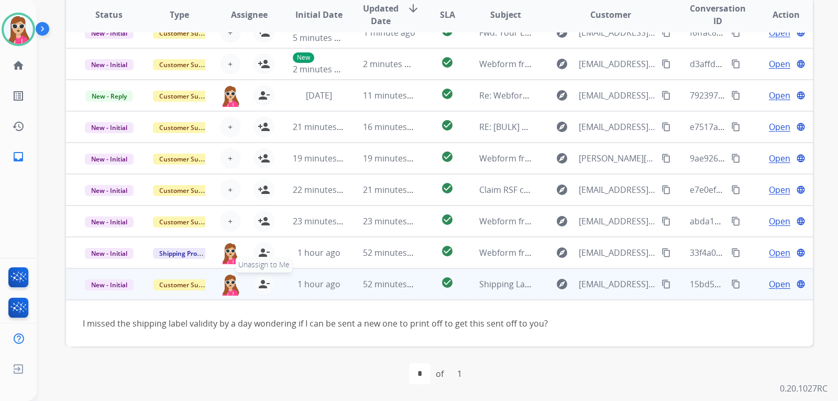
drag, startPoint x: 263, startPoint y: 283, endPoint x: 268, endPoint y: 279, distance: 6.3
click at [263, 282] on mat-icon "person_remove" at bounding box center [264, 284] width 13 height 13
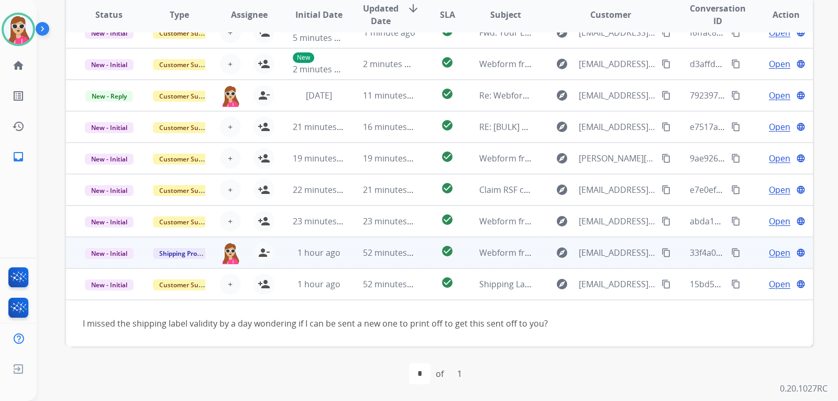
click at [280, 260] on td "1 hour ago" at bounding box center [311, 252] width 70 height 31
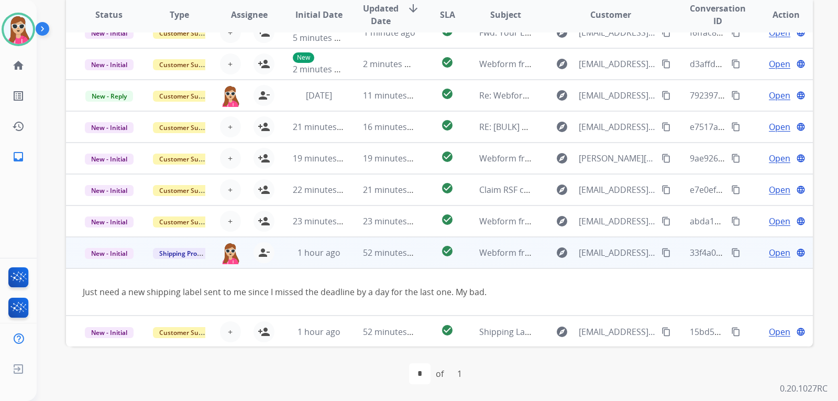
scroll to position [17, 0]
click at [770, 253] on span "Open" at bounding box center [779, 252] width 21 height 13
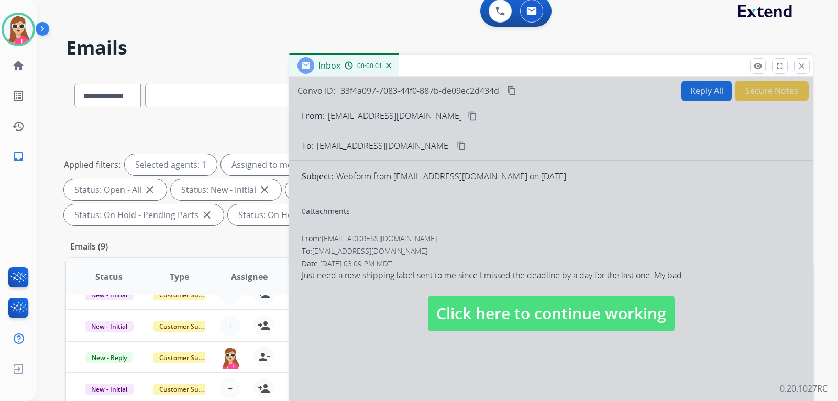
scroll to position [0, 0]
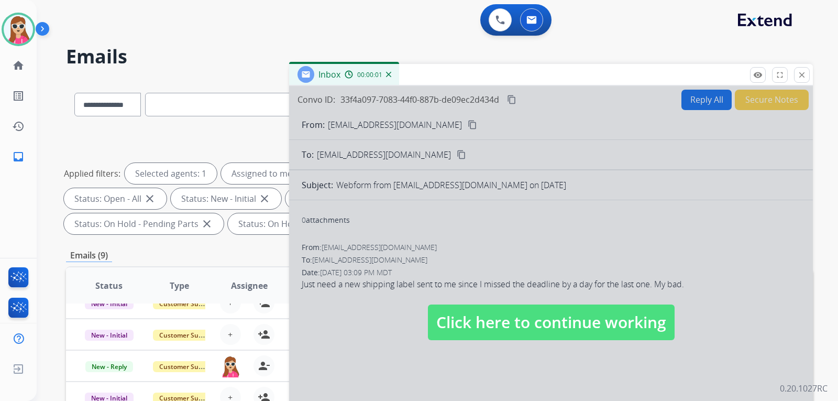
drag, startPoint x: 515, startPoint y: 326, endPoint x: 525, endPoint y: 317, distance: 13.3
click at [517, 327] on span "Click here to continue working" at bounding box center [551, 322] width 247 height 36
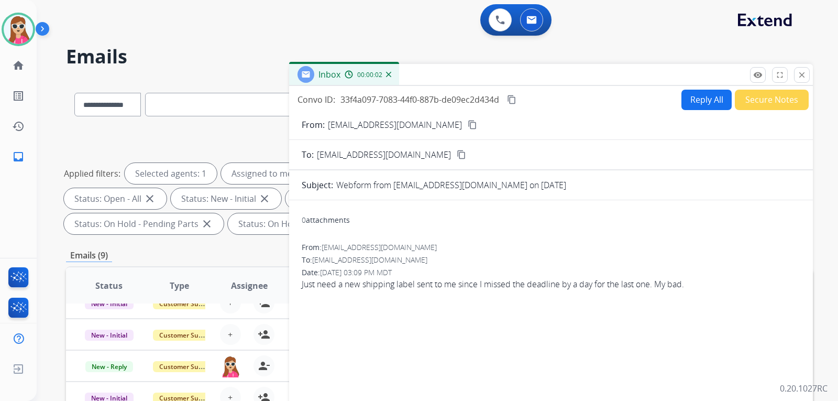
click at [694, 94] on button "Reply All" at bounding box center [706, 100] width 50 height 20
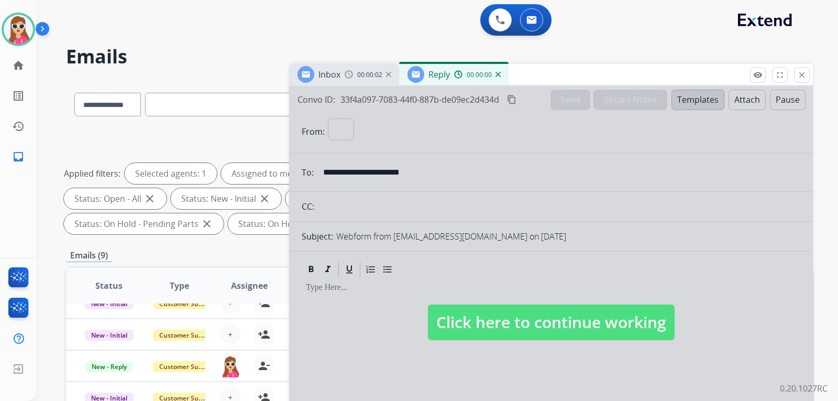
select select "**********"
click at [533, 336] on span "Click here to continue working" at bounding box center [551, 322] width 247 height 36
select select
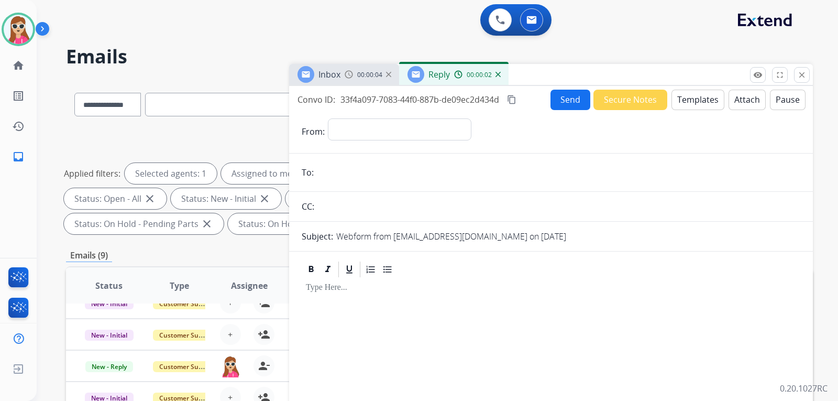
click at [703, 98] on button "Templates" at bounding box center [697, 100] width 53 height 20
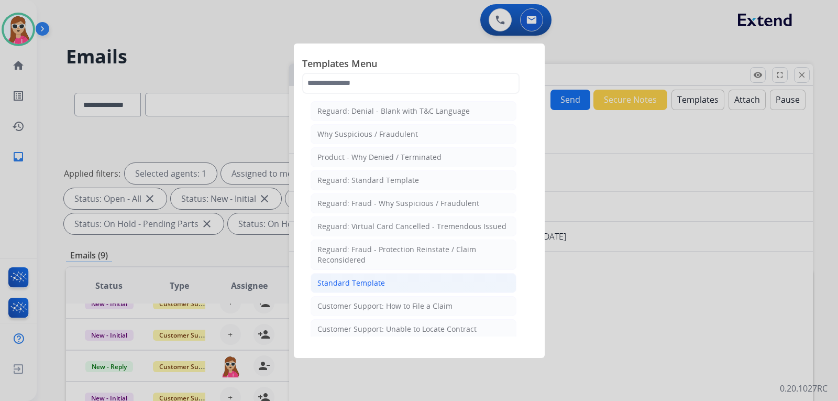
click at [432, 281] on li "Standard Template" at bounding box center [414, 283] width 206 height 20
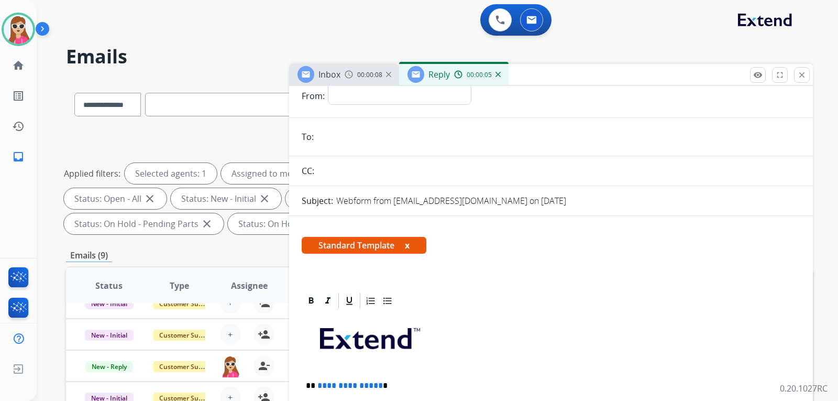
scroll to position [209, 0]
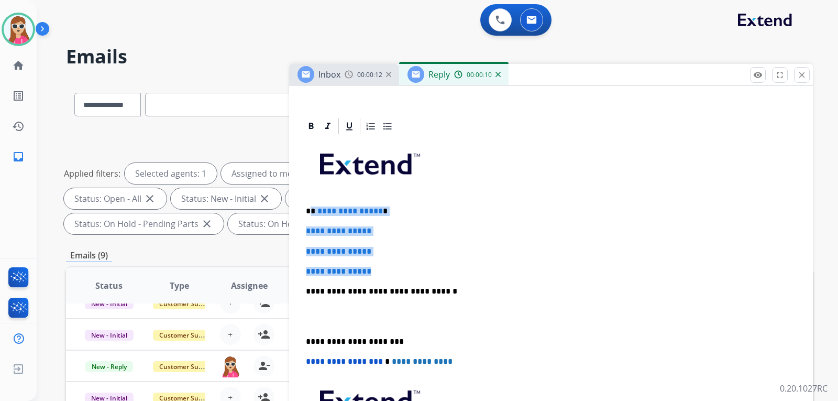
drag, startPoint x: 310, startPoint y: 213, endPoint x: 390, endPoint y: 269, distance: 97.6
click at [384, 271] on div "**********" at bounding box center [551, 316] width 498 height 360
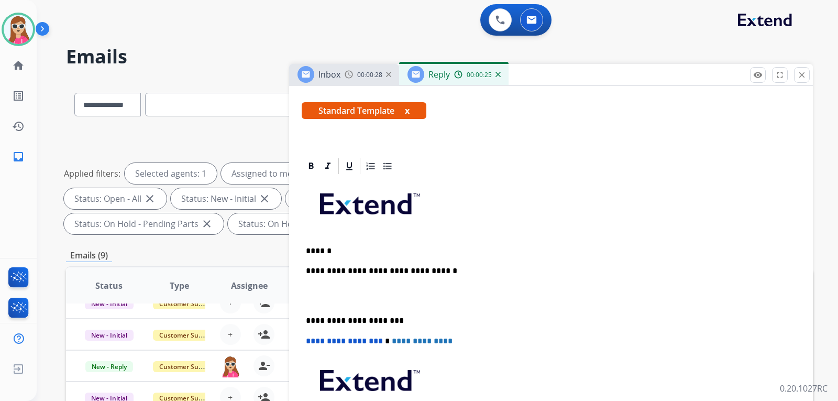
scroll to position [190, 0]
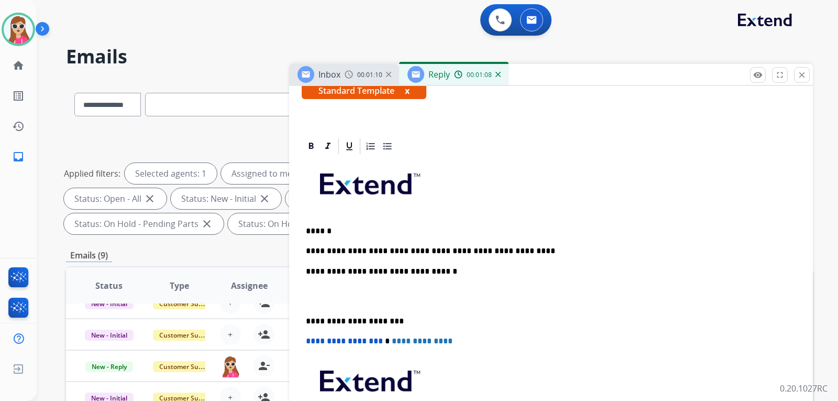
click at [353, 229] on p "******" at bounding box center [547, 230] width 482 height 9
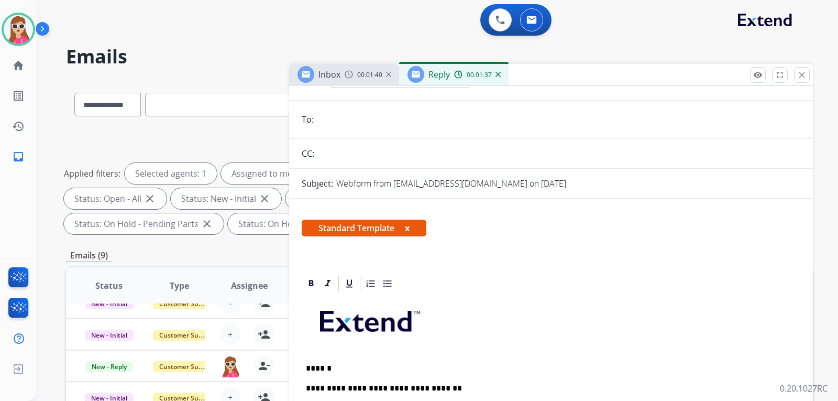
scroll to position [0, 0]
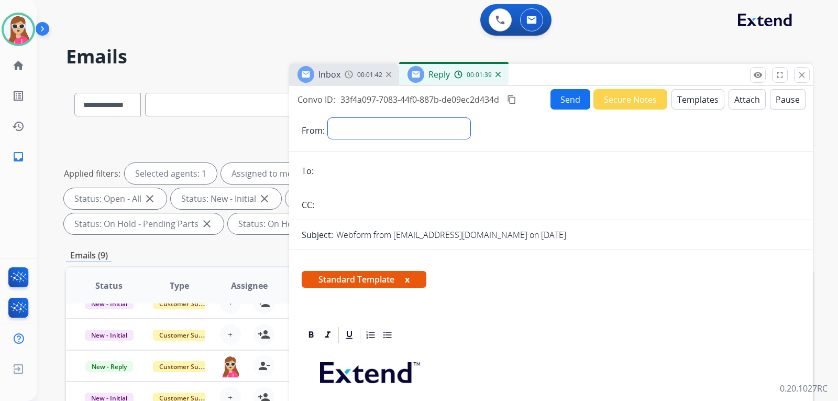
click at [389, 137] on select "**********" at bounding box center [399, 128] width 142 height 21
select select "**********"
click at [328, 118] on select "**********" at bounding box center [399, 128] width 142 height 21
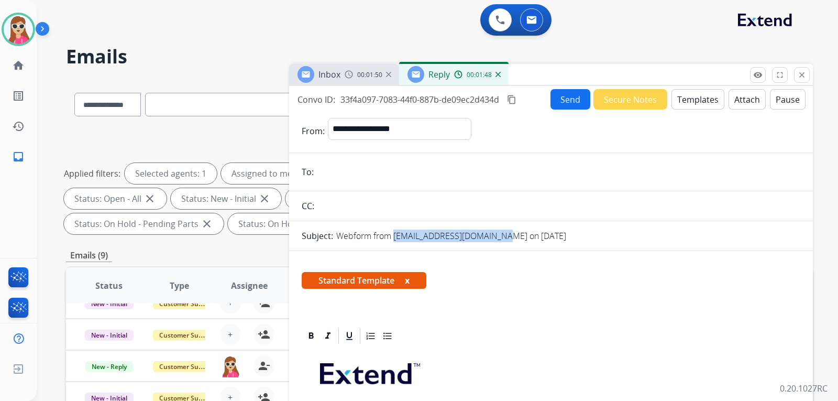
drag, startPoint x: 392, startPoint y: 234, endPoint x: 500, endPoint y: 246, distance: 108.5
copy p "[EMAIL_ADDRESS][DOMAIN_NAME]"
click at [348, 173] on input "email" at bounding box center [558, 171] width 483 height 21
paste input "**********"
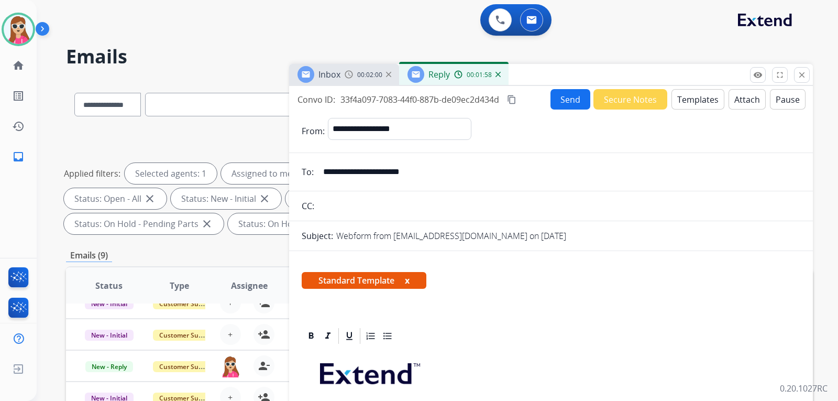
click at [323, 171] on input "**********" at bounding box center [558, 171] width 483 height 21
click at [324, 173] on input "**********" at bounding box center [558, 171] width 483 height 21
click at [325, 172] on input "**********" at bounding box center [558, 171] width 483 height 21
type input "**********"
click at [561, 97] on button "Send" at bounding box center [570, 99] width 40 height 20
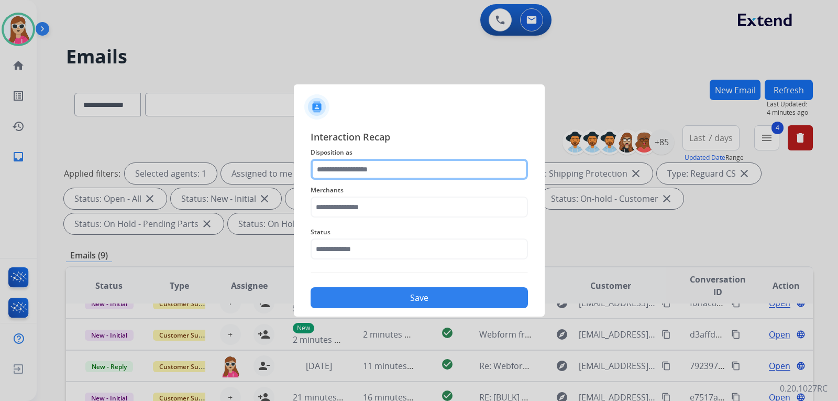
click at [400, 163] on input "text" at bounding box center [419, 169] width 217 height 21
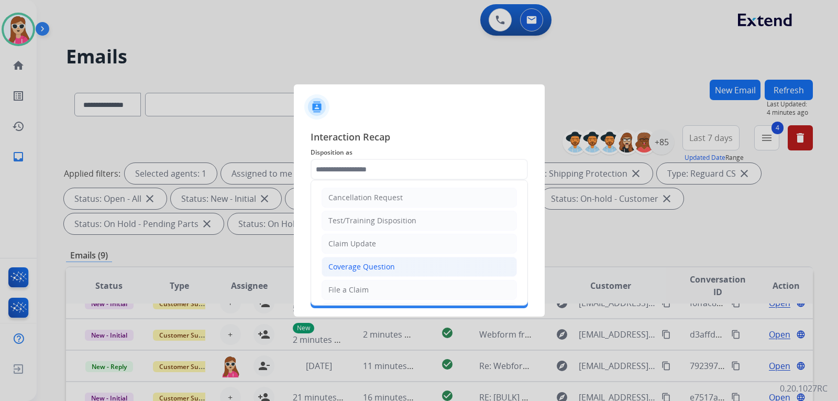
click at [398, 268] on li "Coverage Question" at bounding box center [418, 267] width 195 height 20
type input "**********"
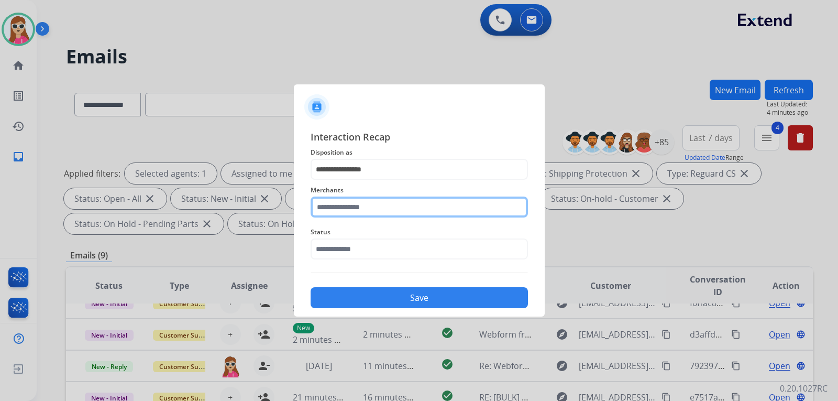
click at [398, 210] on input "text" at bounding box center [419, 206] width 217 height 21
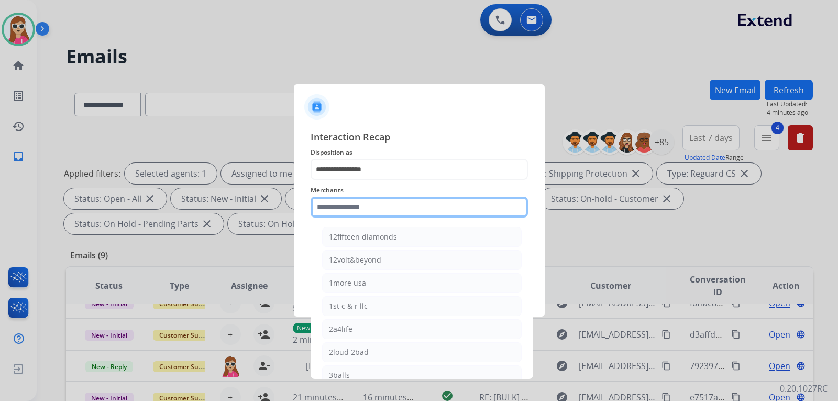
click at [354, 213] on input "text" at bounding box center [419, 206] width 217 height 21
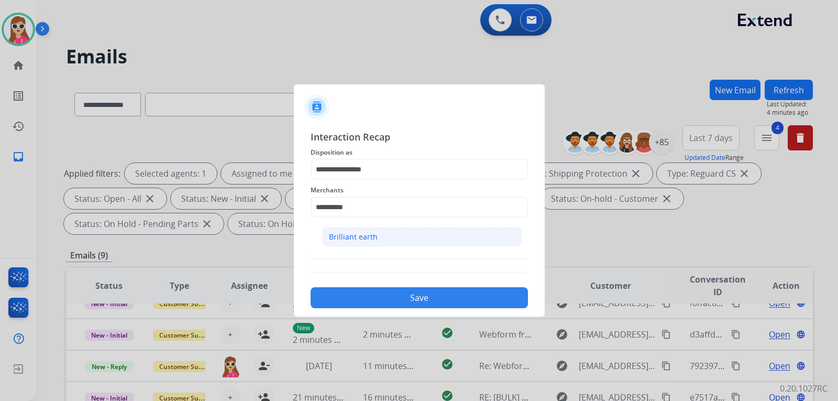
click at [333, 236] on div "Brilliant earth" at bounding box center [353, 236] width 49 height 10
type input "**********"
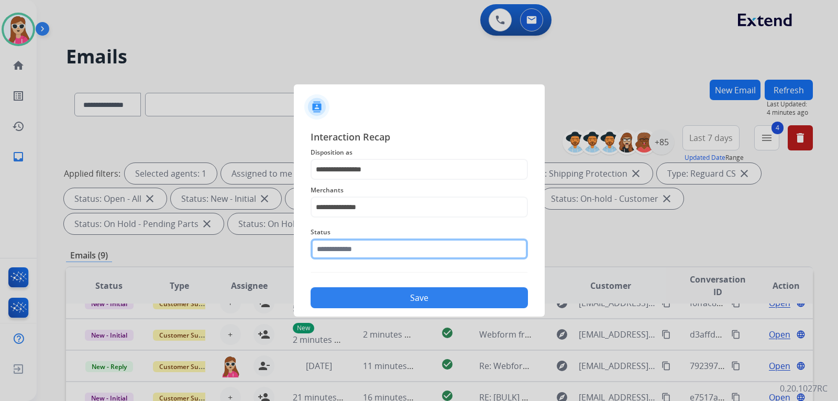
click at [358, 251] on input "text" at bounding box center [419, 248] width 217 height 21
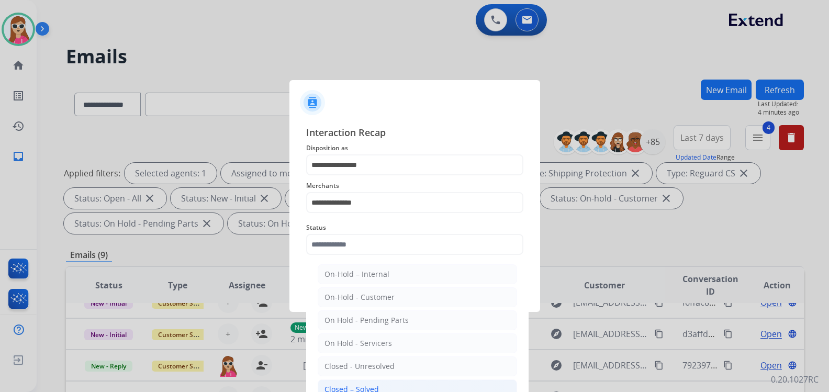
click at [352, 386] on div "Closed – Solved" at bounding box center [352, 389] width 54 height 10
type input "**********"
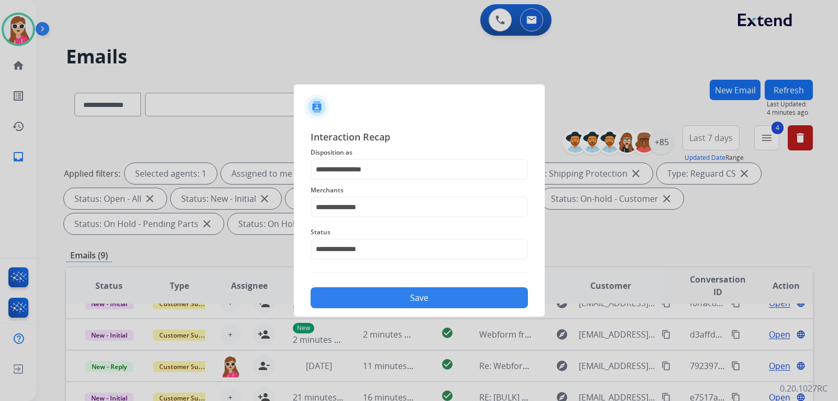
click at [366, 305] on button "Save" at bounding box center [419, 297] width 217 height 21
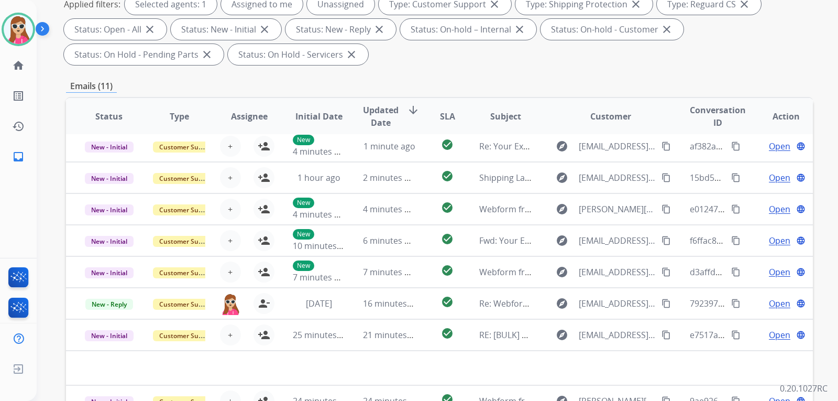
scroll to position [271, 0]
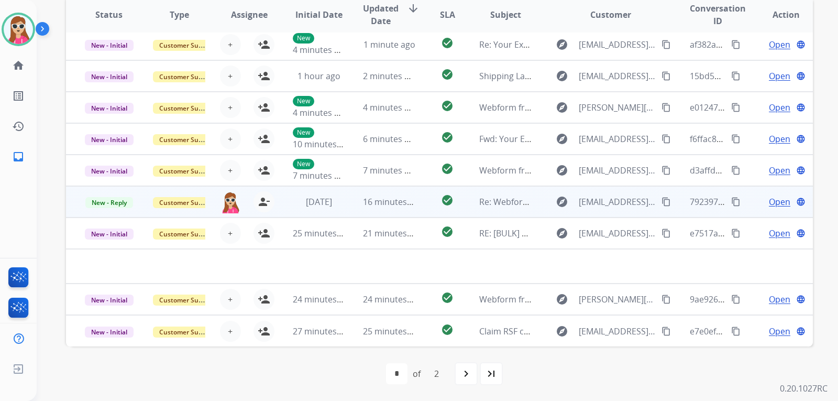
click at [420, 204] on td "check_circle" at bounding box center [439, 201] width 47 height 31
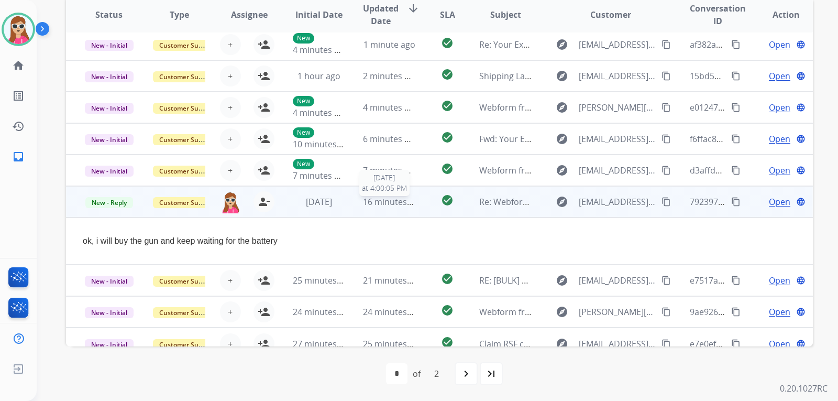
scroll to position [48, 0]
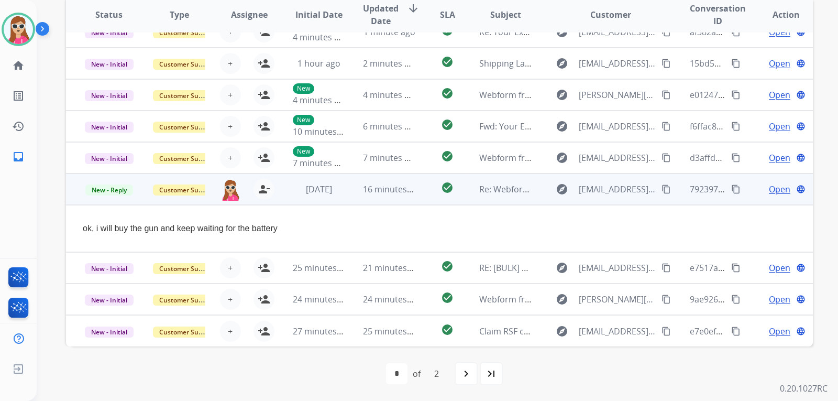
click at [769, 184] on span "Open" at bounding box center [779, 189] width 21 height 13
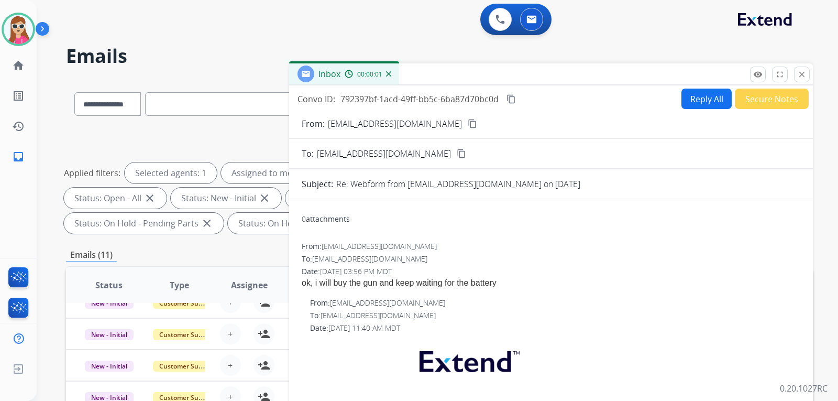
scroll to position [0, 0]
click at [697, 105] on button "Reply All" at bounding box center [706, 99] width 50 height 20
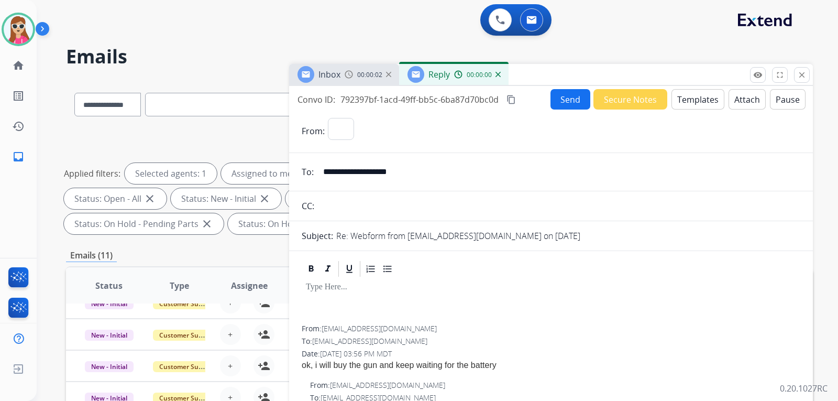
select select "**********"
click at [697, 107] on button "Templates" at bounding box center [697, 99] width 53 height 20
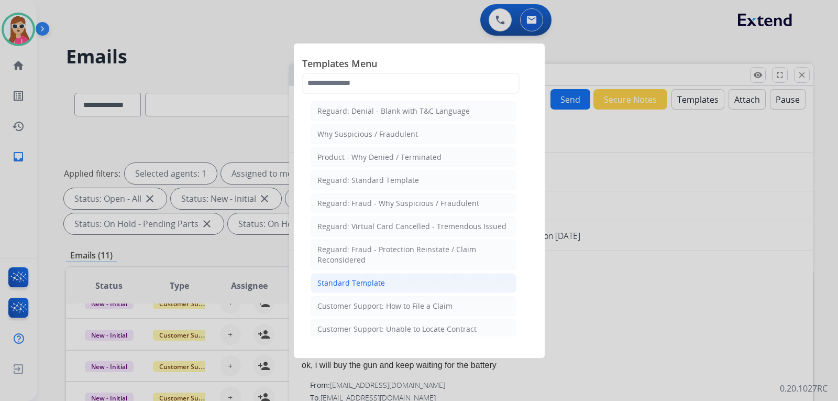
click at [416, 279] on li "Standard Template" at bounding box center [414, 283] width 206 height 20
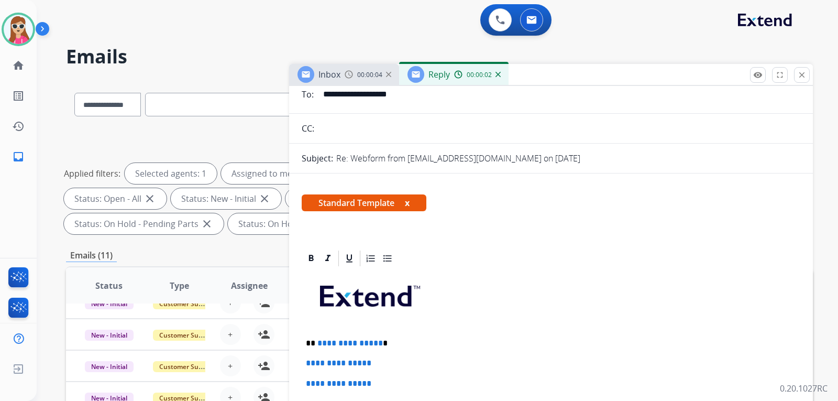
scroll to position [209, 0]
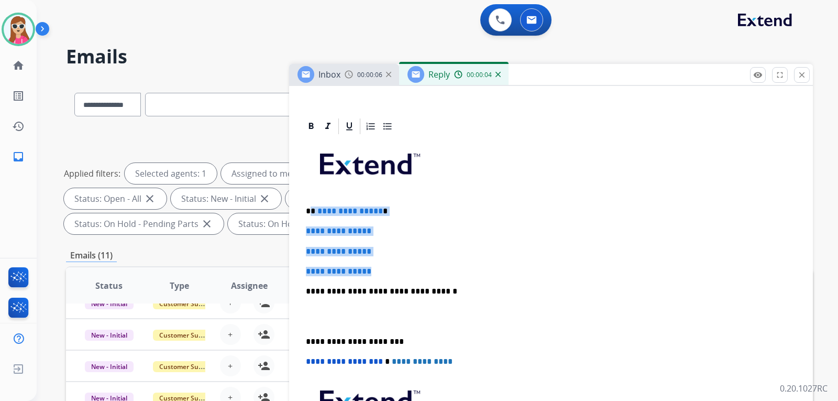
drag, startPoint x: 311, startPoint y: 213, endPoint x: 397, endPoint y: 280, distance: 108.6
click at [397, 272] on div "**********" at bounding box center [551, 316] width 498 height 360
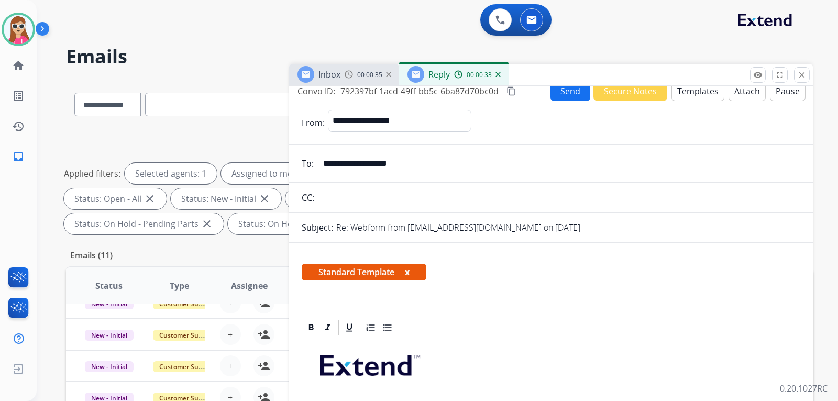
scroll to position [0, 0]
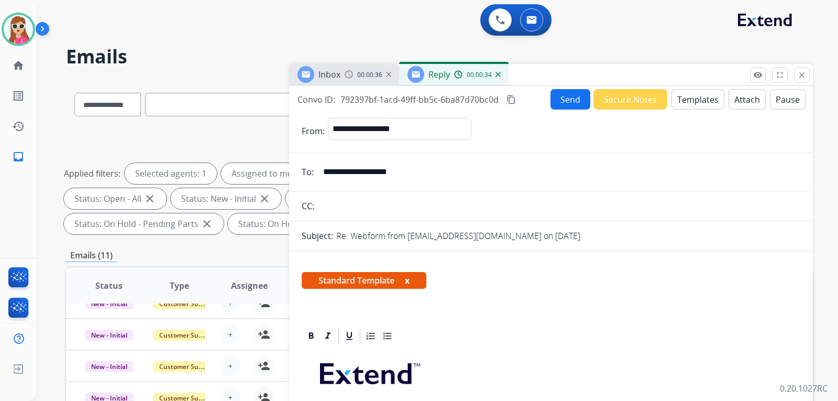
click at [567, 101] on button "Send" at bounding box center [570, 99] width 40 height 20
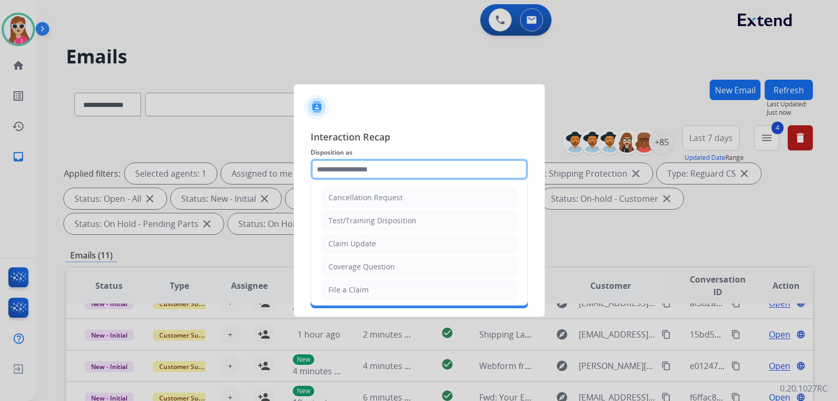
click at [414, 169] on input "text" at bounding box center [419, 169] width 217 height 21
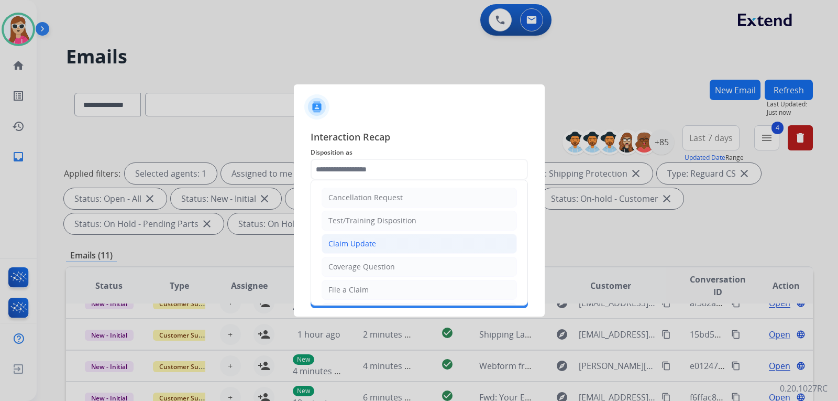
click at [404, 236] on li "Claim Update" at bounding box center [418, 244] width 195 height 20
type input "**********"
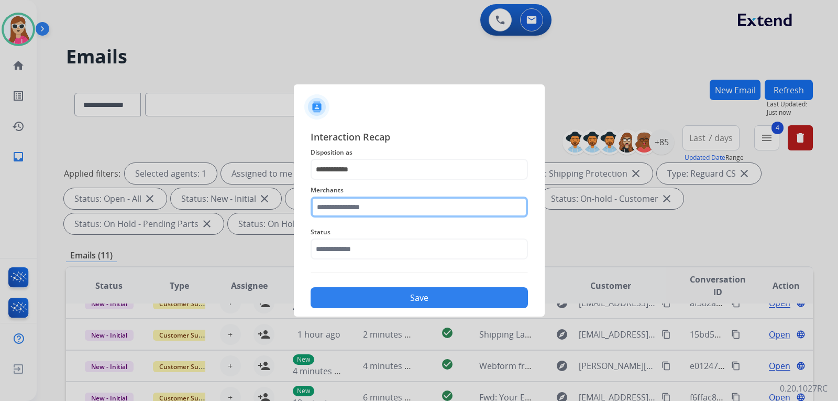
click at [383, 205] on input "text" at bounding box center [419, 206] width 217 height 21
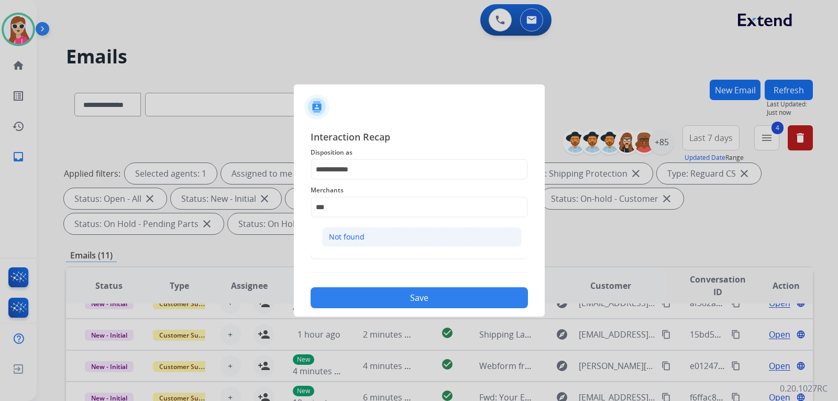
click at [362, 229] on li "Not found" at bounding box center [421, 237] width 199 height 20
type input "*********"
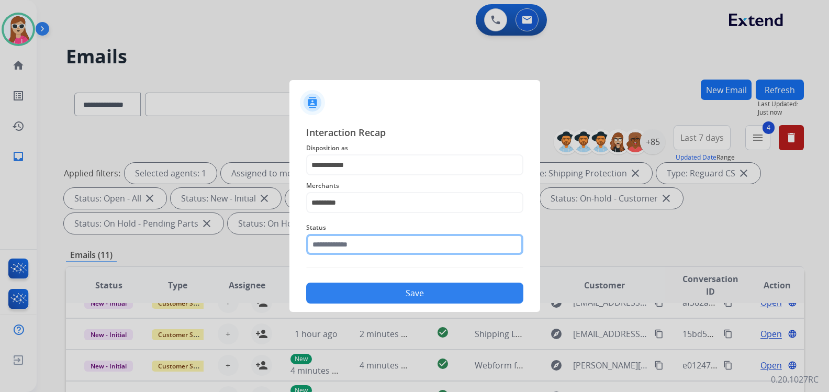
click at [370, 251] on input "text" at bounding box center [414, 244] width 217 height 21
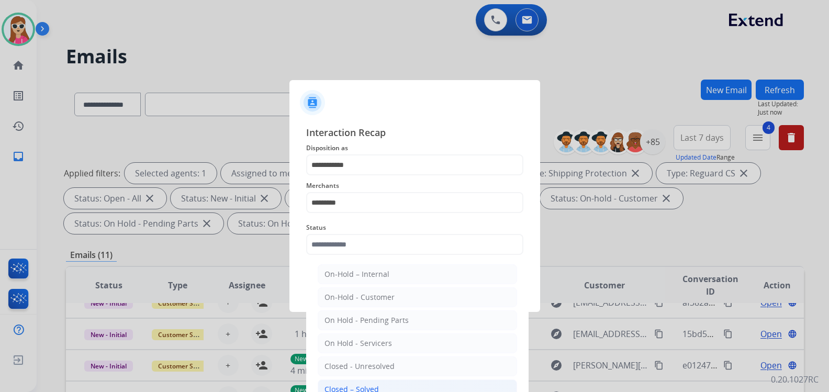
click at [385, 386] on li "Closed – Solved" at bounding box center [417, 390] width 199 height 20
type input "**********"
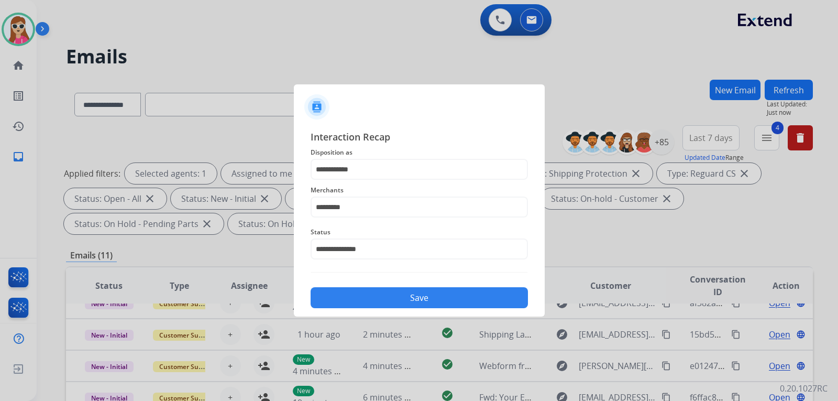
click at [387, 290] on button "Save" at bounding box center [419, 297] width 217 height 21
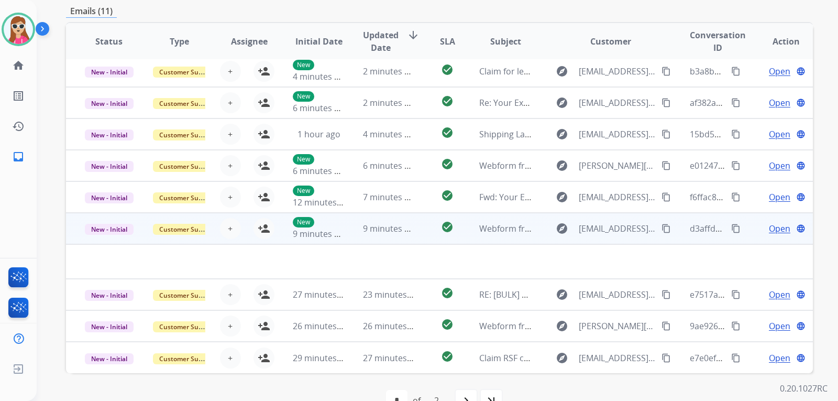
scroll to position [271, 0]
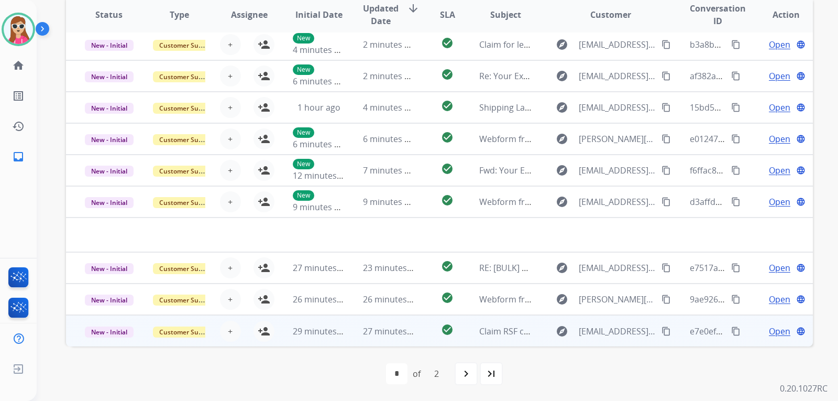
click at [422, 326] on td "check_circle" at bounding box center [439, 330] width 47 height 31
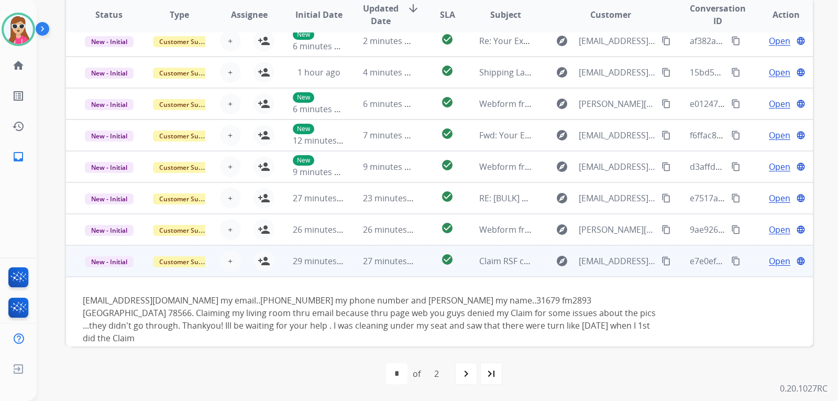
scroll to position [73, 0]
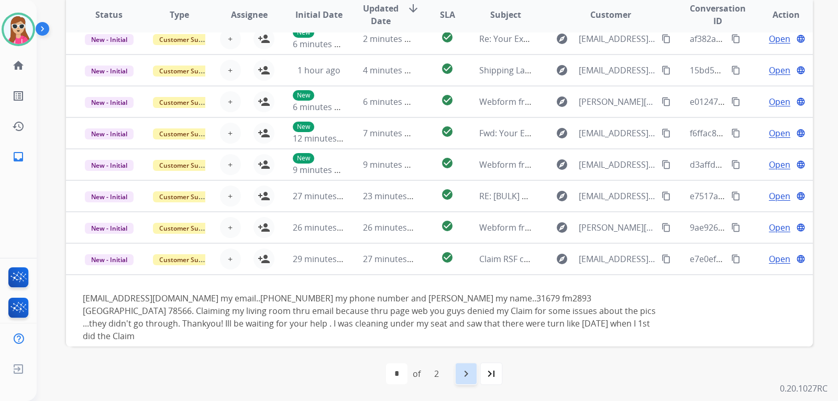
click at [469, 376] on mat-icon "navigate_next" at bounding box center [466, 373] width 13 height 13
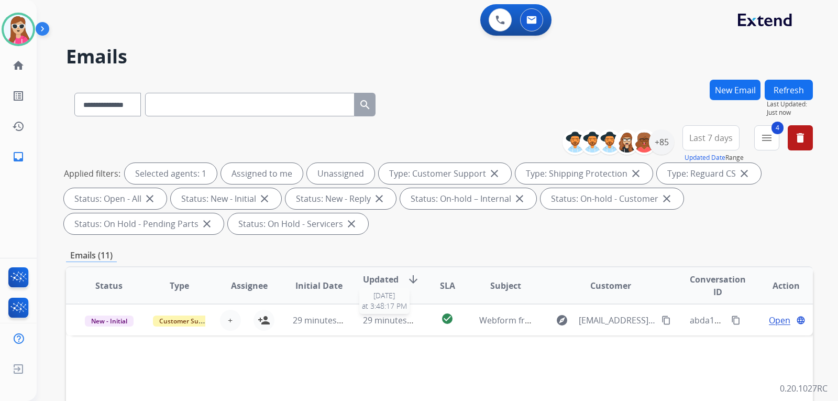
scroll to position [157, 0]
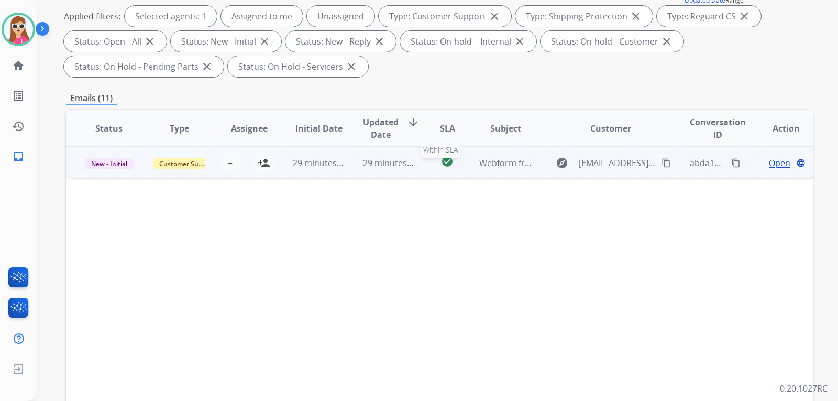
click at [433, 162] on div "check_circle" at bounding box center [447, 163] width 29 height 16
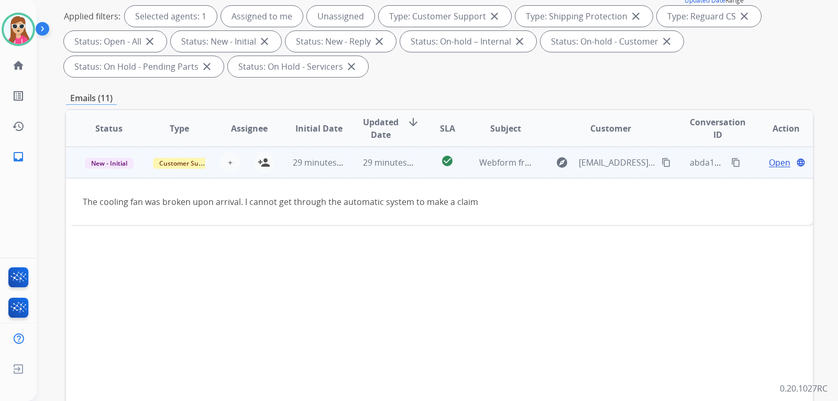
click at [781, 161] on span "Open" at bounding box center [779, 162] width 21 height 13
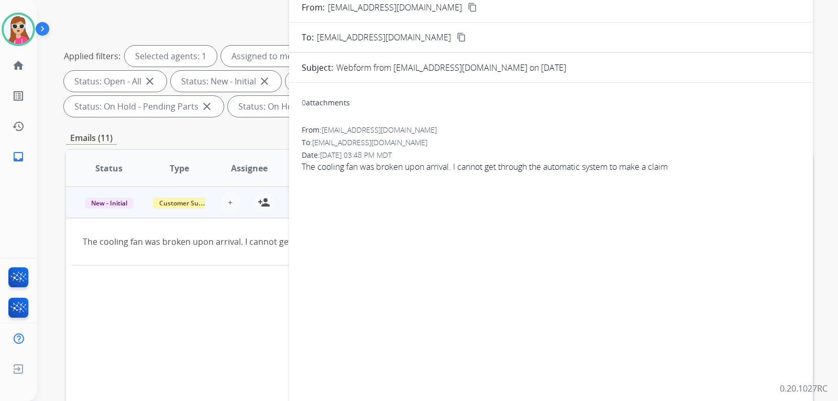
scroll to position [0, 0]
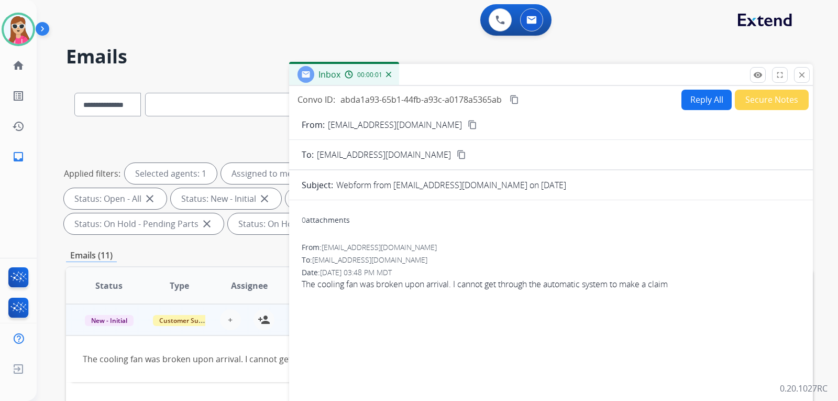
click at [686, 103] on button "Reply All" at bounding box center [706, 100] width 50 height 20
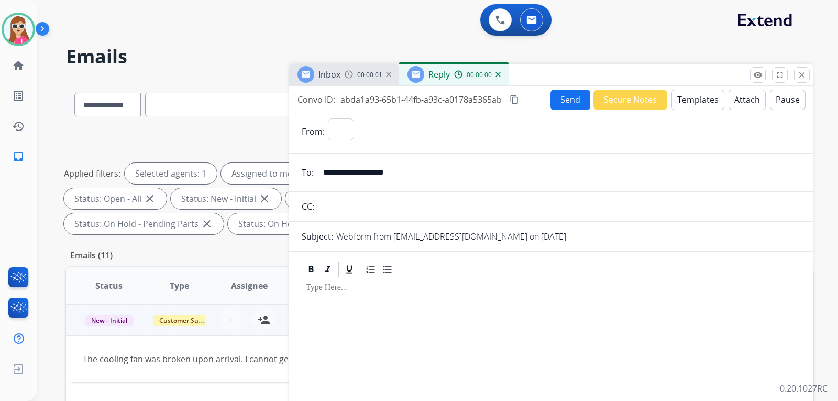
select select "**********"
click at [692, 105] on button "Templates" at bounding box center [697, 100] width 53 height 20
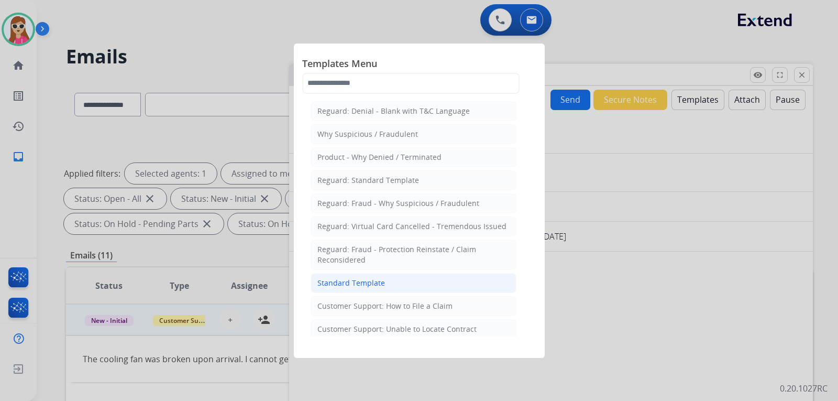
click at [384, 282] on li "Standard Template" at bounding box center [414, 283] width 206 height 20
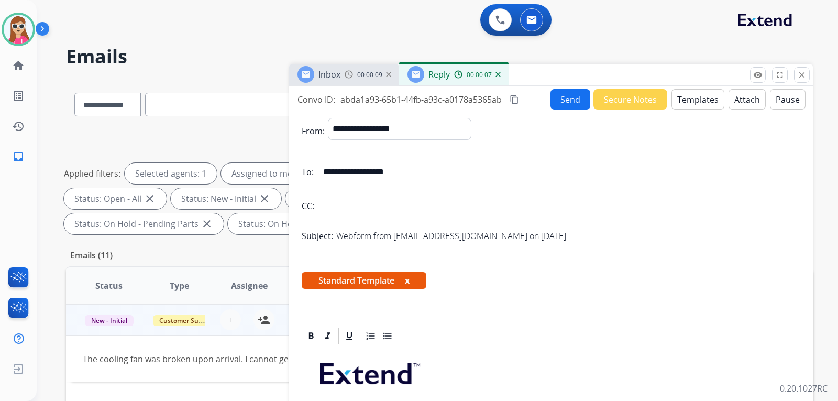
scroll to position [209, 0]
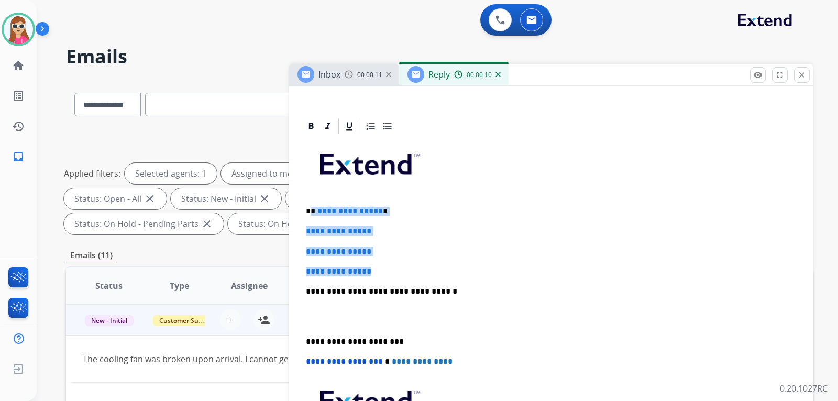
drag, startPoint x: 311, startPoint y: 210, endPoint x: 409, endPoint y: 273, distance: 116.6
click at [397, 265] on div "**********" at bounding box center [551, 316] width 498 height 360
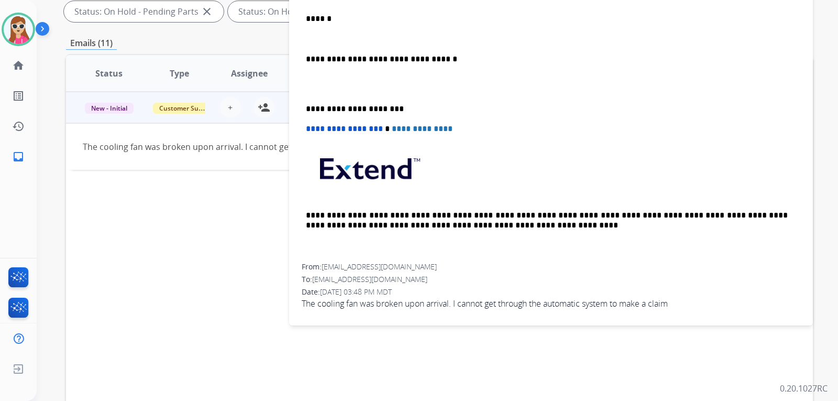
scroll to position [271, 0]
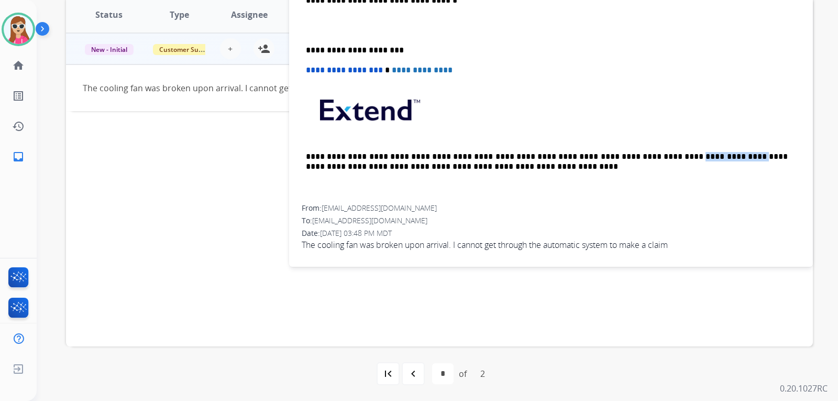
drag, startPoint x: 614, startPoint y: 154, endPoint x: 669, endPoint y: 157, distance: 55.0
click at [669, 157] on p "**********" at bounding box center [547, 161] width 482 height 19
copy p "**********"
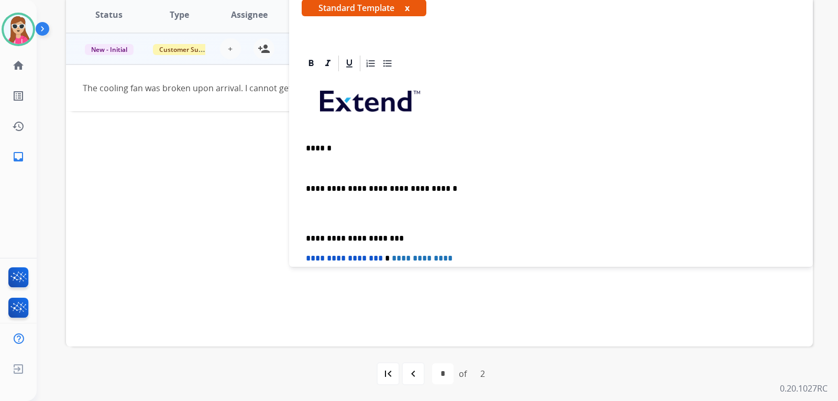
scroll to position [0, 0]
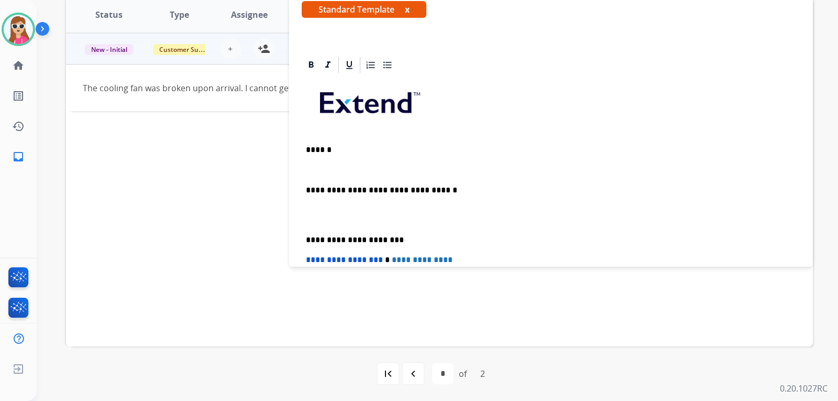
click at [413, 161] on div "**********" at bounding box center [551, 234] width 498 height 320
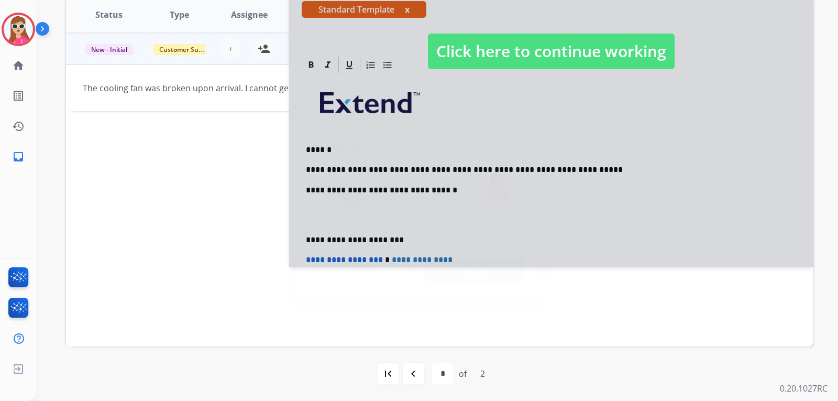
click at [528, 268] on div "Reject Accept" at bounding box center [419, 267] width 226 height 32
click at [504, 263] on button "Accept" at bounding box center [475, 270] width 102 height 24
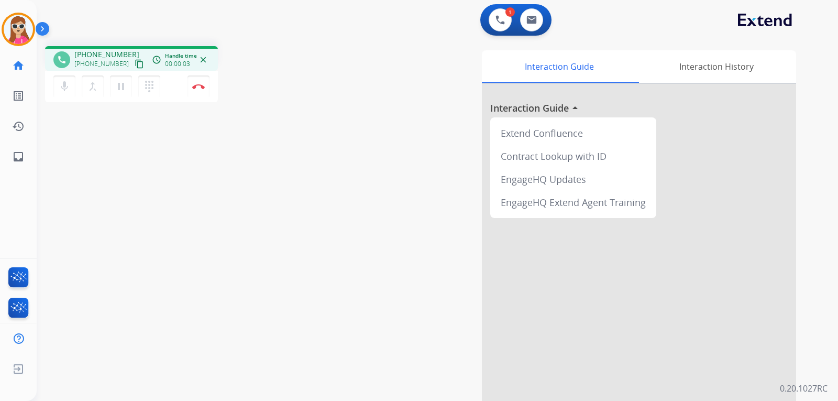
click at [135, 65] on mat-icon "content_copy" at bounding box center [139, 63] width 9 height 9
click at [203, 91] on button "Disconnect" at bounding box center [198, 86] width 22 height 22
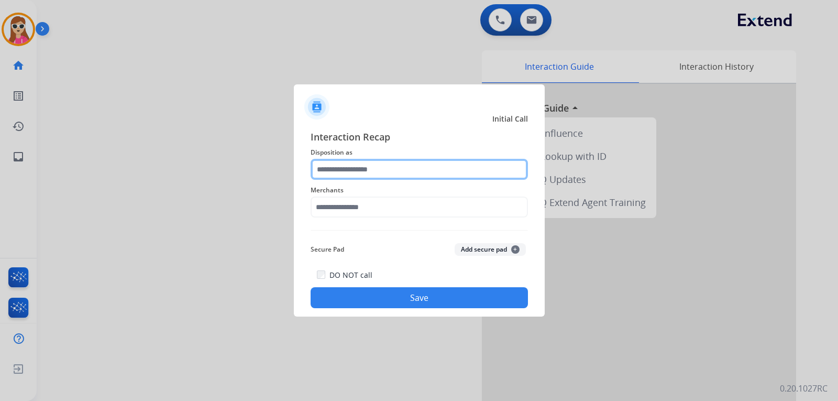
click at [385, 170] on input "text" at bounding box center [419, 169] width 217 height 21
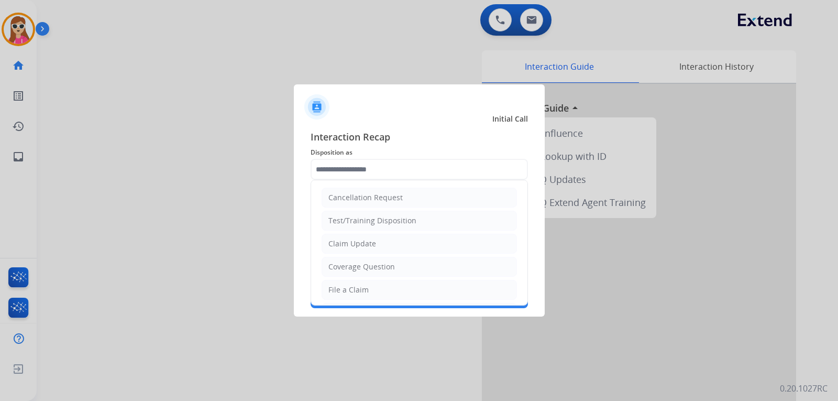
drag, startPoint x: 382, startPoint y: 244, endPoint x: 384, endPoint y: 229, distance: 15.3
click at [383, 243] on li "Claim Update" at bounding box center [418, 244] width 195 height 20
type input "**********"
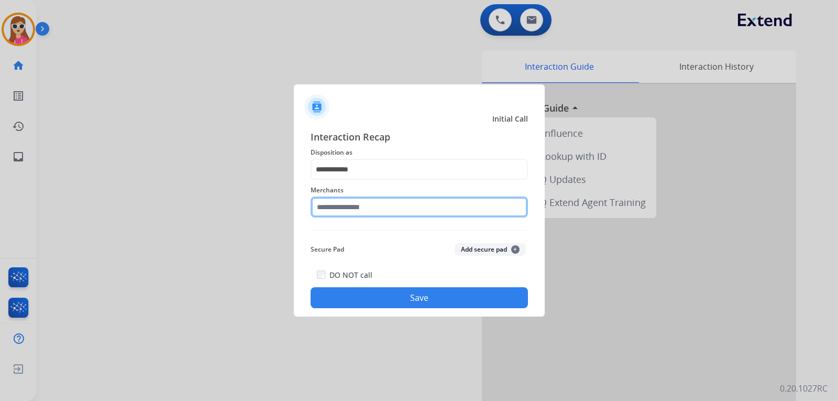
click at [384, 210] on input "text" at bounding box center [419, 206] width 217 height 21
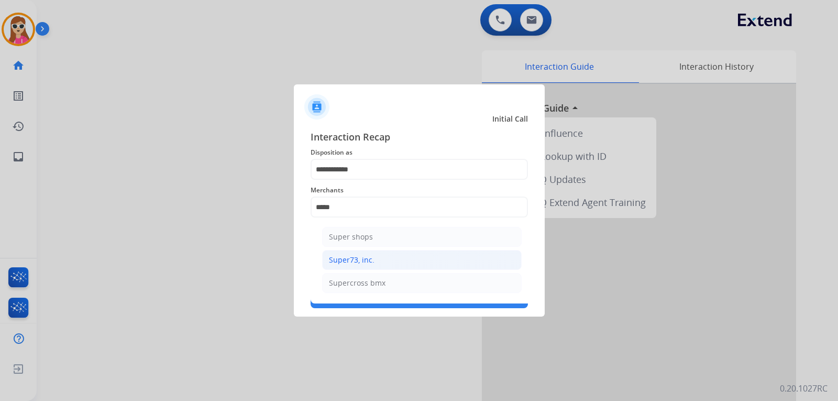
click at [336, 259] on div "Super73, inc." at bounding box center [352, 259] width 46 height 10
type input "**********"
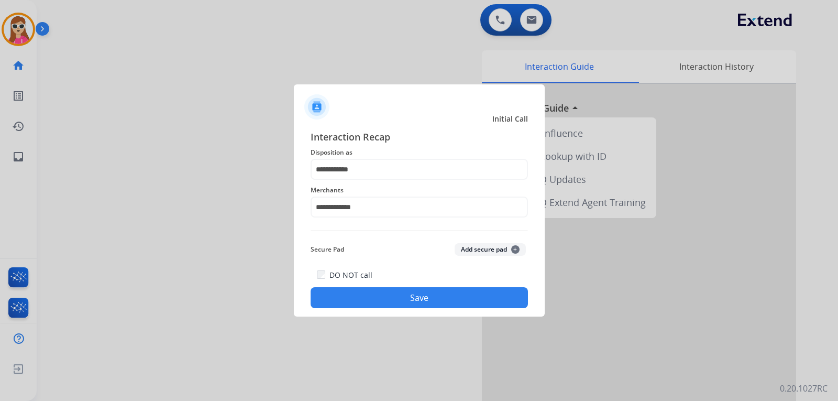
click at [427, 294] on button "Save" at bounding box center [419, 297] width 217 height 21
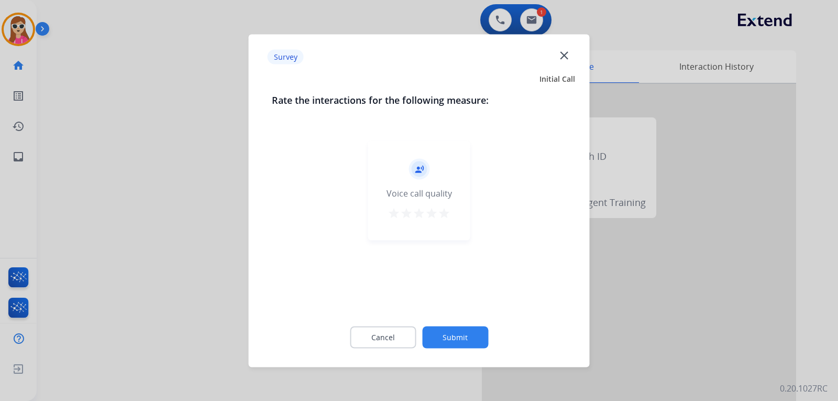
click at [447, 213] on mat-icon "star" at bounding box center [444, 212] width 13 height 13
click at [452, 332] on button "Submit" at bounding box center [455, 337] width 66 height 22
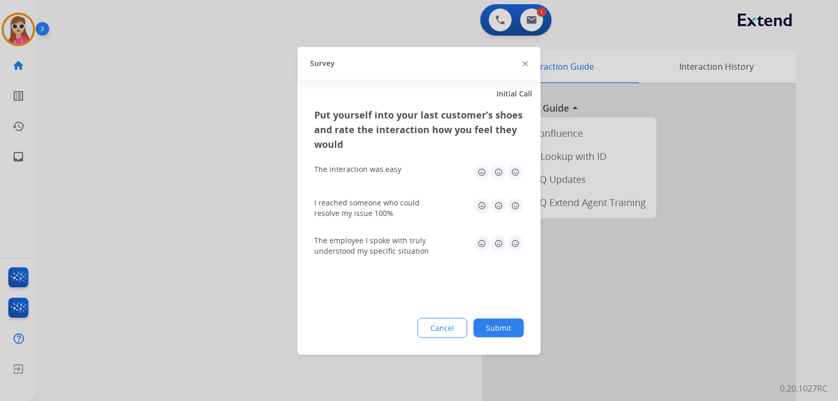
click at [517, 174] on img at bounding box center [515, 171] width 17 height 17
click at [518, 207] on img at bounding box center [515, 205] width 17 height 17
click at [517, 243] on img at bounding box center [515, 243] width 17 height 17
click at [509, 321] on button "Submit" at bounding box center [498, 327] width 50 height 19
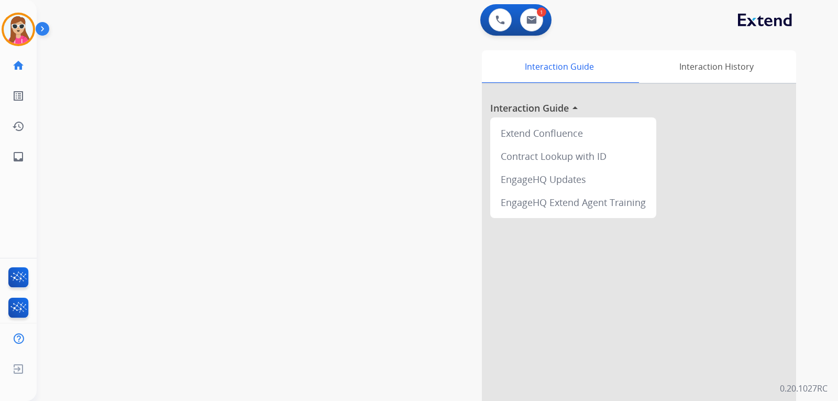
click at [768, 97] on div at bounding box center [639, 279] width 314 height 391
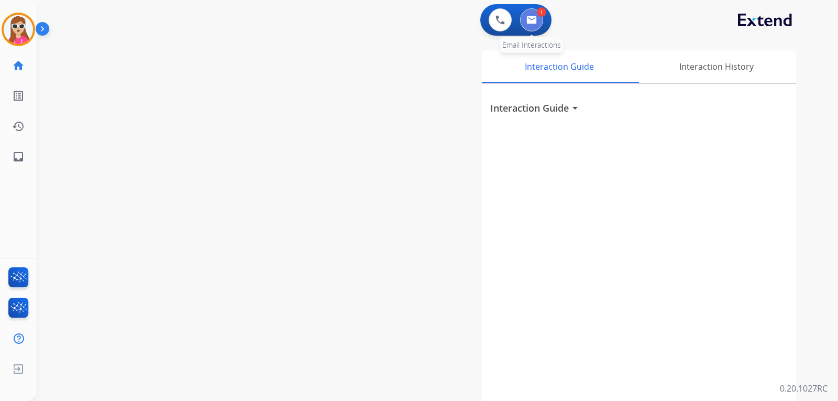
click at [529, 28] on button at bounding box center [531, 19] width 23 height 23
select select "**********"
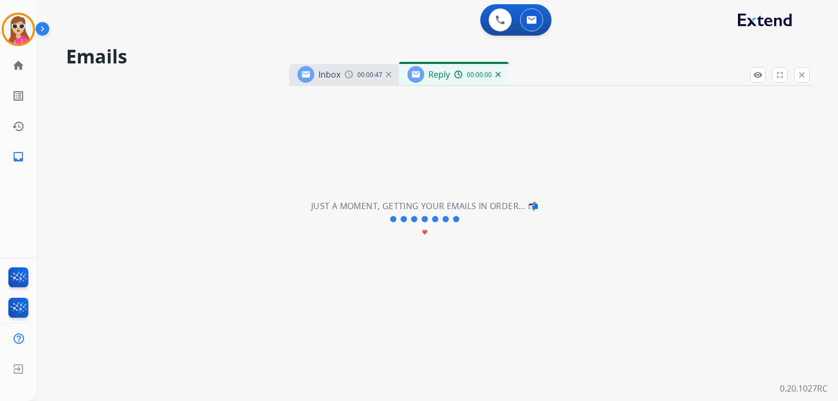
select select "**********"
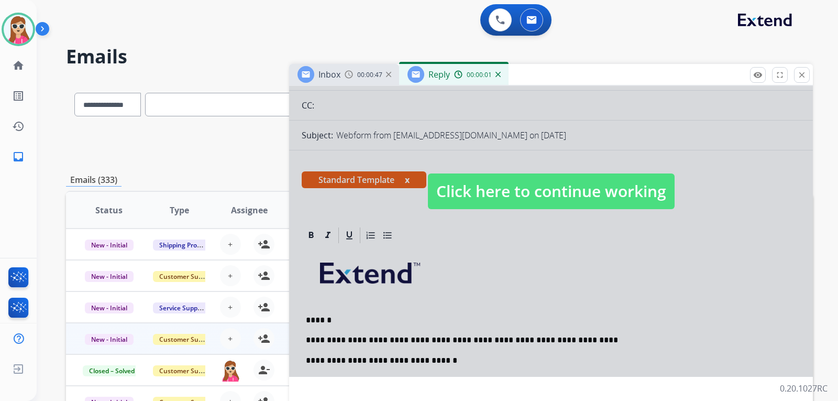
scroll to position [157, 0]
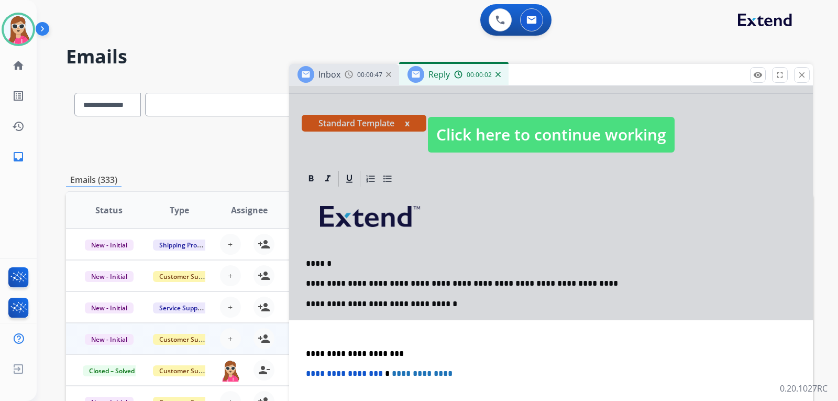
click at [538, 127] on span "Click here to continue working" at bounding box center [551, 135] width 247 height 36
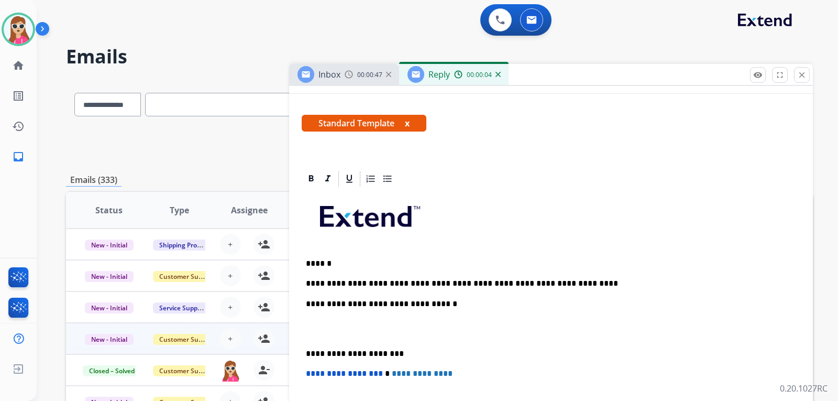
click at [572, 289] on div "**********" at bounding box center [551, 348] width 498 height 320
click at [575, 286] on p "**********" at bounding box center [547, 283] width 482 height 9
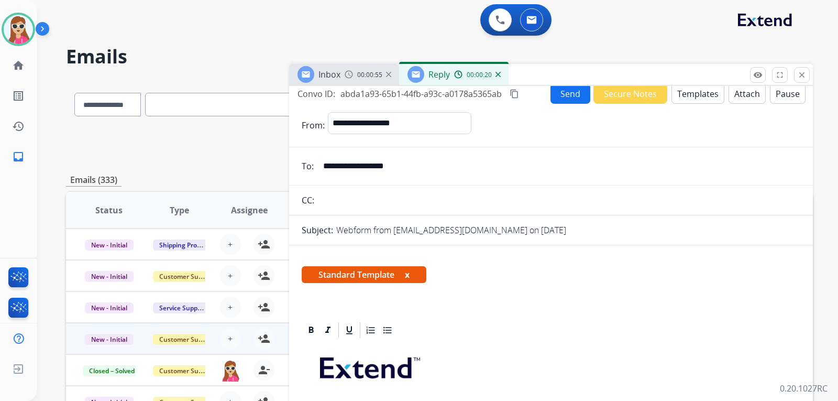
scroll to position [0, 0]
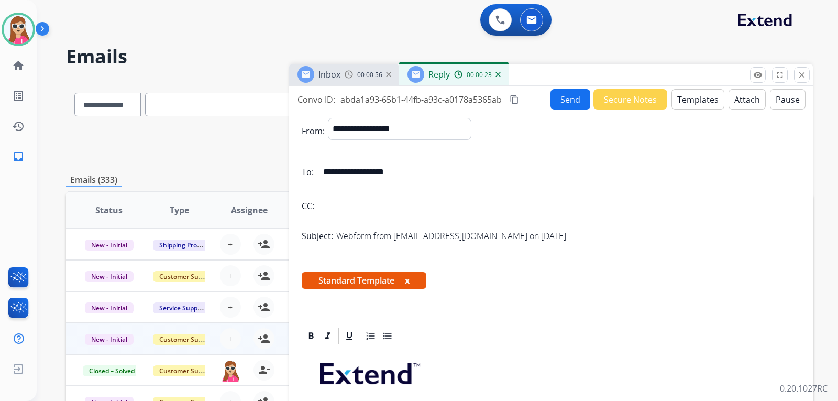
click at [575, 99] on button "Send" at bounding box center [570, 99] width 40 height 20
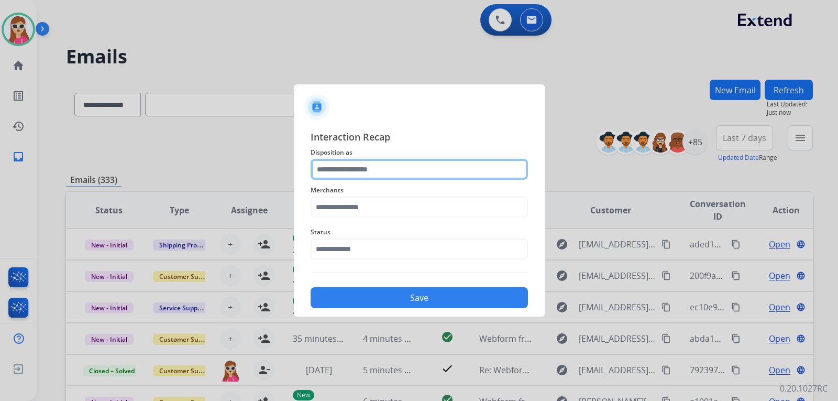
click at [441, 174] on input "text" at bounding box center [419, 169] width 217 height 21
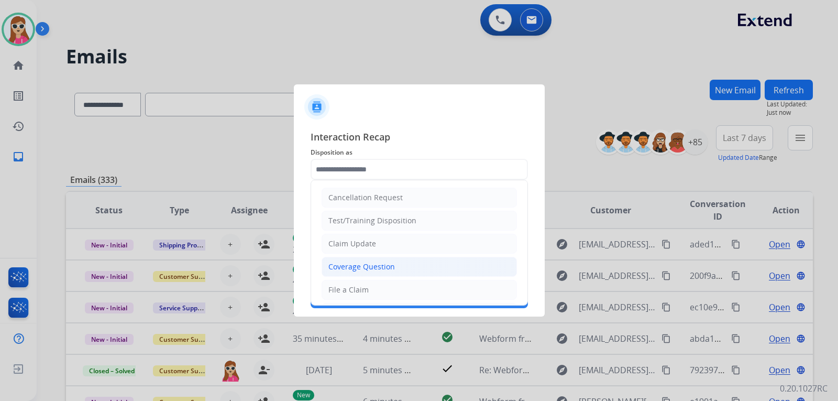
click at [400, 261] on li "Coverage Question" at bounding box center [418, 267] width 195 height 20
type input "**********"
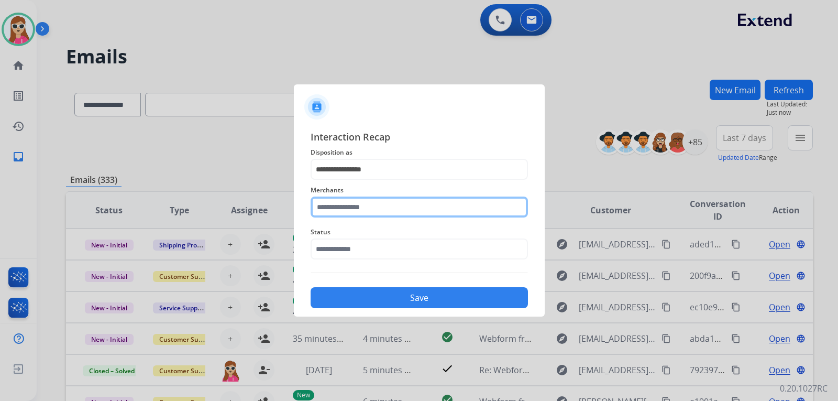
click at [411, 213] on input "text" at bounding box center [419, 206] width 217 height 21
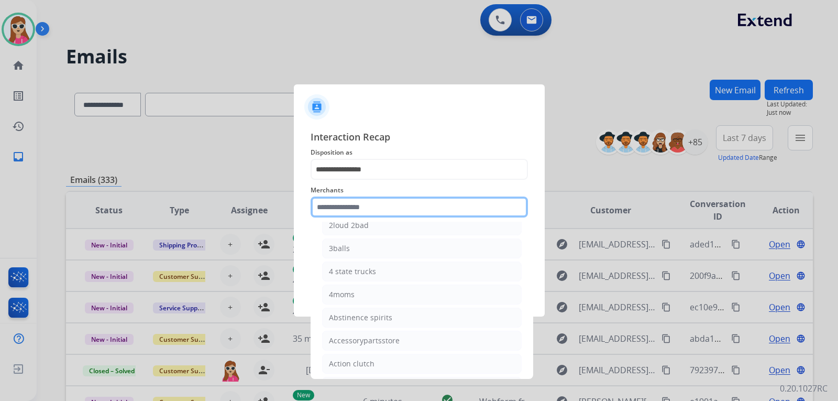
scroll to position [105, 0]
click at [392, 209] on input "text" at bounding box center [419, 206] width 217 height 21
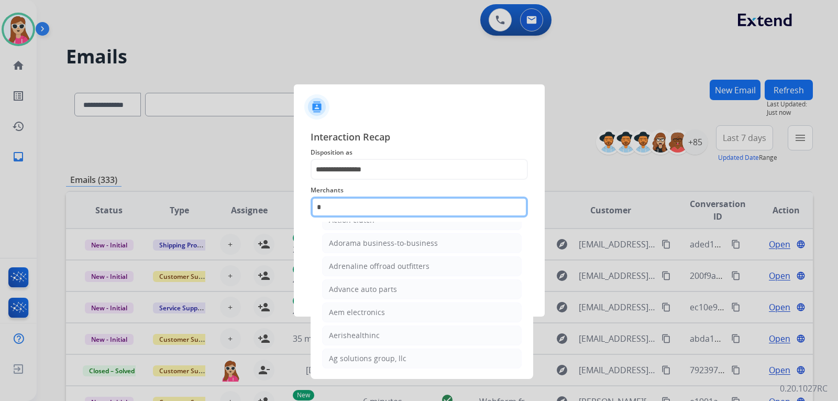
scroll to position [0, 0]
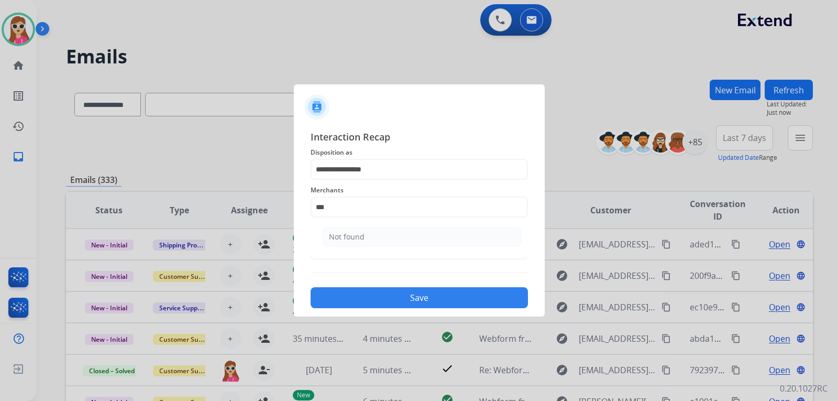
click at [380, 251] on ul "Not found" at bounding box center [422, 239] width 206 height 36
click at [380, 234] on li "Not found" at bounding box center [421, 237] width 199 height 20
type input "*********"
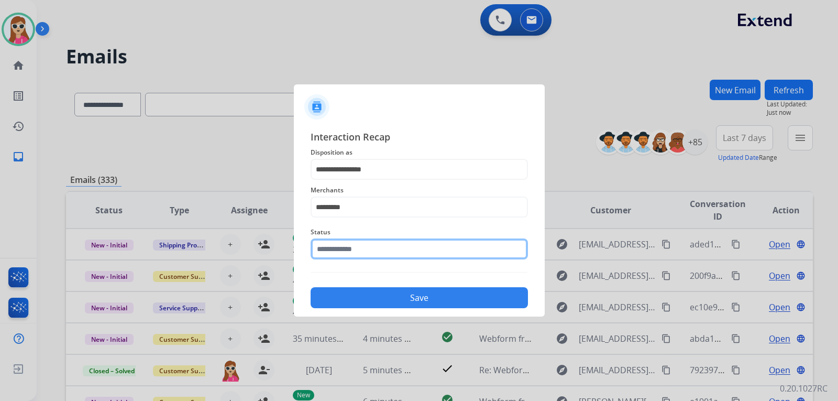
click at [386, 255] on input "text" at bounding box center [419, 248] width 217 height 21
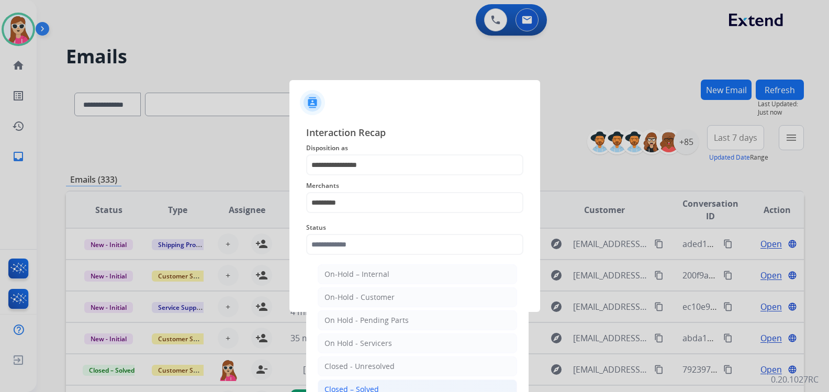
click at [387, 386] on li "Closed – Solved" at bounding box center [417, 390] width 199 height 20
type input "**********"
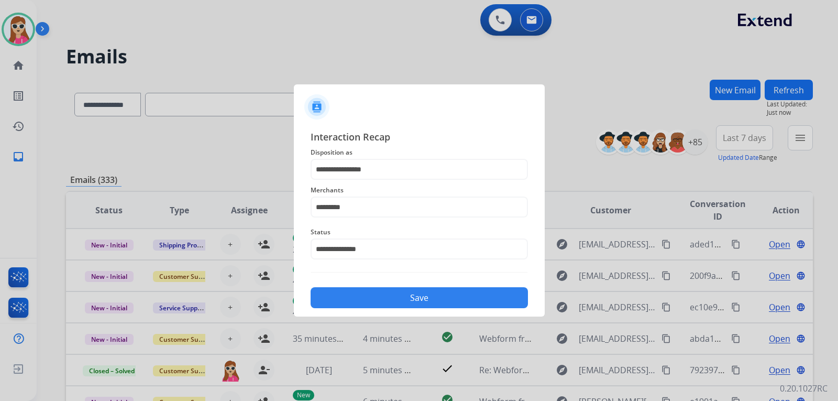
click at [405, 295] on button "Save" at bounding box center [419, 297] width 217 height 21
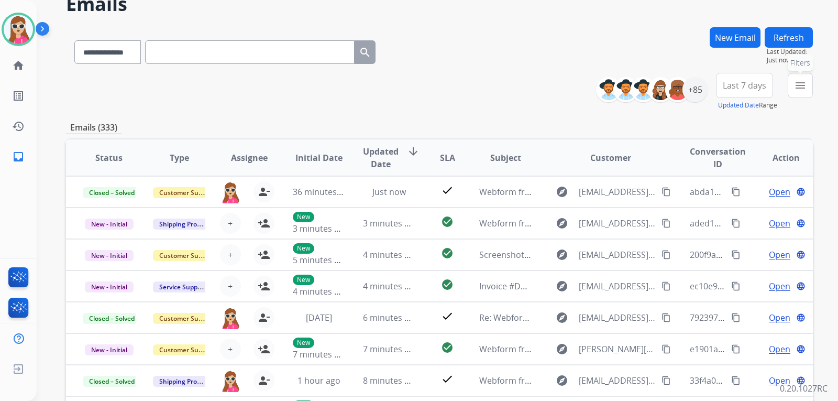
drag, startPoint x: 807, startPoint y: 85, endPoint x: 789, endPoint y: 94, distance: 20.8
click at [807, 86] on button "menu Filters" at bounding box center [800, 85] width 25 height 25
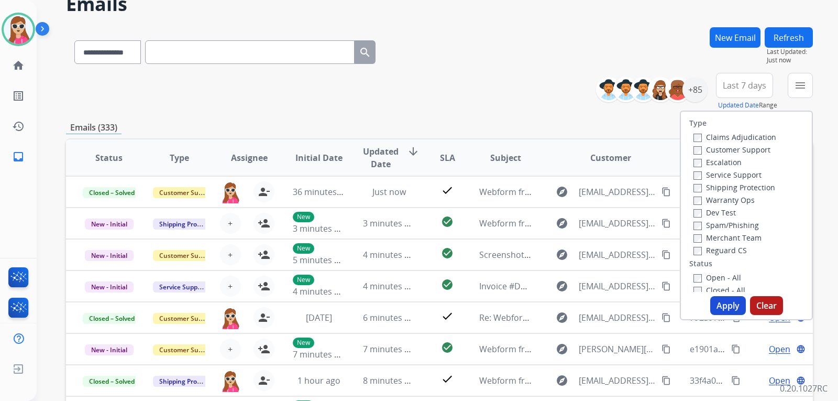
click at [729, 149] on label "Customer Support" at bounding box center [731, 150] width 77 height 10
click at [719, 182] on div "Shipping Protection" at bounding box center [734, 187] width 83 height 13
click at [722, 186] on label "Shipping Protection" at bounding box center [734, 187] width 82 height 10
drag, startPoint x: 718, startPoint y: 250, endPoint x: 723, endPoint y: 273, distance: 24.0
click at [718, 254] on label "Reguard CS" at bounding box center [719, 250] width 53 height 10
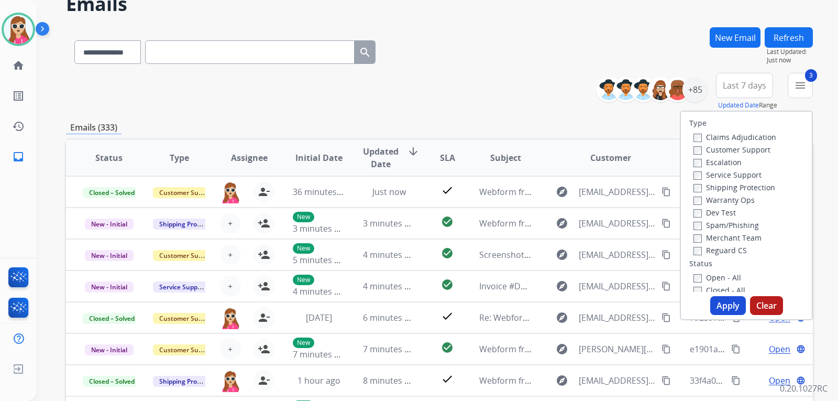
click at [724, 275] on label "Open - All" at bounding box center [717, 277] width 48 height 10
click at [721, 302] on button "Apply" at bounding box center [728, 305] width 36 height 19
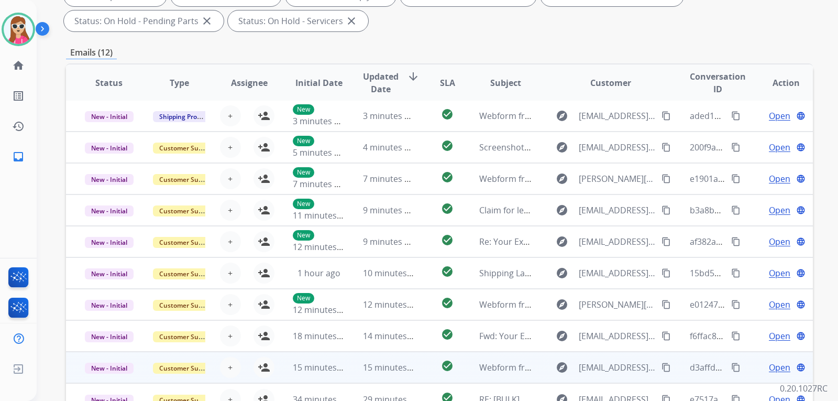
scroll to position [271, 0]
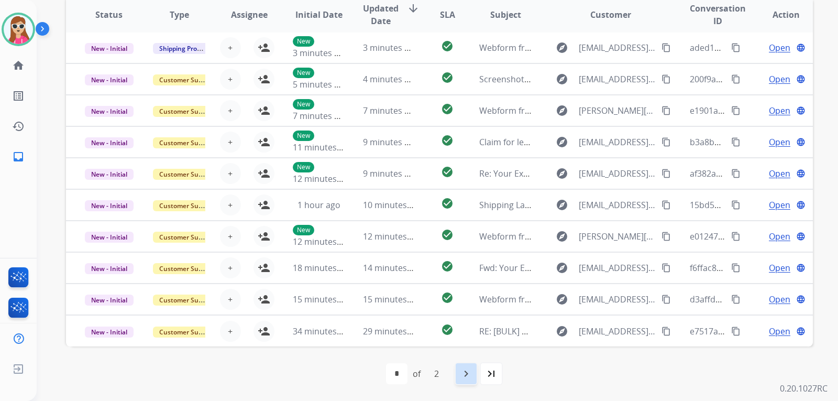
click at [464, 370] on mat-icon "navigate_next" at bounding box center [466, 373] width 13 height 13
select select "*"
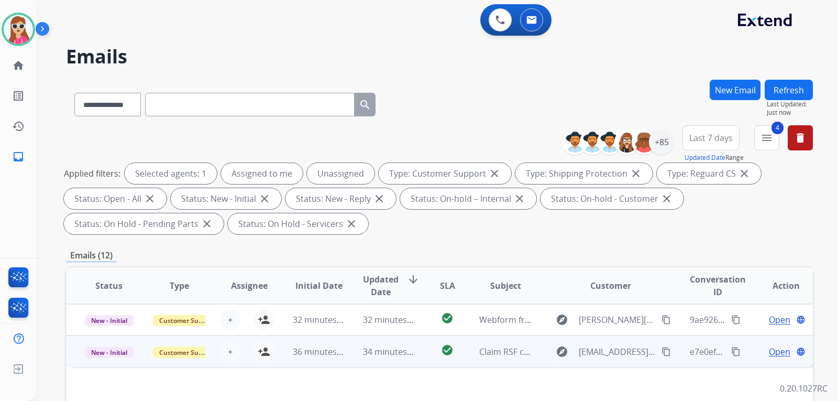
scroll to position [0, 0]
click at [462, 354] on td "Claim RSF chaise torn" at bounding box center [497, 350] width 70 height 31
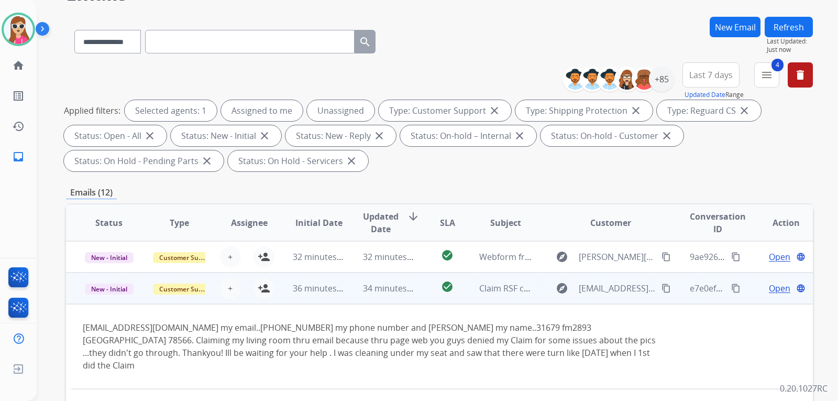
scroll to position [105, 0]
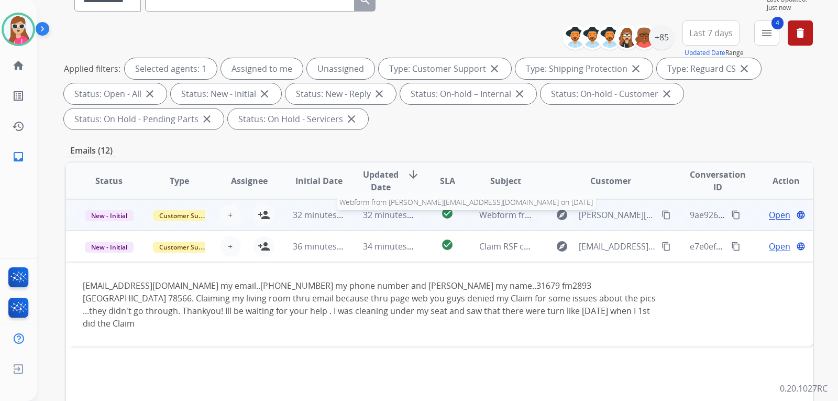
click at [512, 214] on span "Webform from [PERSON_NAME][EMAIL_ADDRESS][DOMAIN_NAME] on [DATE]" at bounding box center [630, 215] width 302 height 12
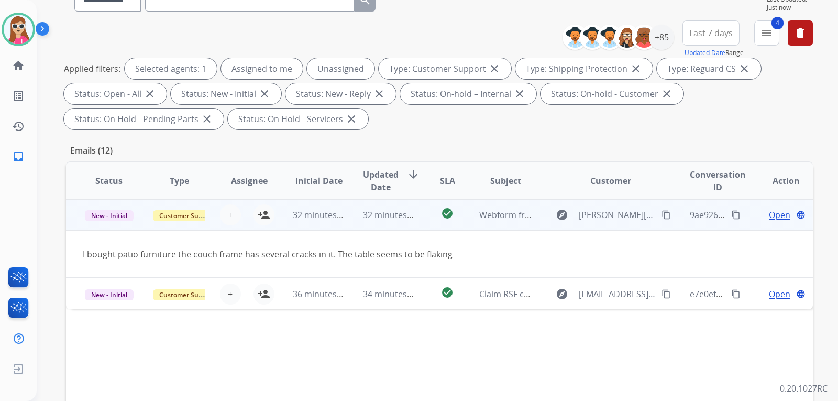
click at [780, 215] on span "Open" at bounding box center [779, 214] width 21 height 13
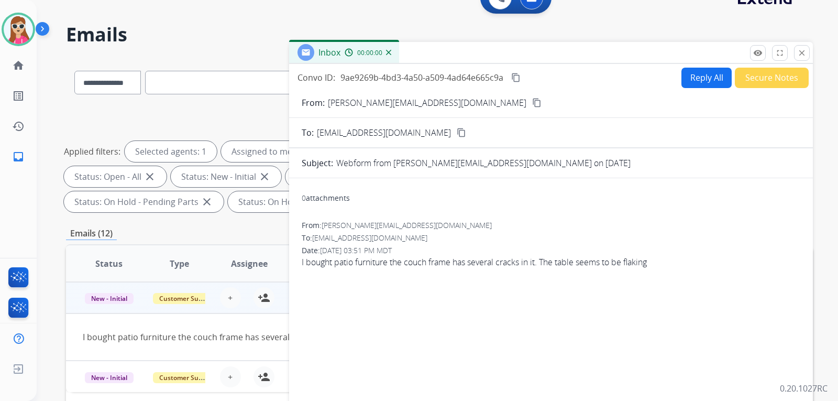
scroll to position [0, 0]
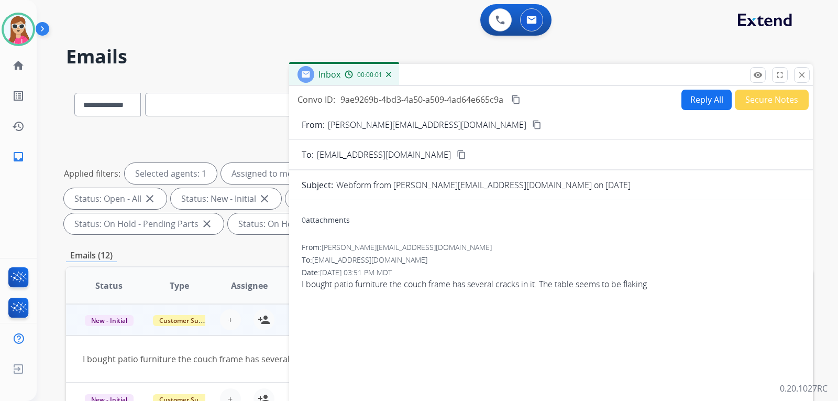
click at [684, 101] on button "Reply All" at bounding box center [706, 100] width 50 height 20
select select "**********"
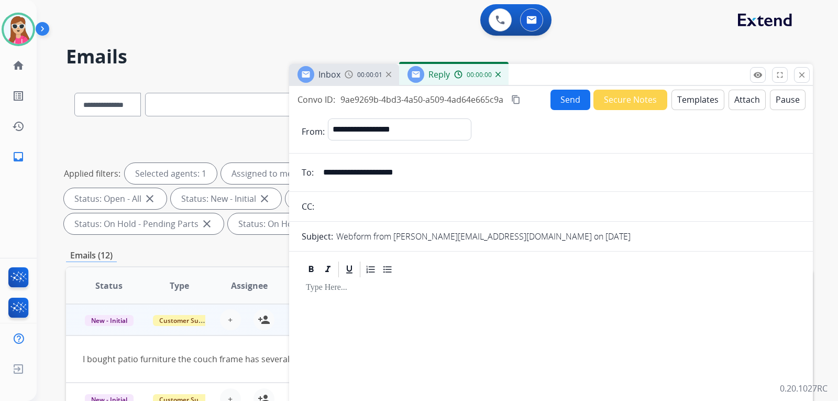
click at [684, 101] on button "Templates" at bounding box center [697, 100] width 53 height 20
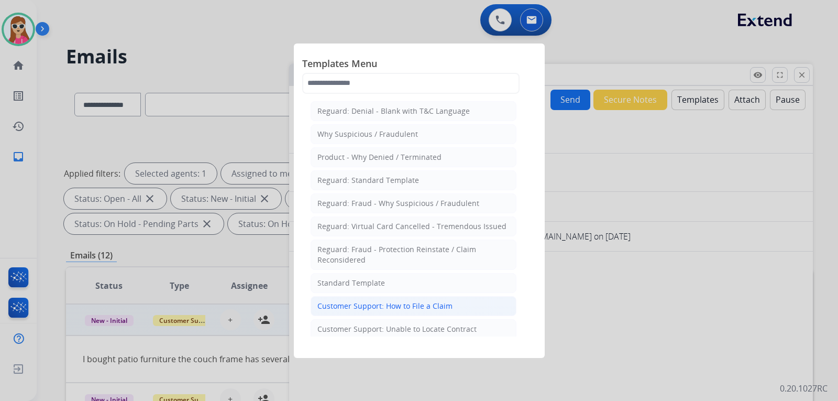
click at [486, 309] on li "Customer Support: How to File a Claim" at bounding box center [414, 306] width 206 height 20
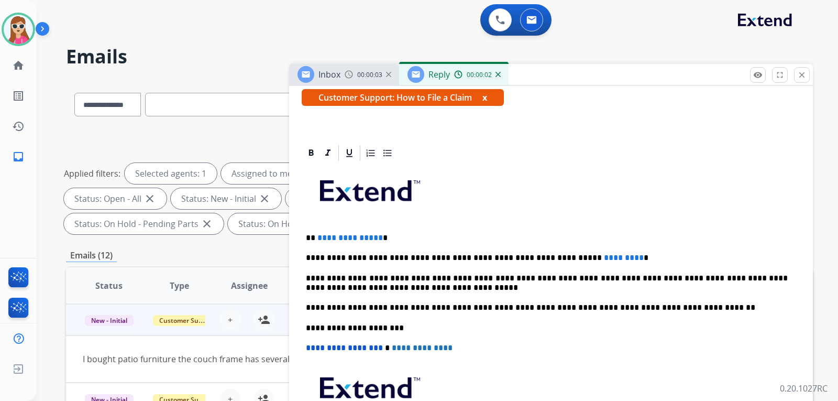
scroll to position [190, 0]
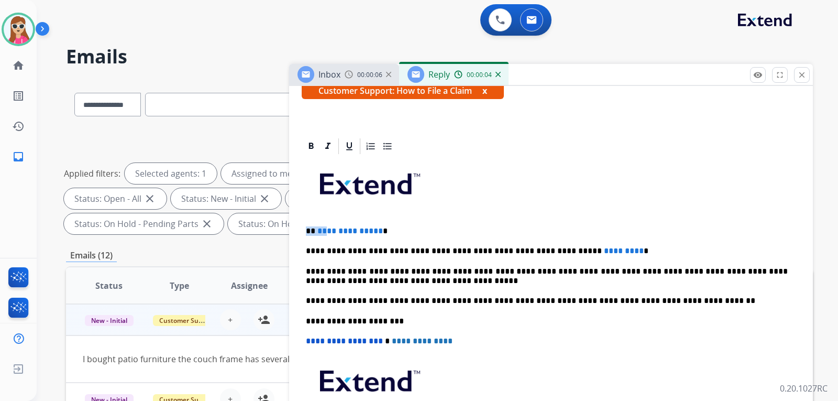
drag, startPoint x: 310, startPoint y: 234, endPoint x: 372, endPoint y: 235, distance: 62.3
click at [334, 235] on p "**********" at bounding box center [547, 230] width 482 height 9
drag, startPoint x: 379, startPoint y: 230, endPoint x: 311, endPoint y: 231, distance: 67.5
click at [311, 231] on p "**********" at bounding box center [547, 230] width 482 height 9
drag, startPoint x: 568, startPoint y: 250, endPoint x: 546, endPoint y: 250, distance: 22.5
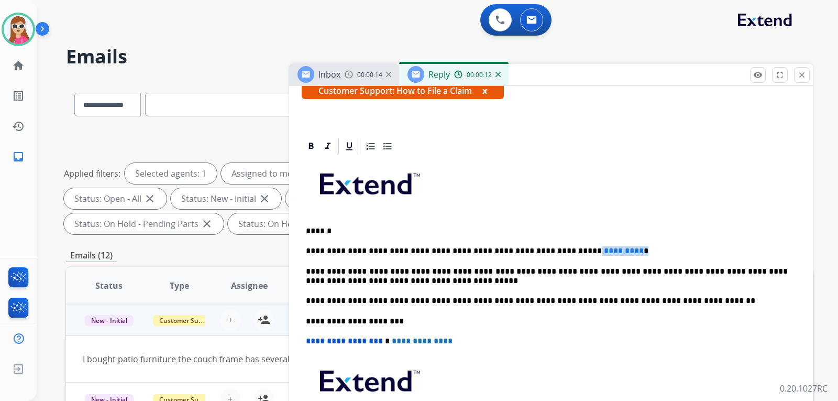
click at [545, 252] on p "**********" at bounding box center [547, 250] width 482 height 9
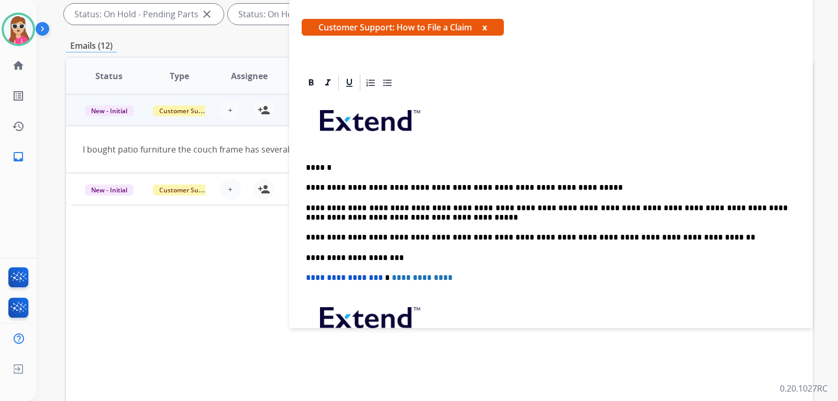
scroll to position [32, 0]
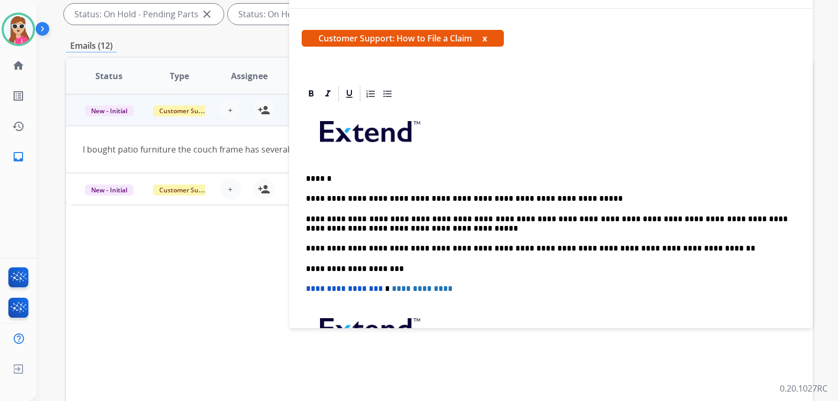
click at [545, 198] on p "**********" at bounding box center [547, 198] width 482 height 9
click at [570, 201] on p "**********" at bounding box center [547, 198] width 482 height 9
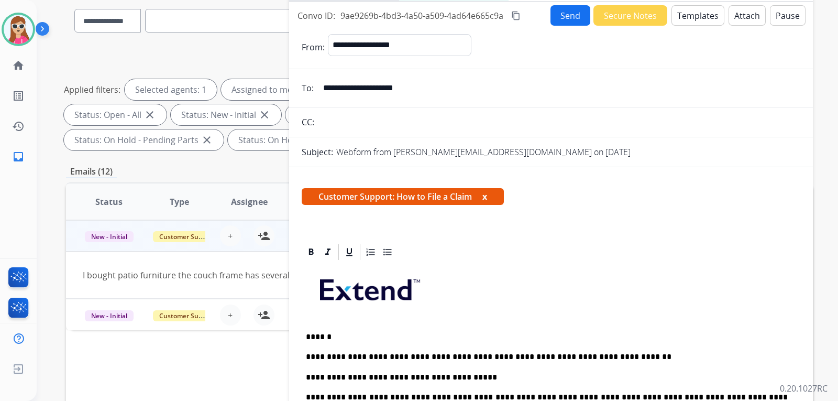
scroll to position [52, 0]
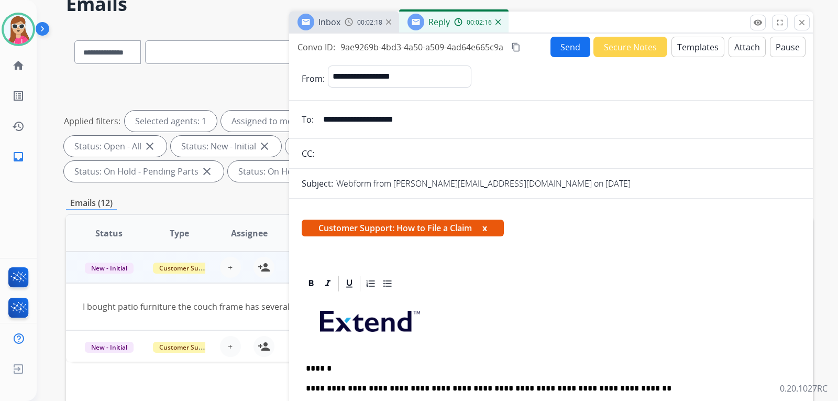
click at [556, 51] on button "Send" at bounding box center [570, 47] width 40 height 20
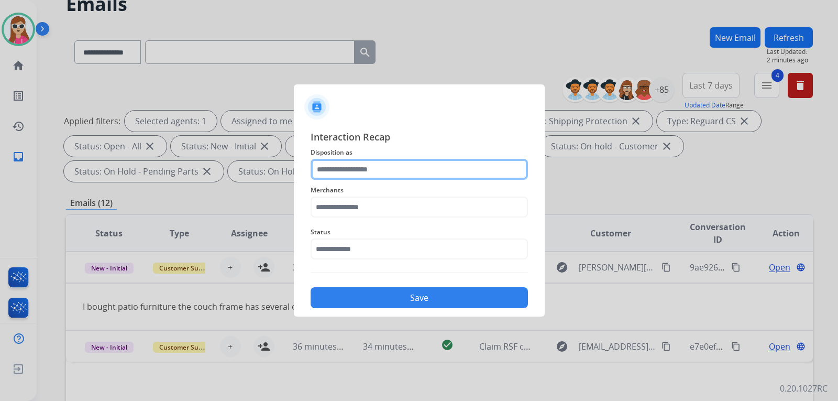
click at [348, 172] on input "text" at bounding box center [419, 169] width 217 height 21
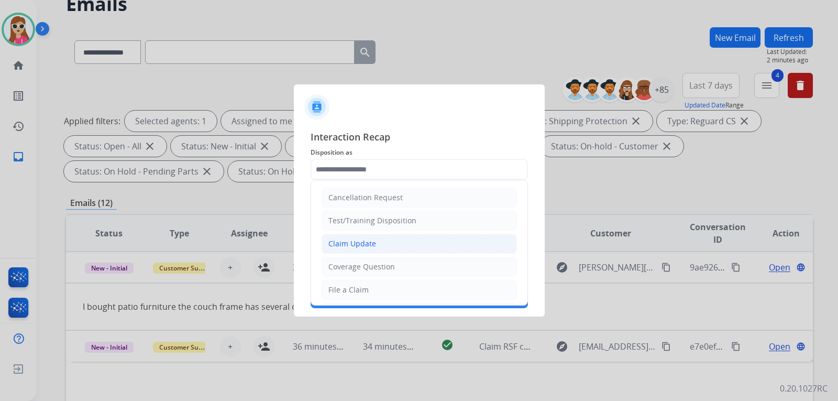
click at [368, 247] on div "Claim Update" at bounding box center [352, 243] width 48 height 10
type input "**********"
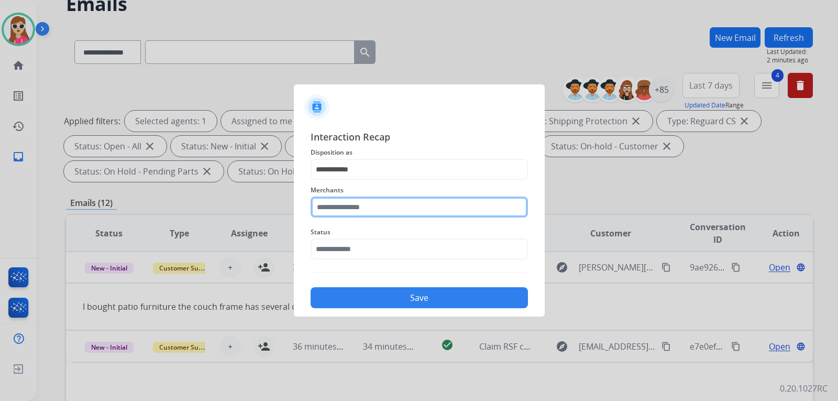
click at [362, 210] on input "text" at bounding box center [419, 206] width 217 height 21
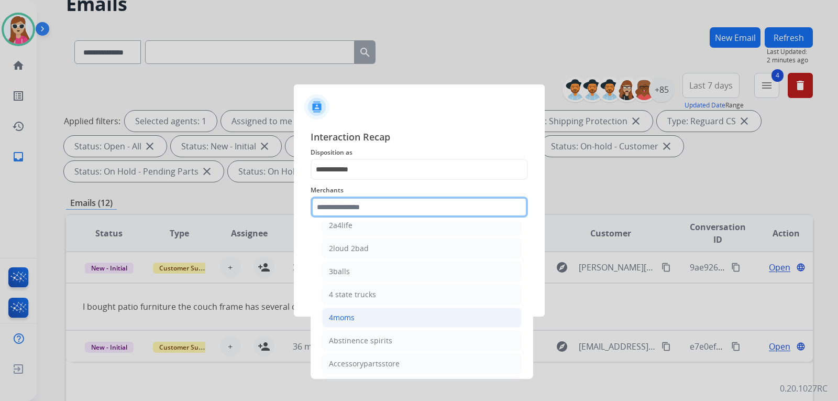
scroll to position [105, 0]
click at [382, 207] on input "text" at bounding box center [419, 206] width 217 height 21
type input "***"
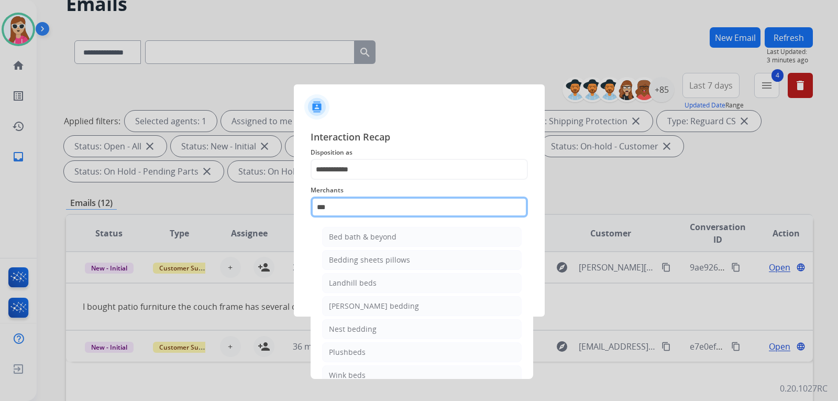
drag, startPoint x: 406, startPoint y: 206, endPoint x: 151, endPoint y: 197, distance: 255.1
click at [0, 192] on app-contact-recap-modal "**********" at bounding box center [0, 200] width 0 height 401
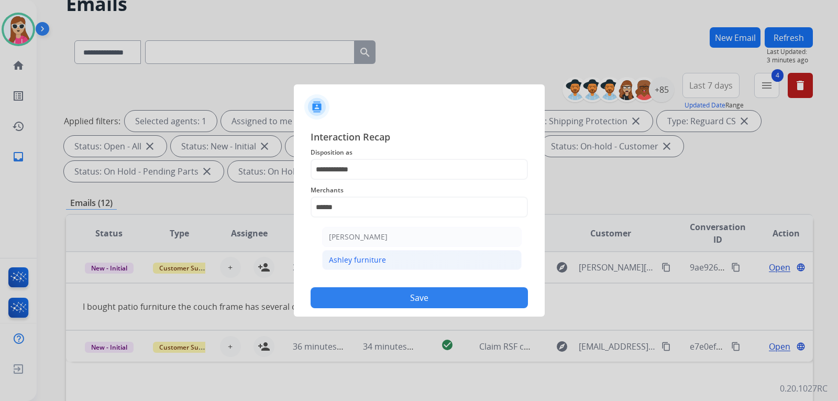
click at [361, 261] on div "Ashley furniture" at bounding box center [357, 259] width 57 height 10
type input "**********"
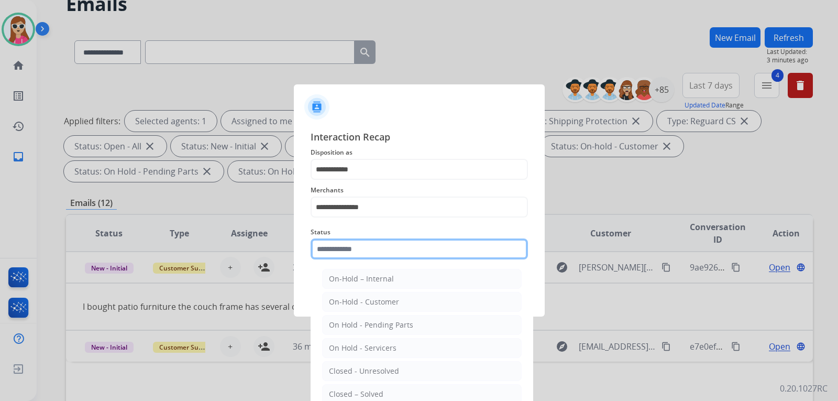
click at [368, 254] on input "text" at bounding box center [419, 248] width 217 height 21
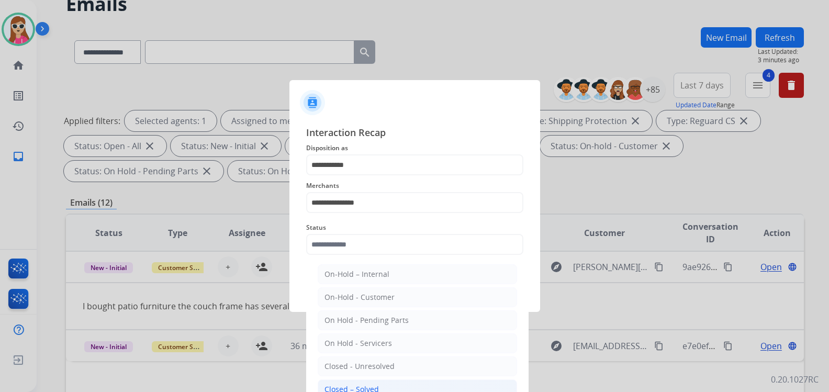
click at [386, 386] on li "Closed – Solved" at bounding box center [417, 390] width 199 height 20
type input "**********"
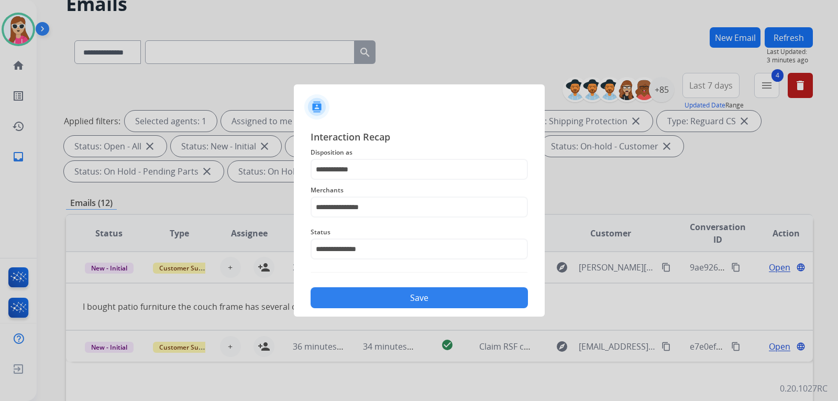
click at [415, 299] on button "Save" at bounding box center [419, 297] width 217 height 21
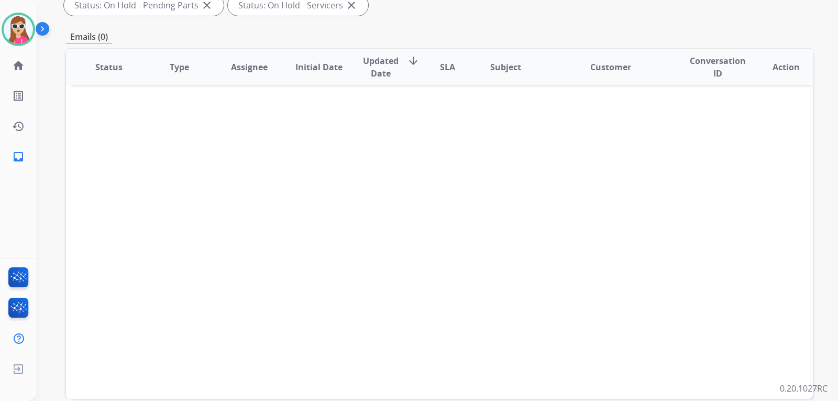
scroll to position [271, 0]
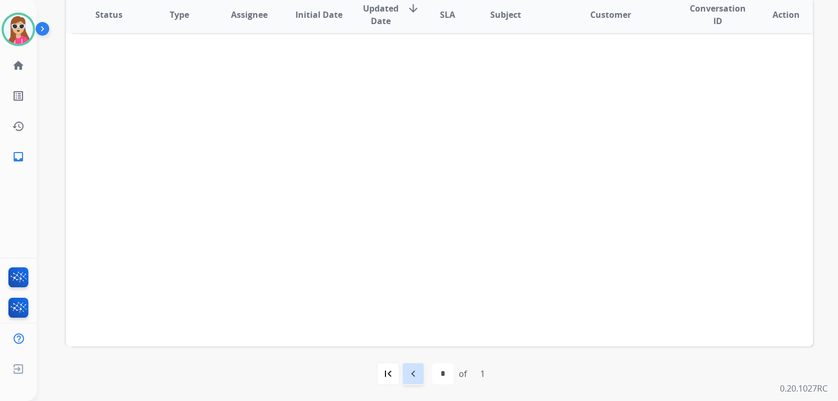
click at [413, 375] on mat-icon "navigate_before" at bounding box center [413, 373] width 13 height 13
select select "*"
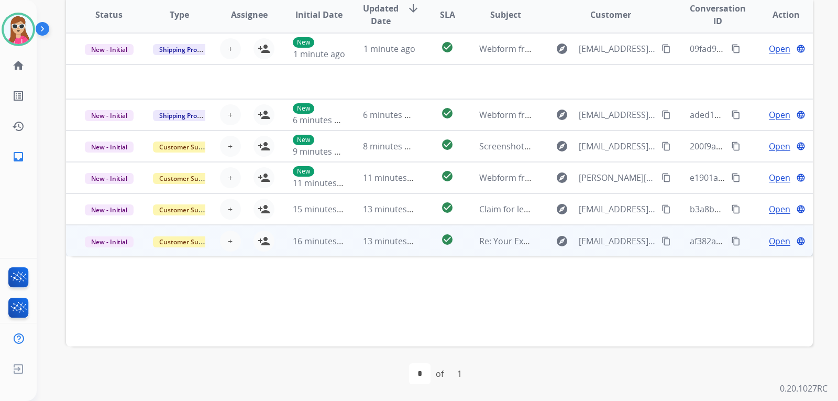
click at [423, 247] on td "check_circle" at bounding box center [439, 240] width 47 height 31
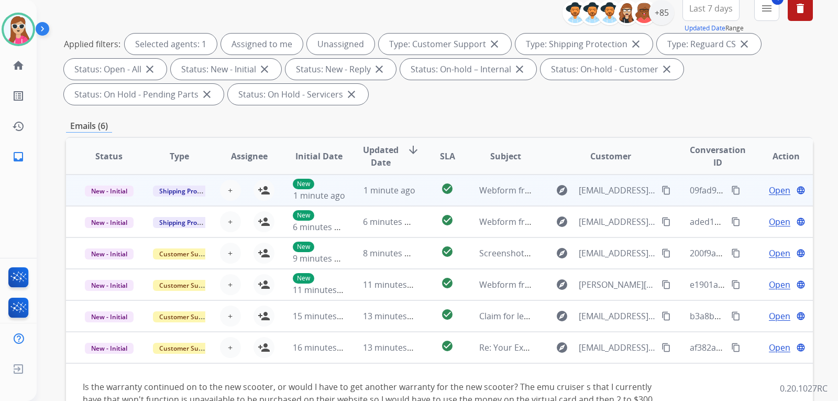
scroll to position [114, 0]
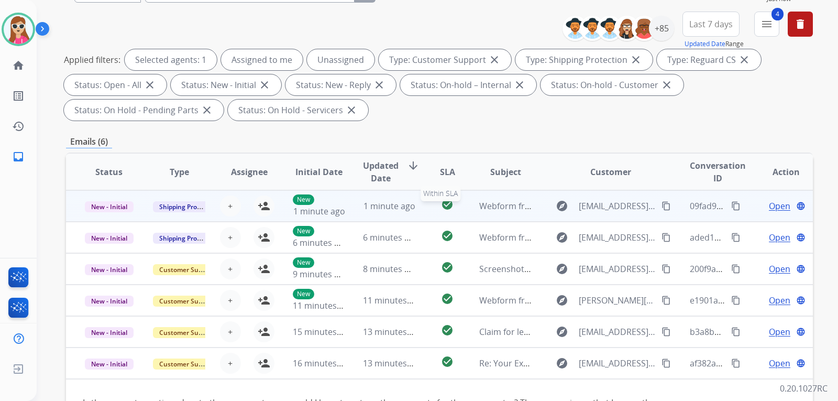
click at [434, 211] on div "check_circle" at bounding box center [447, 206] width 29 height 16
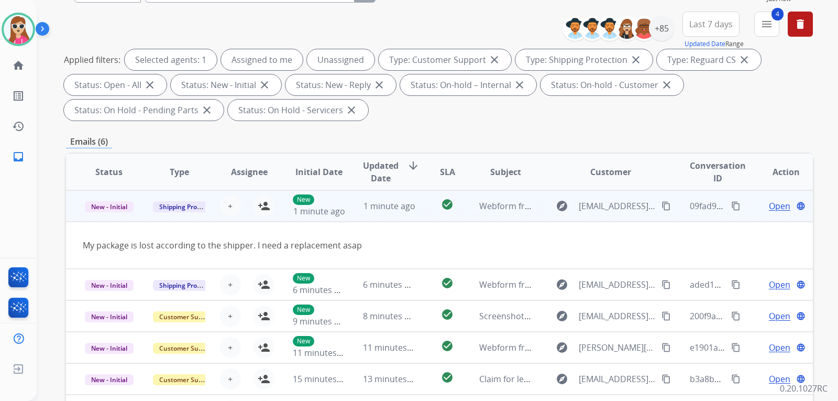
click at [777, 206] on span "Open" at bounding box center [779, 205] width 21 height 13
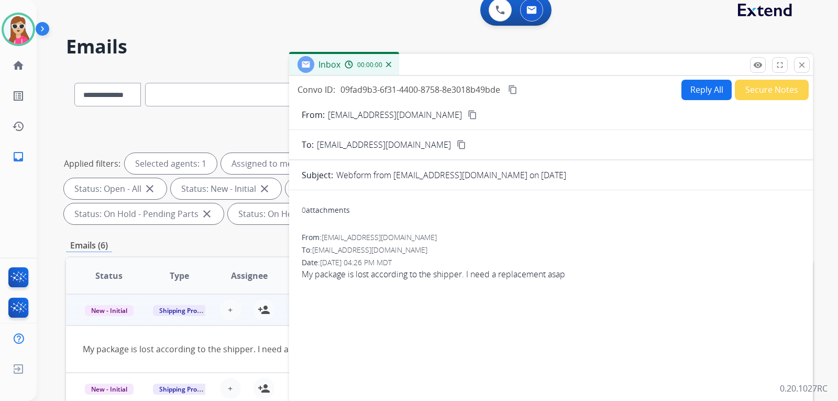
scroll to position [0, 0]
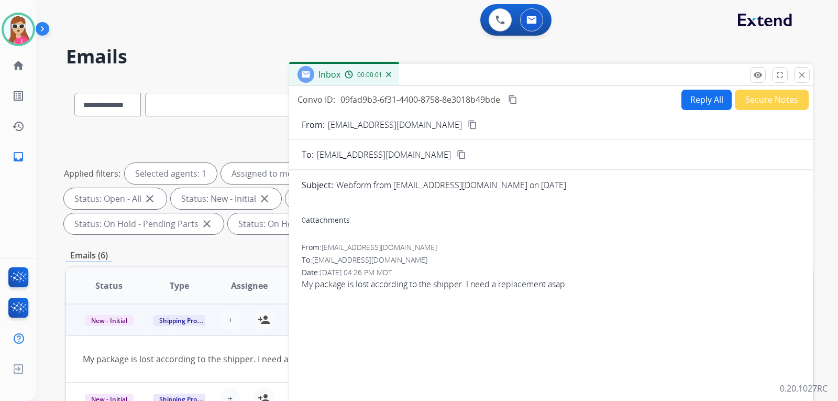
click at [695, 107] on button "Reply All" at bounding box center [706, 100] width 50 height 20
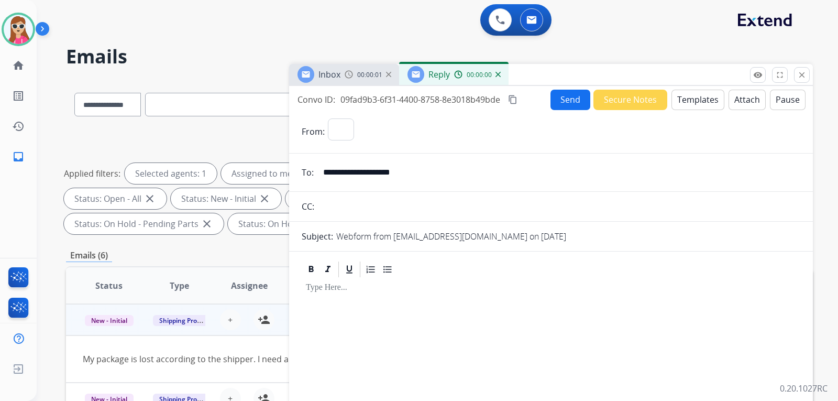
select select "**********"
click at [695, 107] on button "Templates" at bounding box center [697, 100] width 53 height 20
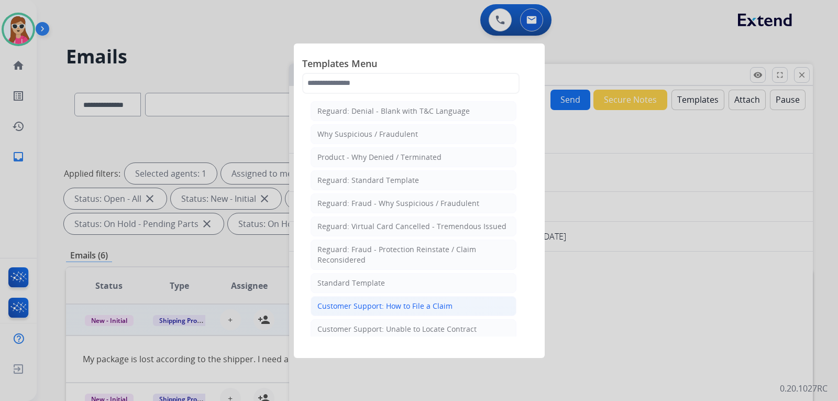
click at [458, 306] on li "Customer Support: How to File a Claim" at bounding box center [414, 306] width 206 height 20
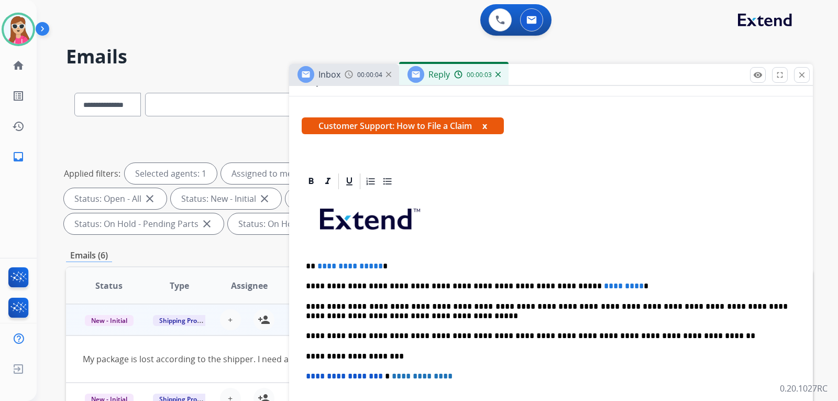
scroll to position [137, 0]
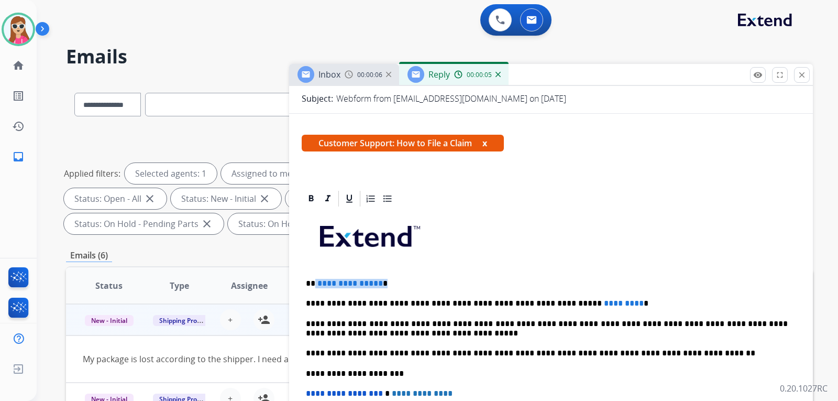
drag, startPoint x: 315, startPoint y: 287, endPoint x: 393, endPoint y: 283, distance: 77.6
click at [393, 283] on p "**********" at bounding box center [547, 283] width 482 height 9
drag, startPoint x: 597, startPoint y: 301, endPoint x: 547, endPoint y: 304, distance: 50.3
click at [547, 304] on p "**********" at bounding box center [547, 302] width 482 height 9
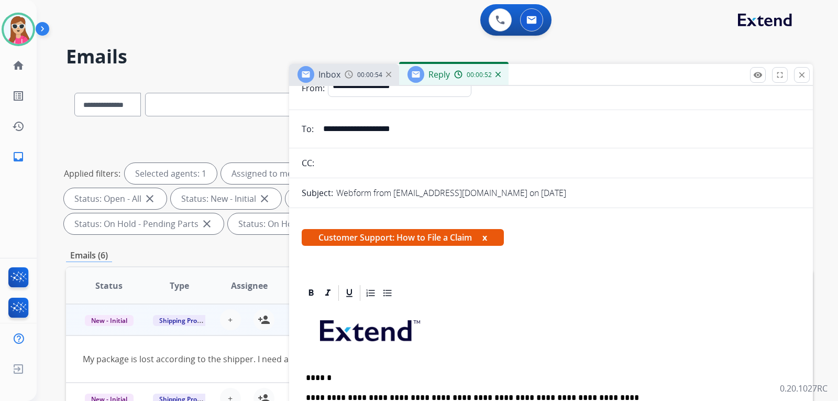
scroll to position [0, 0]
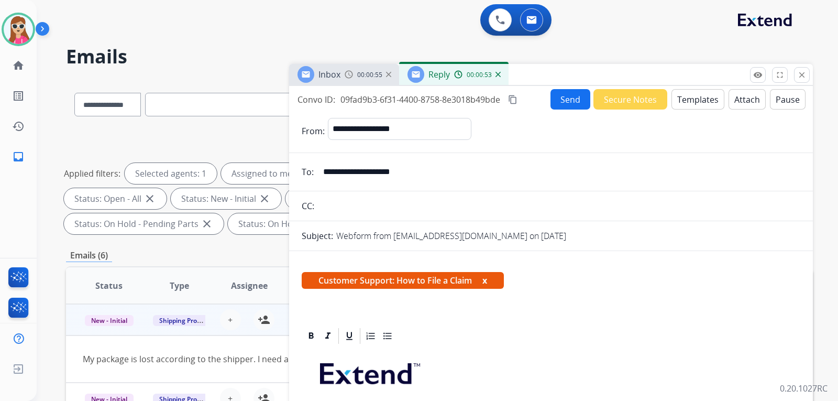
click at [584, 107] on div "Send Secure Notes Templates Attach Pause" at bounding box center [677, 99] width 255 height 20
click at [559, 106] on button "Send" at bounding box center [570, 99] width 40 height 20
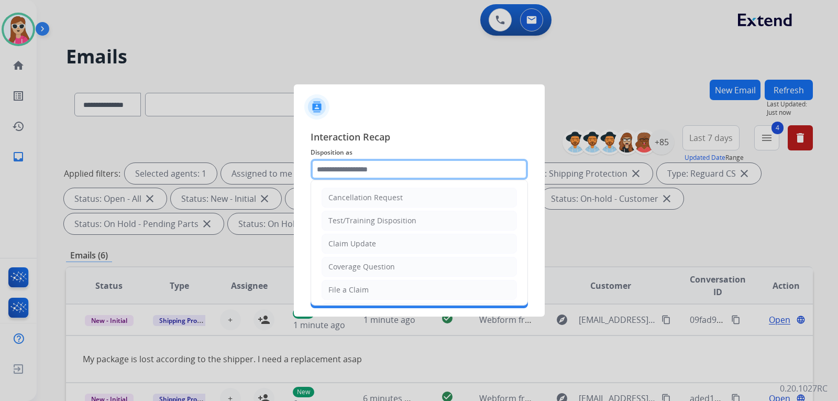
click at [369, 169] on input "text" at bounding box center [419, 169] width 217 height 21
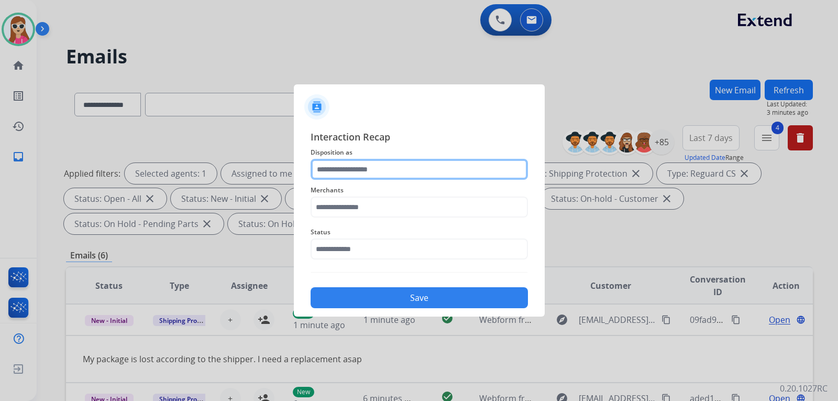
click at [368, 169] on input "text" at bounding box center [419, 169] width 217 height 21
click at [334, 165] on input "text" at bounding box center [419, 169] width 217 height 21
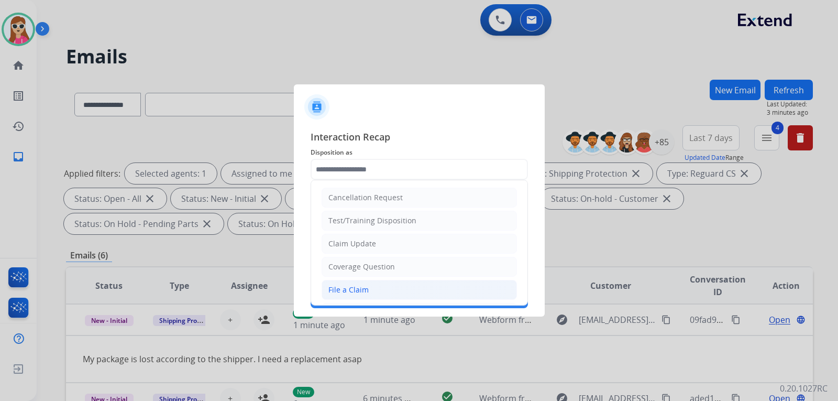
click at [359, 286] on div "File a Claim" at bounding box center [348, 289] width 40 height 10
type input "**********"
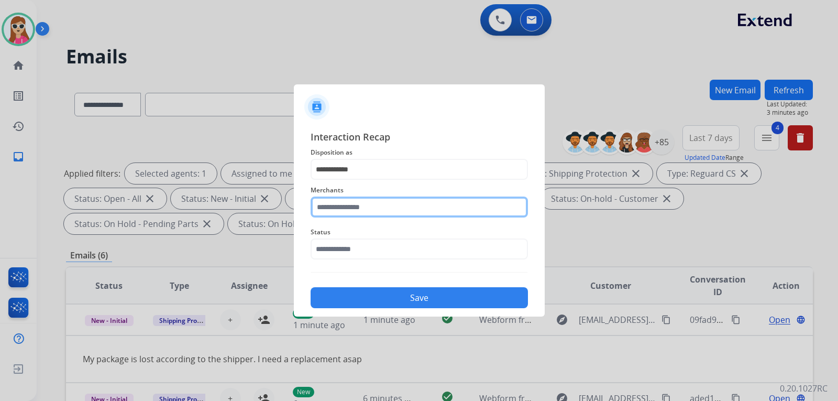
click at [385, 214] on input "text" at bounding box center [419, 206] width 217 height 21
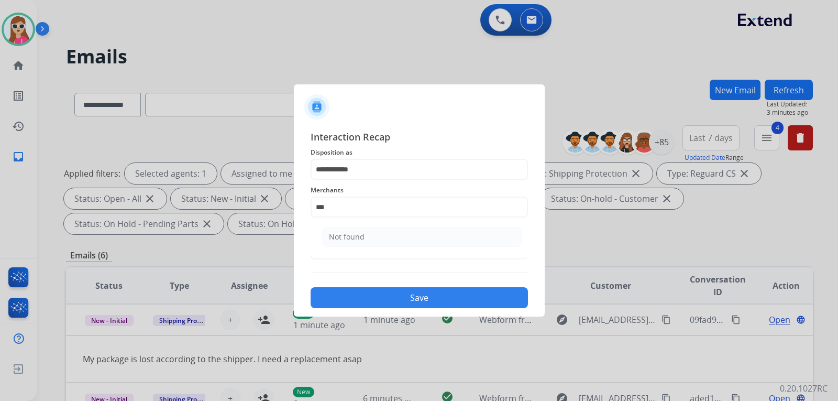
click at [436, 238] on li "Not found" at bounding box center [421, 237] width 199 height 20
type input "*********"
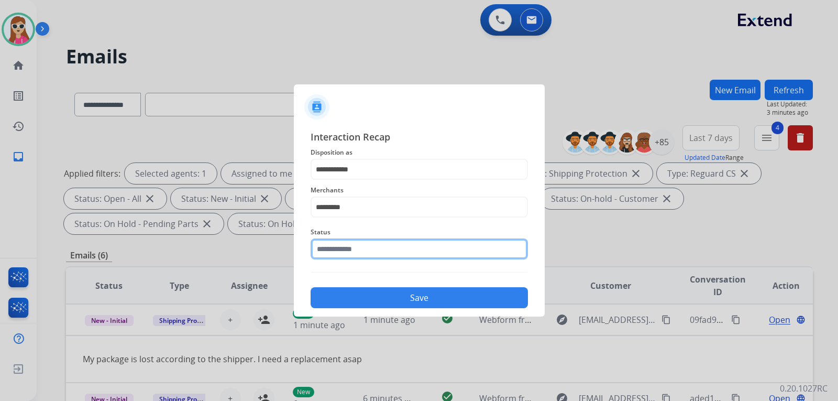
click at [391, 242] on input "text" at bounding box center [419, 248] width 217 height 21
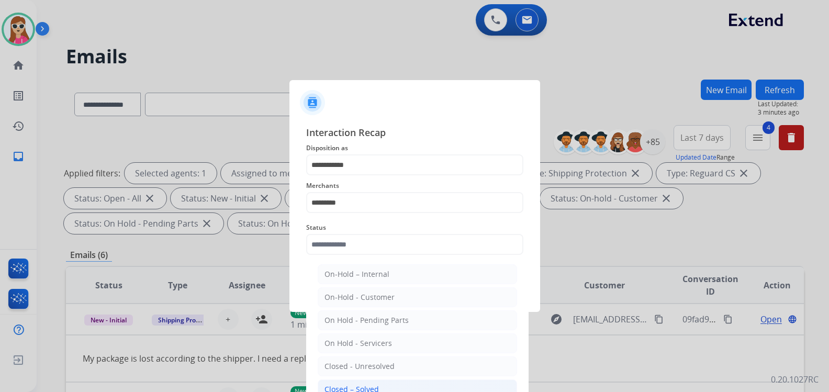
click at [358, 382] on li "Closed – Solved" at bounding box center [417, 390] width 199 height 20
type input "**********"
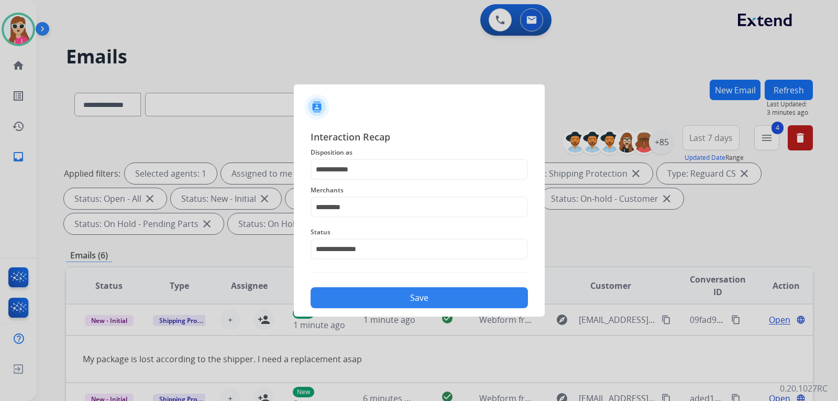
click at [382, 302] on button "Save" at bounding box center [419, 297] width 217 height 21
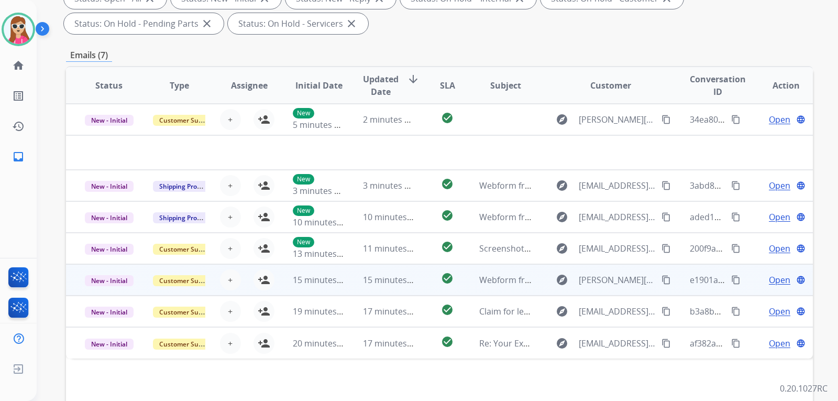
scroll to position [209, 0]
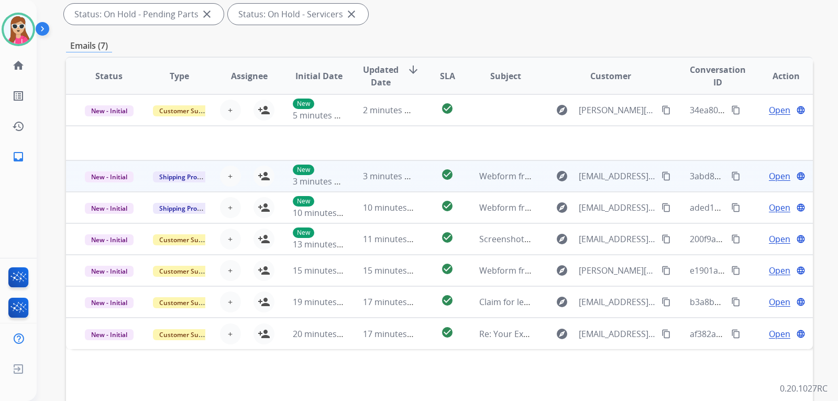
click at [421, 185] on td "check_circle" at bounding box center [439, 175] width 47 height 31
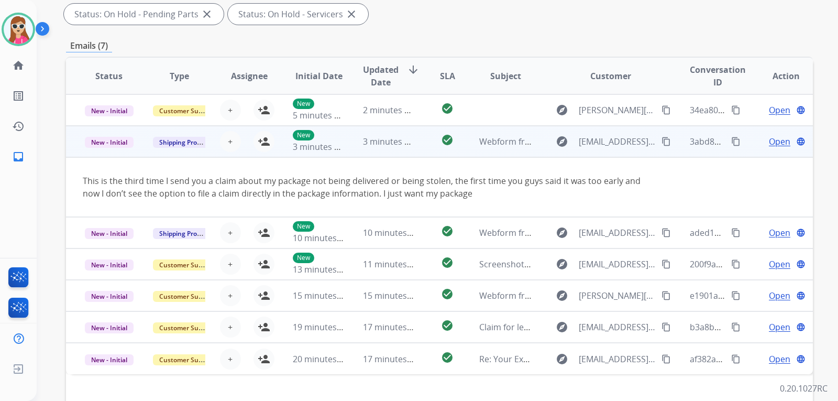
click at [653, 143] on div "explore [EMAIL_ADDRESS][DOMAIN_NAME] content_copy" at bounding box center [610, 141] width 123 height 17
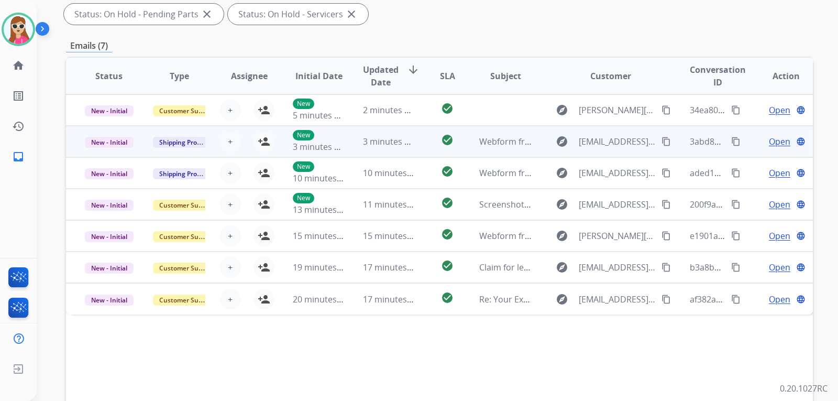
click at [662, 141] on mat-icon "content_copy" at bounding box center [665, 141] width 9 height 9
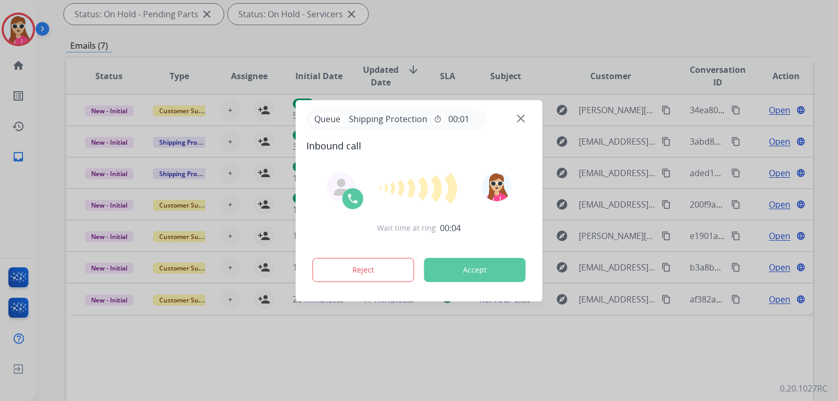
click at [461, 261] on button "Accept" at bounding box center [475, 270] width 102 height 24
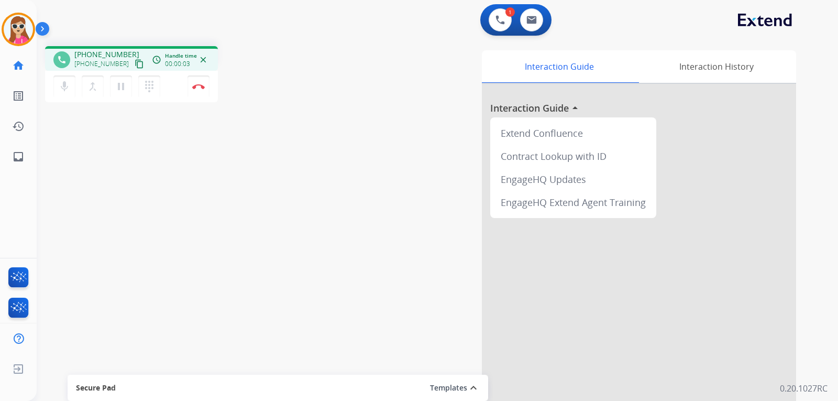
click at [135, 61] on mat-icon "content_copy" at bounding box center [139, 63] width 9 height 9
click at [12, 164] on link "inbox Emails" at bounding box center [18, 156] width 29 height 29
select select "**********"
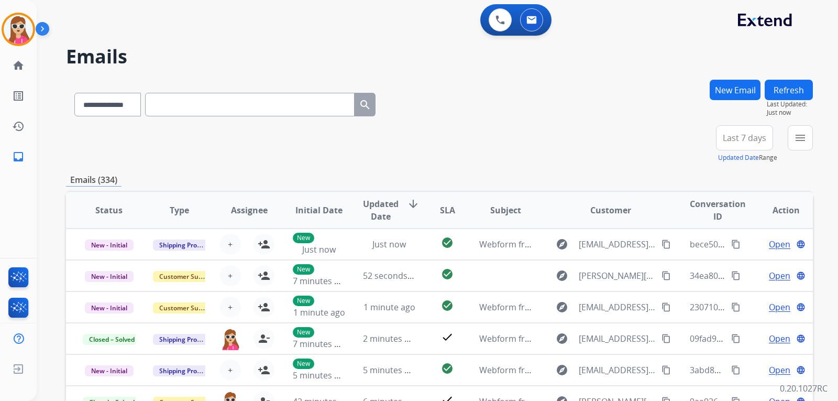
click at [733, 95] on button "New Email" at bounding box center [734, 90] width 51 height 20
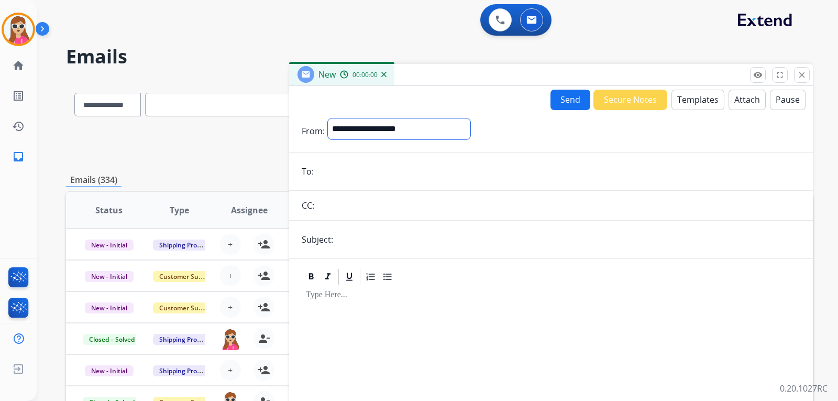
click at [424, 131] on select "**********" at bounding box center [399, 128] width 142 height 21
select select "**********"
click at [328, 118] on select "**********" at bounding box center [399, 128] width 142 height 21
click at [404, 170] on input "email" at bounding box center [558, 172] width 483 height 21
paste input "**********"
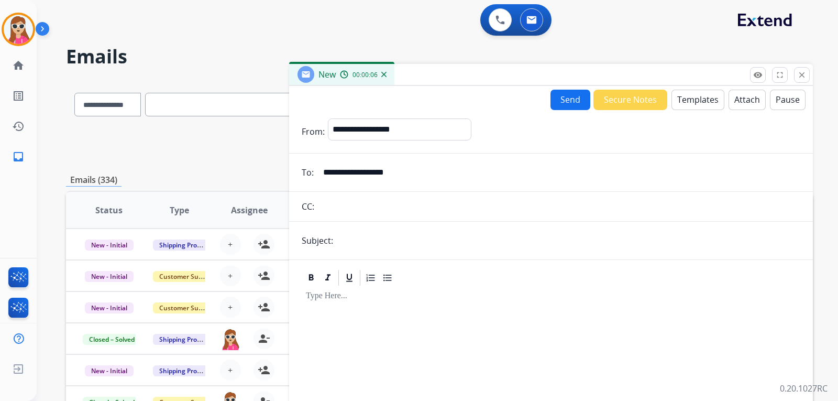
type input "**********"
click at [700, 105] on button "Templates" at bounding box center [697, 100] width 53 height 20
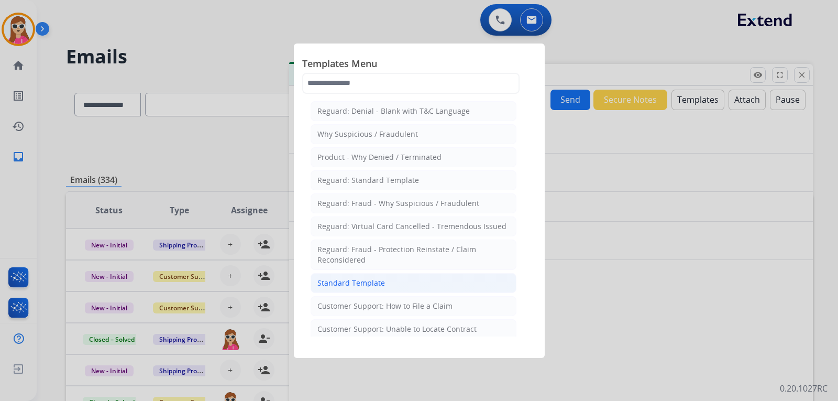
click at [467, 287] on li "Standard Template" at bounding box center [414, 283] width 206 height 20
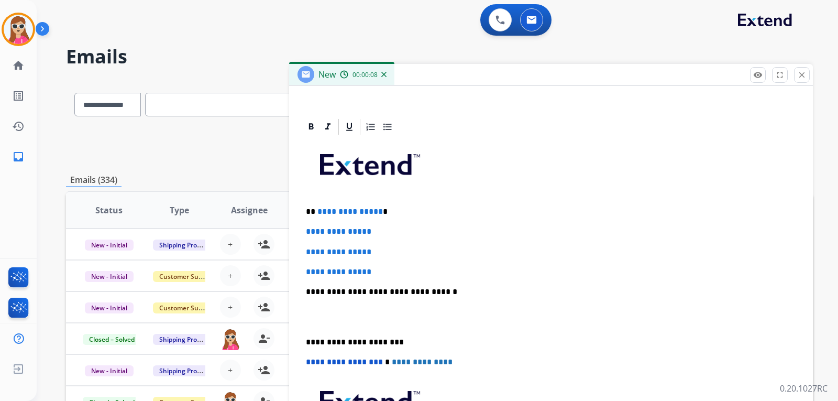
scroll to position [242, 0]
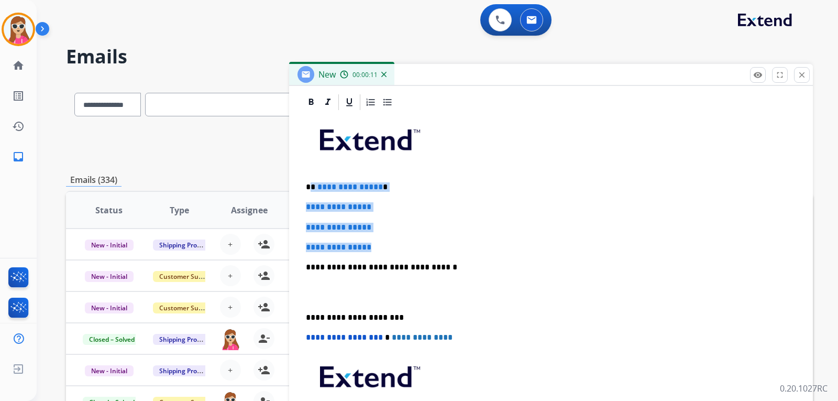
drag, startPoint x: 312, startPoint y: 188, endPoint x: 399, endPoint y: 253, distance: 108.5
click at [390, 250] on div "**********" at bounding box center [551, 292] width 498 height 360
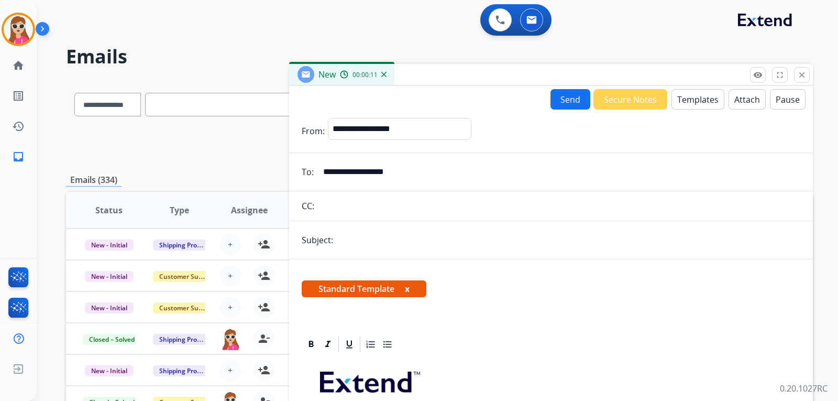
select select "**********"
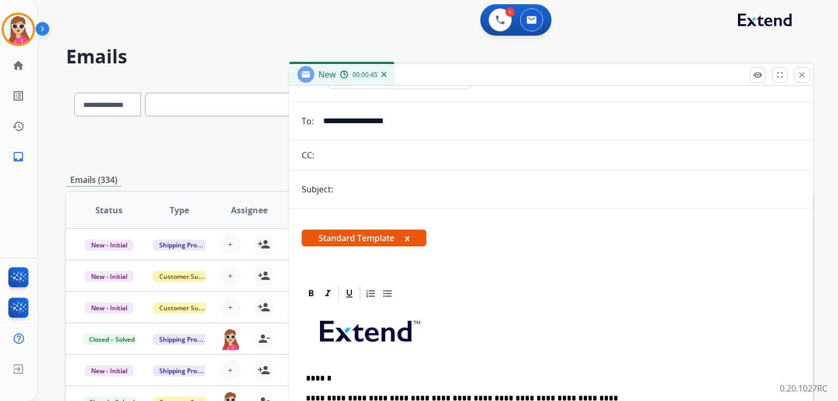
scroll to position [45, 0]
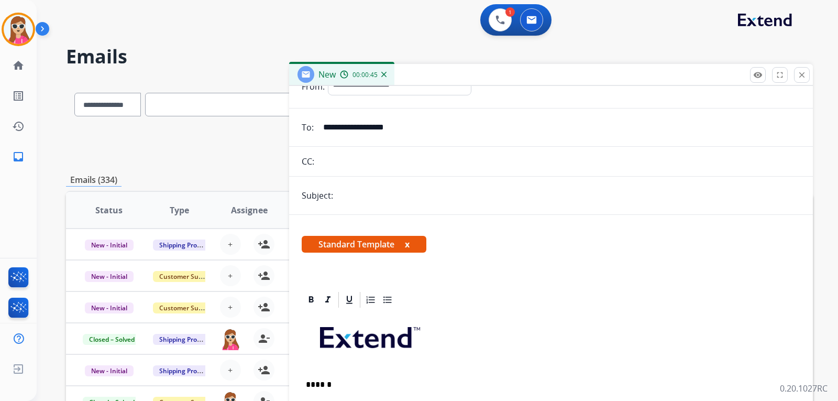
click at [433, 195] on input "text" at bounding box center [568, 195] width 464 height 21
type input "**********"
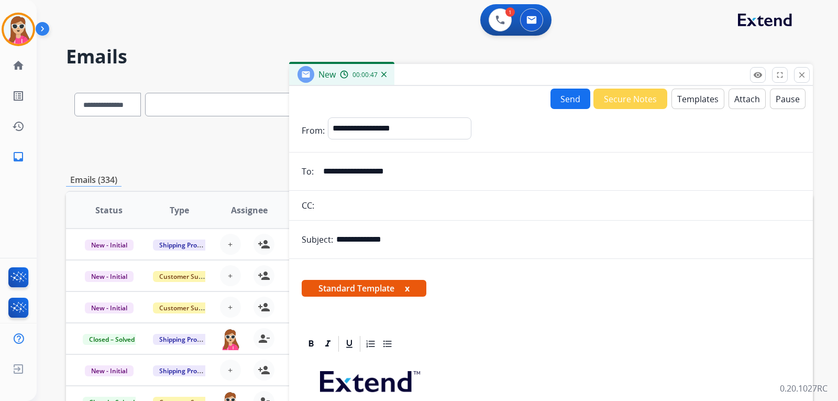
scroll to position [0, 0]
click at [565, 102] on button "Send" at bounding box center [570, 99] width 40 height 20
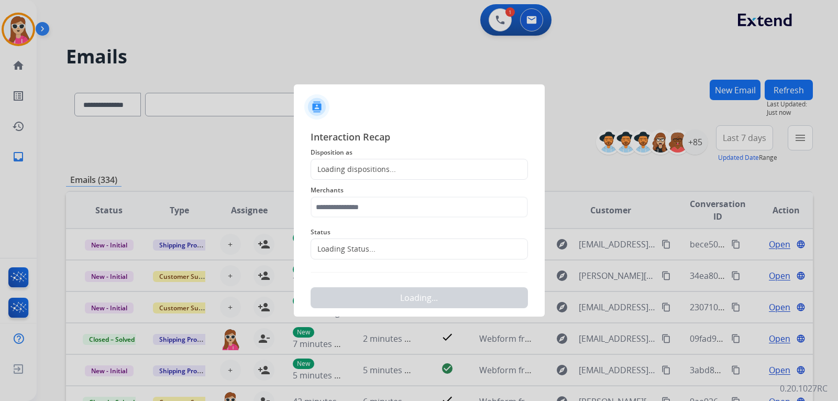
click at [354, 171] on div "Loading dispositions..." at bounding box center [353, 169] width 85 height 10
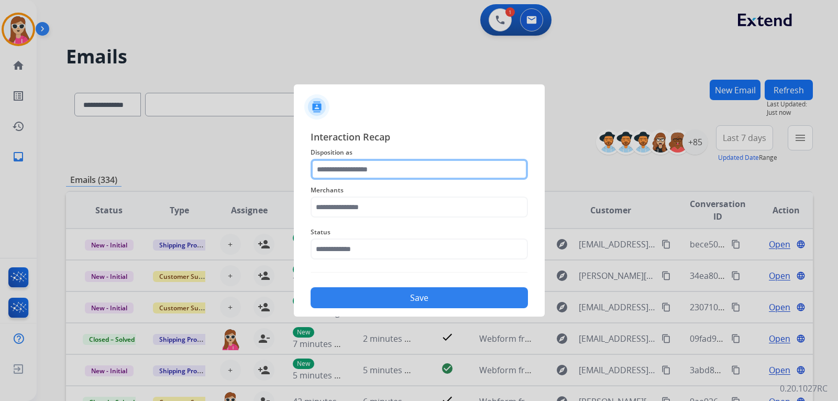
click at [368, 171] on input "text" at bounding box center [419, 169] width 217 height 21
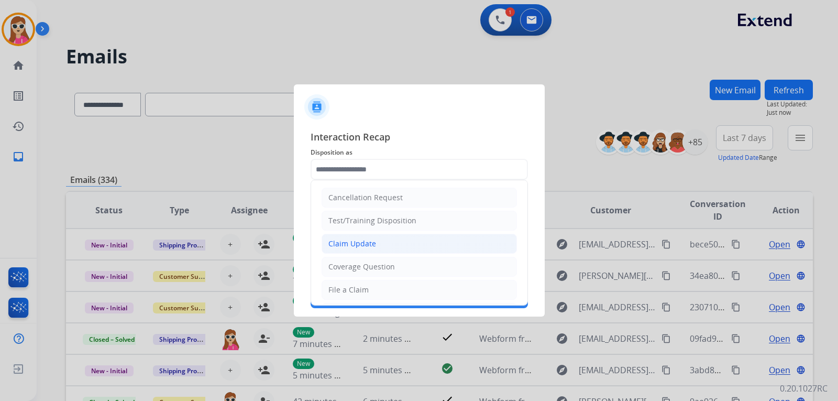
click at [358, 247] on div "Claim Update" at bounding box center [352, 243] width 48 height 10
type input "**********"
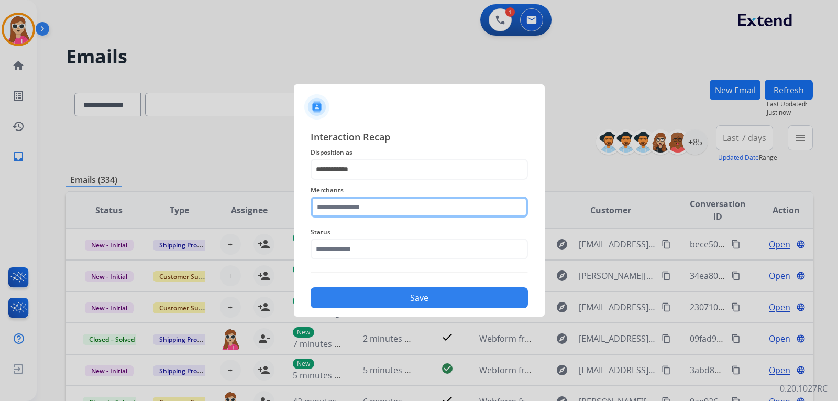
click at [358, 212] on input "text" at bounding box center [419, 206] width 217 height 21
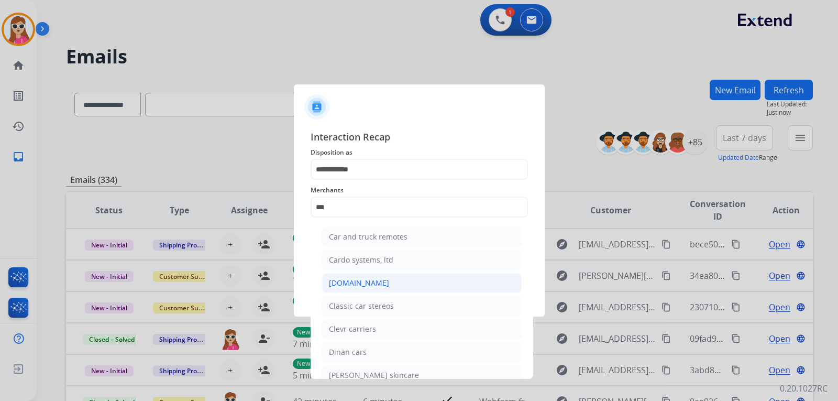
click at [364, 284] on div "[DOMAIN_NAME]" at bounding box center [359, 283] width 60 height 10
type input "**********"
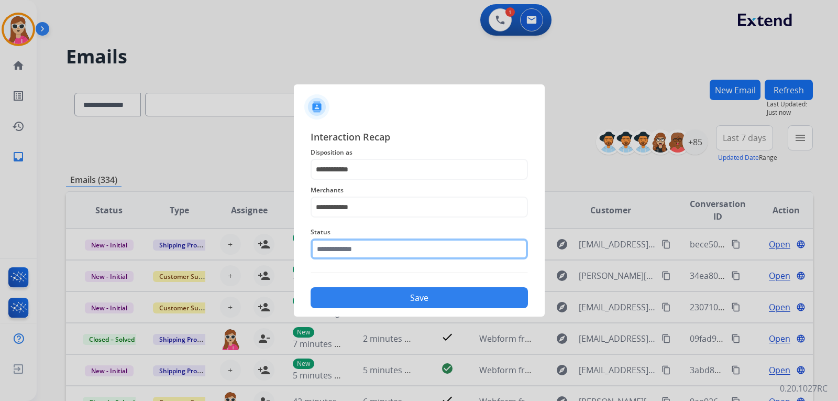
click at [354, 245] on input "text" at bounding box center [419, 248] width 217 height 21
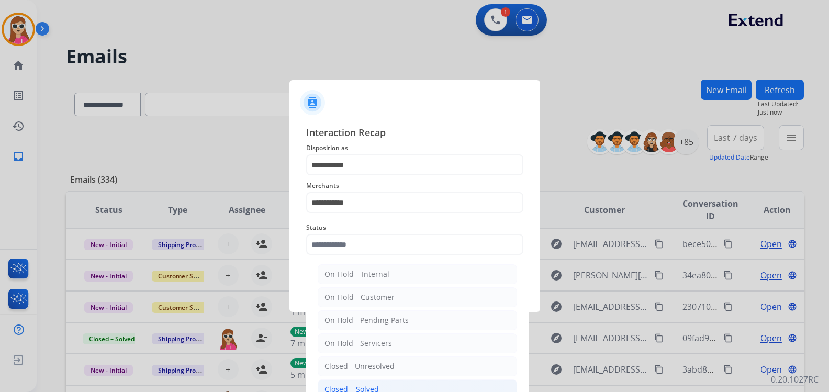
click at [360, 383] on li "Closed – Solved" at bounding box center [417, 390] width 199 height 20
type input "**********"
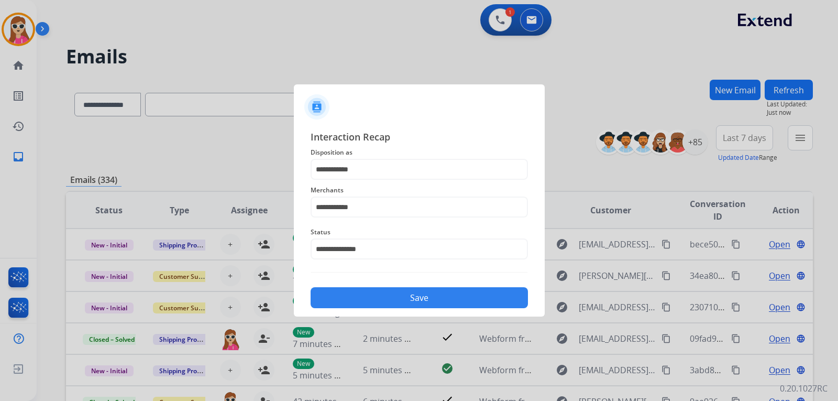
click at [386, 297] on button "Save" at bounding box center [419, 297] width 217 height 21
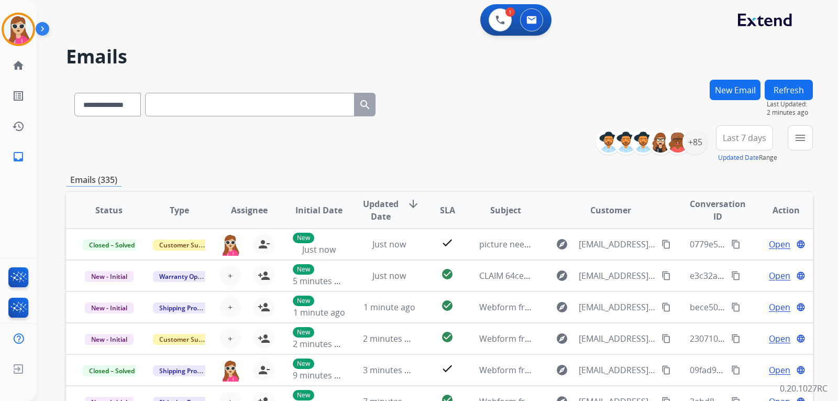
click at [781, 91] on button "Refresh" at bounding box center [788, 90] width 48 height 20
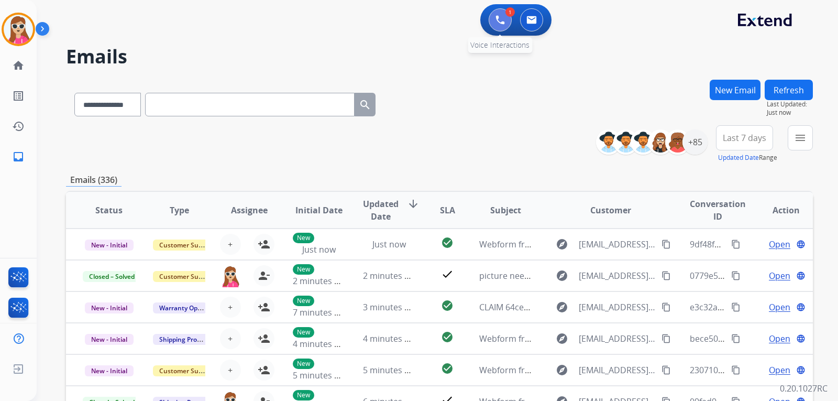
click at [500, 24] on img at bounding box center [499, 19] width 9 height 9
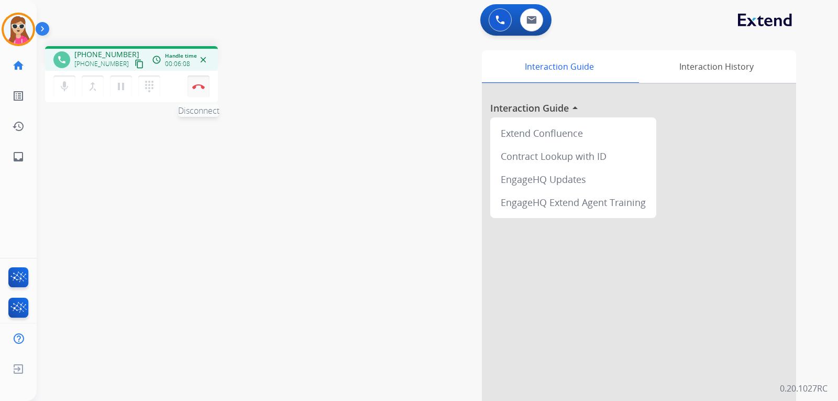
click at [203, 90] on button "Disconnect" at bounding box center [198, 86] width 22 height 22
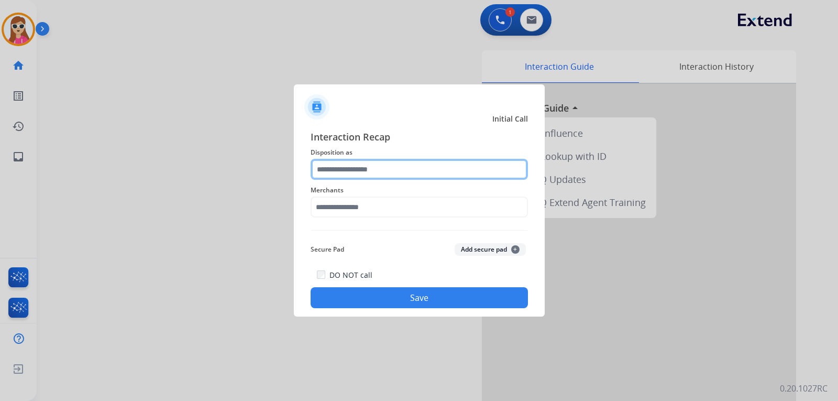
click at [369, 166] on input "text" at bounding box center [419, 169] width 217 height 21
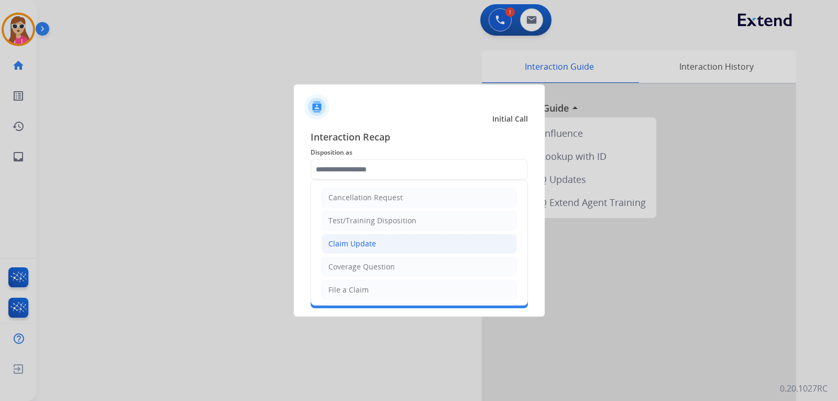
click at [369, 246] on div "Claim Update" at bounding box center [352, 243] width 48 height 10
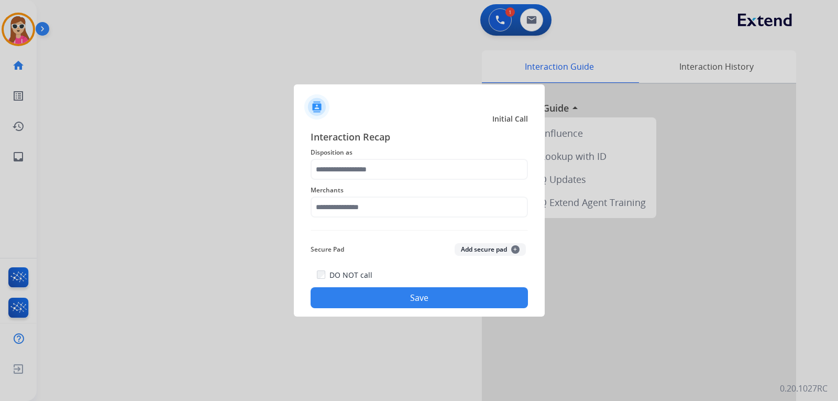
type input "**********"
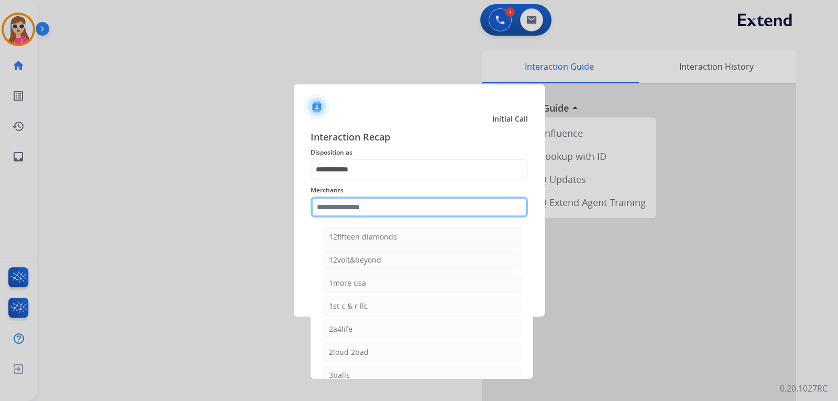
click at [371, 214] on input "text" at bounding box center [419, 206] width 217 height 21
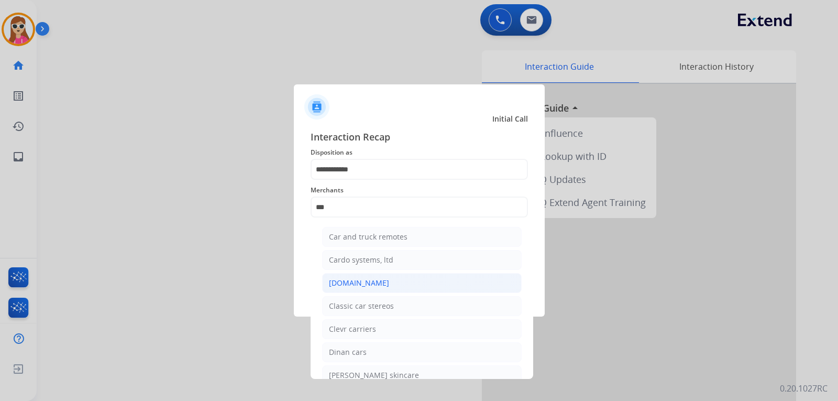
click at [370, 287] on div "[DOMAIN_NAME]" at bounding box center [359, 283] width 60 height 10
type input "**********"
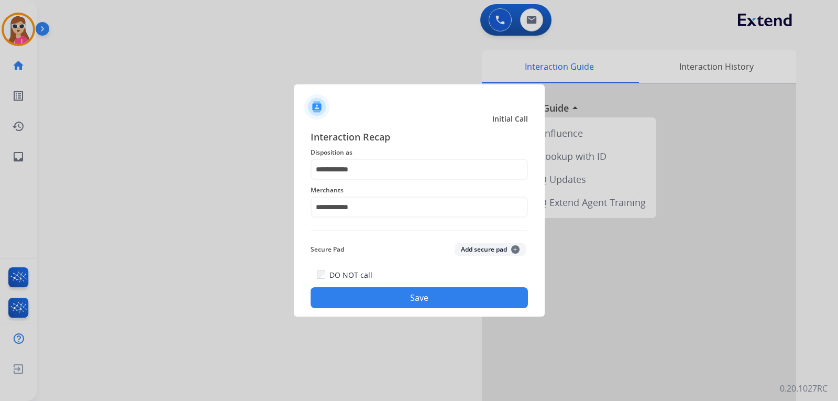
click at [402, 296] on button "Save" at bounding box center [419, 297] width 217 height 21
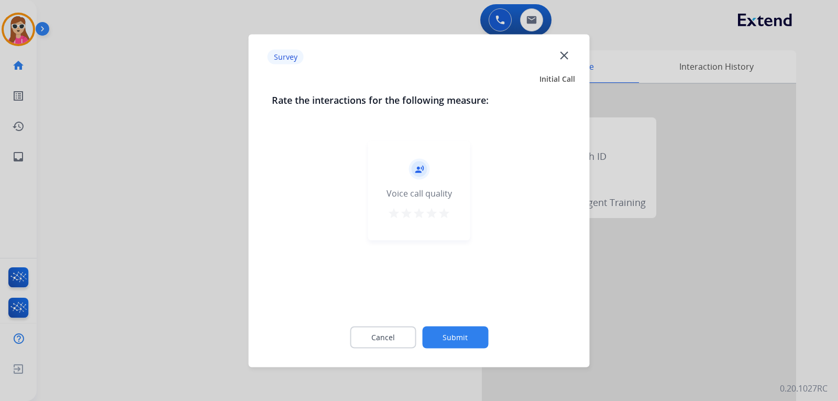
click at [439, 218] on mat-icon "star" at bounding box center [444, 212] width 13 height 13
click at [481, 335] on button "Submit" at bounding box center [455, 337] width 66 height 22
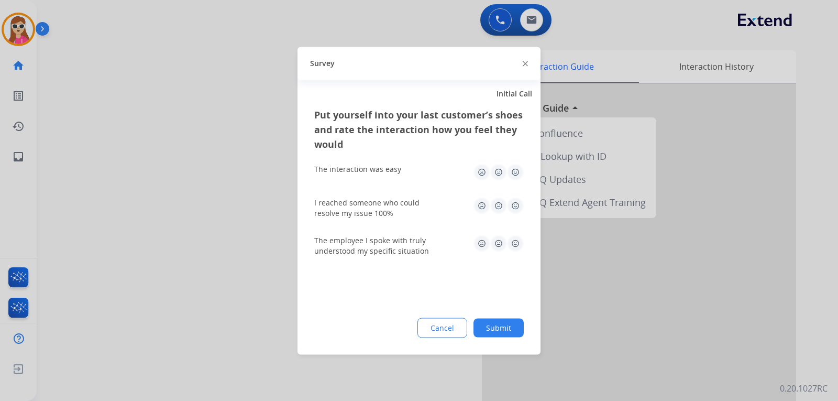
click at [518, 243] on img at bounding box center [515, 243] width 17 height 17
drag, startPoint x: 513, startPoint y: 203, endPoint x: 512, endPoint y: 182, distance: 21.5
click at [514, 202] on img at bounding box center [515, 205] width 17 height 17
click at [512, 175] on img at bounding box center [515, 171] width 17 height 17
click at [513, 323] on button "Submit" at bounding box center [498, 327] width 50 height 19
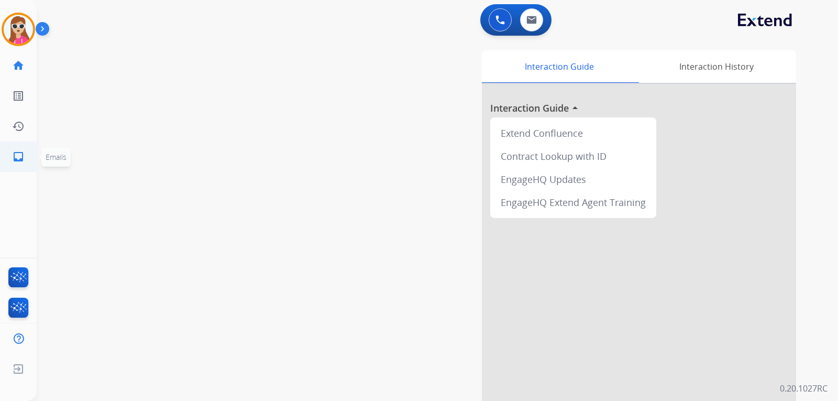
click at [23, 160] on mat-icon "inbox" at bounding box center [18, 156] width 13 height 13
select select "**********"
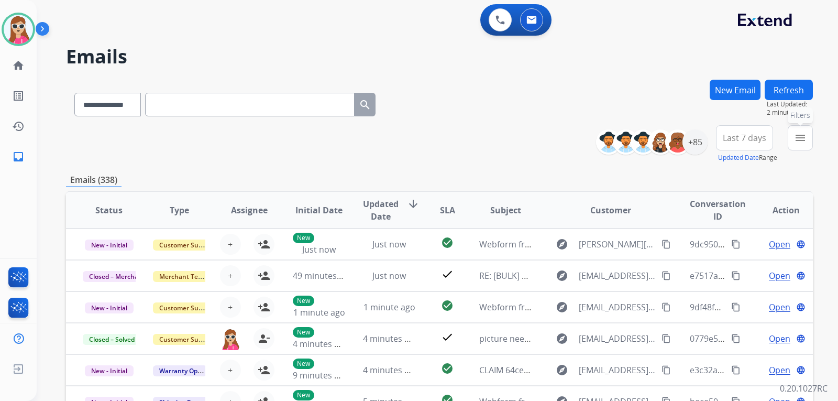
click at [808, 131] on button "menu Filters" at bounding box center [800, 137] width 25 height 25
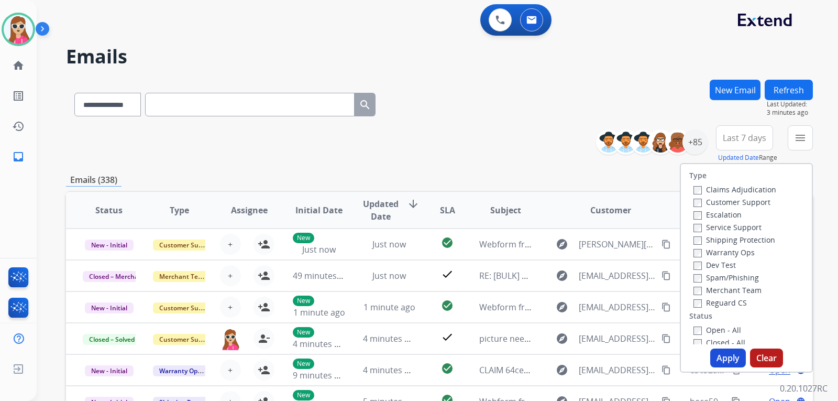
click at [750, 200] on label "Customer Support" at bounding box center [731, 202] width 77 height 10
click at [738, 241] on label "Shipping Protection" at bounding box center [734, 240] width 82 height 10
click at [725, 241] on label "Shipping Protection" at bounding box center [734, 240] width 82 height 10
click at [719, 236] on label "Shipping Protection" at bounding box center [734, 240] width 82 height 10
click at [719, 298] on label "Reguard CS" at bounding box center [719, 302] width 53 height 10
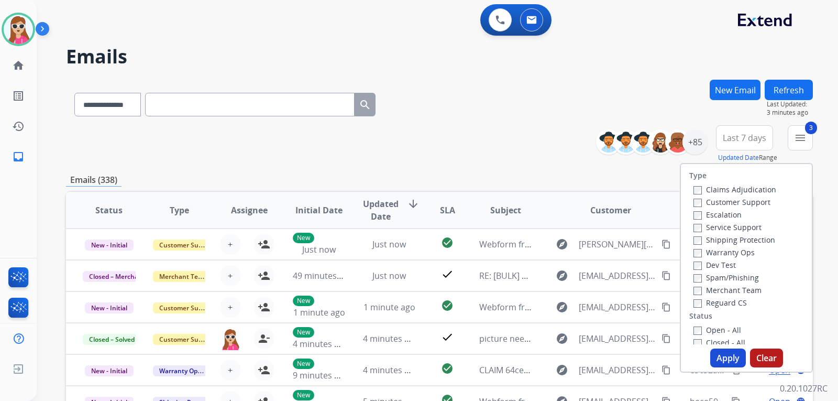
click at [718, 328] on label "Open - All" at bounding box center [717, 330] width 48 height 10
click at [713, 358] on button "Apply" at bounding box center [728, 357] width 36 height 19
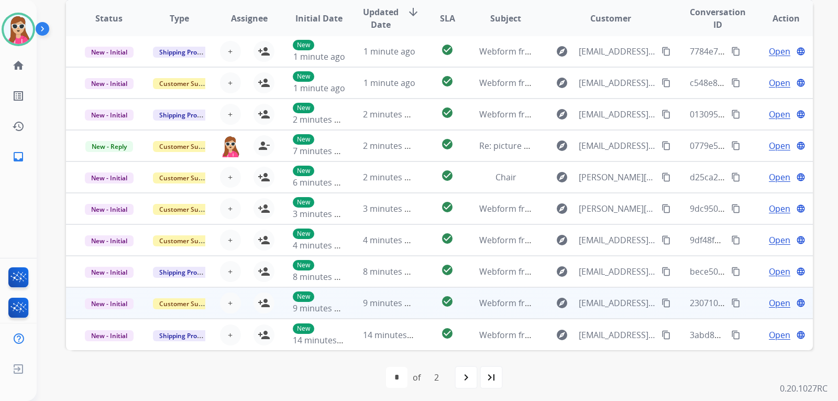
scroll to position [271, 0]
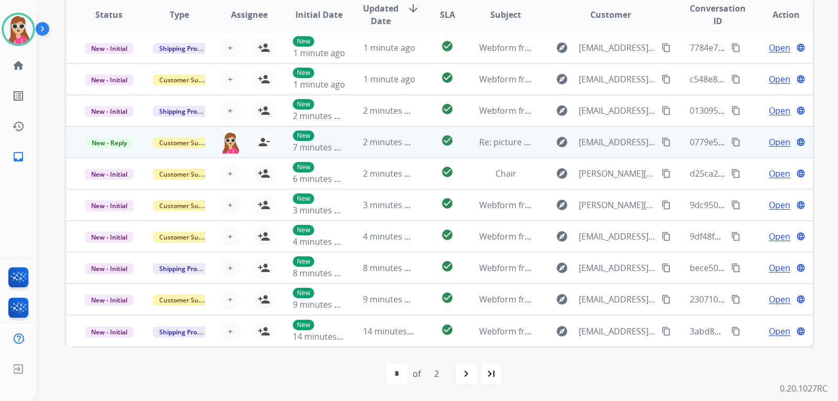
click at [417, 144] on td "check_circle" at bounding box center [439, 141] width 47 height 31
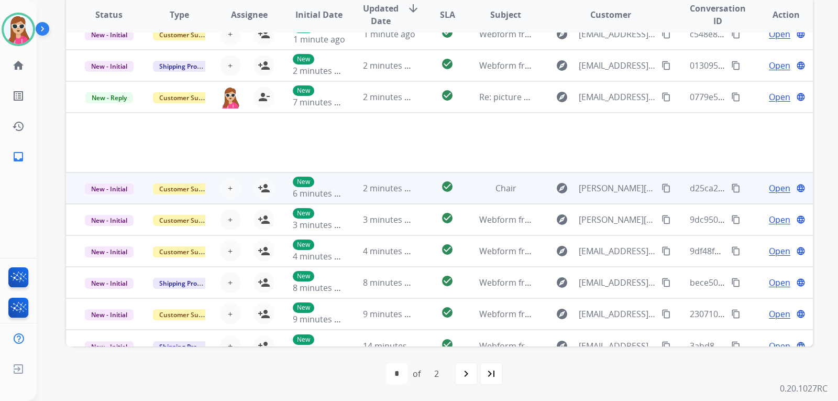
scroll to position [61, 0]
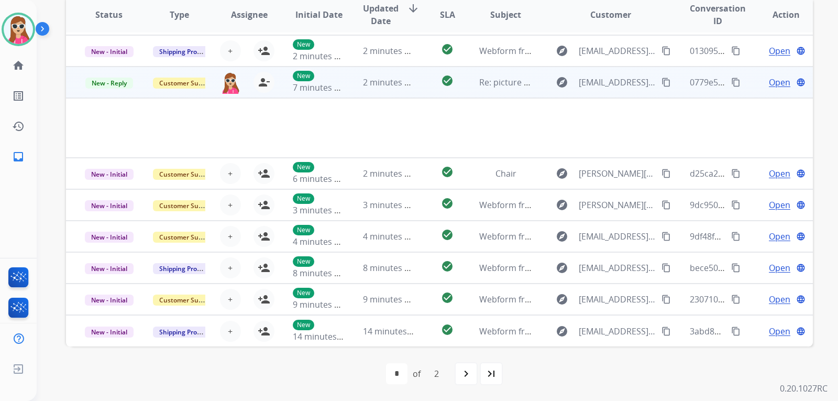
click at [781, 81] on span "Open" at bounding box center [779, 82] width 21 height 13
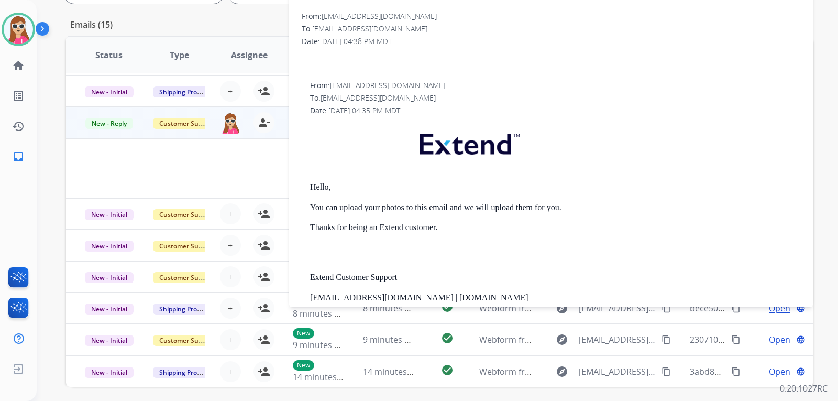
scroll to position [166, 0]
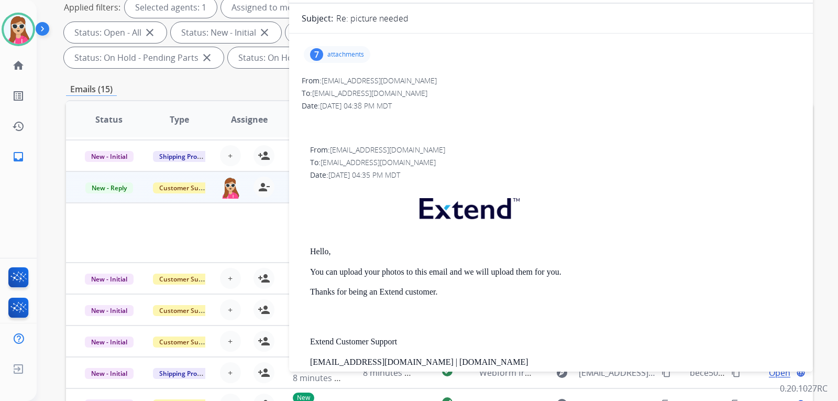
click at [359, 51] on div "7 attachments" at bounding box center [337, 54] width 66 height 17
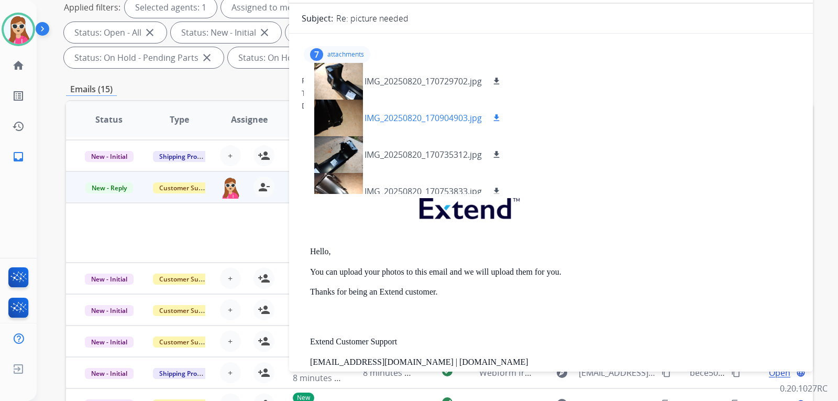
click at [498, 82] on mat-icon "download" at bounding box center [496, 80] width 9 height 9
drag, startPoint x: 501, startPoint y: 115, endPoint x: 493, endPoint y: 143, distance: 29.3
click at [501, 115] on mat-icon "download" at bounding box center [496, 117] width 9 height 9
drag, startPoint x: 497, startPoint y: 157, endPoint x: 498, endPoint y: 165, distance: 8.4
click at [497, 157] on mat-icon "download" at bounding box center [496, 154] width 9 height 9
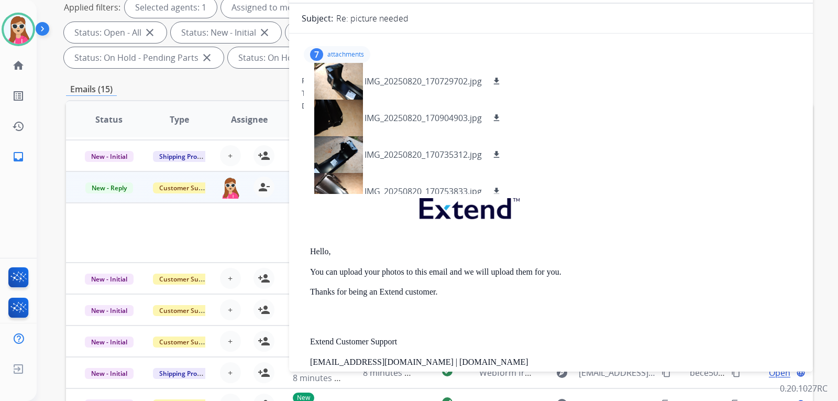
drag, startPoint x: 498, startPoint y: 185, endPoint x: 518, endPoint y: 155, distance: 35.6
click at [498, 185] on button "download" at bounding box center [496, 191] width 13 height 13
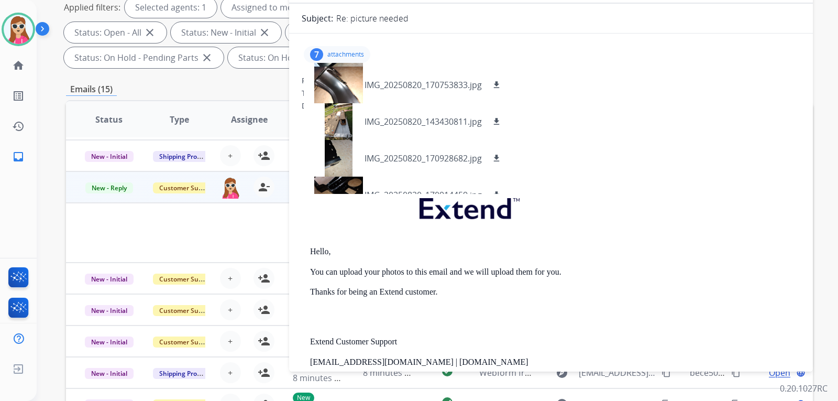
scroll to position [126, 0]
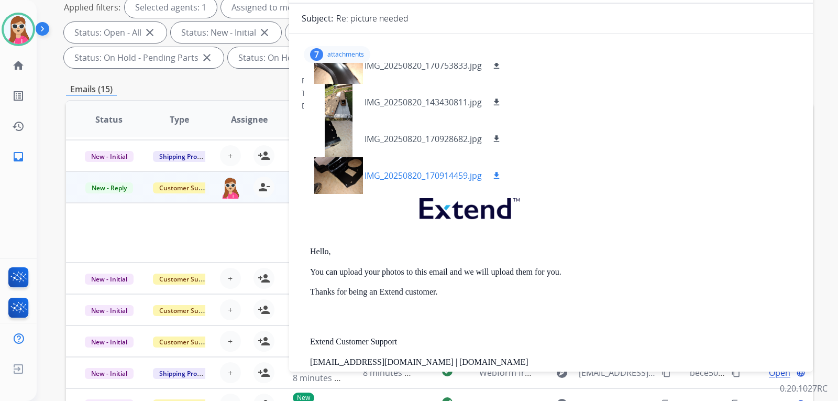
click at [493, 175] on button "download" at bounding box center [496, 175] width 13 height 13
click at [501, 139] on mat-icon "download" at bounding box center [496, 138] width 9 height 9
drag, startPoint x: 496, startPoint y: 107, endPoint x: 501, endPoint y: 115, distance: 9.2
click at [501, 115] on div "IMG_20250820_143430811.jpg download" at bounding box center [407, 102] width 207 height 37
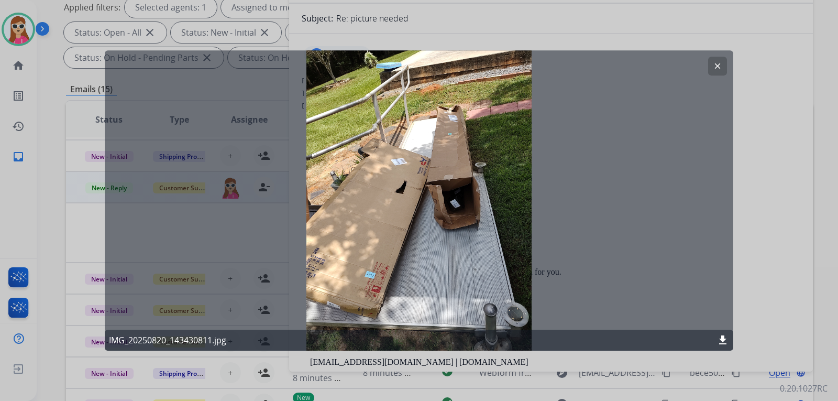
click at [711, 78] on div "clear IMG_20250820_143430811.jpg download" at bounding box center [419, 200] width 628 height 301
click at [717, 73] on button "clear" at bounding box center [717, 66] width 19 height 19
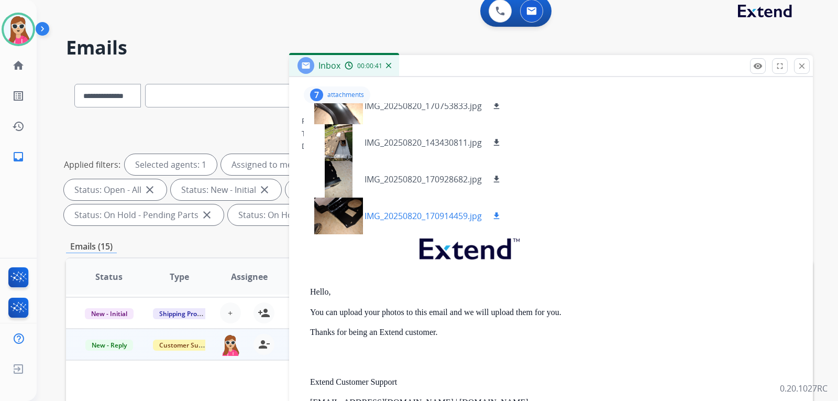
scroll to position [120, 0]
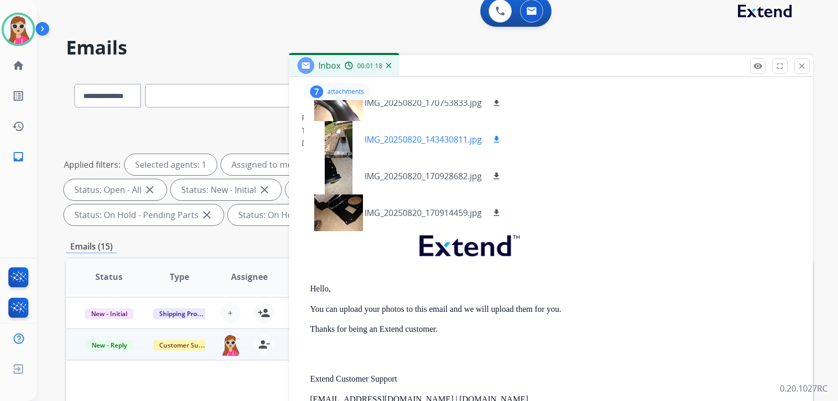
click at [498, 136] on mat-icon "download" at bounding box center [496, 139] width 9 height 9
click at [331, 133] on div at bounding box center [338, 139] width 52 height 37
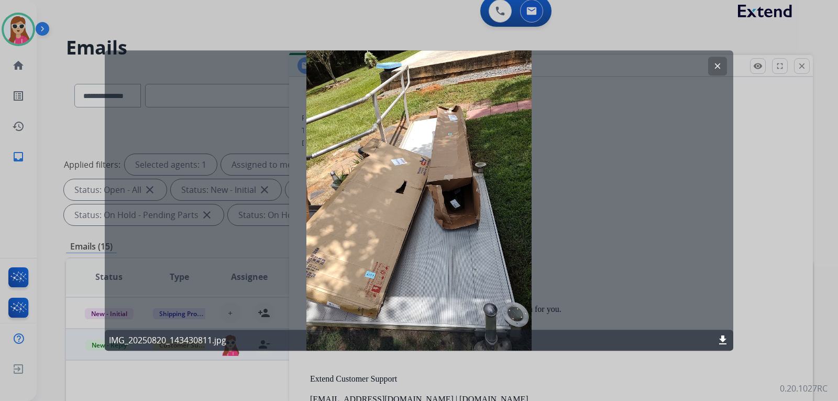
drag, startPoint x: 718, startPoint y: 70, endPoint x: 701, endPoint y: 94, distance: 29.2
click at [718, 70] on mat-icon "clear" at bounding box center [717, 65] width 9 height 9
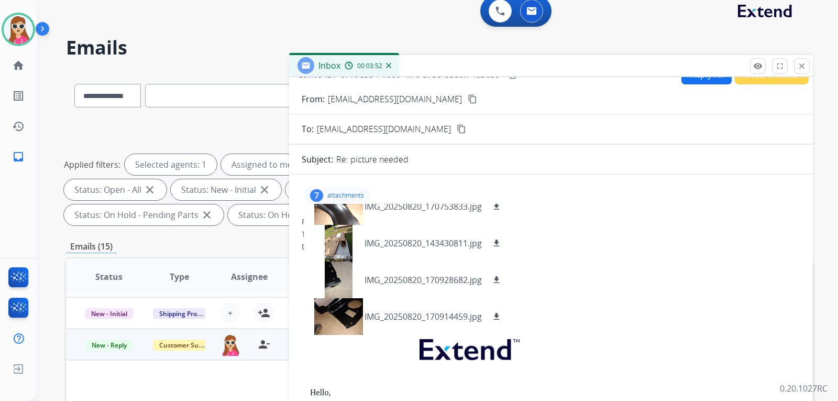
scroll to position [15, 0]
click at [688, 82] on button "Reply All" at bounding box center [706, 75] width 50 height 20
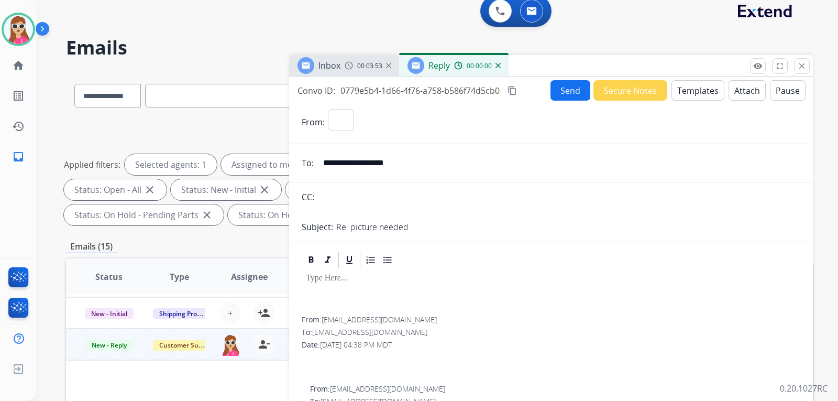
select select "**********"
click at [688, 90] on button "Templates" at bounding box center [697, 90] width 53 height 20
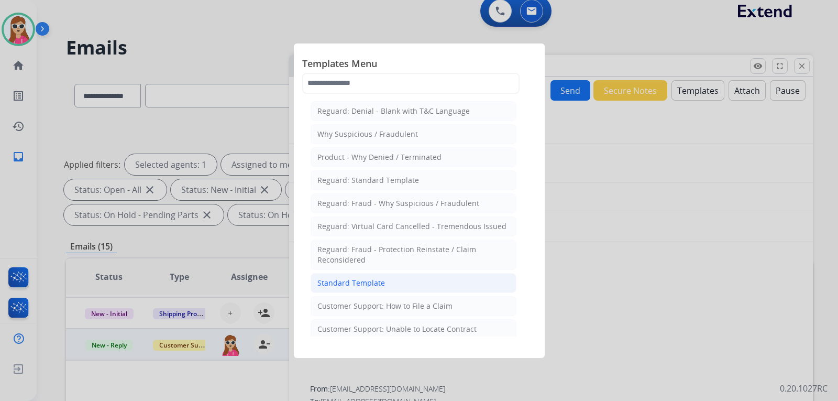
click at [383, 278] on li "Standard Template" at bounding box center [414, 283] width 206 height 20
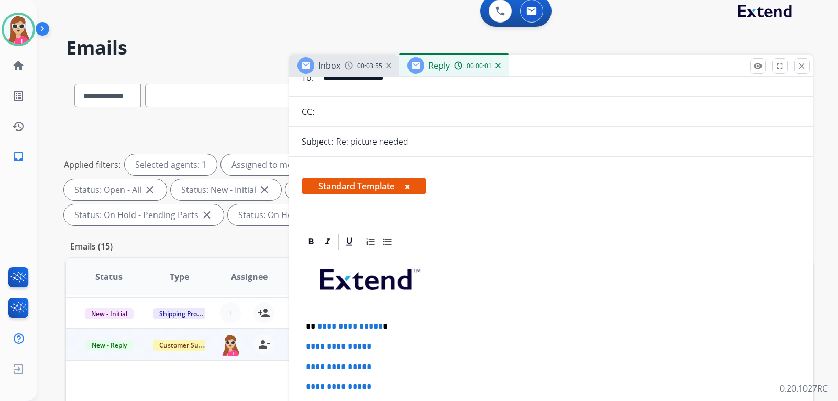
scroll to position [262, 0]
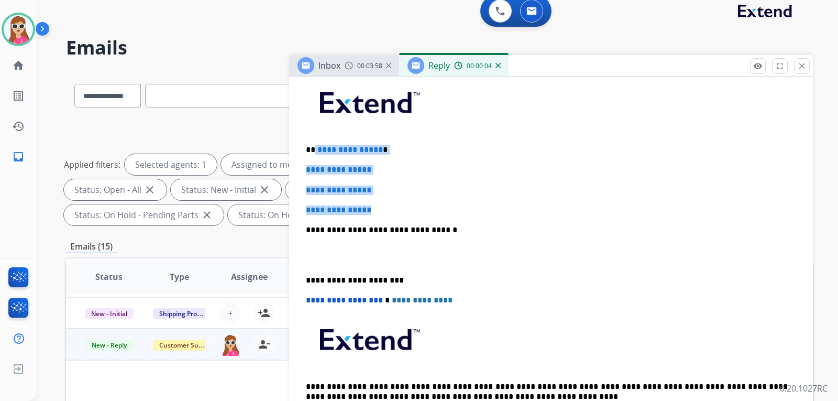
drag, startPoint x: 314, startPoint y: 149, endPoint x: 395, endPoint y: 211, distance: 102.4
click at [395, 211] on div "**********" at bounding box center [551, 254] width 498 height 360
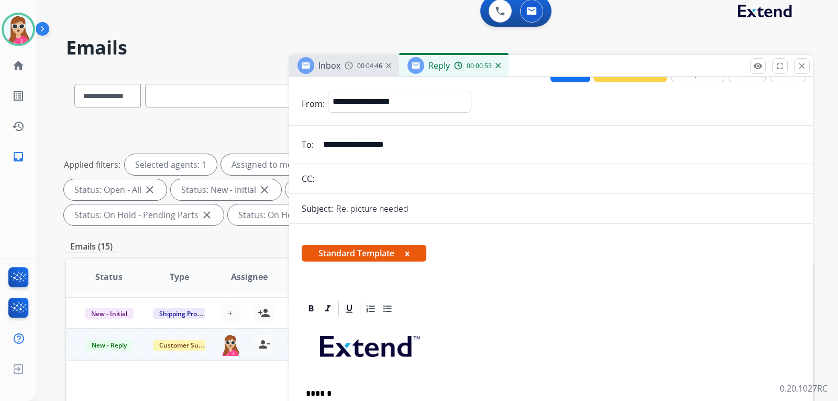
scroll to position [0, 0]
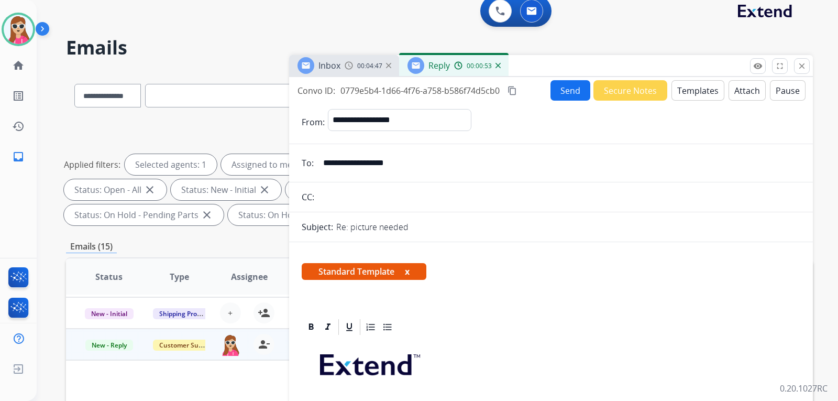
click at [569, 91] on button "Send" at bounding box center [570, 90] width 40 height 20
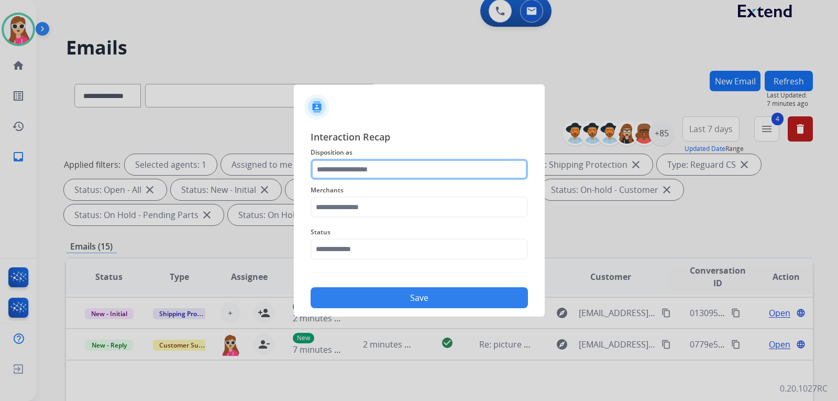
click at [471, 180] on div at bounding box center [419, 169] width 217 height 21
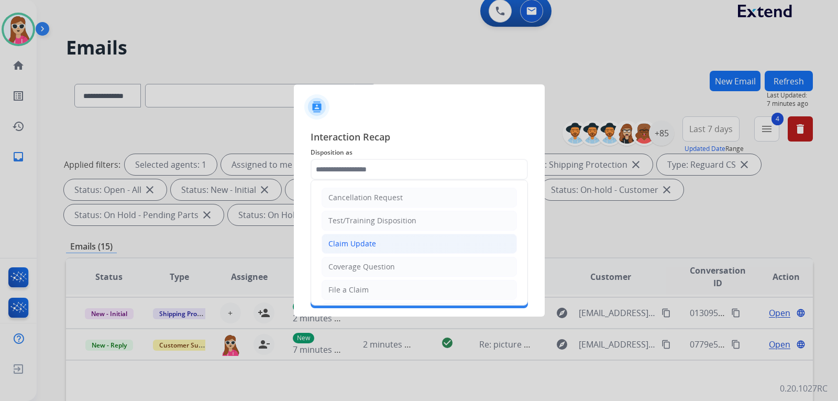
click at [423, 243] on li "Claim Update" at bounding box center [418, 244] width 195 height 20
type input "**********"
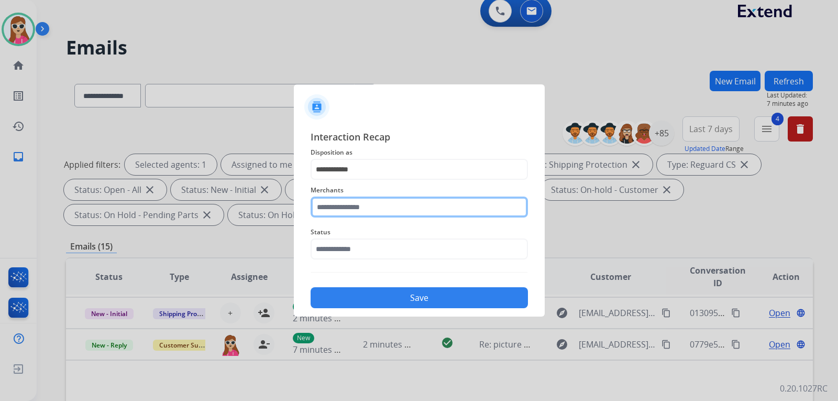
click at [397, 209] on input "text" at bounding box center [419, 206] width 217 height 21
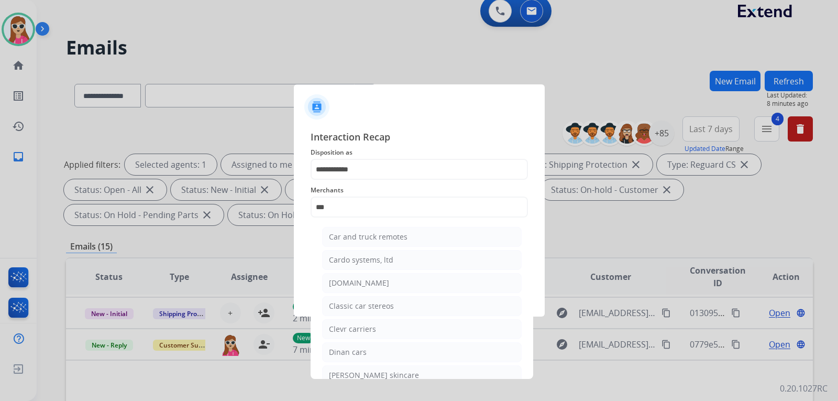
click at [349, 279] on div "[DOMAIN_NAME]" at bounding box center [359, 283] width 60 height 10
type input "**********"
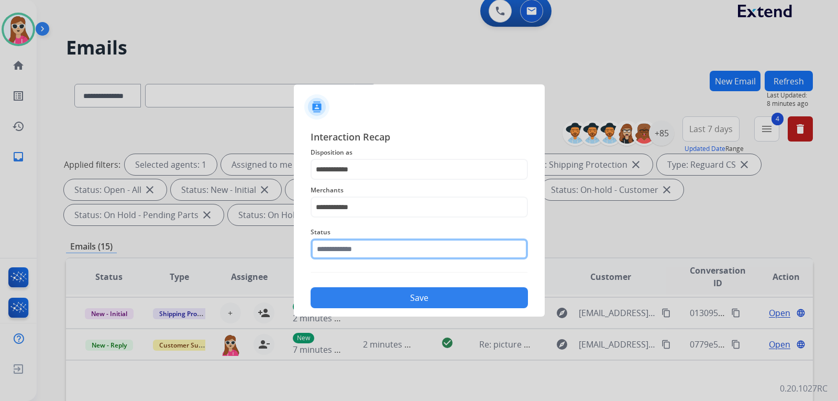
click at [356, 256] on div "Status" at bounding box center [419, 242] width 217 height 42
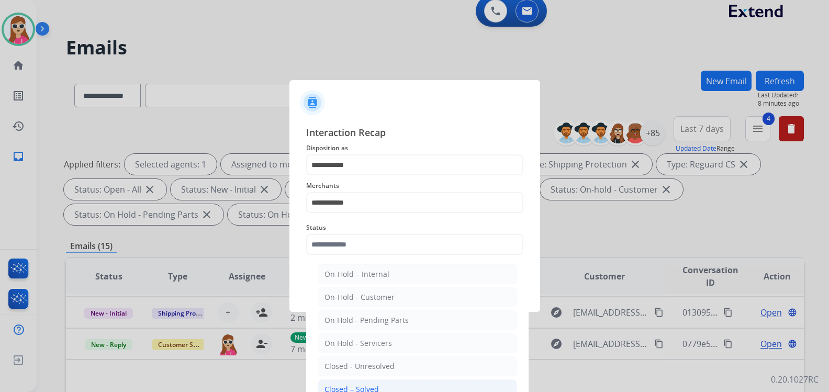
click at [345, 384] on li "Closed – Solved" at bounding box center [417, 390] width 199 height 20
type input "**********"
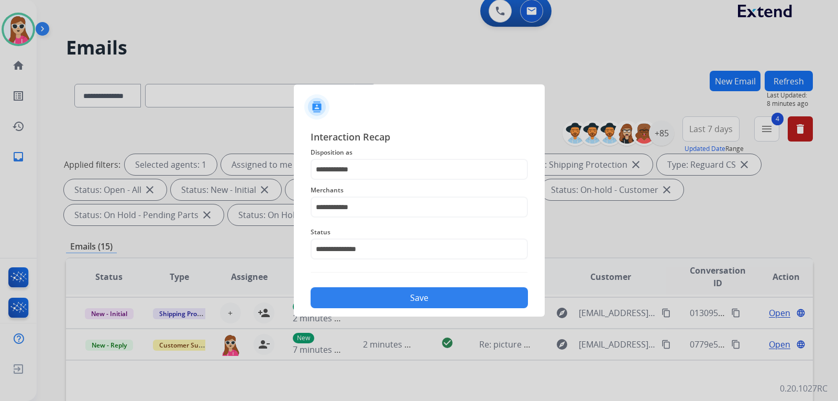
click at [370, 305] on button "Save" at bounding box center [419, 297] width 217 height 21
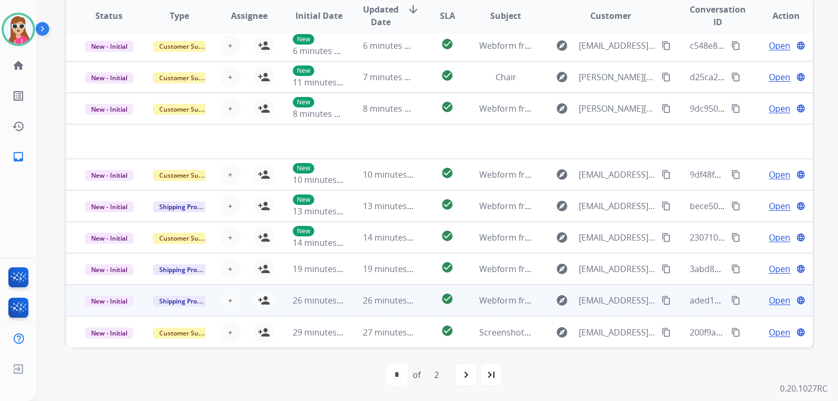
scroll to position [271, 0]
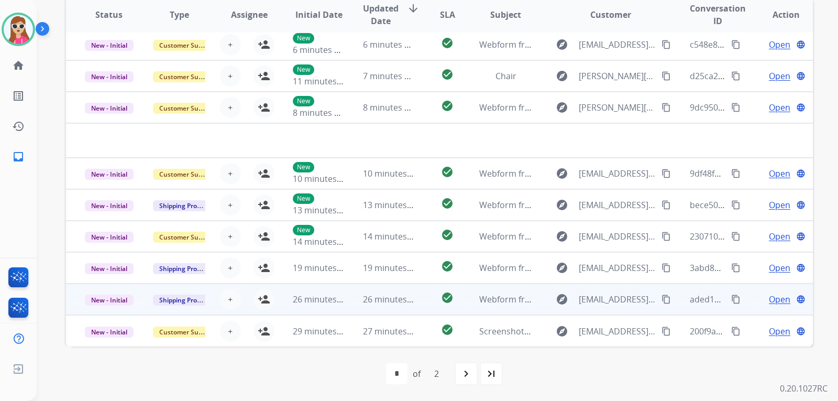
click at [454, 305] on div "check_circle" at bounding box center [447, 299] width 29 height 16
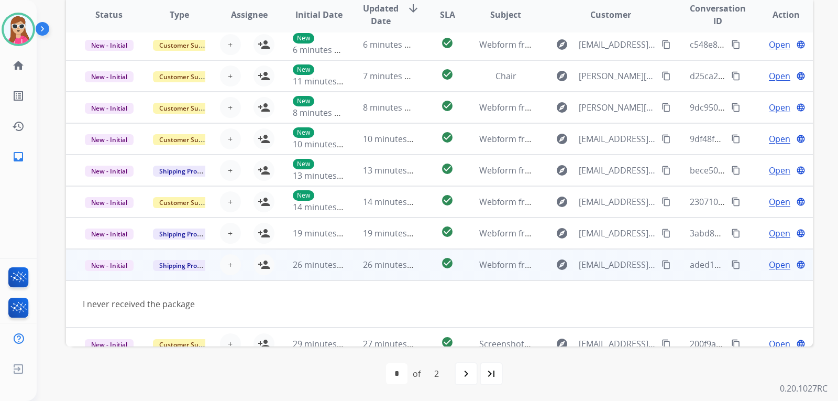
scroll to position [48, 0]
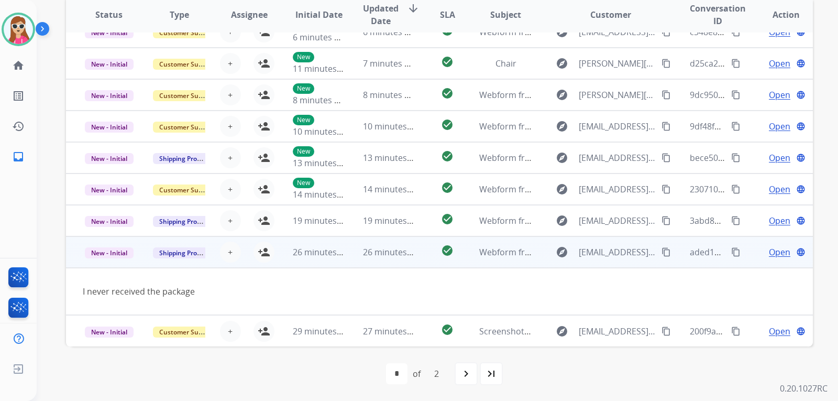
click at [769, 250] on span "Open" at bounding box center [779, 252] width 21 height 13
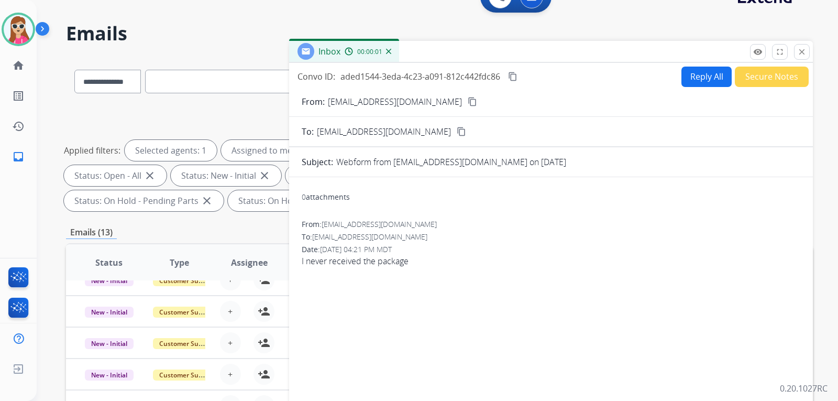
scroll to position [0, 0]
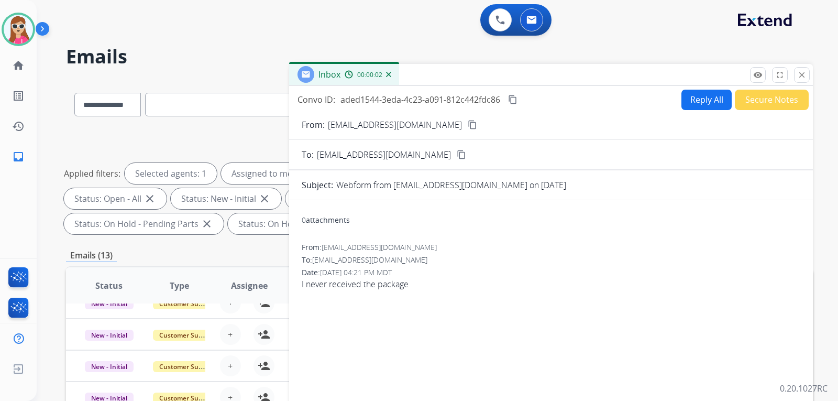
click at [692, 100] on button "Reply All" at bounding box center [706, 100] width 50 height 20
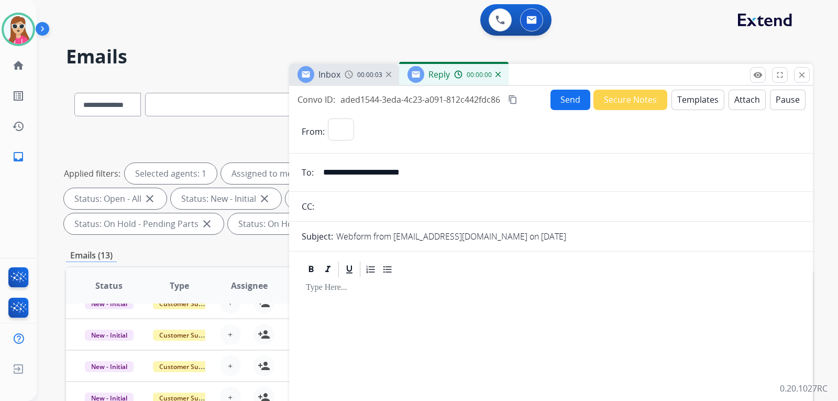
select select "**********"
click at [696, 105] on button "Templates" at bounding box center [697, 100] width 53 height 20
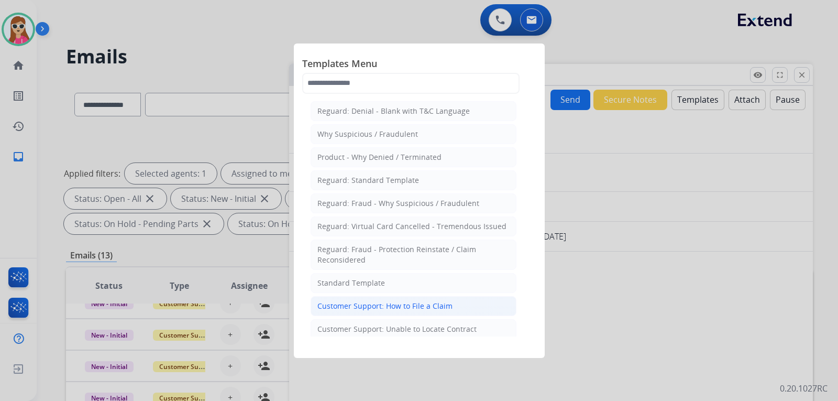
click at [399, 311] on li "Customer Support: How to File a Claim" at bounding box center [414, 306] width 206 height 20
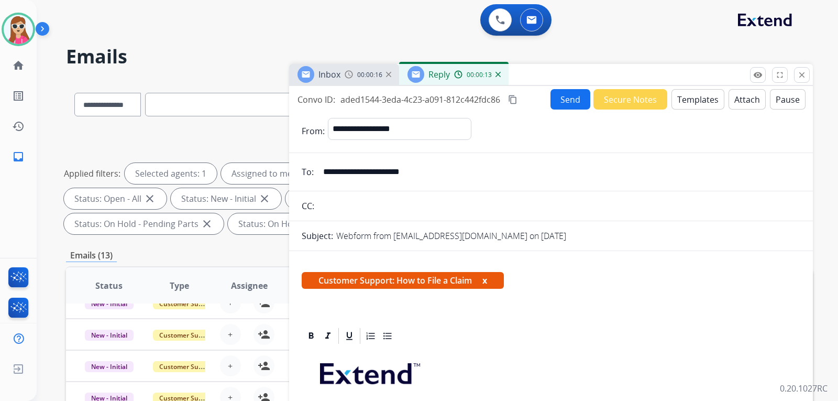
drag, startPoint x: 324, startPoint y: 169, endPoint x: 421, endPoint y: 177, distance: 97.7
click at [421, 177] on input "**********" at bounding box center [558, 171] width 483 height 21
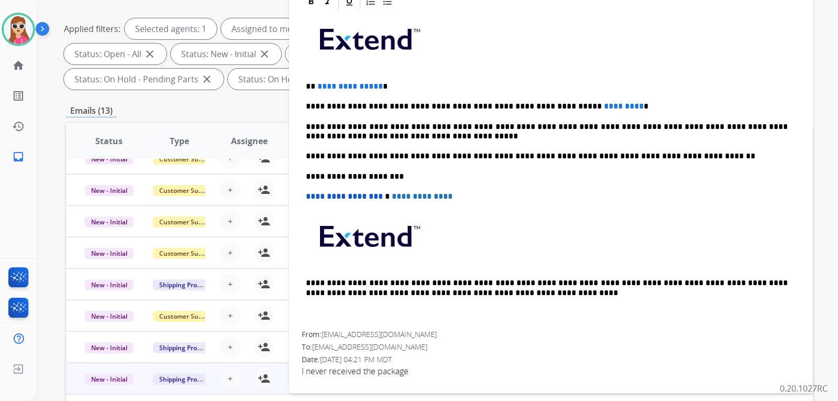
scroll to position [157, 0]
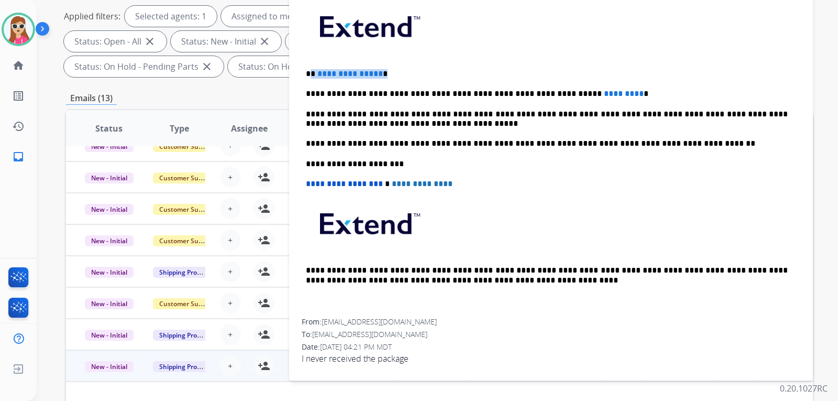
drag, startPoint x: 387, startPoint y: 78, endPoint x: 311, endPoint y: 72, distance: 76.7
click at [311, 72] on p "**********" at bounding box center [547, 73] width 482 height 9
drag, startPoint x: 600, startPoint y: 89, endPoint x: 545, endPoint y: 97, distance: 55.5
click at [545, 97] on div "**********" at bounding box center [551, 158] width 498 height 320
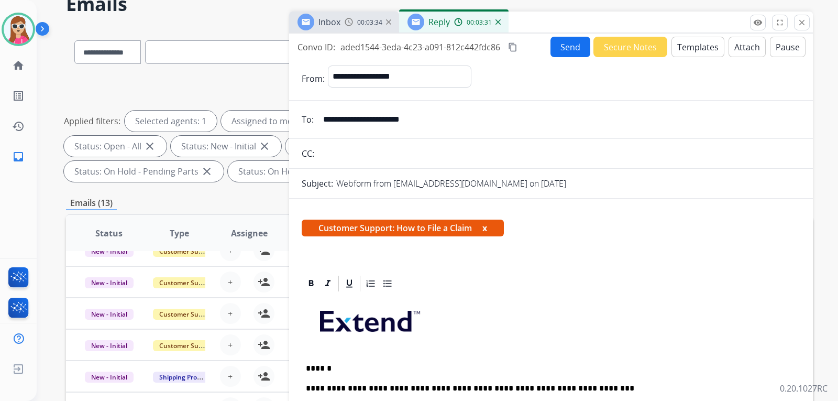
scroll to position [0, 0]
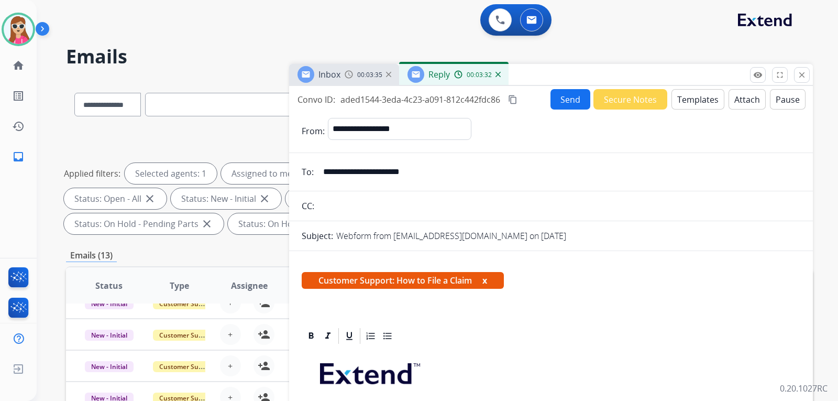
click at [562, 93] on button "Send" at bounding box center [570, 99] width 40 height 20
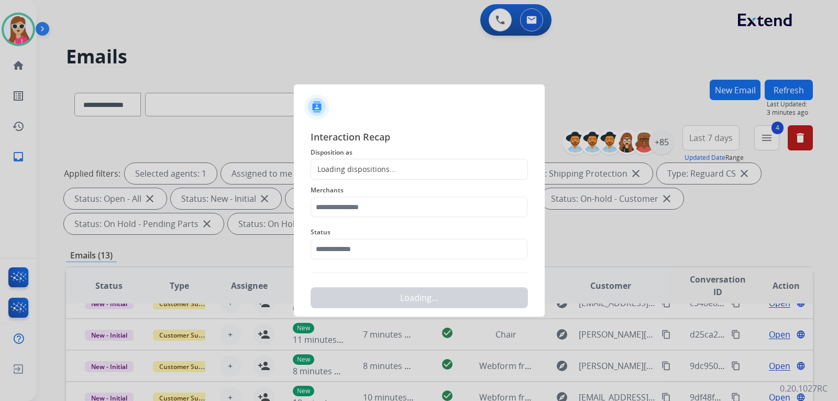
click at [412, 191] on span "Merchants" at bounding box center [419, 190] width 217 height 13
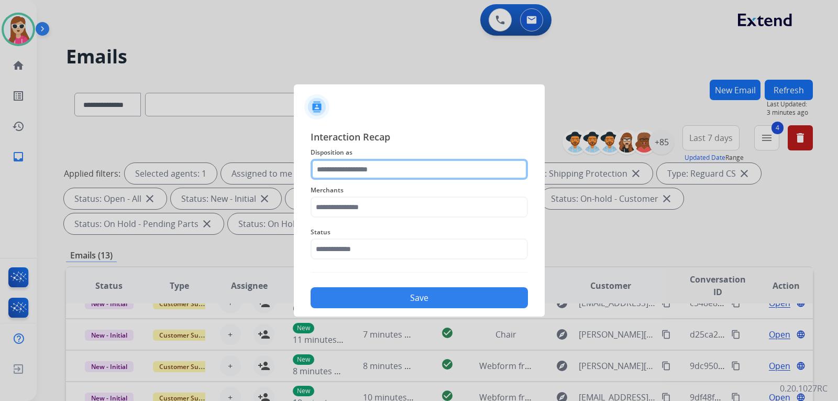
click at [408, 170] on input "text" at bounding box center [419, 169] width 217 height 21
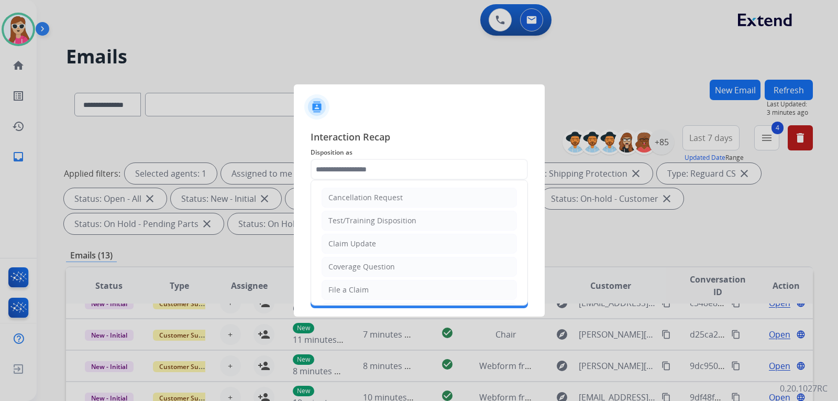
click at [375, 293] on li "File a Claim" at bounding box center [418, 290] width 195 height 20
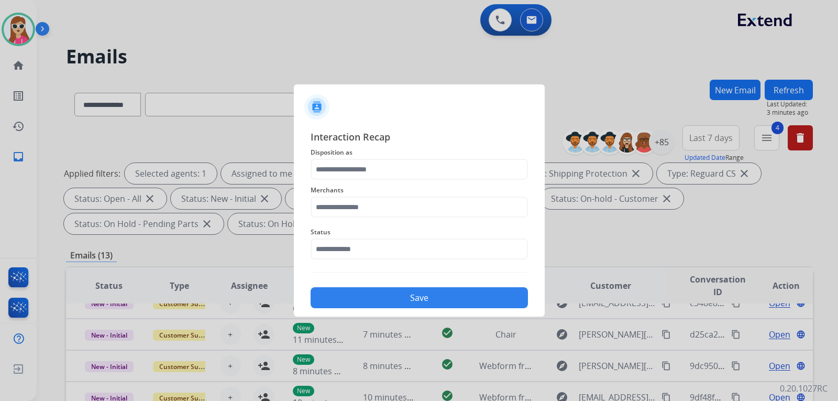
type input "**********"
click at [393, 209] on input "text" at bounding box center [419, 206] width 217 height 21
click at [430, 241] on li "Jomashop" at bounding box center [421, 237] width 199 height 20
type input "********"
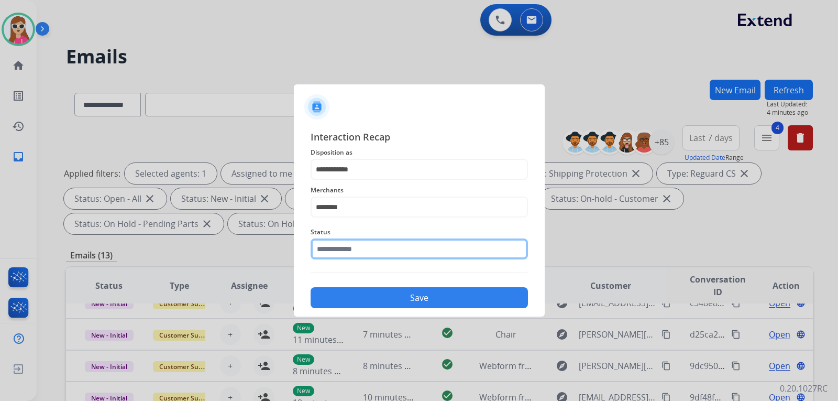
click at [381, 253] on input "text" at bounding box center [419, 248] width 217 height 21
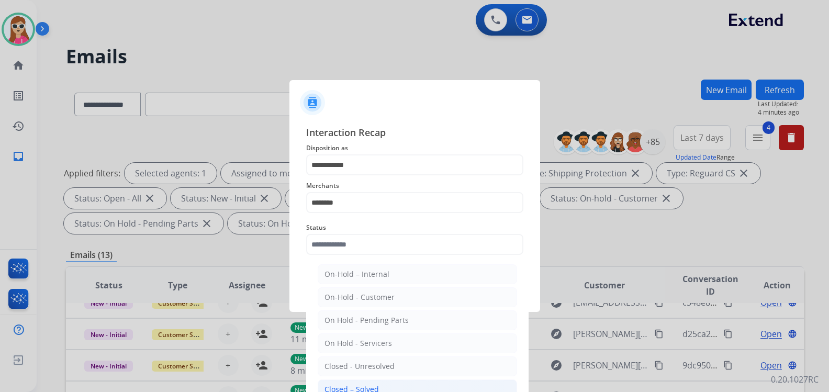
click at [392, 385] on li "Closed – Solved" at bounding box center [417, 390] width 199 height 20
type input "**********"
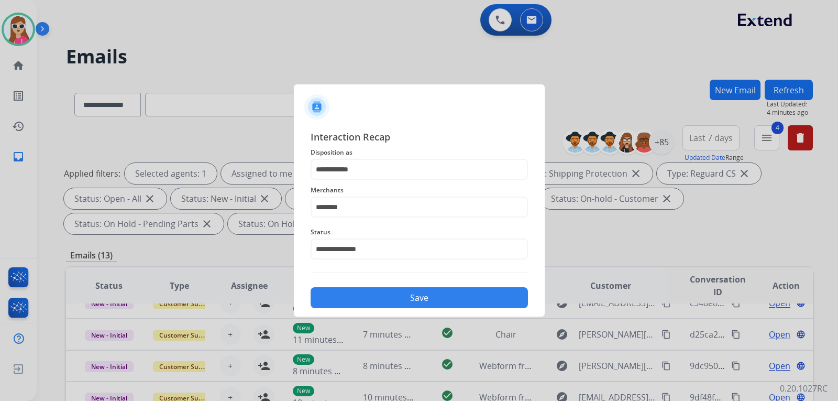
click at [415, 297] on button "Save" at bounding box center [419, 297] width 217 height 21
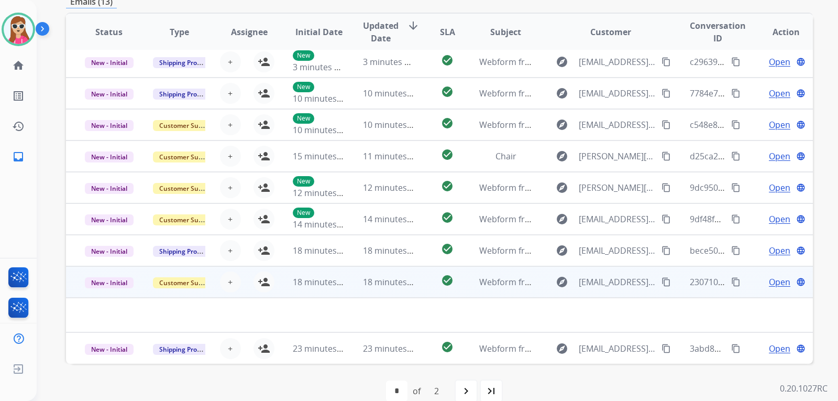
scroll to position [271, 0]
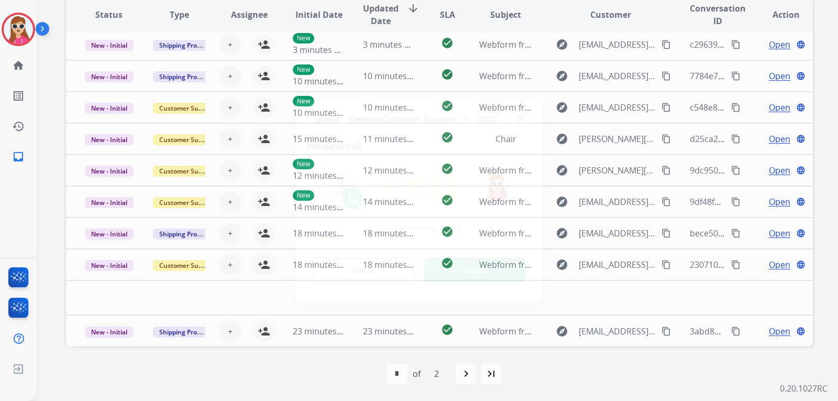
click at [562, 385] on div at bounding box center [419, 200] width 838 height 401
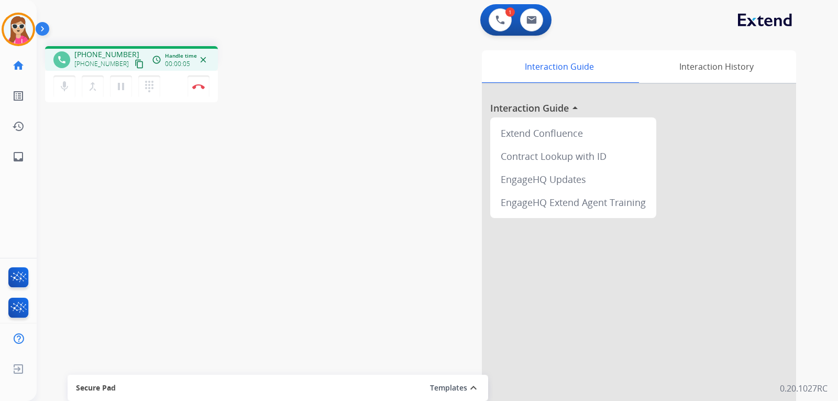
click at [135, 64] on mat-icon "content_copy" at bounding box center [139, 63] width 9 height 9
click at [198, 95] on button "Disconnect" at bounding box center [198, 86] width 22 height 22
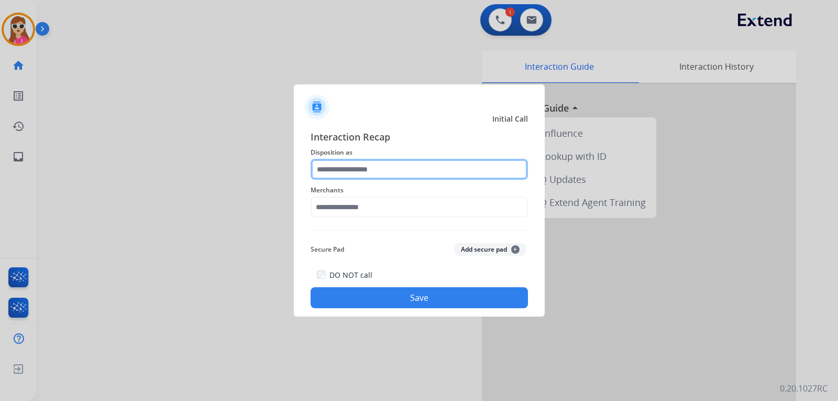
click at [416, 171] on input "text" at bounding box center [419, 169] width 217 height 21
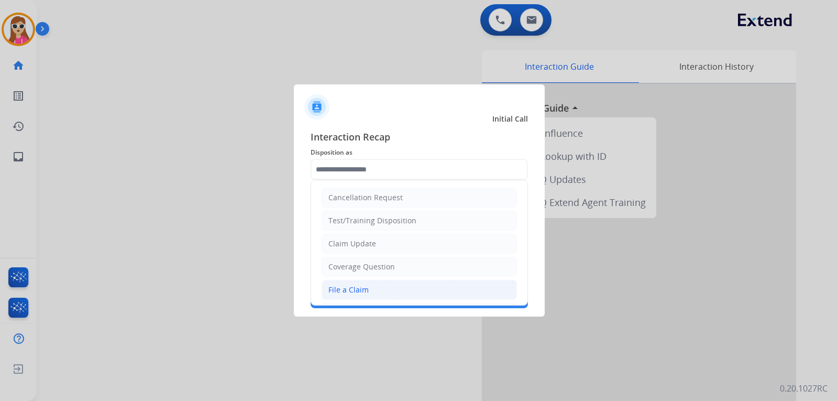
click at [384, 290] on li "File a Claim" at bounding box center [418, 290] width 195 height 20
type input "**********"
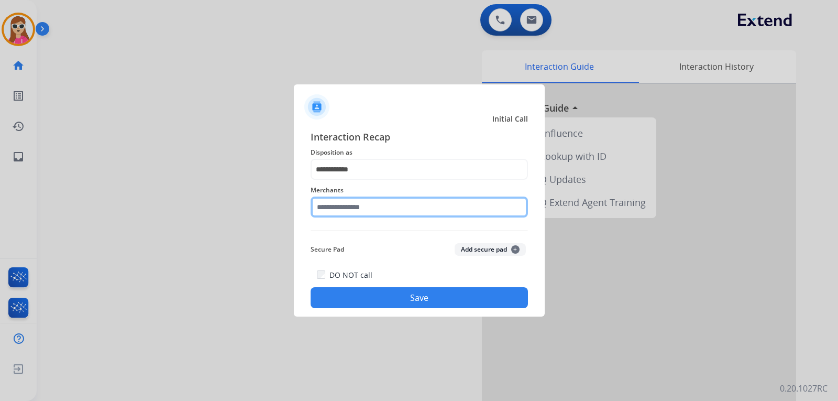
click at [412, 208] on input "text" at bounding box center [419, 206] width 217 height 21
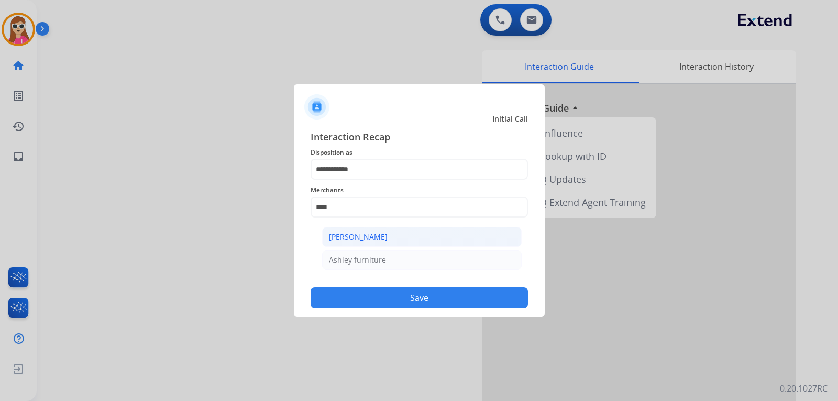
click at [386, 236] on li "[PERSON_NAME]" at bounding box center [421, 237] width 199 height 20
type input "**********"
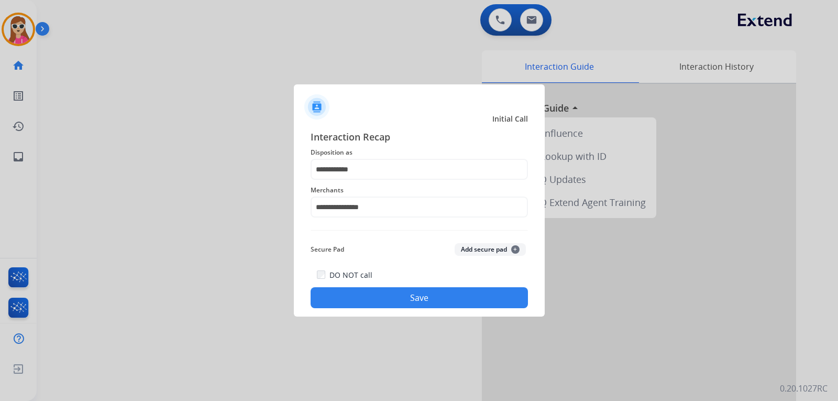
click at [445, 290] on button "Save" at bounding box center [419, 297] width 217 height 21
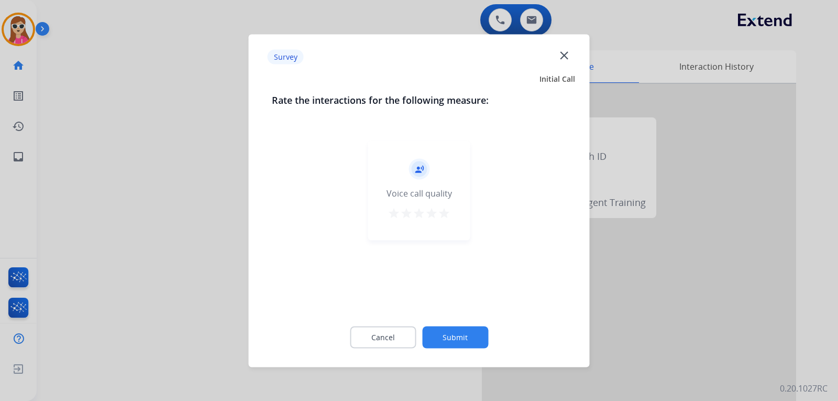
click at [444, 214] on mat-icon "star" at bounding box center [444, 212] width 13 height 13
click at [473, 337] on button "Submit" at bounding box center [455, 337] width 66 height 22
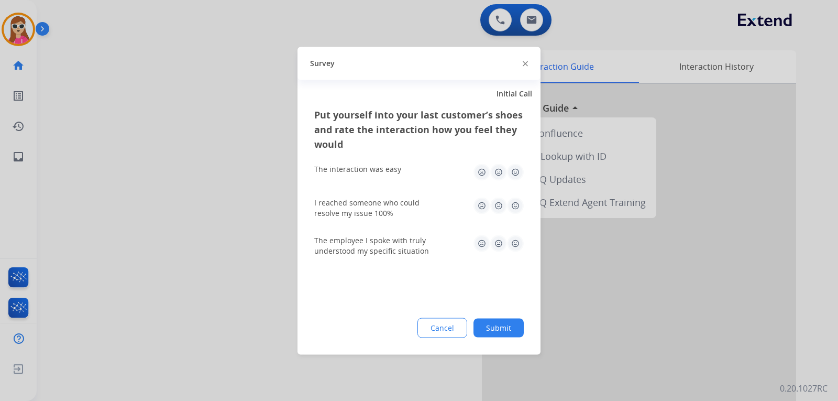
click at [520, 171] on img at bounding box center [515, 171] width 17 height 17
click at [516, 210] on img at bounding box center [515, 205] width 17 height 17
click at [513, 248] on img at bounding box center [515, 243] width 17 height 17
click at [510, 323] on button "Submit" at bounding box center [498, 327] width 50 height 19
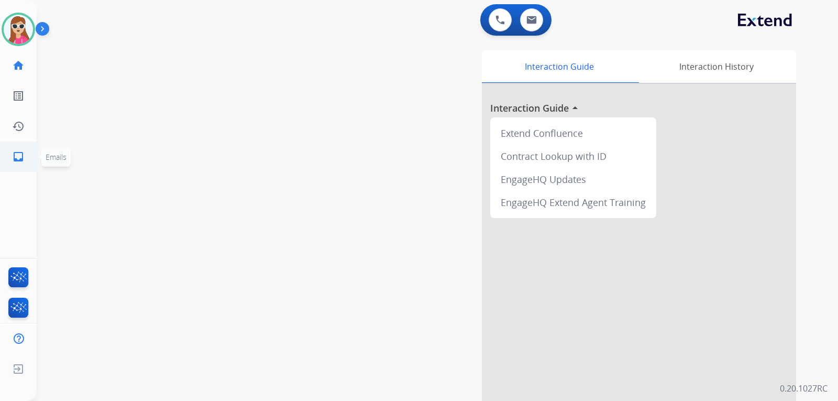
click at [23, 156] on mat-icon "inbox" at bounding box center [18, 156] width 13 height 13
select select "**********"
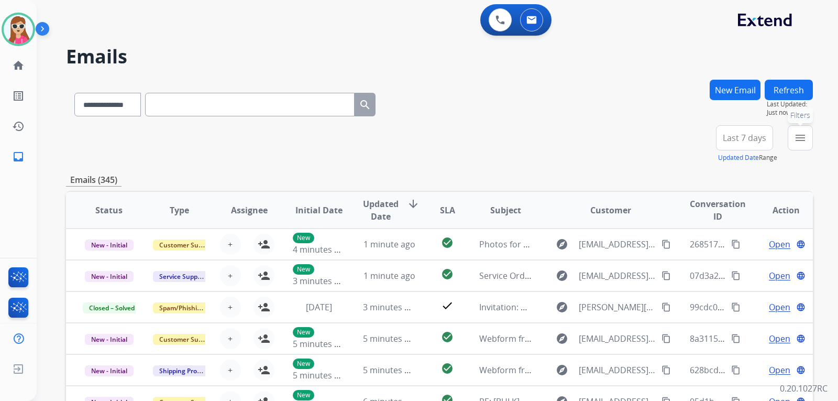
click at [794, 137] on mat-icon "menu" at bounding box center [800, 137] width 13 height 13
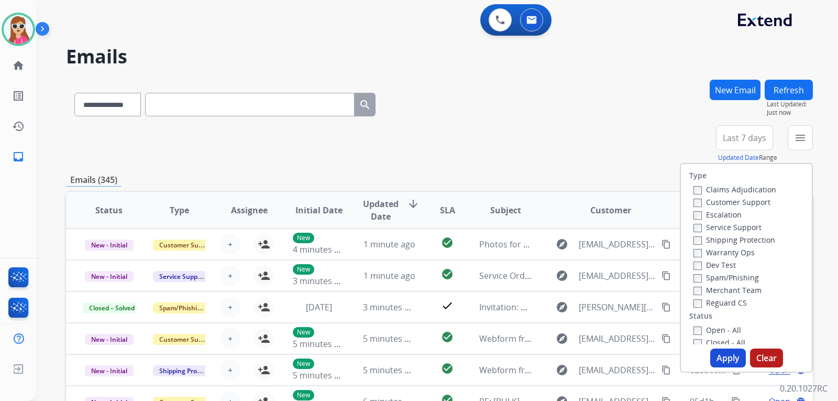
click at [711, 203] on label "Customer Support" at bounding box center [731, 202] width 77 height 10
drag, startPoint x: 715, startPoint y: 238, endPoint x: 716, endPoint y: 248, distance: 10.5
click at [715, 238] on label "Shipping Protection" at bounding box center [734, 240] width 82 height 10
click at [726, 300] on label "Reguard CS" at bounding box center [719, 302] width 53 height 10
click at [723, 327] on label "Open - All" at bounding box center [717, 330] width 48 height 10
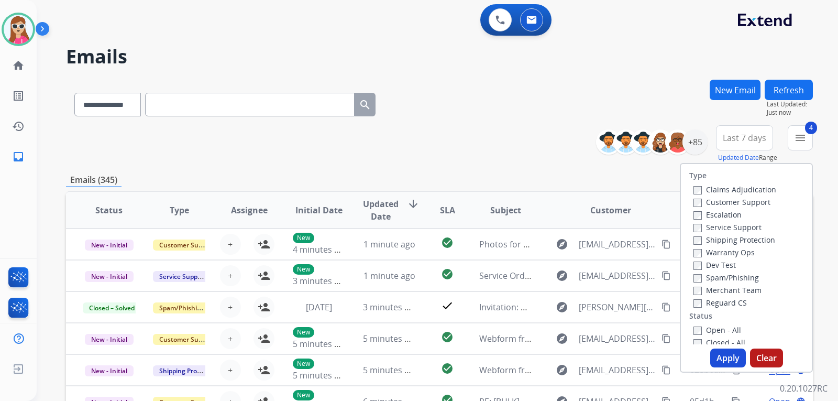
click at [726, 361] on button "Apply" at bounding box center [728, 357] width 36 height 19
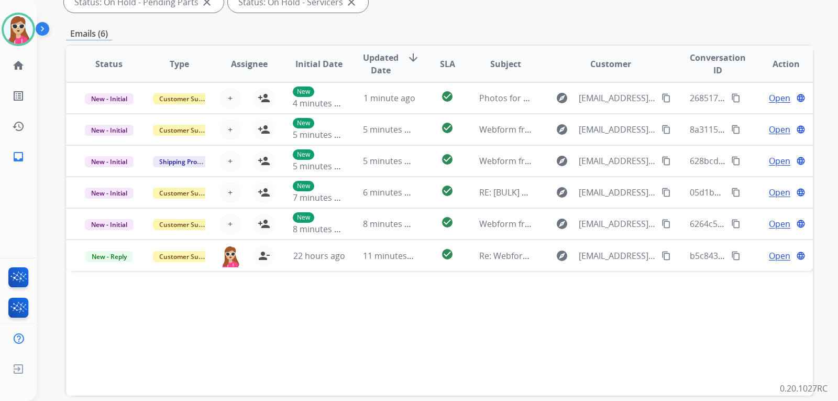
scroll to position [271, 0]
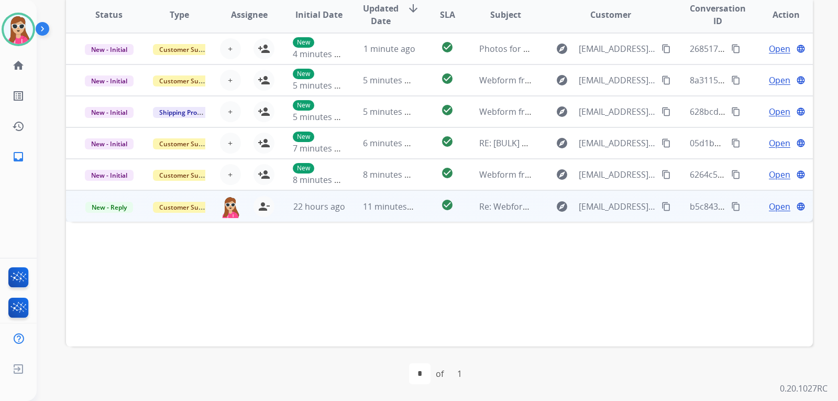
click at [539, 208] on td "explore harrisivy11@gmail.com content_copy" at bounding box center [603, 205] width 140 height 31
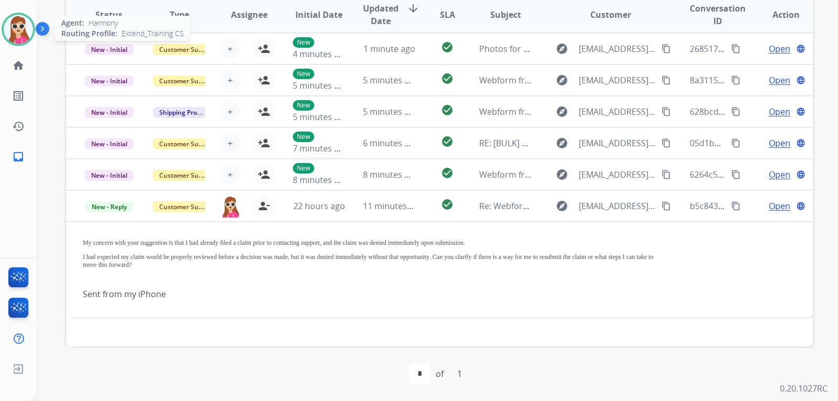
click at [21, 31] on img at bounding box center [18, 29] width 29 height 29
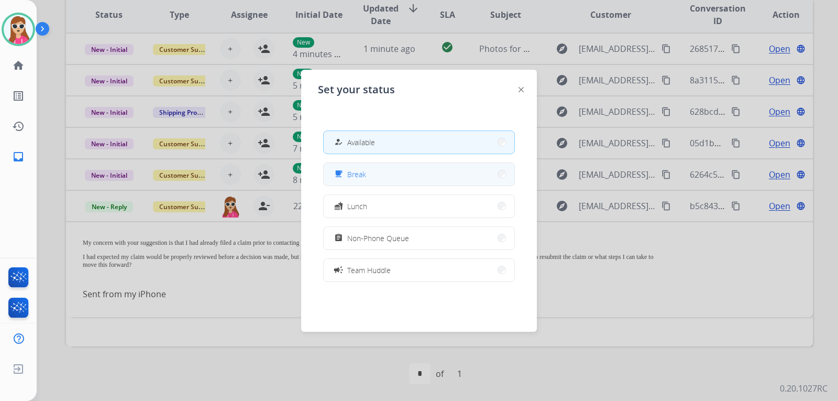
click at [431, 175] on button "free_breakfast Break" at bounding box center [419, 174] width 191 height 23
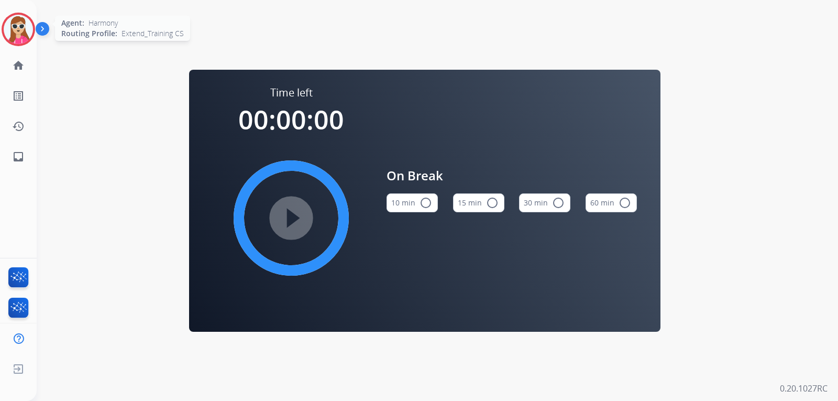
click at [27, 43] on div "Agent: Harmony Routing Profile: Extend_Training CS" at bounding box center [19, 30] width 34 height 34
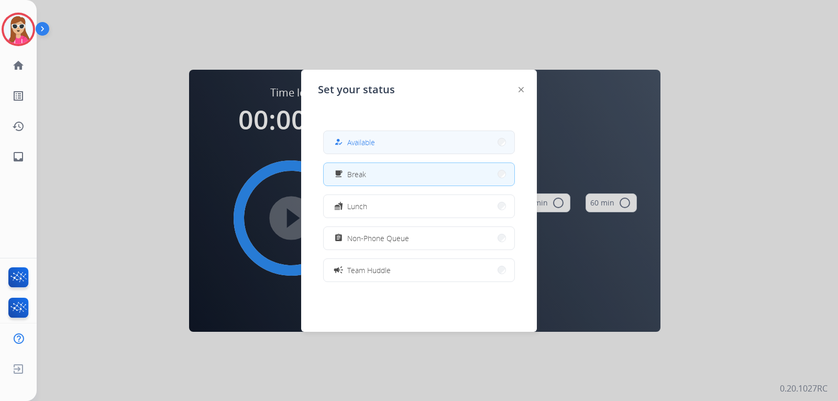
click at [441, 139] on button "how_to_reg Available" at bounding box center [419, 142] width 191 height 23
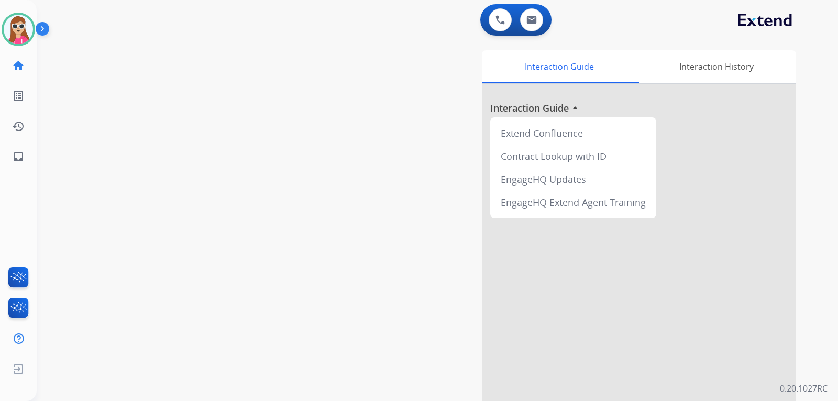
click at [507, 234] on div at bounding box center [639, 279] width 314 height 391
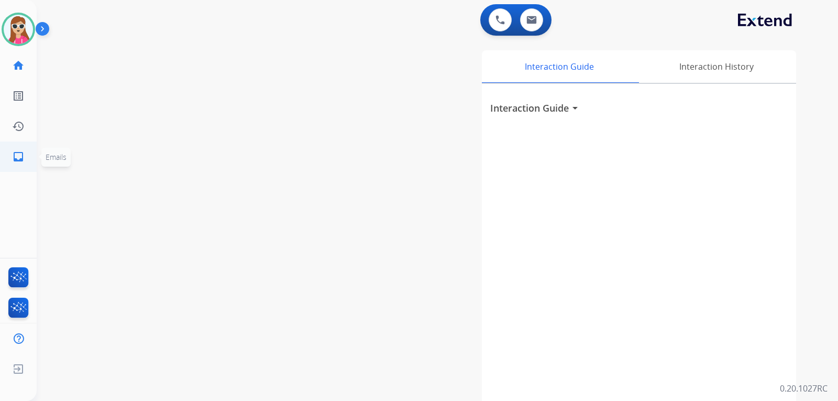
click at [14, 160] on mat-icon "inbox" at bounding box center [18, 156] width 13 height 13
select select "**********"
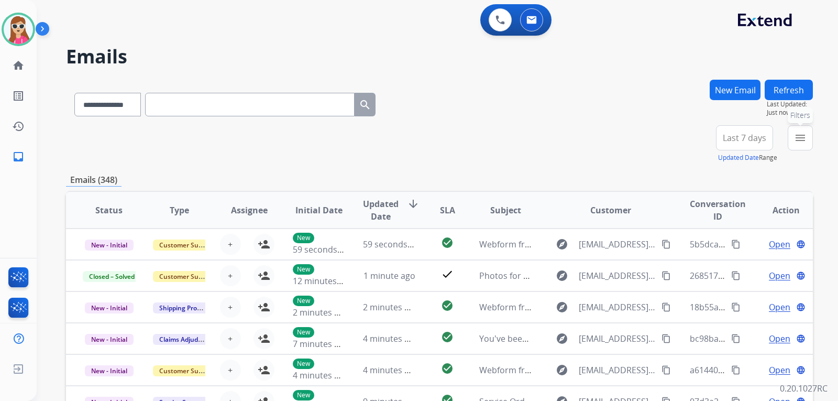
click at [806, 135] on button "menu Filters" at bounding box center [800, 137] width 25 height 25
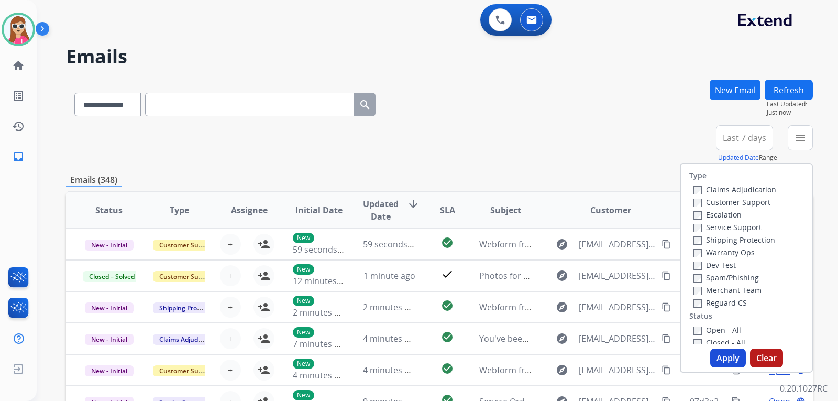
click at [761, 197] on label "Customer Support" at bounding box center [731, 202] width 77 height 10
click at [755, 237] on label "Shipping Protection" at bounding box center [734, 240] width 82 height 10
click at [722, 305] on label "Reguard CS" at bounding box center [719, 302] width 53 height 10
click at [724, 327] on label "Open - All" at bounding box center [717, 330] width 48 height 10
click at [725, 352] on button "Apply" at bounding box center [728, 357] width 36 height 19
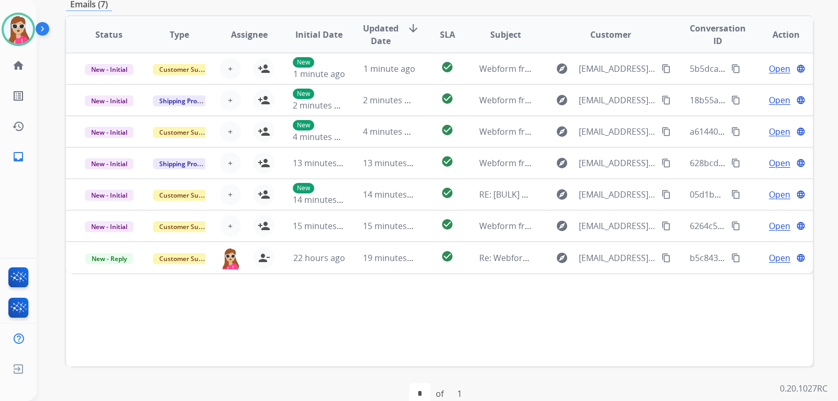
scroll to position [262, 0]
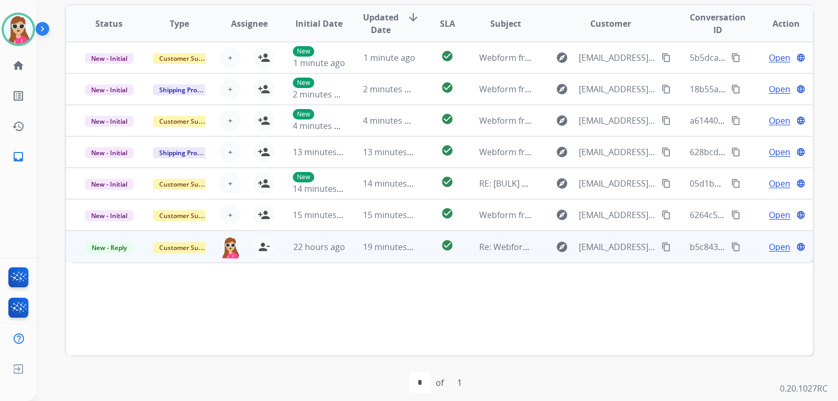
click at [427, 250] on td "check_circle" at bounding box center [439, 245] width 47 height 31
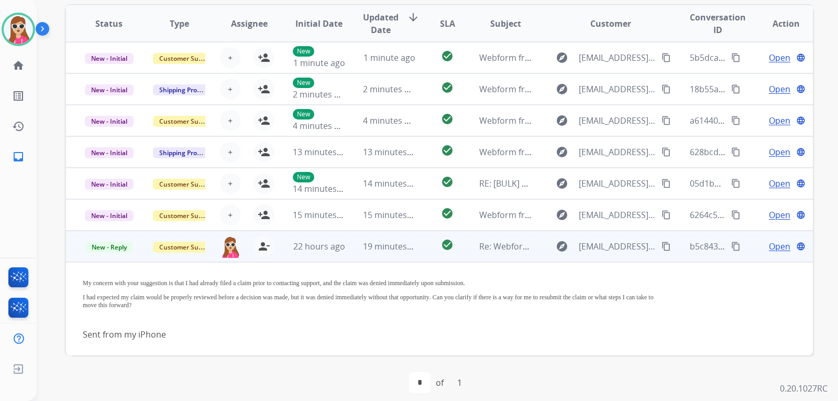
scroll to position [2, 0]
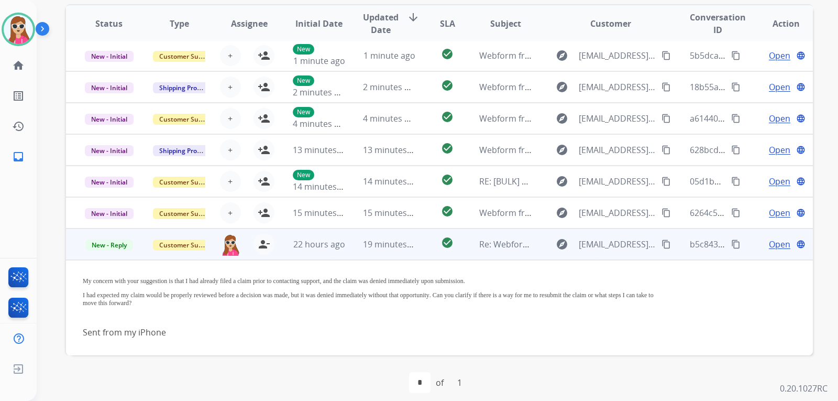
click at [661, 248] on mat-icon "content_copy" at bounding box center [665, 243] width 9 height 9
click at [782, 243] on span "Open" at bounding box center [779, 244] width 21 height 13
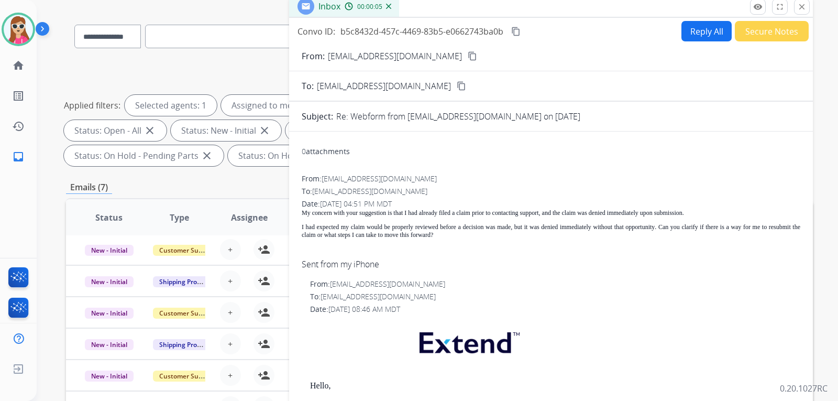
scroll to position [52, 0]
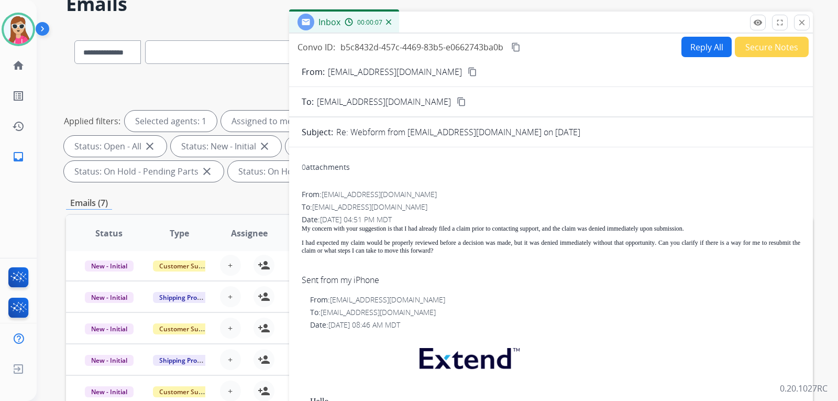
click at [693, 49] on button "Reply All" at bounding box center [706, 47] width 50 height 20
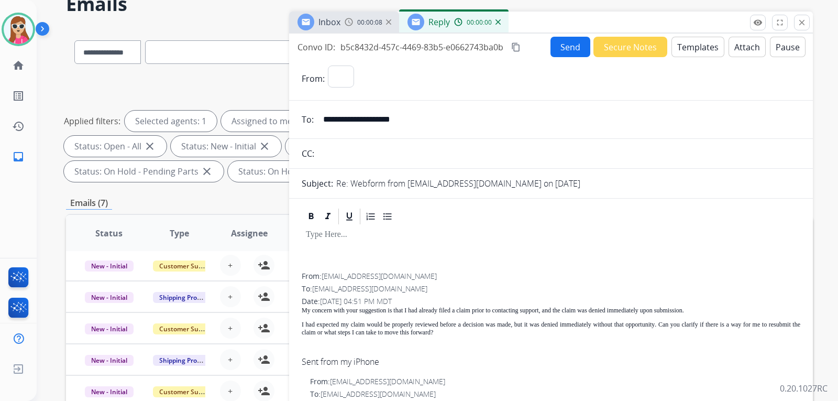
select select "**********"
click at [700, 46] on button "Templates" at bounding box center [697, 47] width 53 height 20
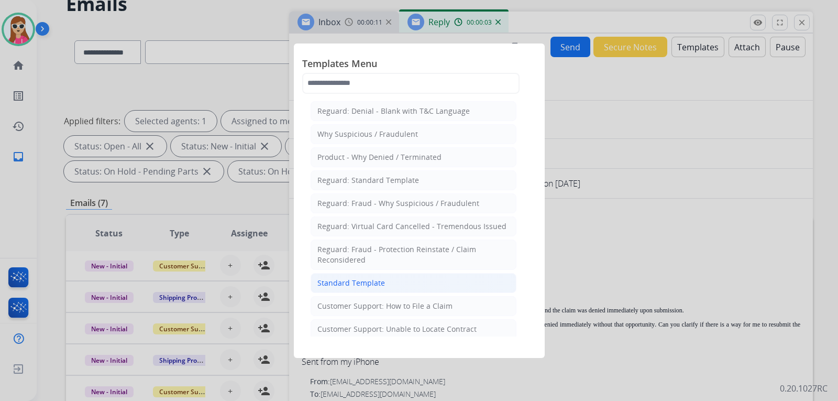
click at [376, 280] on div "Standard Template" at bounding box center [351, 283] width 68 height 10
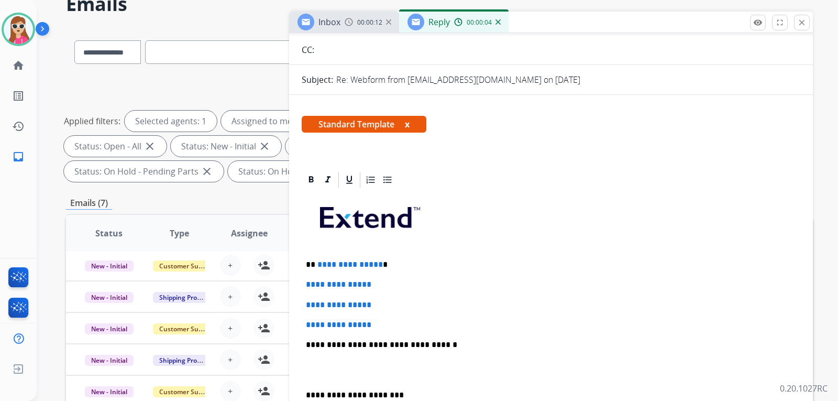
scroll to position [105, 0]
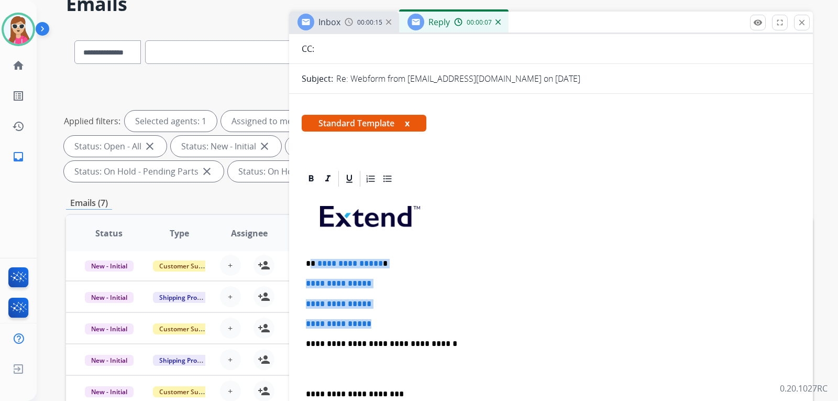
drag, startPoint x: 312, startPoint y: 262, endPoint x: 386, endPoint y: 320, distance: 94.7
click at [384, 320] on div "**********" at bounding box center [551, 368] width 498 height 360
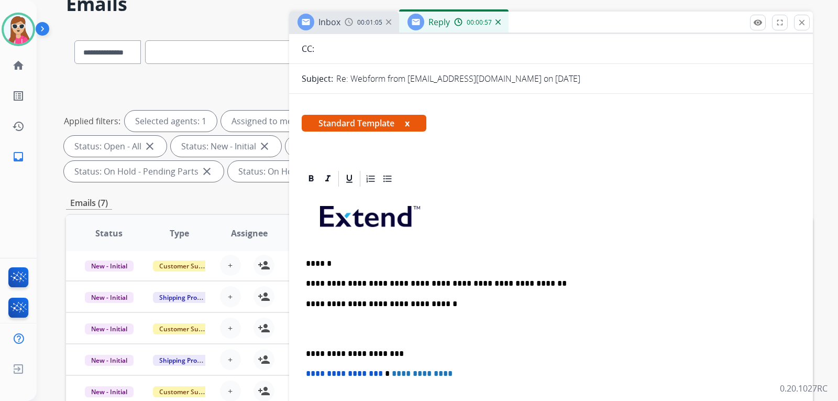
click at [533, 293] on div "**********" at bounding box center [551, 348] width 498 height 320
click at [532, 287] on p "**********" at bounding box center [547, 283] width 482 height 9
drag, startPoint x: 362, startPoint y: 283, endPoint x: 369, endPoint y: 283, distance: 7.3
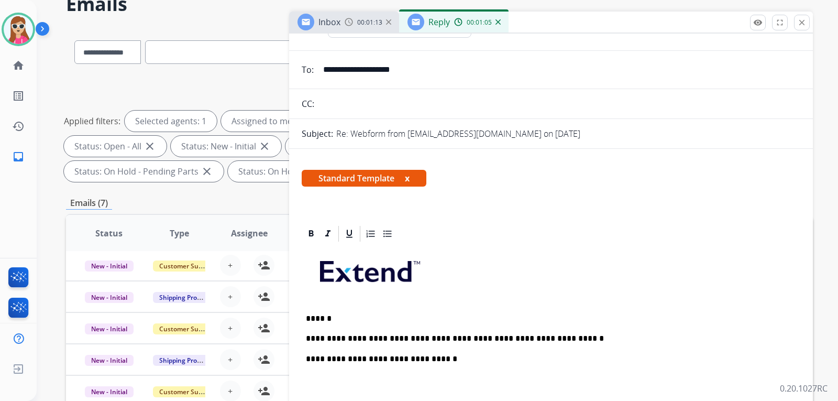
scroll to position [0, 0]
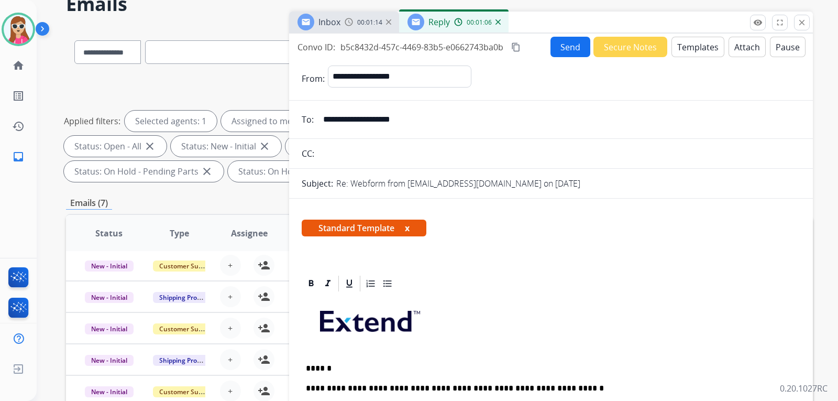
click at [550, 50] on button "Send" at bounding box center [570, 47] width 40 height 20
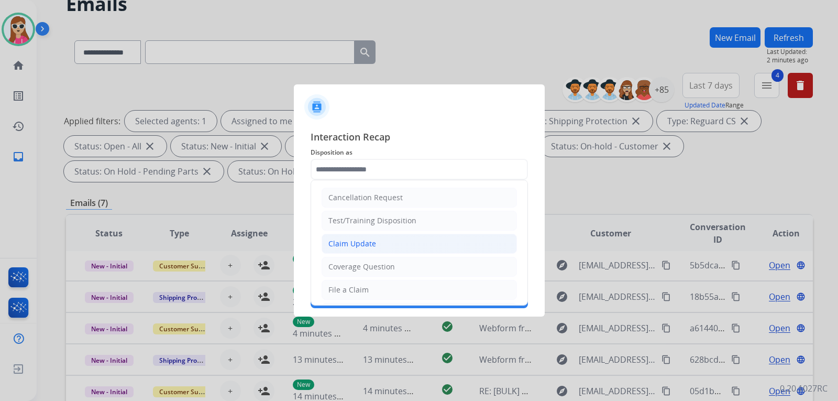
click at [385, 242] on li "Claim Update" at bounding box center [418, 244] width 195 height 20
type input "**********"
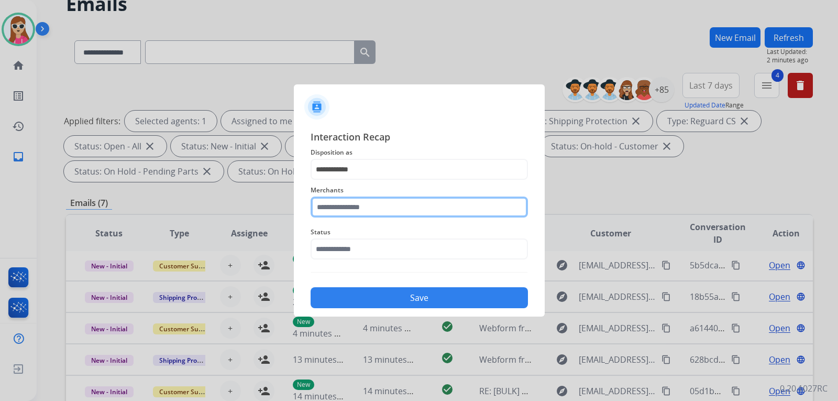
click at [369, 197] on input "text" at bounding box center [419, 206] width 217 height 21
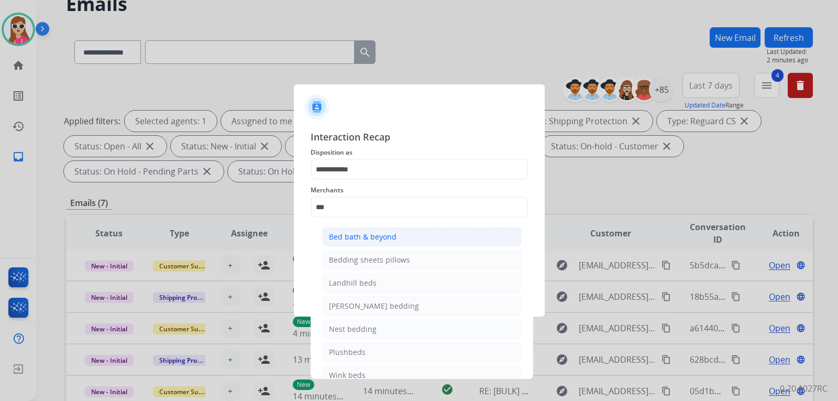
click at [369, 240] on div "Bed bath & beyond" at bounding box center [363, 236] width 68 height 10
type input "**********"
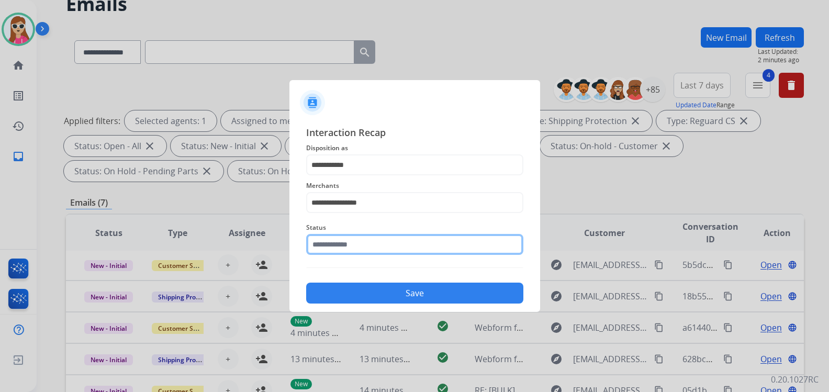
click at [364, 255] on input "text" at bounding box center [414, 244] width 217 height 21
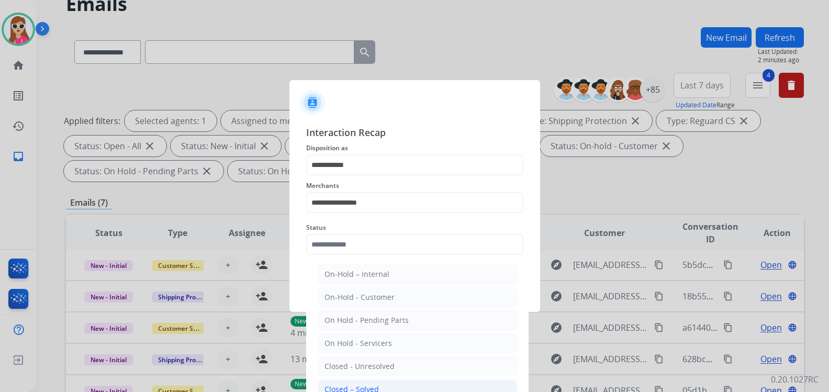
click at [361, 384] on li "Closed – Solved" at bounding box center [417, 390] width 199 height 20
type input "**********"
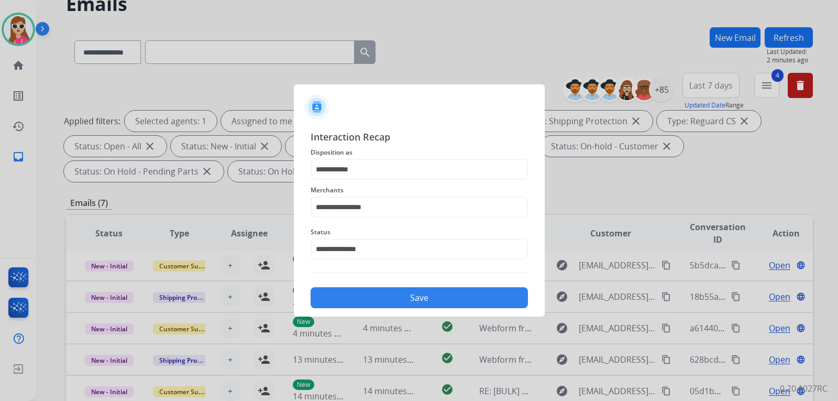
click at [397, 303] on button "Save" at bounding box center [419, 297] width 217 height 21
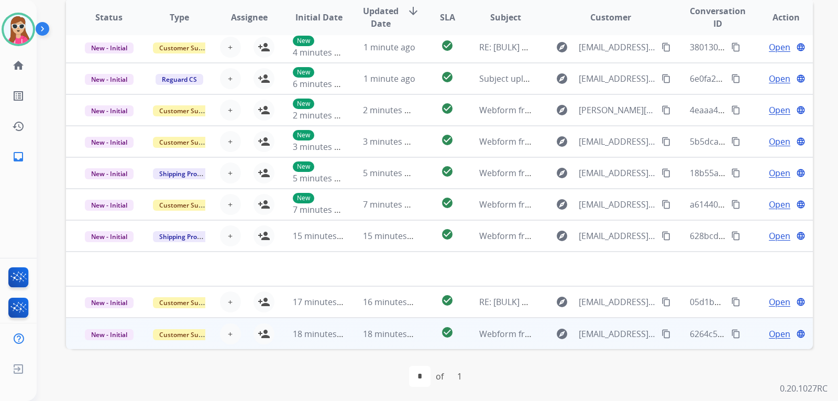
scroll to position [271, 0]
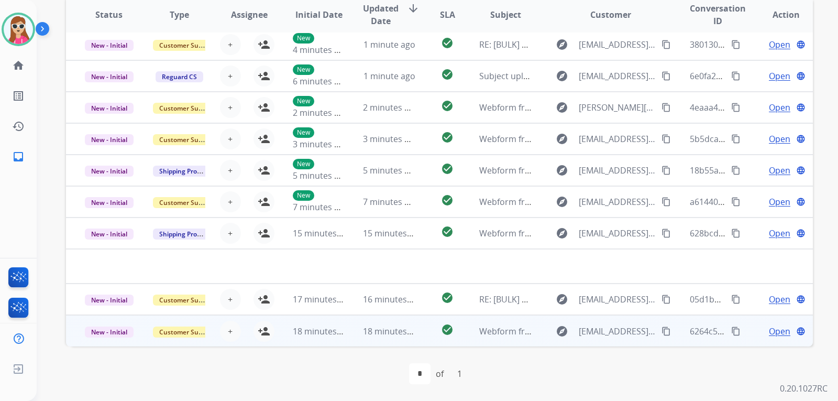
click at [423, 334] on td "check_circle" at bounding box center [439, 330] width 47 height 31
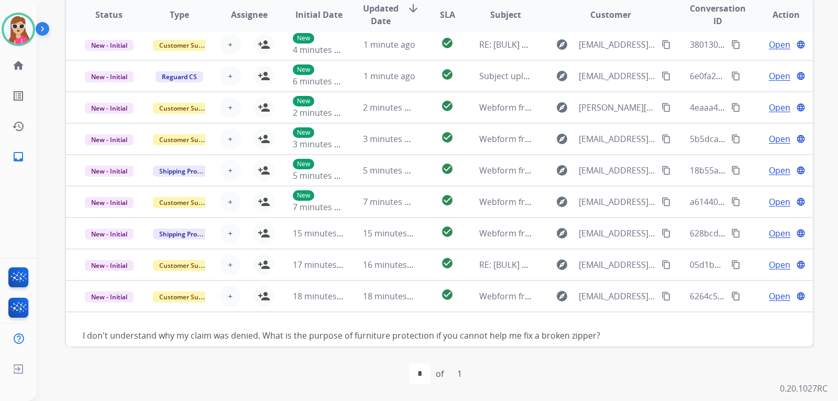
scroll to position [16, 0]
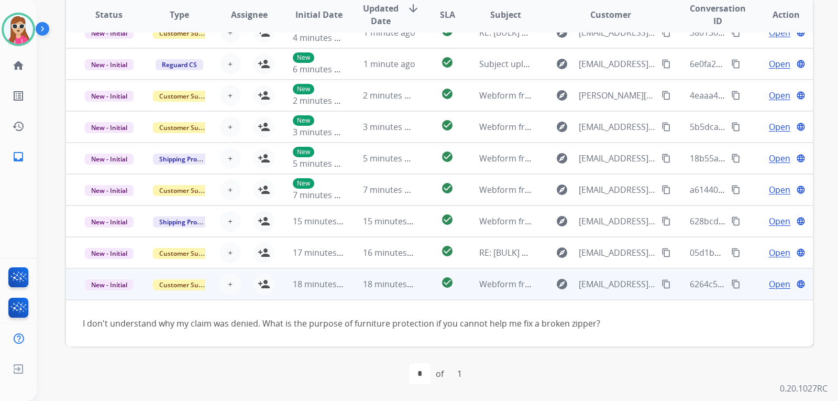
click at [655, 292] on div "explore lwmerkel@gmail.com content_copy" at bounding box center [610, 283] width 123 height 17
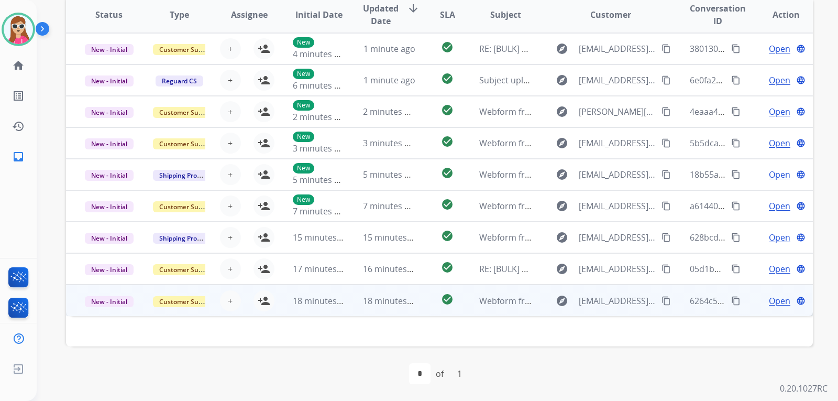
scroll to position [0, 0]
click at [661, 299] on mat-icon "content_copy" at bounding box center [665, 300] width 9 height 9
click at [759, 301] on div "Open language" at bounding box center [785, 300] width 53 height 13
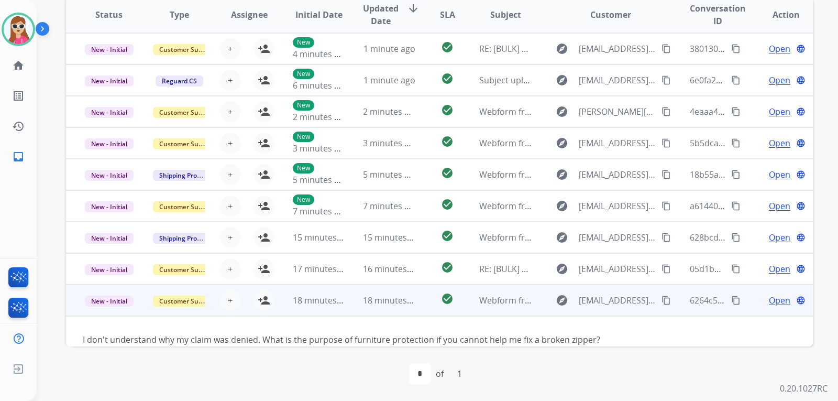
scroll to position [16, 0]
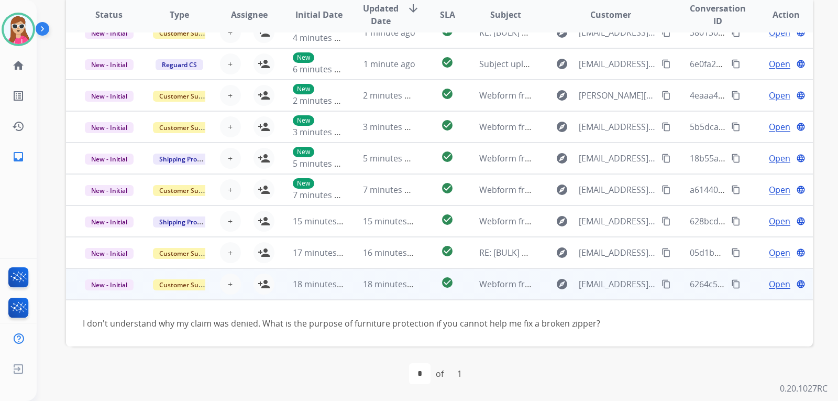
click at [778, 284] on span "Open" at bounding box center [779, 284] width 21 height 13
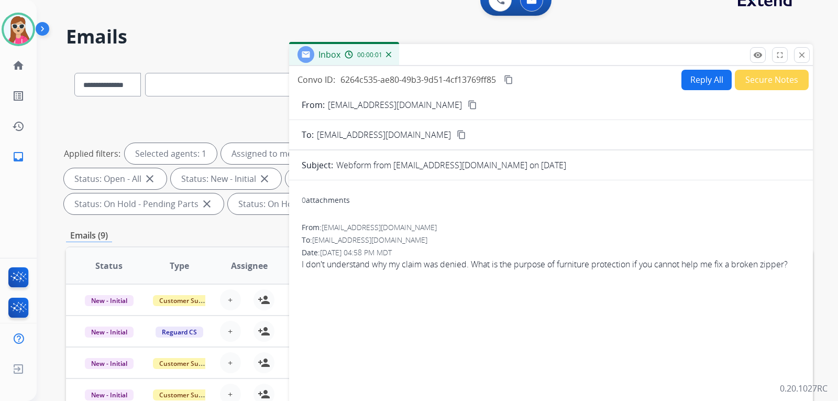
scroll to position [9, 0]
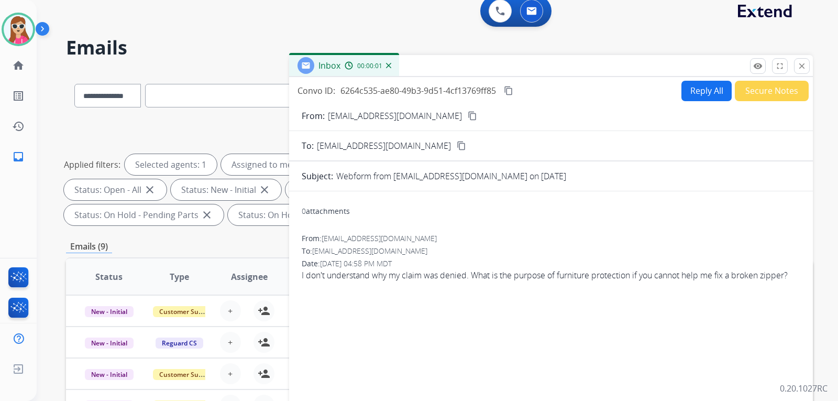
click at [696, 93] on button "Reply All" at bounding box center [706, 91] width 50 height 20
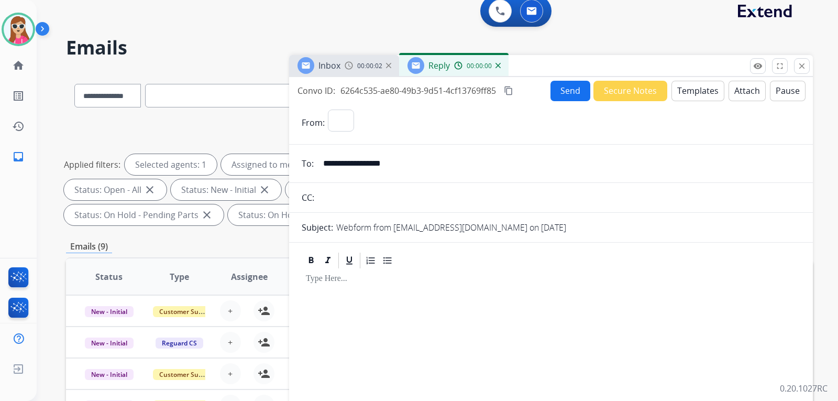
select select "**********"
click at [696, 93] on button "Templates" at bounding box center [697, 91] width 53 height 20
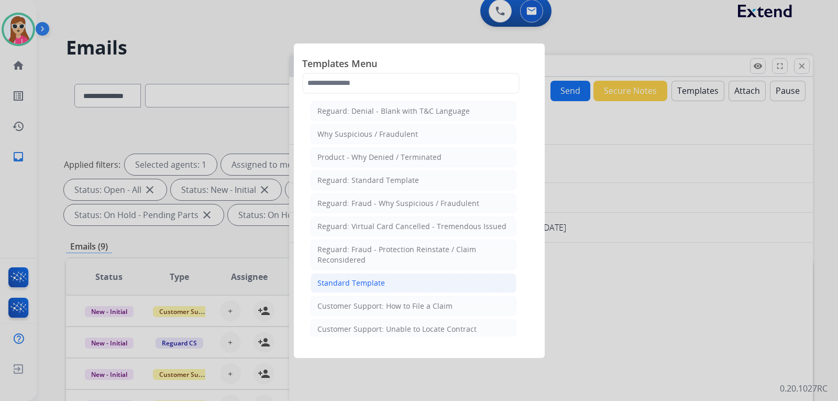
click at [422, 286] on li "Standard Template" at bounding box center [414, 283] width 206 height 20
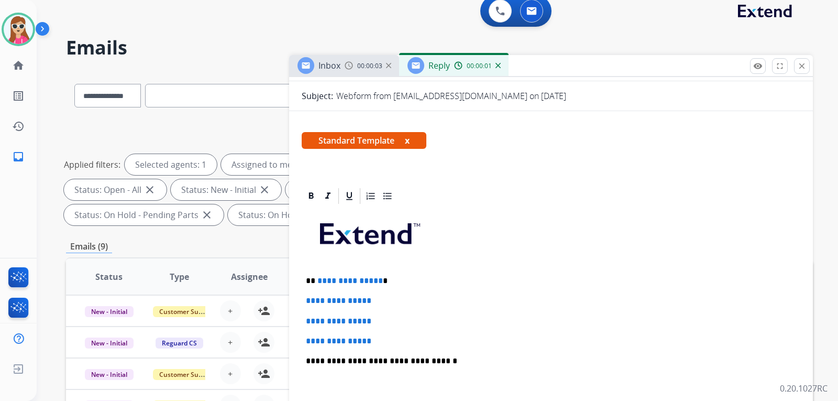
scroll to position [209, 0]
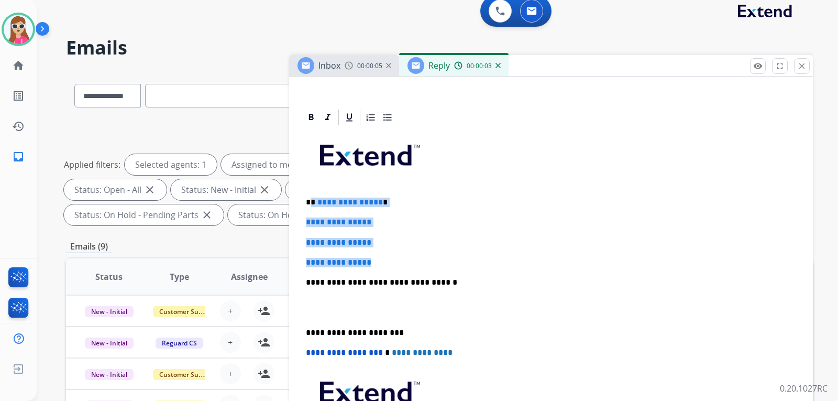
drag, startPoint x: 335, startPoint y: 215, endPoint x: 392, endPoint y: 258, distance: 71.4
click at [392, 258] on div "**********" at bounding box center [551, 307] width 498 height 360
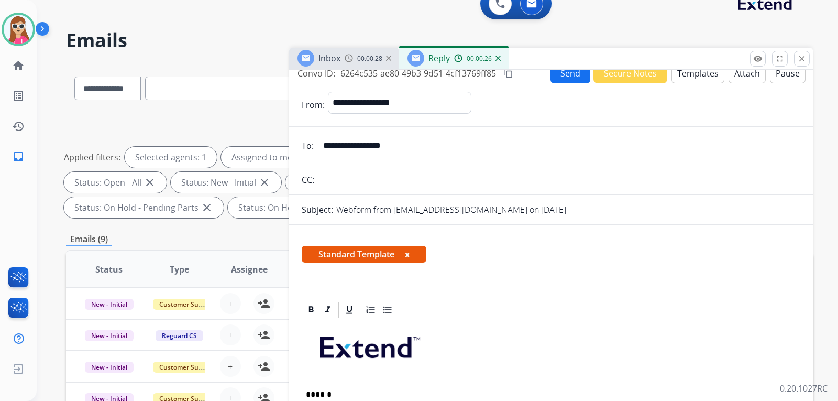
scroll to position [0, 0]
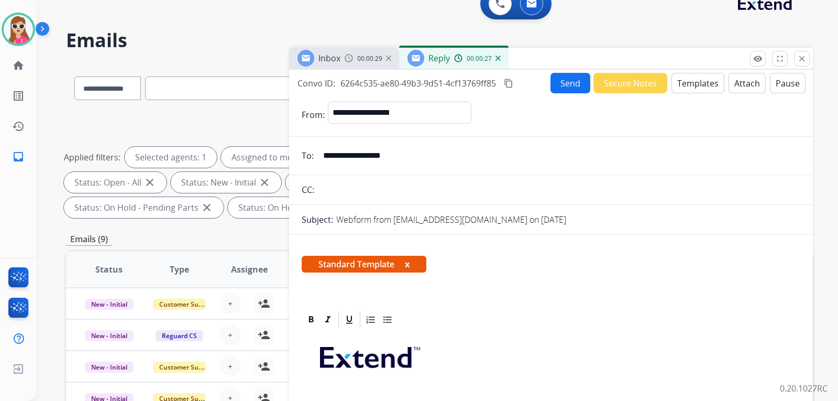
click at [563, 85] on button "Send" at bounding box center [570, 83] width 40 height 20
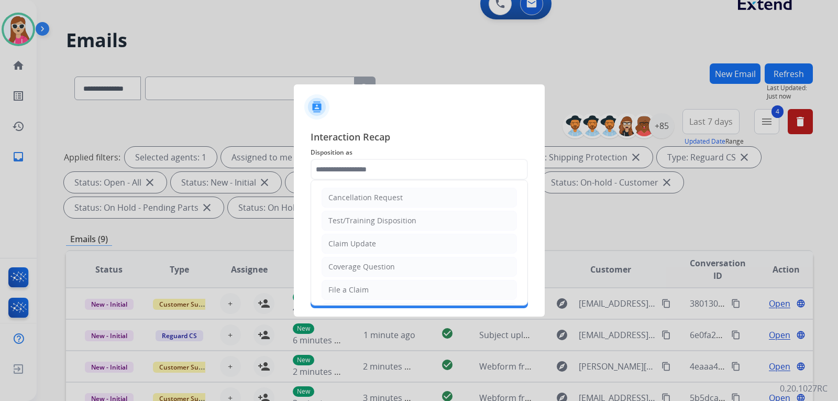
click at [382, 169] on input "text" at bounding box center [419, 169] width 217 height 21
click at [360, 240] on div "Claim Update" at bounding box center [352, 243] width 48 height 10
type input "**********"
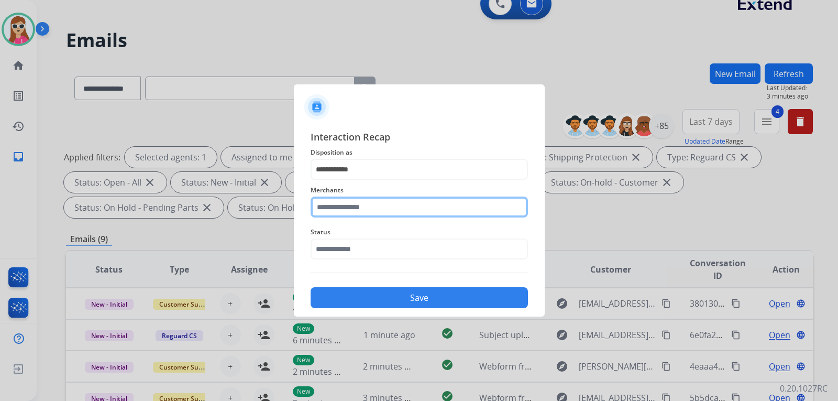
click at [364, 213] on input "text" at bounding box center [419, 206] width 217 height 21
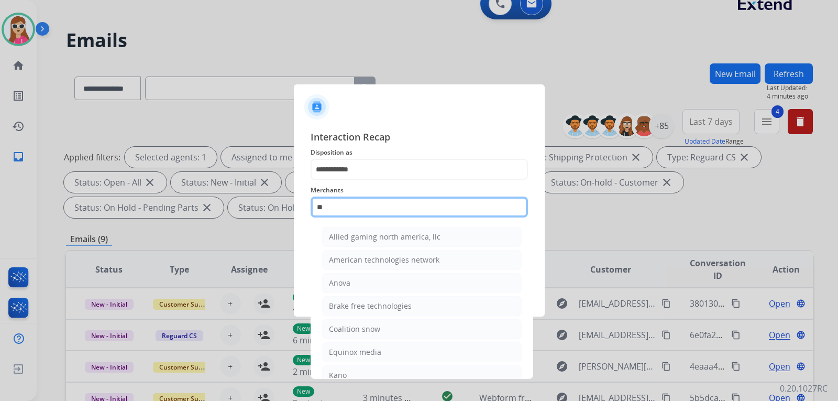
type input "*"
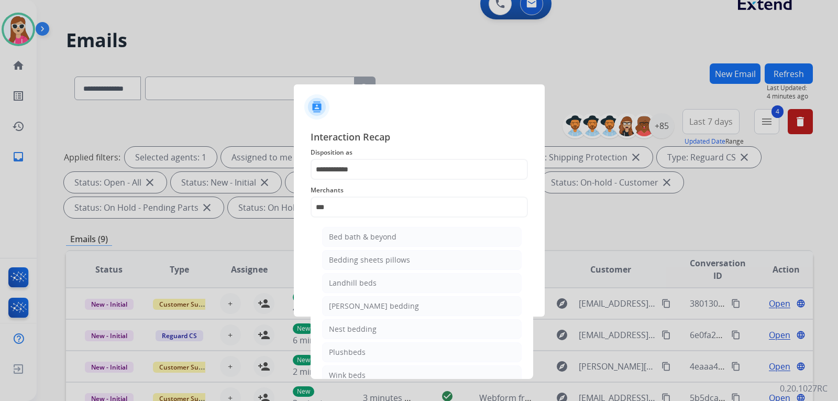
click at [367, 238] on div "Bed bath & beyond" at bounding box center [363, 236] width 68 height 10
type input "**********"
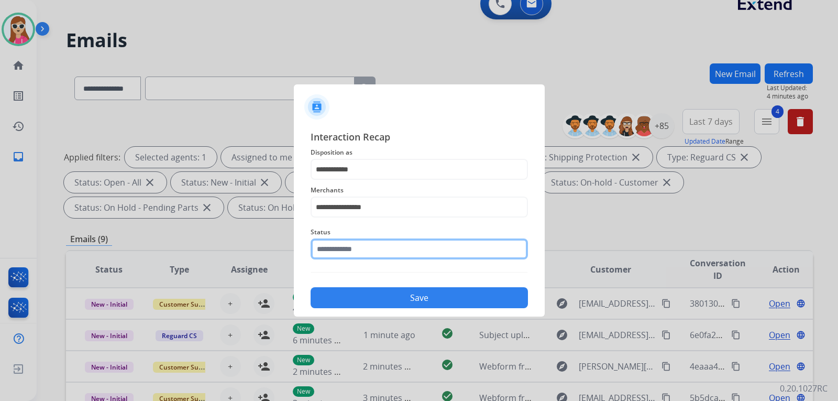
click at [374, 248] on input "text" at bounding box center [419, 248] width 217 height 21
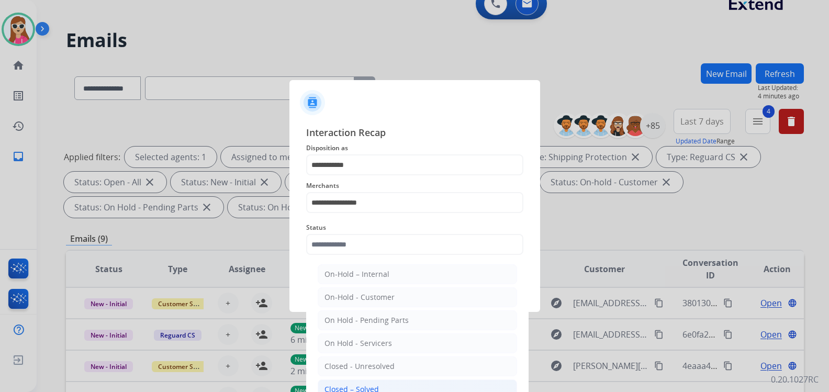
click at [389, 387] on li "Closed – Solved" at bounding box center [417, 390] width 199 height 20
type input "**********"
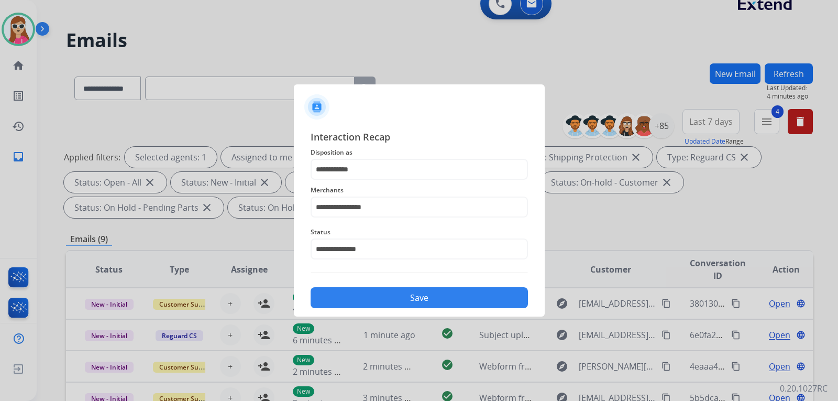
click at [401, 301] on button "Save" at bounding box center [419, 297] width 217 height 21
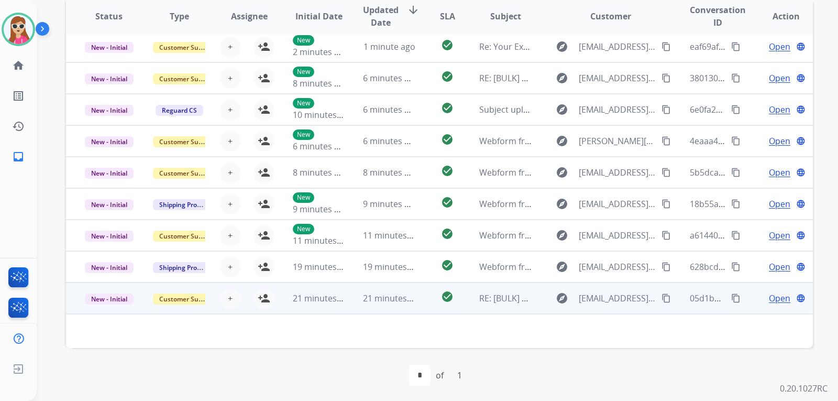
scroll to position [271, 0]
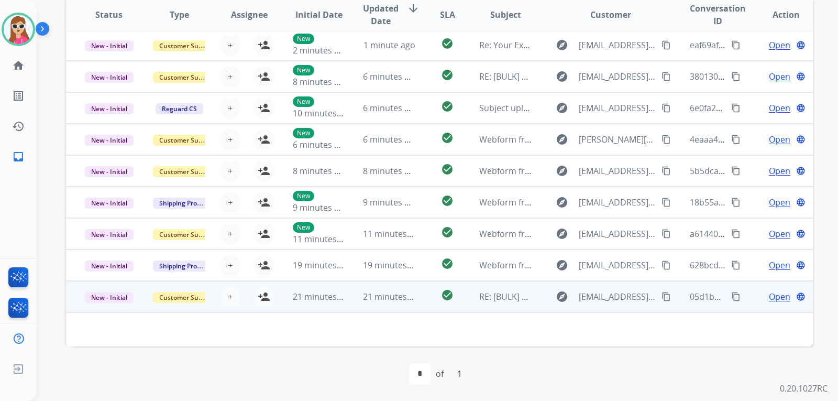
click at [427, 297] on td "check_circle" at bounding box center [439, 296] width 47 height 31
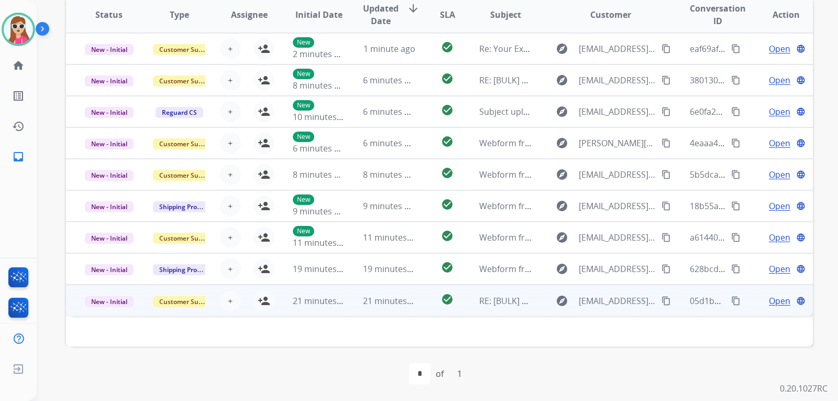
scroll to position [0, 0]
click at [424, 303] on td "check_circle" at bounding box center [439, 299] width 47 height 31
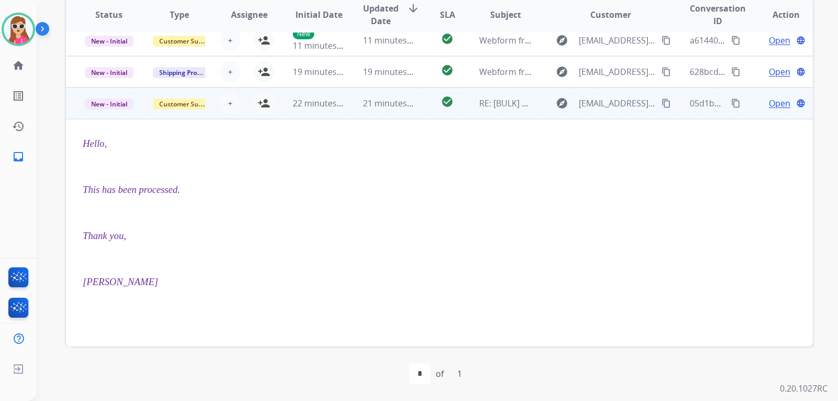
scroll to position [147, 0]
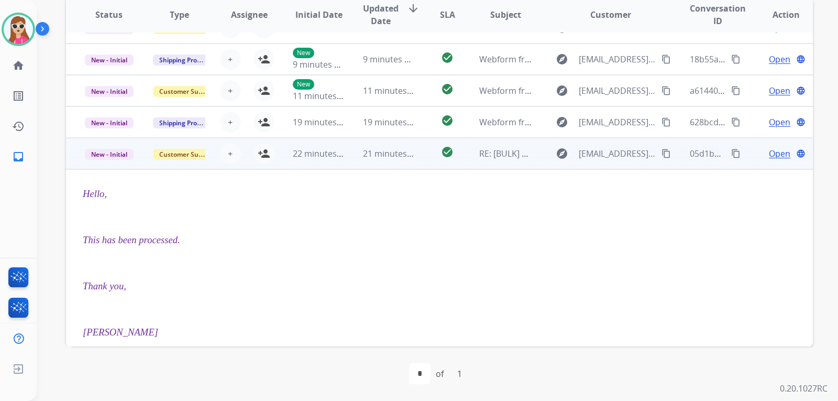
click at [777, 156] on span "Open" at bounding box center [779, 153] width 21 height 13
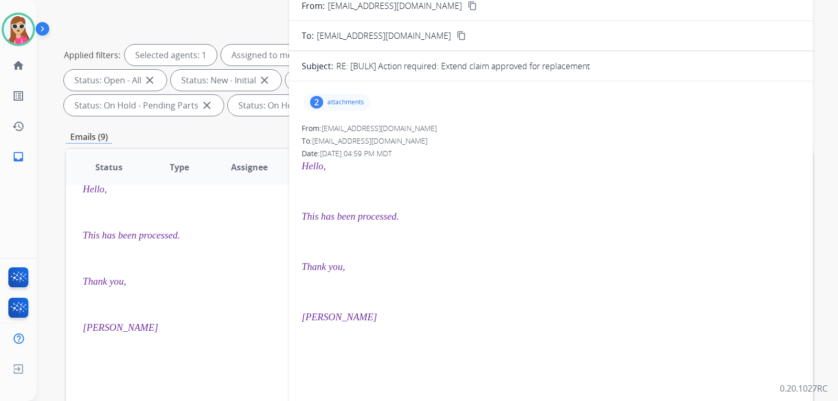
scroll to position [114, 0]
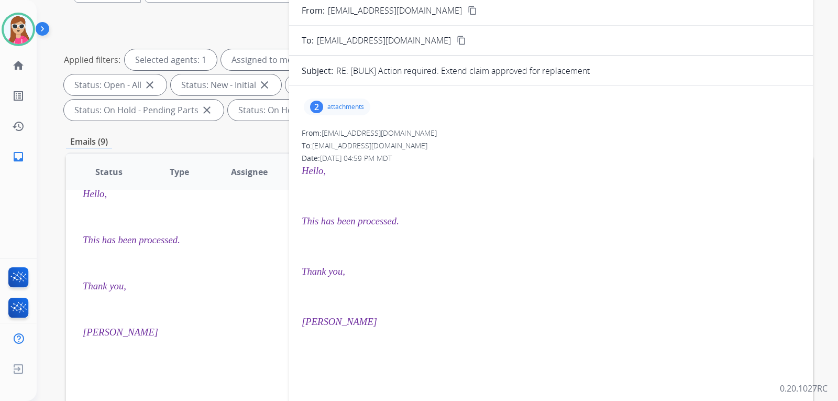
click at [356, 104] on p "attachments" at bounding box center [345, 107] width 37 height 8
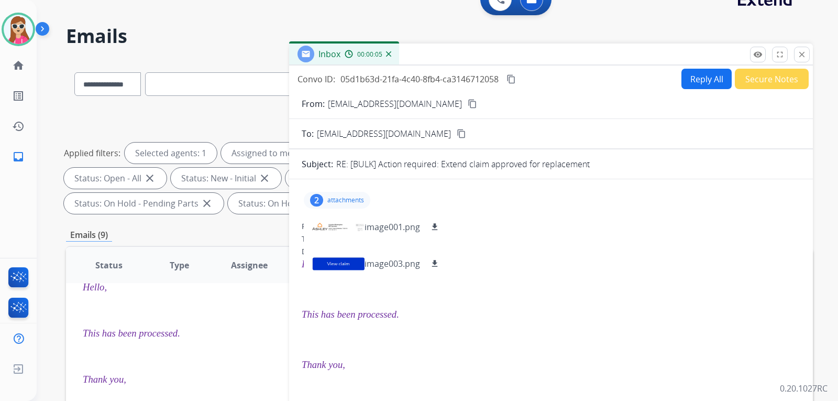
scroll to position [9, 0]
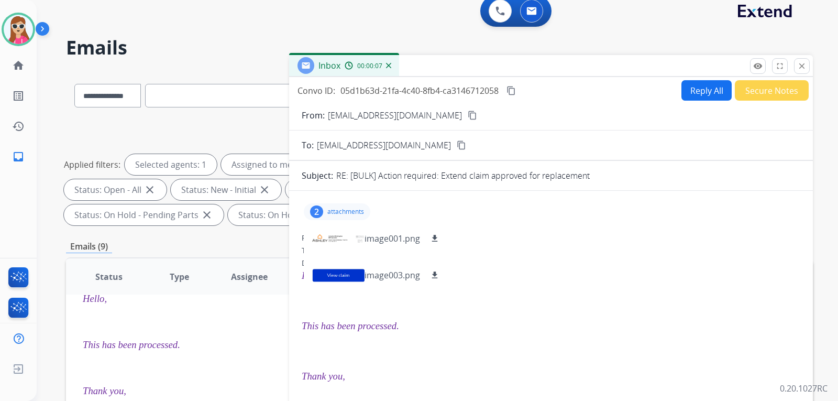
click at [705, 94] on button "Reply All" at bounding box center [706, 90] width 50 height 20
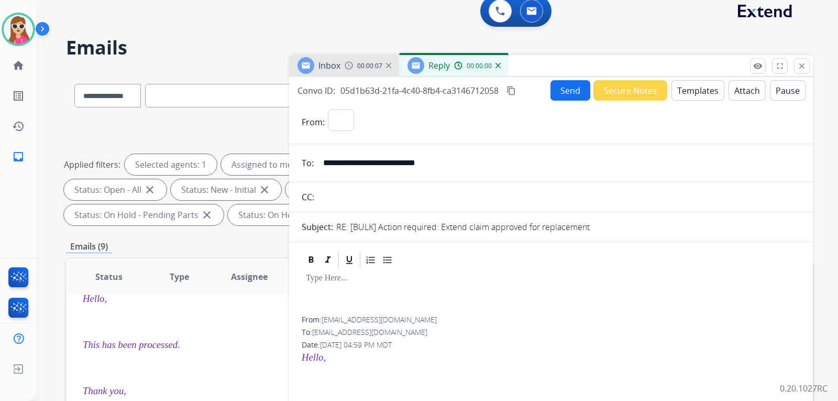
select select "**********"
click at [691, 82] on button "Templates" at bounding box center [697, 90] width 53 height 20
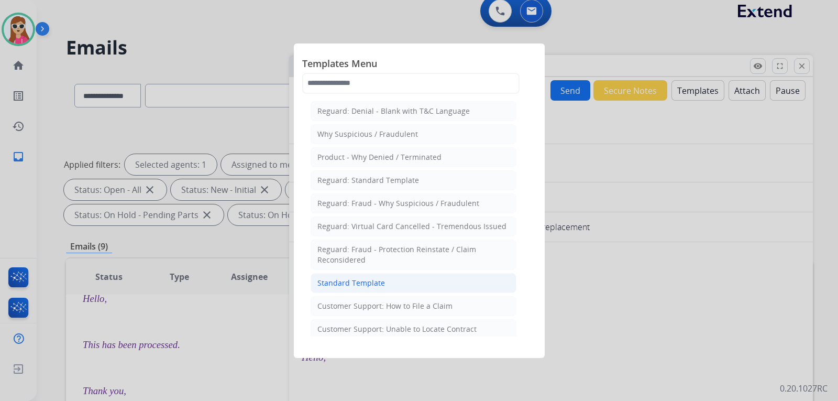
drag, startPoint x: 391, startPoint y: 289, endPoint x: 390, endPoint y: 278, distance: 10.5
click at [390, 280] on li "Standard Template" at bounding box center [414, 283] width 206 height 20
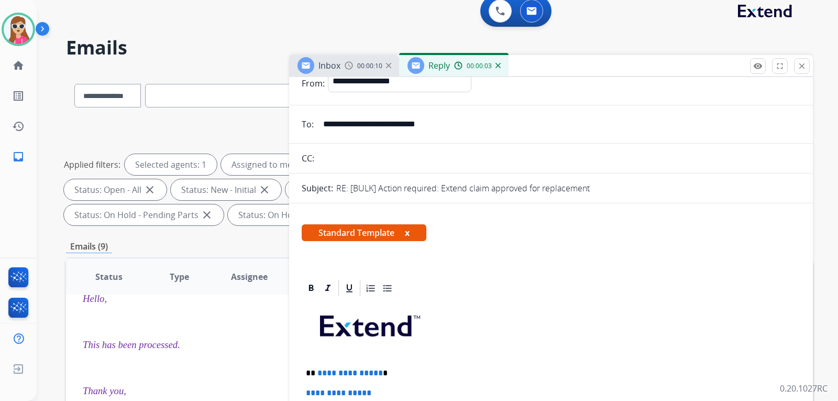
scroll to position [157, 0]
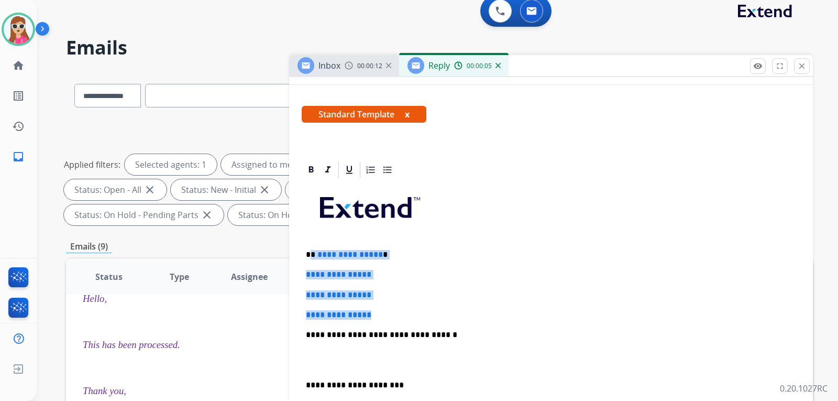
drag, startPoint x: 341, startPoint y: 273, endPoint x: 392, endPoint y: 310, distance: 62.9
click at [392, 311] on div "**********" at bounding box center [551, 359] width 498 height 360
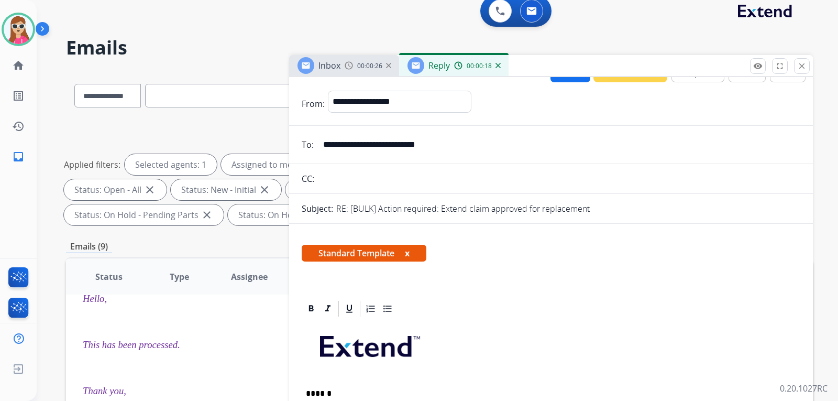
scroll to position [0, 0]
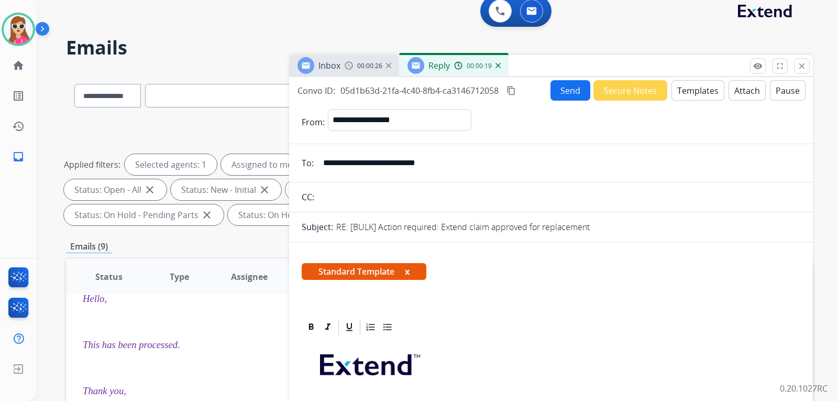
click at [561, 96] on button "Send" at bounding box center [570, 90] width 40 height 20
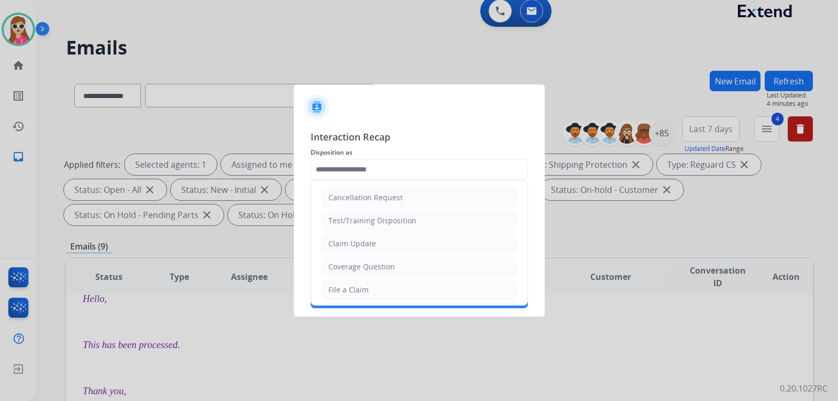
click at [418, 243] on li "Claim Update" at bounding box center [418, 244] width 195 height 20
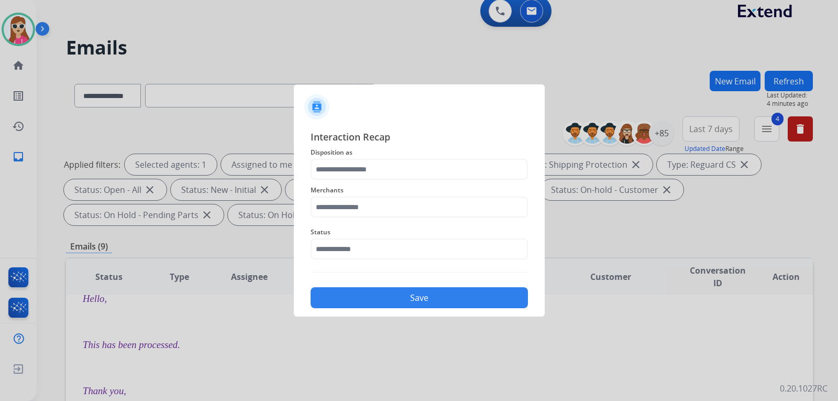
type input "**********"
click at [431, 207] on input "text" at bounding box center [419, 206] width 217 height 21
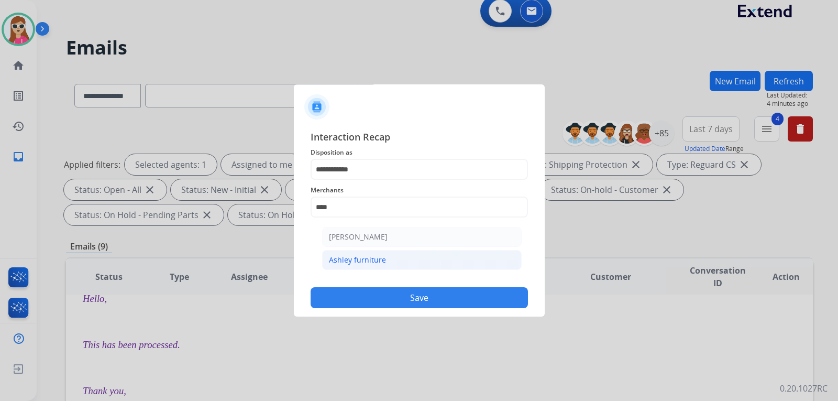
click at [359, 258] on div "Ashley furniture" at bounding box center [357, 259] width 57 height 10
type input "**********"
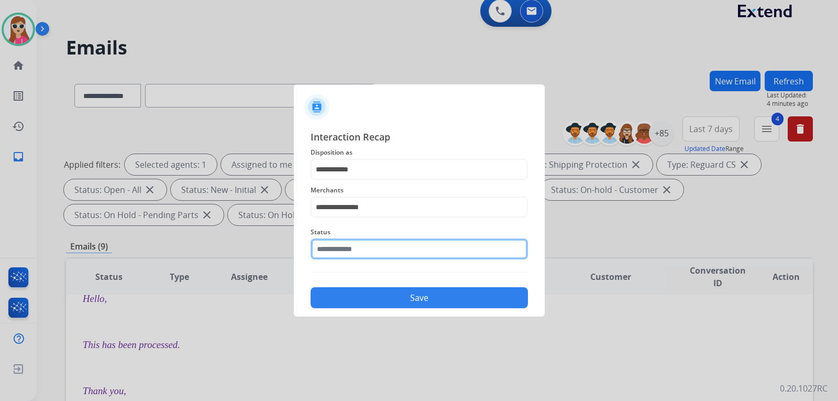
click at [365, 250] on input "text" at bounding box center [419, 248] width 217 height 21
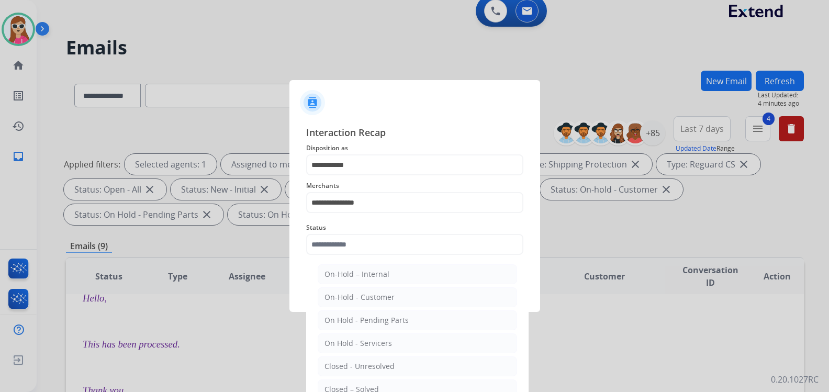
drag, startPoint x: 375, startPoint y: 384, endPoint x: 377, endPoint y: 285, distance: 99.0
click at [376, 384] on div "Closed – Solved" at bounding box center [352, 389] width 54 height 10
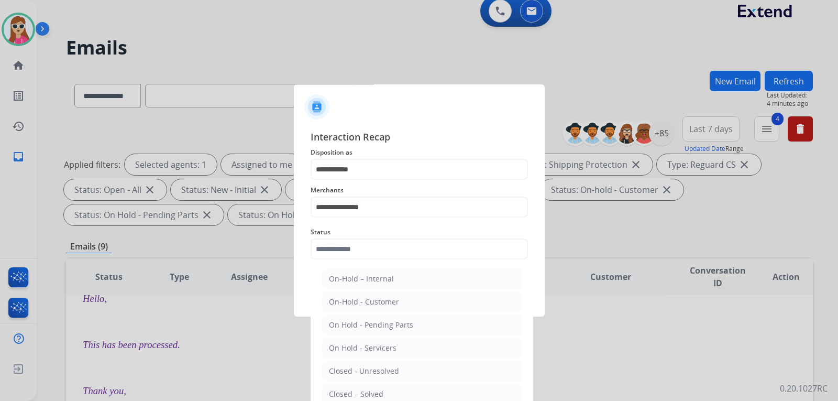
type input "**********"
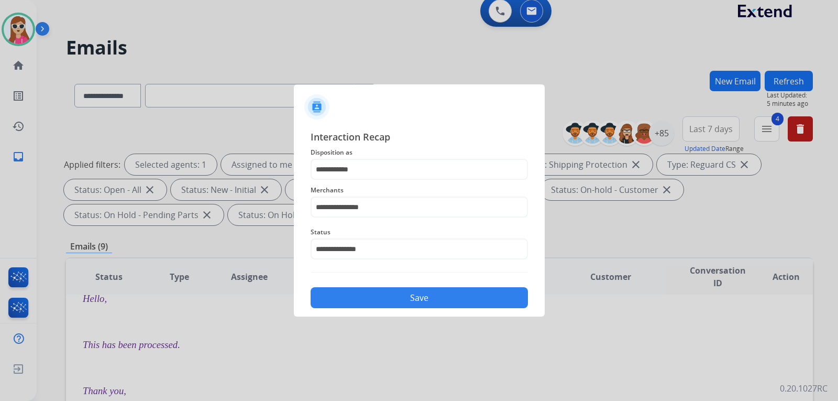
drag, startPoint x: 386, startPoint y: 300, endPoint x: 389, endPoint y: 293, distance: 7.0
click at [389, 297] on button "Save" at bounding box center [419, 297] width 217 height 21
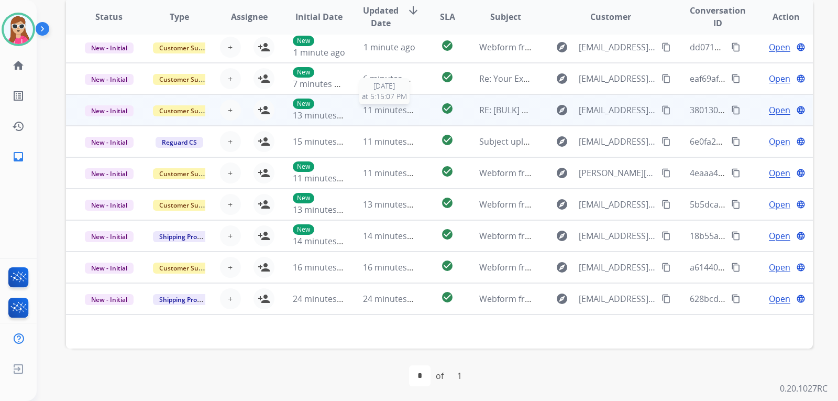
scroll to position [271, 0]
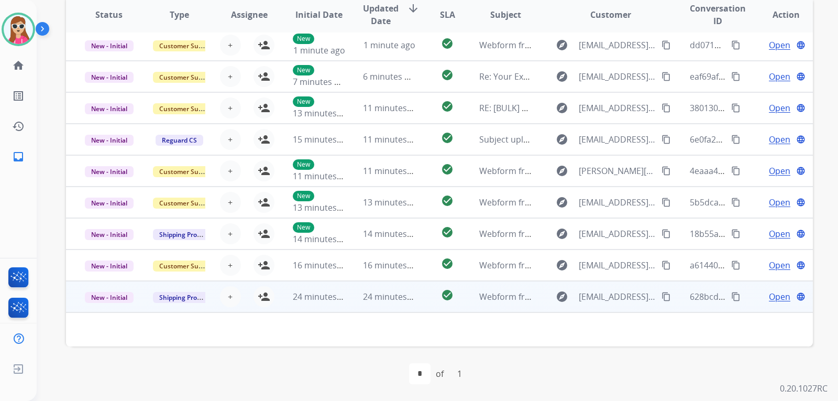
click at [288, 302] on td "24 minutes ago" at bounding box center [311, 296] width 70 height 31
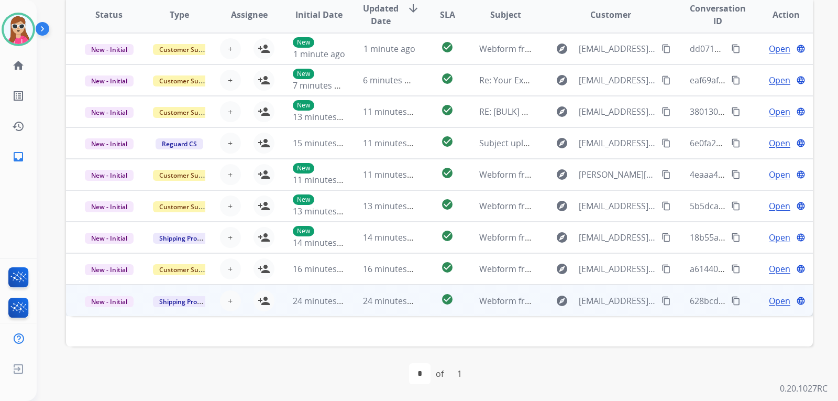
scroll to position [0, 0]
click at [462, 302] on td "Webform from [EMAIL_ADDRESS][DOMAIN_NAME] on [DATE]" at bounding box center [497, 299] width 70 height 31
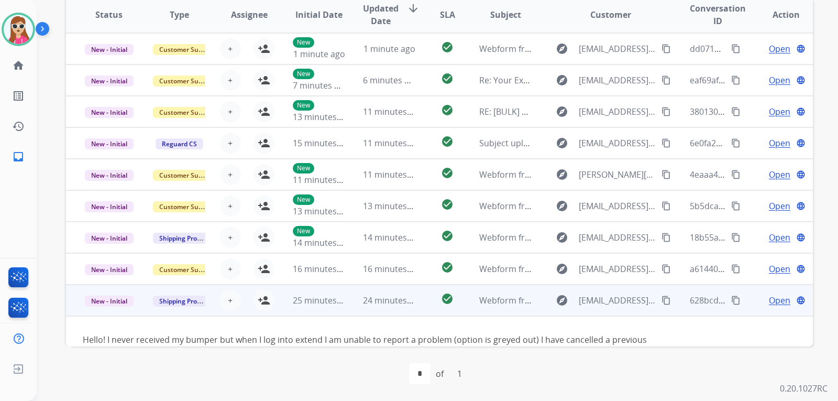
scroll to position [29, 0]
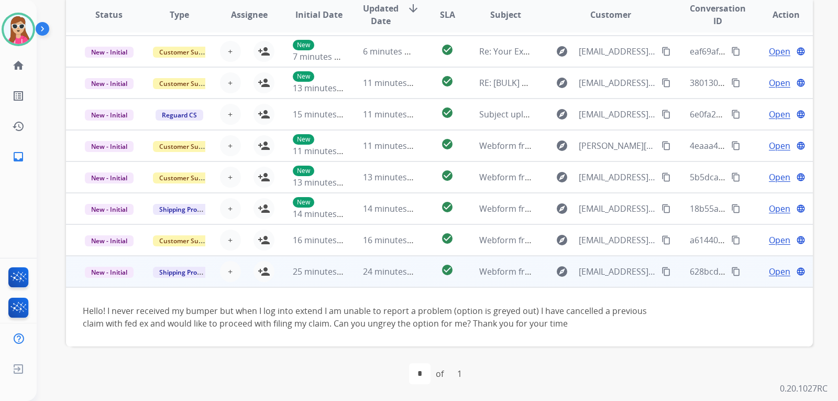
click at [769, 275] on span "Open" at bounding box center [779, 271] width 21 height 13
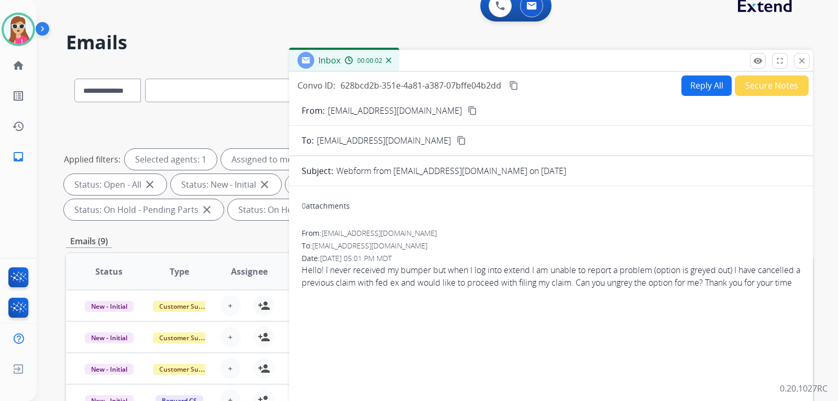
scroll to position [0, 0]
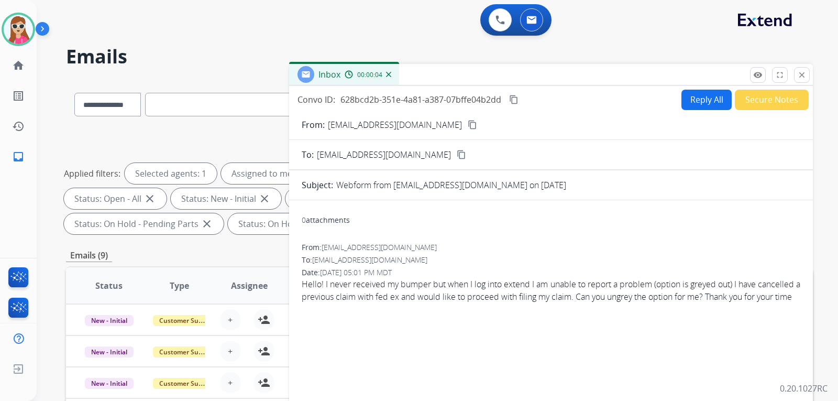
click at [468, 125] on mat-icon "content_copy" at bounding box center [472, 124] width 9 height 9
click at [513, 102] on mat-icon "content_copy" at bounding box center [513, 99] width 9 height 9
click at [684, 101] on button "Reply All" at bounding box center [706, 100] width 50 height 20
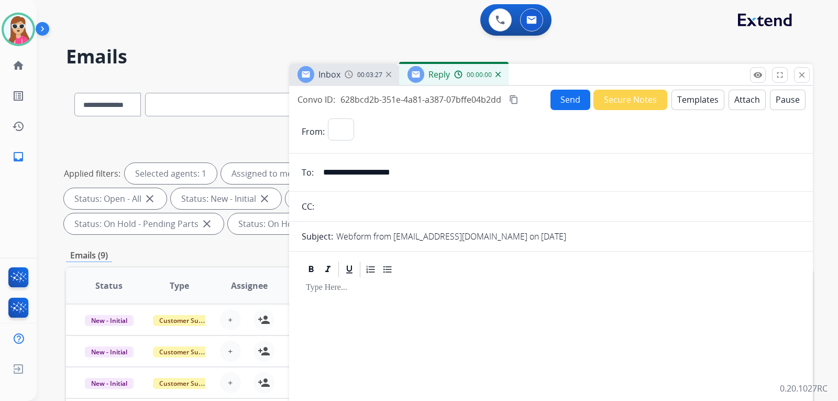
select select "**********"
click at [689, 97] on button "Templates" at bounding box center [697, 100] width 53 height 20
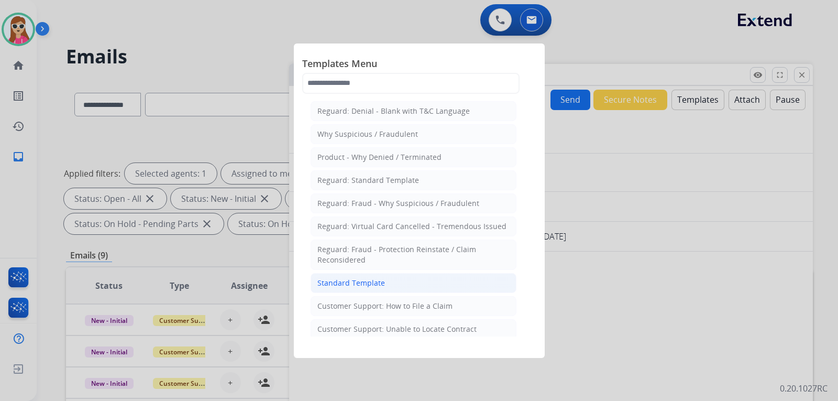
click at [380, 276] on li "Standard Template" at bounding box center [414, 283] width 206 height 20
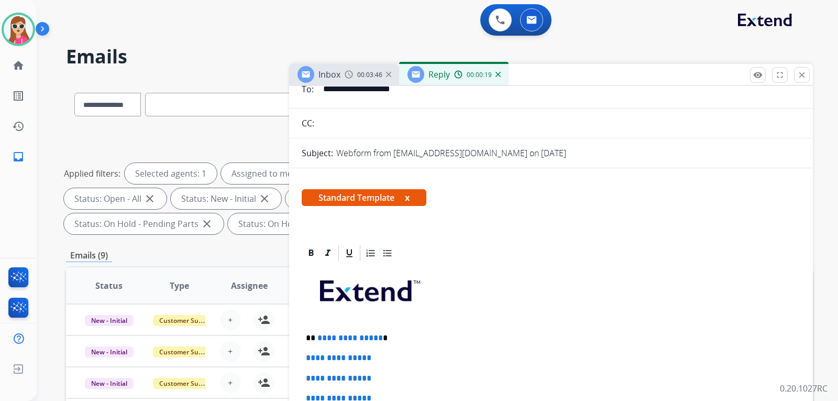
scroll to position [157, 0]
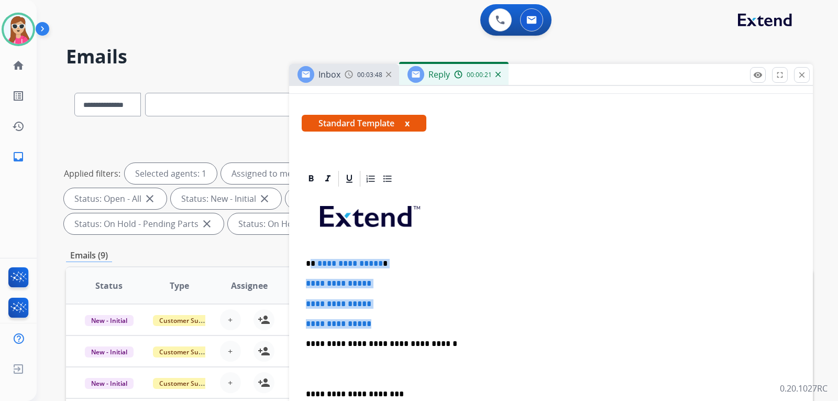
drag, startPoint x: 309, startPoint y: 262, endPoint x: 394, endPoint y: 325, distance: 105.7
click at [394, 325] on div "**********" at bounding box center [551, 368] width 498 height 360
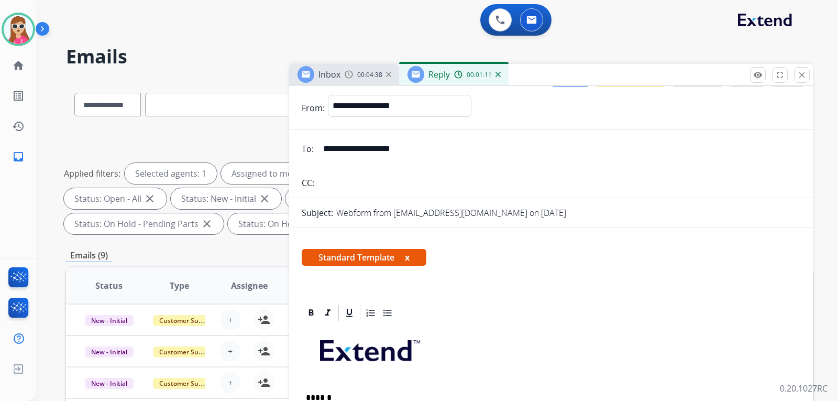
scroll to position [0, 0]
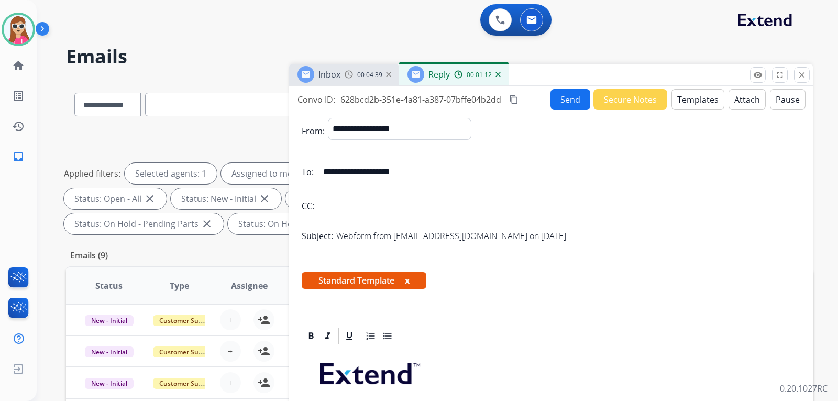
click at [563, 98] on button "Send" at bounding box center [570, 99] width 40 height 20
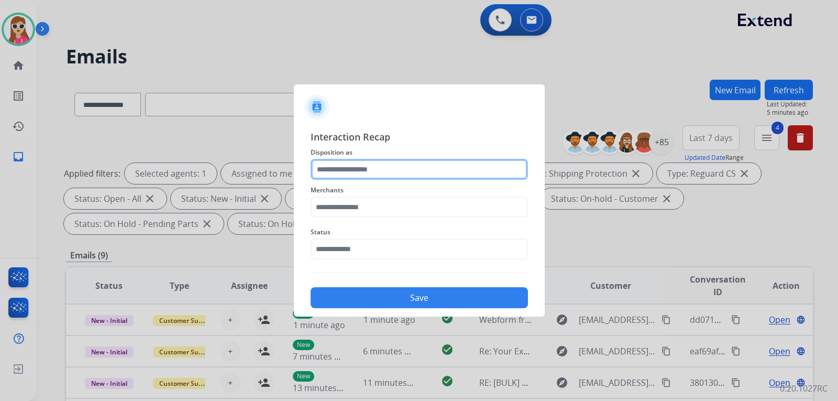
click at [437, 175] on input "text" at bounding box center [419, 169] width 217 height 21
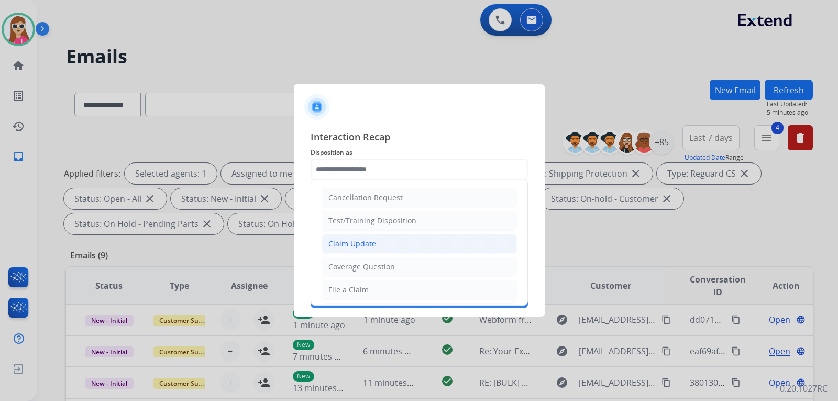
click at [354, 246] on div "Claim Update" at bounding box center [352, 243] width 48 height 10
type input "**********"
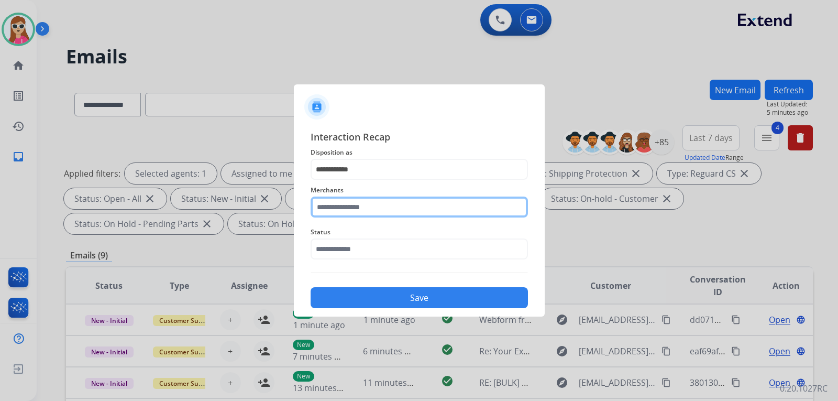
click at [379, 203] on input "text" at bounding box center [419, 206] width 217 height 21
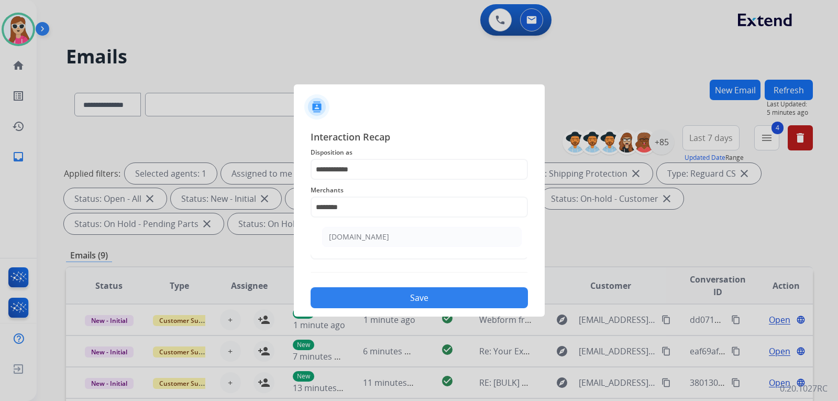
drag, startPoint x: 362, startPoint y: 231, endPoint x: 367, endPoint y: 236, distance: 7.0
click at [365, 233] on li "[DOMAIN_NAME]" at bounding box center [421, 237] width 199 height 20
type input "**********"
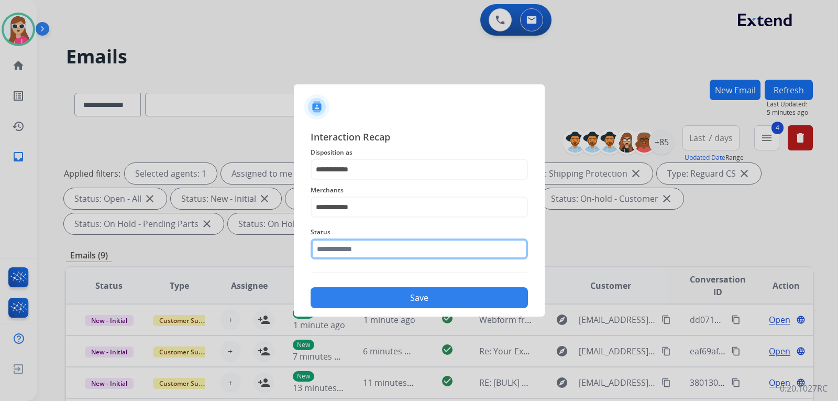
click at [362, 258] on div "Status" at bounding box center [419, 242] width 217 height 42
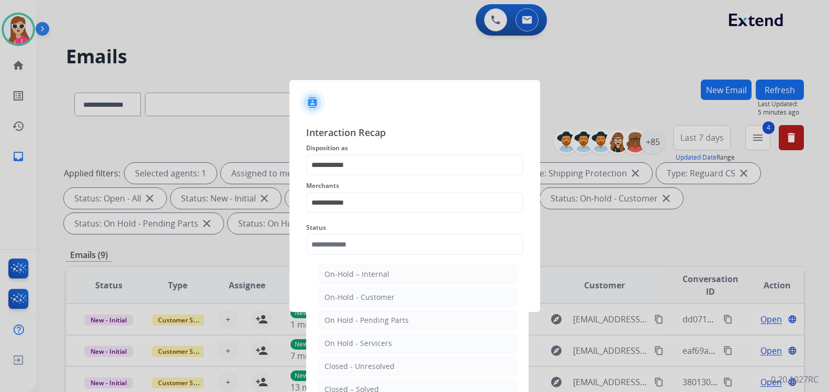
click at [384, 385] on li "Closed – Solved" at bounding box center [417, 390] width 199 height 20
type input "**********"
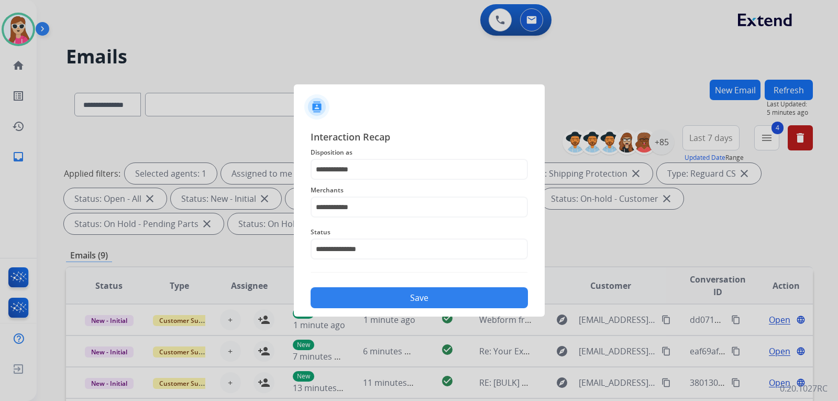
click at [425, 292] on button "Save" at bounding box center [419, 297] width 217 height 21
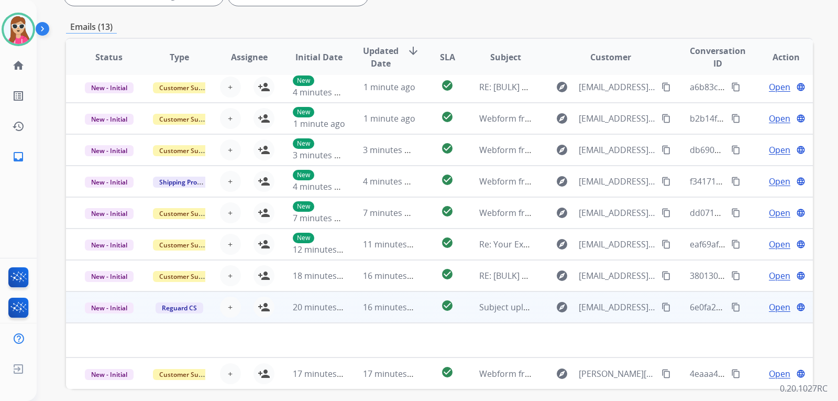
scroll to position [271, 0]
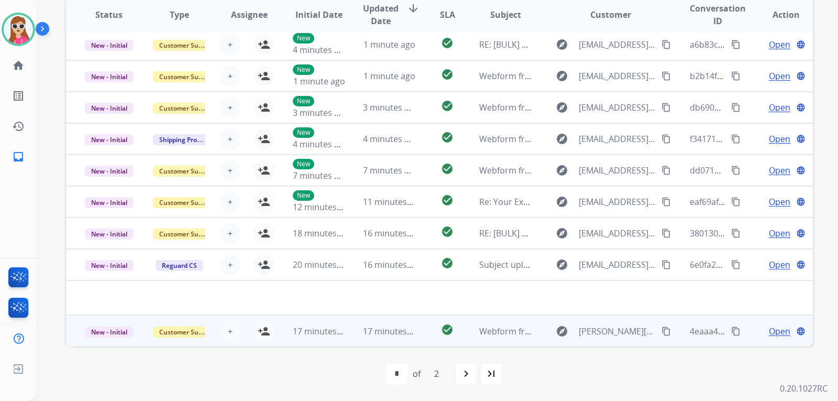
click at [470, 332] on td "Webform from daniel.stopnick@gmail.com on 08/27/2025" at bounding box center [497, 330] width 70 height 31
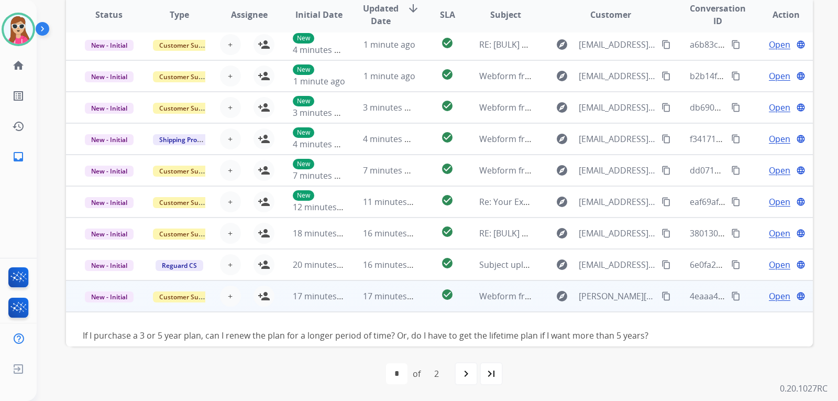
scroll to position [48, 0]
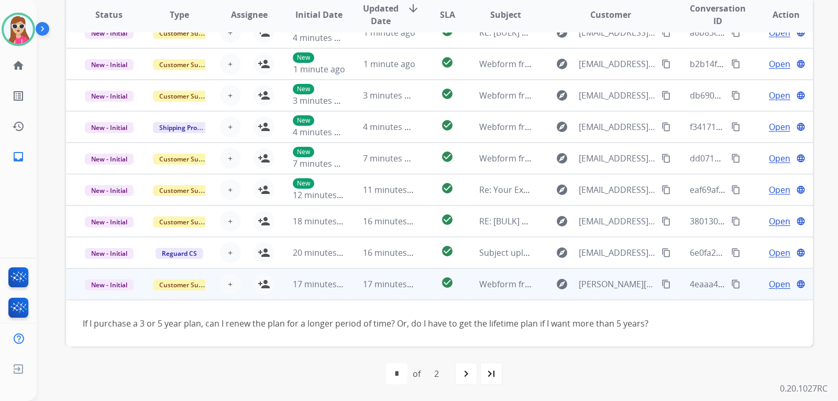
click at [769, 282] on span "Open" at bounding box center [779, 284] width 21 height 13
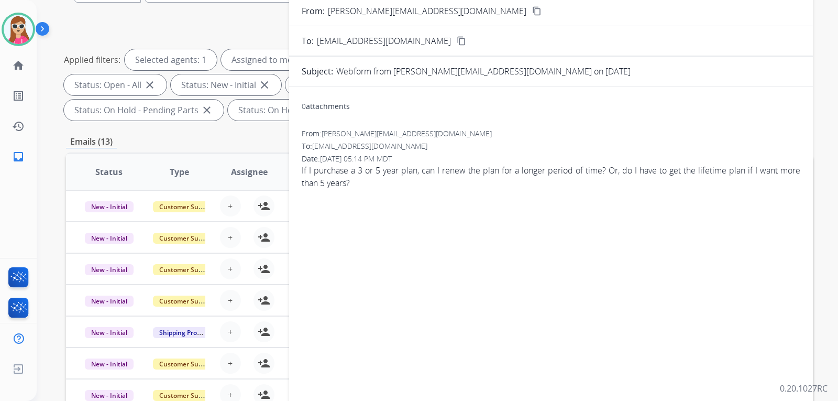
scroll to position [0, 0]
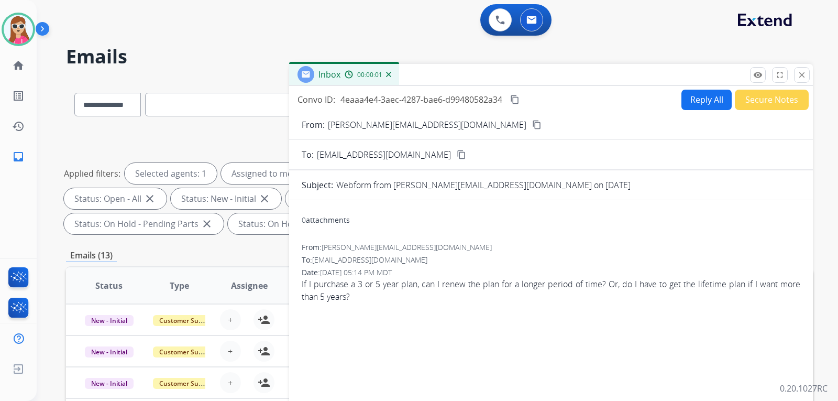
click at [683, 99] on button "Reply All" at bounding box center [706, 100] width 50 height 20
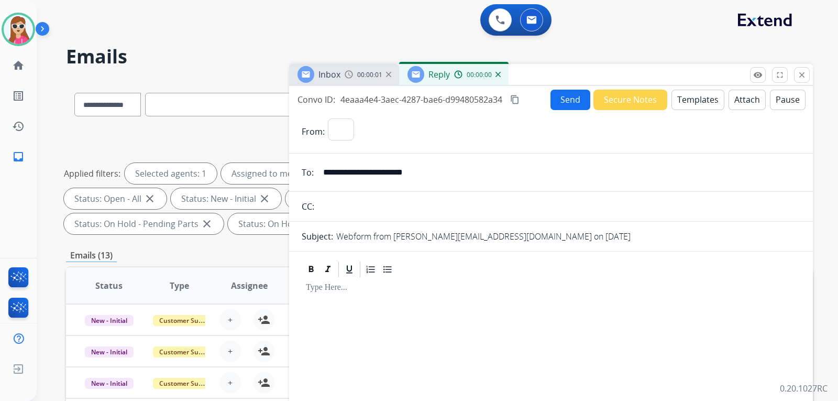
select select "**********"
click at [694, 95] on button "Templates" at bounding box center [697, 100] width 53 height 20
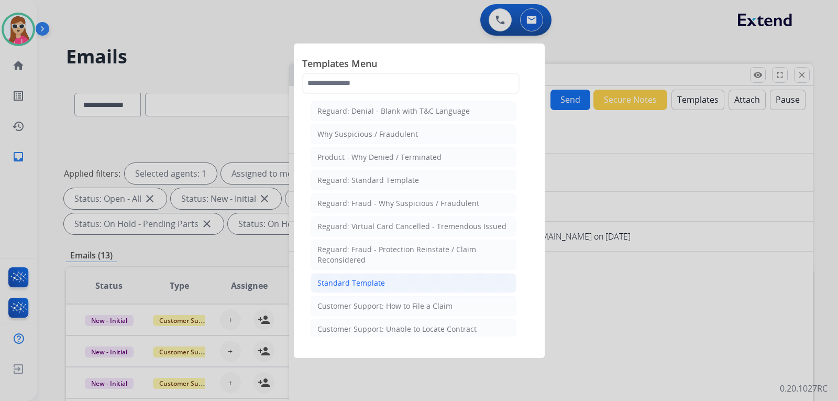
click at [423, 286] on li "Standard Template" at bounding box center [414, 283] width 206 height 20
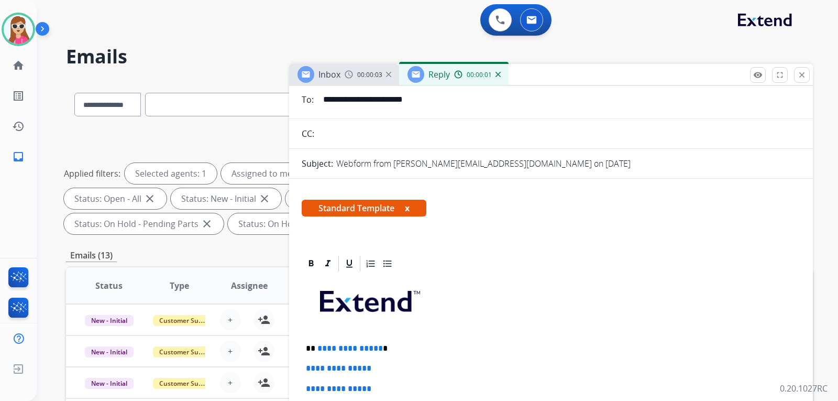
scroll to position [157, 0]
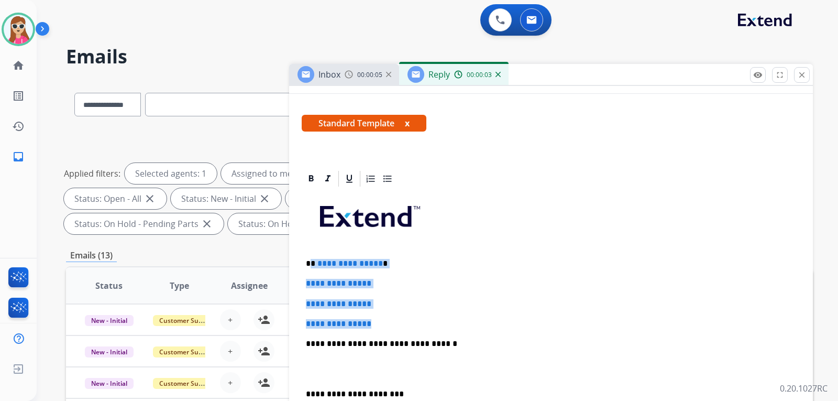
drag, startPoint x: 326, startPoint y: 267, endPoint x: 408, endPoint y: 331, distance: 104.8
click at [394, 327] on div "**********" at bounding box center [551, 368] width 498 height 360
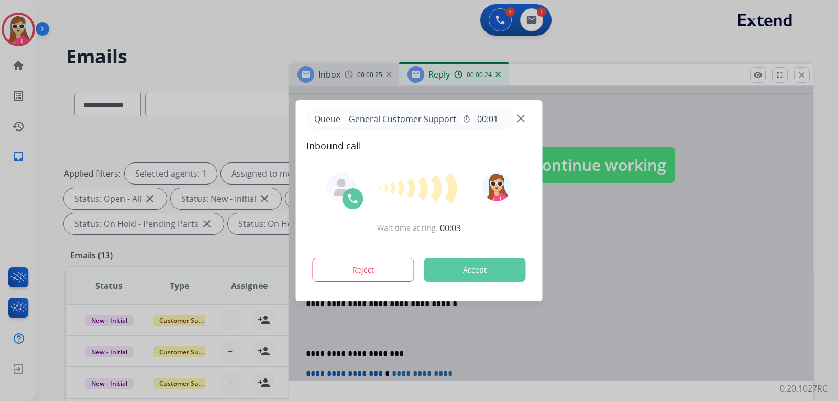
click at [502, 262] on button "Accept" at bounding box center [475, 270] width 102 height 24
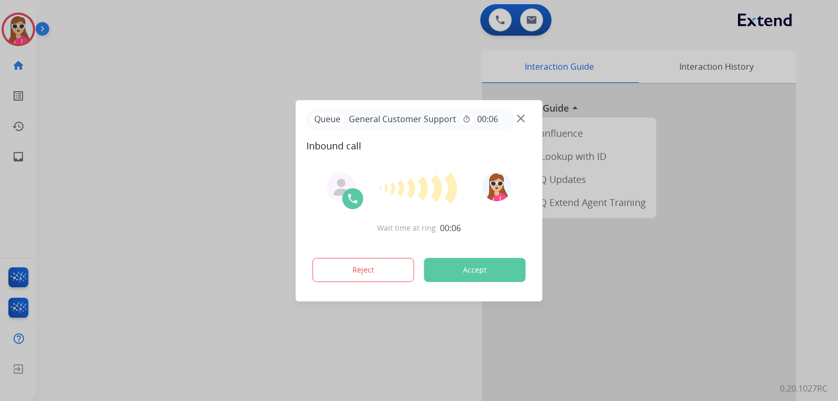
click at [487, 264] on button "Accept" at bounding box center [475, 270] width 102 height 24
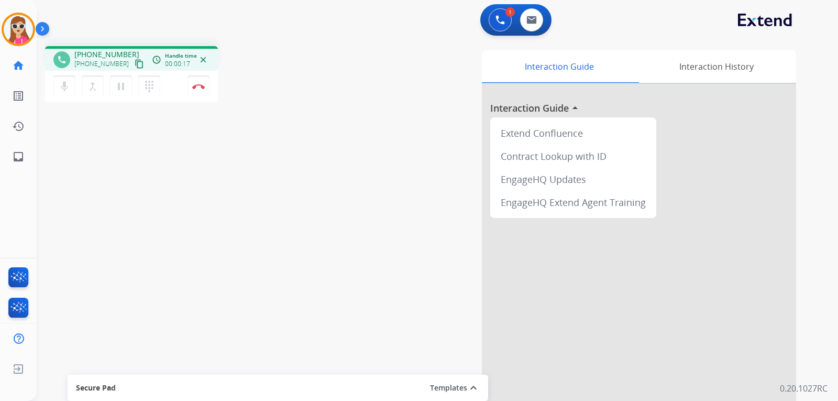
click at [135, 64] on mat-icon "content_copy" at bounding box center [139, 63] width 9 height 9
click at [203, 95] on button "Disconnect" at bounding box center [198, 86] width 22 height 22
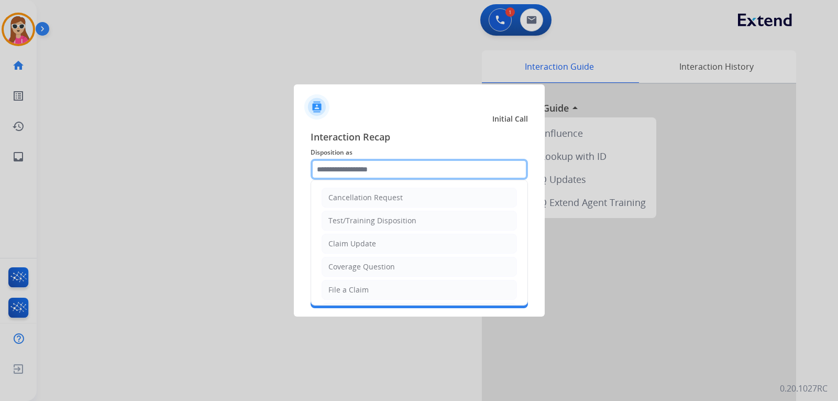
click at [395, 175] on input "text" at bounding box center [419, 169] width 217 height 21
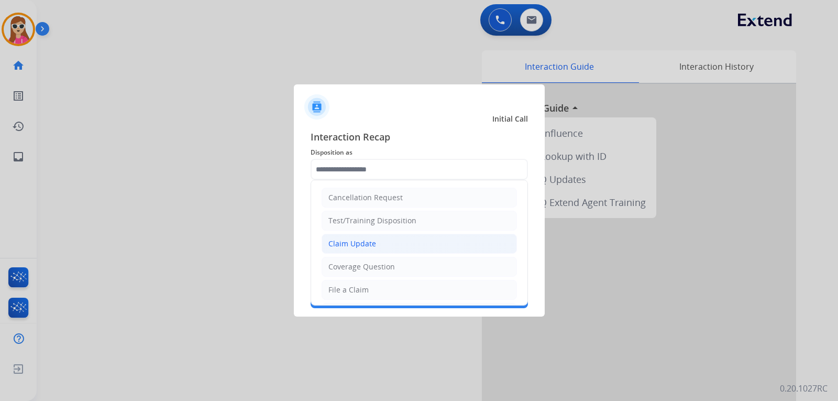
click at [395, 248] on li "Claim Update" at bounding box center [418, 244] width 195 height 20
type input "**********"
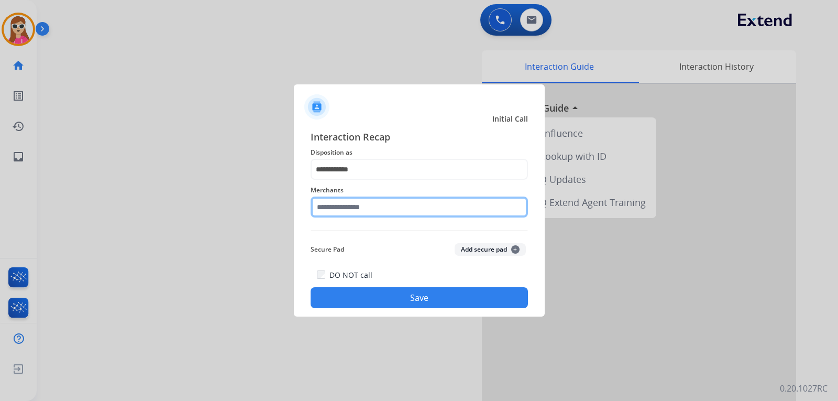
click at [391, 215] on input "text" at bounding box center [419, 206] width 217 height 21
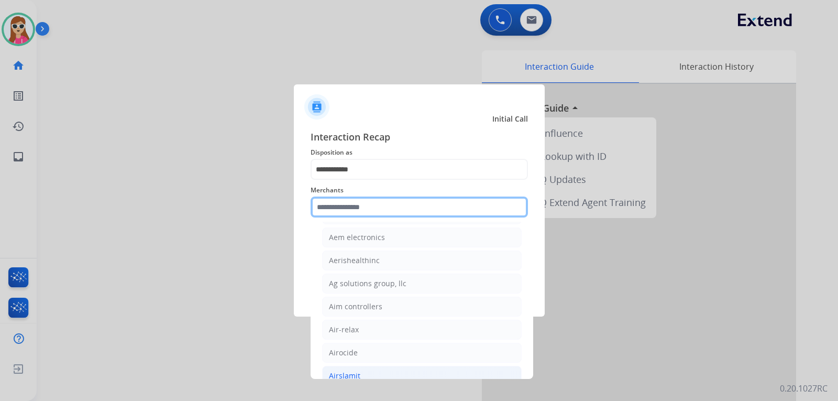
scroll to position [524, 0]
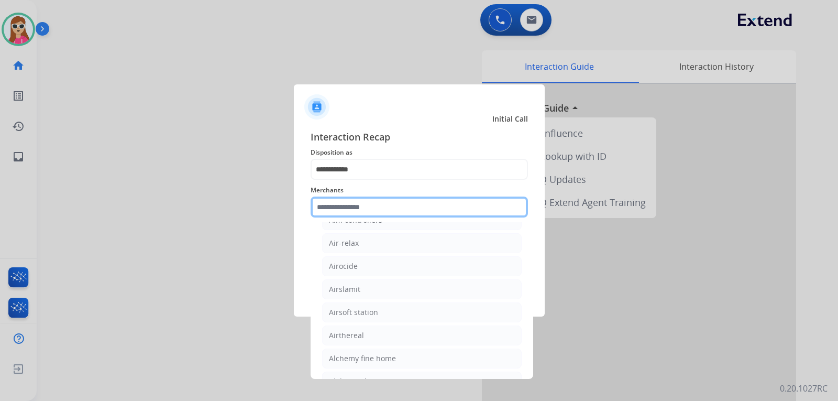
click at [390, 212] on input "text" at bounding box center [419, 206] width 217 height 21
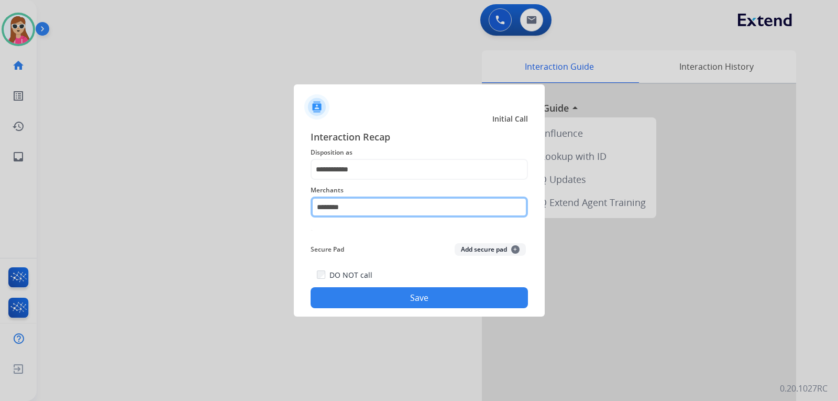
type input "********"
drag, startPoint x: 390, startPoint y: 205, endPoint x: 221, endPoint y: 201, distance: 168.6
click at [0, 201] on app-contact-recap-modal "**********" at bounding box center [0, 200] width 0 height 401
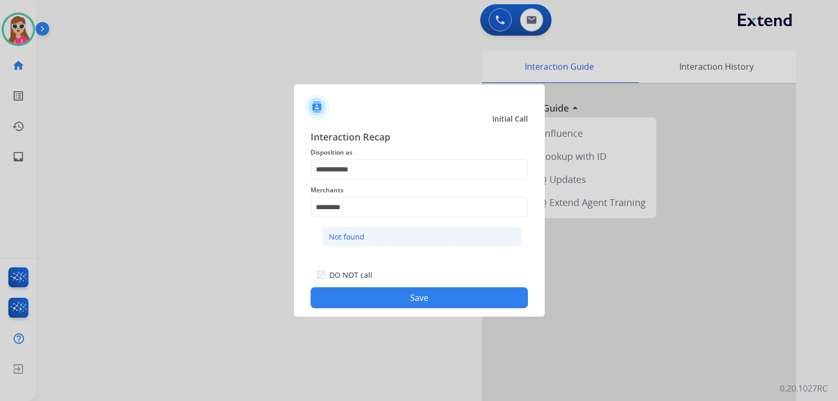
click at [363, 235] on div "Not found" at bounding box center [347, 236] width 36 height 10
type input "*********"
click at [408, 289] on button "Save" at bounding box center [419, 297] width 217 height 21
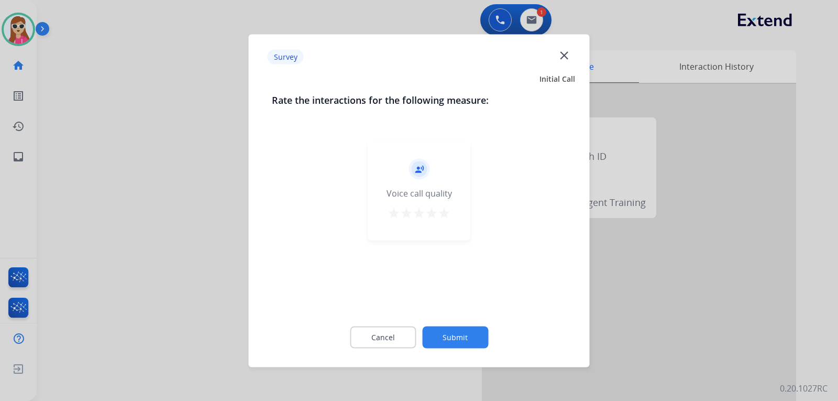
click at [445, 224] on div "record_voice_over Voice call quality star star star star star" at bounding box center [419, 189] width 102 height 99
click at [441, 210] on mat-icon "star" at bounding box center [444, 212] width 13 height 13
click at [458, 337] on button "Submit" at bounding box center [455, 337] width 66 height 22
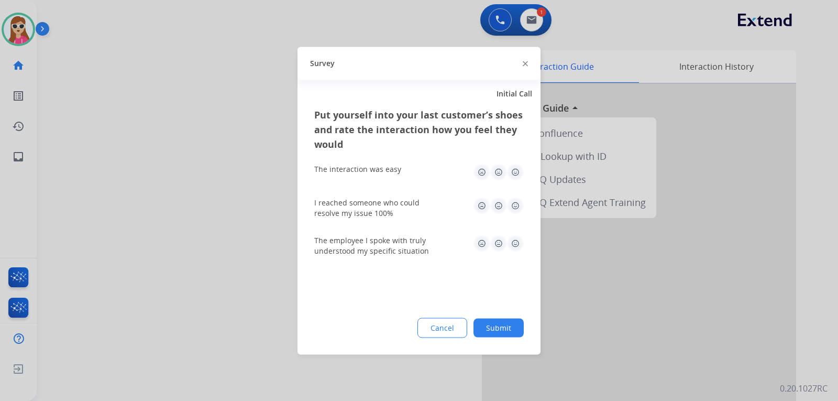
click at [516, 170] on img at bounding box center [515, 171] width 17 height 17
click at [511, 213] on img at bounding box center [515, 205] width 17 height 17
click at [517, 241] on img at bounding box center [515, 243] width 17 height 17
click at [500, 335] on button "Submit" at bounding box center [498, 327] width 50 height 19
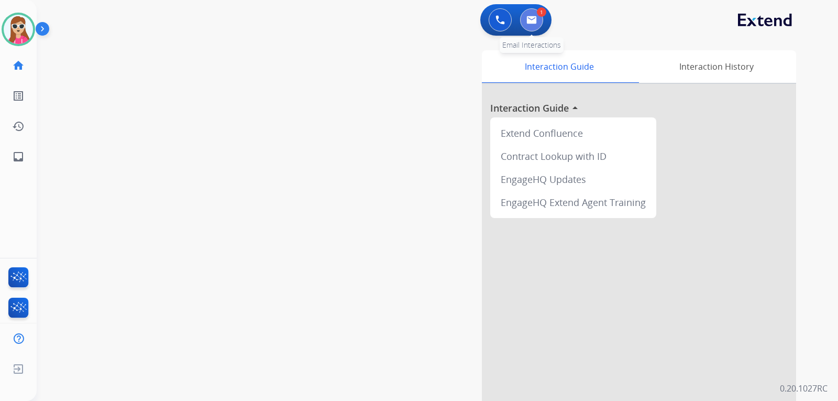
click at [523, 22] on button at bounding box center [531, 19] width 23 height 23
select select "**********"
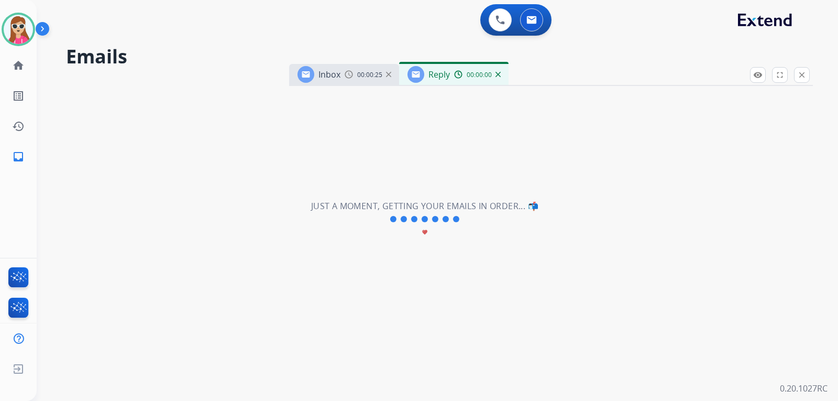
select select "**********"
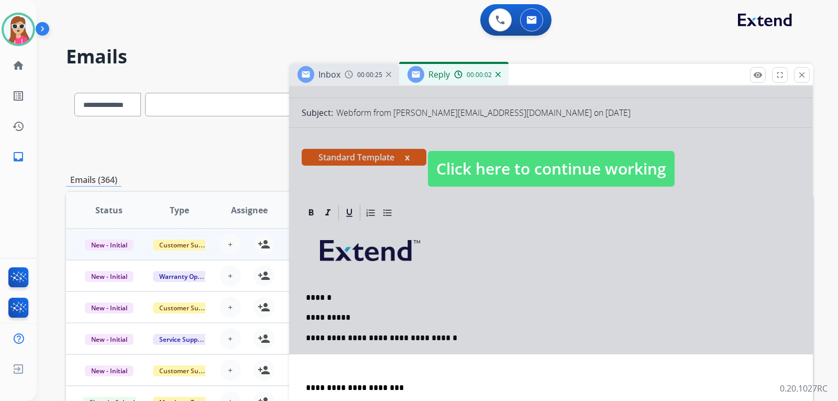
scroll to position [105, 0]
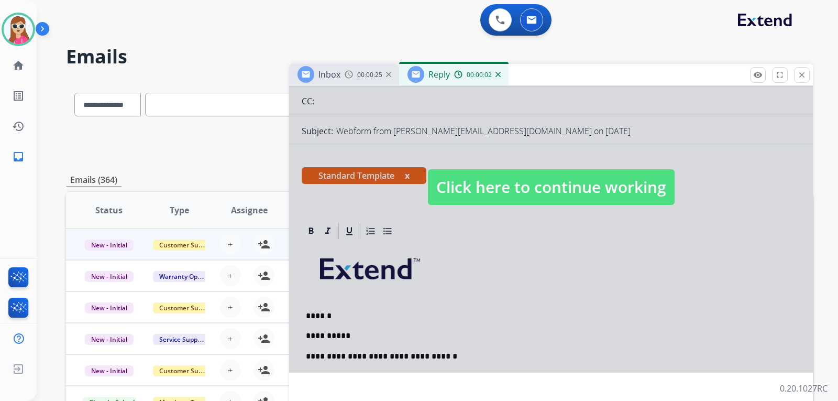
click at [601, 186] on span "Click here to continue working" at bounding box center [551, 187] width 247 height 36
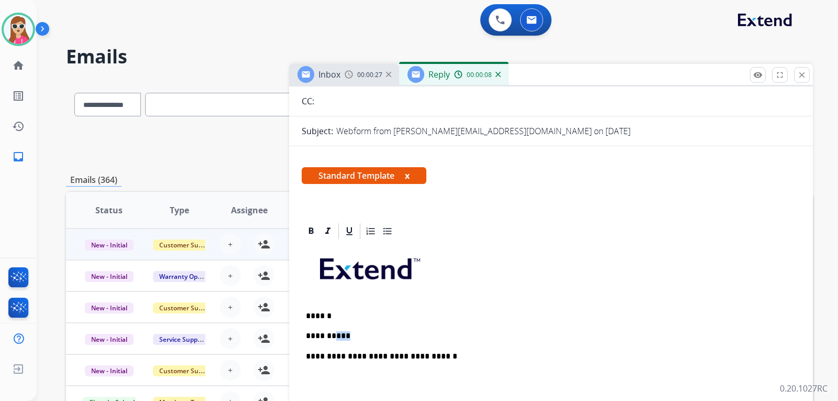
drag, startPoint x: 349, startPoint y: 333, endPoint x: 337, endPoint y: 335, distance: 11.7
click at [337, 335] on p "**********" at bounding box center [547, 335] width 482 height 9
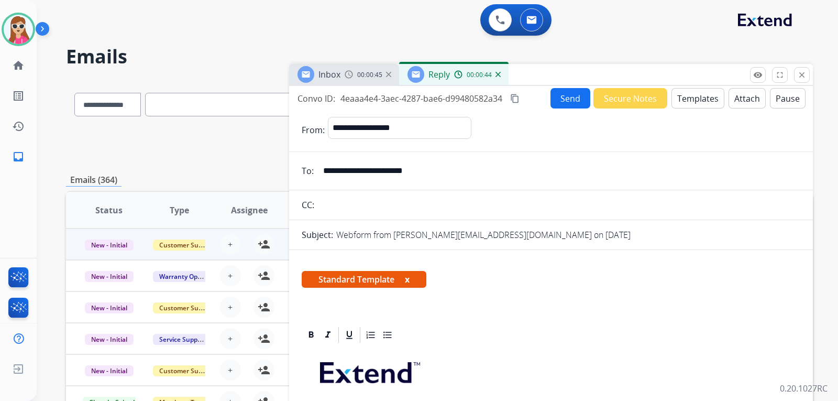
scroll to position [0, 0]
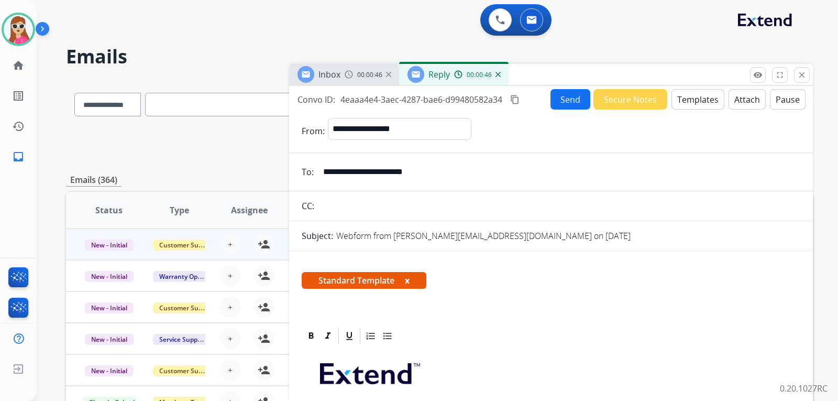
click at [565, 106] on button "Send" at bounding box center [570, 99] width 40 height 20
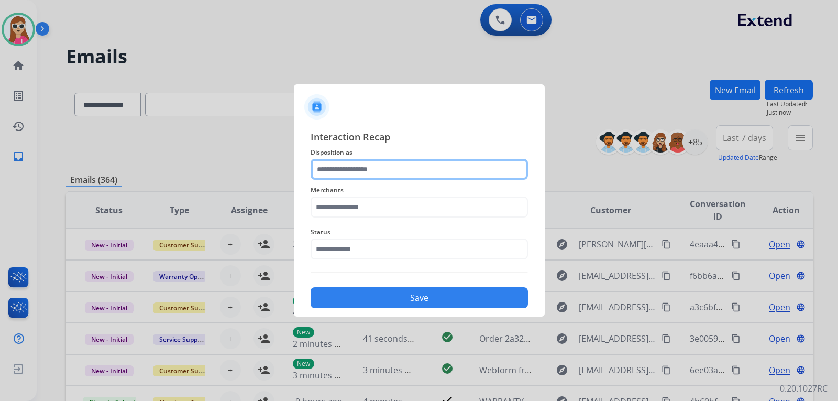
click at [395, 174] on input "text" at bounding box center [419, 169] width 217 height 21
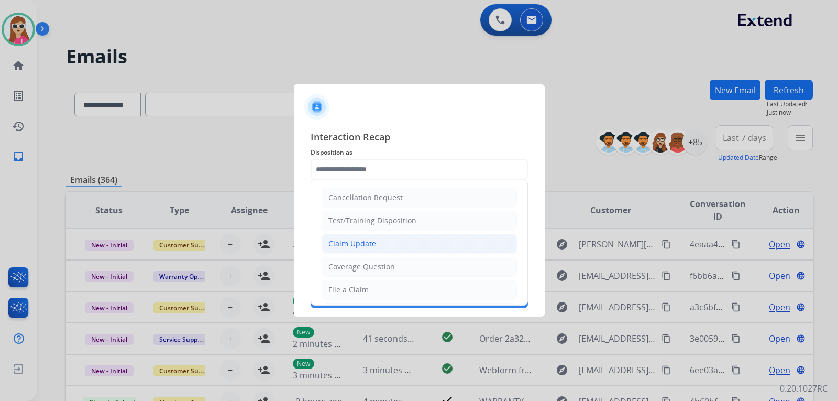
click at [357, 241] on div "Claim Update" at bounding box center [352, 243] width 48 height 10
type input "**********"
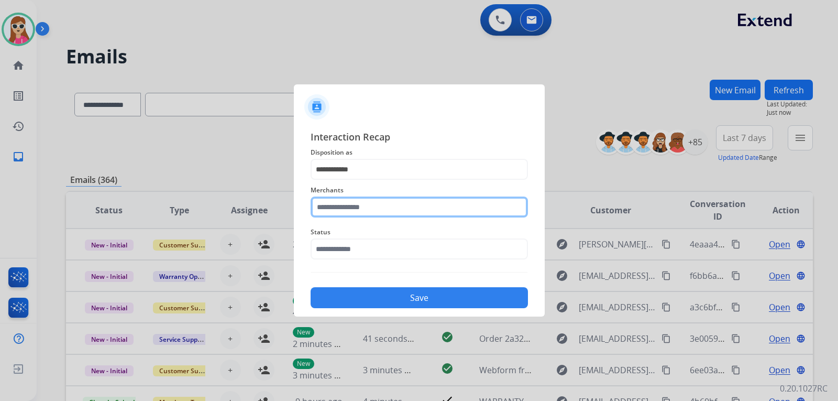
click at [333, 210] on input "text" at bounding box center [419, 206] width 217 height 21
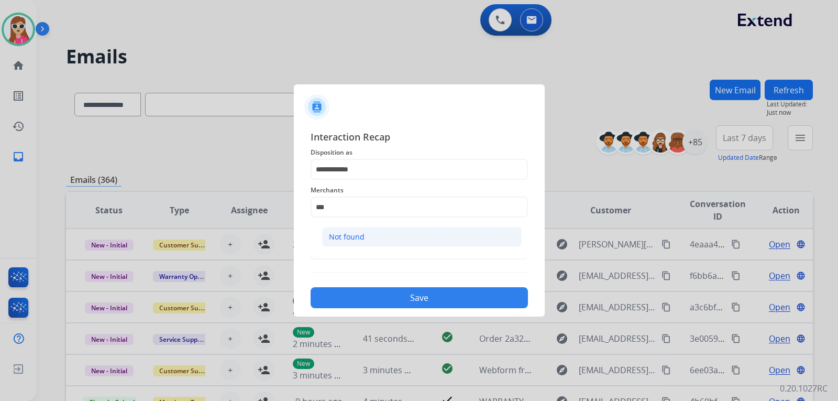
drag, startPoint x: 384, startPoint y: 225, endPoint x: 389, endPoint y: 236, distance: 11.3
click at [387, 227] on ul "Not found" at bounding box center [422, 239] width 206 height 36
click at [393, 236] on li "Not found" at bounding box center [421, 237] width 199 height 20
type input "*********"
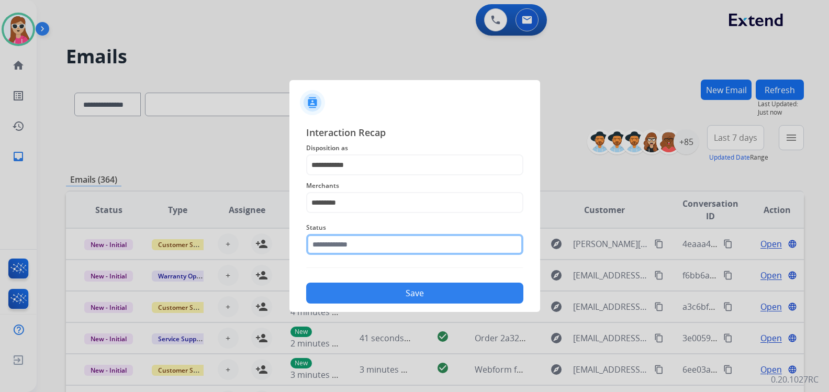
drag, startPoint x: 370, startPoint y: 243, endPoint x: 371, endPoint y: 256, distance: 12.1
click at [372, 253] on input "text" at bounding box center [414, 244] width 217 height 21
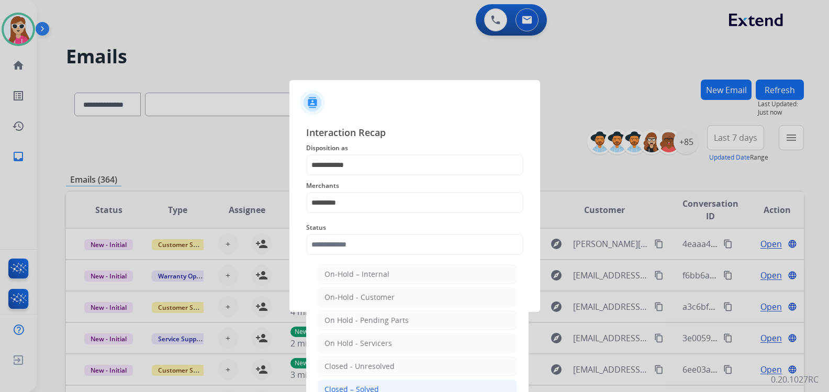
click at [381, 383] on li "Closed – Solved" at bounding box center [417, 390] width 199 height 20
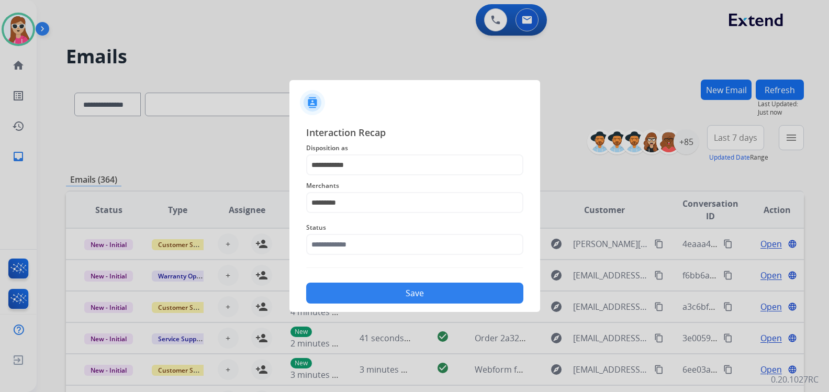
type input "**********"
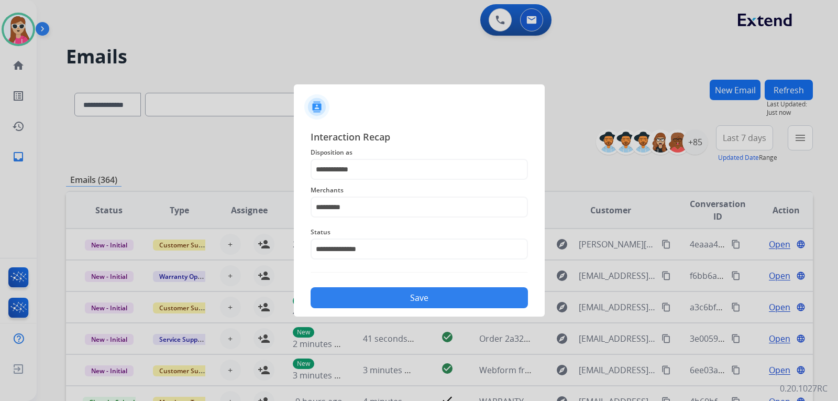
click at [419, 287] on div "Save" at bounding box center [419, 294] width 217 height 27
click at [422, 294] on button "Save" at bounding box center [419, 297] width 217 height 21
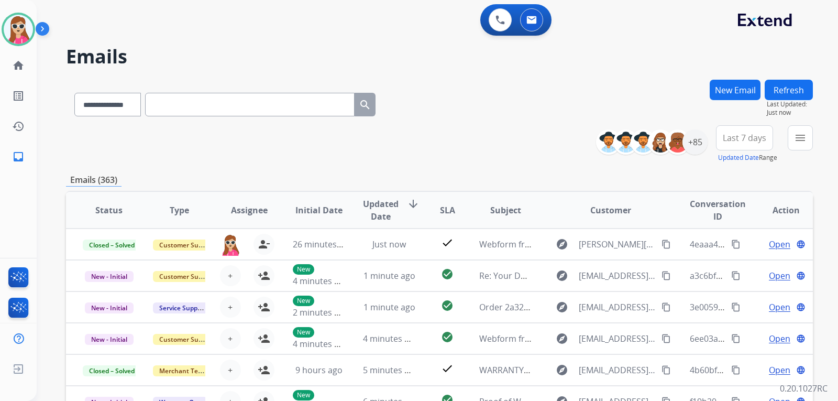
drag, startPoint x: 808, startPoint y: 154, endPoint x: 792, endPoint y: 147, distance: 17.6
click at [804, 154] on div "menu Type Claims Adjudication Customer Support Escalation Service Support Shipp…" at bounding box center [800, 144] width 25 height 38
click at [790, 144] on button "menu Filters" at bounding box center [800, 137] width 25 height 25
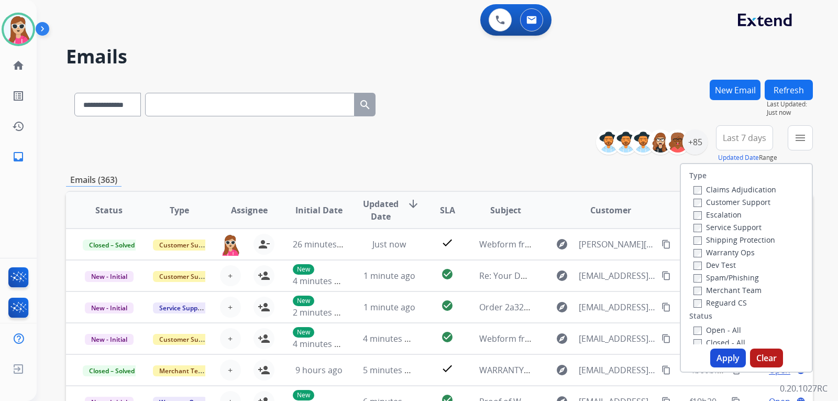
click at [730, 205] on label "Customer Support" at bounding box center [731, 202] width 77 height 10
click at [628, 186] on div "**********" at bounding box center [439, 338] width 747 height 516
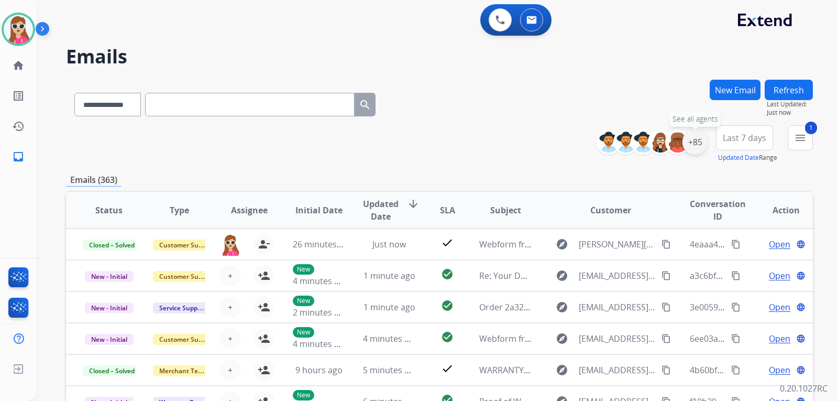
click at [704, 145] on div "+85" at bounding box center [694, 141] width 25 height 25
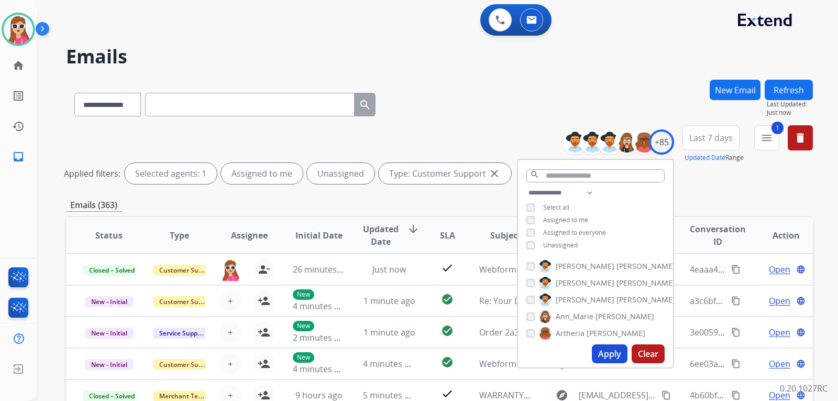
click at [567, 242] on span "Unassigned" at bounding box center [560, 244] width 35 height 9
click at [606, 352] on button "Apply" at bounding box center [610, 353] width 36 height 19
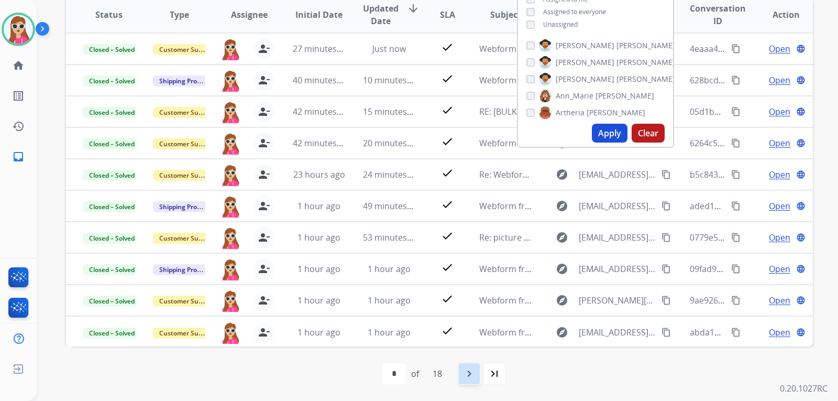
click at [478, 371] on div "navigate_next" at bounding box center [469, 373] width 23 height 23
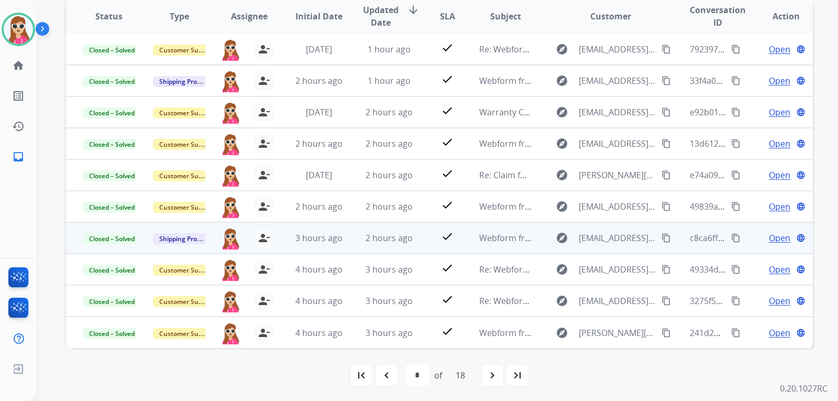
scroll to position [220, 0]
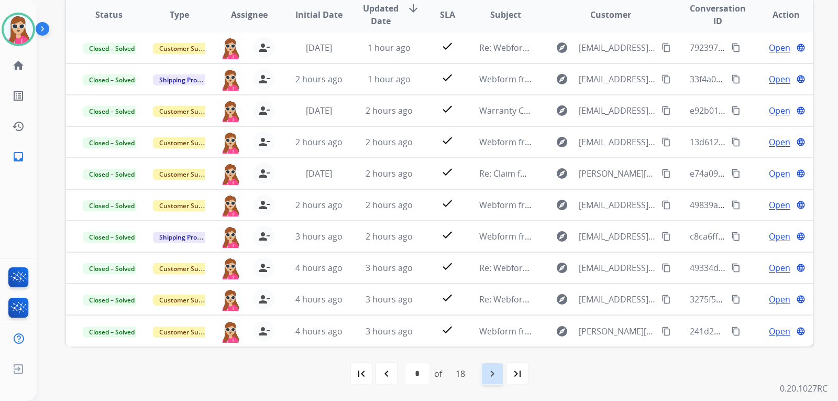
click at [491, 373] on mat-icon "navigate_next" at bounding box center [492, 373] width 13 height 13
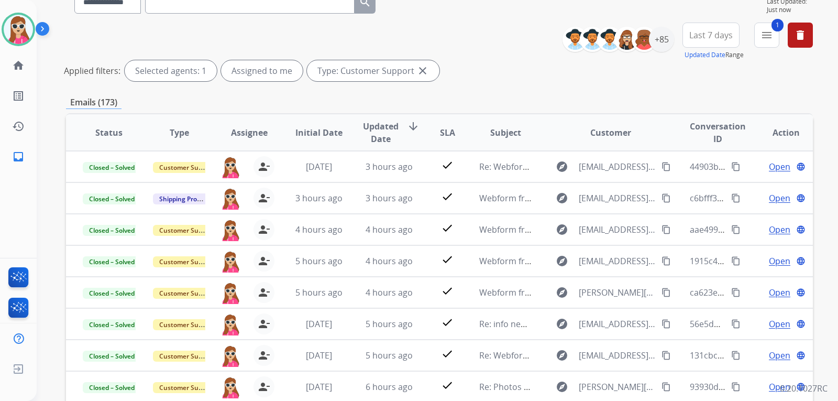
scroll to position [52, 0]
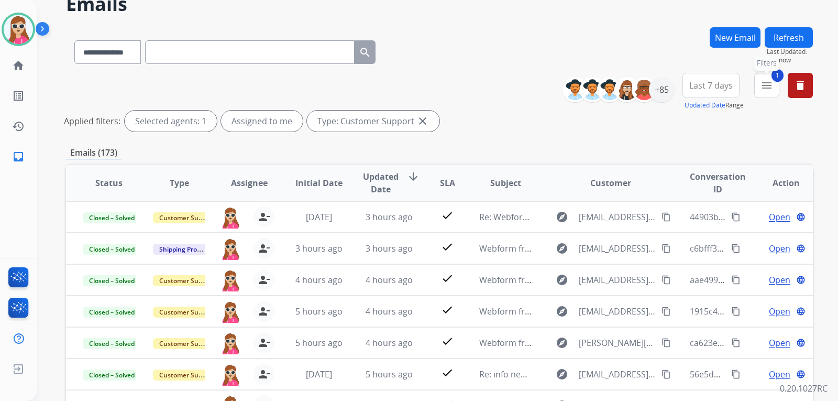
click at [775, 75] on span "1" at bounding box center [777, 75] width 12 height 13
click at [763, 97] on button "1 menu Filters" at bounding box center [766, 85] width 25 height 25
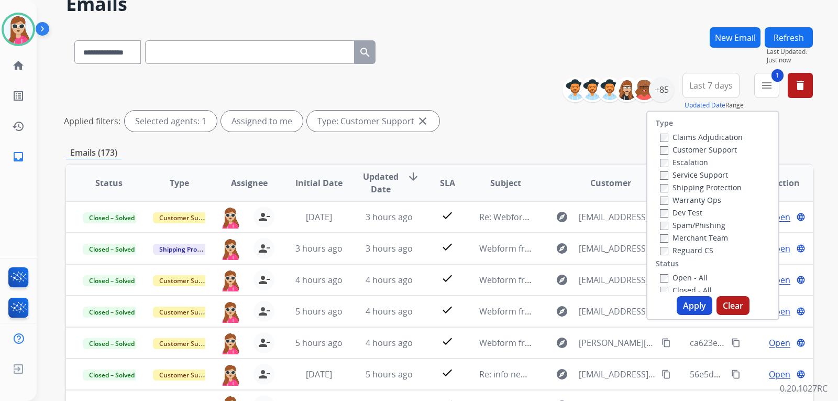
click at [728, 76] on button "Last 7 days" at bounding box center [710, 85] width 57 height 25
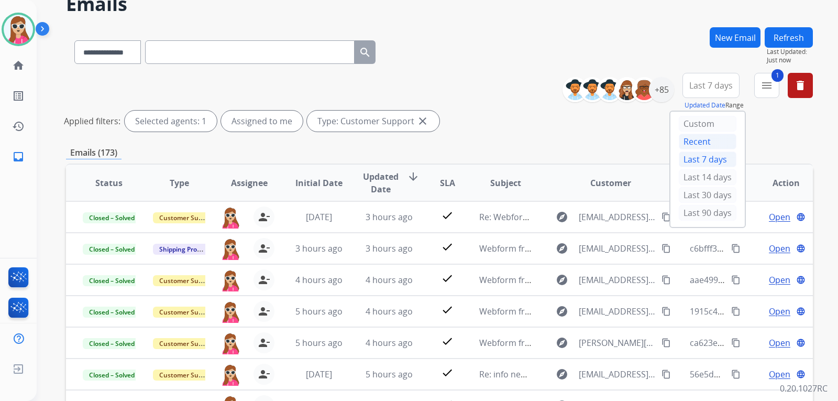
click at [708, 142] on div "Recent" at bounding box center [708, 142] width 58 height 16
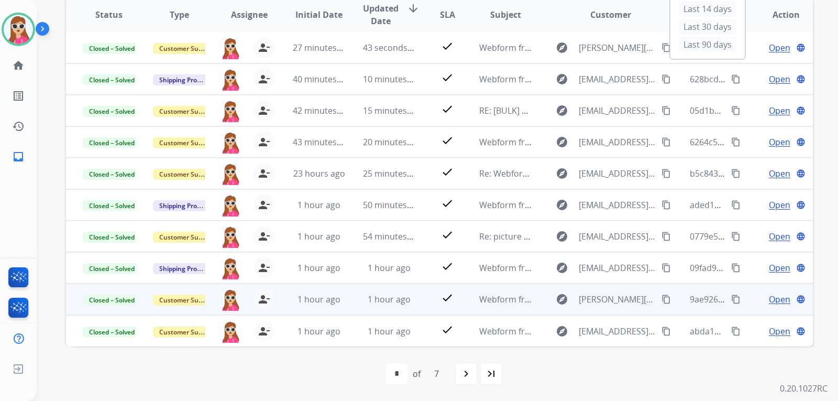
scroll to position [0, 0]
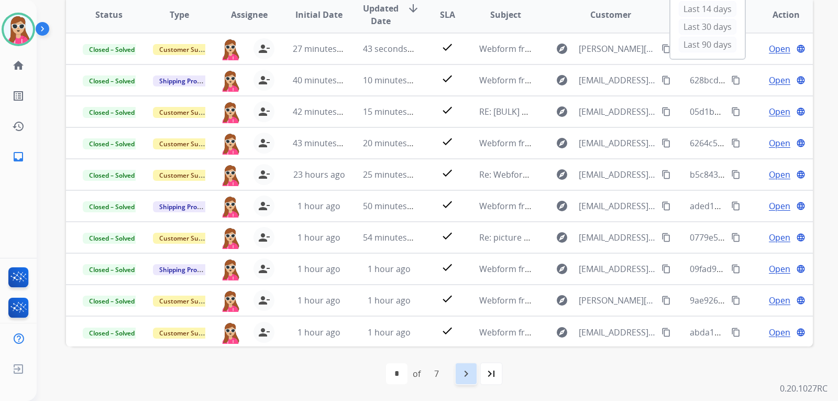
click at [472, 376] on mat-icon "navigate_next" at bounding box center [466, 373] width 13 height 13
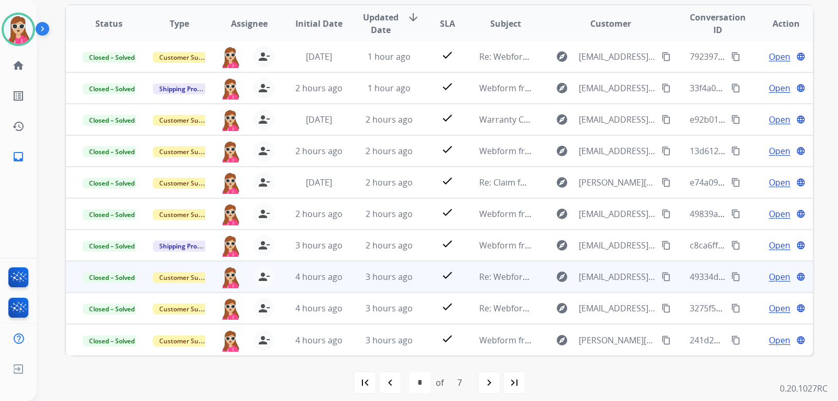
scroll to position [220, 0]
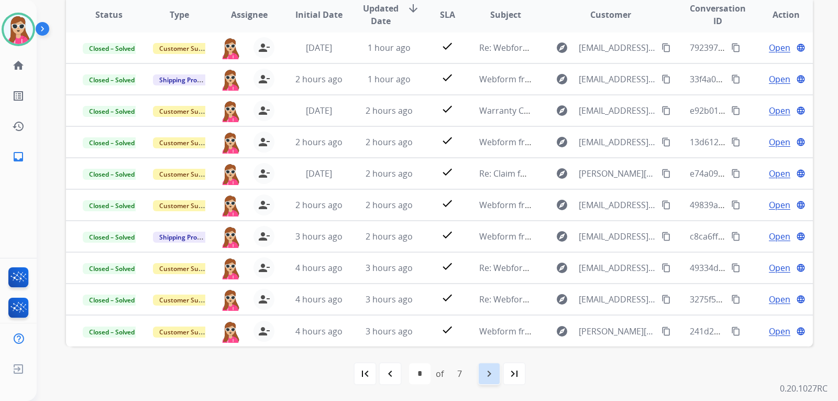
click at [493, 371] on mat-icon "navigate_next" at bounding box center [489, 373] width 13 height 13
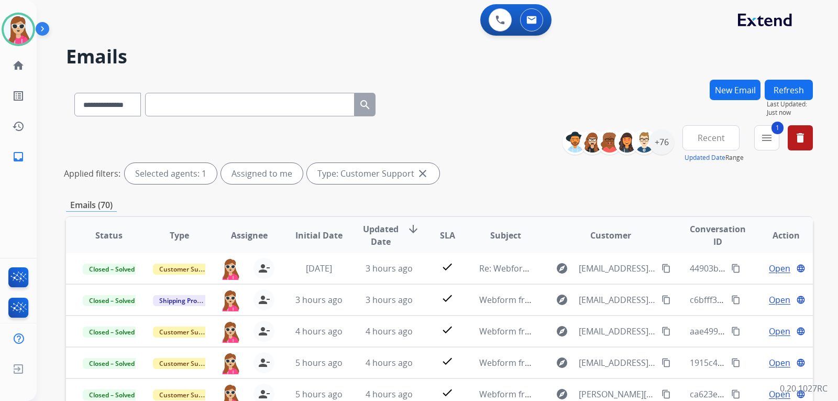
scroll to position [209, 0]
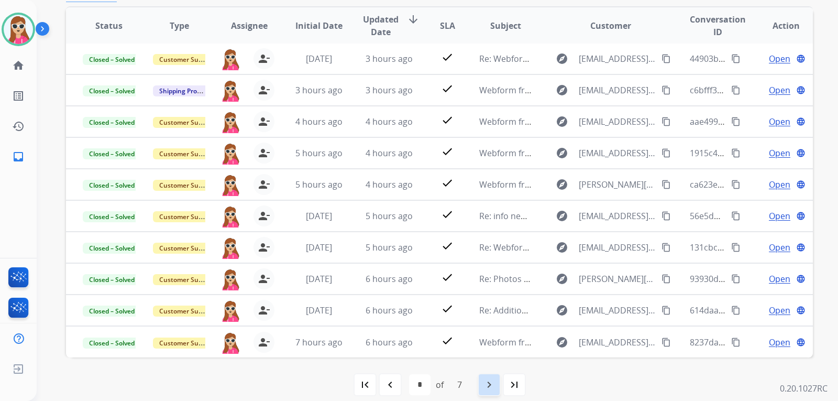
click at [485, 387] on mat-icon "navigate_next" at bounding box center [489, 384] width 13 height 13
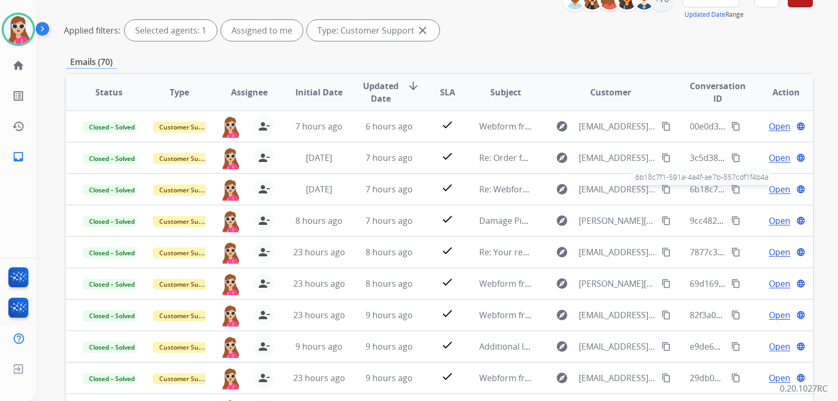
scroll to position [105, 0]
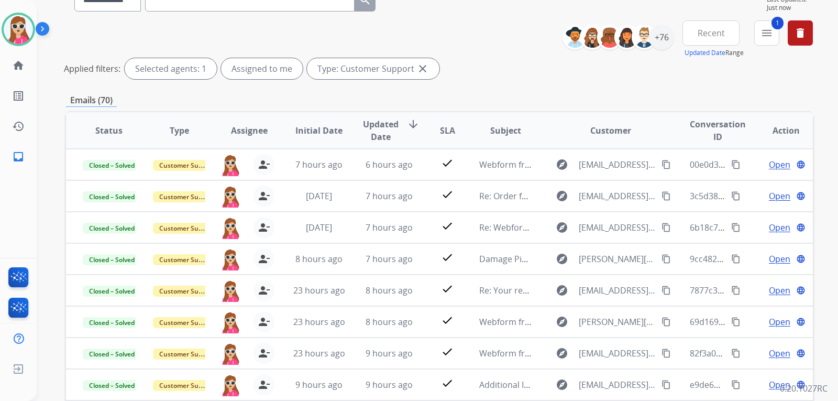
click at [752, 31] on div "**********" at bounding box center [691, 39] width 242 height 38
click at [649, 42] on div "+76" at bounding box center [661, 37] width 25 height 25
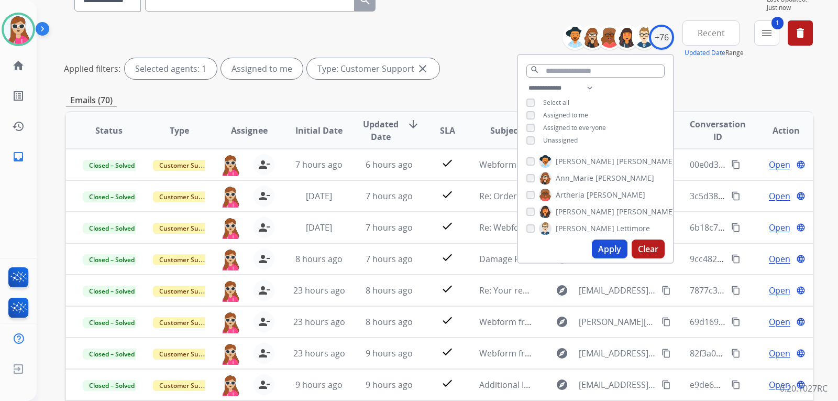
click at [566, 136] on span "Unassigned" at bounding box center [560, 140] width 35 height 9
click at [613, 246] on button "Apply" at bounding box center [610, 248] width 36 height 19
select select "*"
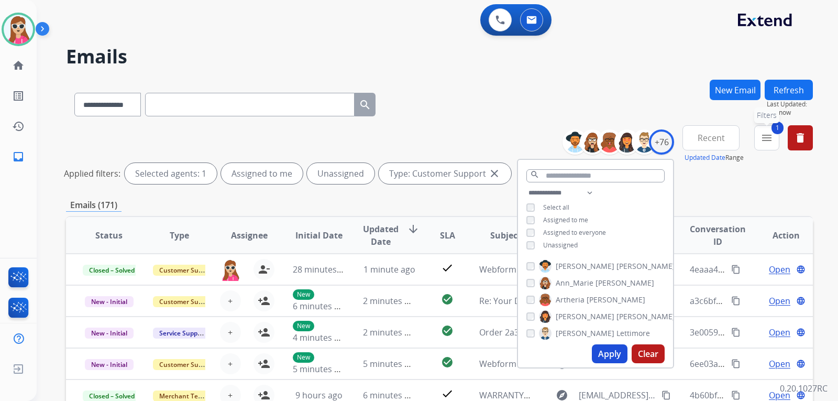
click at [776, 137] on button "1 menu Filters" at bounding box center [766, 137] width 25 height 25
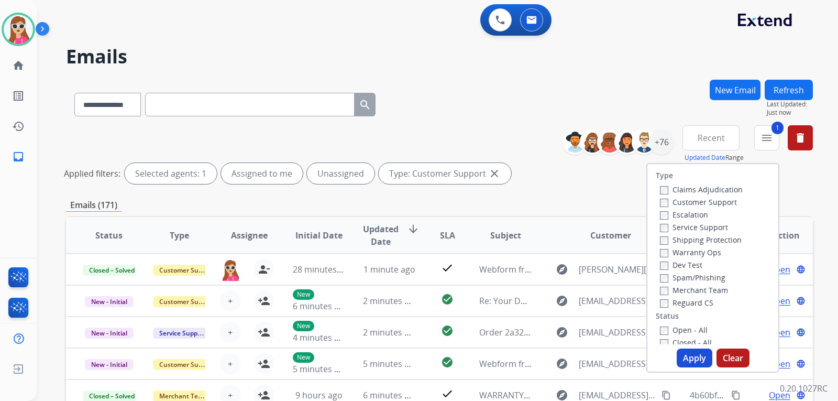
click at [717, 136] on span "Recent" at bounding box center [710, 138] width 27 height 4
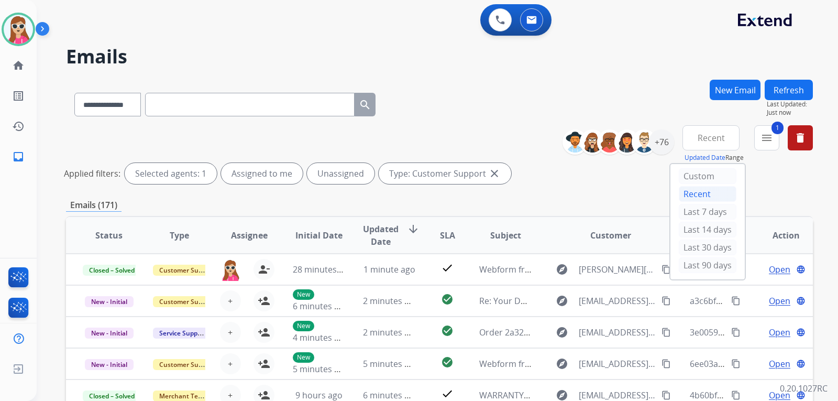
drag, startPoint x: 696, startPoint y: 215, endPoint x: 713, endPoint y: 192, distance: 28.5
click at [697, 214] on div "Last 7 days" at bounding box center [708, 212] width 58 height 16
drag, startPoint x: 757, startPoint y: 127, endPoint x: 767, endPoint y: 130, distance: 10.8
click at [759, 128] on div "1 menu Type Claims Adjudication Customer Support Escalation Service Support Shi…" at bounding box center [766, 144] width 25 height 38
click at [775, 130] on button "1 menu Filters" at bounding box center [766, 137] width 25 height 25
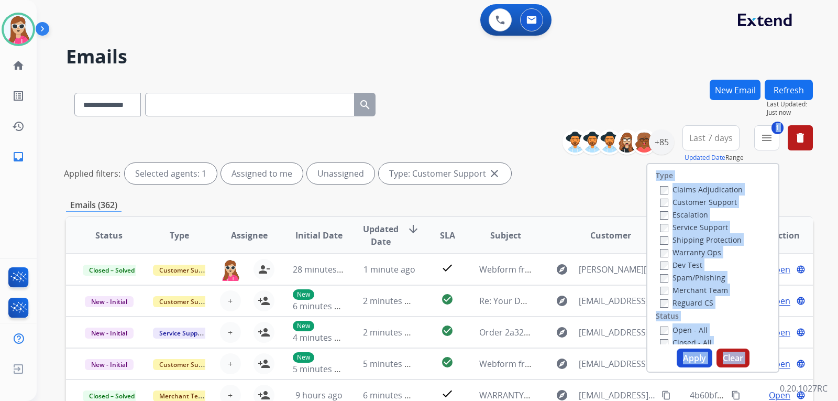
drag, startPoint x: 690, startPoint y: 238, endPoint x: 696, endPoint y: 242, distance: 8.0
click at [690, 238] on label "Shipping Protection" at bounding box center [701, 240] width 82 height 10
click at [697, 300] on label "Reguard CS" at bounding box center [686, 302] width 53 height 10
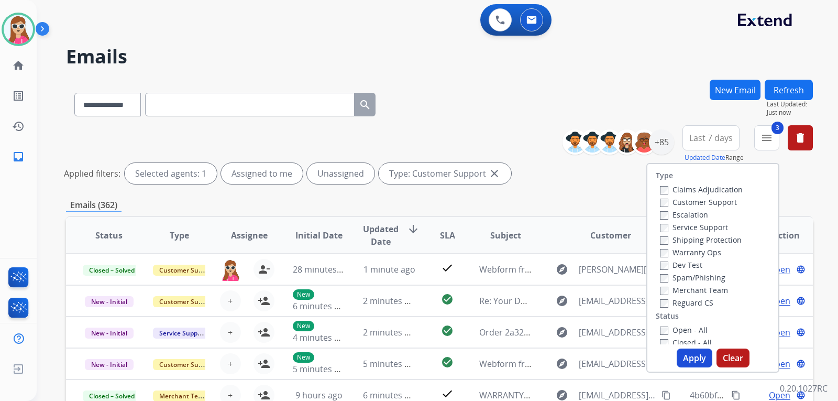
click at [692, 329] on label "Open - All" at bounding box center [684, 330] width 48 height 10
click at [683, 351] on button "Apply" at bounding box center [695, 357] width 36 height 19
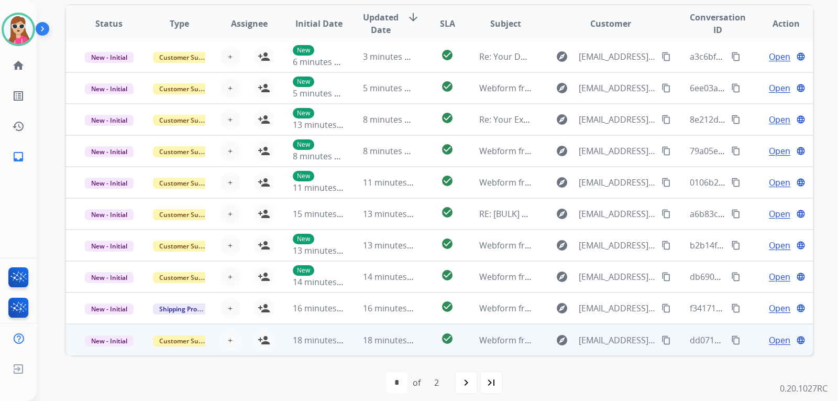
scroll to position [271, 0]
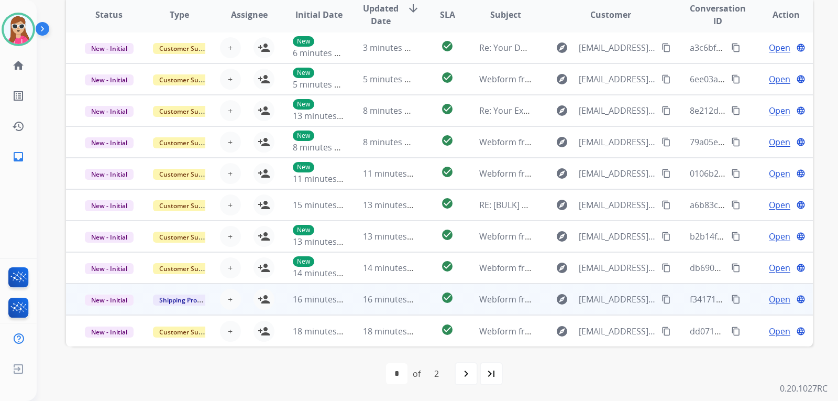
click at [420, 294] on td "check_circle" at bounding box center [439, 298] width 47 height 31
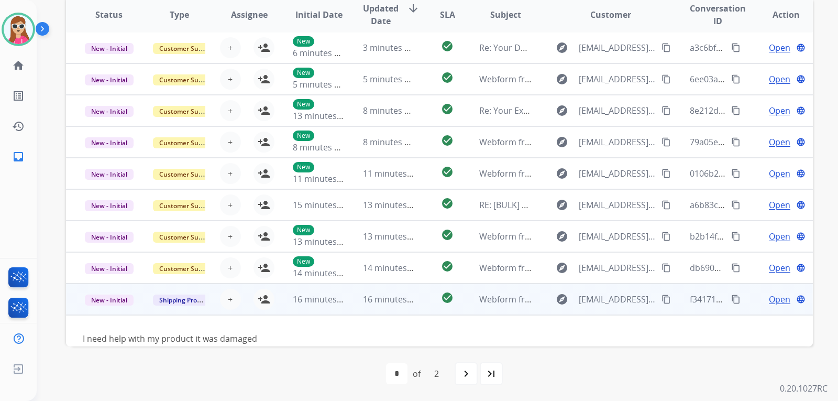
scroll to position [48, 0]
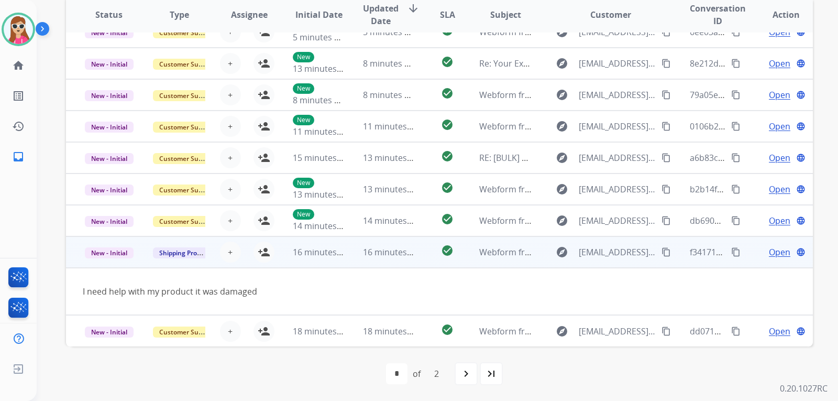
click at [770, 251] on span "Open" at bounding box center [779, 252] width 21 height 13
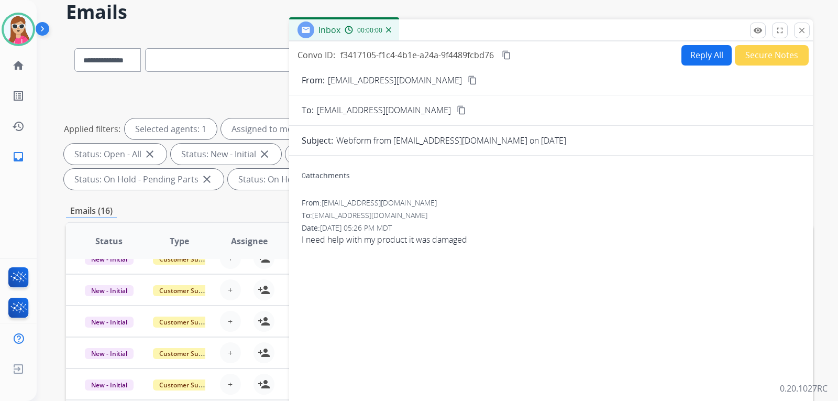
scroll to position [0, 0]
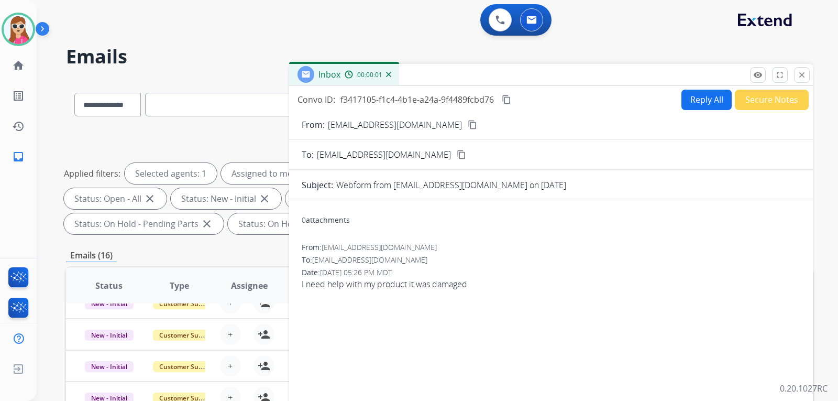
click at [700, 95] on button "Reply All" at bounding box center [706, 100] width 50 height 20
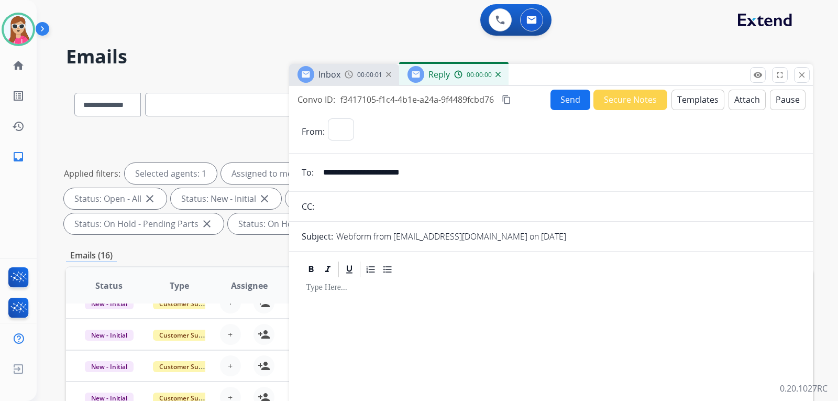
select select "**********"
click at [697, 100] on button "Templates" at bounding box center [697, 100] width 53 height 20
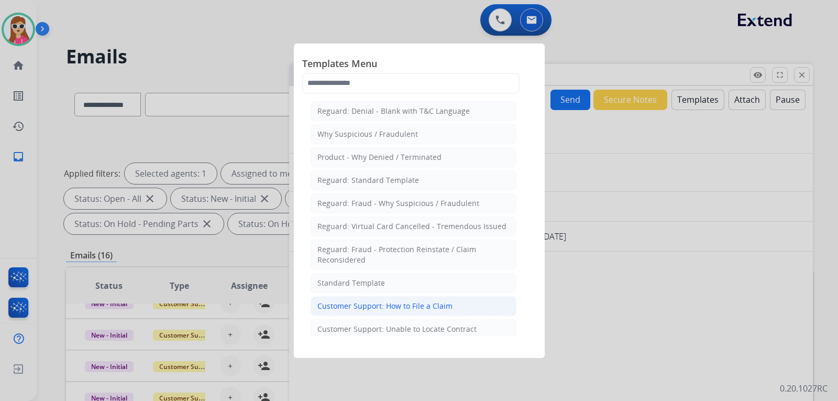
click at [426, 304] on div "Customer Support: How to File a Claim" at bounding box center [384, 306] width 135 height 10
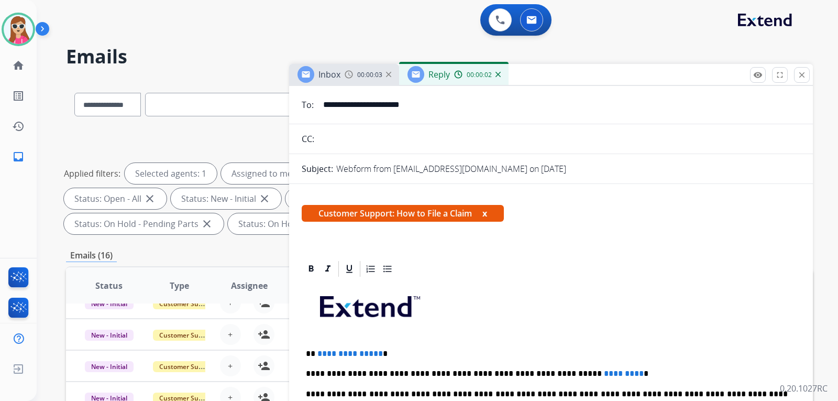
scroll to position [157, 0]
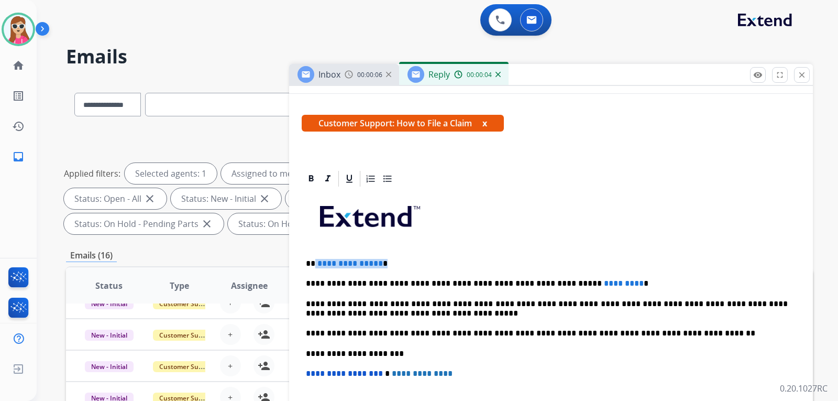
drag, startPoint x: 315, startPoint y: 265, endPoint x: 389, endPoint y: 263, distance: 74.4
click at [389, 263] on p "**********" at bounding box center [547, 263] width 482 height 9
drag, startPoint x: 597, startPoint y: 291, endPoint x: 550, endPoint y: 289, distance: 46.6
click at [550, 289] on div "**********" at bounding box center [551, 348] width 498 height 320
drag, startPoint x: 617, startPoint y: 281, endPoint x: 584, endPoint y: 278, distance: 32.6
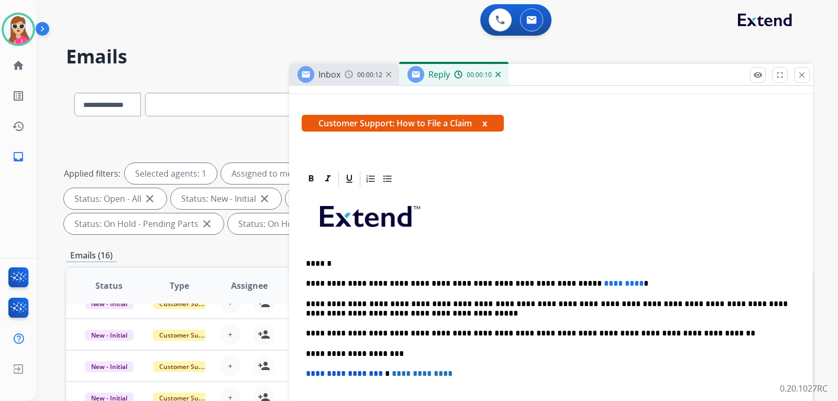
click at [616, 282] on p "**********" at bounding box center [547, 283] width 482 height 9
drag, startPoint x: 591, startPoint y: 285, endPoint x: 546, endPoint y: 285, distance: 44.5
click at [604, 285] on span "*********" at bounding box center [624, 283] width 40 height 8
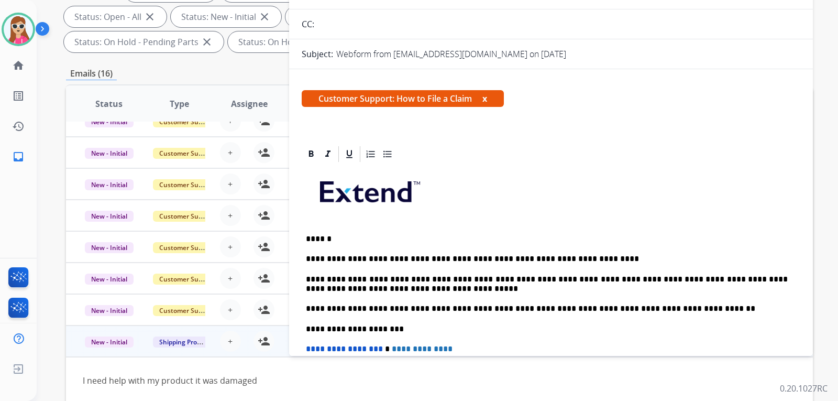
scroll to position [61, 0]
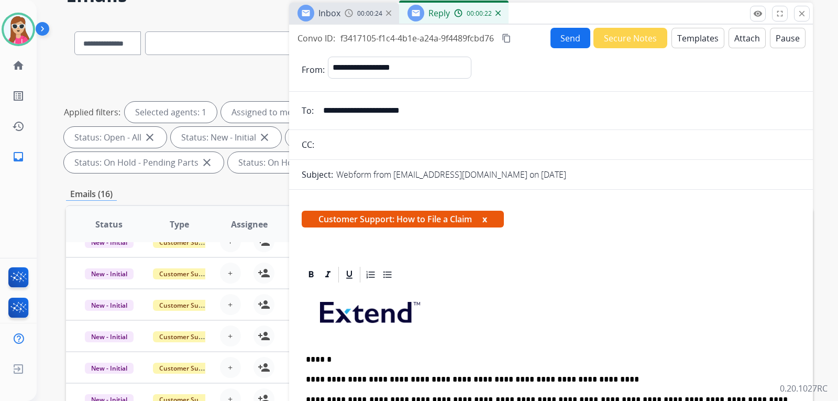
click at [562, 32] on button "Send" at bounding box center [570, 38] width 40 height 20
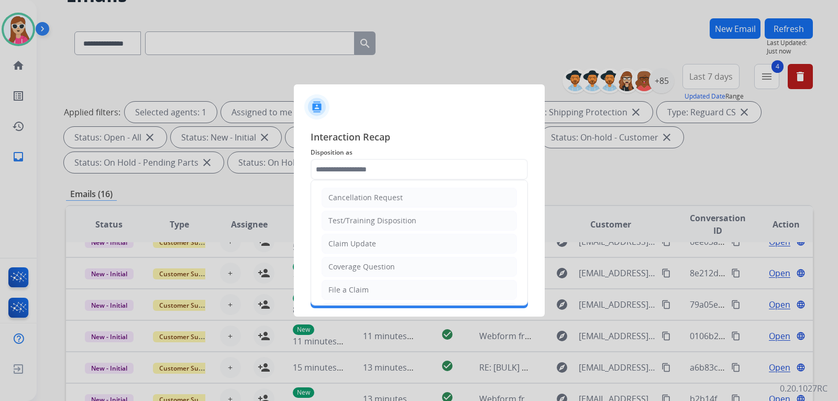
click at [339, 243] on div "Claim Update" at bounding box center [352, 243] width 48 height 10
type input "**********"
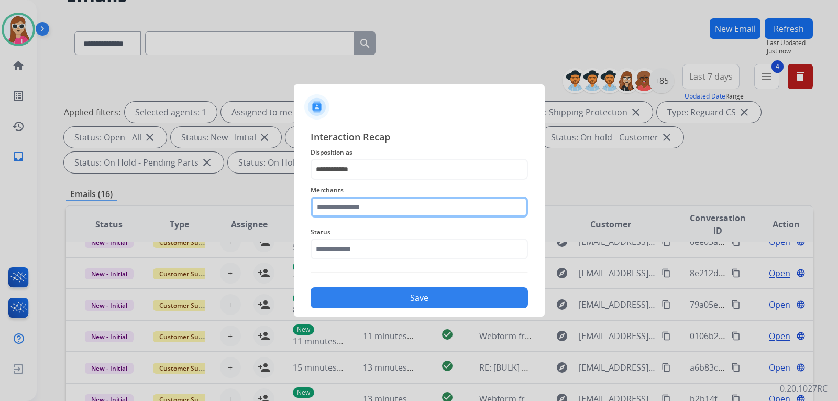
click at [345, 211] on input "text" at bounding box center [419, 206] width 217 height 21
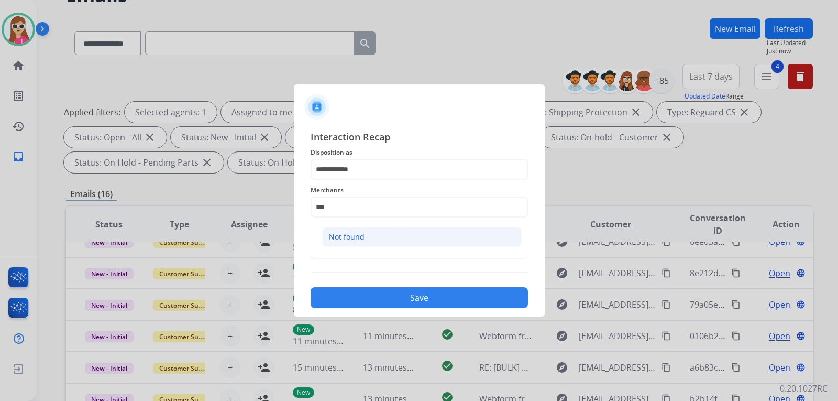
click at [354, 232] on div "Not found" at bounding box center [347, 236] width 36 height 10
type input "*********"
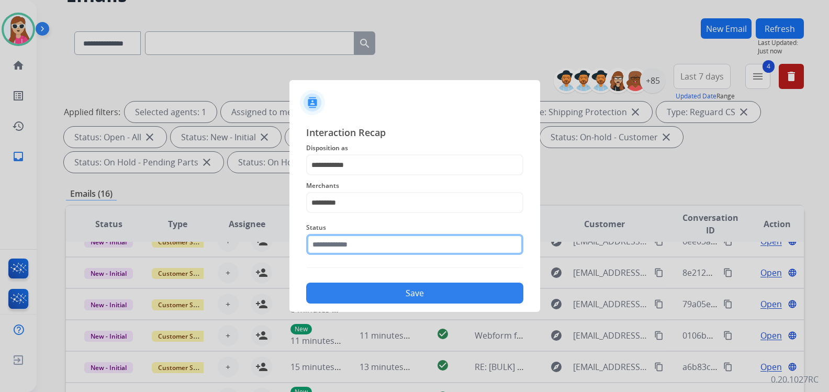
click at [349, 251] on input "text" at bounding box center [414, 244] width 217 height 21
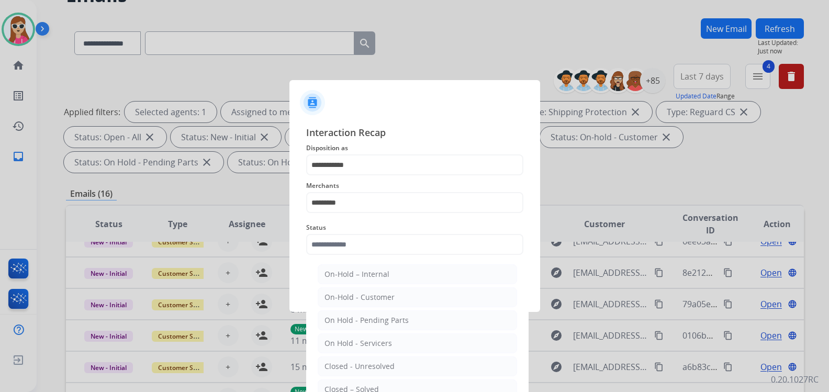
drag, startPoint x: 386, startPoint y: 390, endPoint x: 389, endPoint y: 381, distance: 9.4
click at [386, 390] on li "Closed – Solved" at bounding box center [417, 390] width 199 height 20
type input "**********"
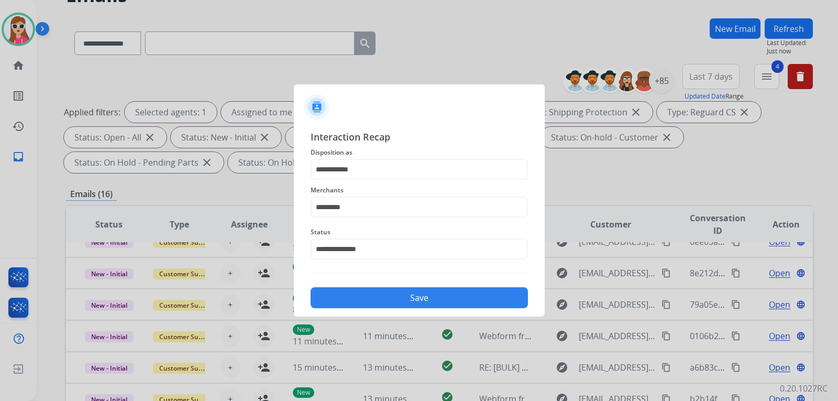
click at [418, 297] on button "Save" at bounding box center [419, 297] width 217 height 21
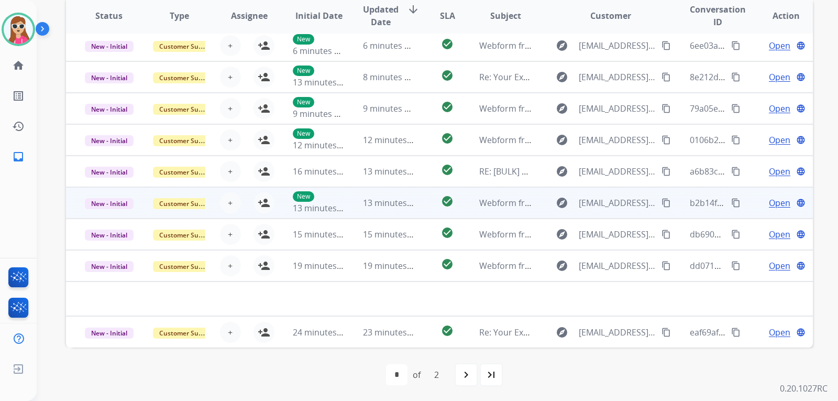
scroll to position [271, 0]
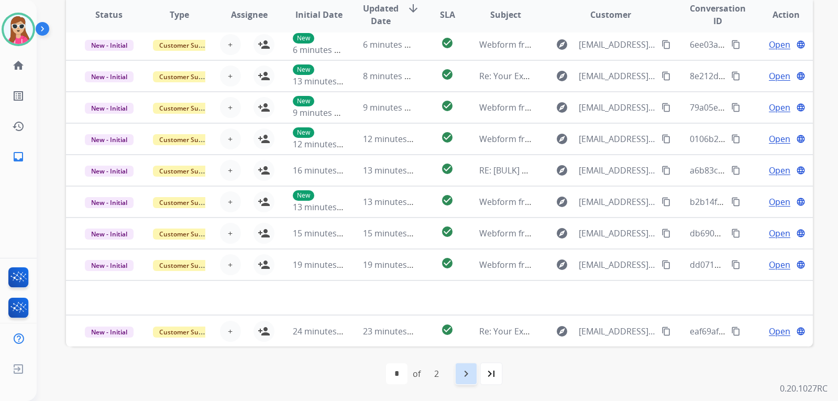
click at [470, 378] on mat-icon "navigate_next" at bounding box center [466, 373] width 13 height 13
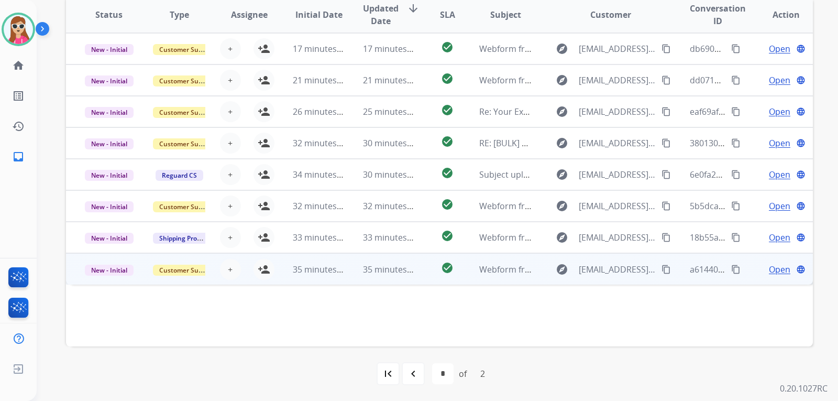
click at [425, 272] on td "check_circle" at bounding box center [439, 268] width 47 height 31
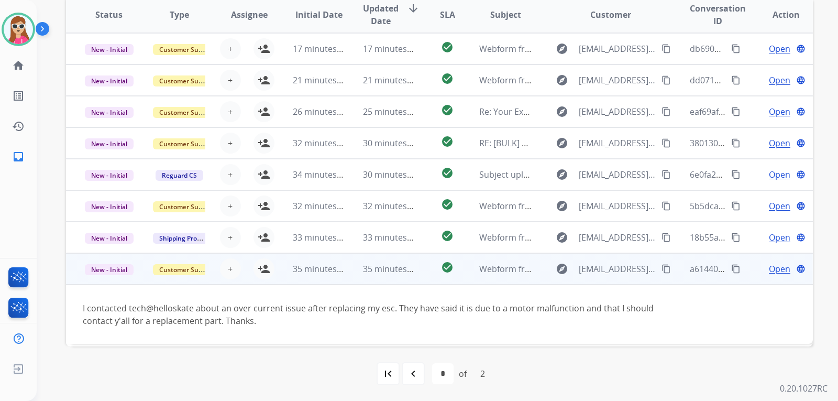
click at [763, 275] on td "Open language" at bounding box center [777, 268] width 70 height 31
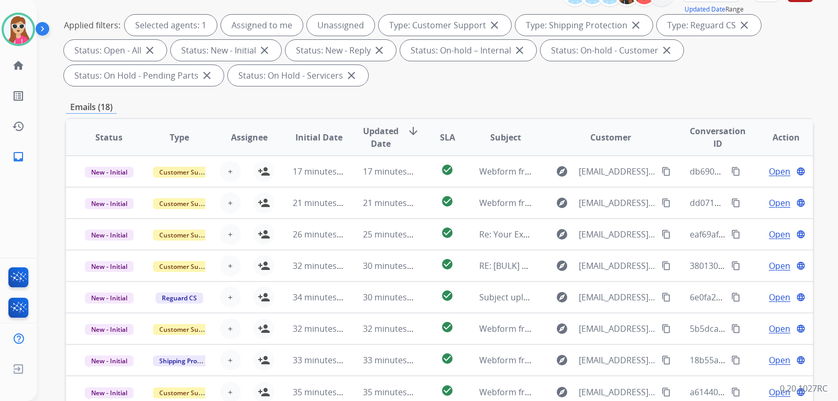
scroll to position [218, 0]
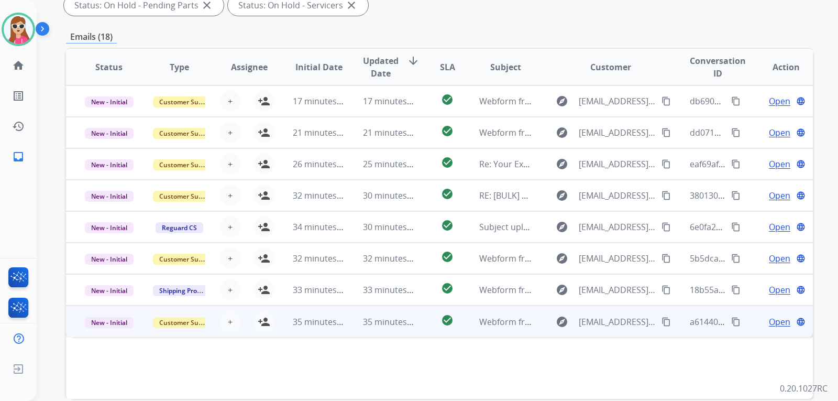
click at [775, 321] on span "Open" at bounding box center [779, 321] width 21 height 13
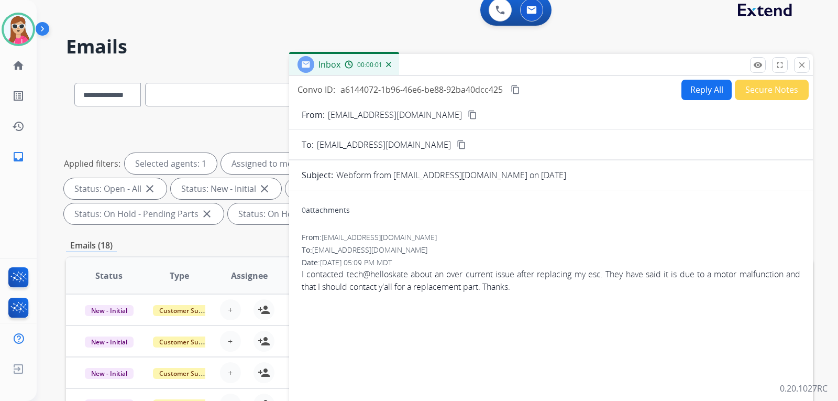
scroll to position [0, 0]
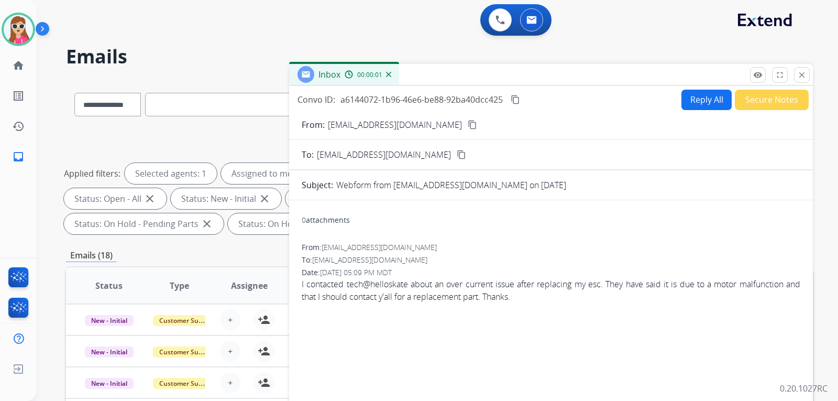
click at [693, 108] on button "Reply All" at bounding box center [706, 100] width 50 height 20
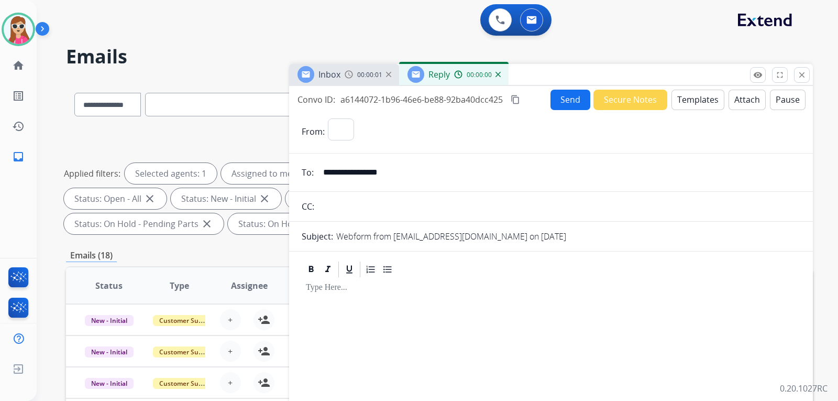
select select "**********"
click at [705, 104] on button "Templates" at bounding box center [697, 100] width 53 height 20
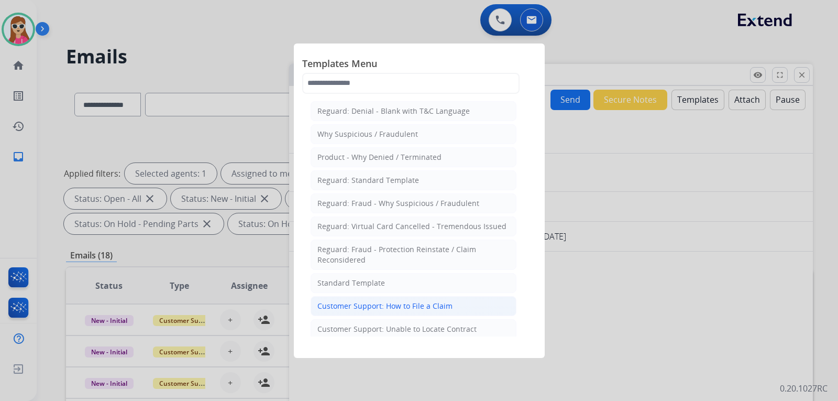
drag, startPoint x: 413, startPoint y: 305, endPoint x: 417, endPoint y: 302, distance: 5.7
click at [417, 302] on div "Customer Support: How to File a Claim" at bounding box center [384, 306] width 135 height 10
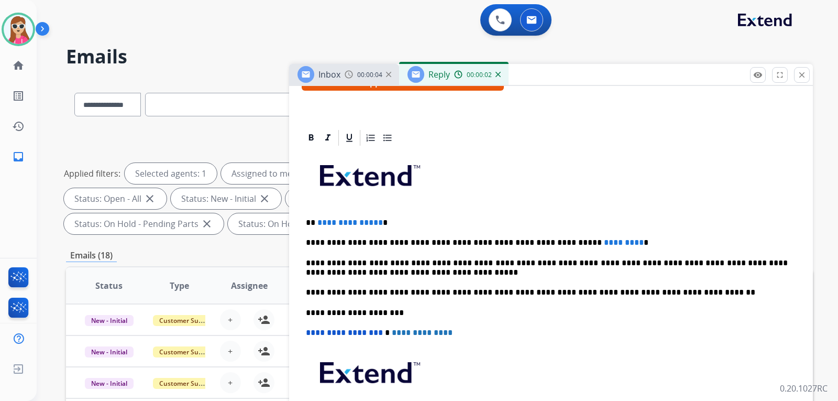
scroll to position [202, 0]
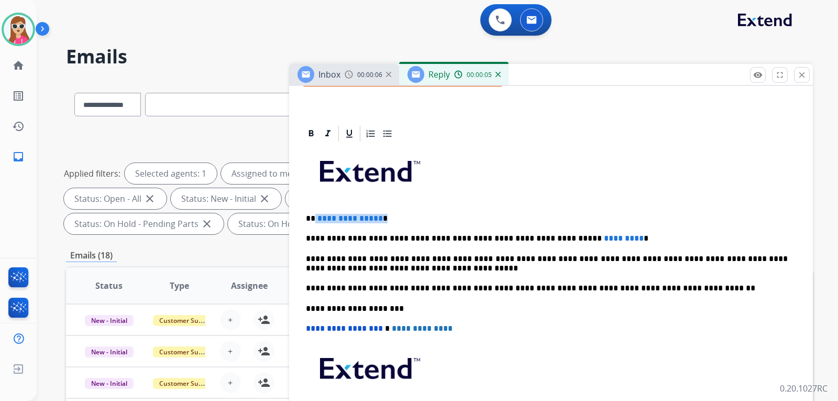
drag, startPoint x: 313, startPoint y: 217, endPoint x: 401, endPoint y: 221, distance: 87.5
click at [401, 221] on p "**********" at bounding box center [547, 218] width 482 height 9
click at [315, 219] on p "*******" at bounding box center [547, 218] width 482 height 9
drag, startPoint x: 593, startPoint y: 236, endPoint x: 546, endPoint y: 239, distance: 47.2
click at [546, 239] on p "**********" at bounding box center [547, 238] width 482 height 9
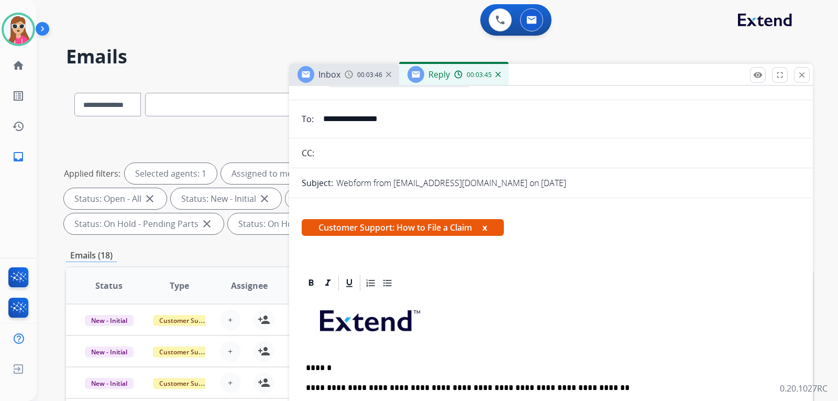
scroll to position [52, 0]
drag, startPoint x: 395, startPoint y: 117, endPoint x: 349, endPoint y: 134, distance: 49.3
click at [349, 126] on input "**********" at bounding box center [558, 119] width 483 height 21
drag, startPoint x: 405, startPoint y: 122, endPoint x: 318, endPoint y: 119, distance: 86.5
click at [318, 119] on input "**********" at bounding box center [558, 119] width 483 height 21
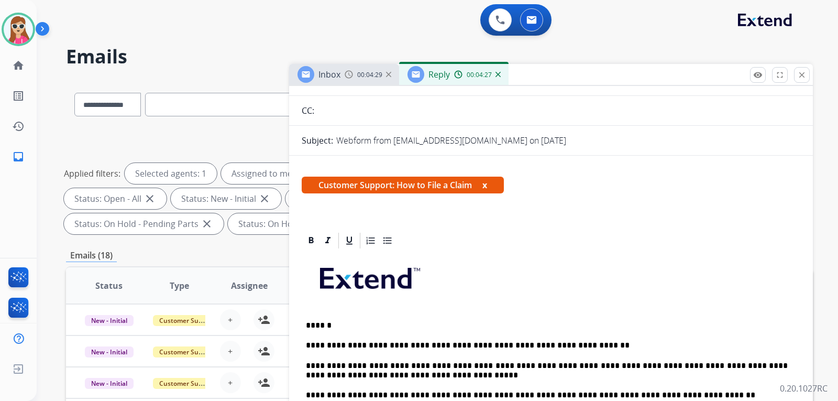
scroll to position [0, 0]
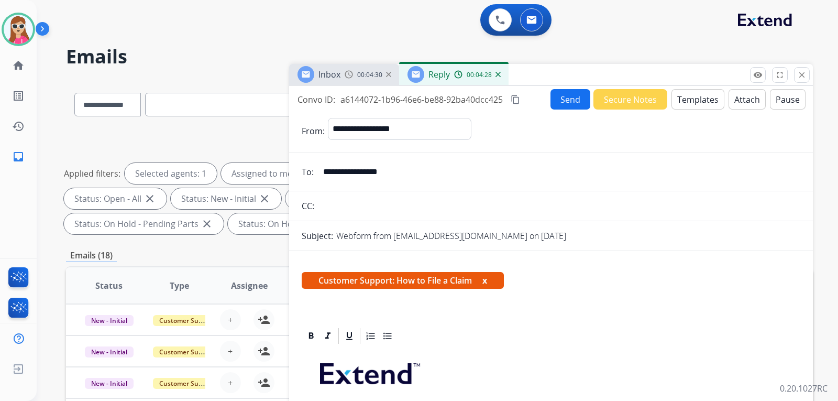
click at [555, 100] on button "Send" at bounding box center [570, 99] width 40 height 20
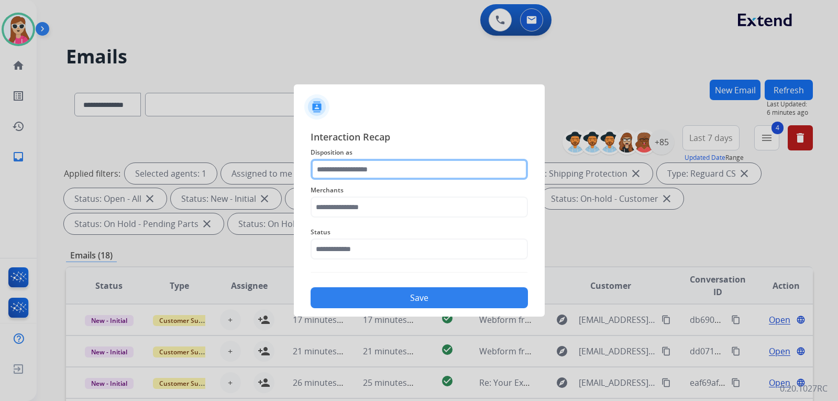
click at [383, 172] on input "text" at bounding box center [419, 169] width 217 height 21
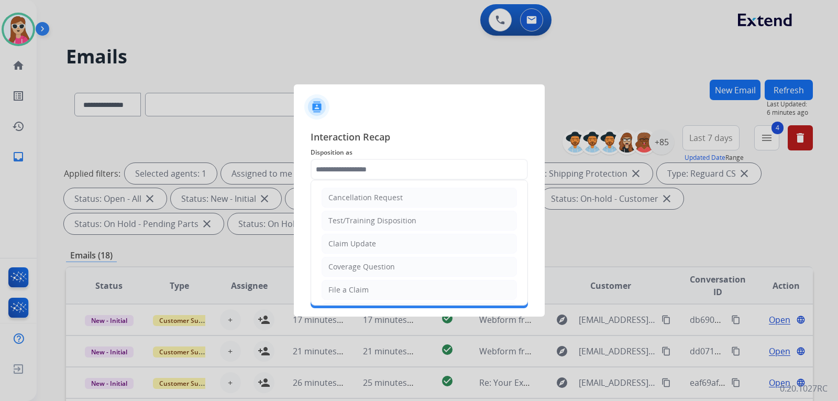
click at [376, 288] on li "File a Claim" at bounding box center [418, 290] width 195 height 20
type input "**********"
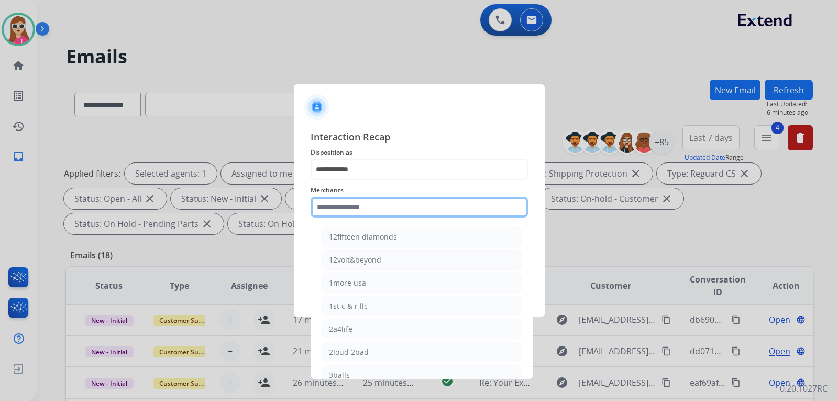
click at [376, 213] on input "text" at bounding box center [419, 206] width 217 height 21
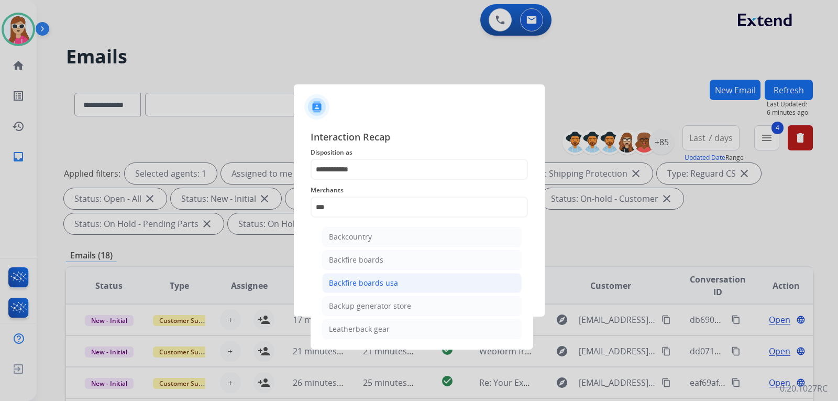
click at [370, 275] on li "Backfire boards usa" at bounding box center [421, 283] width 199 height 20
type input "**********"
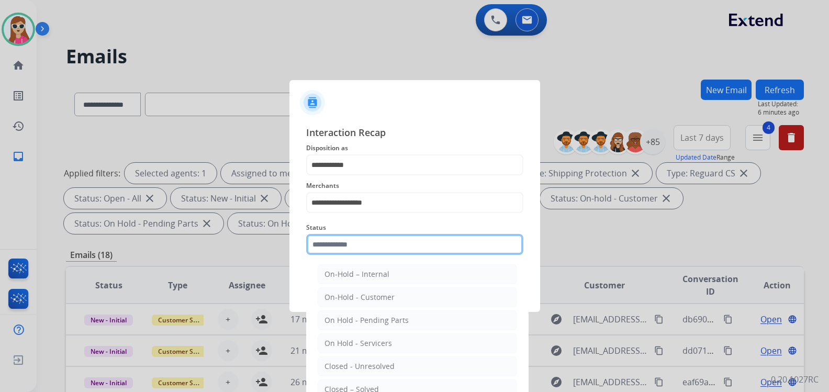
click at [362, 250] on input "text" at bounding box center [414, 244] width 217 height 21
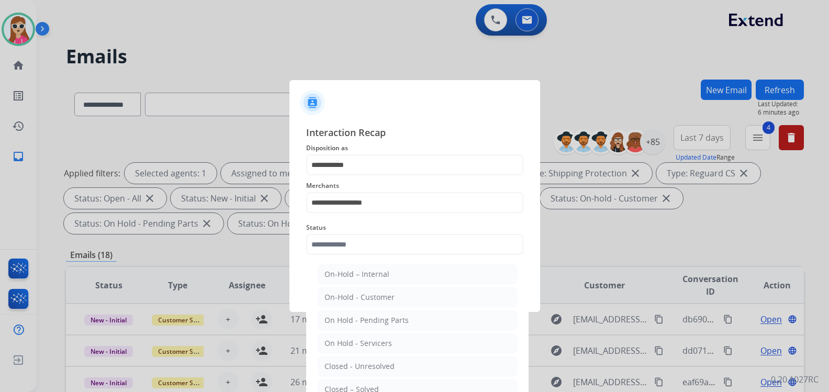
drag, startPoint x: 371, startPoint y: 389, endPoint x: 382, endPoint y: 357, distance: 34.0
click at [371, 389] on div "Closed – Solved" at bounding box center [352, 389] width 54 height 10
type input "**********"
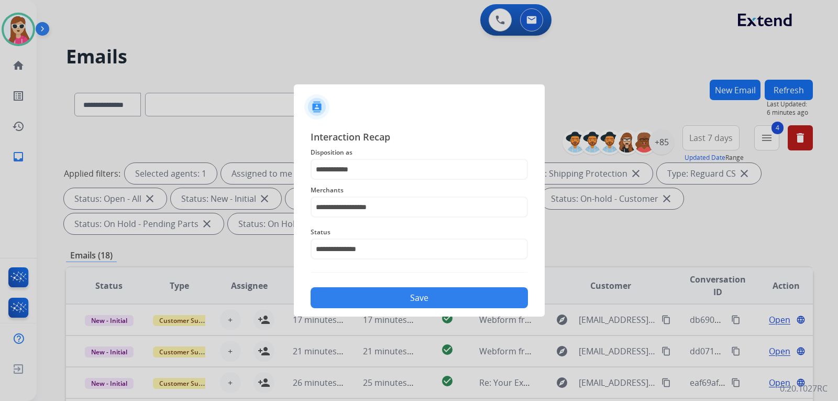
click at [398, 300] on button "Save" at bounding box center [419, 297] width 217 height 21
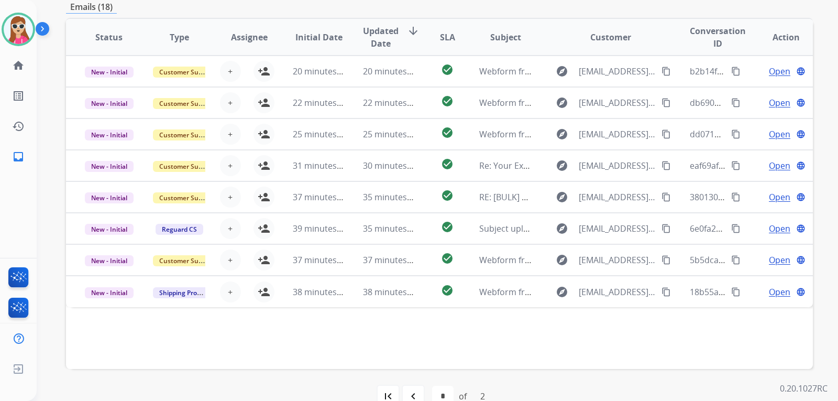
scroll to position [271, 0]
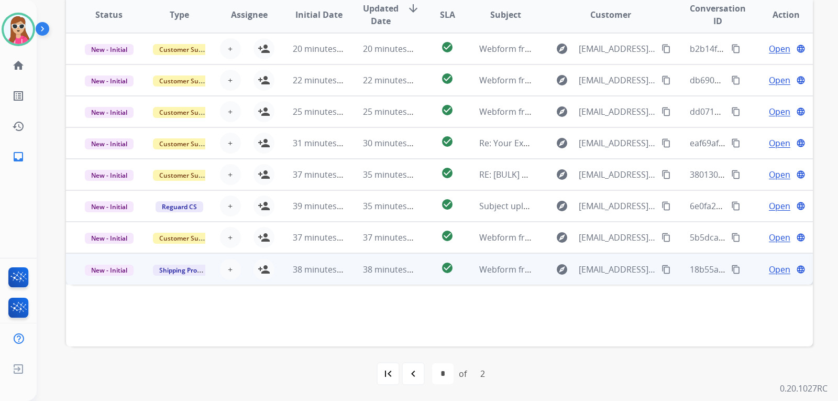
click at [420, 269] on td "check_circle" at bounding box center [439, 268] width 47 height 31
click at [771, 274] on span "Open" at bounding box center [779, 268] width 21 height 13
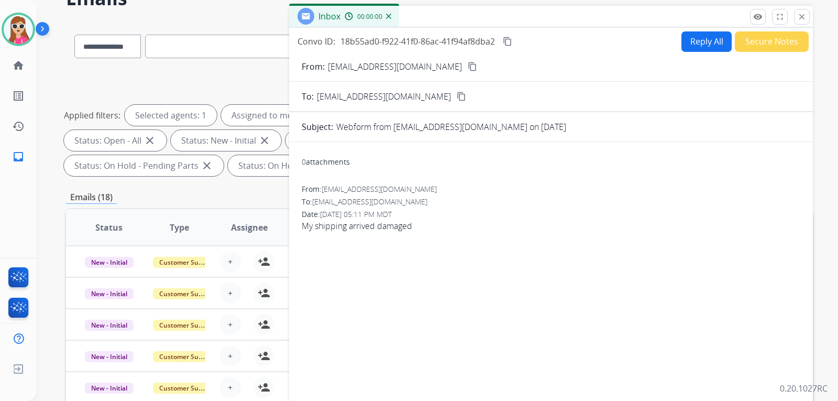
scroll to position [9, 0]
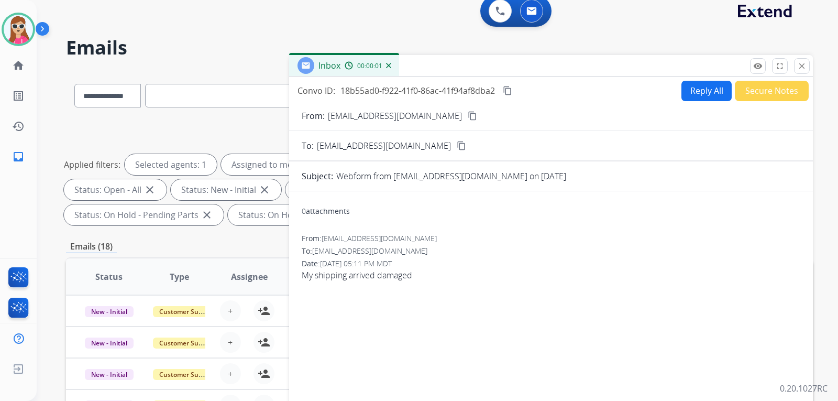
click at [704, 87] on button "Reply All" at bounding box center [706, 91] width 50 height 20
select select "**********"
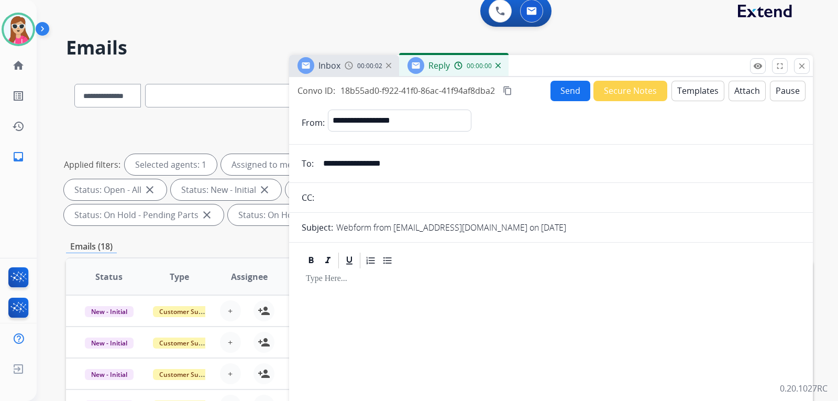
click at [694, 90] on button "Templates" at bounding box center [697, 91] width 53 height 20
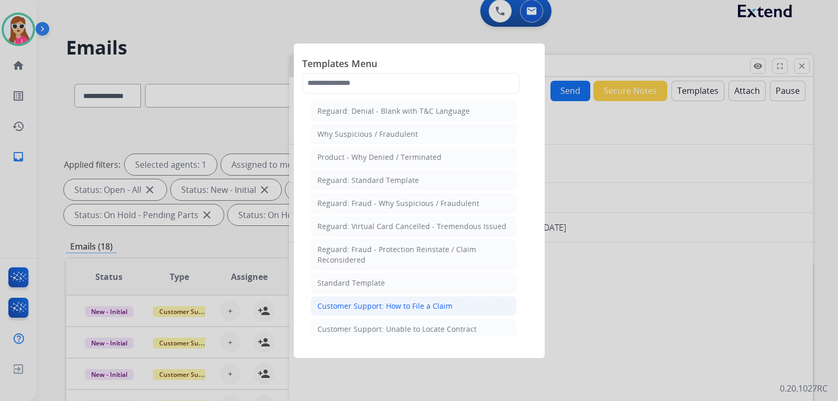
click at [380, 301] on div "Customer Support: How to File a Claim" at bounding box center [384, 306] width 135 height 10
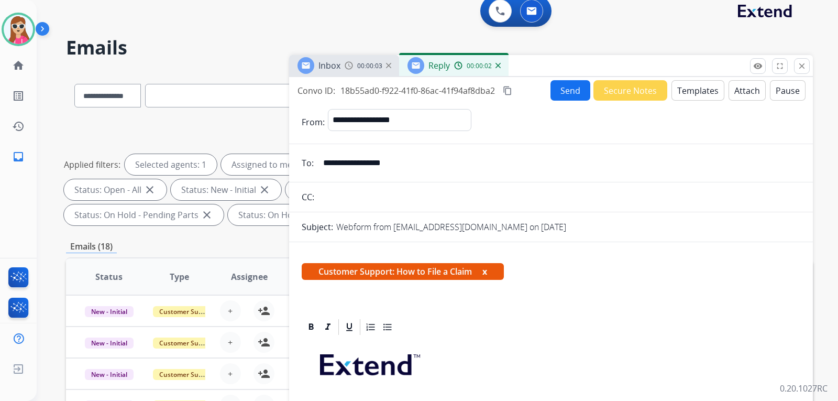
scroll to position [157, 0]
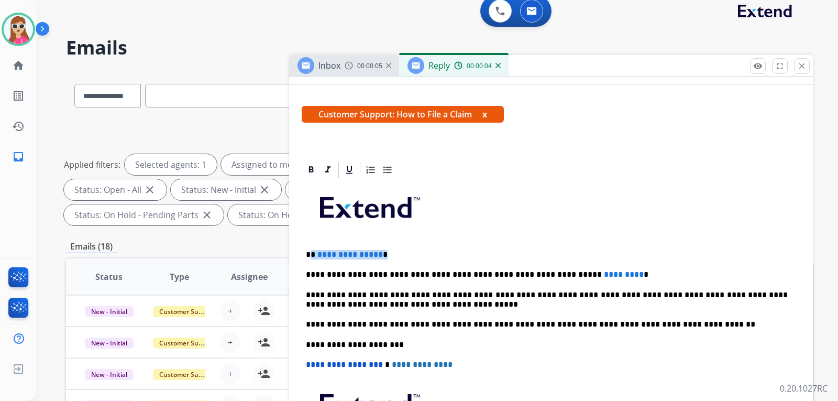
drag, startPoint x: 310, startPoint y: 253, endPoint x: 384, endPoint y: 258, distance: 73.9
click at [384, 258] on p "**********" at bounding box center [547, 254] width 482 height 9
drag, startPoint x: 603, startPoint y: 274, endPoint x: 550, endPoint y: 271, distance: 53.0
click at [547, 271] on p "**********" at bounding box center [547, 274] width 482 height 9
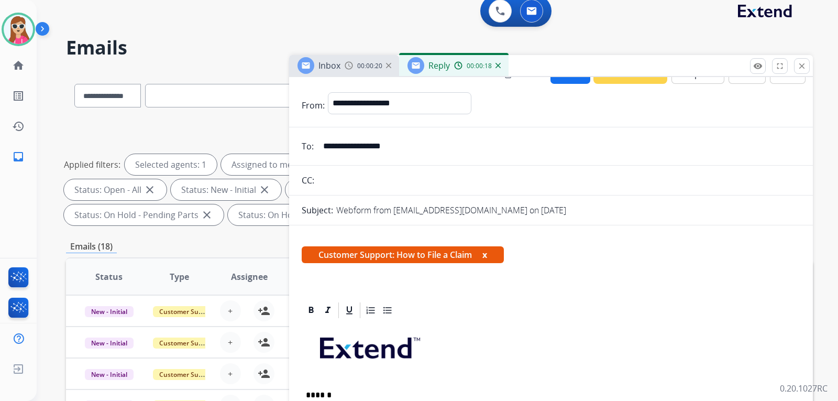
scroll to position [0, 0]
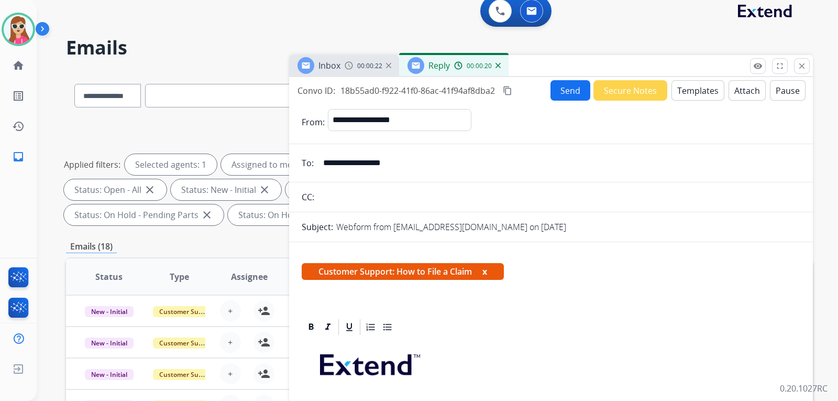
drag, startPoint x: 409, startPoint y: 160, endPoint x: 320, endPoint y: 163, distance: 88.5
click at [320, 163] on input "**********" at bounding box center [558, 162] width 483 height 21
click at [570, 86] on button "Send" at bounding box center [570, 90] width 40 height 20
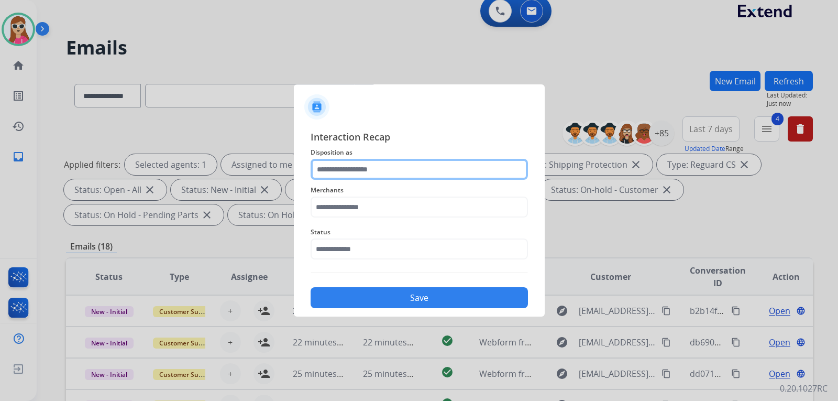
click at [368, 172] on input "text" at bounding box center [419, 169] width 217 height 21
type input "**********"
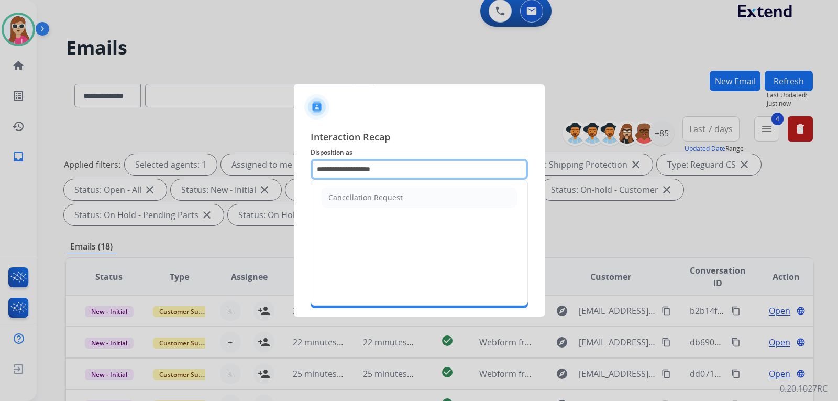
drag, startPoint x: 393, startPoint y: 173, endPoint x: 271, endPoint y: 180, distance: 122.7
click at [0, 180] on app-contact-recap-modal "**********" at bounding box center [0, 200] width 0 height 401
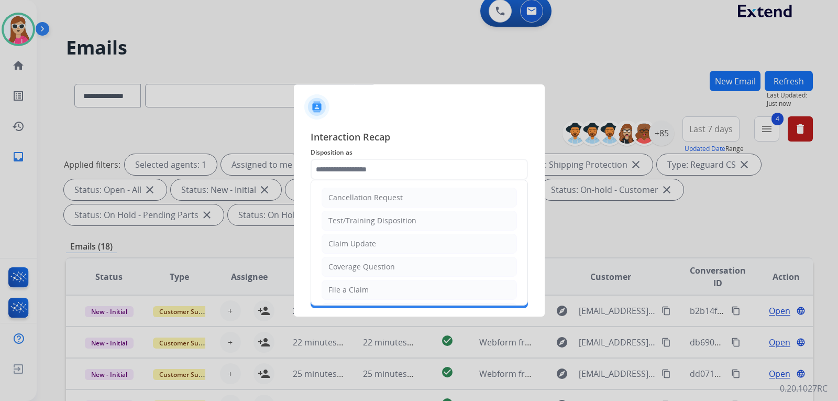
drag, startPoint x: 362, startPoint y: 288, endPoint x: 368, endPoint y: 278, distance: 12.0
click at [365, 289] on div "File a Claim" at bounding box center [348, 289] width 40 height 10
type input "**********"
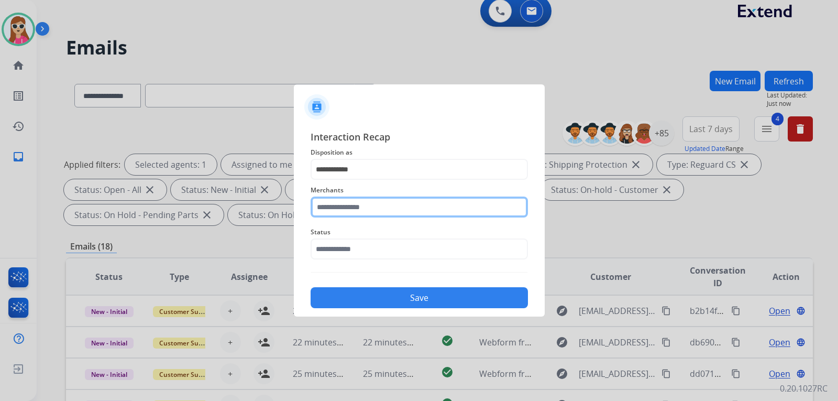
click at [356, 208] on input "text" at bounding box center [419, 206] width 217 height 21
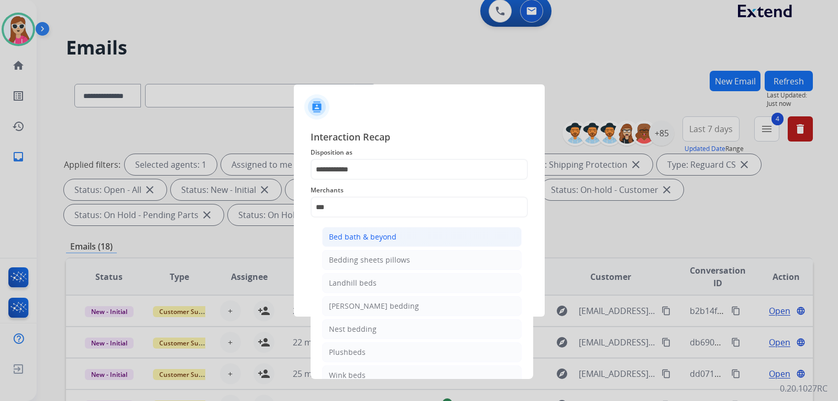
click at [351, 240] on div "Bed bath & beyond" at bounding box center [363, 236] width 68 height 10
type input "**********"
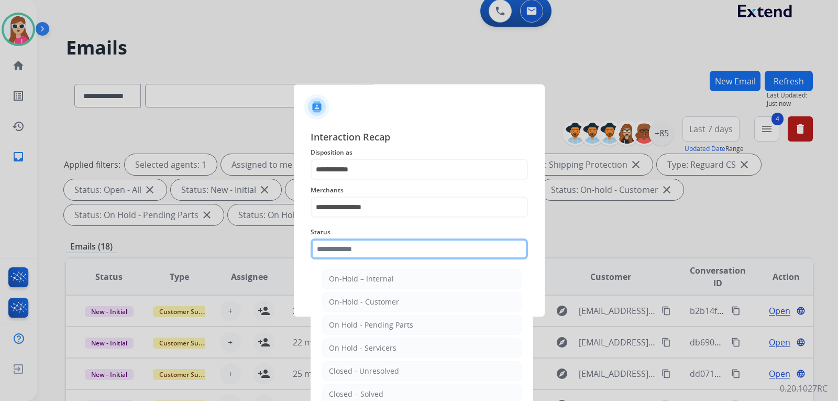
click at [350, 247] on input "text" at bounding box center [419, 248] width 217 height 21
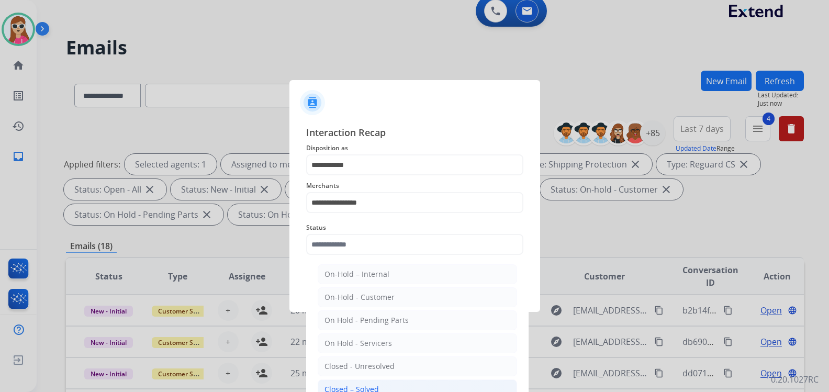
click at [377, 387] on div "Closed – Solved" at bounding box center [352, 389] width 54 height 10
type input "**********"
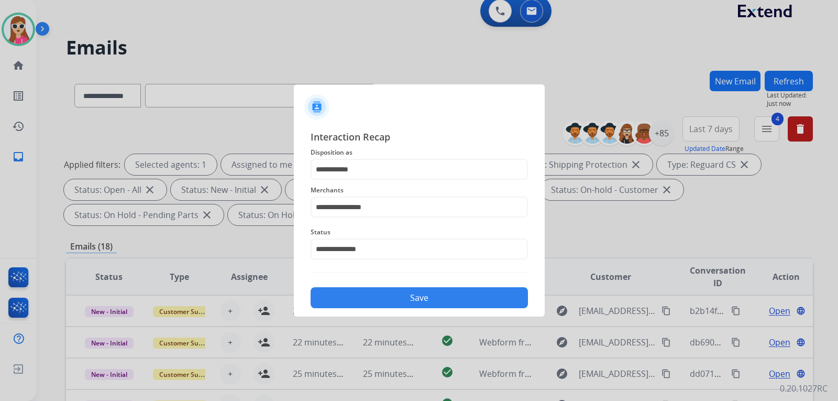
click at [400, 293] on button "Save" at bounding box center [419, 297] width 217 height 21
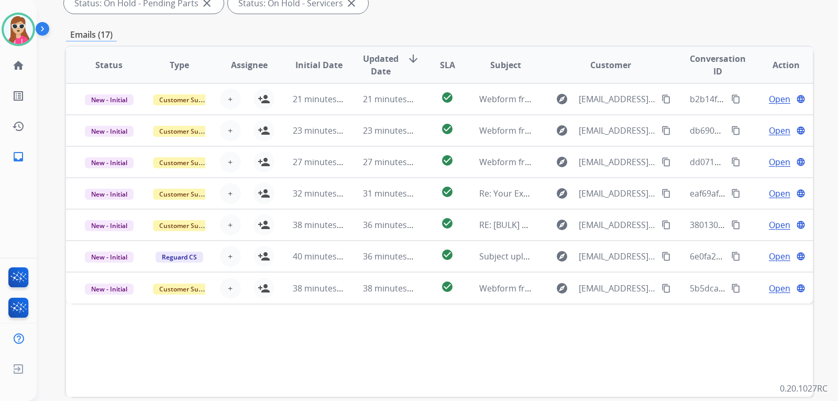
scroll to position [271, 0]
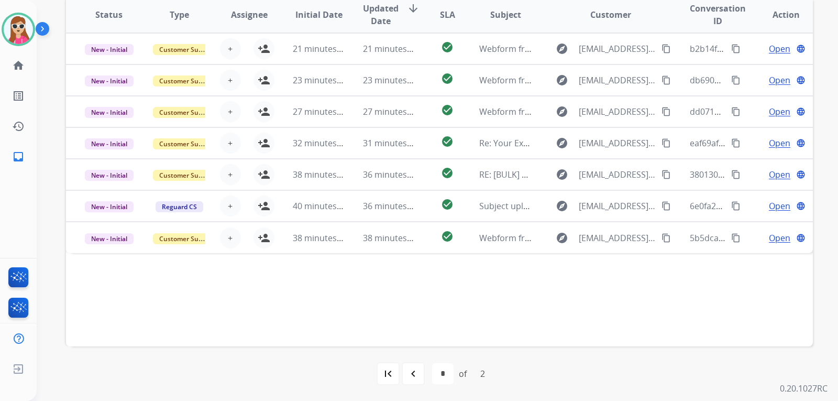
click at [416, 256] on div "Status Type Assignee Initial Date Updated Date arrow_downward SLA Subject Custo…" at bounding box center [439, 170] width 747 height 351
click at [420, 253] on div "Status Type Assignee Initial Date Updated Date arrow_downward SLA Subject Custo…" at bounding box center [439, 170] width 747 height 351
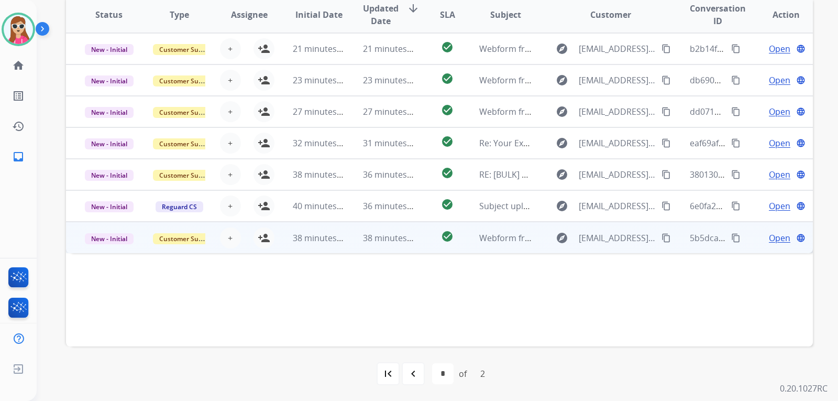
click at [425, 237] on td "check_circle" at bounding box center [439, 236] width 47 height 31
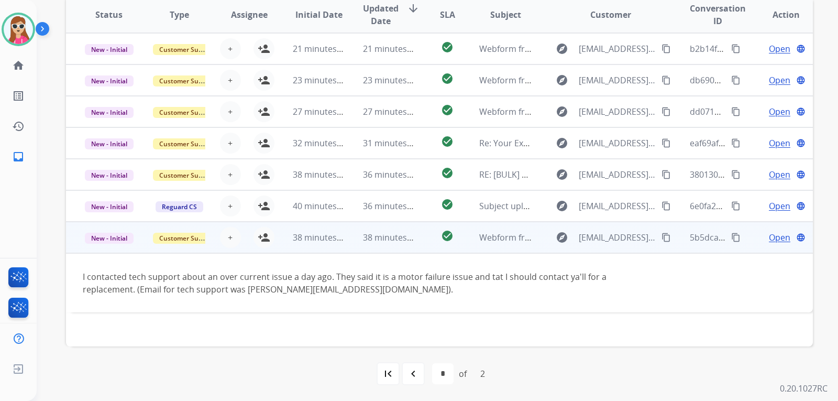
click at [774, 235] on span "Open" at bounding box center [779, 237] width 21 height 13
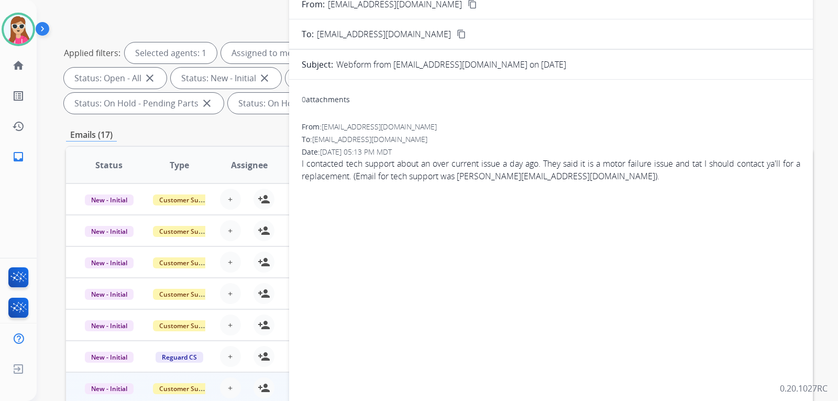
scroll to position [61, 0]
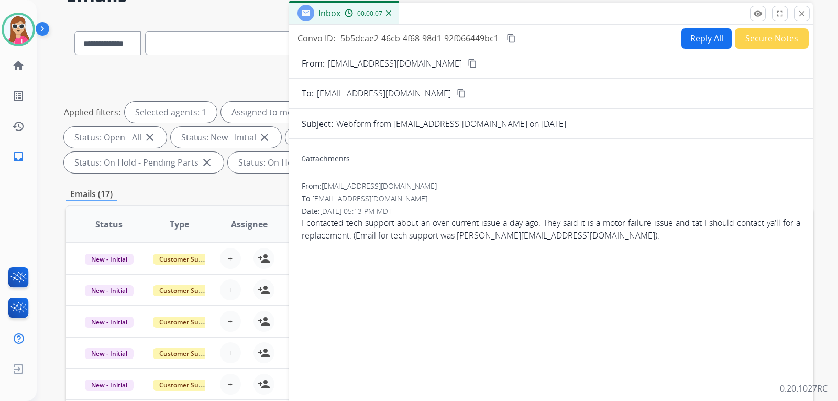
click at [678, 42] on div "Reply All Secure Notes" at bounding box center [743, 38] width 130 height 20
click at [704, 46] on button "Reply All" at bounding box center [706, 38] width 50 height 20
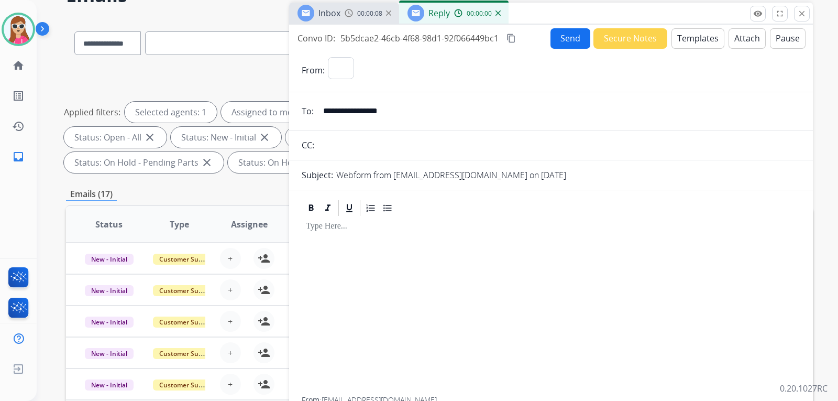
select select "**********"
click at [699, 42] on button "Templates" at bounding box center [697, 38] width 53 height 20
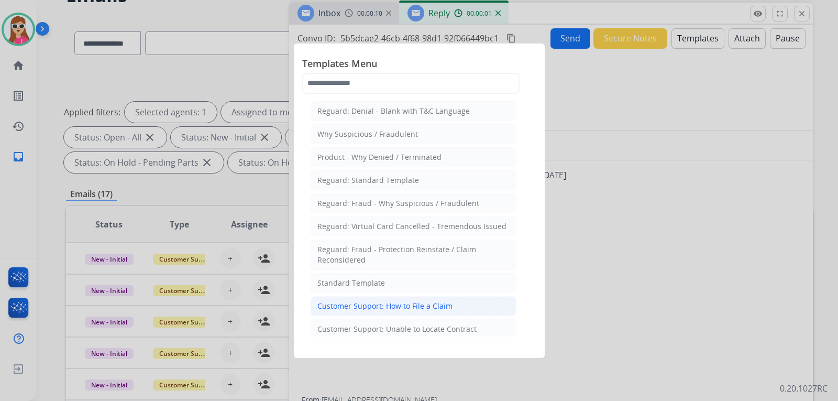
click at [418, 305] on div "Customer Support: How to File a Claim" at bounding box center [384, 306] width 135 height 10
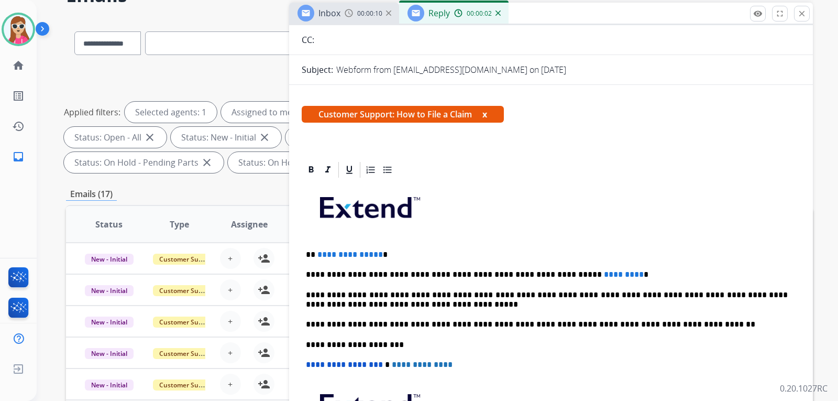
scroll to position [157, 0]
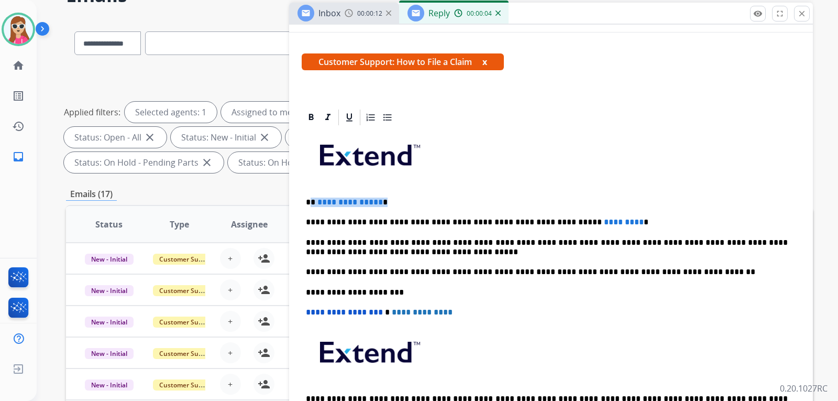
drag, startPoint x: 379, startPoint y: 203, endPoint x: 312, endPoint y: 205, distance: 67.1
click at [312, 204] on p "**********" at bounding box center [547, 201] width 482 height 9
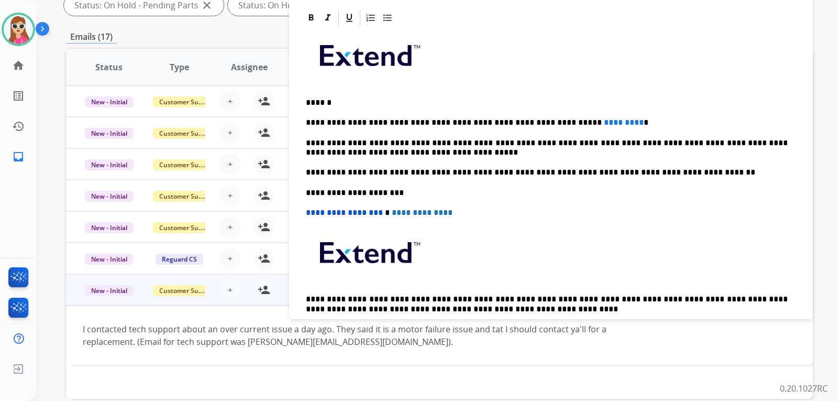
scroll to position [0, 0]
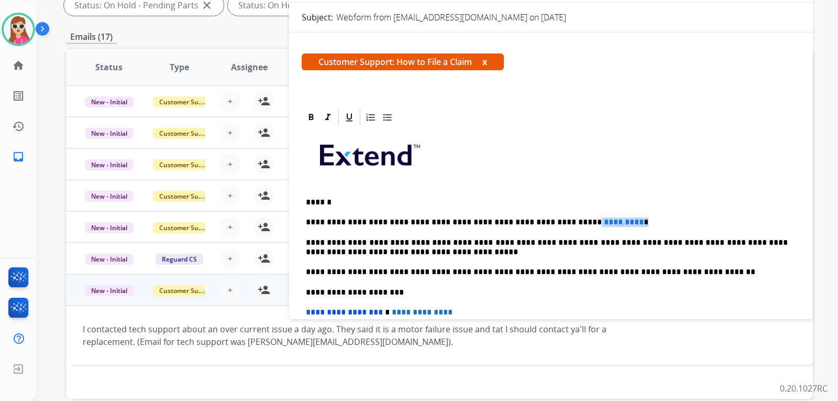
drag, startPoint x: 597, startPoint y: 224, endPoint x: 545, endPoint y: 221, distance: 51.9
click at [545, 221] on p "**********" at bounding box center [547, 221] width 482 height 9
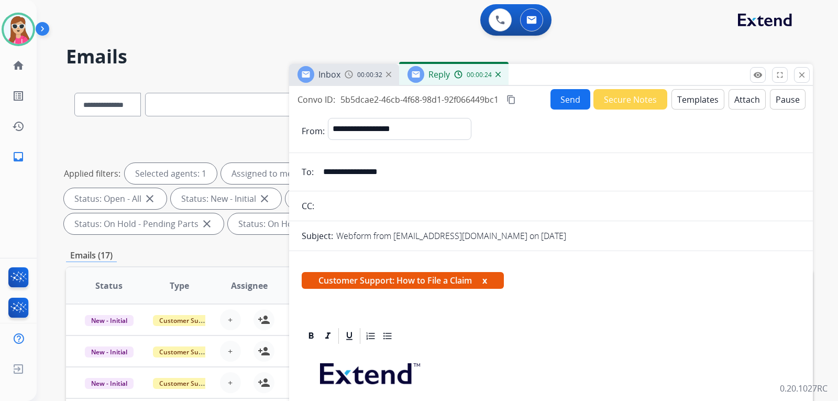
click at [567, 95] on button "Send" at bounding box center [570, 99] width 40 height 20
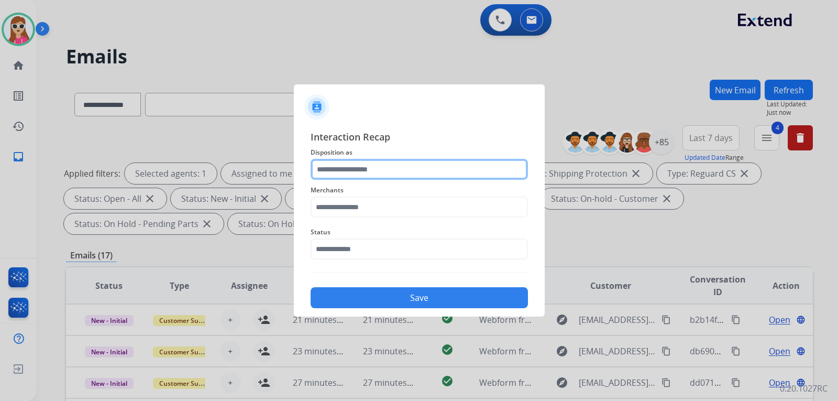
click at [394, 174] on input "text" at bounding box center [419, 169] width 217 height 21
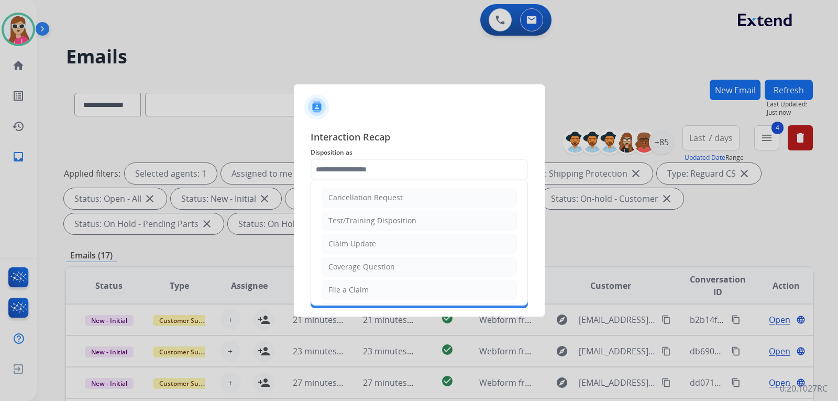
drag, startPoint x: 380, startPoint y: 235, endPoint x: 386, endPoint y: 237, distance: 6.1
click at [382, 236] on li "Claim Update" at bounding box center [418, 244] width 195 height 20
type input "**********"
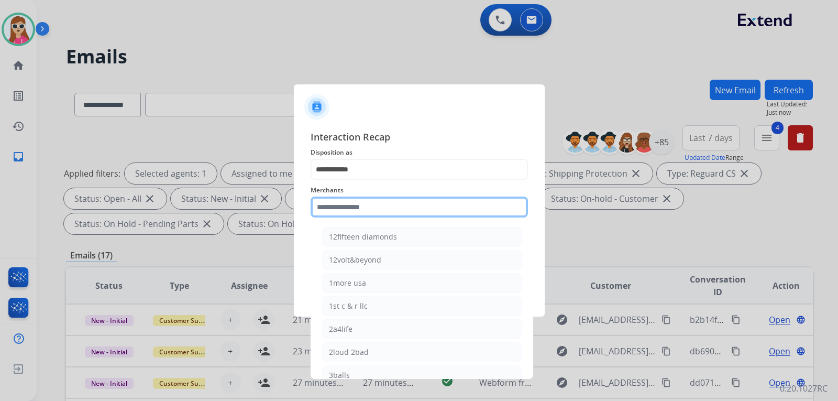
click at [378, 209] on input "text" at bounding box center [419, 206] width 217 height 21
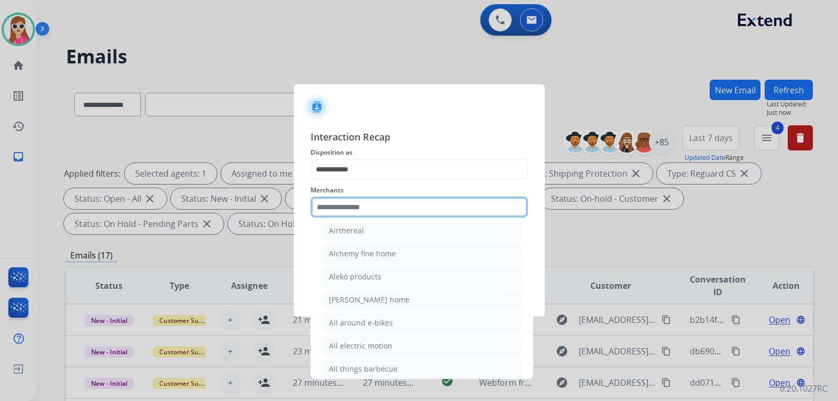
click at [324, 205] on input "text" at bounding box center [419, 206] width 217 height 21
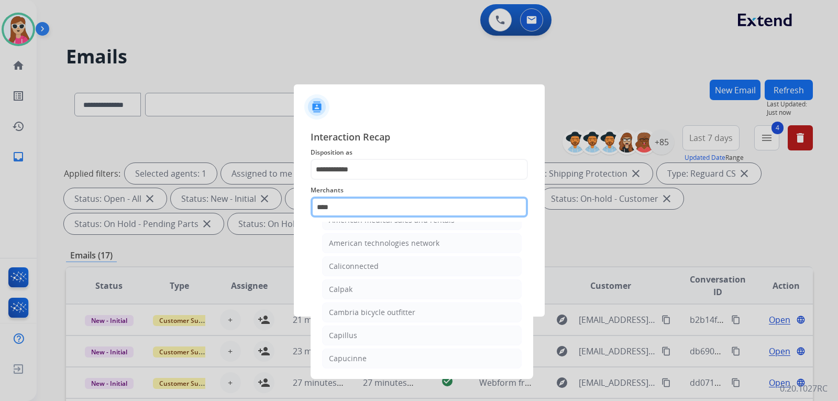
scroll to position [0, 0]
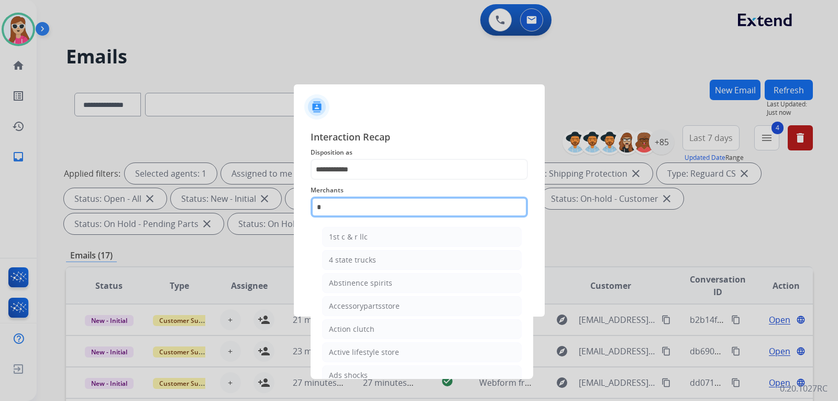
type input "*"
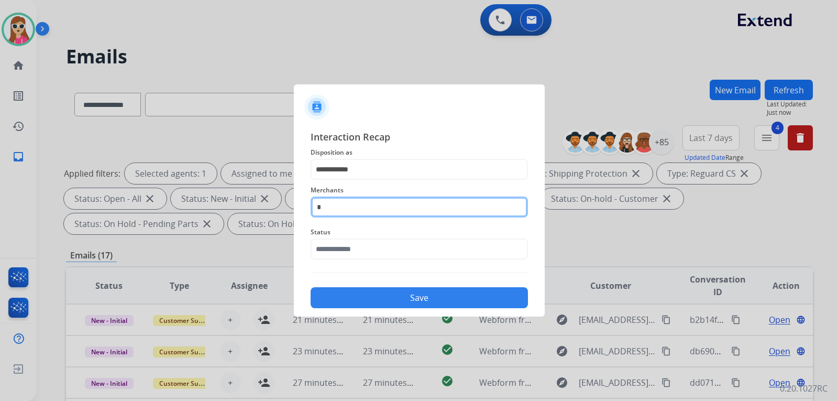
click at [372, 205] on input "*" at bounding box center [419, 206] width 217 height 21
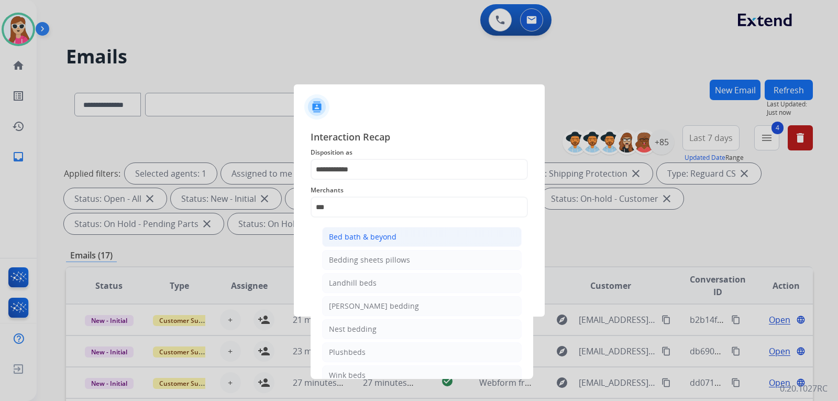
click at [371, 242] on div "Bed bath & beyond" at bounding box center [363, 236] width 68 height 10
type input "**********"
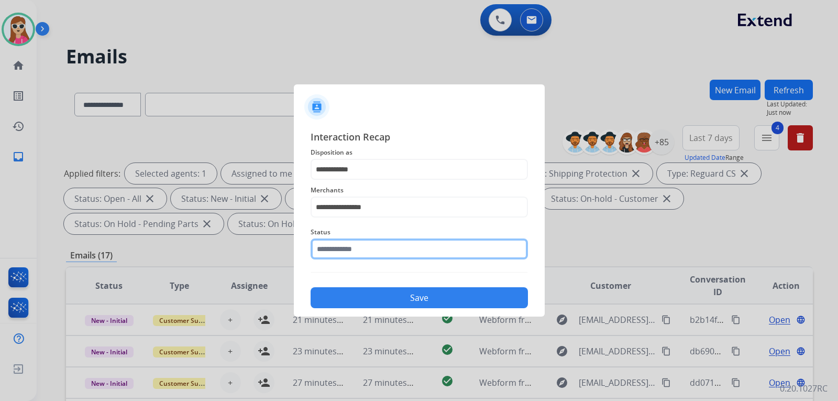
click at [374, 249] on input "text" at bounding box center [419, 248] width 217 height 21
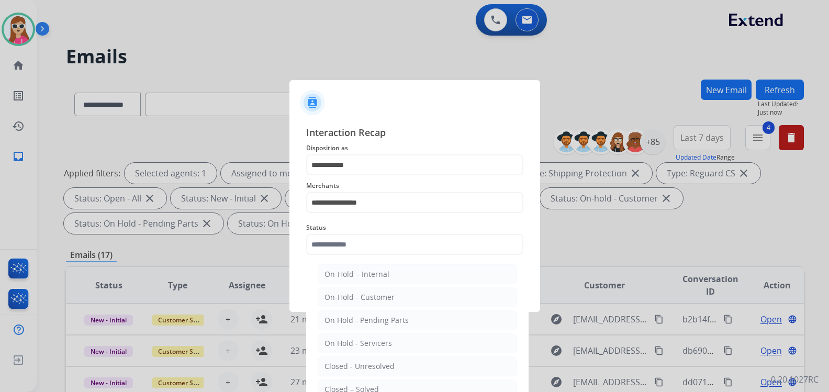
click at [383, 387] on li "Closed – Solved" at bounding box center [417, 390] width 199 height 20
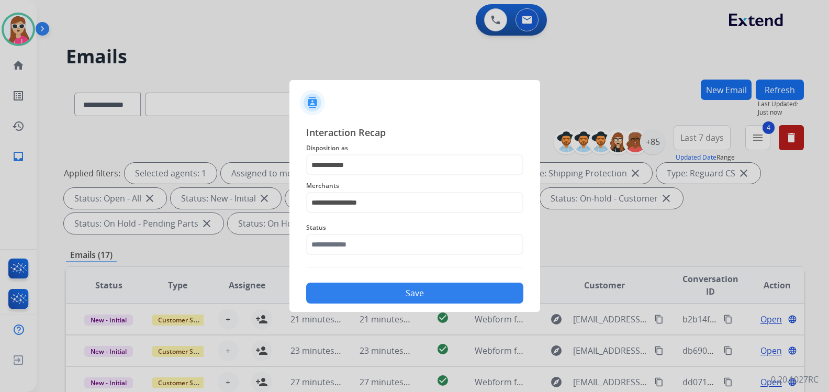
type input "**********"
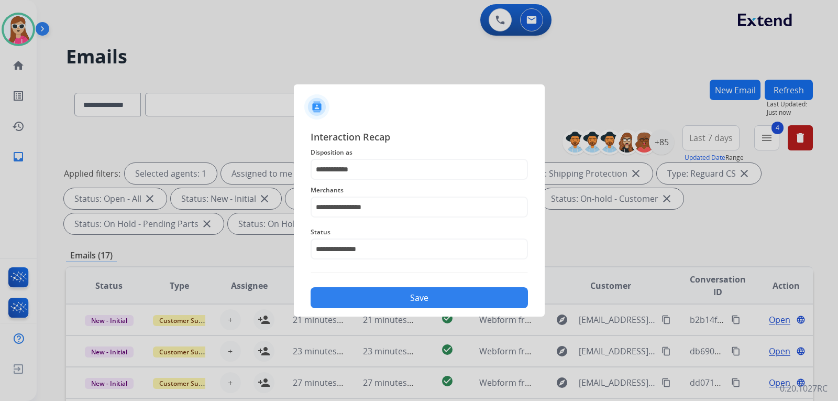
click at [399, 301] on button "Save" at bounding box center [419, 297] width 217 height 21
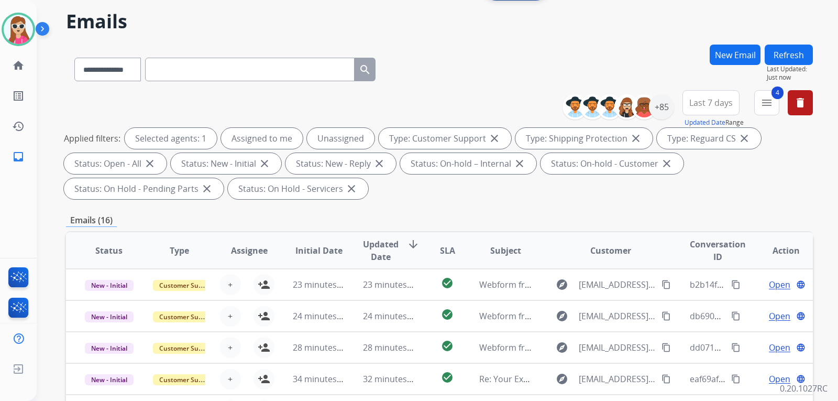
scroll to position [209, 0]
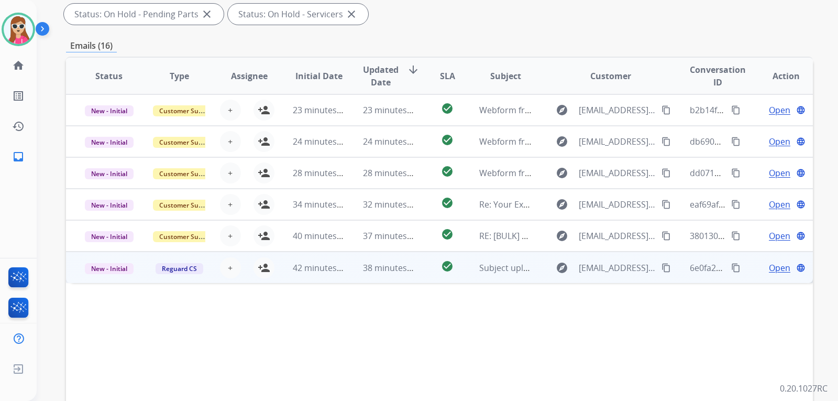
click at [418, 268] on td "check_circle" at bounding box center [439, 266] width 47 height 31
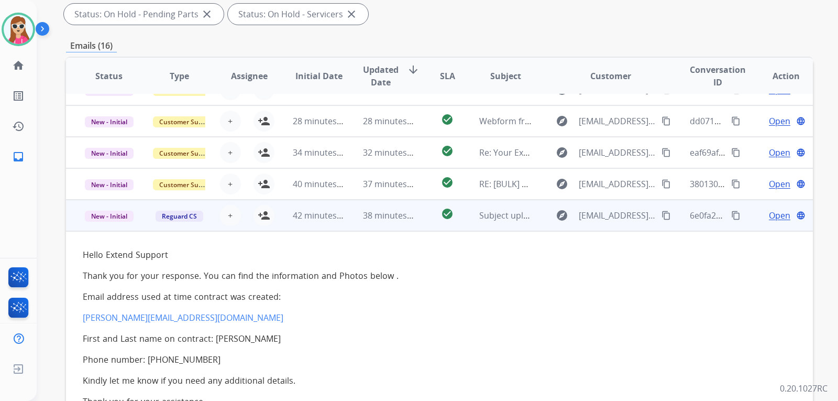
scroll to position [110, 0]
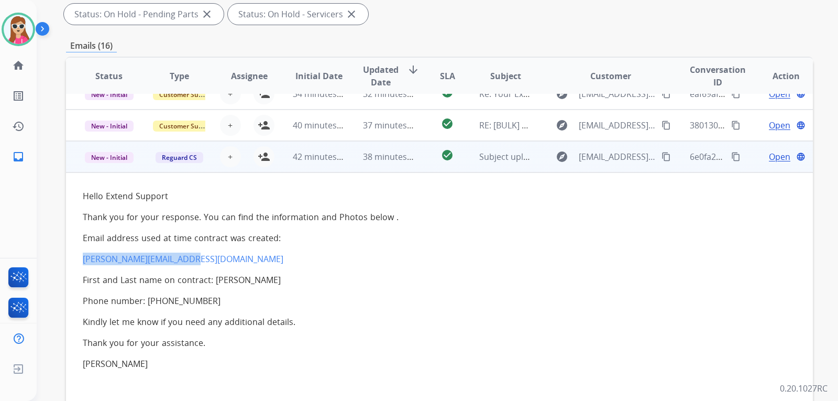
drag, startPoint x: 81, startPoint y: 258, endPoint x: 189, endPoint y: 258, distance: 107.9
click at [189, 258] on td "Hello Extend Support Thank you for your response. You can find the information …" at bounding box center [369, 289] width 607 height 235
copy link "Sattar.haqbeen@gmail.com"
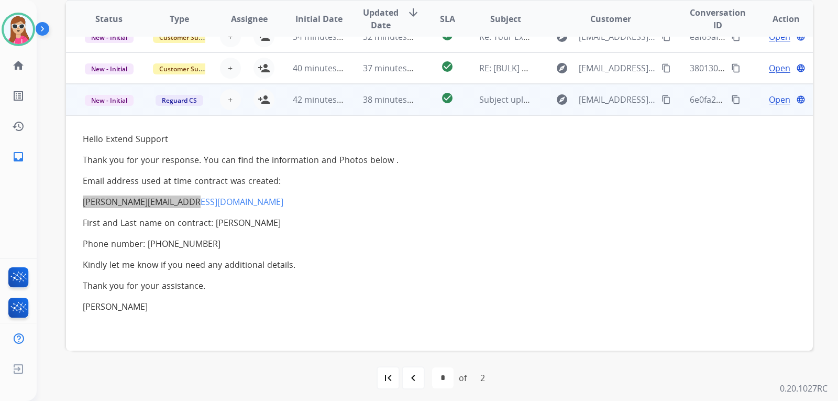
scroll to position [271, 0]
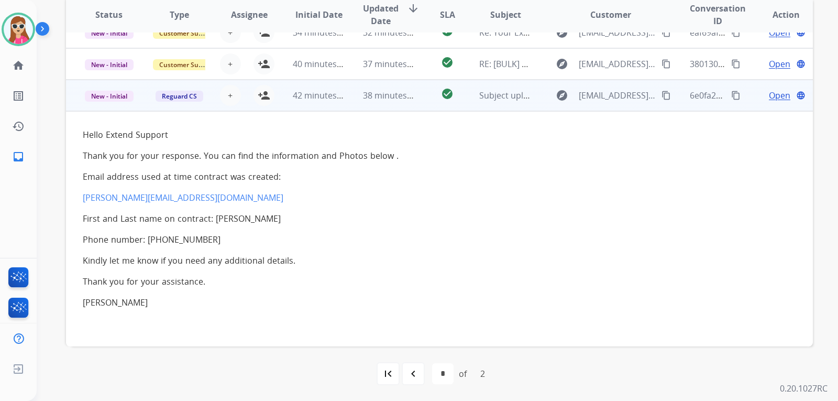
click at [759, 91] on div "Open language" at bounding box center [785, 95] width 53 height 13
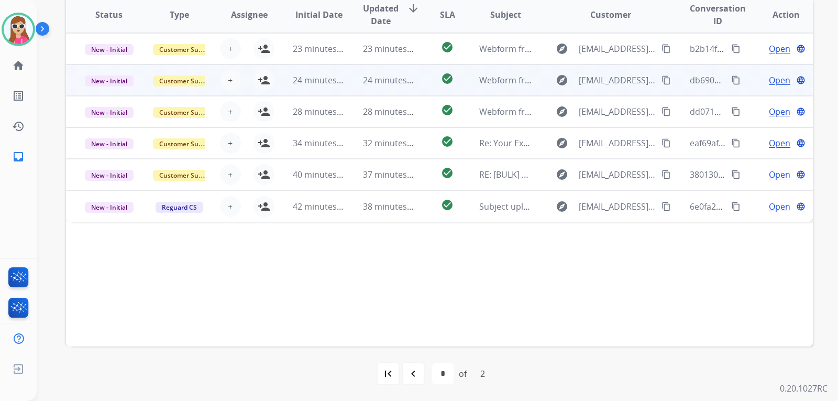
scroll to position [0, 0]
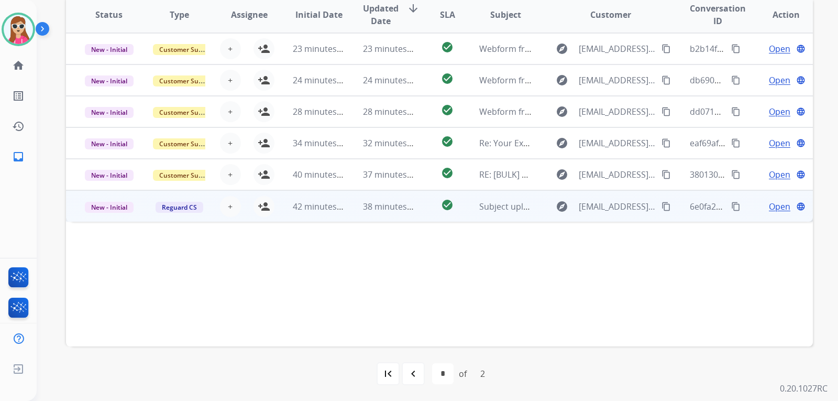
click at [780, 207] on span "Open" at bounding box center [779, 206] width 21 height 13
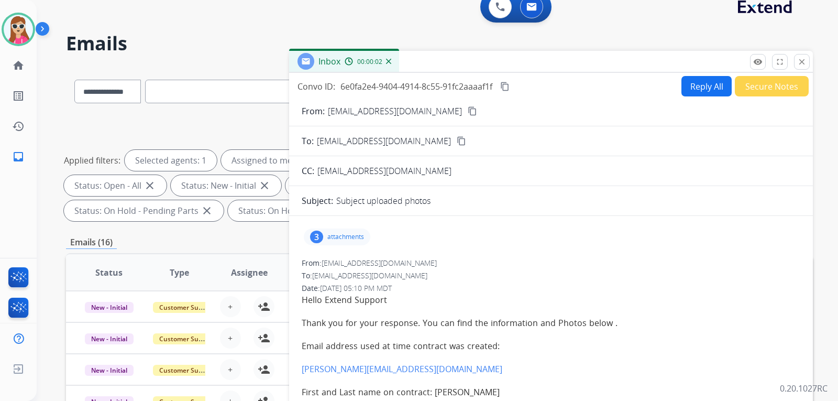
scroll to position [9, 0]
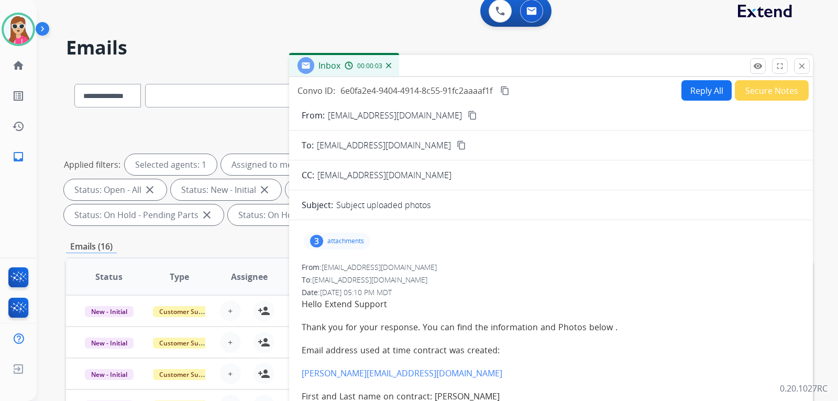
click at [335, 245] on p "attachments" at bounding box center [345, 241] width 37 height 8
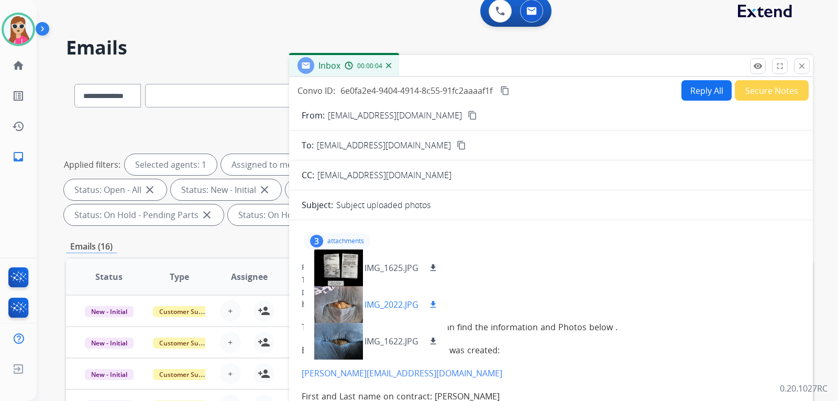
click at [438, 268] on mat-icon "download" at bounding box center [432, 267] width 9 height 9
click at [436, 306] on mat-icon "download" at bounding box center [432, 304] width 9 height 9
click at [431, 330] on div "IMG_1622.JPG download" at bounding box center [376, 341] width 144 height 37
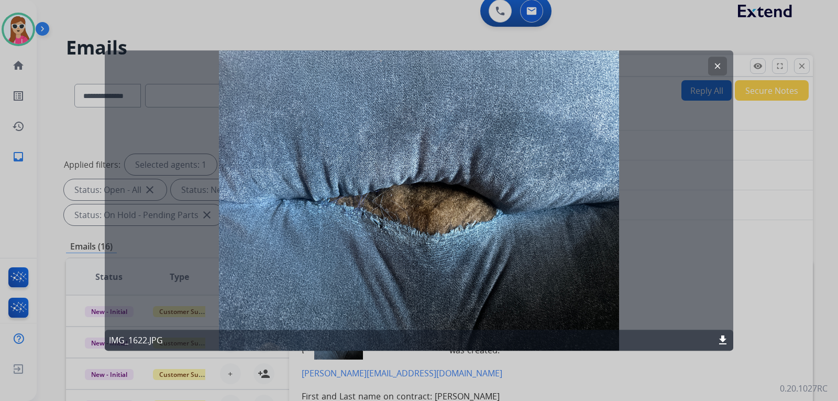
click at [434, 268] on div "clear IMG_1622.JPG download" at bounding box center [419, 200] width 628 height 301
click at [715, 69] on mat-icon "clear" at bounding box center [717, 65] width 9 height 9
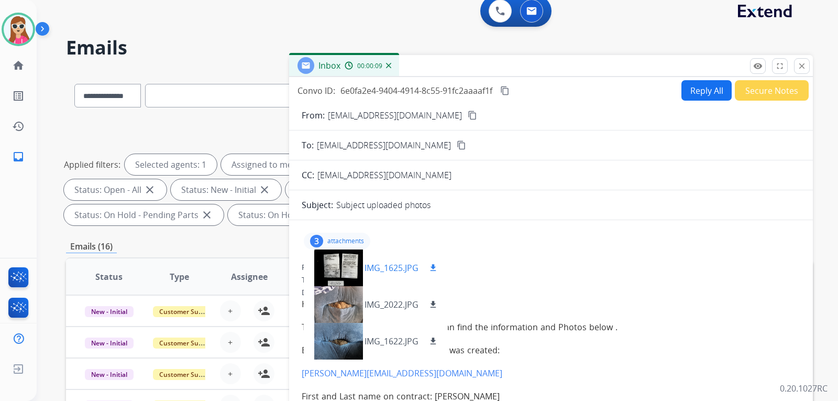
click at [440, 267] on div "IMG_1625.JPG download" at bounding box center [376, 267] width 144 height 37
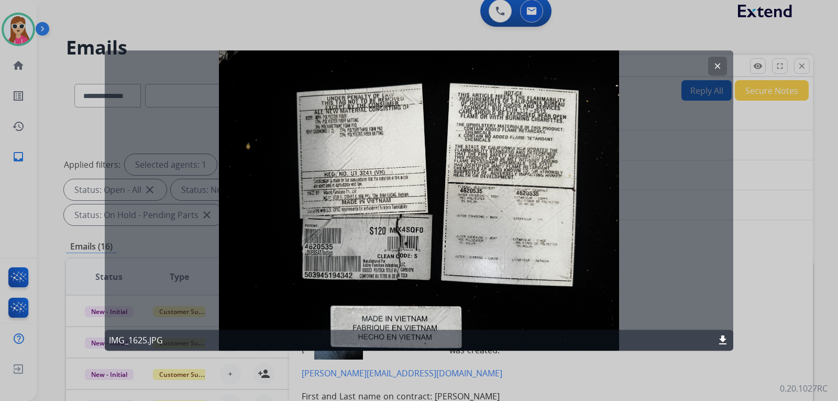
click at [720, 70] on mat-icon "clear" at bounding box center [717, 65] width 9 height 9
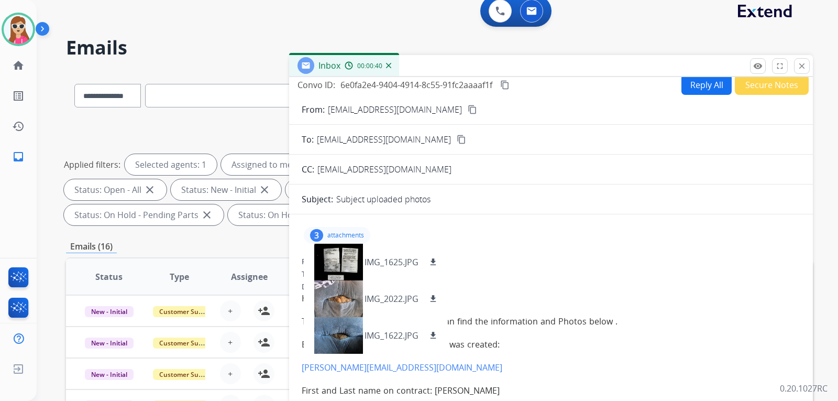
scroll to position [0, 0]
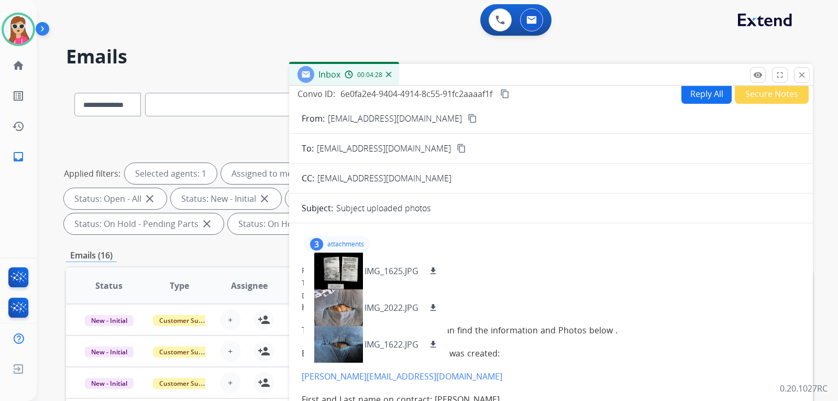
click at [693, 97] on button "Reply All" at bounding box center [706, 93] width 50 height 20
select select "**********"
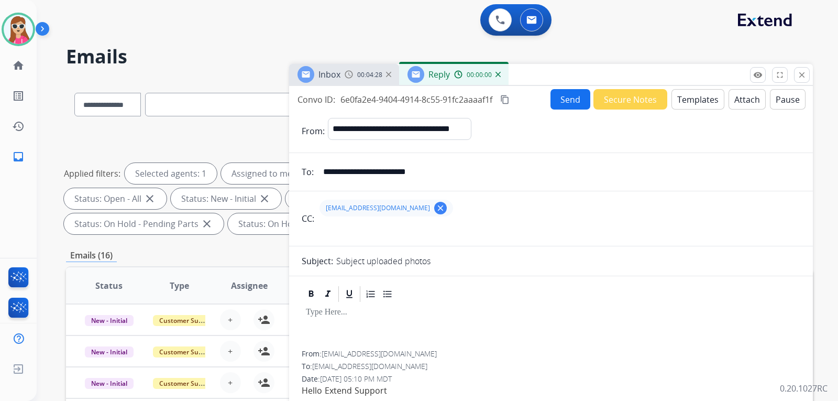
click at [693, 101] on button "Templates" at bounding box center [697, 99] width 53 height 20
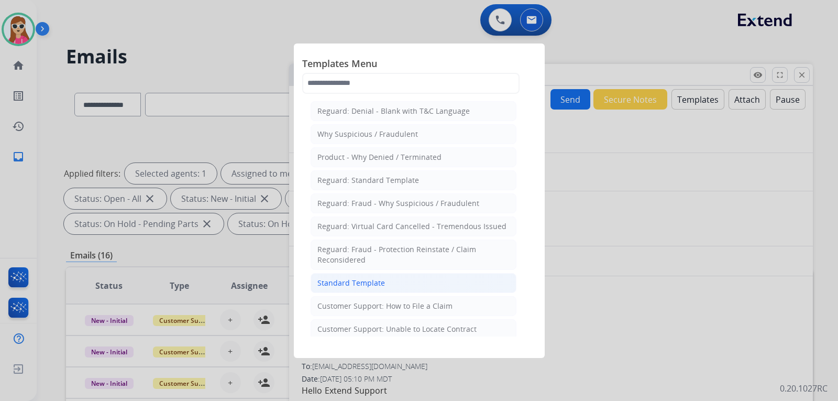
click at [415, 286] on li "Standard Template" at bounding box center [414, 283] width 206 height 20
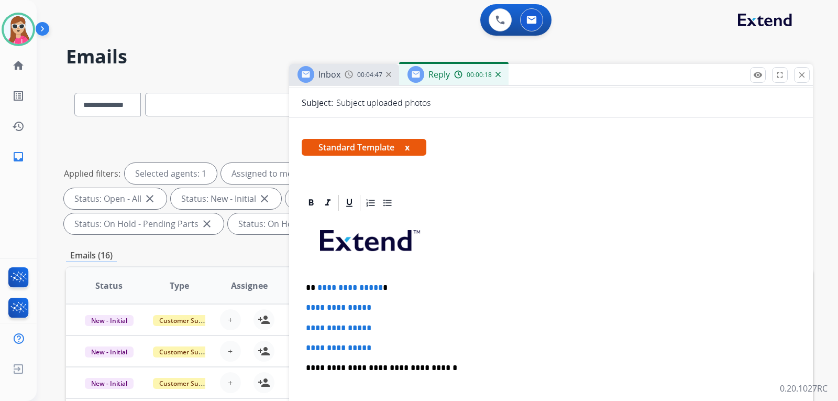
scroll to position [209, 0]
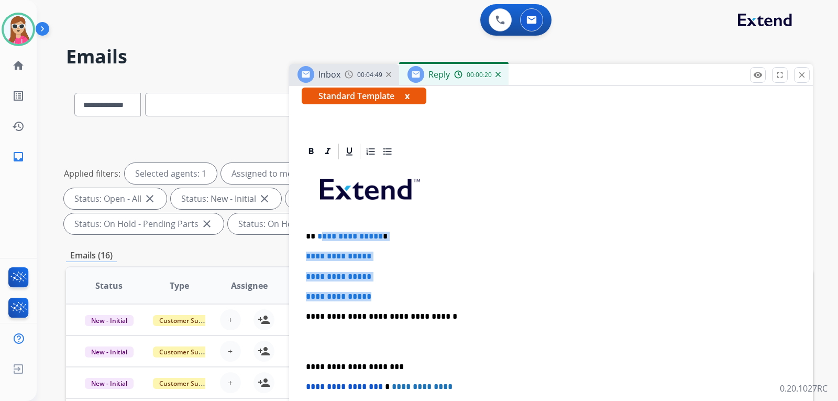
drag, startPoint x: 318, startPoint y: 235, endPoint x: 418, endPoint y: 296, distance: 117.6
click at [418, 296] on div "**********" at bounding box center [551, 341] width 498 height 360
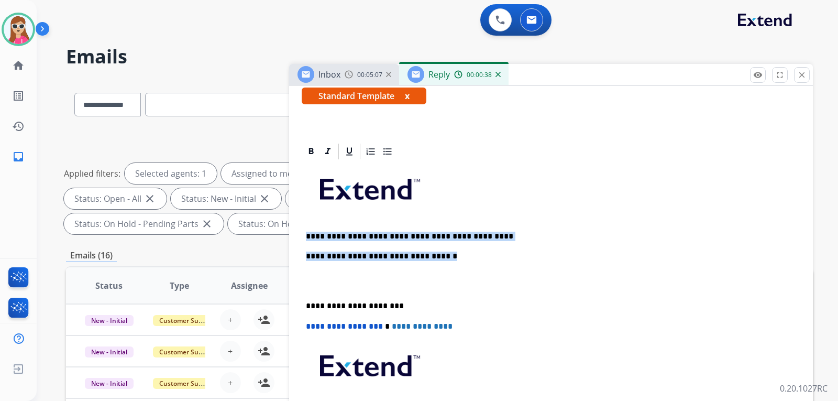
drag, startPoint x: 544, startPoint y: 241, endPoint x: 315, endPoint y: 243, distance: 228.3
click at [302, 240] on div "**********" at bounding box center [551, 311] width 498 height 300
click at [463, 272] on p at bounding box center [551, 281] width 490 height 19
drag, startPoint x: 540, startPoint y: 231, endPoint x: 308, endPoint y: 230, distance: 232.0
click at [307, 231] on p "**********" at bounding box center [547, 235] width 482 height 9
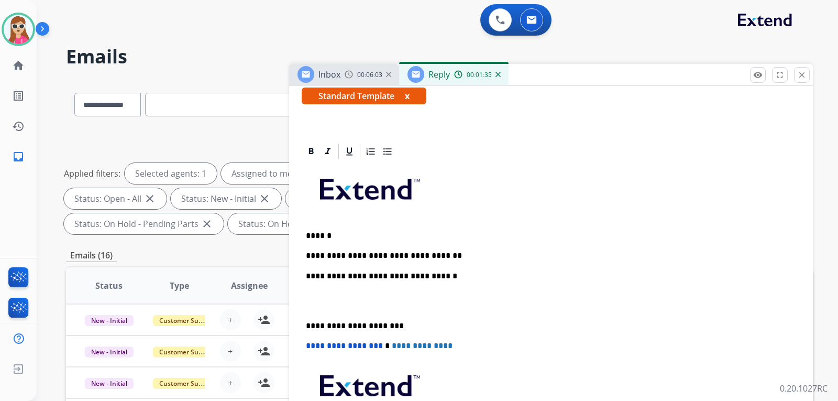
click at [335, 256] on p "**********" at bounding box center [547, 255] width 482 height 9
click at [444, 258] on p "**********" at bounding box center [547, 255] width 482 height 9
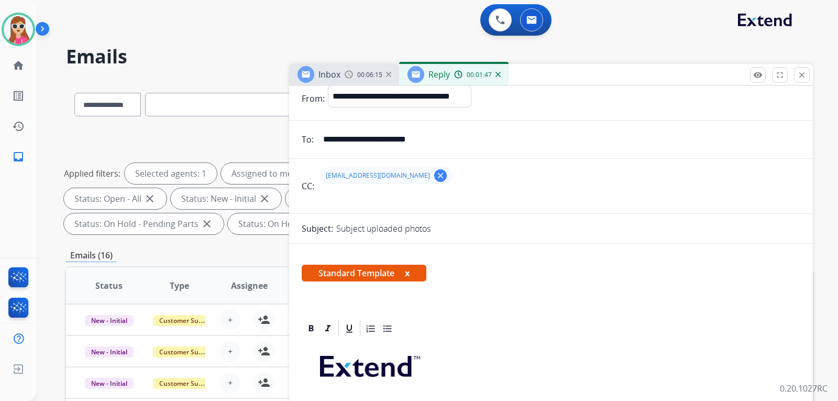
scroll to position [0, 0]
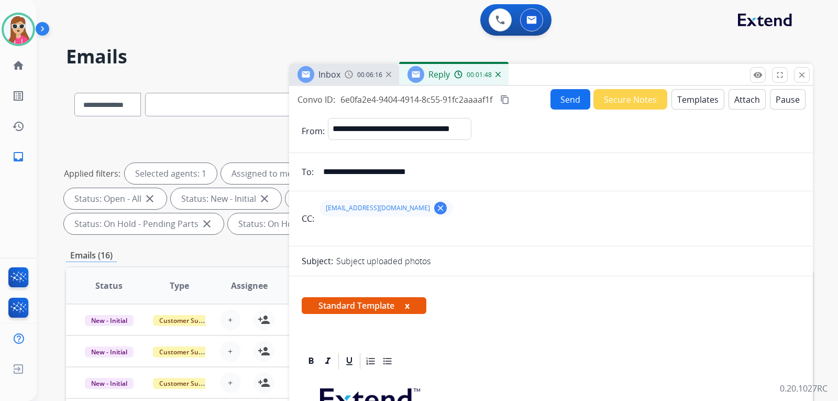
drag, startPoint x: 580, startPoint y: 66, endPoint x: 583, endPoint y: 80, distance: 13.9
click at [580, 74] on div "Inbox 00:06:16 Reply 00:01:48" at bounding box center [551, 75] width 524 height 22
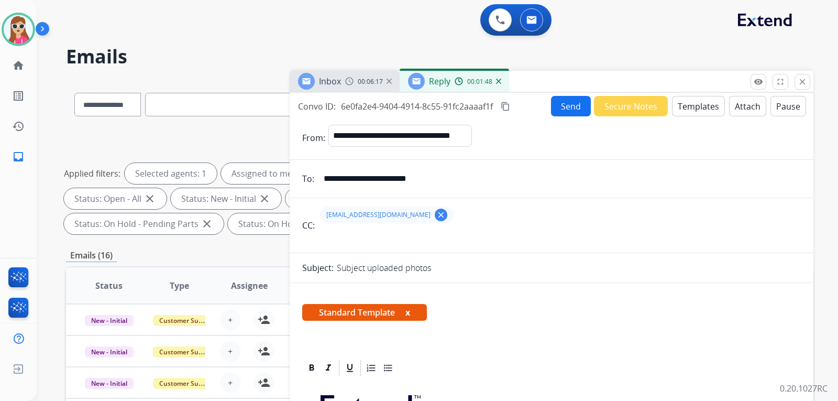
click at [536, 106] on div "Convo ID: 6e0fa2e4-9404-4914-8c55-91fc2aaaaf1f content_copy Send Secure Notes T…" at bounding box center [552, 106] width 524 height 20
click at [567, 110] on button "Send" at bounding box center [571, 106] width 40 height 20
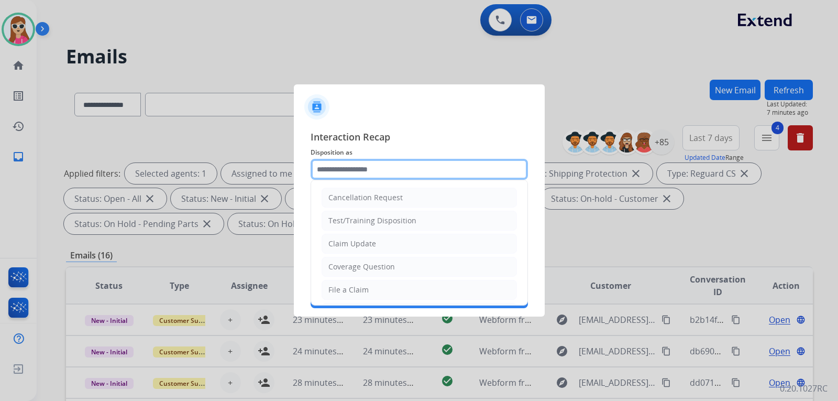
click at [461, 173] on input "text" at bounding box center [419, 169] width 217 height 21
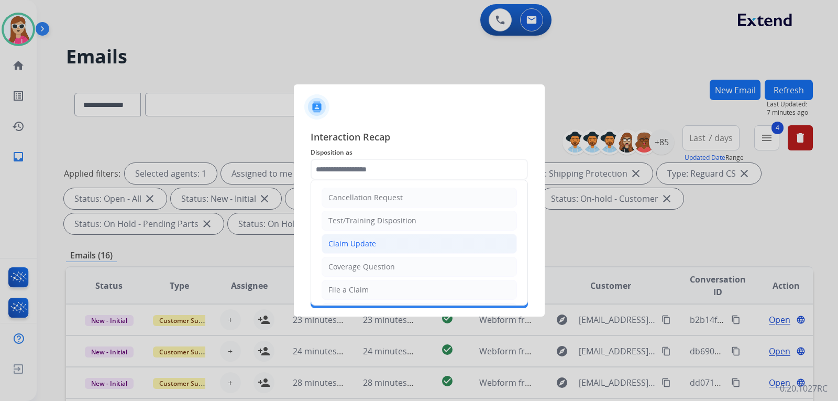
click at [388, 247] on li "Claim Update" at bounding box center [418, 244] width 195 height 20
type input "**********"
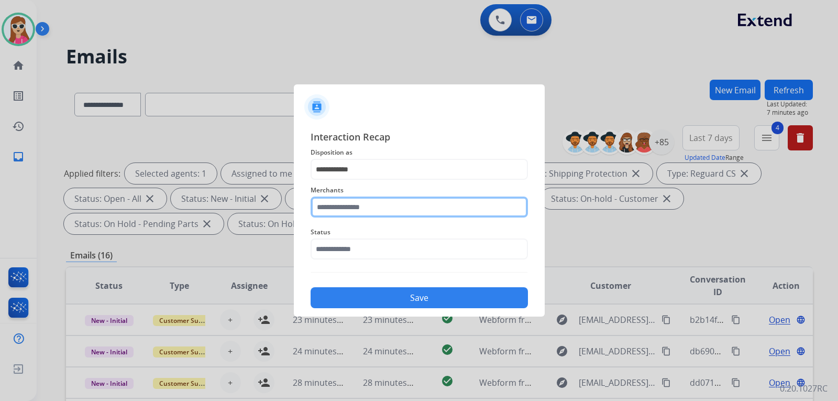
click at [396, 213] on input "text" at bounding box center [419, 206] width 217 height 21
type input "*"
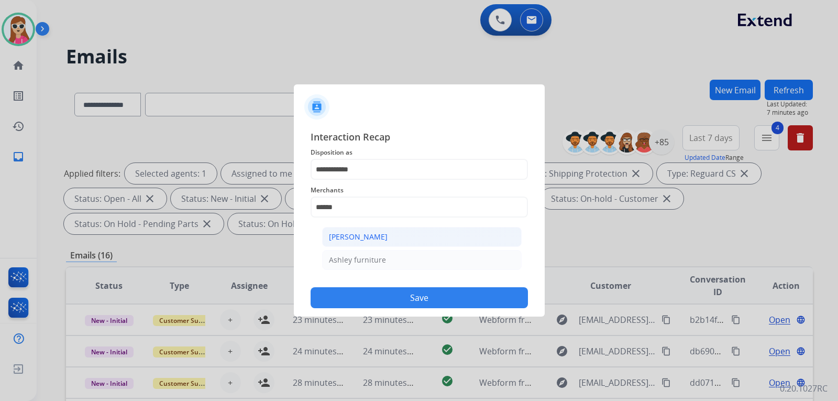
click at [477, 235] on li "[PERSON_NAME]" at bounding box center [421, 237] width 199 height 20
type input "**********"
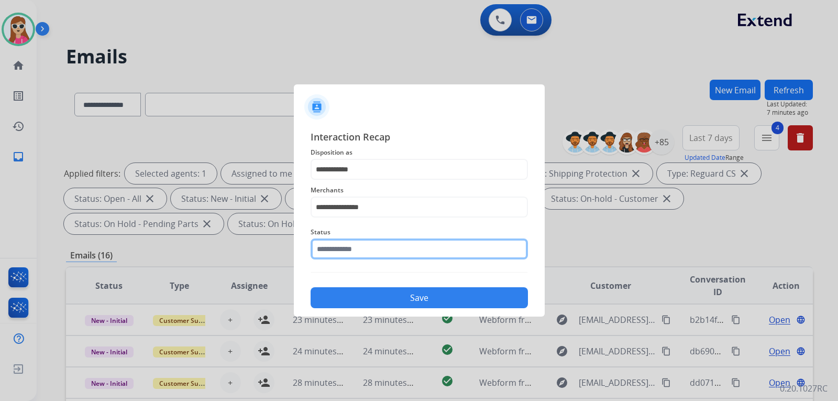
click at [451, 255] on input "text" at bounding box center [419, 248] width 217 height 21
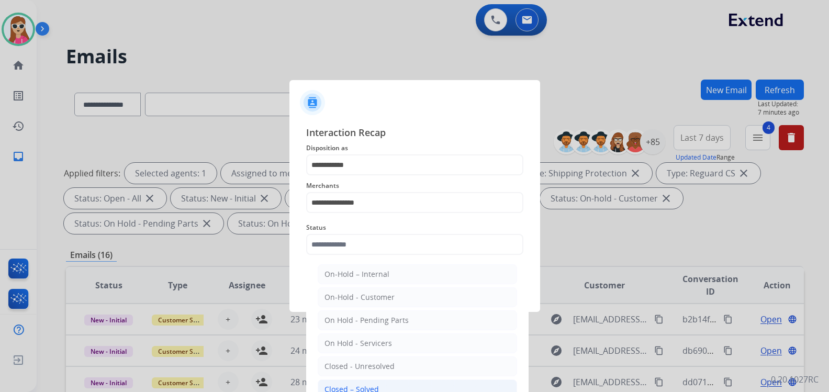
click at [374, 383] on li "Closed – Solved" at bounding box center [417, 390] width 199 height 20
type input "**********"
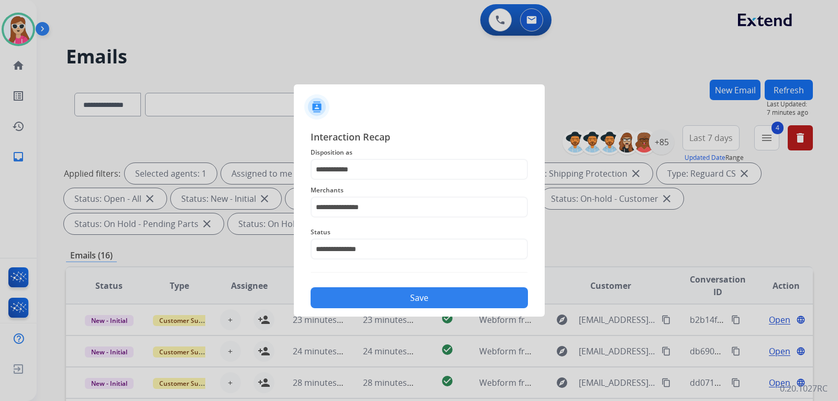
click at [419, 303] on button "Save" at bounding box center [419, 297] width 217 height 21
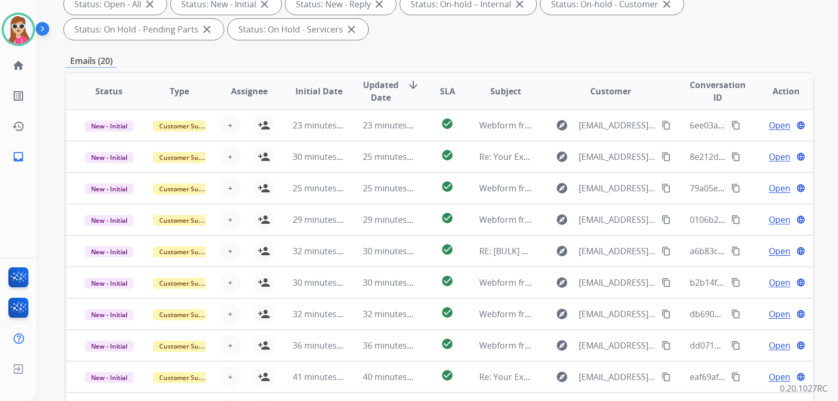
scroll to position [105, 0]
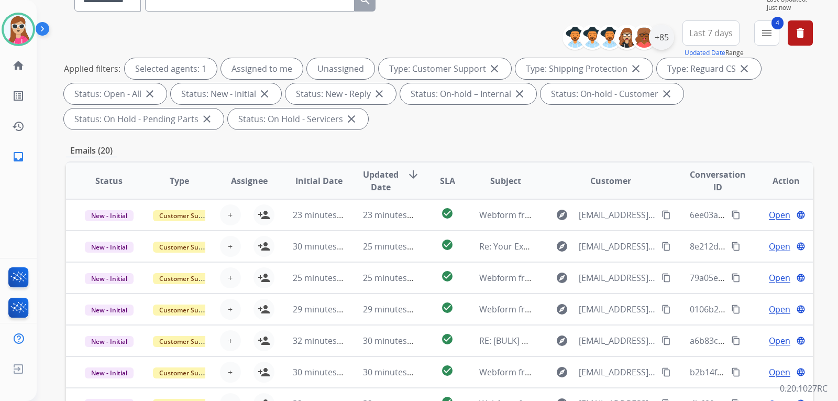
click at [669, 33] on div "+85" at bounding box center [661, 37] width 25 height 25
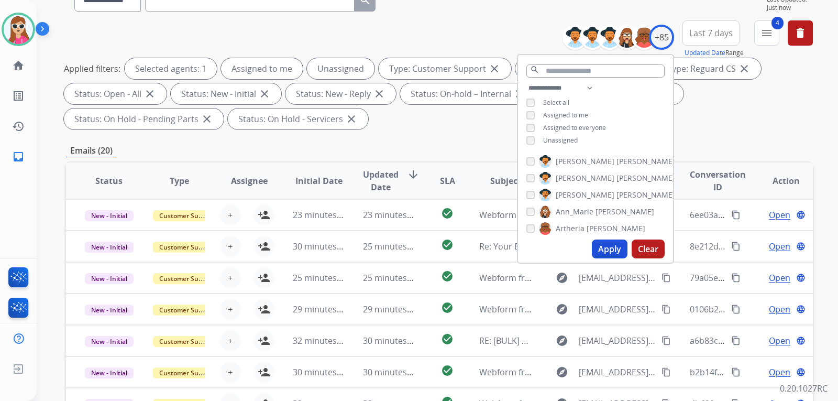
click at [566, 140] on span "Unassigned" at bounding box center [560, 140] width 35 height 9
click at [600, 257] on button "Apply" at bounding box center [610, 248] width 36 height 19
select select "*"
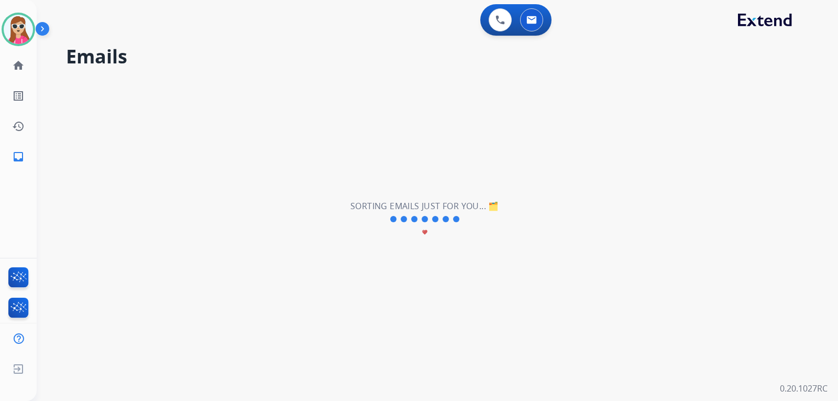
scroll to position [0, 0]
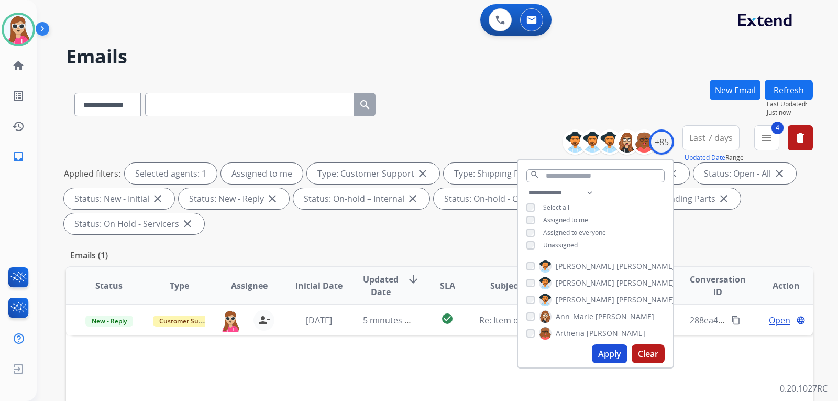
click at [738, 186] on div "Applied filters: Selected agents: 1 Assigned to me Type: Customer Support close…" at bounding box center [437, 198] width 747 height 71
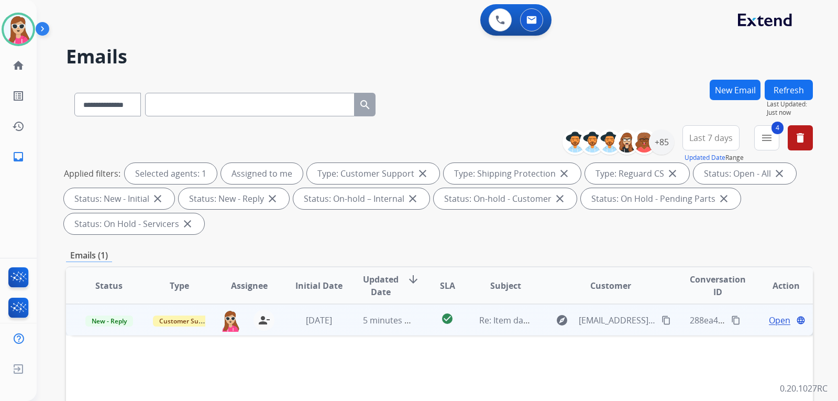
click at [770, 315] on span "Open" at bounding box center [779, 320] width 21 height 13
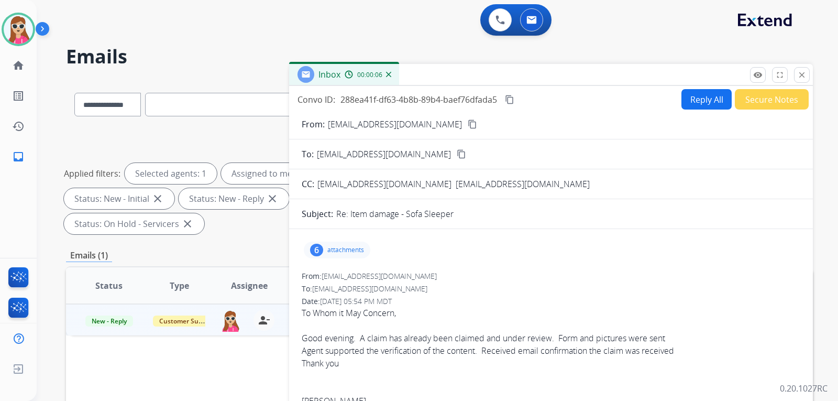
click at [702, 97] on button "Reply All" at bounding box center [706, 99] width 50 height 20
select select "**********"
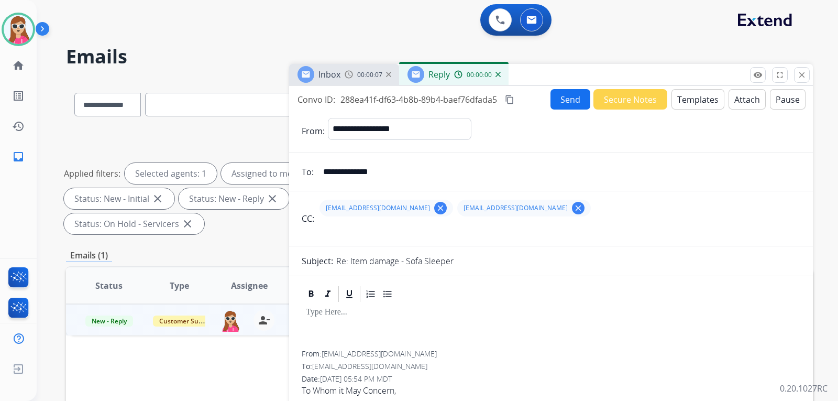
click at [701, 98] on button "Templates" at bounding box center [697, 99] width 53 height 20
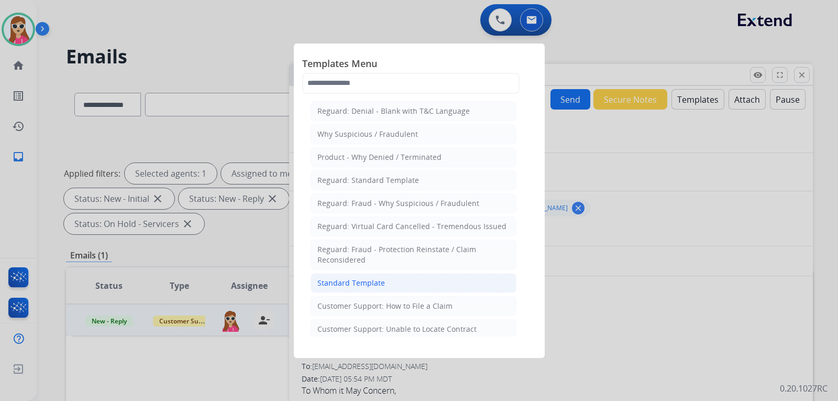
click at [394, 285] on li "Standard Template" at bounding box center [414, 283] width 206 height 20
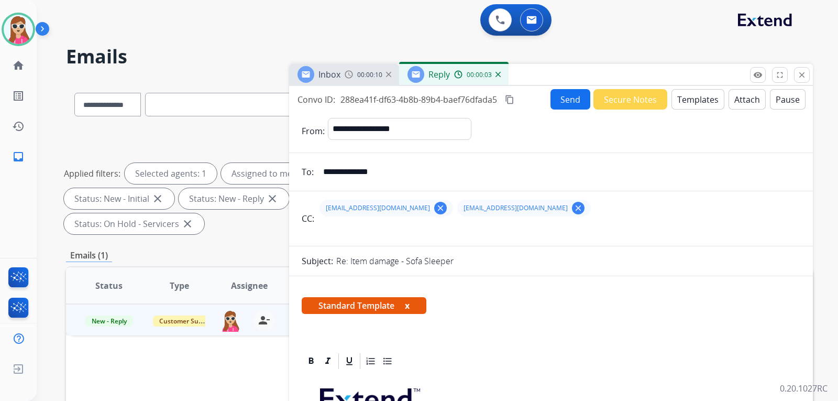
click at [330, 176] on input "**********" at bounding box center [558, 171] width 483 height 21
drag, startPoint x: 323, startPoint y: 173, endPoint x: 394, endPoint y: 179, distance: 72.0
click at [400, 182] on input "**********" at bounding box center [558, 171] width 483 height 21
paste input "**********"
click at [446, 172] on input "**********" at bounding box center [558, 171] width 483 height 21
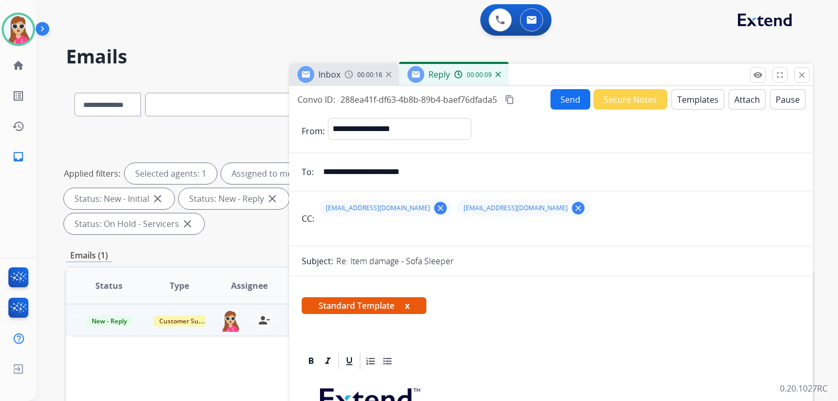
type input "**********"
click at [806, 77] on button "close Close" at bounding box center [802, 75] width 16 height 16
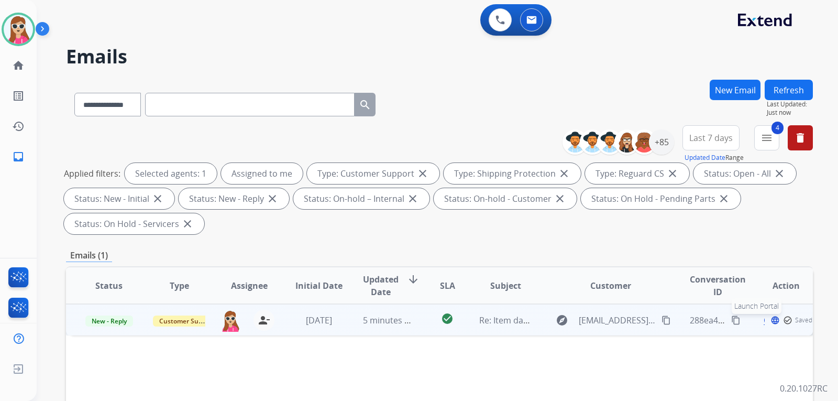
click at [771, 315] on mat-icon "language" at bounding box center [774, 319] width 9 height 9
click at [783, 323] on div "Open language" at bounding box center [785, 320] width 53 height 13
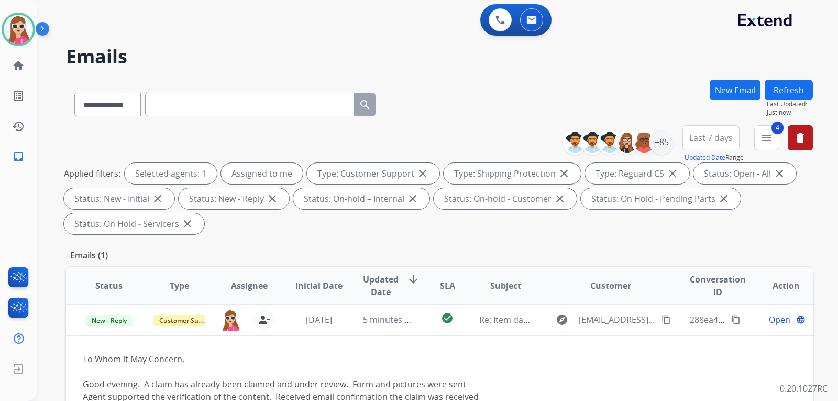
scroll to position [157, 0]
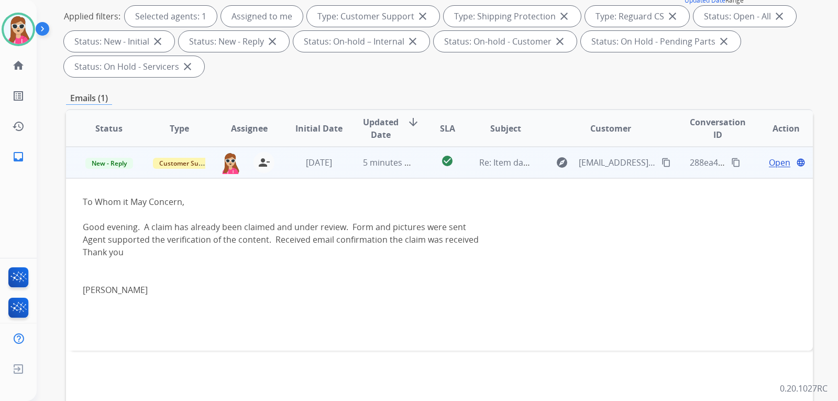
click at [771, 164] on span "Open" at bounding box center [779, 162] width 21 height 13
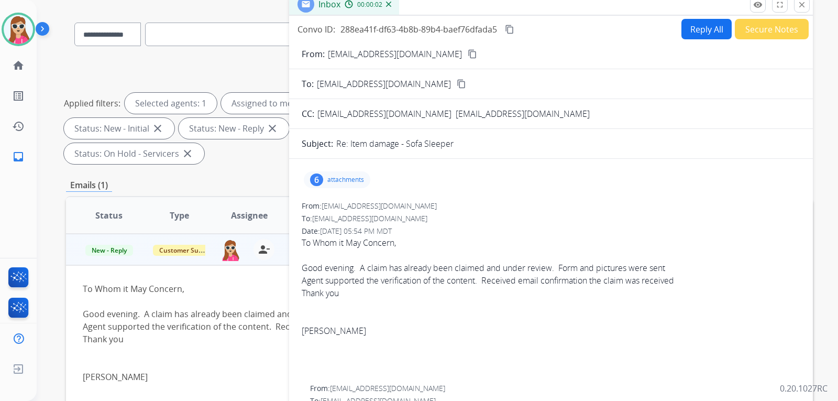
scroll to position [52, 0]
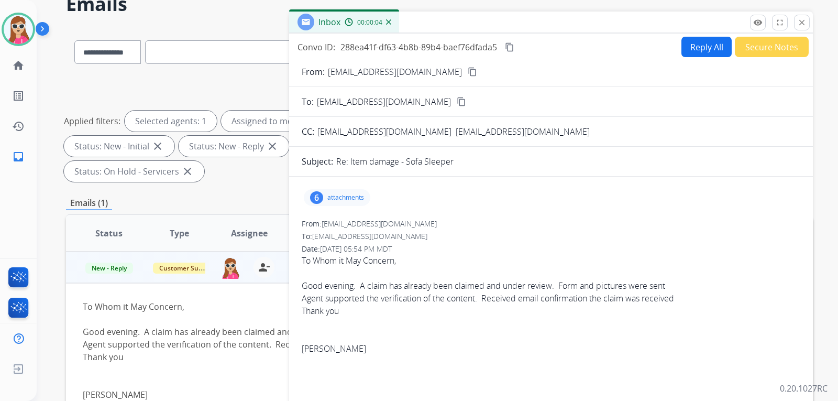
click at [468, 73] on mat-icon "content_copy" at bounding box center [472, 71] width 9 height 9
click at [693, 48] on button "Reply All" at bounding box center [706, 47] width 50 height 20
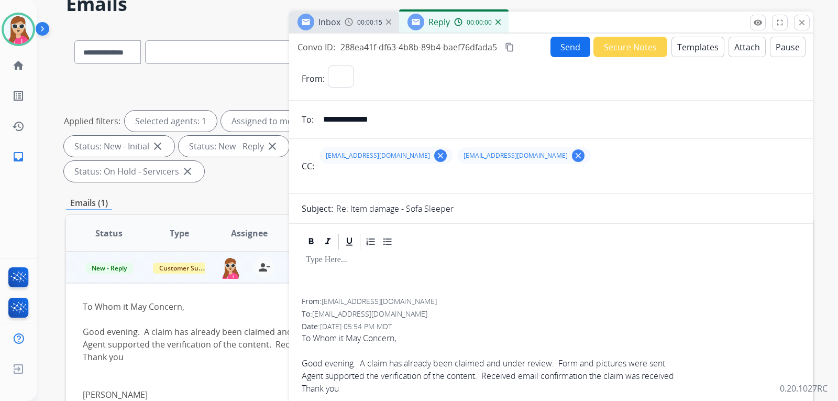
select select "**********"
click at [691, 49] on button "Templates" at bounding box center [697, 47] width 53 height 20
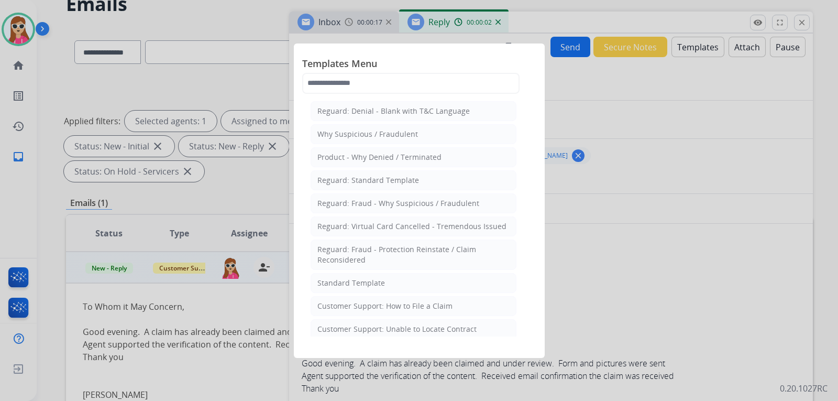
click at [378, 278] on div "Standard Template" at bounding box center [351, 283] width 68 height 10
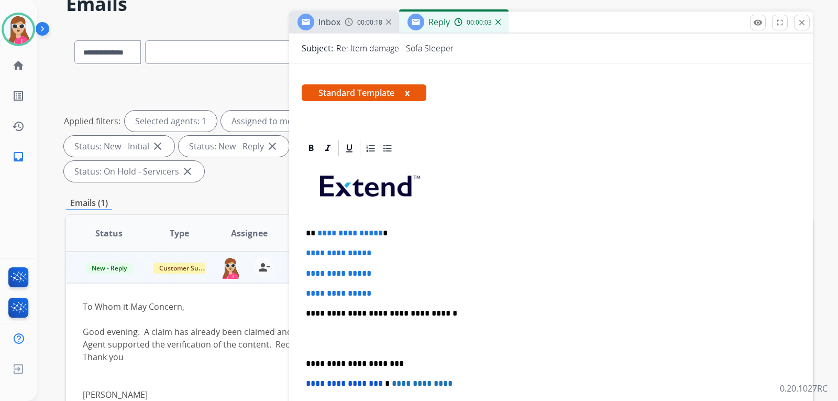
scroll to position [209, 0]
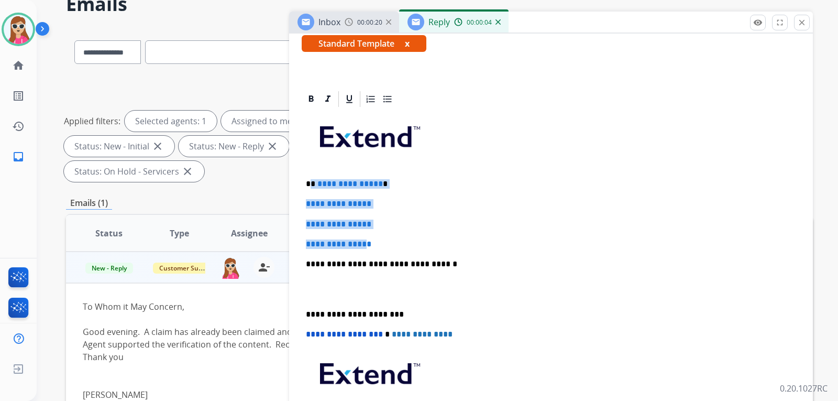
drag, startPoint x: 313, startPoint y: 185, endPoint x: 391, endPoint y: 247, distance: 99.8
click at [390, 248] on div "**********" at bounding box center [551, 288] width 498 height 360
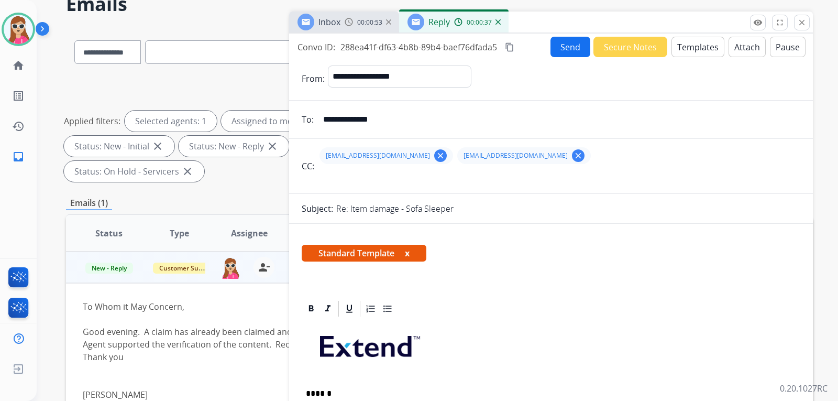
scroll to position [0, 0]
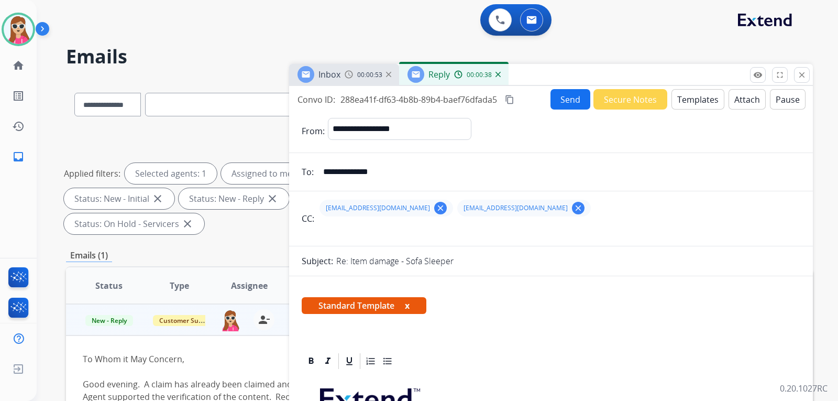
click at [578, 102] on button "Send" at bounding box center [570, 99] width 40 height 20
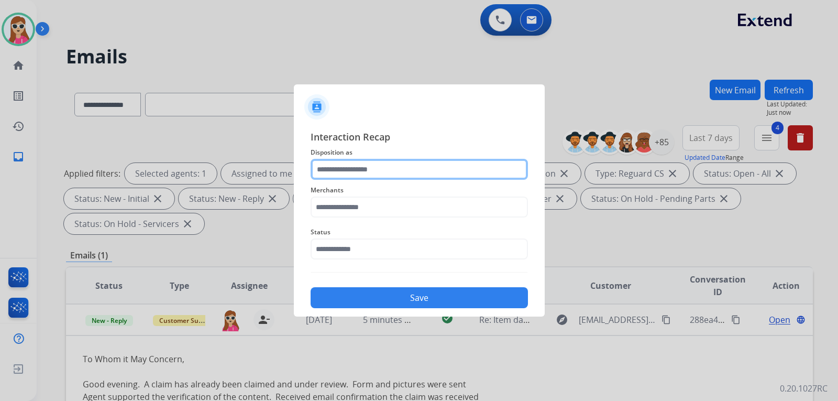
click at [409, 170] on input "text" at bounding box center [419, 169] width 217 height 21
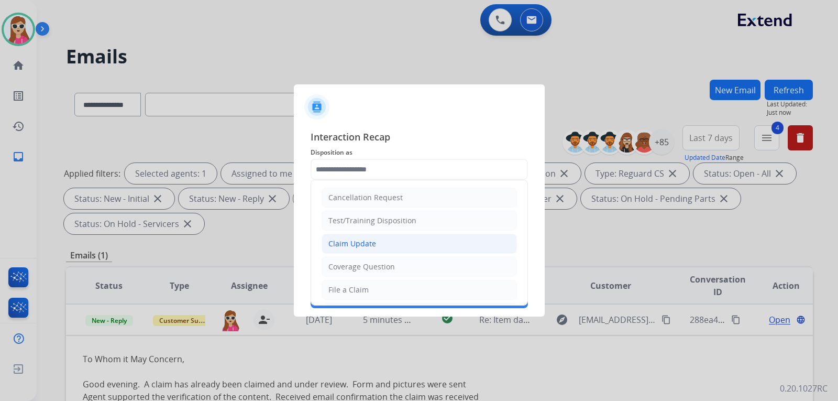
click at [404, 246] on li "Claim Update" at bounding box center [418, 244] width 195 height 20
type input "**********"
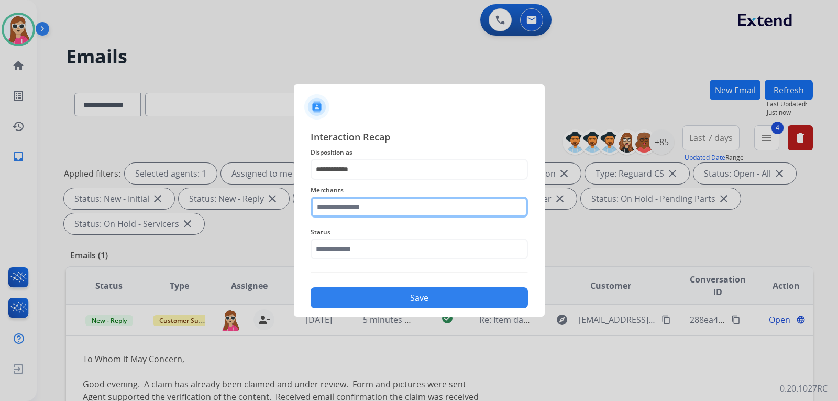
click at [396, 213] on input "text" at bounding box center [419, 206] width 217 height 21
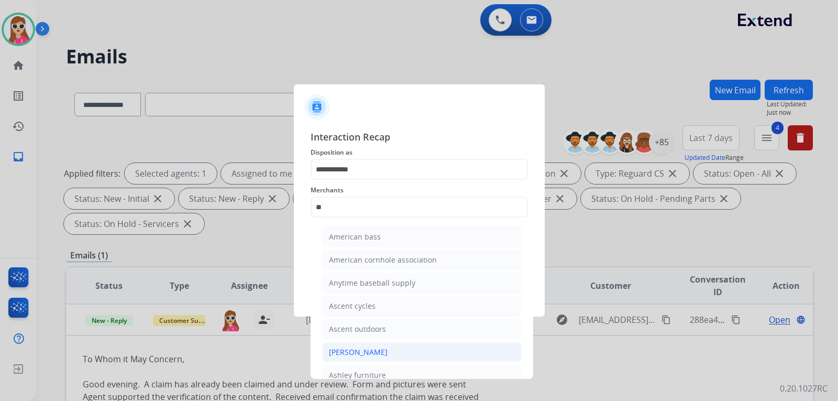
click at [378, 345] on li "[PERSON_NAME]" at bounding box center [421, 352] width 199 height 20
type input "**********"
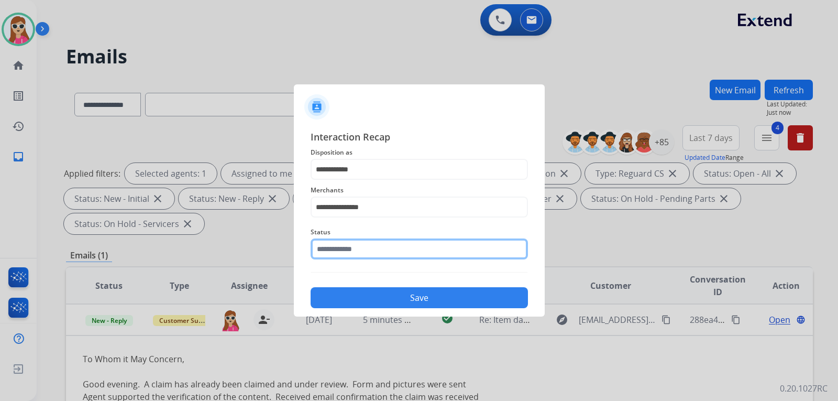
click at [370, 257] on div "Status" at bounding box center [419, 242] width 217 height 42
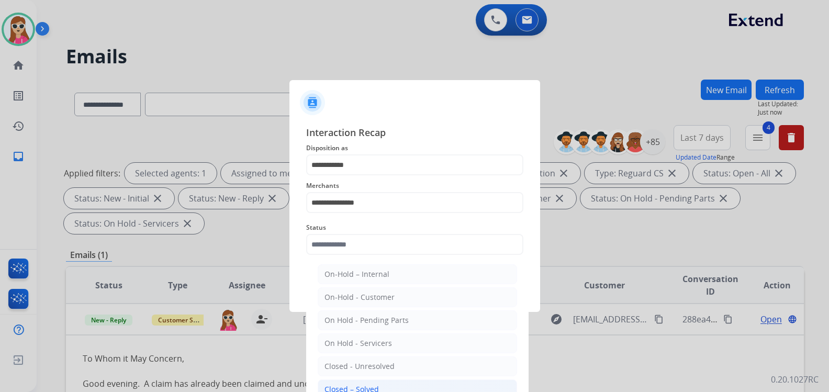
click at [376, 386] on div "Closed – Solved" at bounding box center [352, 389] width 54 height 10
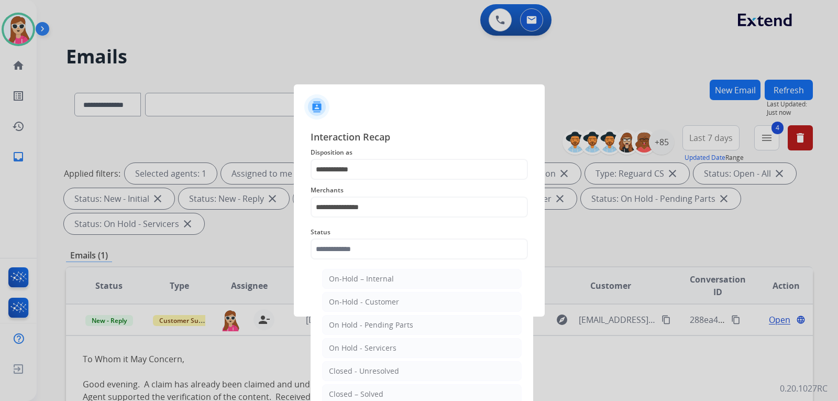
type input "**********"
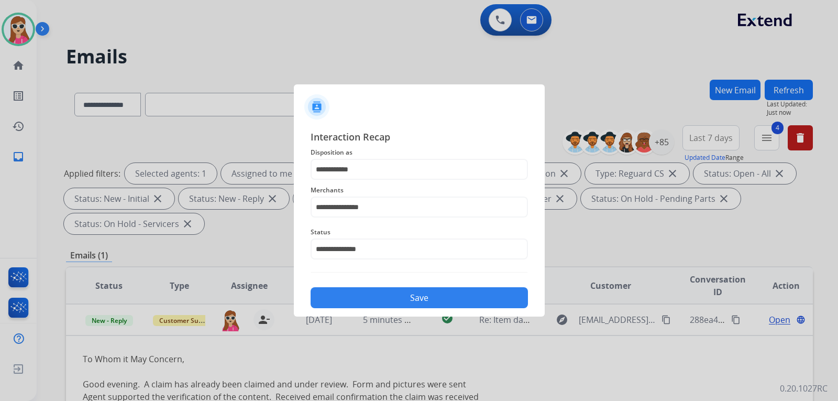
click at [405, 291] on button "Save" at bounding box center [419, 297] width 217 height 21
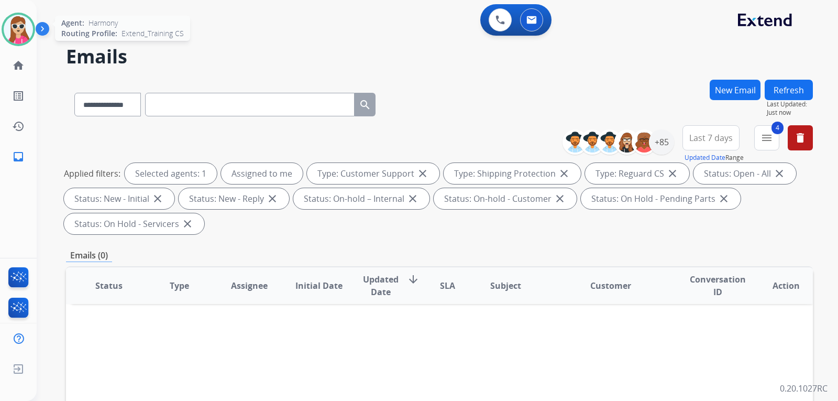
click at [19, 14] on div at bounding box center [19, 30] width 34 height 34
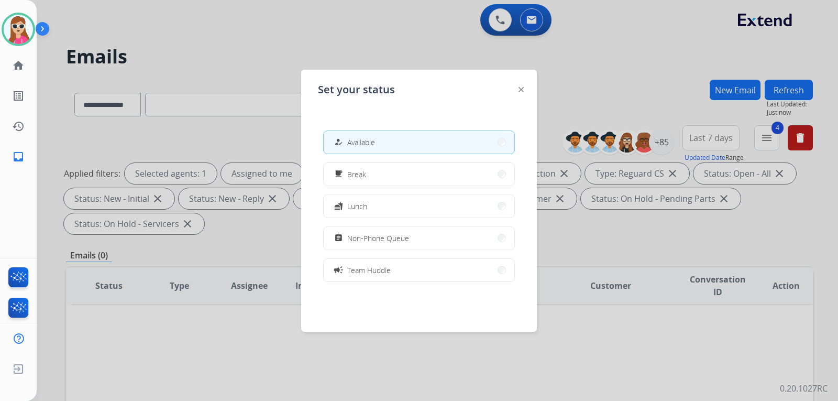
scroll to position [165, 0]
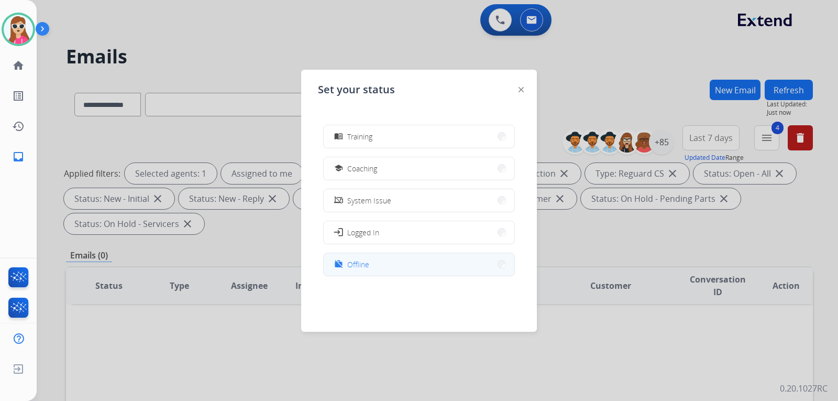
click at [397, 270] on button "work_off Offline" at bounding box center [419, 264] width 191 height 23
